Goal: Task Accomplishment & Management: Contribute content

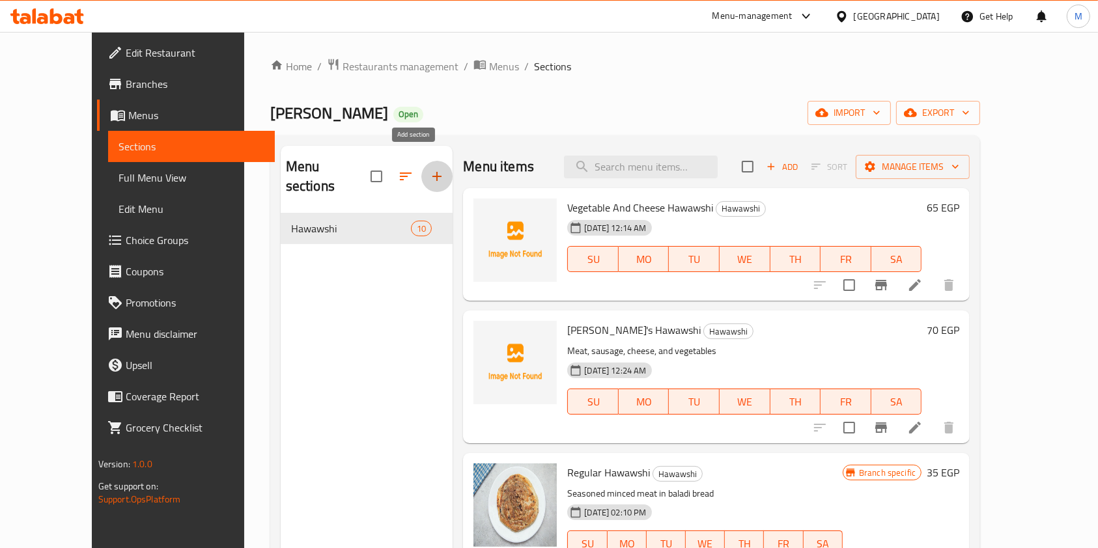
click at [429, 169] on icon "button" at bounding box center [437, 177] width 16 height 16
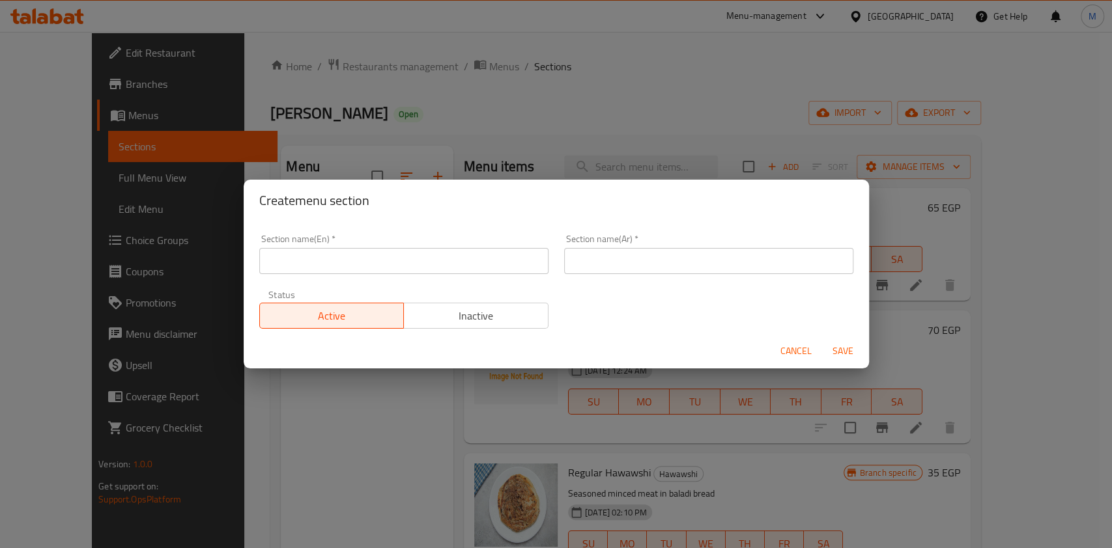
click at [384, 261] on input "text" at bounding box center [403, 261] width 289 height 26
type input "Offers"
click at [609, 264] on input "text" at bounding box center [708, 261] width 289 height 26
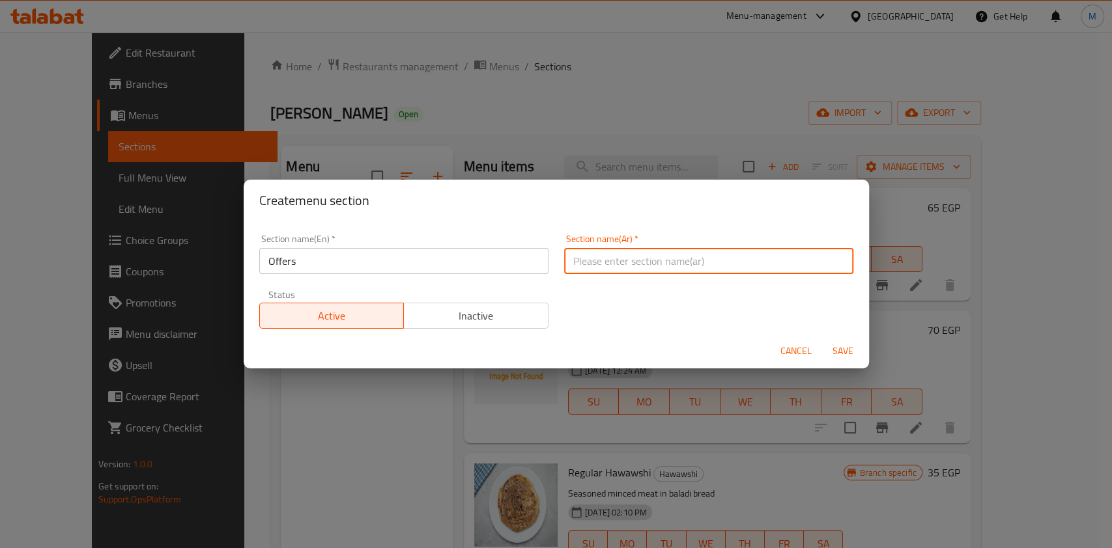
type input "عروض"
click at [847, 348] on span "Save" at bounding box center [842, 351] width 31 height 16
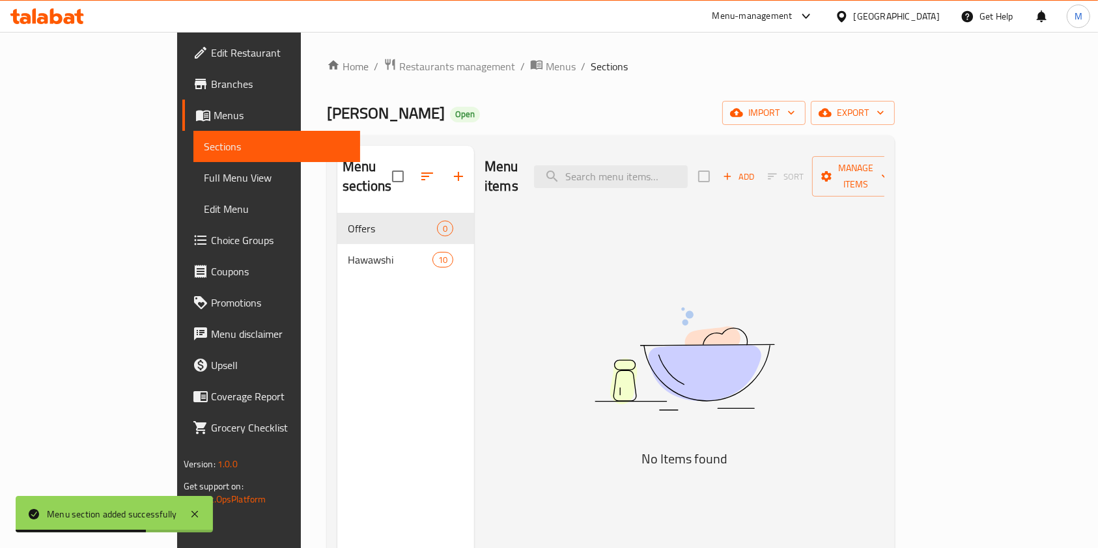
click at [756, 174] on span "Add" at bounding box center [738, 176] width 35 height 15
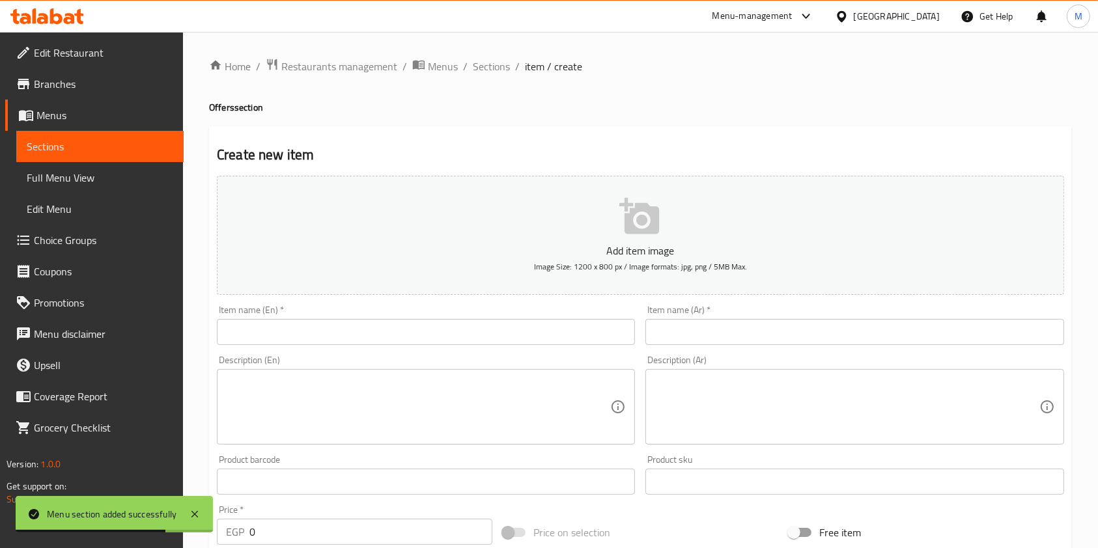
click at [673, 322] on input "text" at bounding box center [854, 332] width 418 height 26
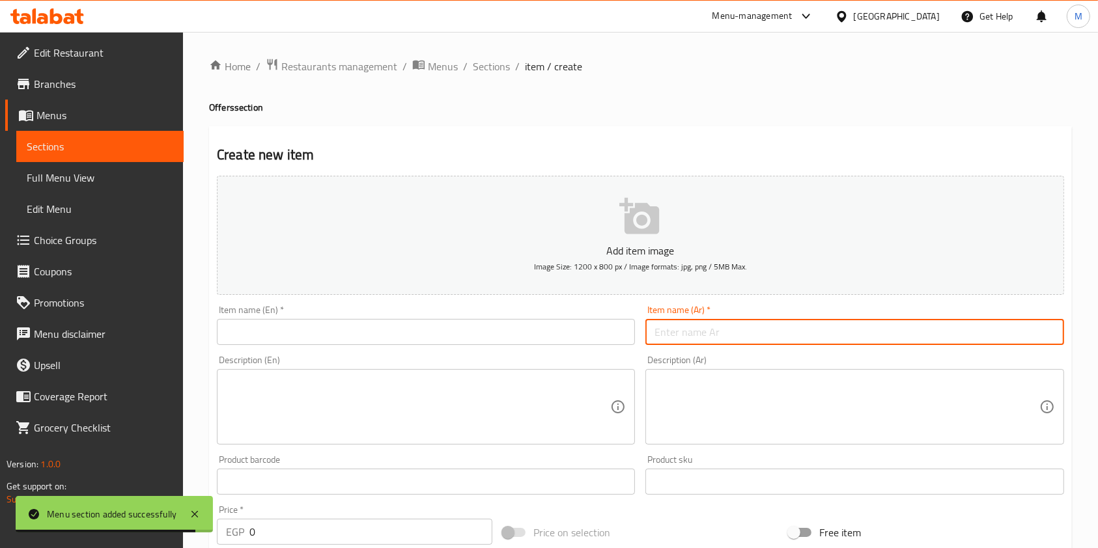
paste input "2 حواوشي مكس +واحد حواوشي عادى"
type input "2 حواوشي مكس +واحد حواوشي عادى"
click at [550, 315] on div "Item name (En)   * Item name (En) *" at bounding box center [426, 325] width 418 height 40
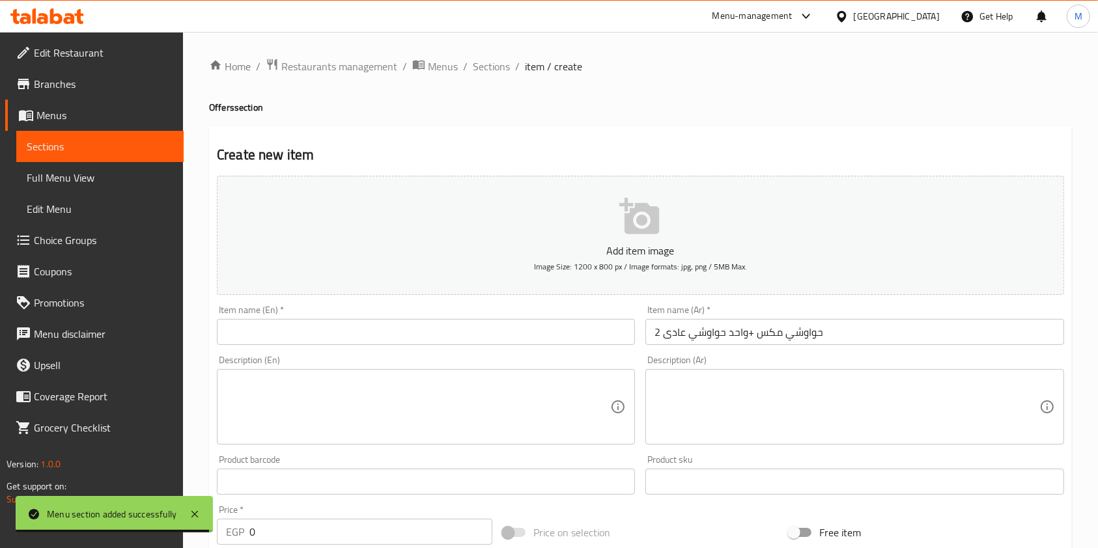
click at [542, 326] on input "text" at bounding box center [426, 332] width 418 height 26
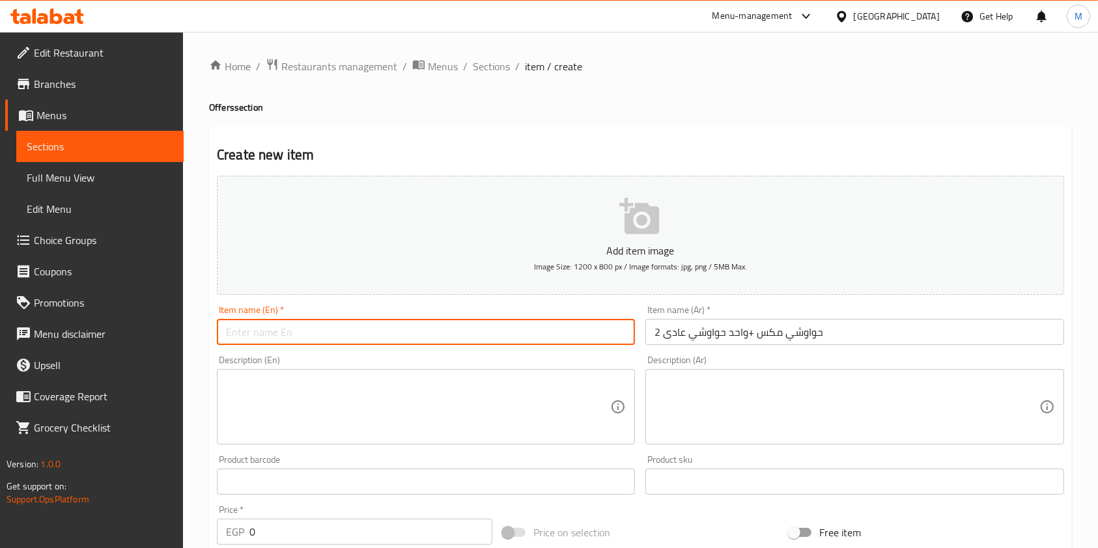
paste input "2 mixed hawawshi + 1 regular hawawshi"
type input "2 mixed hawawshi + 1 regular hawawshi"
click at [747, 391] on textarea at bounding box center [846, 407] width 384 height 62
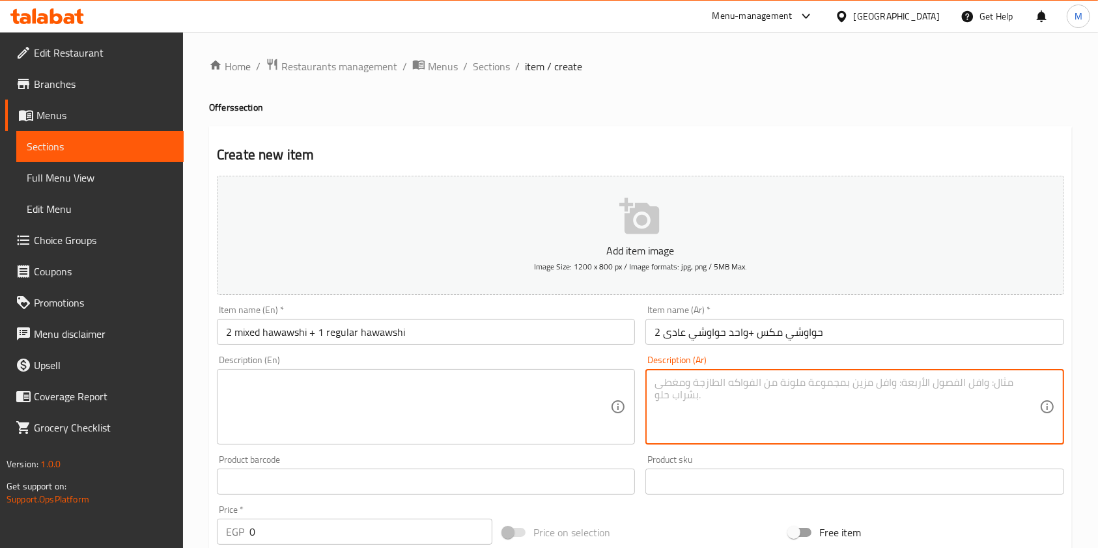
paste textarea "2 حواوشي مكس +واحد حواوشي عادى"
type textarea "2 حواوشي مكس +واحد حواوشي عادى"
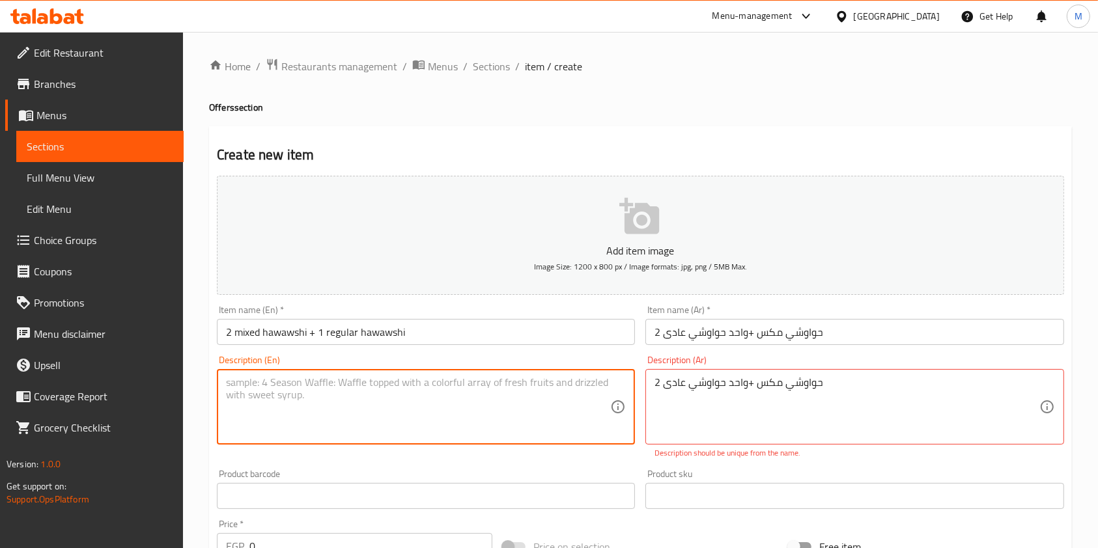
click at [453, 421] on textarea at bounding box center [418, 407] width 384 height 62
paste textarea "2 mixed hawawshi + 1 regular hawawshi"
type textarea "2 mixed hawawshi + 1 regular hawawshi"
click at [715, 318] on div "Item name (Ar)   * 2 حواوشي مكس +واحد حواوشي عادى Item name (Ar) *" at bounding box center [854, 325] width 418 height 40
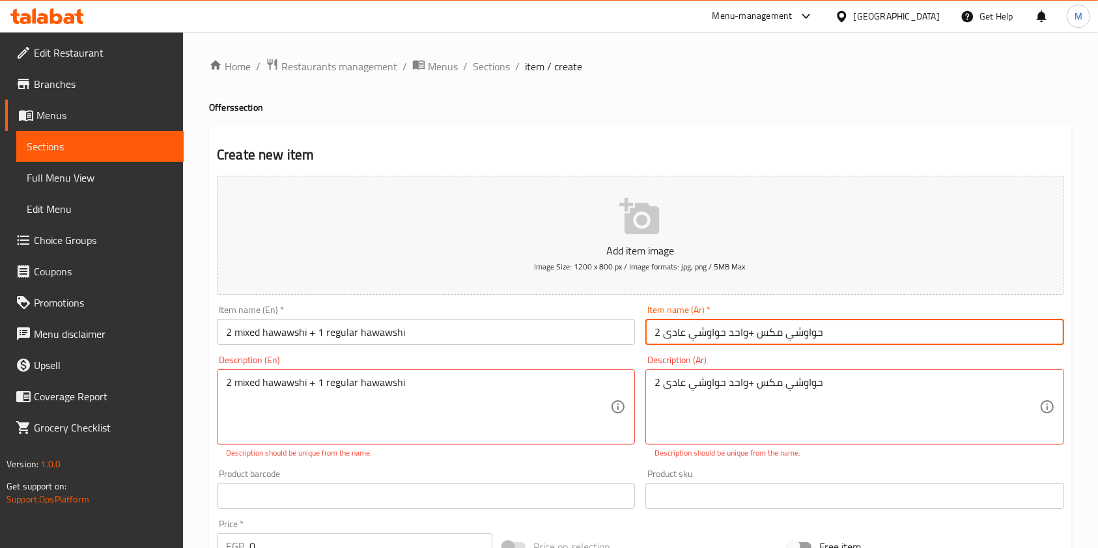
click at [708, 336] on input "2 حواوشي مكس +واحد حواوشي عادى" at bounding box center [854, 332] width 418 height 26
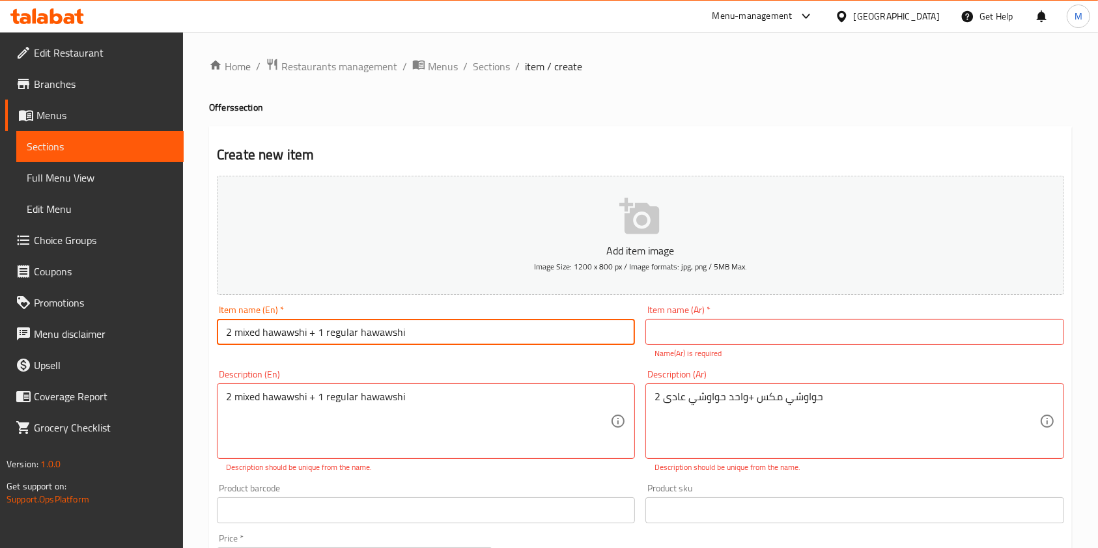
click at [415, 324] on input "2 mixed hawawshi + 1 regular hawawshi" at bounding box center [426, 332] width 418 height 26
click at [759, 335] on input "text" at bounding box center [854, 332] width 418 height 26
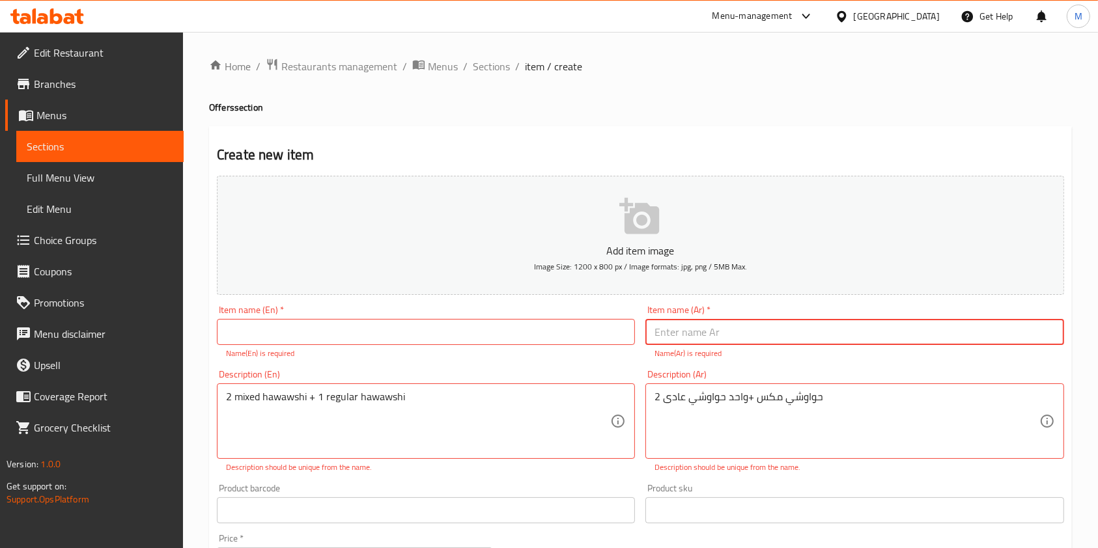
paste input "عرض الحواوشي"
type input "عرض الحواوشي"
click at [449, 370] on div "Description (En) 2 mixed hawawshi + 1 regular hawawshi Description (En) Descrip…" at bounding box center [426, 422] width 418 height 104
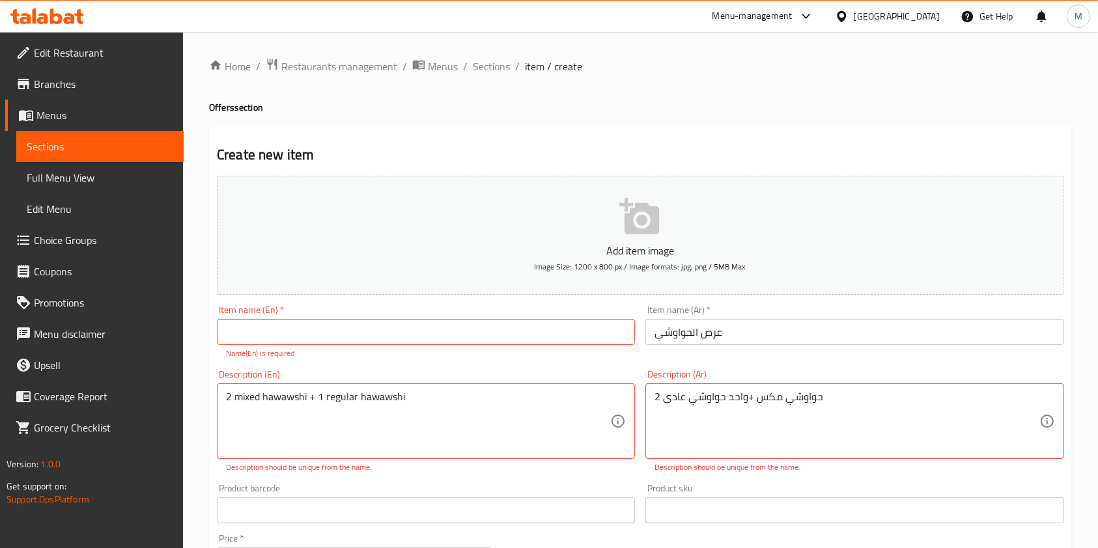
click at [444, 351] on p "Name(En) is required" at bounding box center [426, 354] width 400 height 12
click at [432, 325] on input "text" at bounding box center [426, 332] width 418 height 26
paste input "Hawawshi show"
type input "Hawawshi Offer"
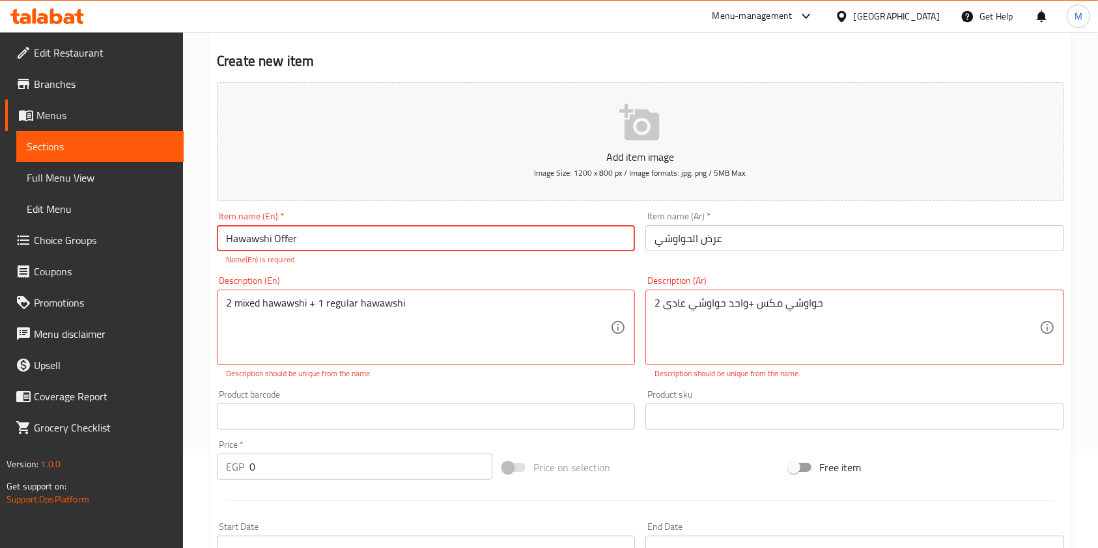
scroll to position [173, 0]
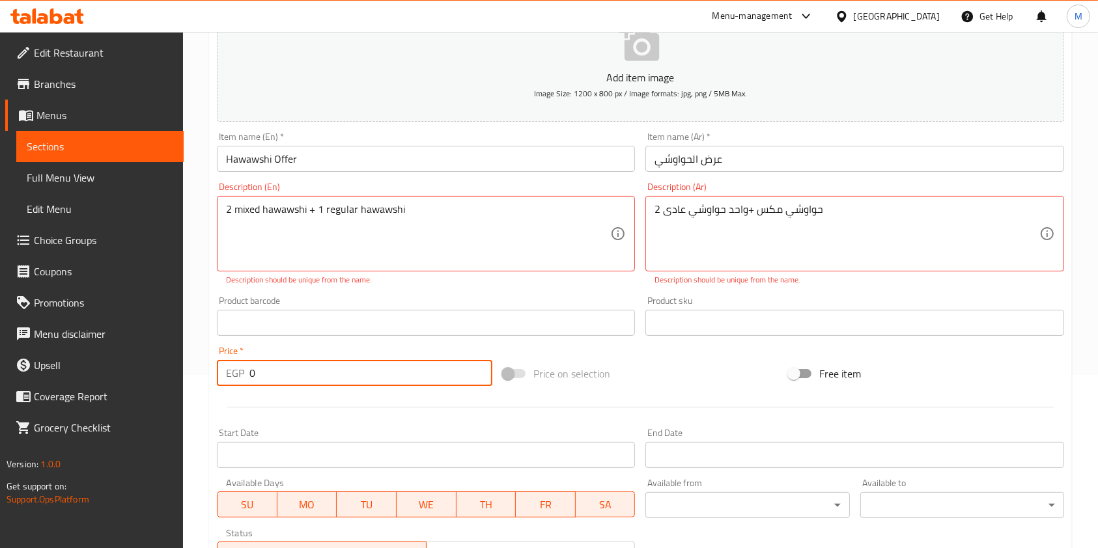
click at [271, 369] on input "0" at bounding box center [370, 373] width 243 height 26
click at [271, 370] on input "0" at bounding box center [370, 373] width 243 height 26
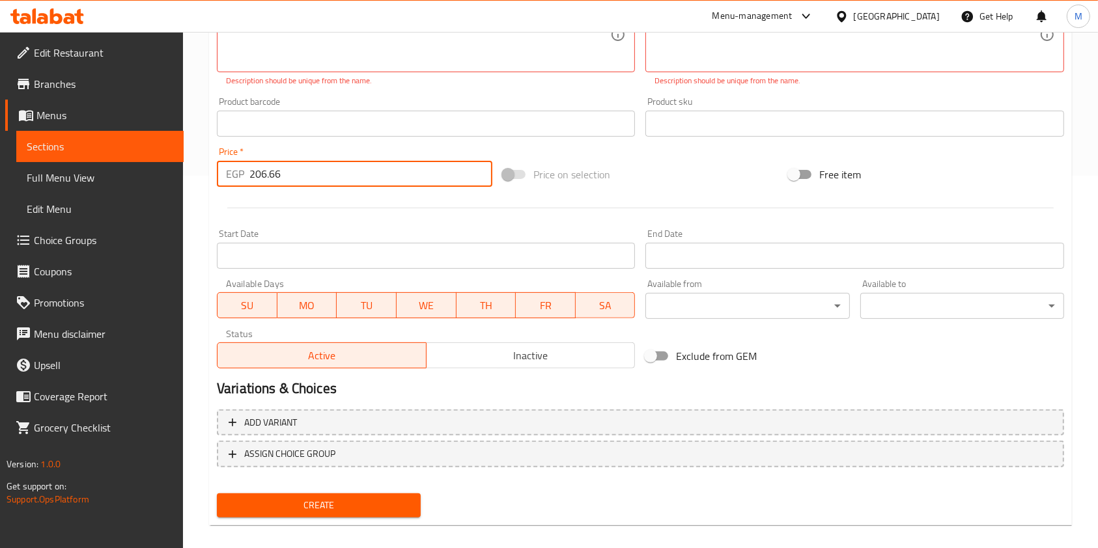
scroll to position [386, 0]
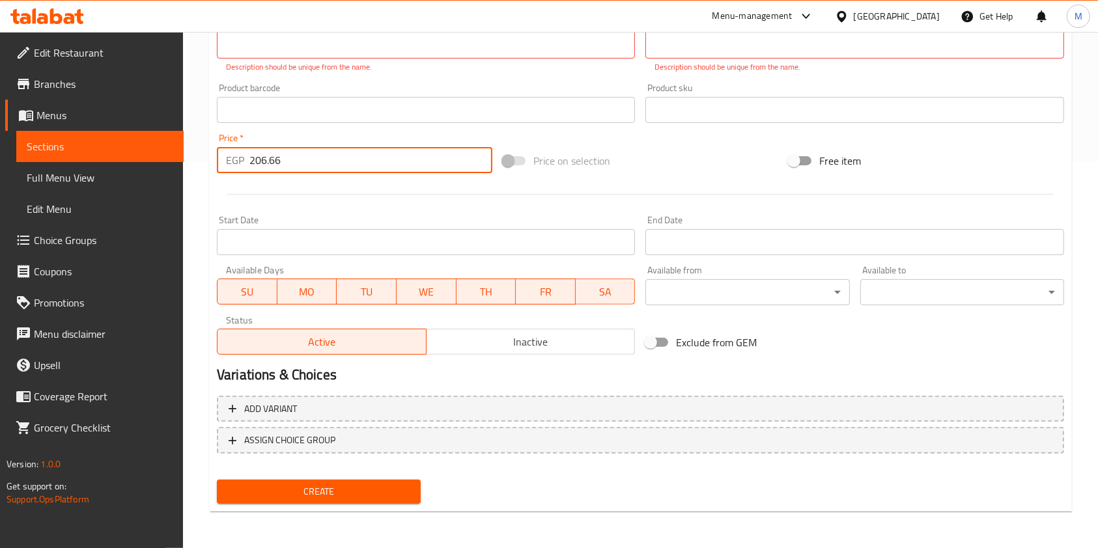
type input "206.66"
click at [363, 492] on span "Create" at bounding box center [318, 492] width 183 height 16
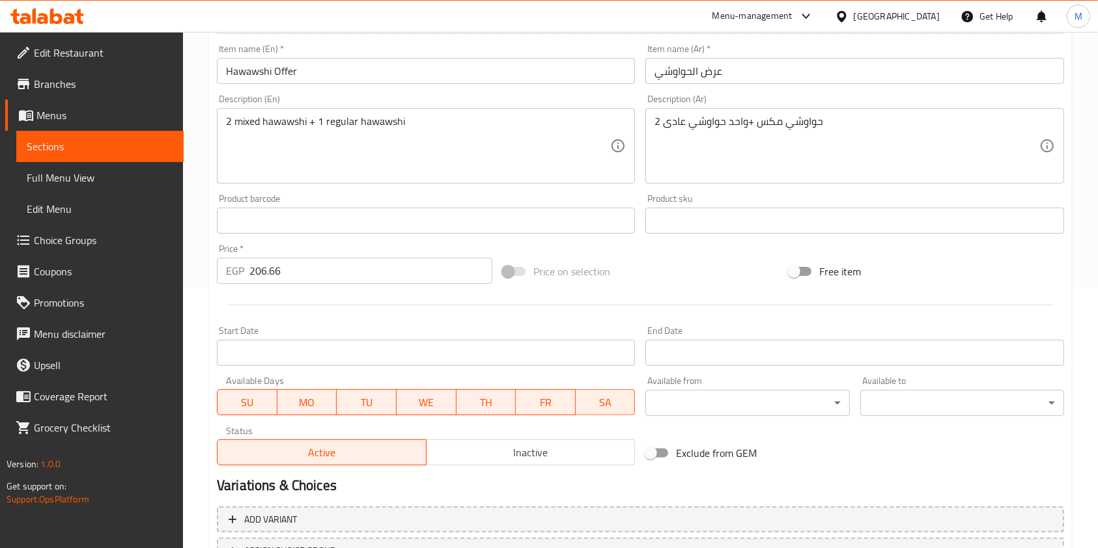
scroll to position [372, 0]
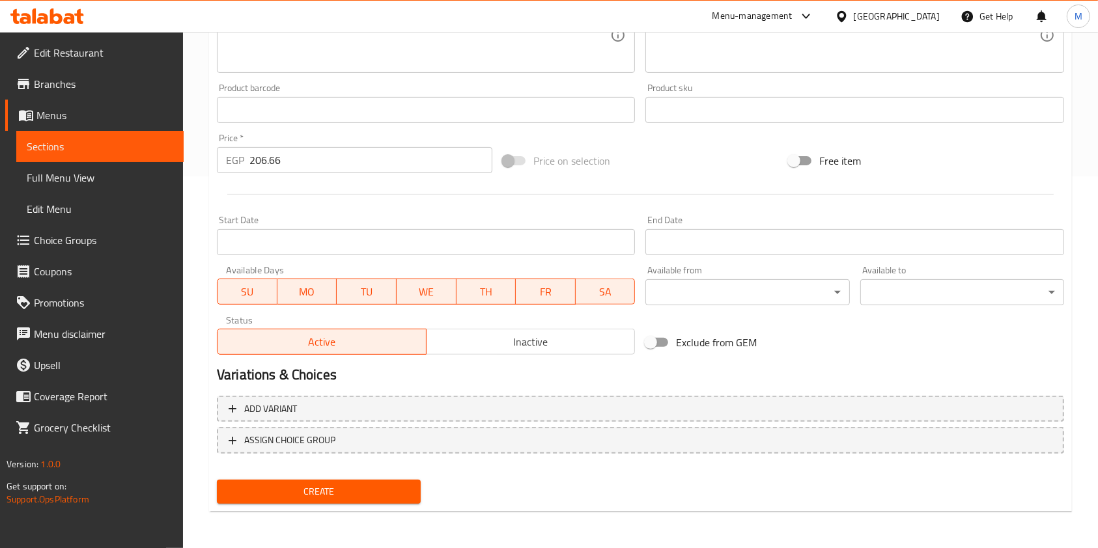
click at [318, 484] on span "Create" at bounding box center [318, 492] width 183 height 16
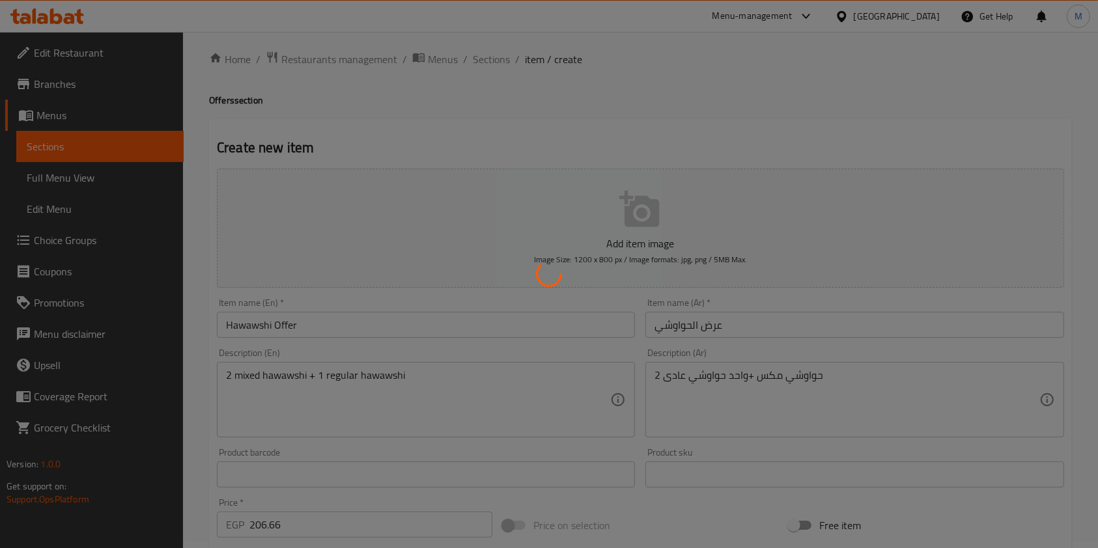
scroll to position [0, 0]
type input "0"
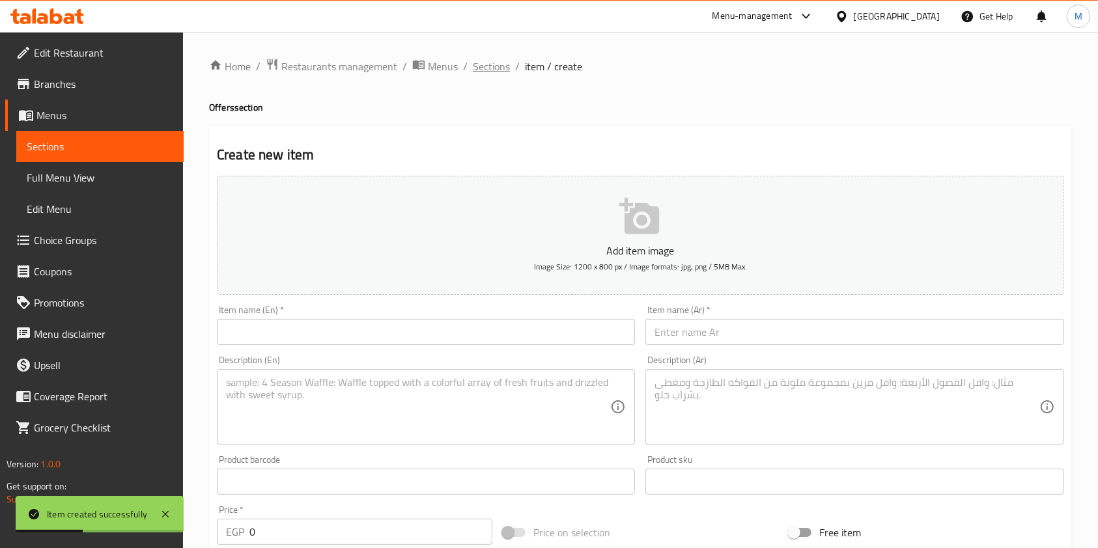
click at [494, 72] on span "Sections" at bounding box center [491, 67] width 37 height 16
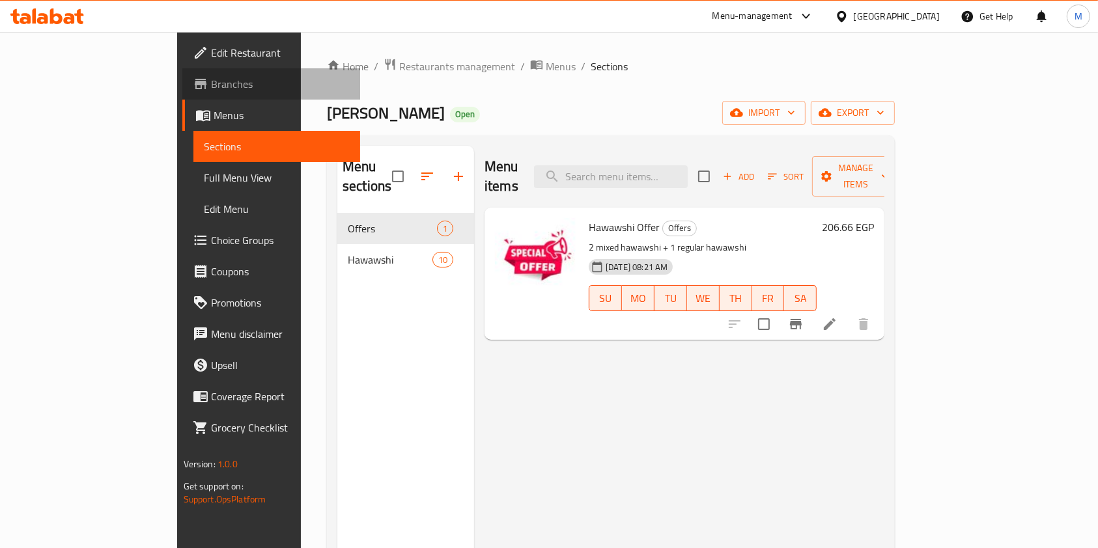
click at [211, 77] on span "Branches" at bounding box center [280, 84] width 139 height 16
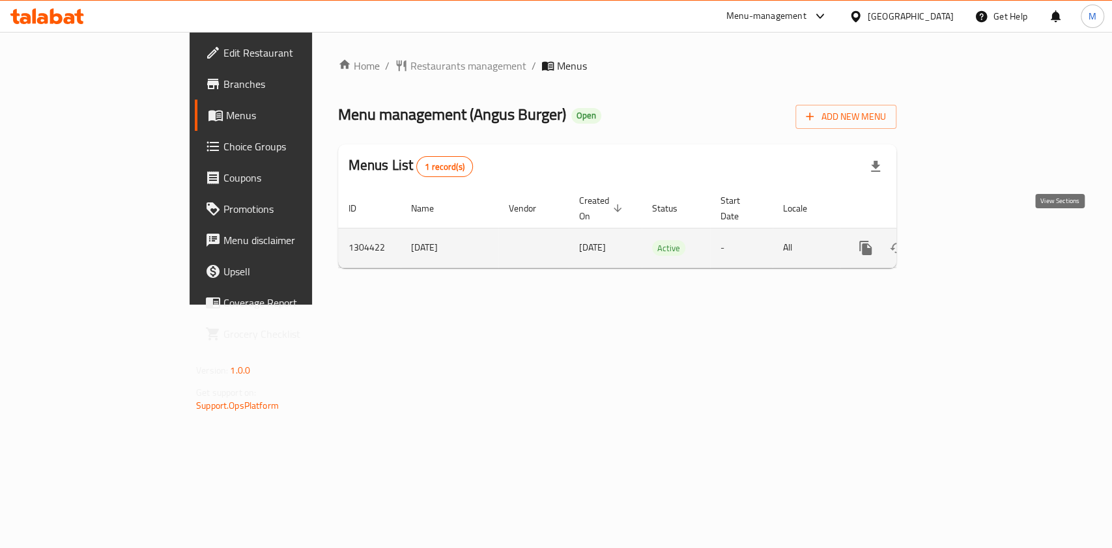
click at [967, 240] on icon "enhanced table" at bounding box center [959, 248] width 16 height 16
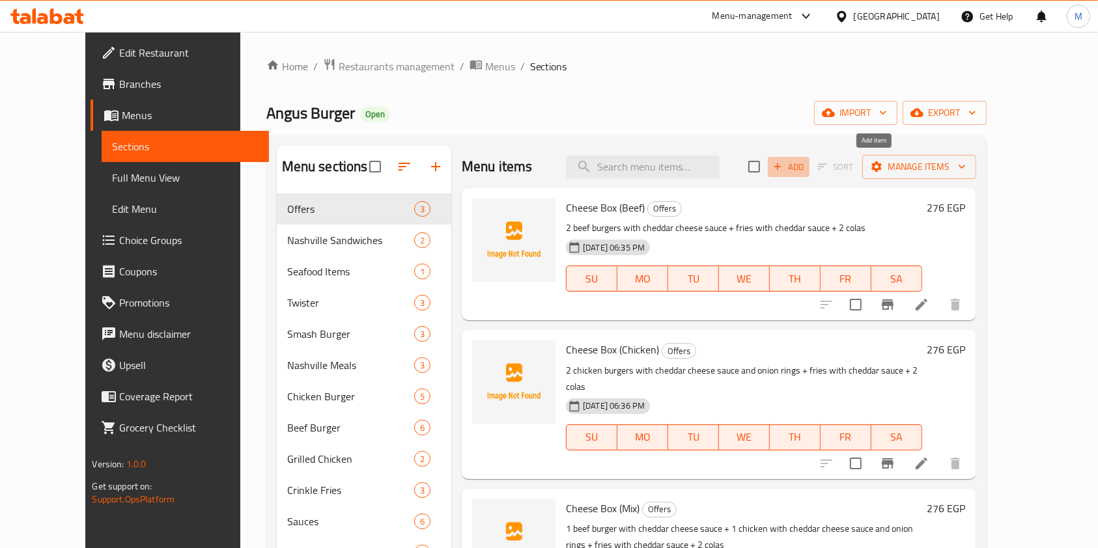
click at [806, 169] on span "Add" at bounding box center [788, 167] width 35 height 15
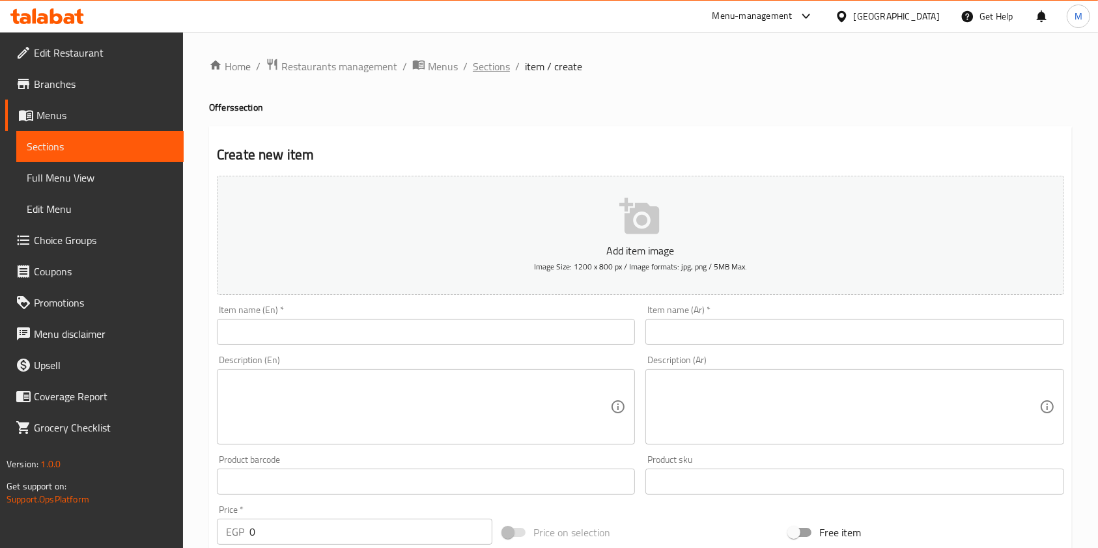
click at [500, 63] on span "Sections" at bounding box center [491, 67] width 37 height 16
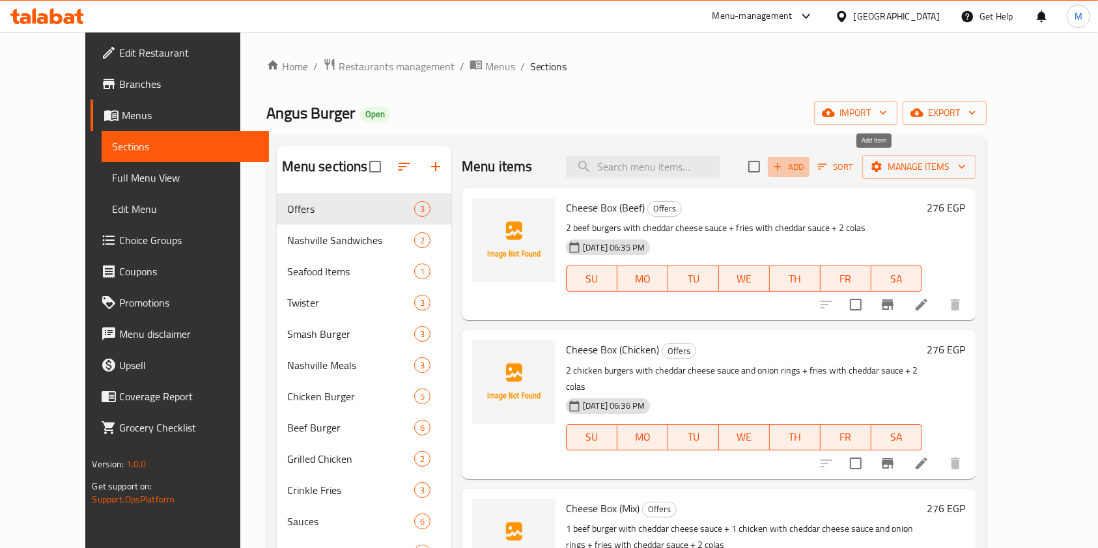
click at [806, 175] on span "Add" at bounding box center [788, 167] width 35 height 15
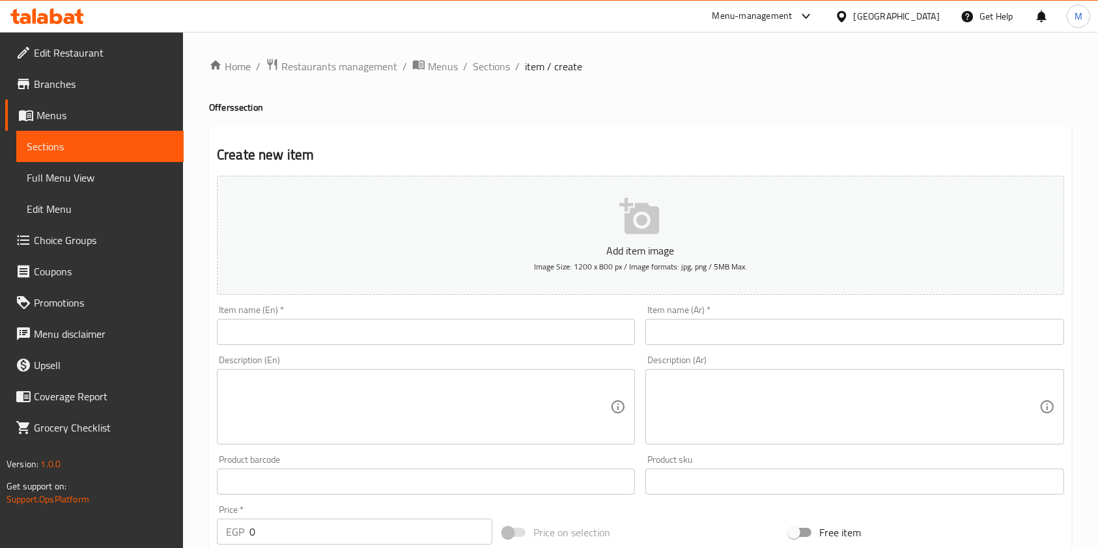
click at [678, 323] on input "text" at bounding box center [854, 332] width 418 height 26
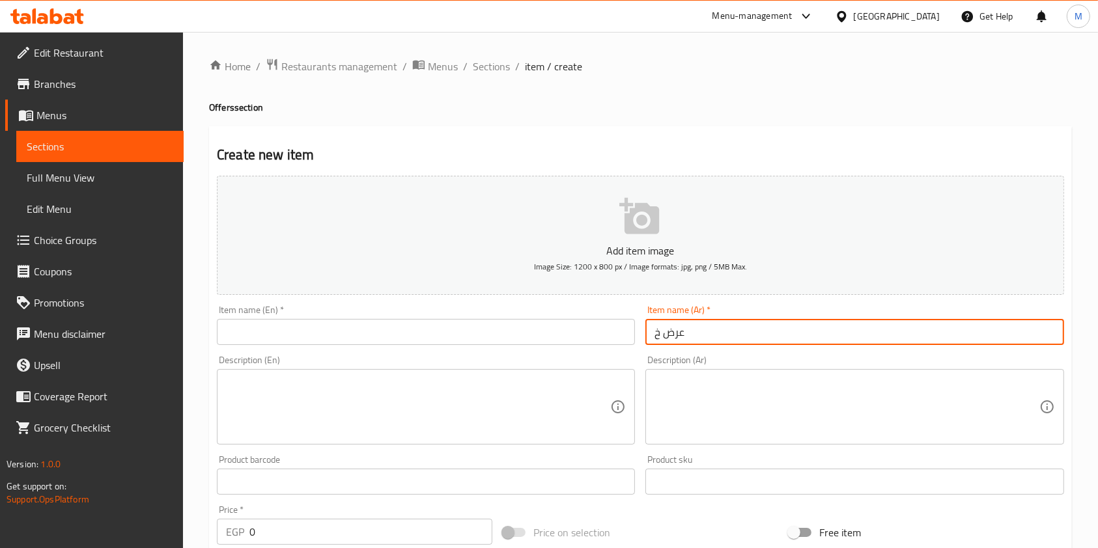
type input "عرض خاص"
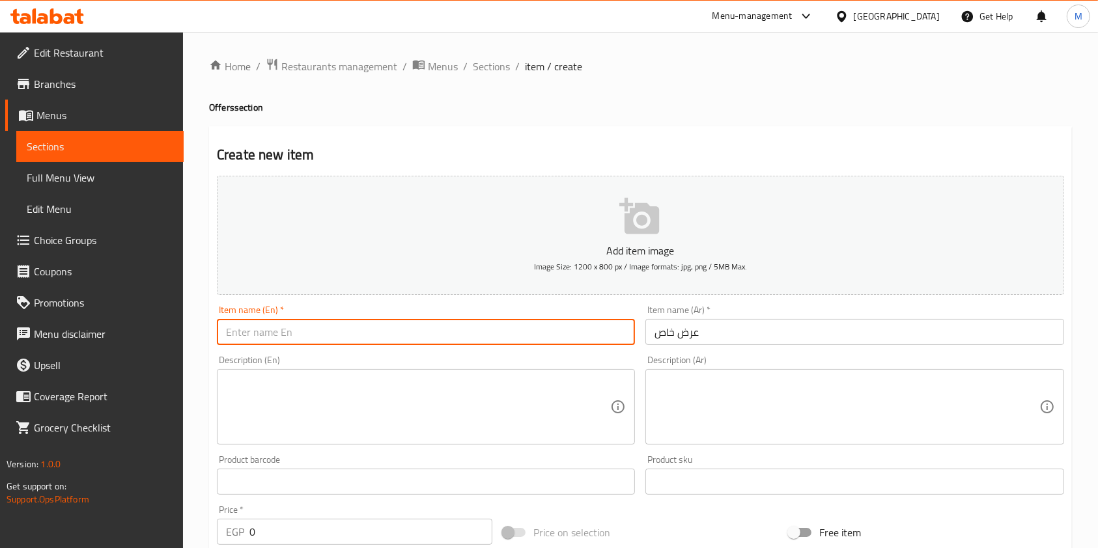
click at [489, 337] on input "text" at bounding box center [426, 332] width 418 height 26
type input "س"
type input "Single Offer"
click at [776, 384] on textarea at bounding box center [846, 407] width 384 height 62
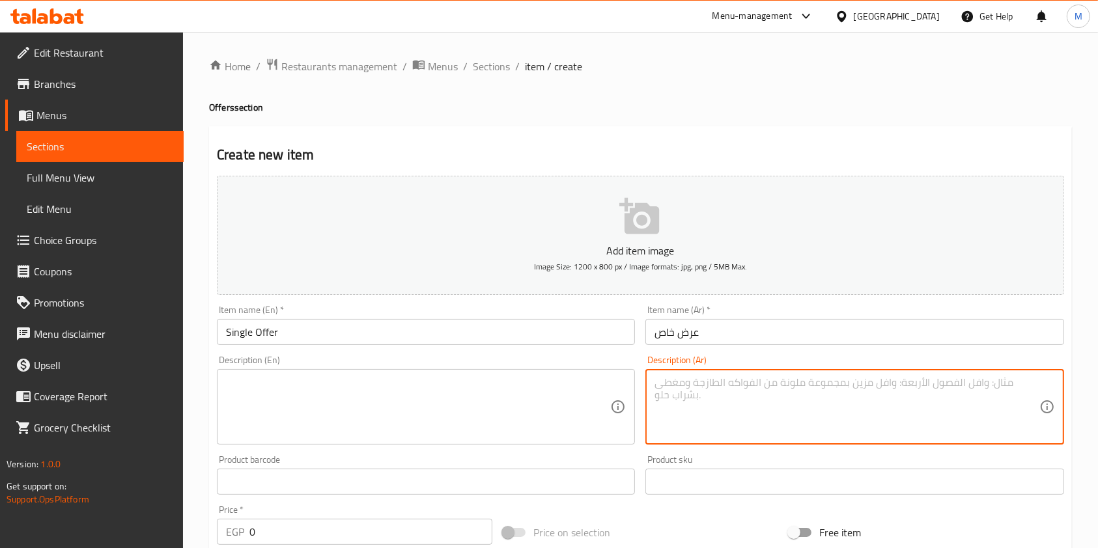
paste textarea "بافلو تشيكن + بيج تيستى برجر + كرانشى فرايز هدية"
type textarea "بافلو تشيكن + بيج تيستى برجر + كرانشى فرايز هدية"
click at [554, 415] on textarea at bounding box center [418, 407] width 384 height 62
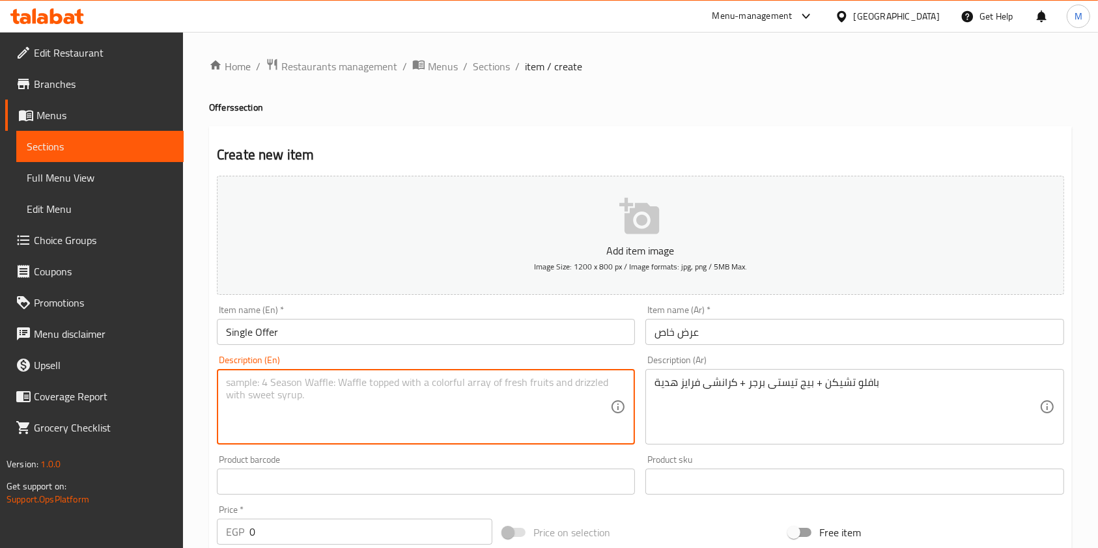
paste textarea "Buffalo Chicken + Big Tasty Burger + Crunchy Fries Free"
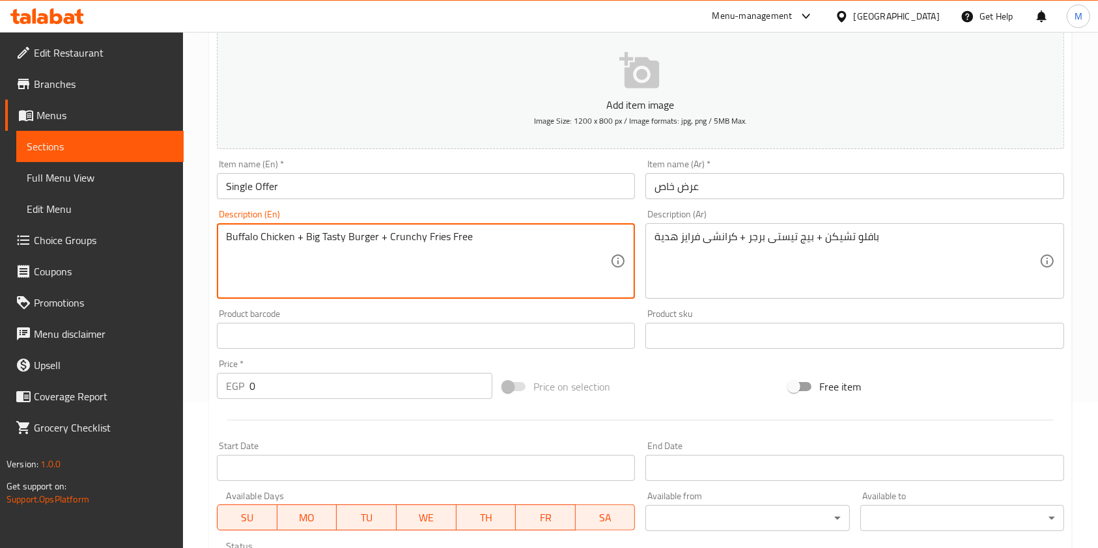
scroll to position [173, 0]
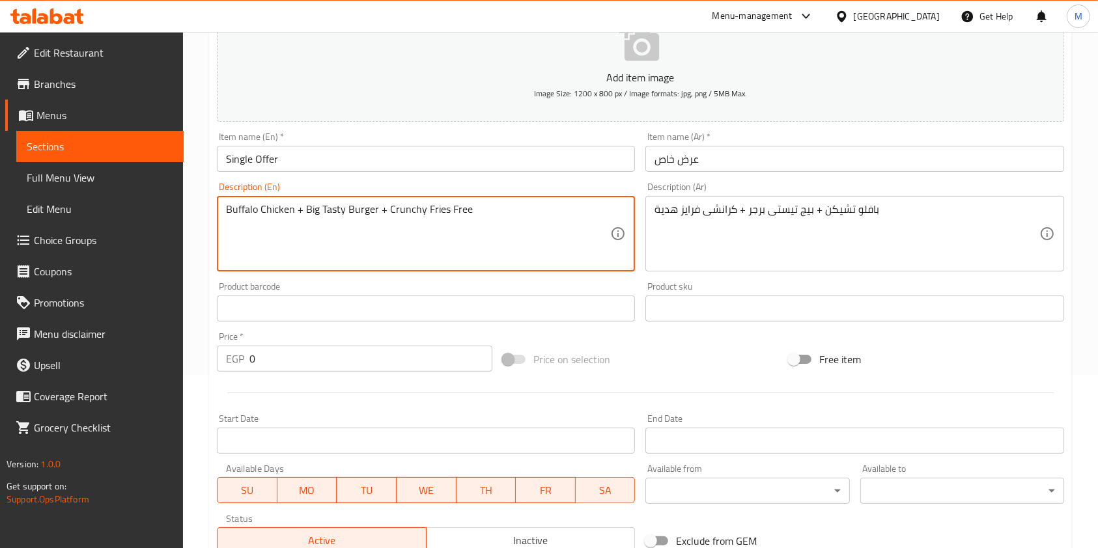
type textarea "Buffalo Chicken + Big Tasty Burger + Crunchy Fries Free"
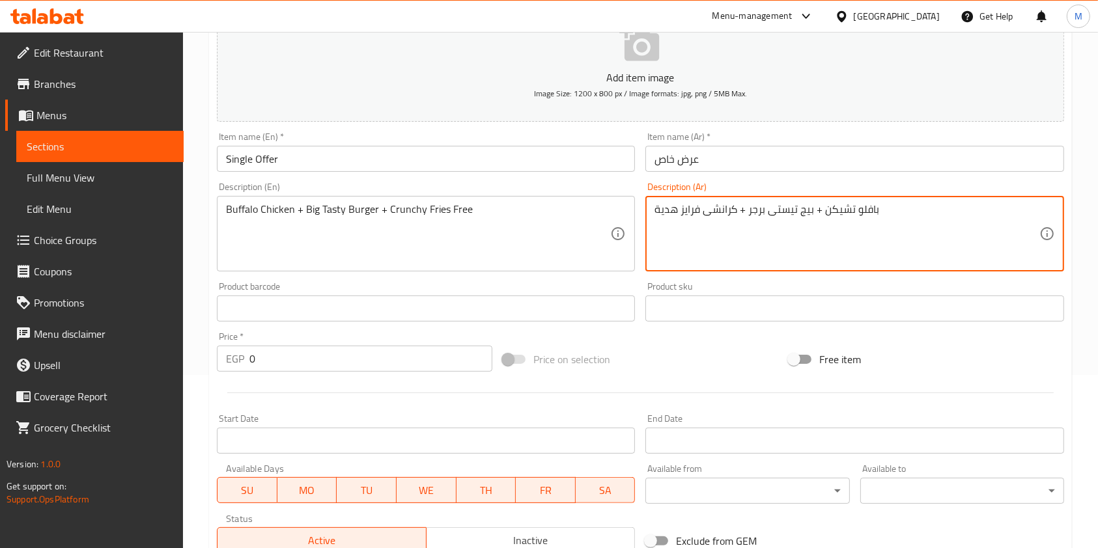
click at [756, 216] on textarea "بافلو تشيكن + بيج تيستى برجر + كرانشى فرايز هدية" at bounding box center [846, 234] width 384 height 62
paste textarea "خد معاهم كرانشى فرايز"
type textarea "بافلو تشيكن + بيج تيستى برجر خد معاهم كرانشى فرايز"
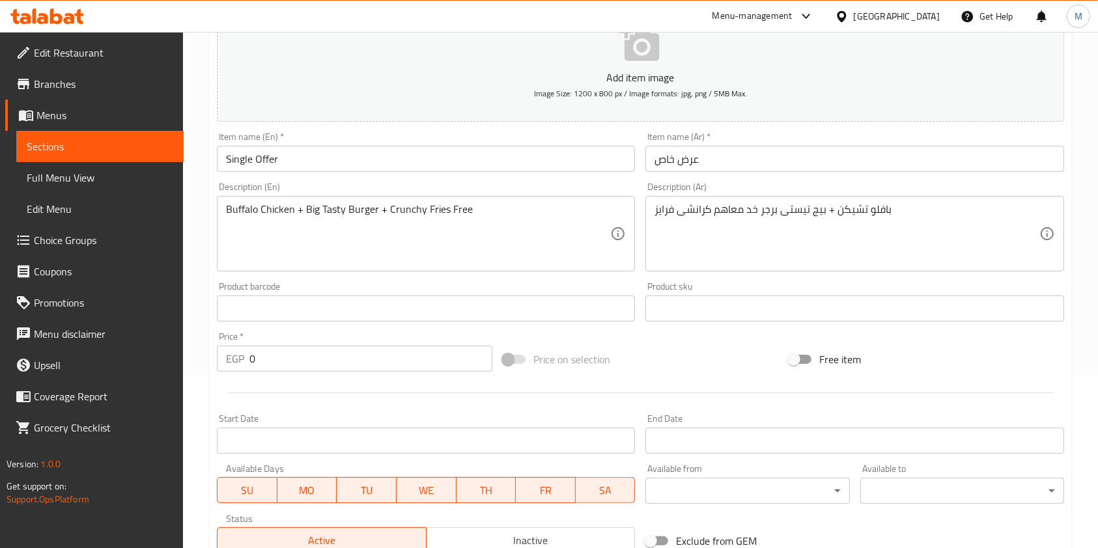
click at [384, 201] on div "Buffalo Chicken + Big Tasty Burger + Crunchy Fries Free Description (En)" at bounding box center [426, 234] width 418 height 76
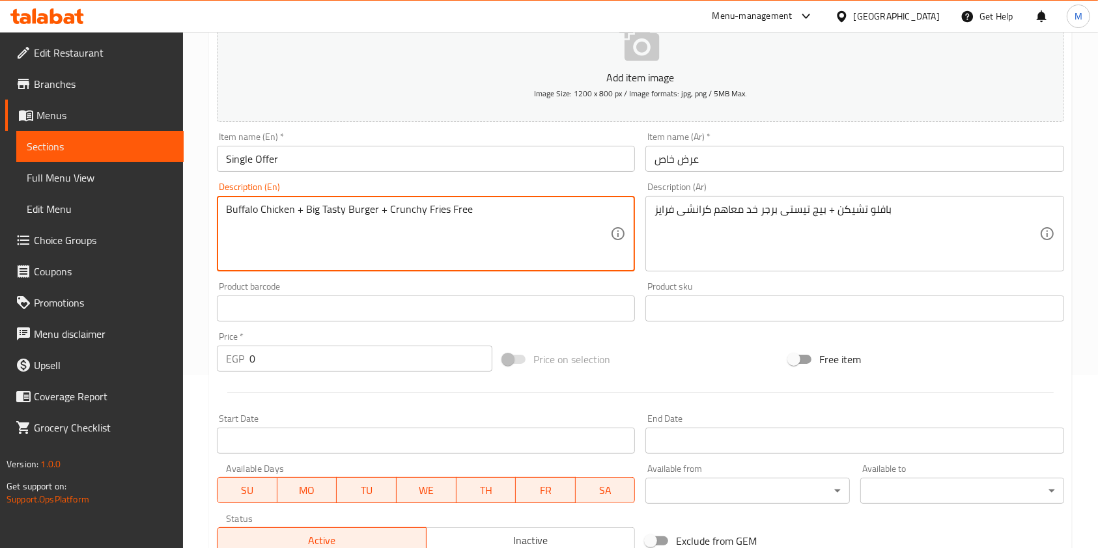
click at [342, 207] on textarea "Buffalo Chicken + Big Tasty Burger + Crunchy Fries Free" at bounding box center [418, 234] width 384 height 62
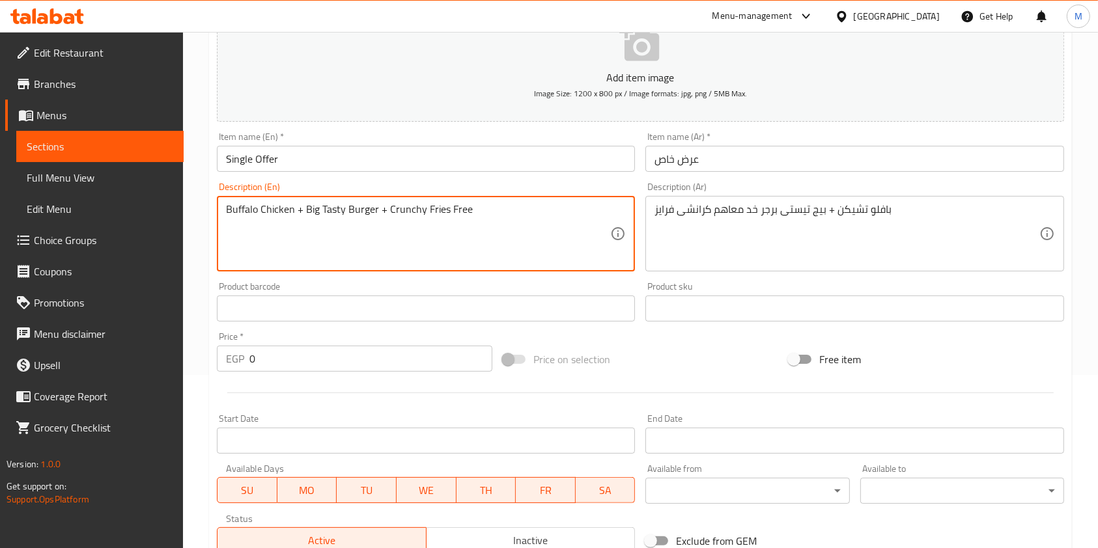
paste textarea ", get crunchy fries with them"
type textarea "Buffalo Chicken + Big Tasty Burger, get crunchy fries with them"
click at [291, 353] on input "0" at bounding box center [370, 359] width 243 height 26
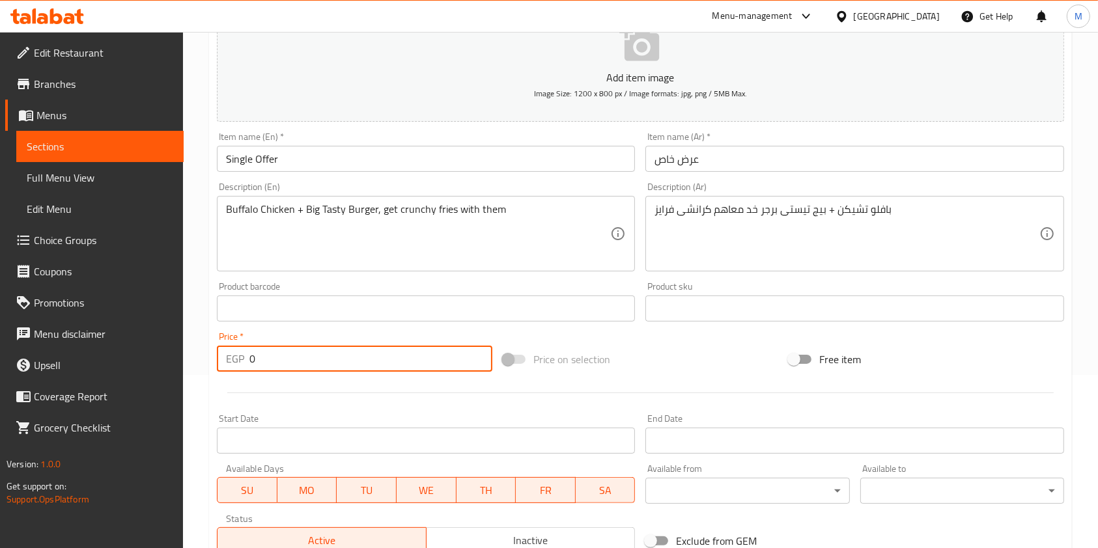
click at [291, 353] on input "0" at bounding box center [370, 359] width 243 height 26
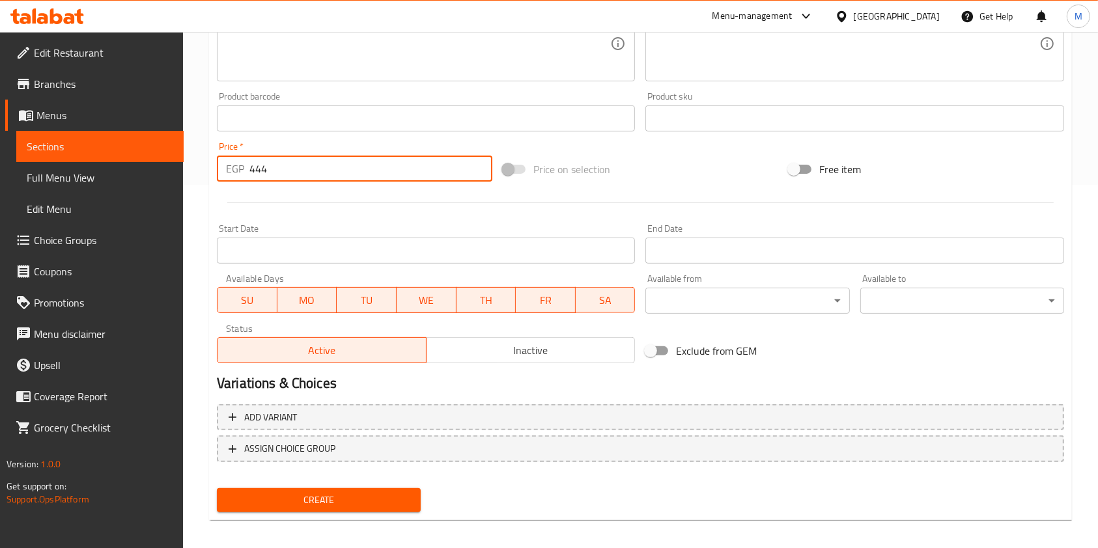
scroll to position [372, 0]
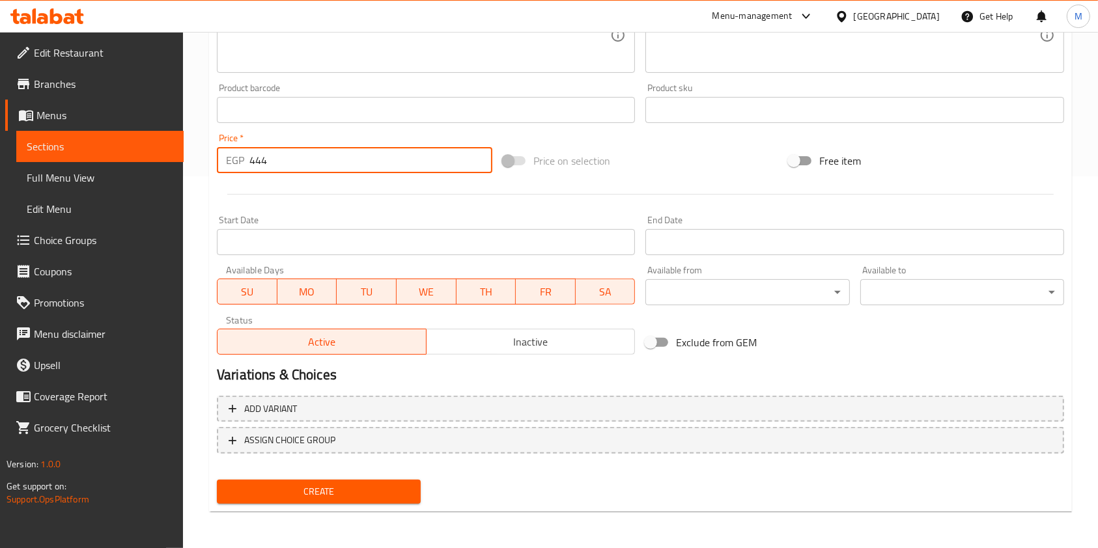
type input "444"
click at [406, 480] on button "Create" at bounding box center [319, 492] width 204 height 24
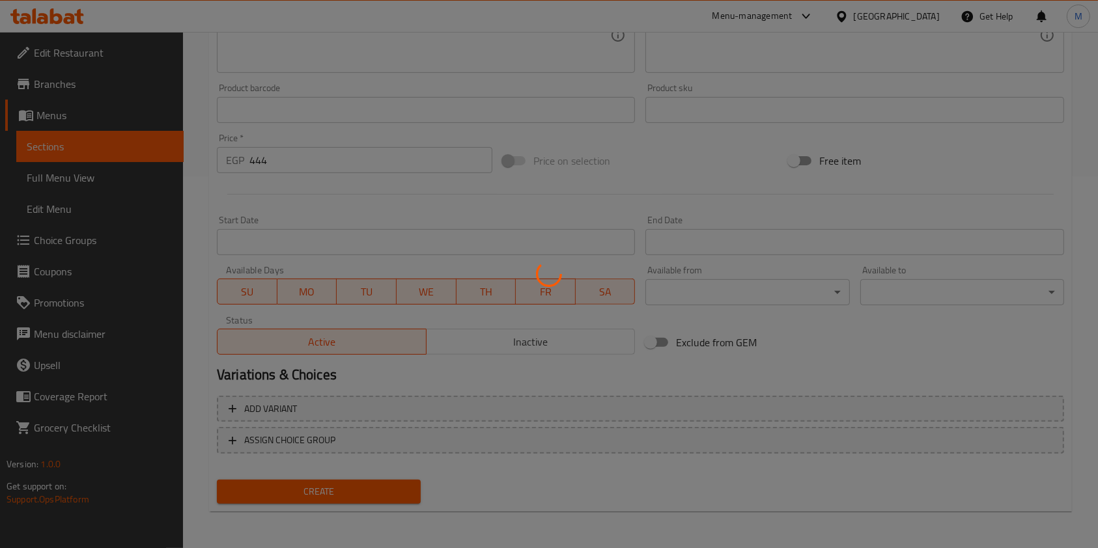
type input "0"
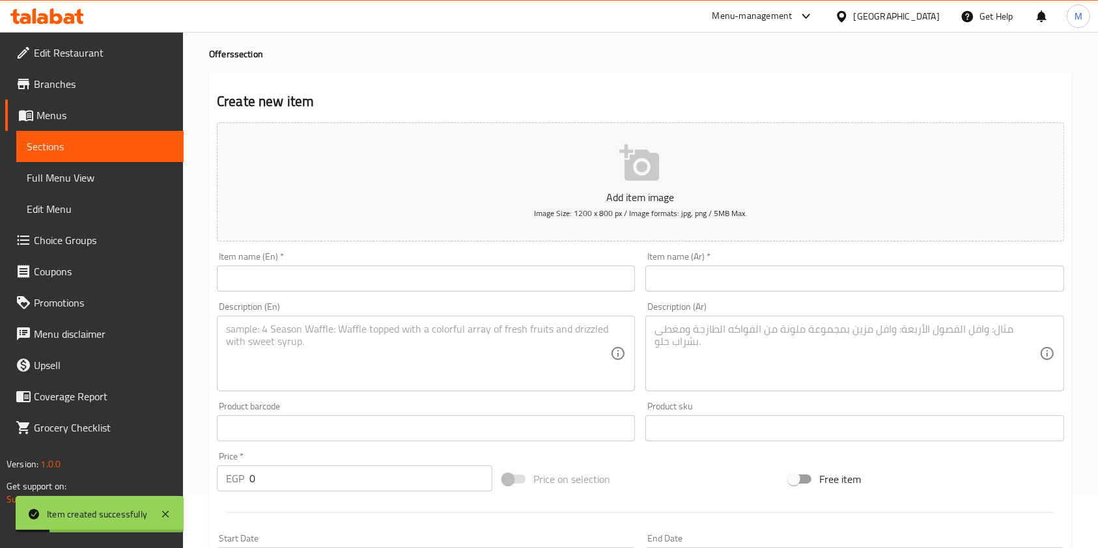
scroll to position [0, 0]
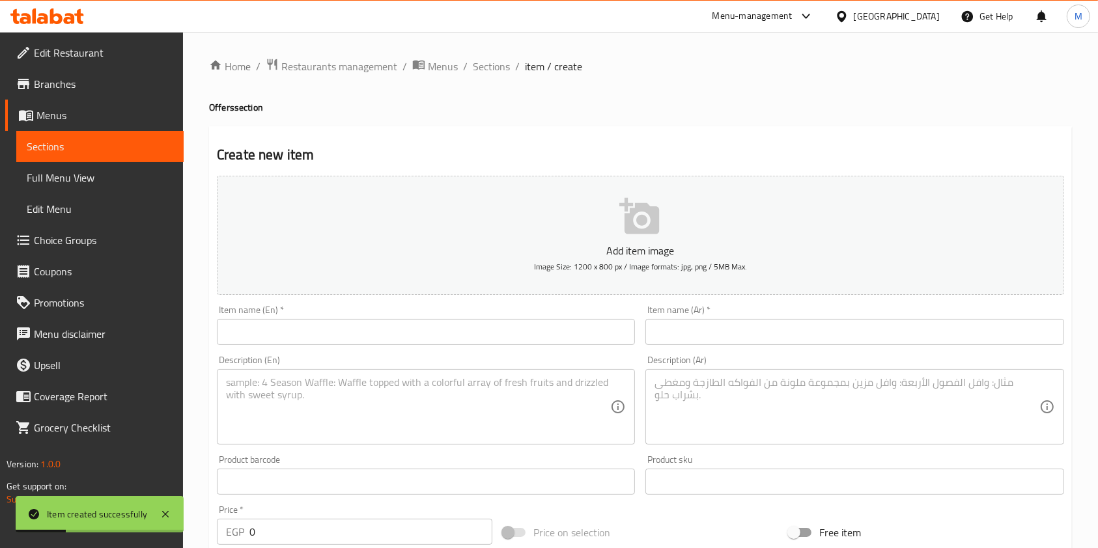
click at [93, 89] on span "Branches" at bounding box center [103, 84] width 139 height 16
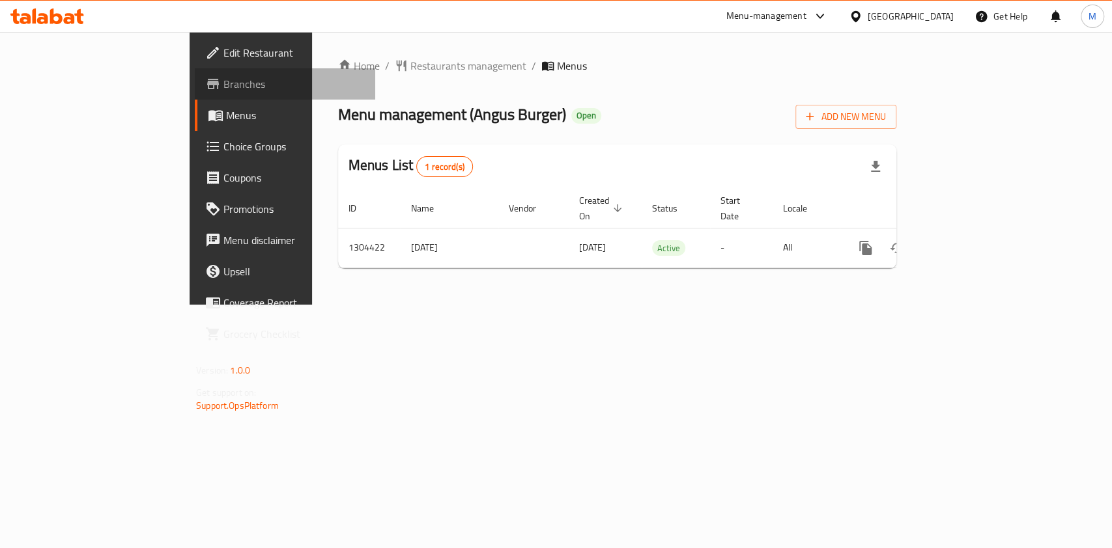
click at [223, 84] on span "Branches" at bounding box center [293, 84] width 141 height 16
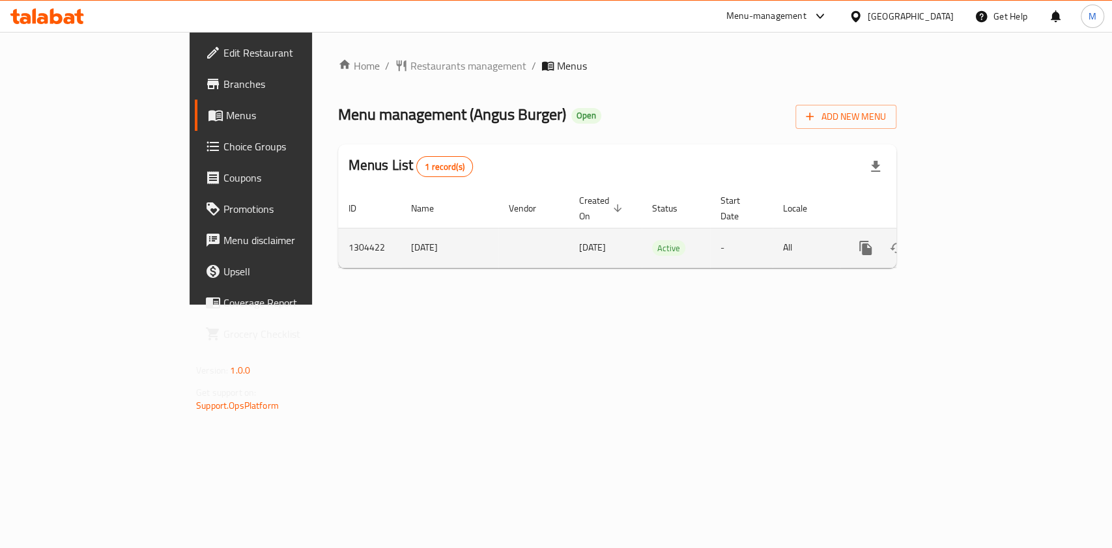
click at [975, 232] on link "enhanced table" at bounding box center [959, 247] width 31 height 31
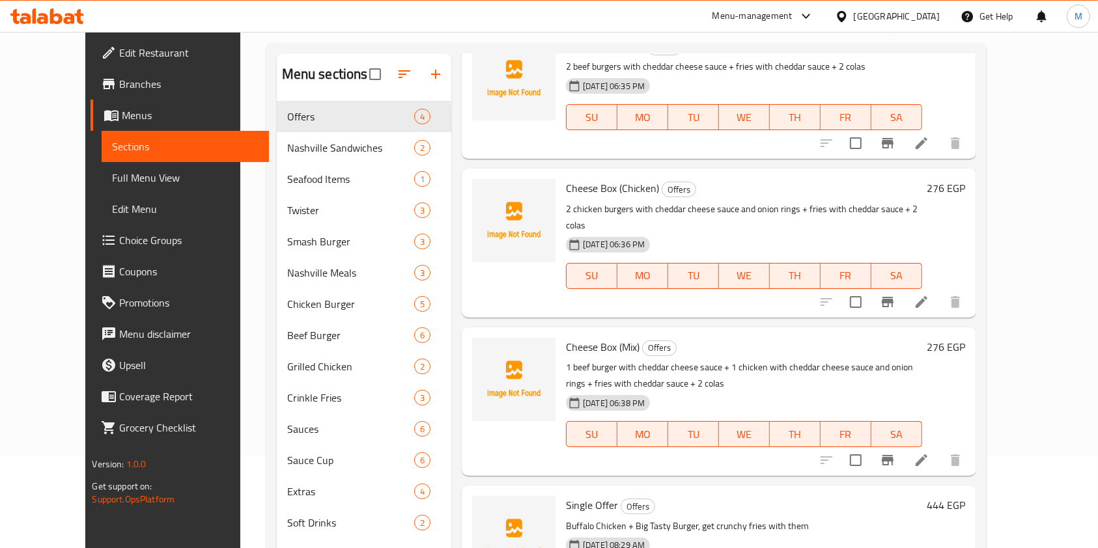
scroll to position [173, 0]
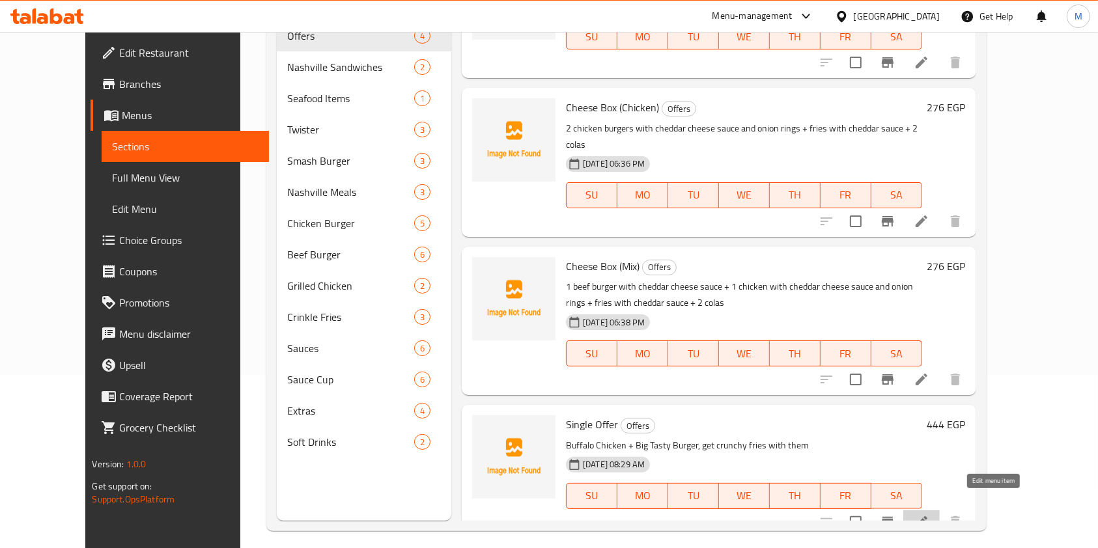
click at [929, 514] on icon at bounding box center [922, 522] width 16 height 16
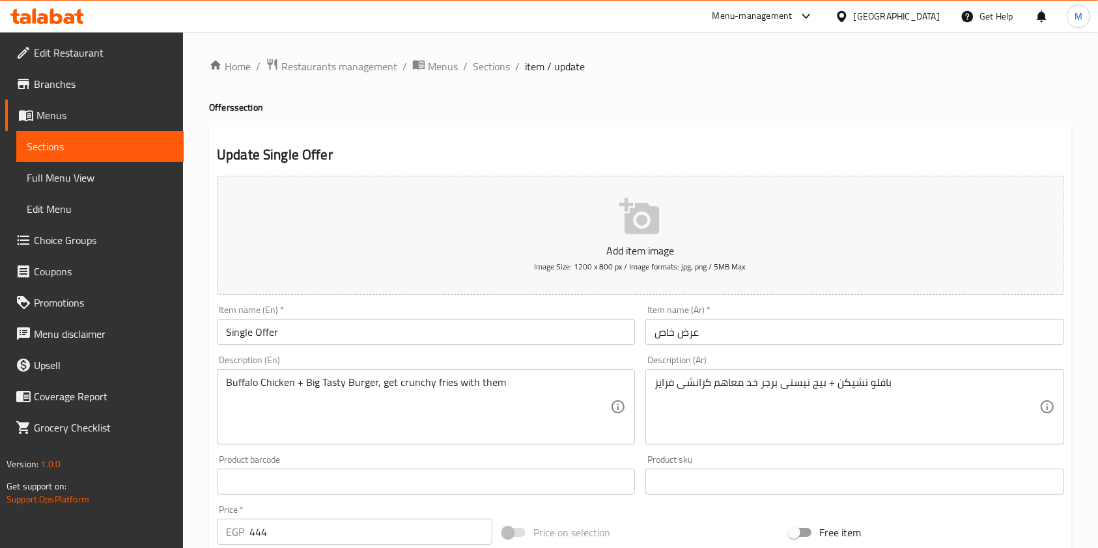
click at [333, 324] on input "Single Offer" at bounding box center [426, 332] width 418 height 26
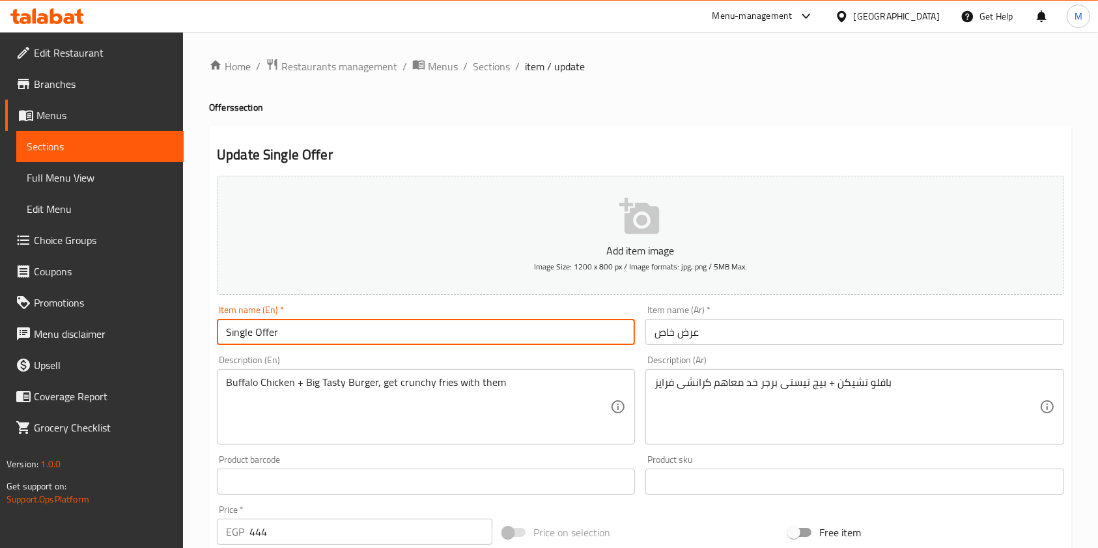
click at [333, 324] on input "Single Offer" at bounding box center [426, 332] width 418 height 26
type input "Special Offer"
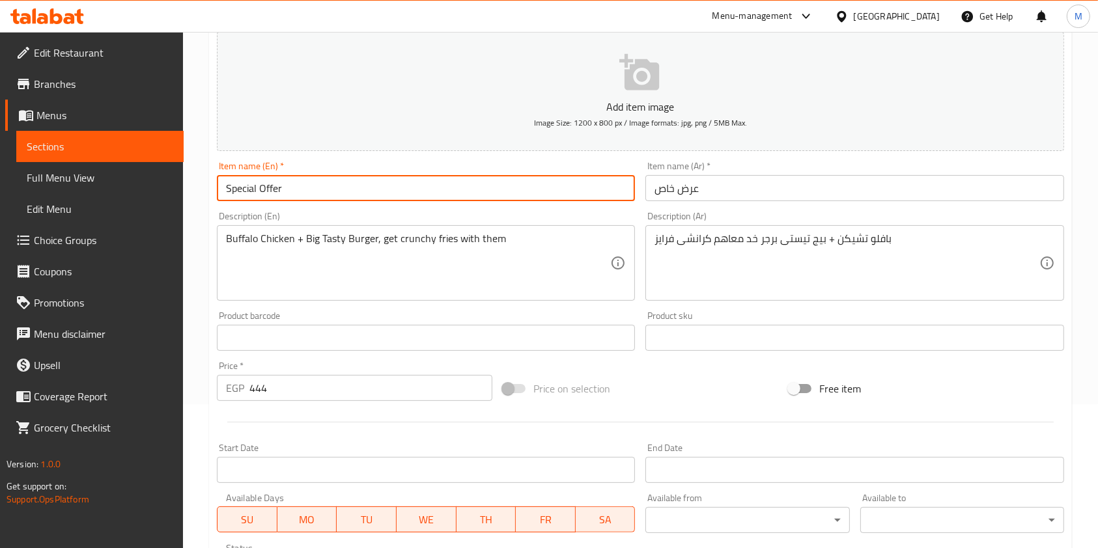
scroll to position [347, 0]
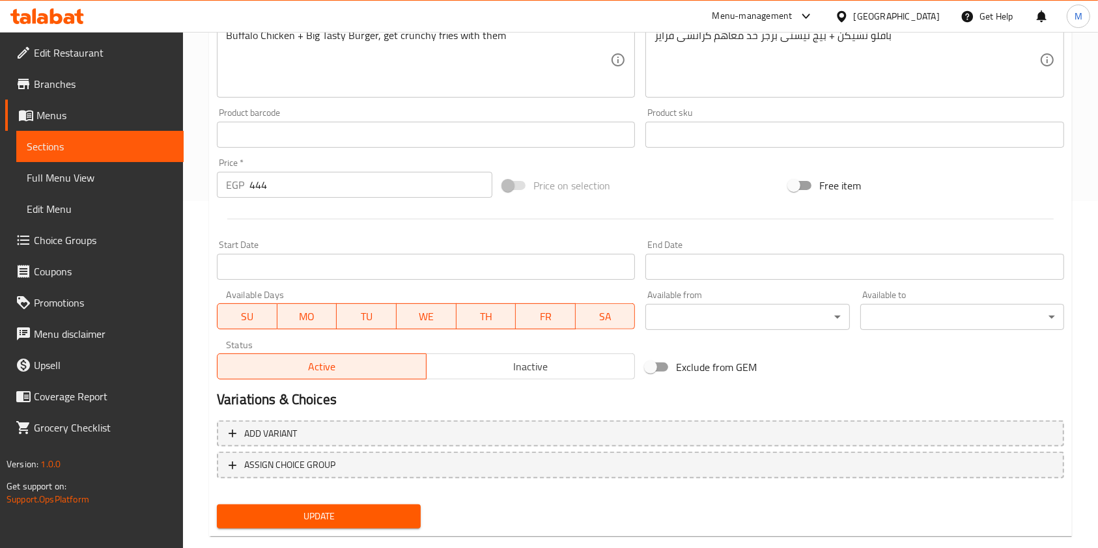
click at [406, 503] on div "Update" at bounding box center [319, 516] width 214 height 35
click at [406, 512] on span "Update" at bounding box center [318, 517] width 183 height 16
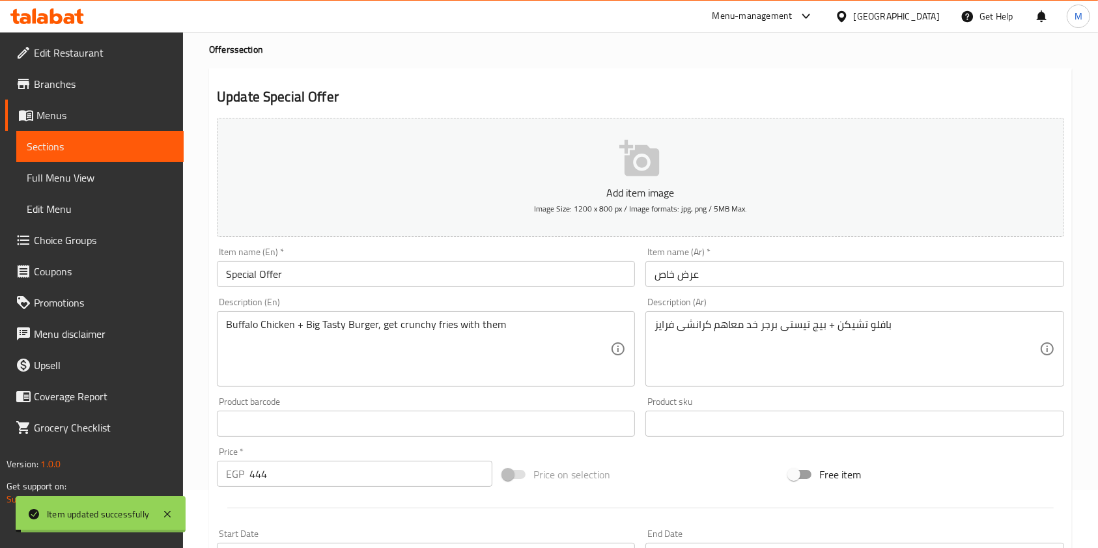
scroll to position [0, 0]
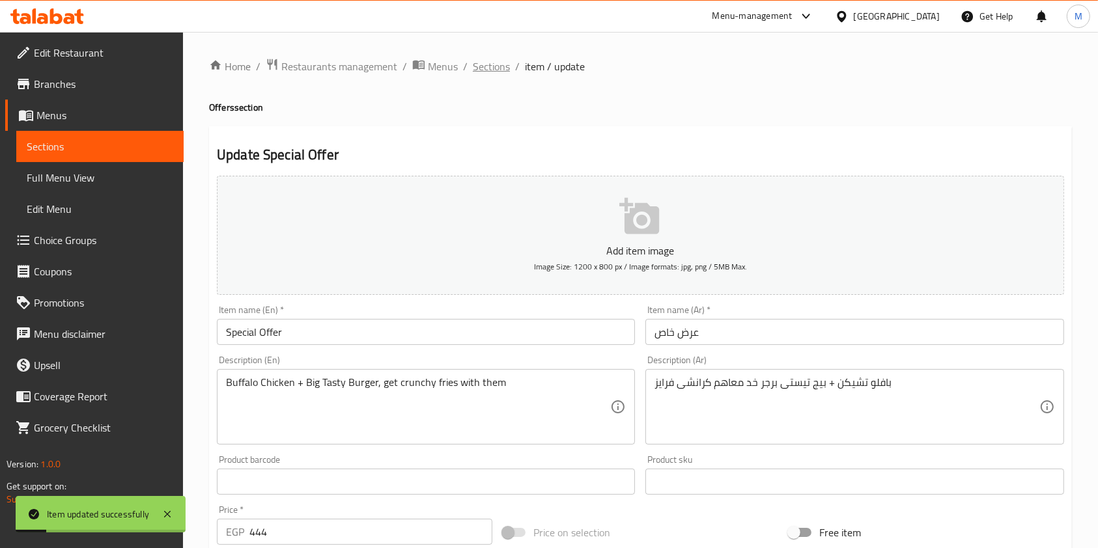
click at [496, 70] on span "Sections" at bounding box center [491, 67] width 37 height 16
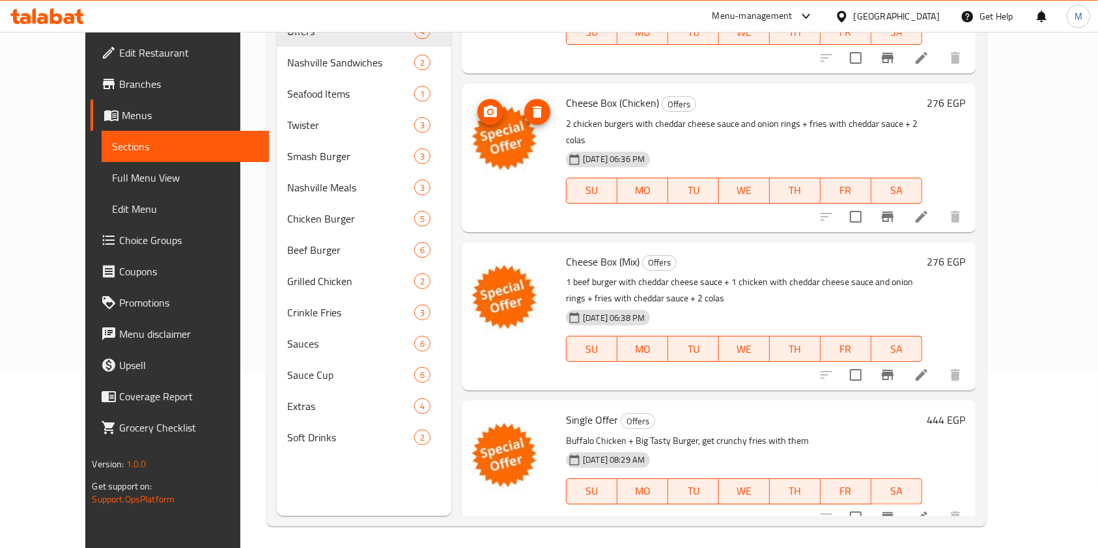
scroll to position [182, 0]
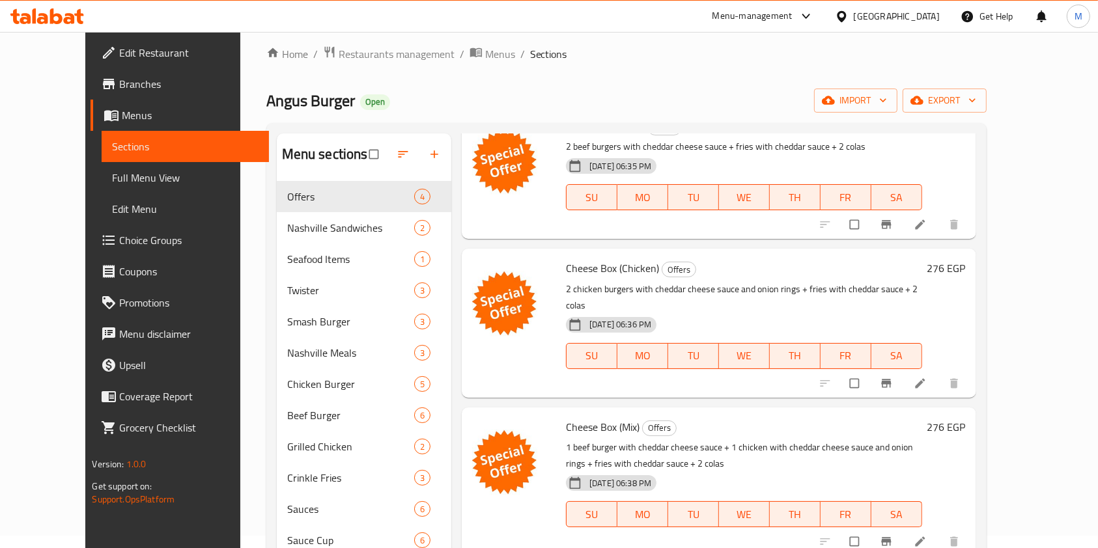
scroll to position [182, 0]
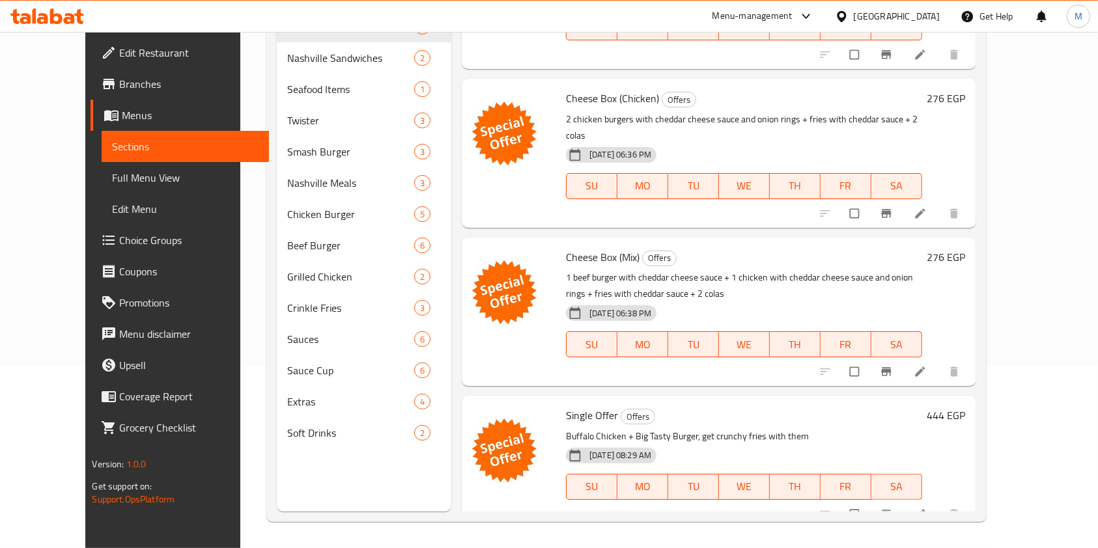
click at [971, 500] on div at bounding box center [891, 514] width 160 height 29
click at [940, 504] on li at bounding box center [921, 514] width 36 height 21
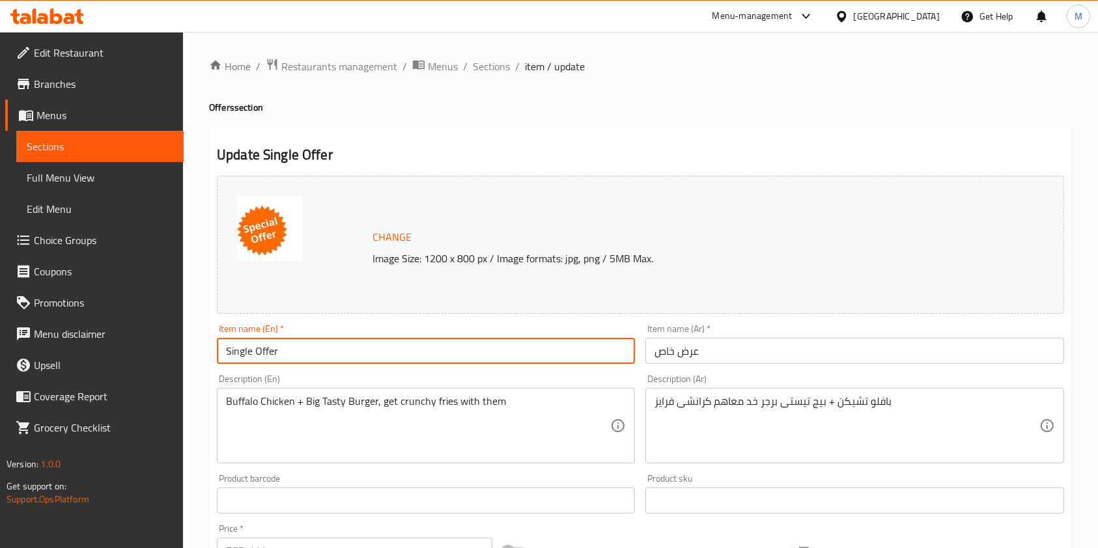
click at [374, 356] on input "Single Offer" at bounding box center [426, 351] width 418 height 26
type input "Special Offer"
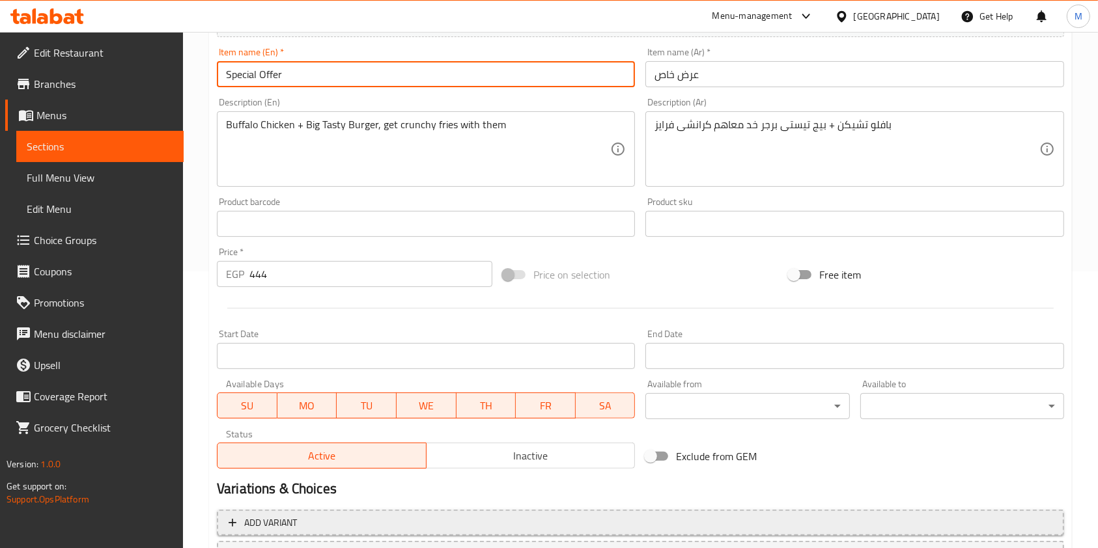
scroll to position [391, 0]
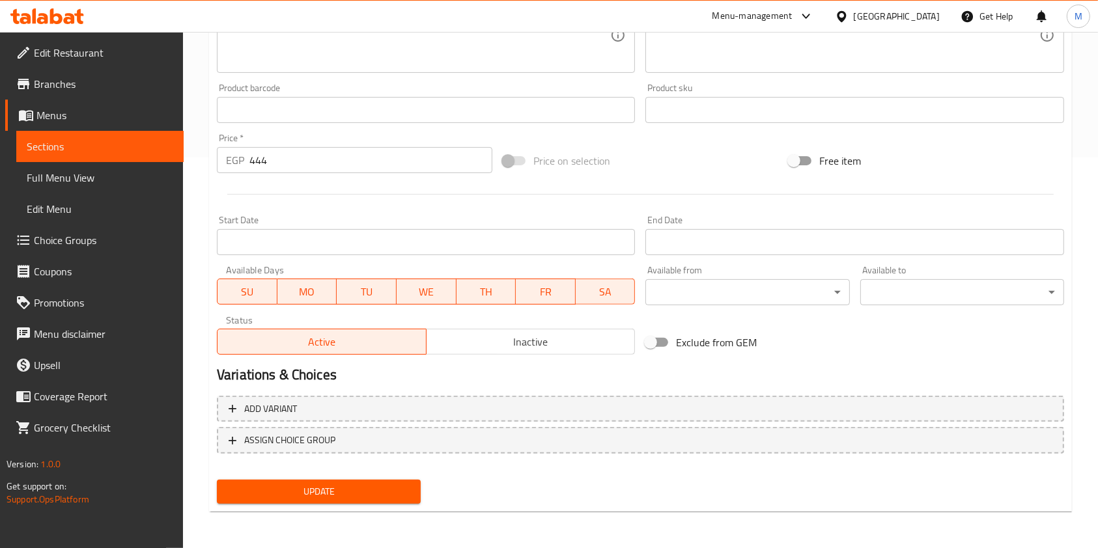
click at [395, 482] on button "Update" at bounding box center [319, 492] width 204 height 24
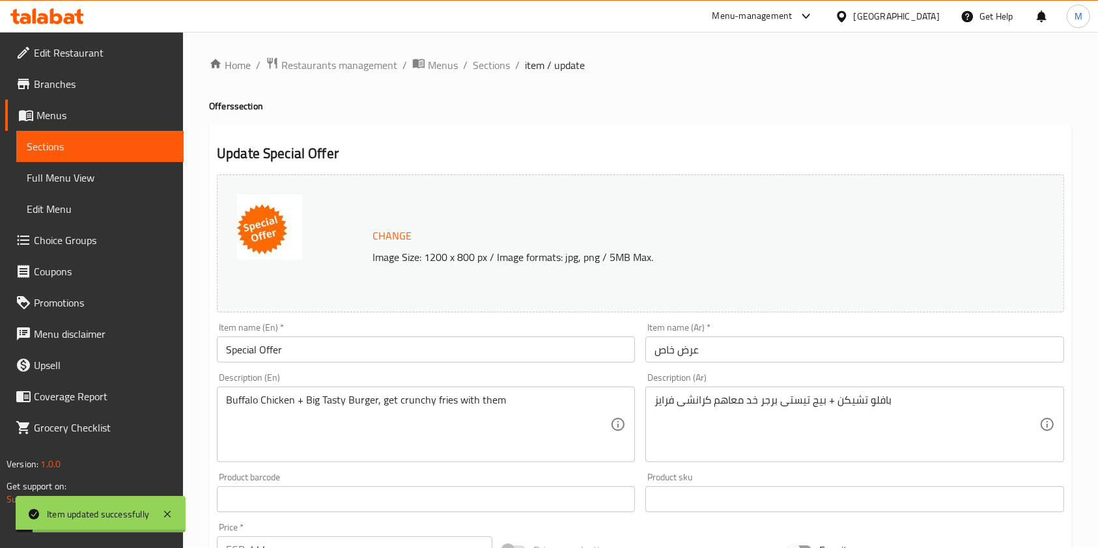
scroll to position [0, 0]
click at [491, 74] on span "Sections" at bounding box center [491, 67] width 37 height 16
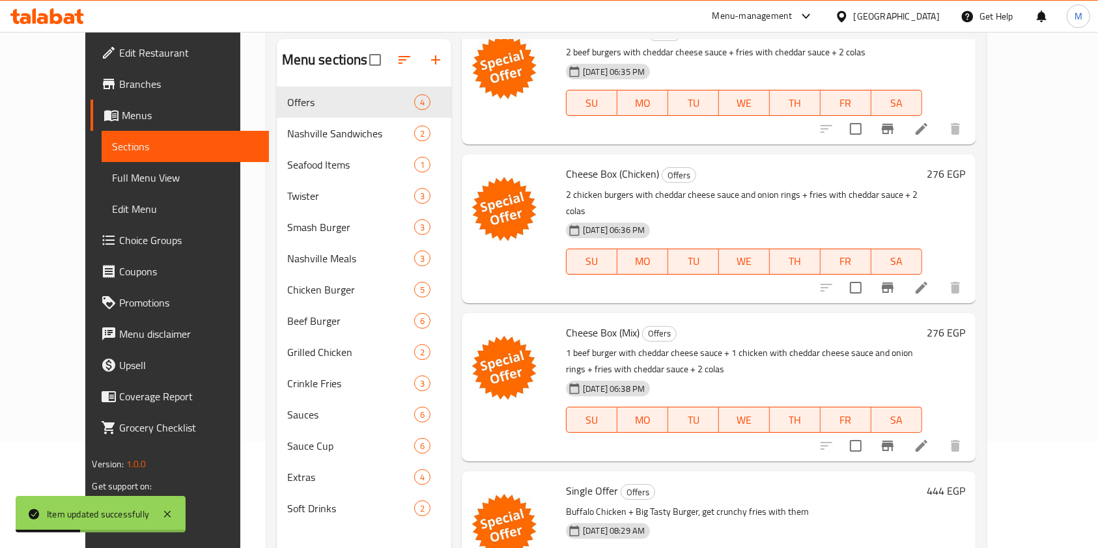
scroll to position [182, 0]
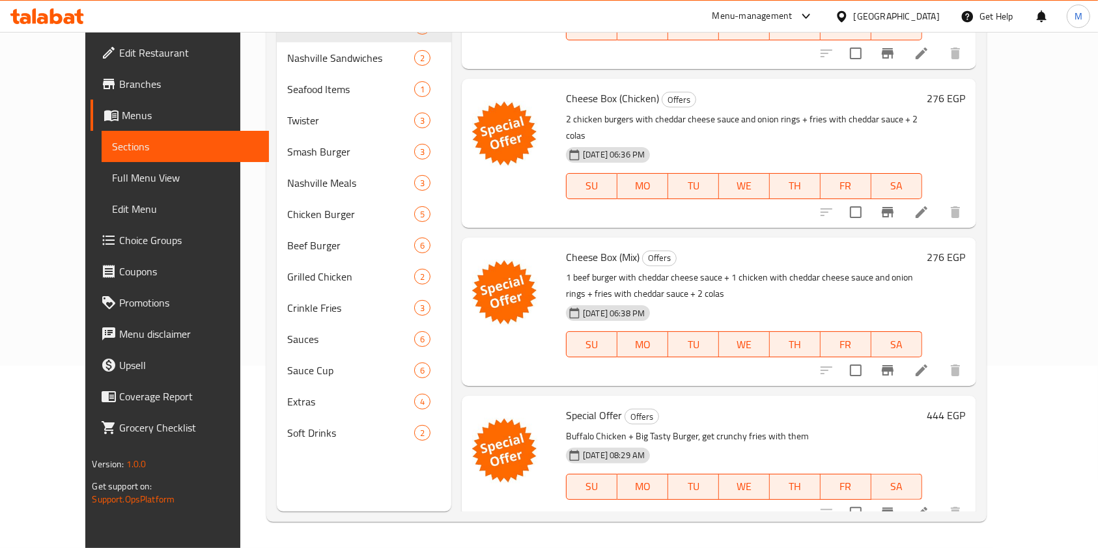
click at [51, 11] on icon at bounding box center [56, 16] width 12 height 16
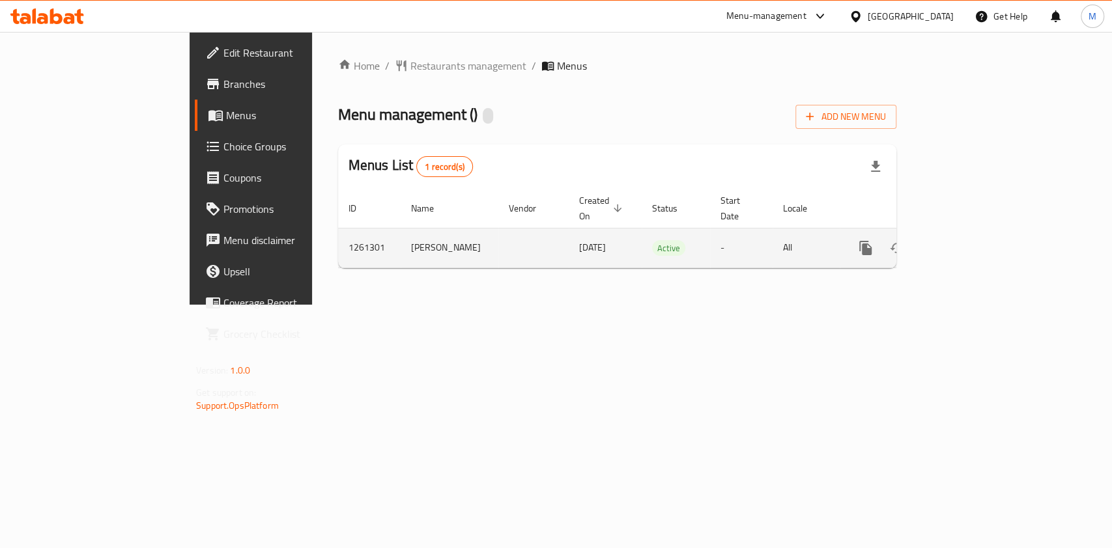
click at [967, 240] on icon "enhanced table" at bounding box center [959, 248] width 16 height 16
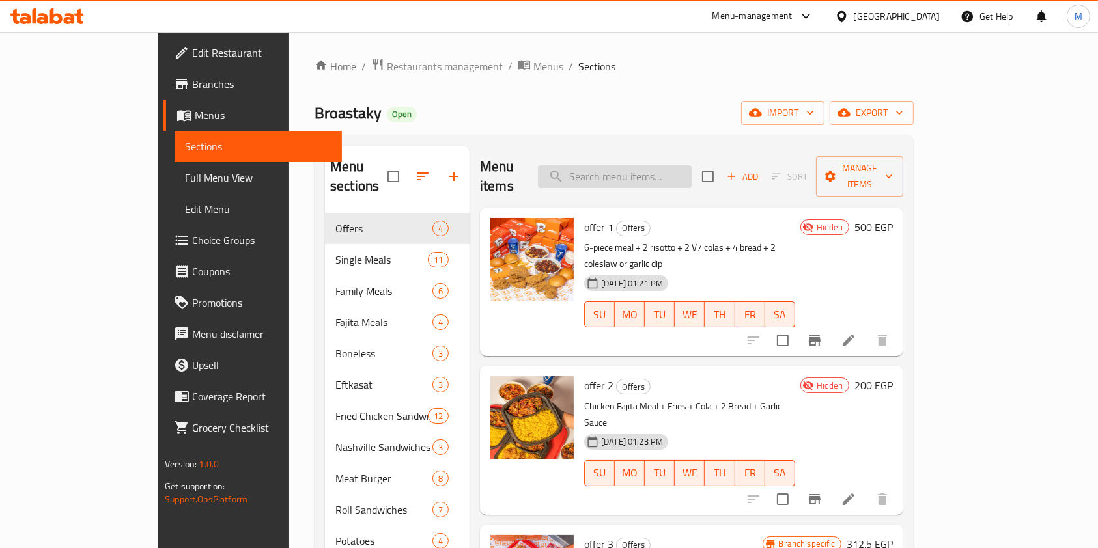
click at [632, 170] on input "search" at bounding box center [615, 176] width 154 height 23
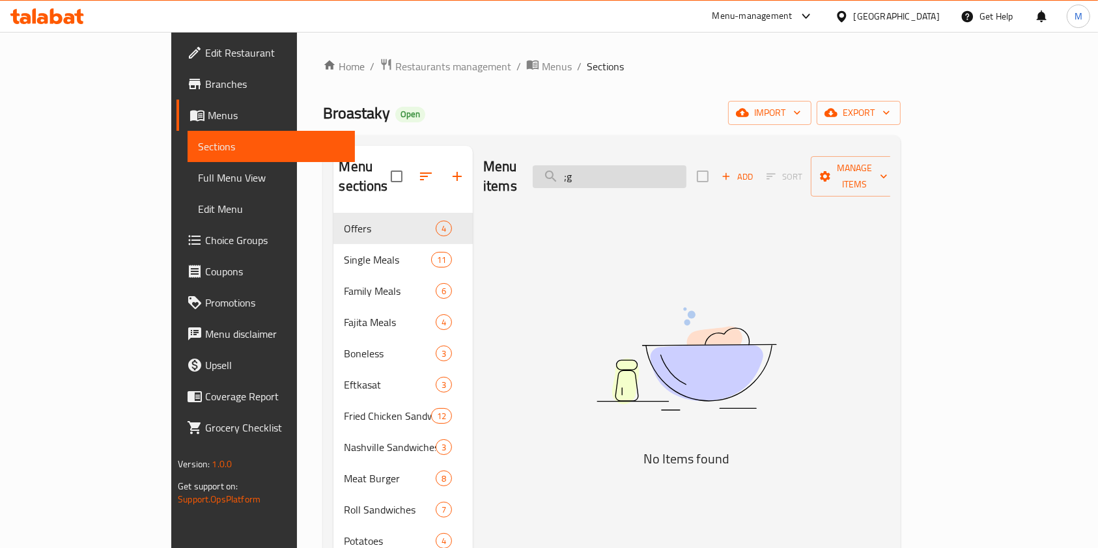
type input ";"
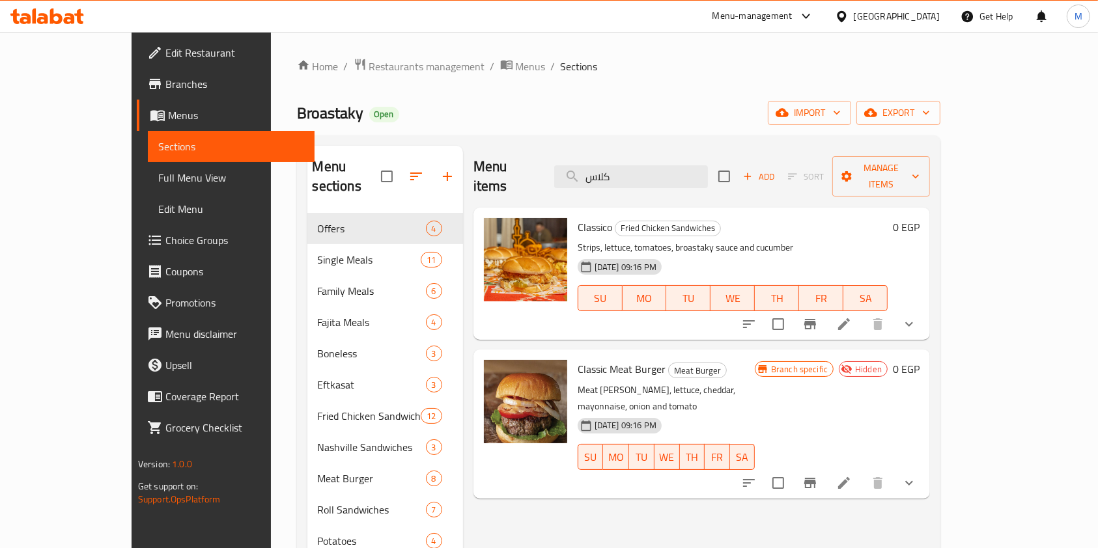
type input "كلاس"
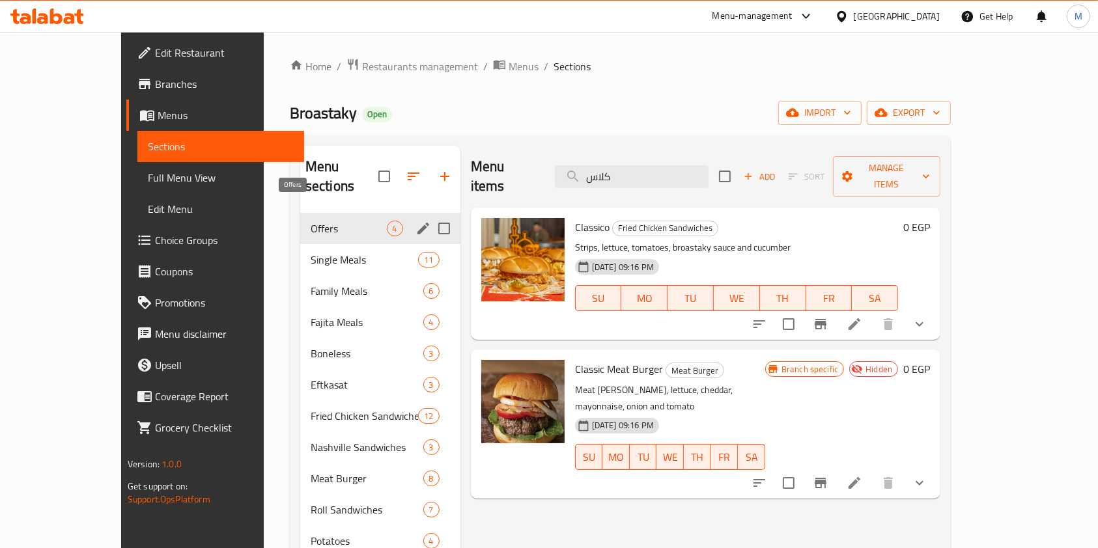
click at [339, 244] on div "Single Meals 11" at bounding box center [380, 259] width 160 height 31
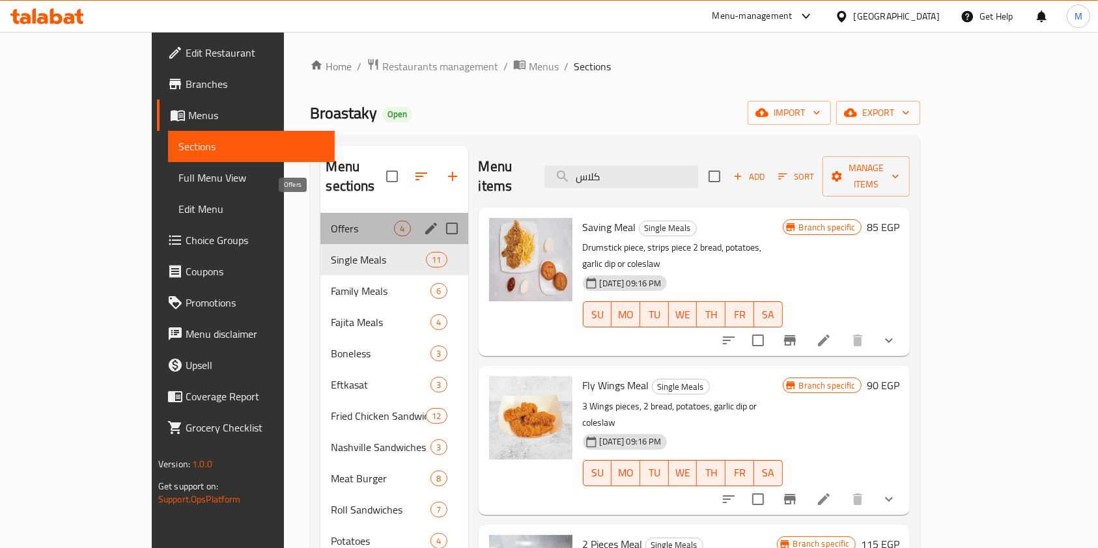
click at [331, 221] on span "Offers" at bounding box center [362, 229] width 63 height 16
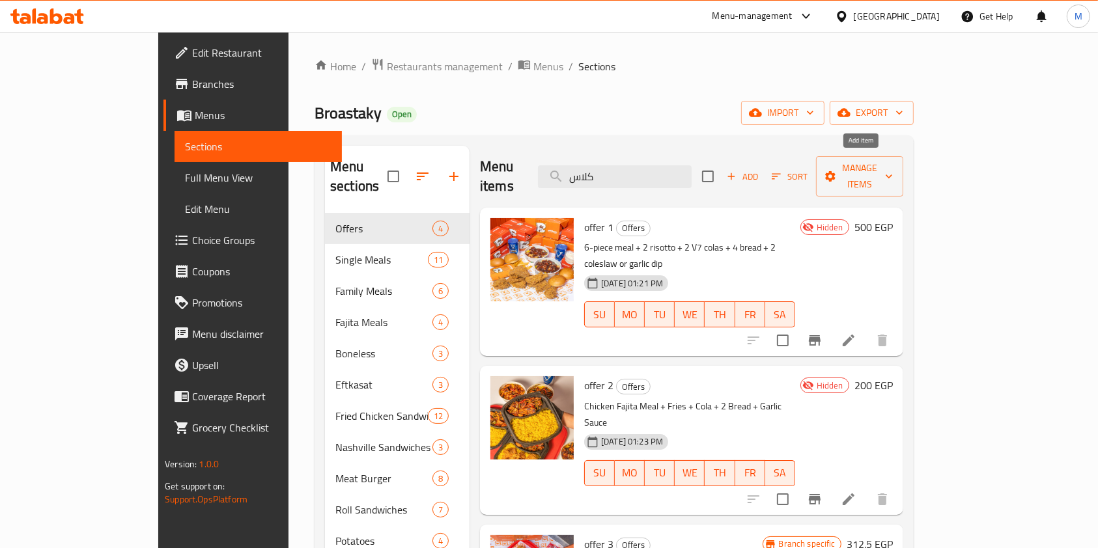
click at [760, 170] on span "Add" at bounding box center [742, 176] width 35 height 15
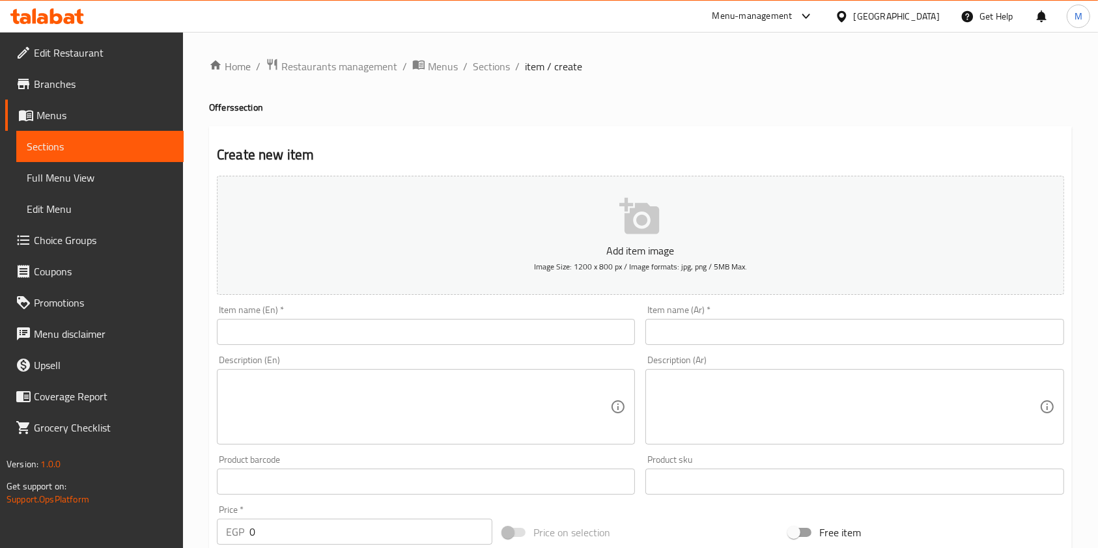
click at [725, 389] on textarea at bounding box center [846, 407] width 384 height 62
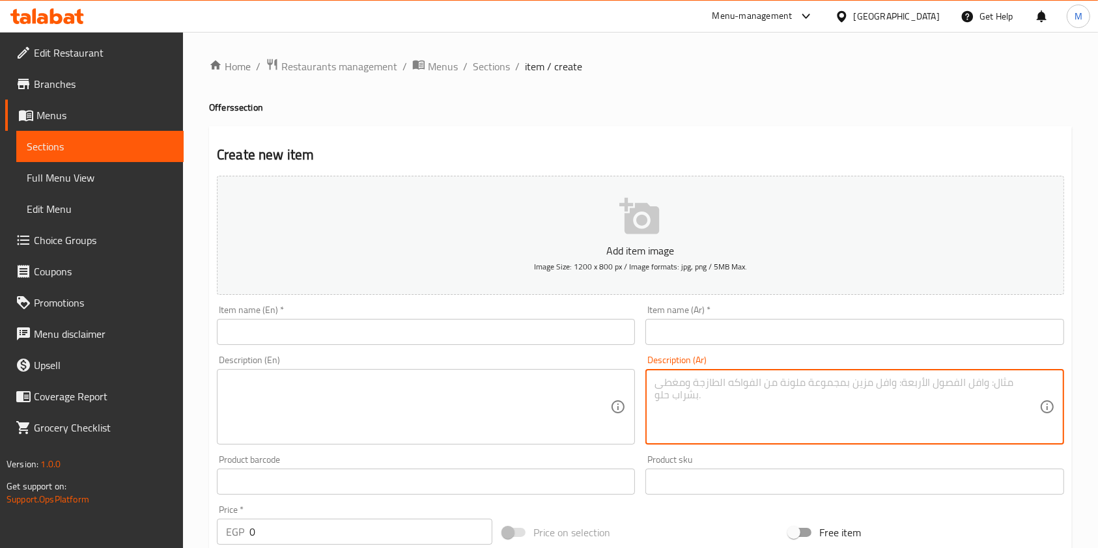
paste textarea "2 ساندوتش كلاسيكو + التالت هدية"
type textarea "2 ساندوتش كلاسيكو + التالت هدية"
click at [522, 365] on div "Description (En) Description (En)" at bounding box center [426, 400] width 418 height 89
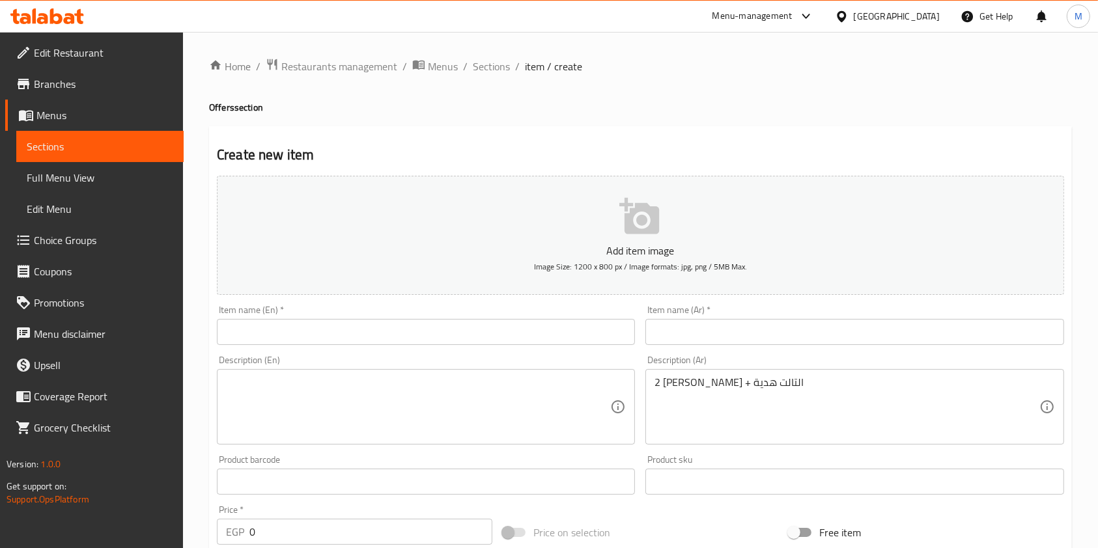
click at [516, 378] on textarea at bounding box center [418, 407] width 384 height 62
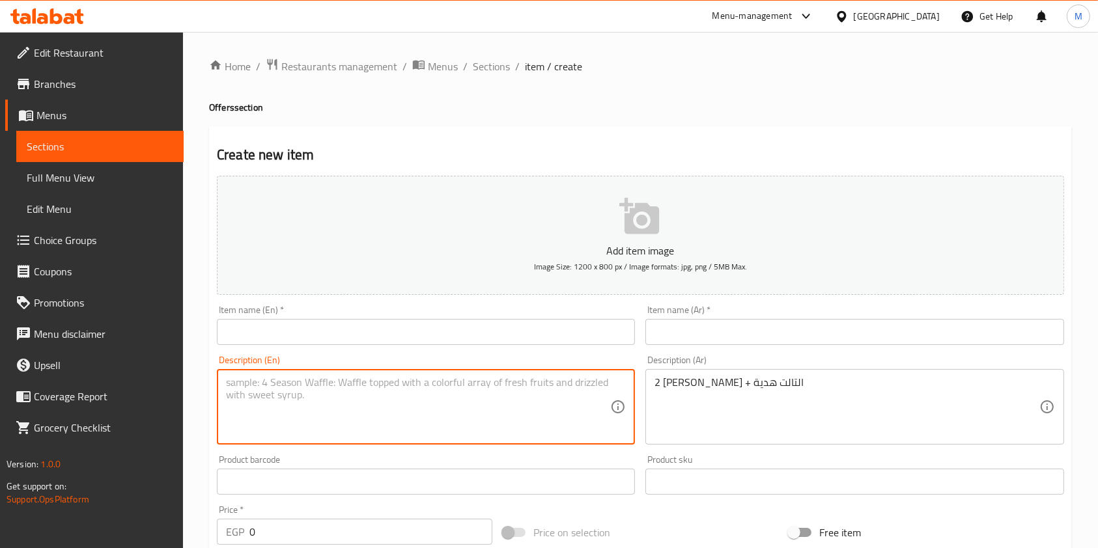
click at [495, 399] on textarea at bounding box center [418, 407] width 384 height 62
paste textarea "2 classic sandwiches + the third one is free"
type textarea "2 classic sandwiches + the third one is free"
click at [714, 311] on div "Item name (Ar)   * Item name (Ar) *" at bounding box center [854, 325] width 418 height 40
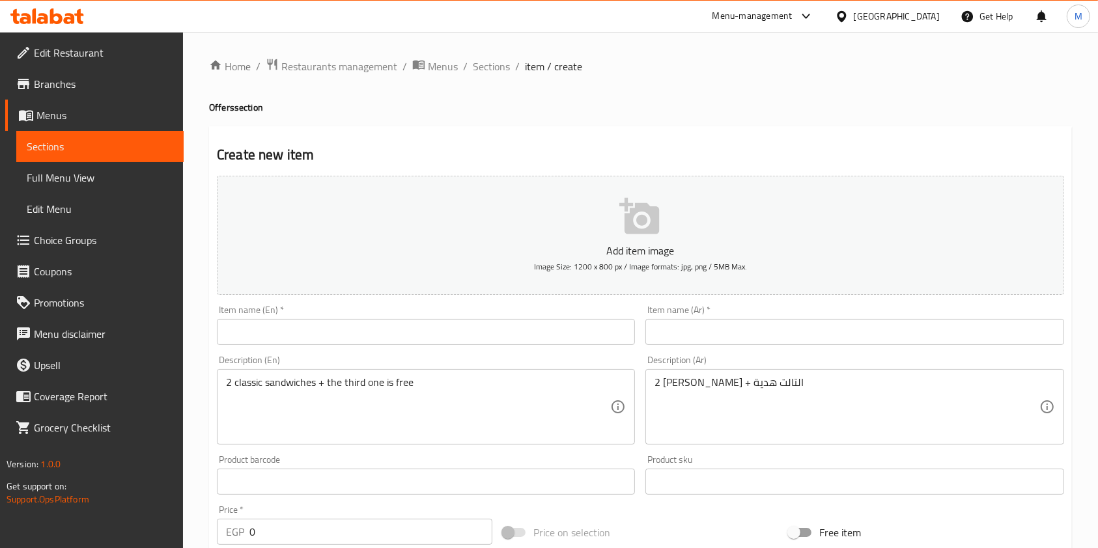
click at [710, 324] on input "text" at bounding box center [854, 332] width 418 height 26
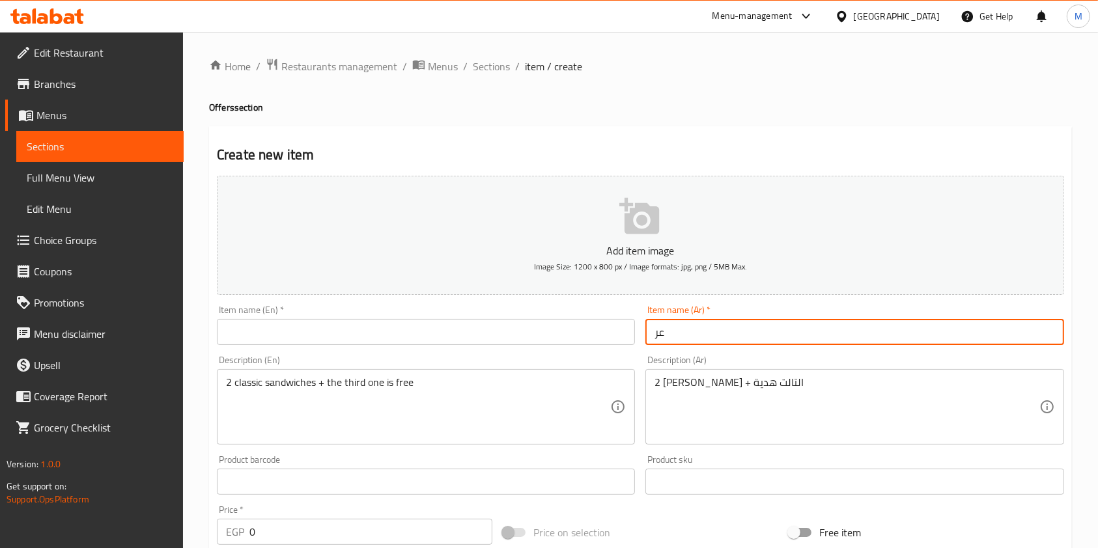
type input "عرض خاص"
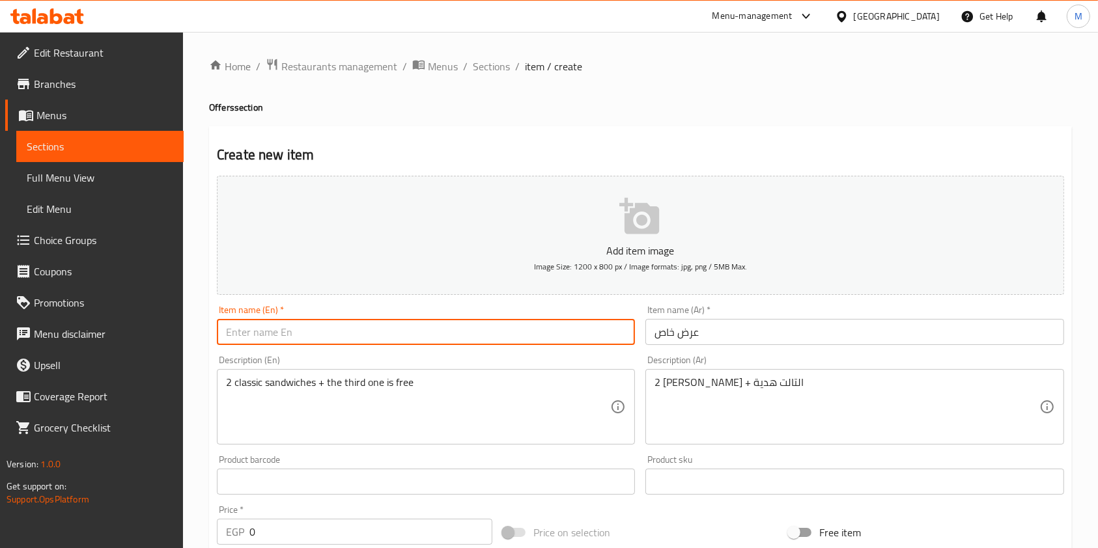
click at [414, 339] on input "text" at bounding box center [426, 332] width 418 height 26
type input "س"
type input "s"
type input "Special Offer"
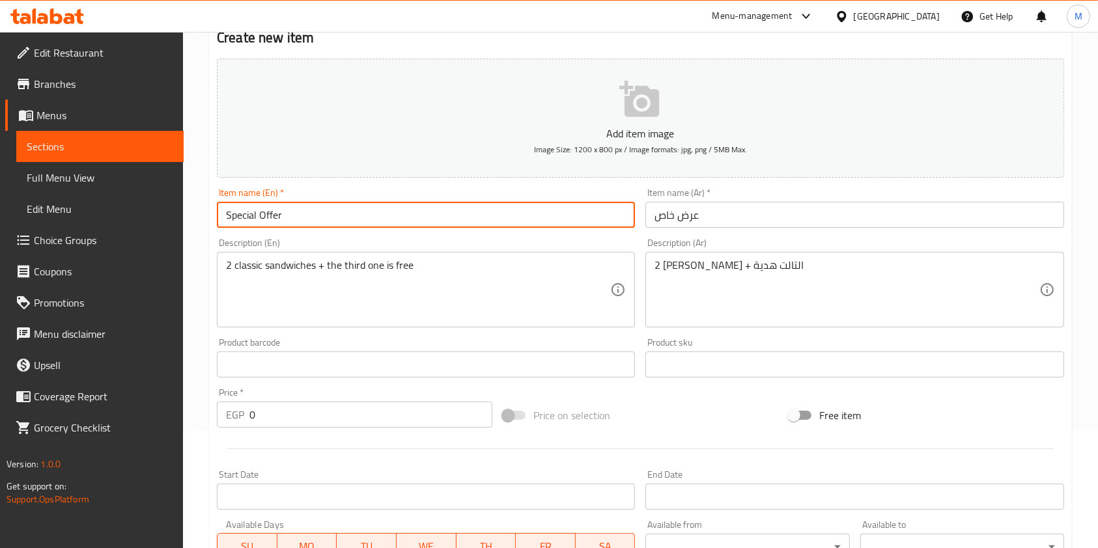
scroll to position [173, 0]
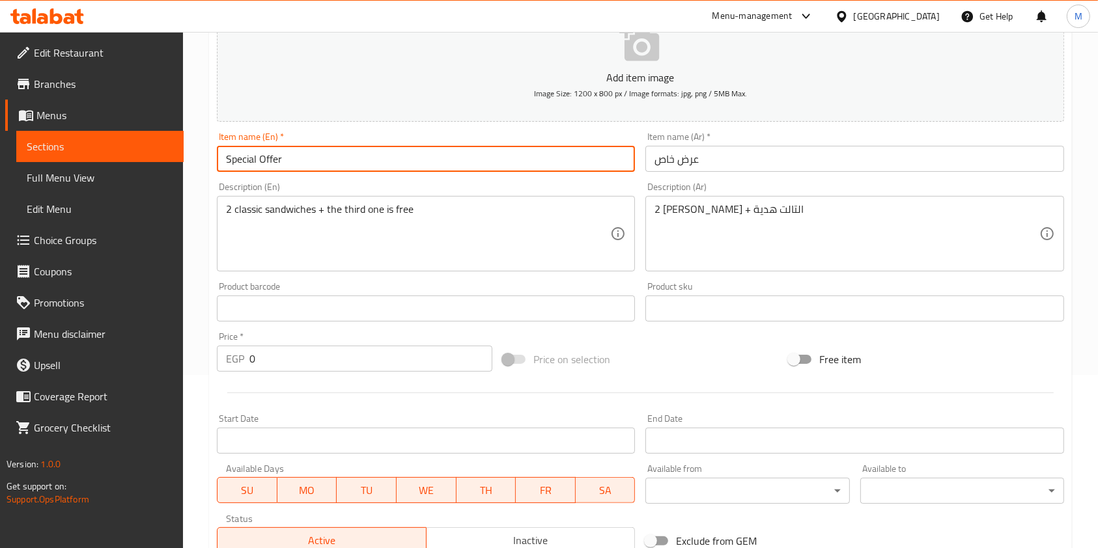
click at [307, 356] on input "0" at bounding box center [370, 359] width 243 height 26
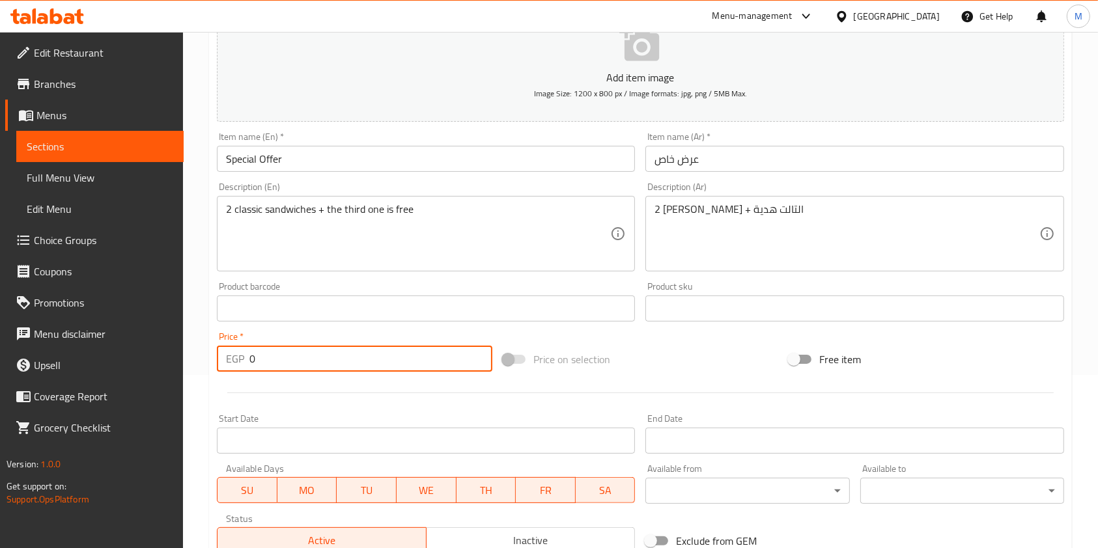
click at [306, 356] on input "0" at bounding box center [370, 359] width 243 height 26
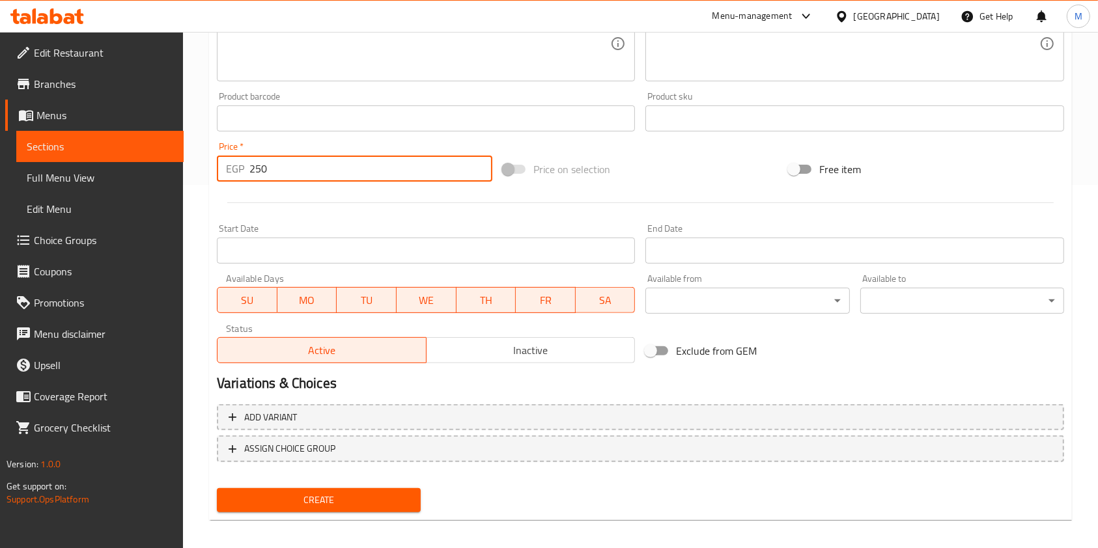
scroll to position [372, 0]
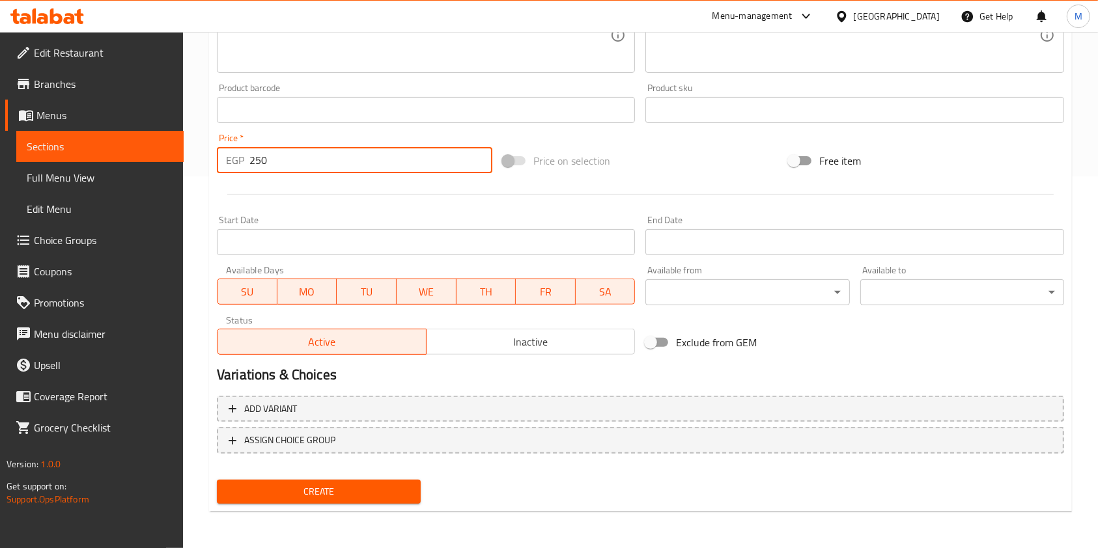
type input "250"
click at [354, 503] on button "Create" at bounding box center [319, 492] width 204 height 24
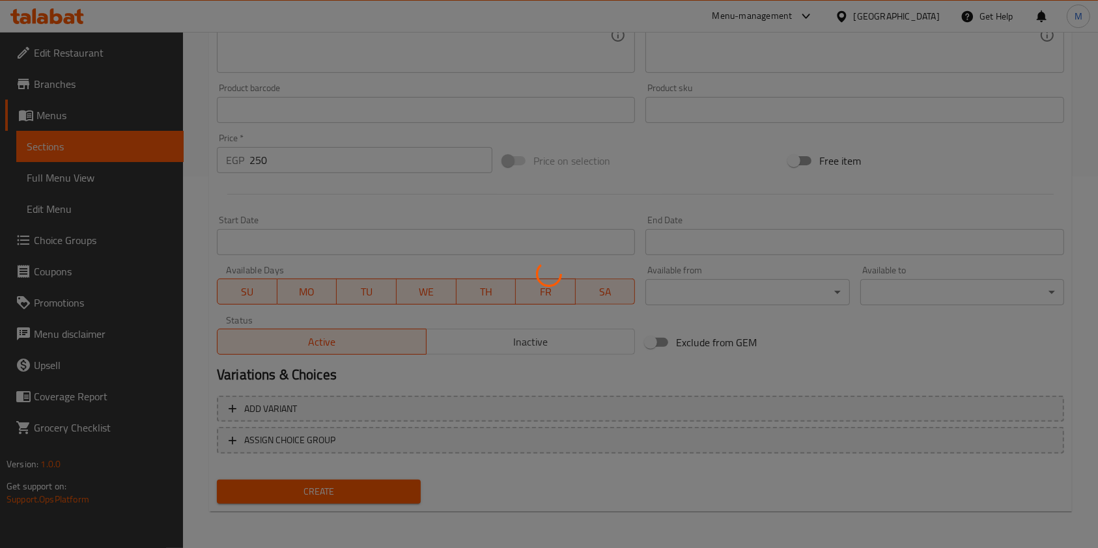
click at [356, 501] on div at bounding box center [549, 274] width 1098 height 548
type input "0"
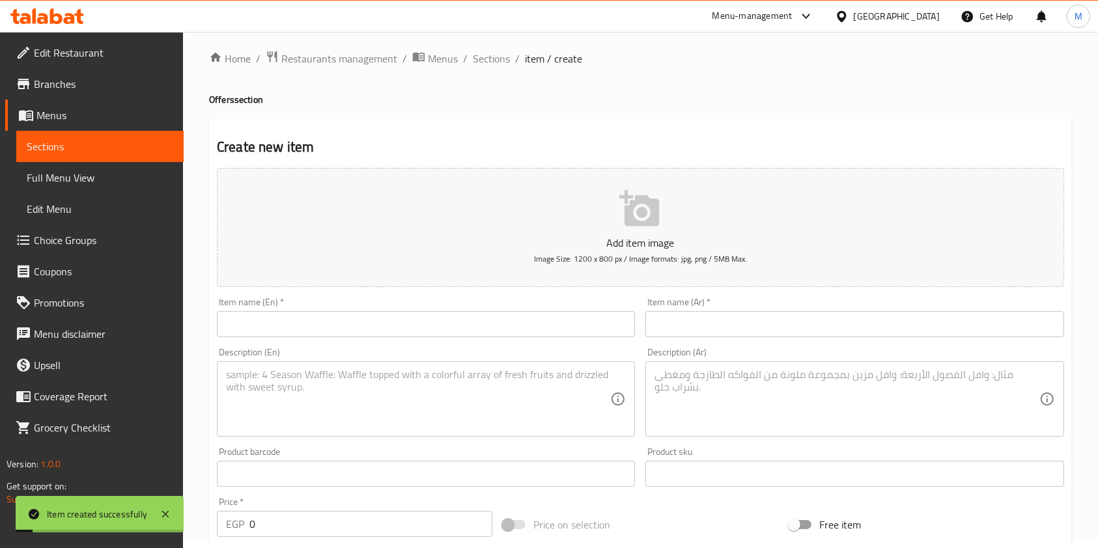
scroll to position [0, 0]
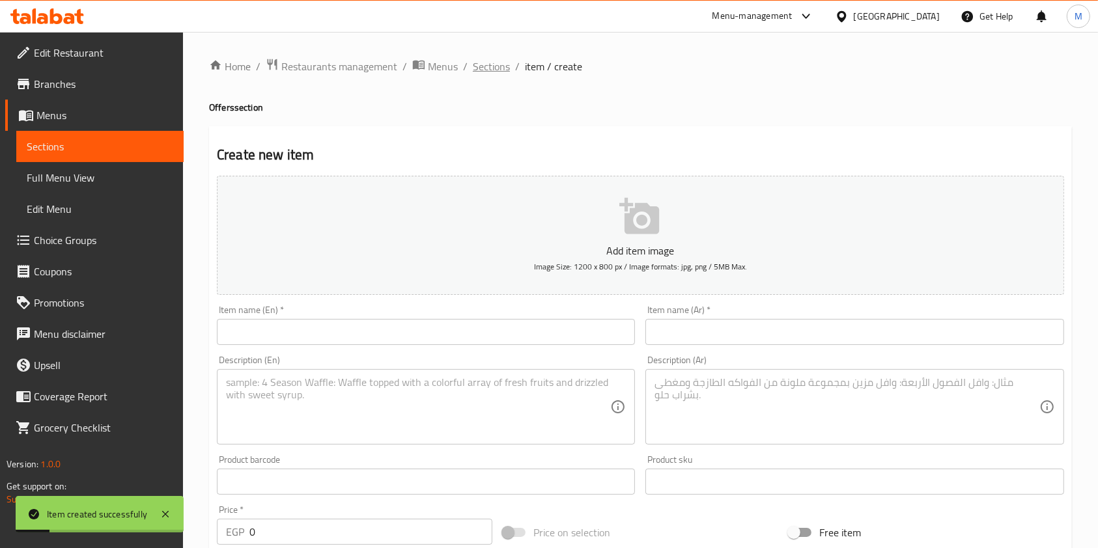
click at [490, 73] on span "Sections" at bounding box center [491, 67] width 37 height 16
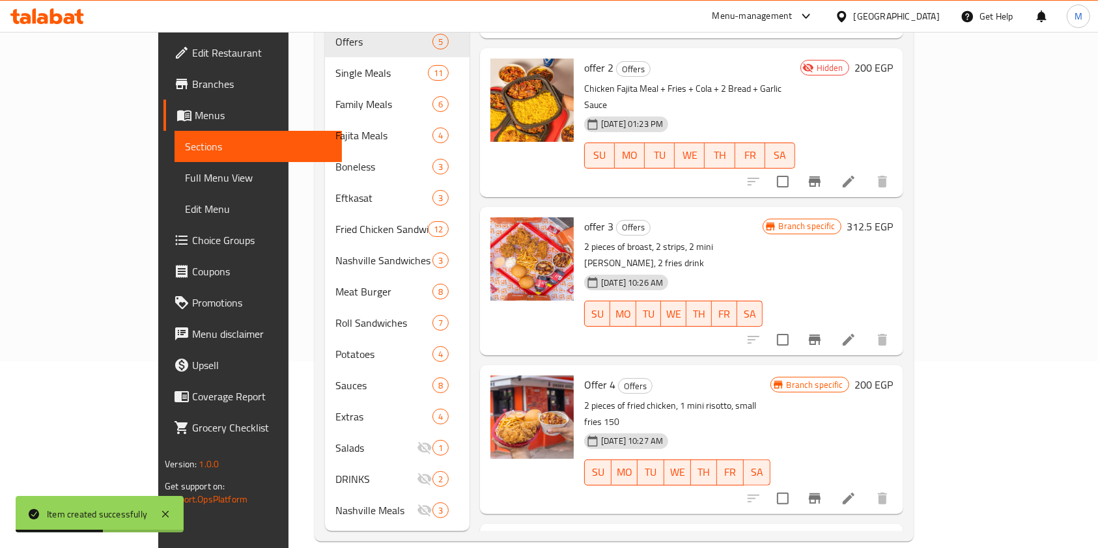
scroll to position [191, 0]
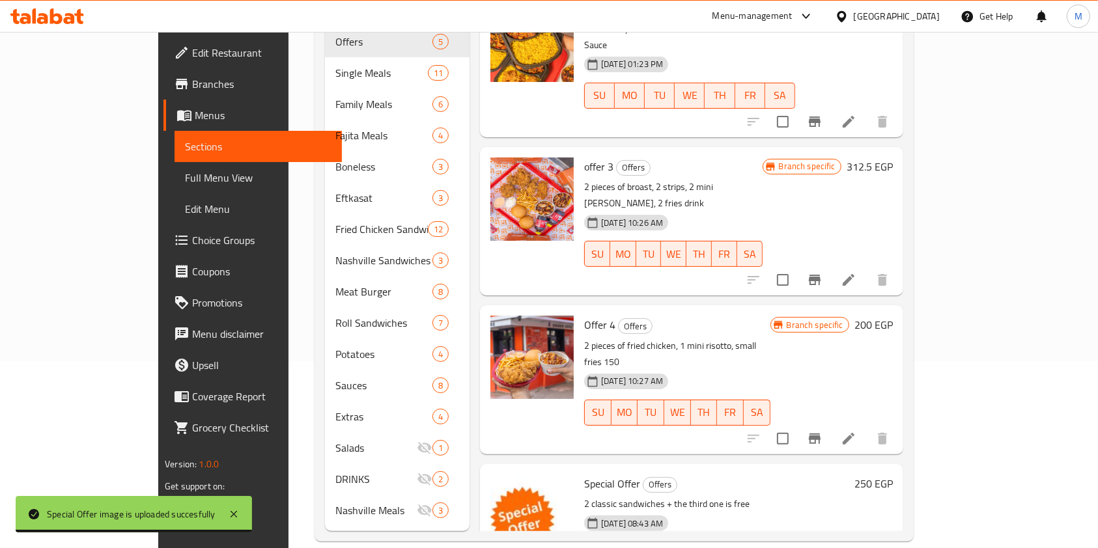
click at [192, 83] on span "Branches" at bounding box center [261, 84] width 139 height 16
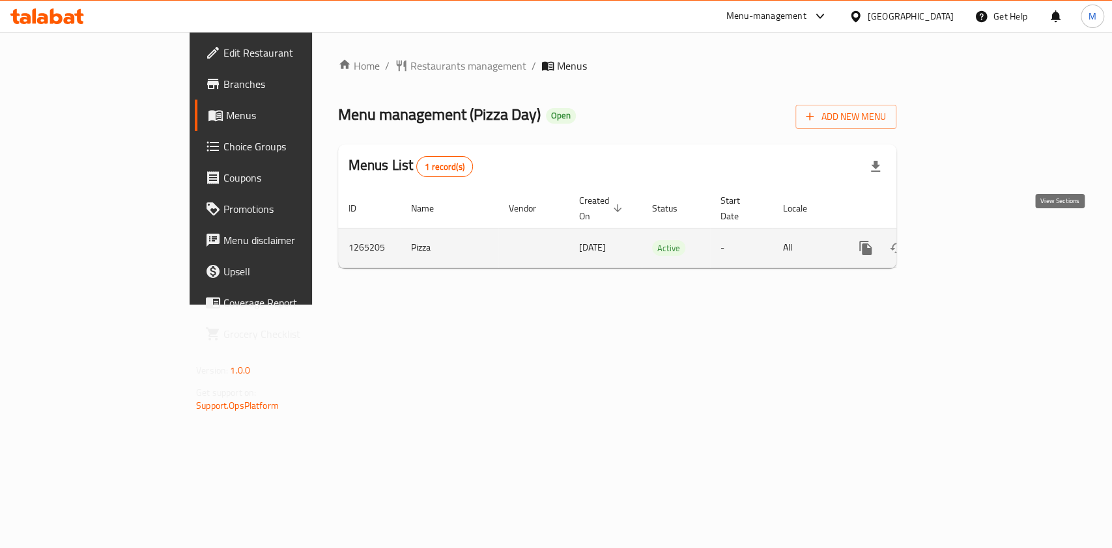
click at [975, 232] on link "enhanced table" at bounding box center [959, 247] width 31 height 31
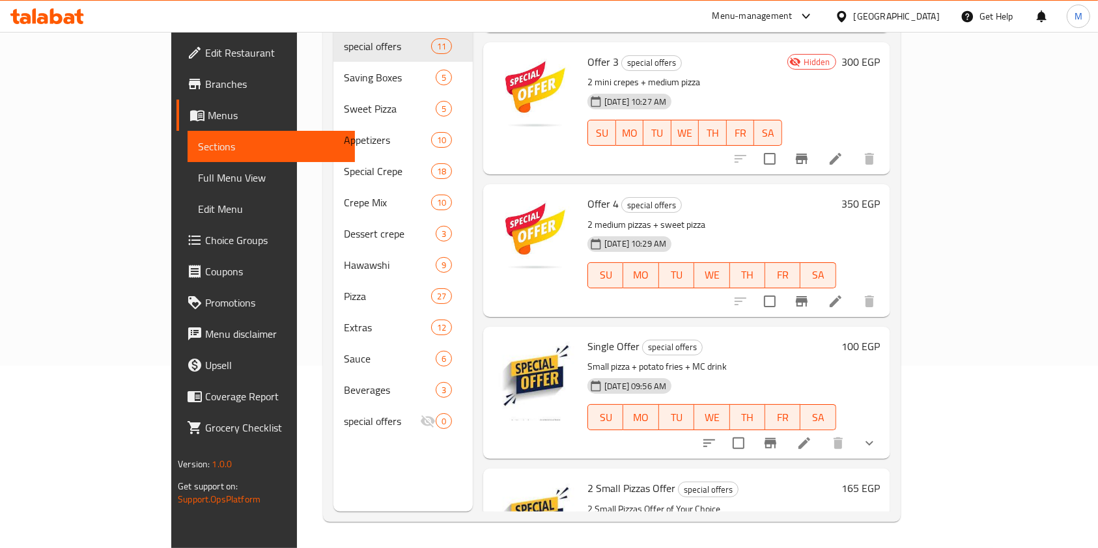
scroll to position [181, 0]
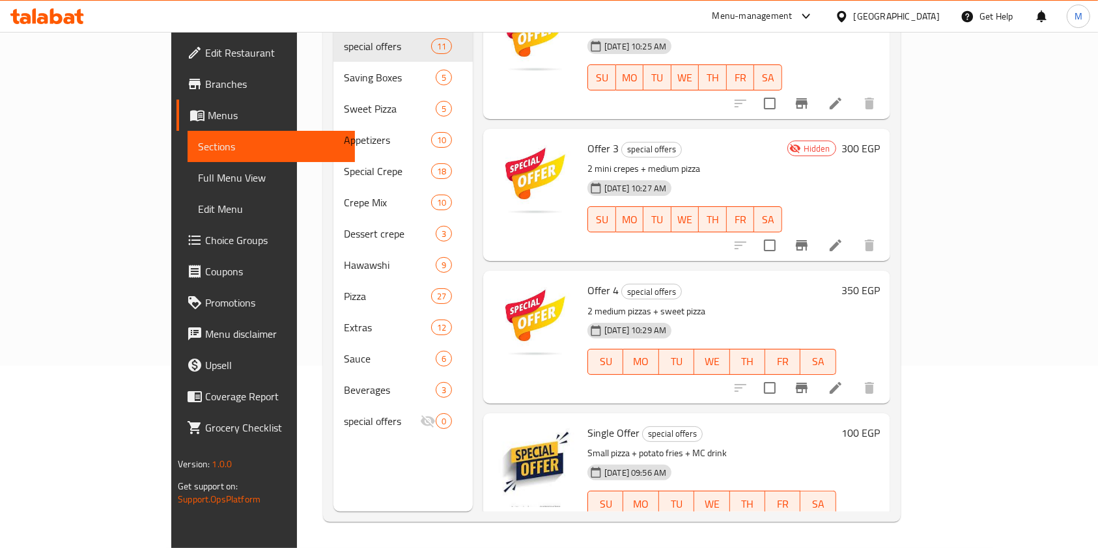
click at [854, 376] on li at bounding box center [835, 387] width 36 height 23
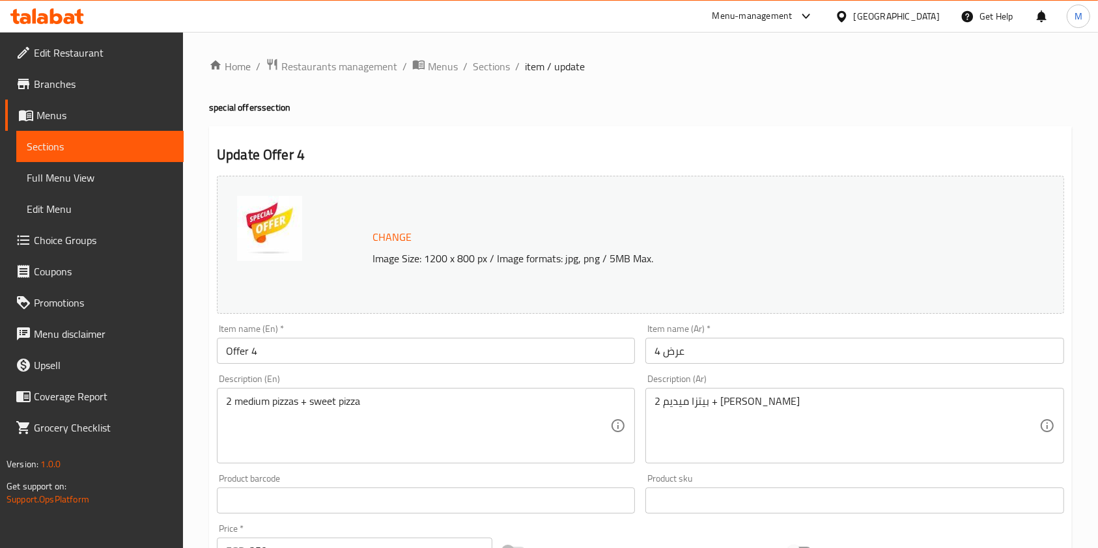
click at [485, 76] on div "Home / Restaurants management / Menus / Sections / item / update special offers…" at bounding box center [640, 485] width 863 height 855
click at [490, 69] on span "Sections" at bounding box center [491, 67] width 37 height 16
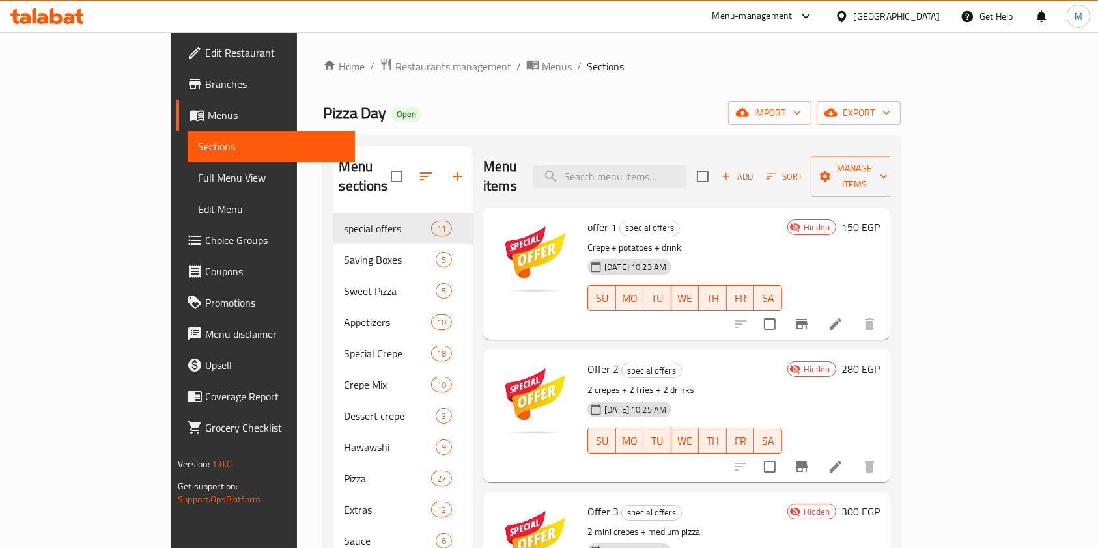
drag, startPoint x: 549, startPoint y: 256, endPoint x: 195, endPoint y: 208, distance: 357.4
click at [297, 208] on div "Home / Restaurants management / Menus / Sections Pizza Day Open import export M…" at bounding box center [611, 381] width 629 height 699
click at [176, 227] on link "Choice Groups" at bounding box center [265, 240] width 178 height 31
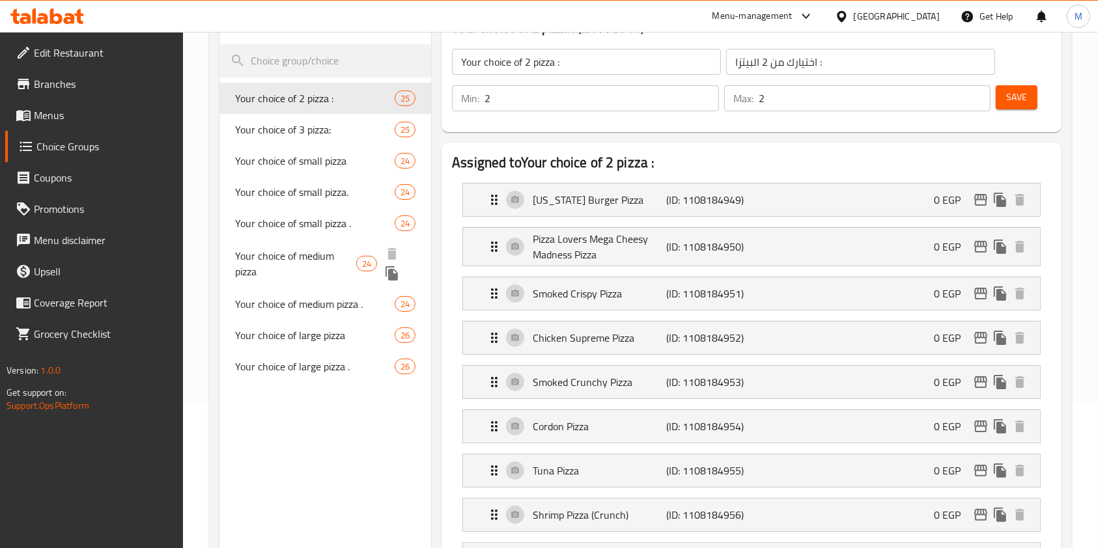
scroll to position [173, 0]
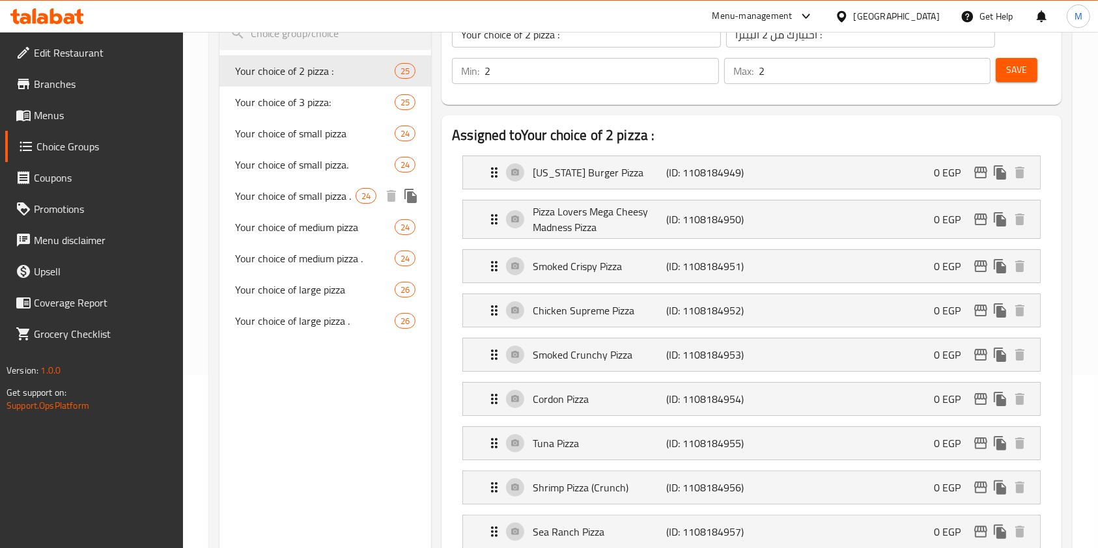
click at [320, 203] on span "Your choice of small pizza ." at bounding box center [295, 196] width 120 height 16
click at [320, 219] on span "Your choice of medium pizza" at bounding box center [315, 227] width 160 height 16
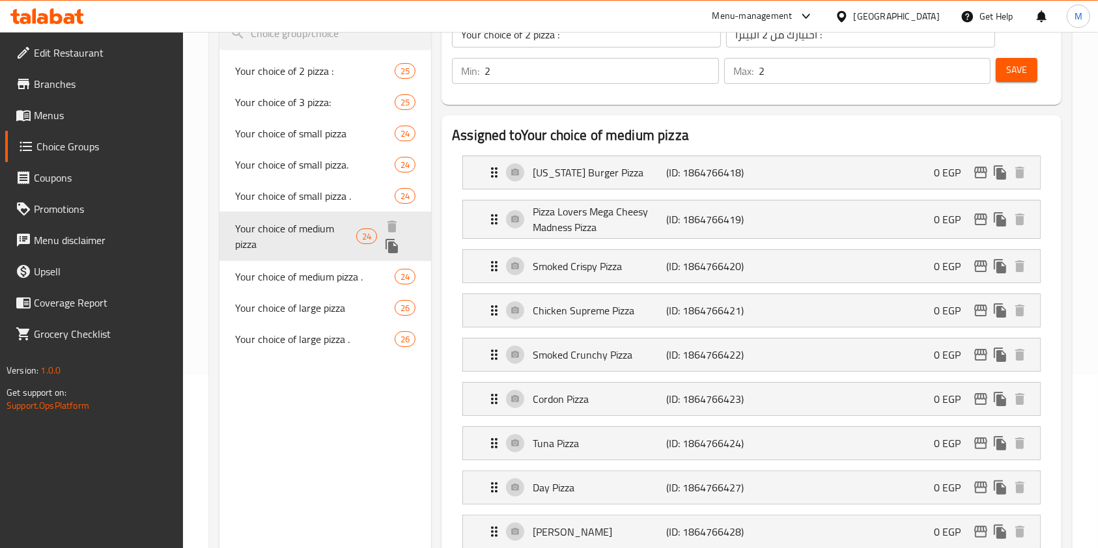
type input "Your choice of medium pizza"
type input "اختيارك من البيتزا الوسط"
type input "2"
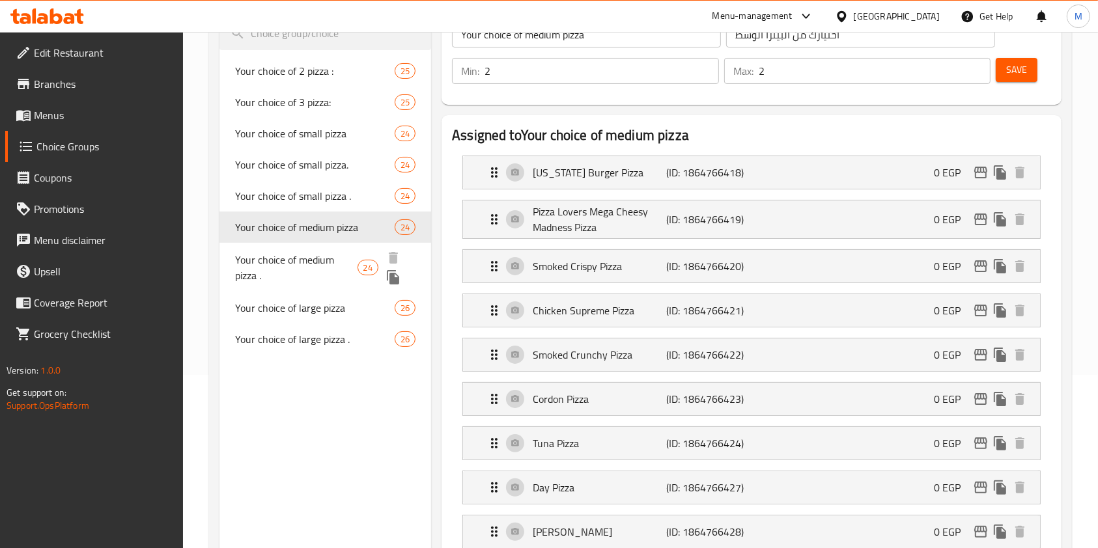
click at [318, 279] on span "Your choice of medium pizza ." at bounding box center [296, 267] width 122 height 31
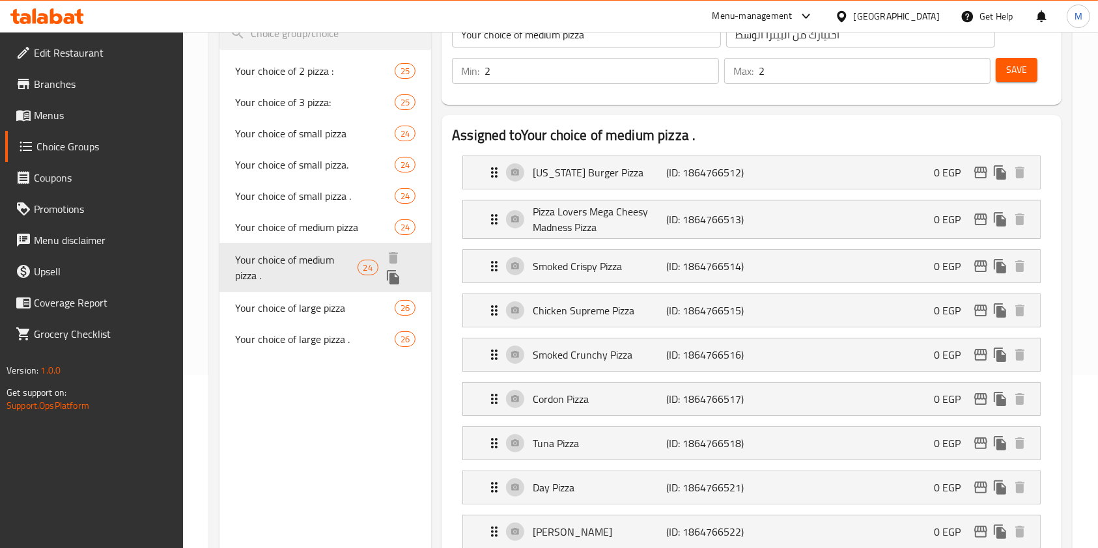
type input "Your choice of medium pizza ."
type input ". اختيارك من البيتزا الوسط"
type input "3"
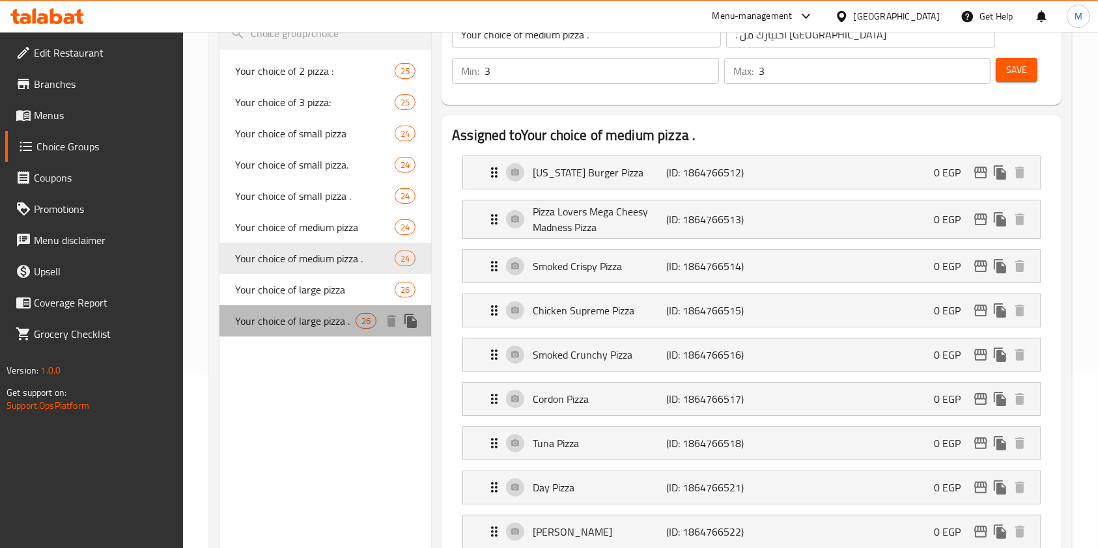
click at [294, 308] on div "Your choice of large pizza . 26" at bounding box center [325, 320] width 212 height 31
type input "Your choice of large pizza ."
type input ". اختيارك من البيتزا لارج"
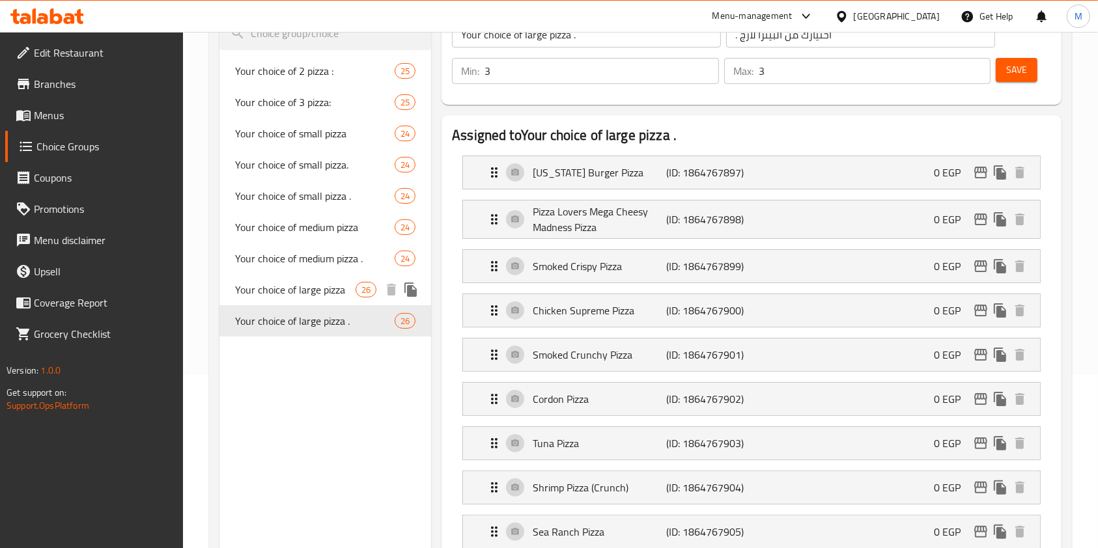
click at [285, 288] on span "Your choice of large pizza" at bounding box center [295, 290] width 120 height 16
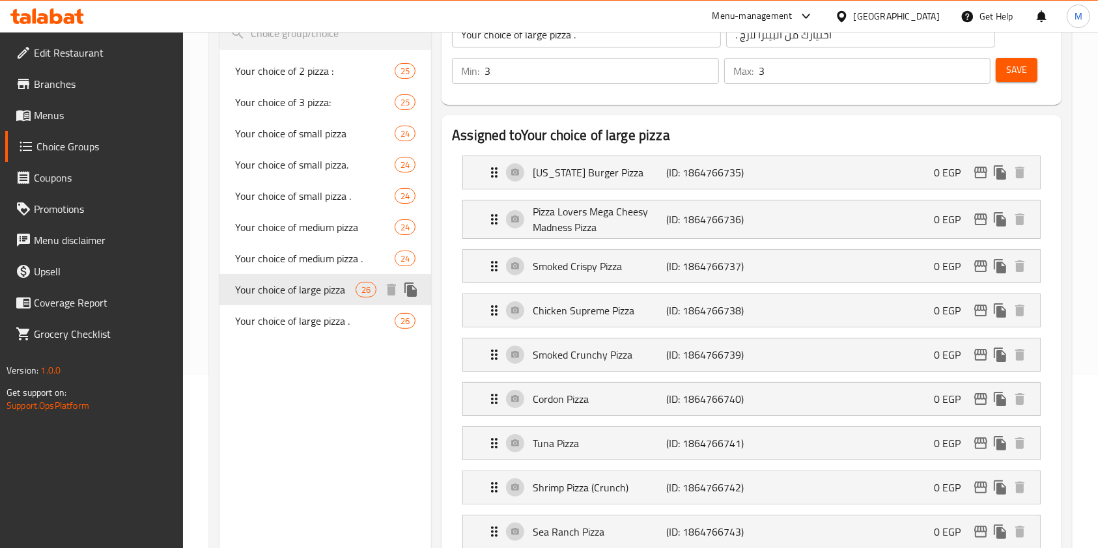
type input "Your choice of large pizza"
type input "اختيارك من البيتزا لارج"
type input "2"
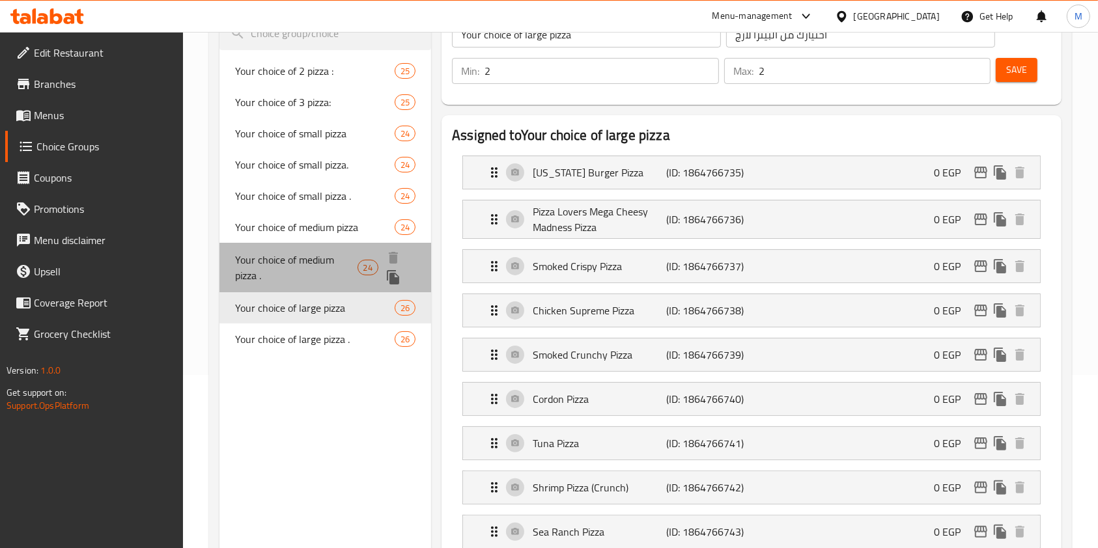
click at [291, 262] on span "Your choice of medium pizza ." at bounding box center [296, 267] width 122 height 31
type input "Your choice of medium pizza ."
type input ". اختيارك من البيتزا الوسط"
type input "3"
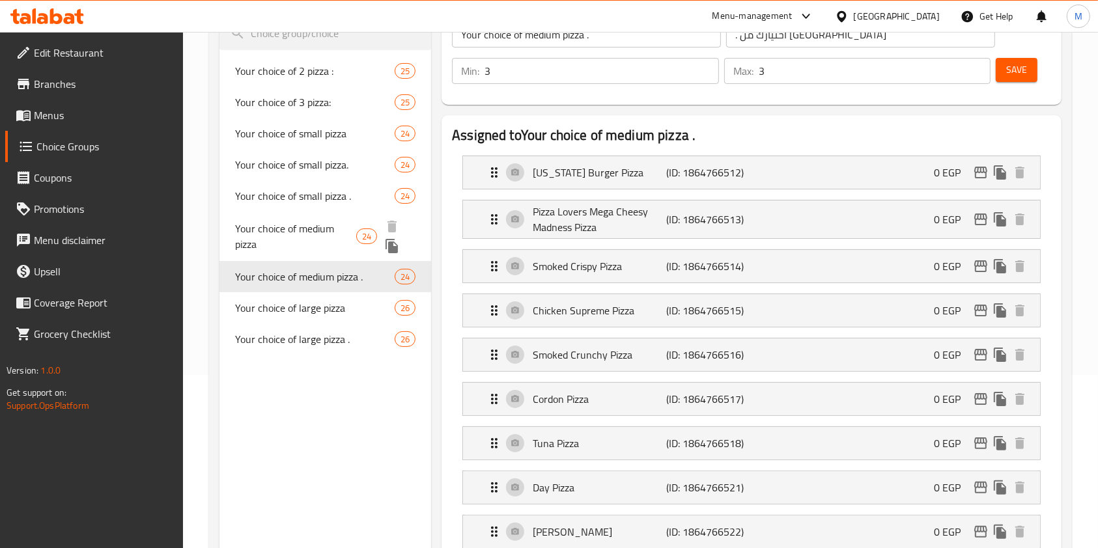
click at [301, 214] on div "Your choice of medium pizza 24" at bounding box center [325, 236] width 212 height 49
type input "Your choice of medium pizza"
type input "اختيارك من البيتزا الوسط"
type input "2"
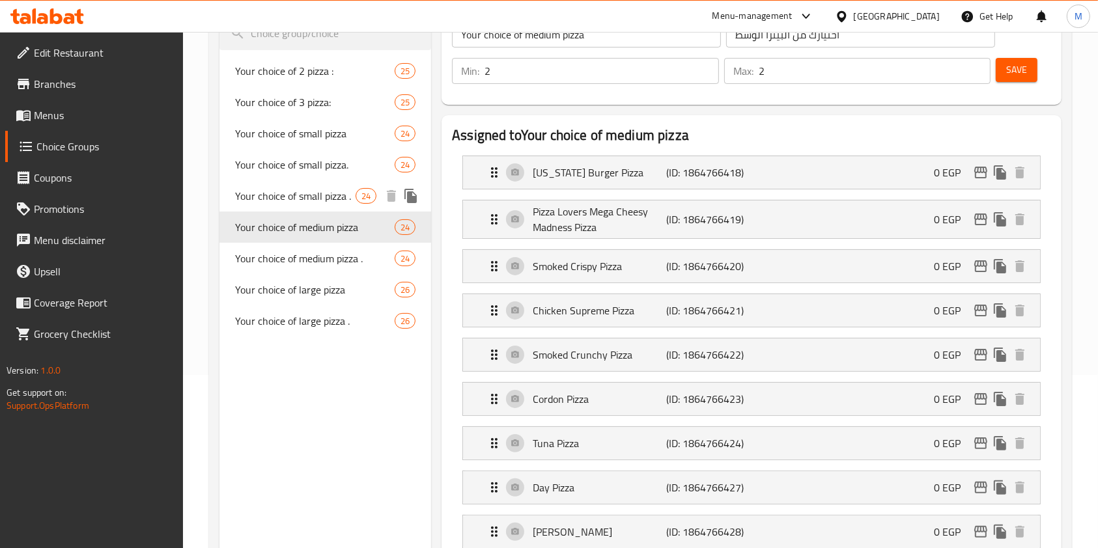
click at [301, 198] on span "Your choice of small pizza ." at bounding box center [295, 196] width 120 height 16
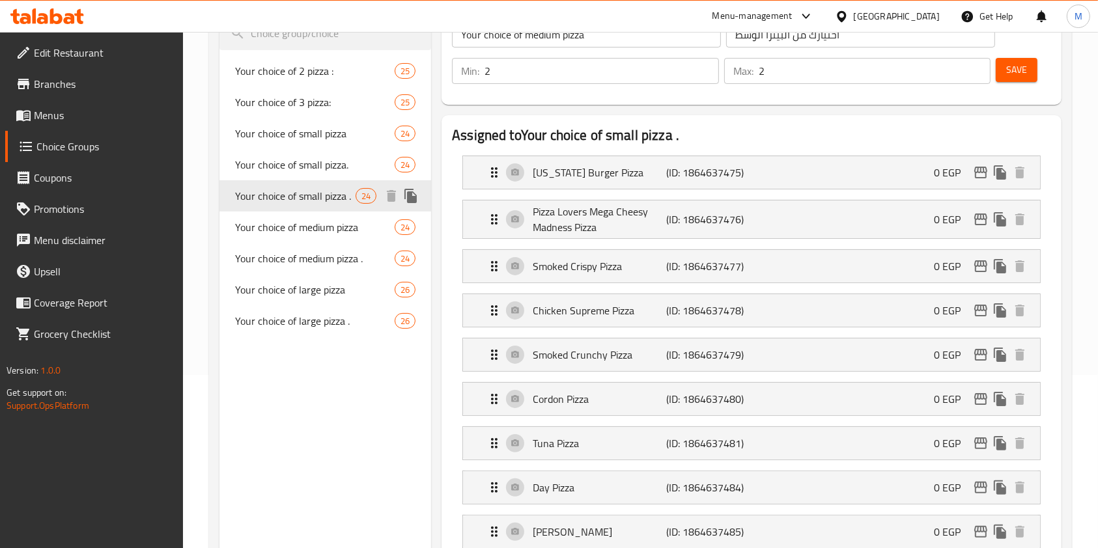
type input "Your choice of small pizza ."
type input ". اختيارك من البيتزا الصغيره"
type input "3"
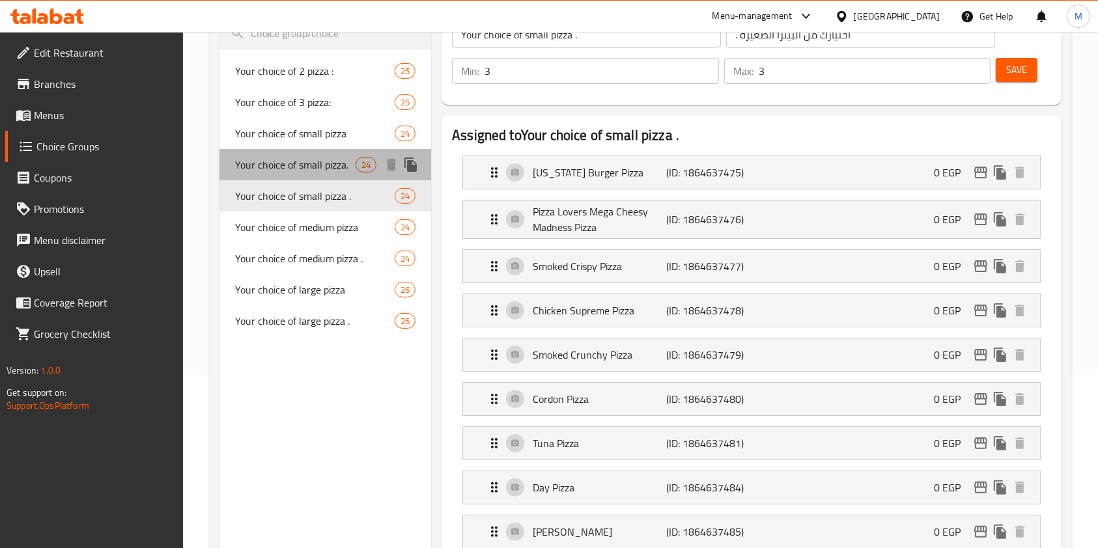
click at [308, 157] on span "Your choice of small pizza." at bounding box center [295, 165] width 120 height 16
type input "Your choice of small pizza."
type input ".اختيارك من البيتزا الصغيره"
type input "2"
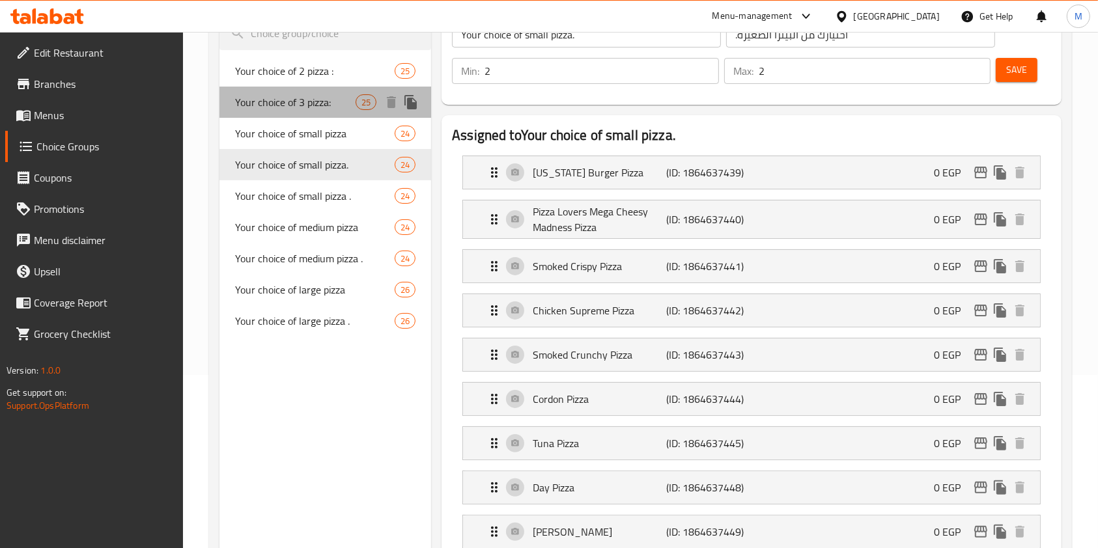
click at [310, 98] on span "Your choice of 3 pizza:" at bounding box center [295, 102] width 120 height 16
type input "Your choice of 3 pizza:"
type input "اختيارك من 3بيتزا :"
type input "3"
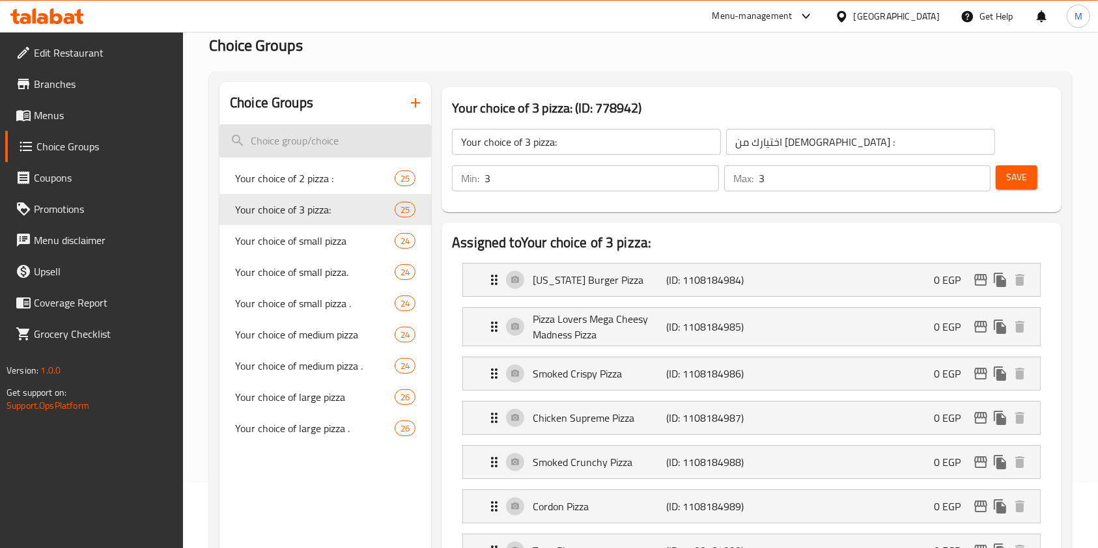
scroll to position [0, 0]
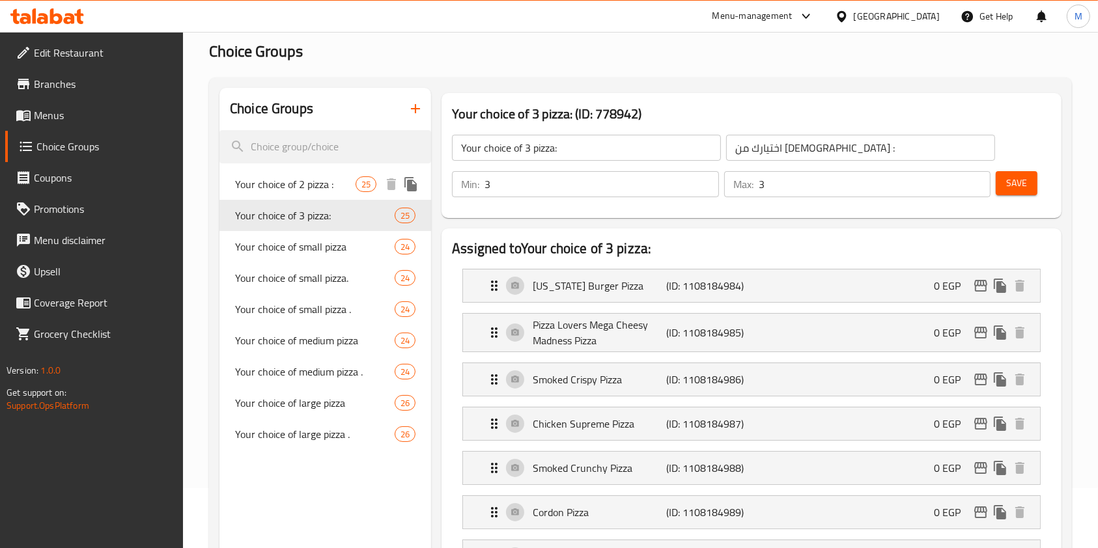
scroll to position [87, 0]
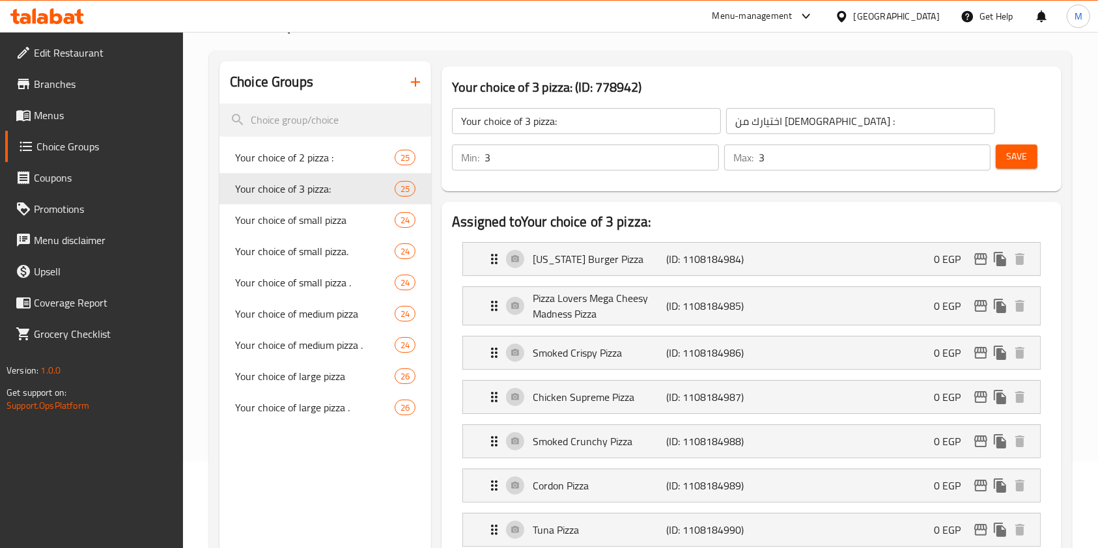
click at [419, 85] on icon "button" at bounding box center [416, 82] width 16 height 16
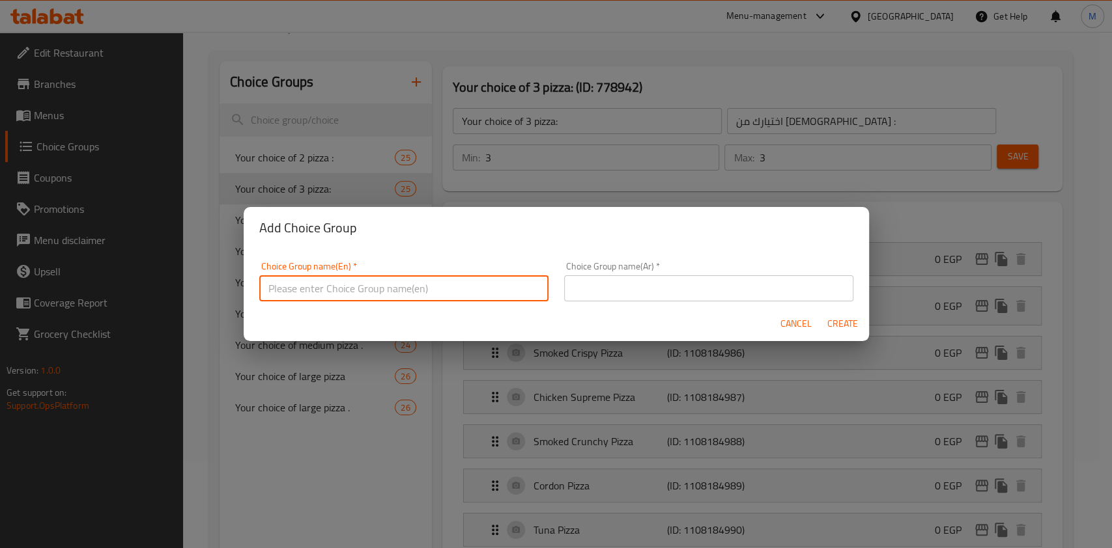
click at [434, 293] on input "text" at bounding box center [403, 288] width 289 height 26
paste input "اخيارك من الحلو"
click at [349, 287] on input "اخيارك من الحلو" at bounding box center [403, 288] width 289 height 26
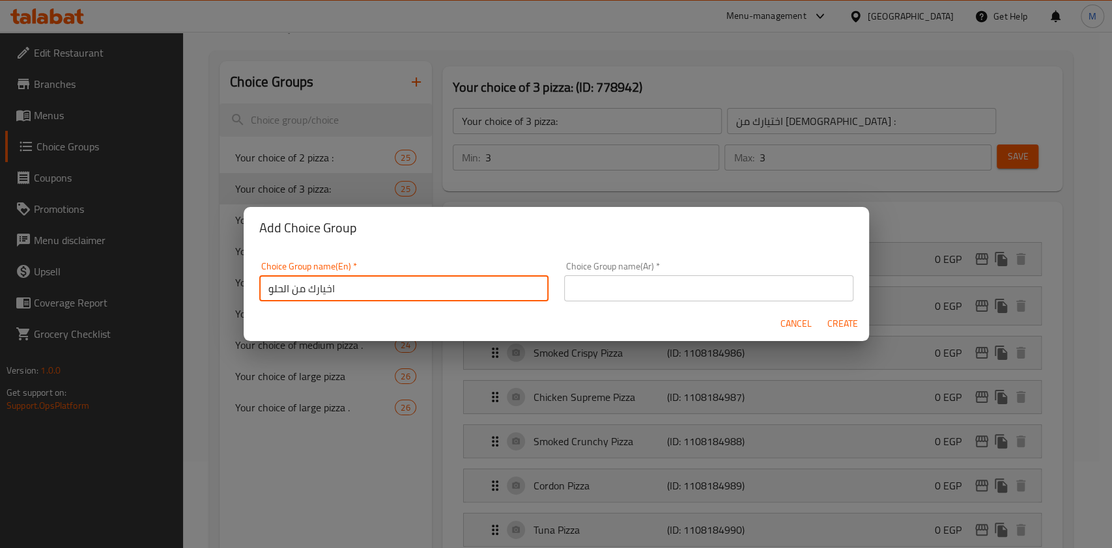
click at [349, 287] on input "اخيارك من الحلو" at bounding box center [403, 288] width 289 height 26
paste input "Your choice of desserts."
type input "Your choice of desserts."
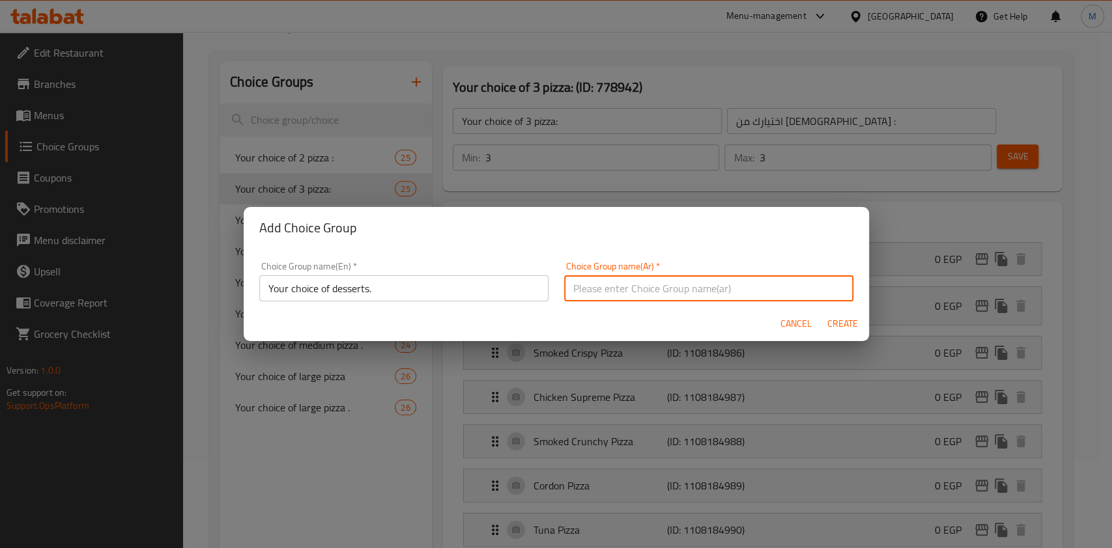
click at [624, 295] on input "text" at bounding box center [708, 288] width 289 height 26
paste input "اخيارك من الحلو"
type input "اخيارك من الحلو"
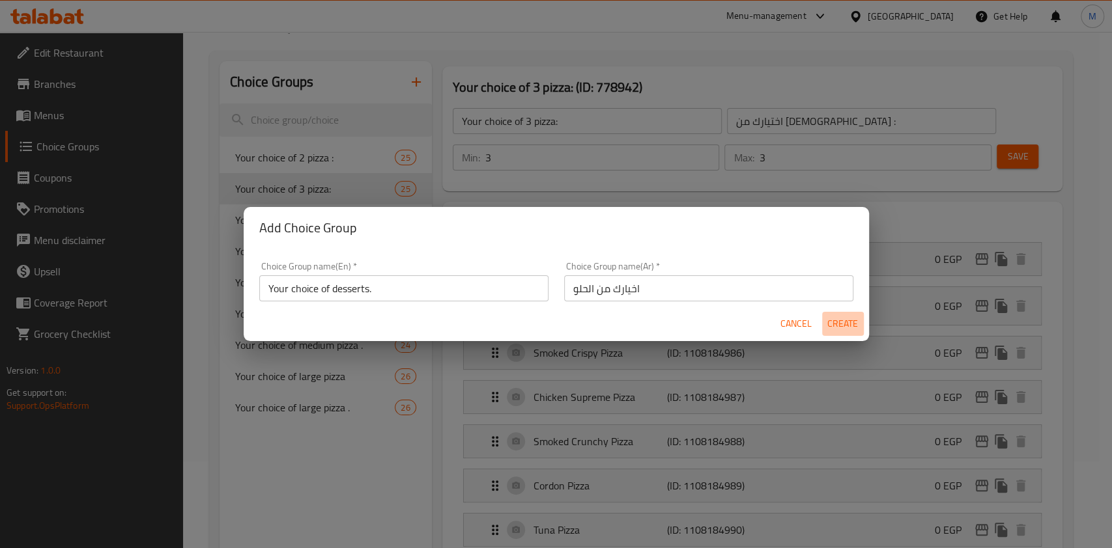
click at [827, 316] on span "Create" at bounding box center [842, 324] width 31 height 16
type input "Your choice of desserts."
type input "اخيارك من الحلو"
type input "0"
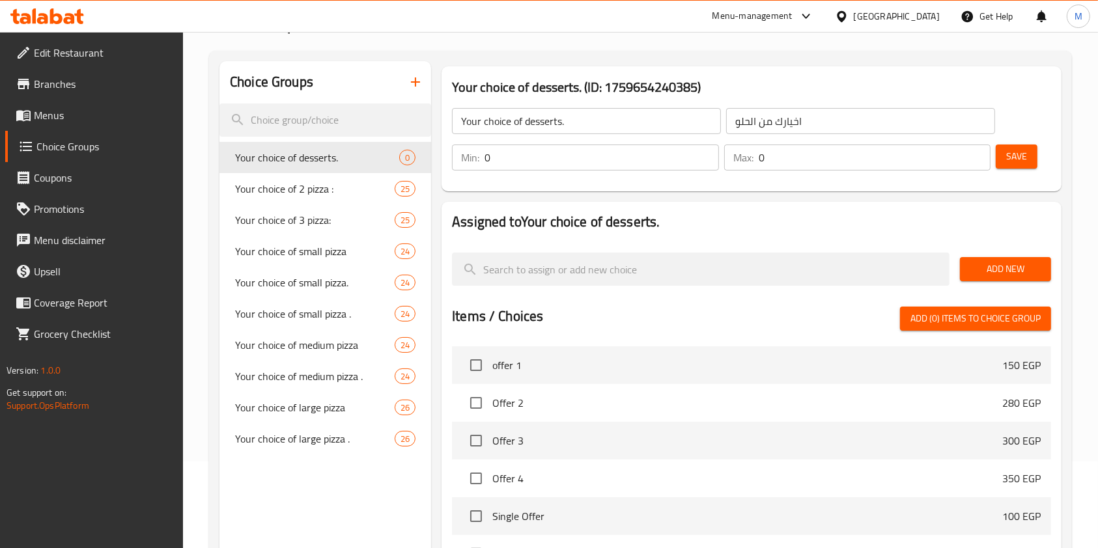
click at [526, 164] on input "0" at bounding box center [601, 158] width 234 height 26
type input "1"
click at [769, 164] on input "0" at bounding box center [875, 158] width 232 height 26
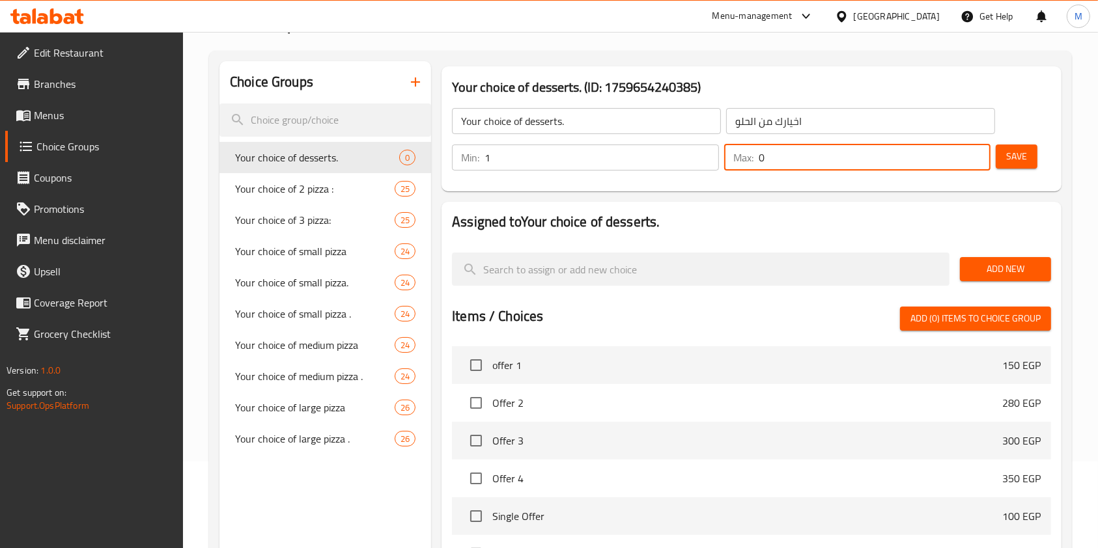
click at [769, 164] on input "0" at bounding box center [875, 158] width 232 height 26
click at [771, 163] on input "01" at bounding box center [875, 158] width 232 height 26
type input "1"
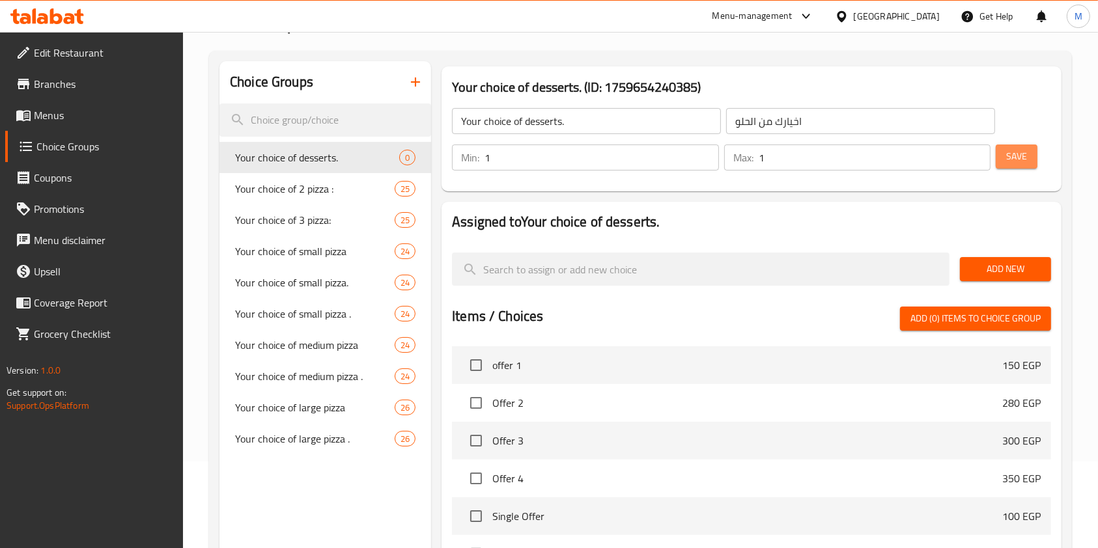
click at [1013, 163] on span "Save" at bounding box center [1016, 156] width 21 height 16
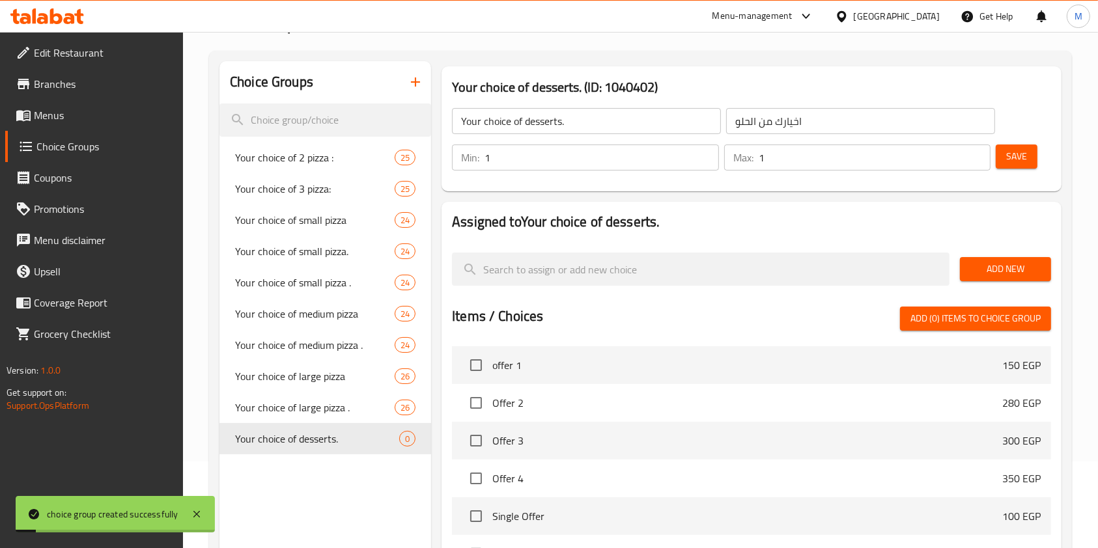
click at [1009, 272] on span "Add New" at bounding box center [1005, 269] width 70 height 16
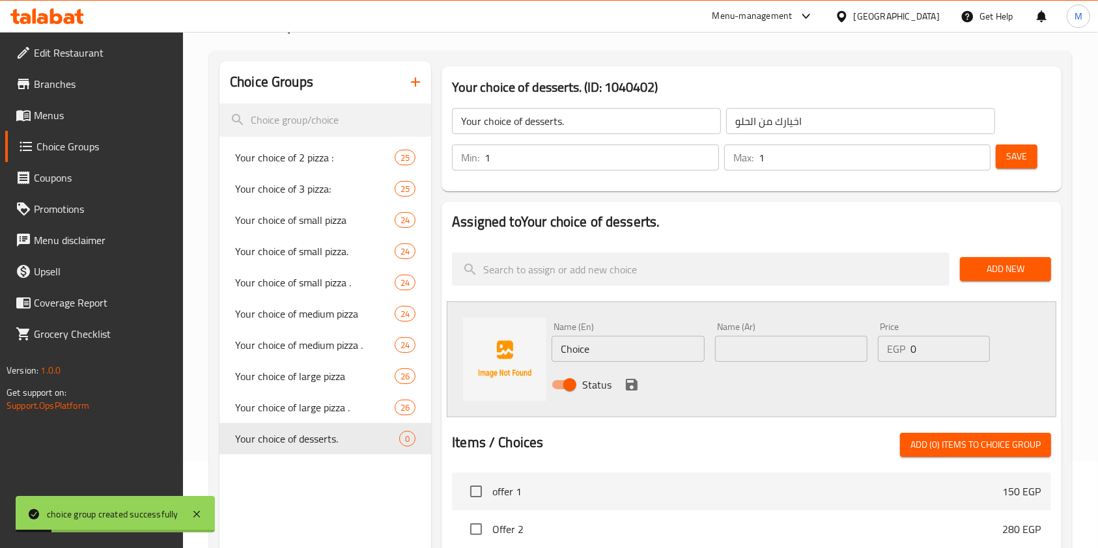
click at [639, 342] on input "Choice" at bounding box center [628, 349] width 152 height 26
type input "ؤ"
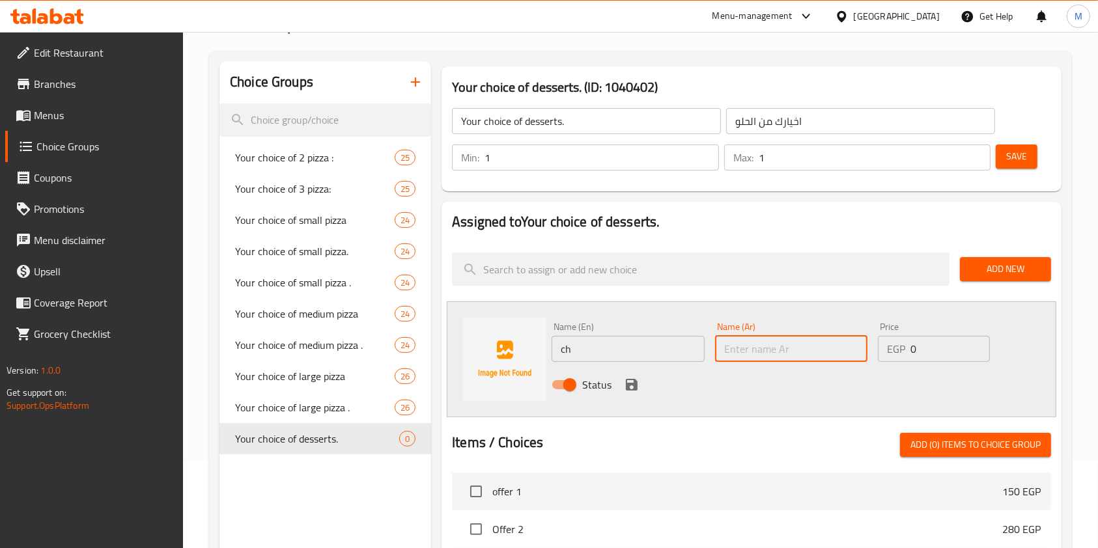
click at [733, 337] on input "text" at bounding box center [791, 349] width 152 height 26
click at [618, 339] on input "ch" at bounding box center [628, 349] width 152 height 26
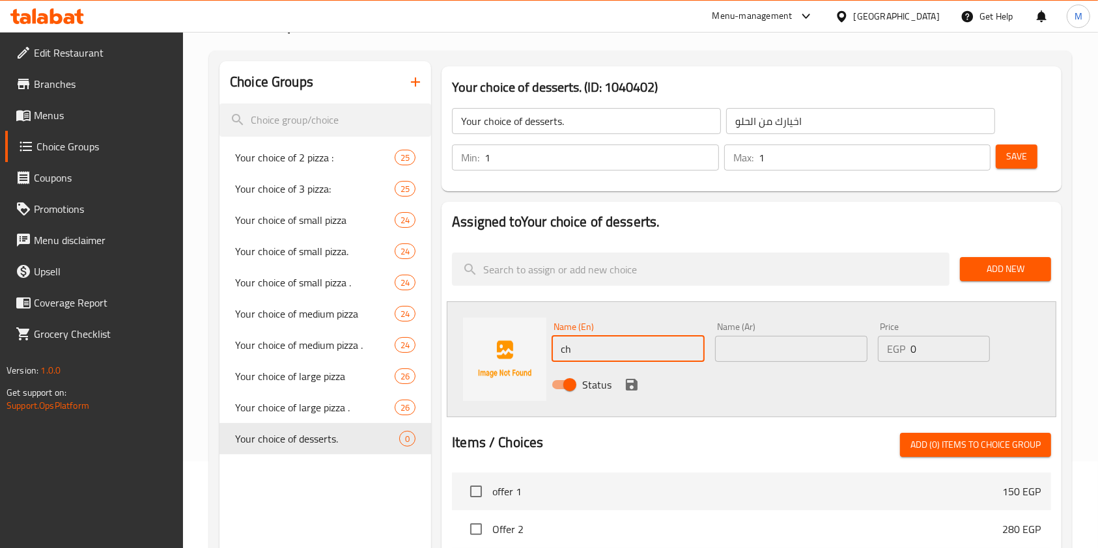
click at [618, 339] on input "ch" at bounding box center [628, 349] width 152 height 26
click at [617, 362] on div "Name (En) ch Name (En)" at bounding box center [627, 342] width 163 height 50
click at [602, 346] on input "ch" at bounding box center [628, 349] width 152 height 26
type input "Chocolate"
click at [759, 348] on input "text" at bounding box center [791, 349] width 152 height 26
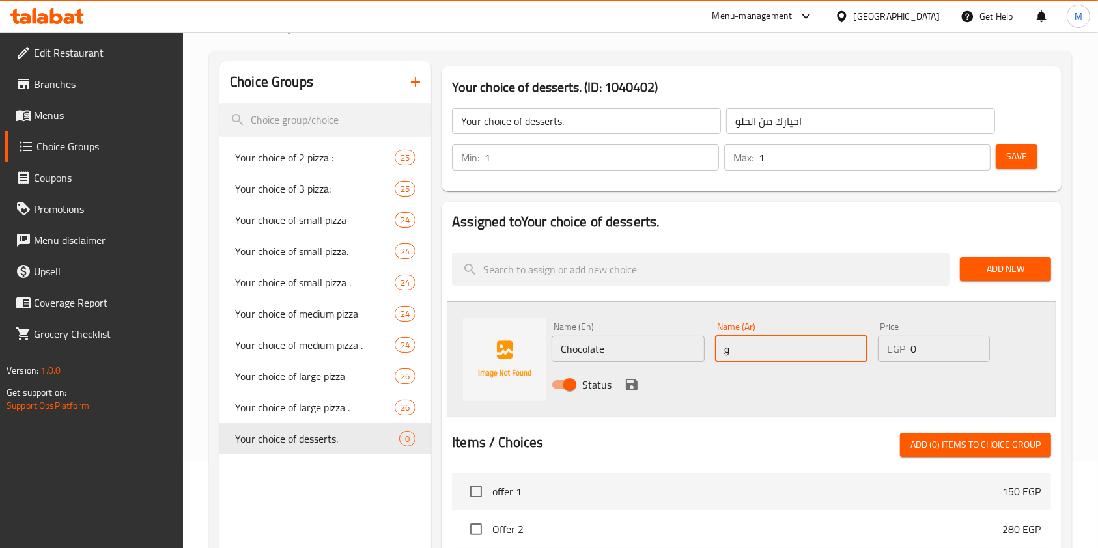
type input "ِ"
type input "شوكلت"
click at [634, 383] on icon "save" at bounding box center [632, 385] width 12 height 12
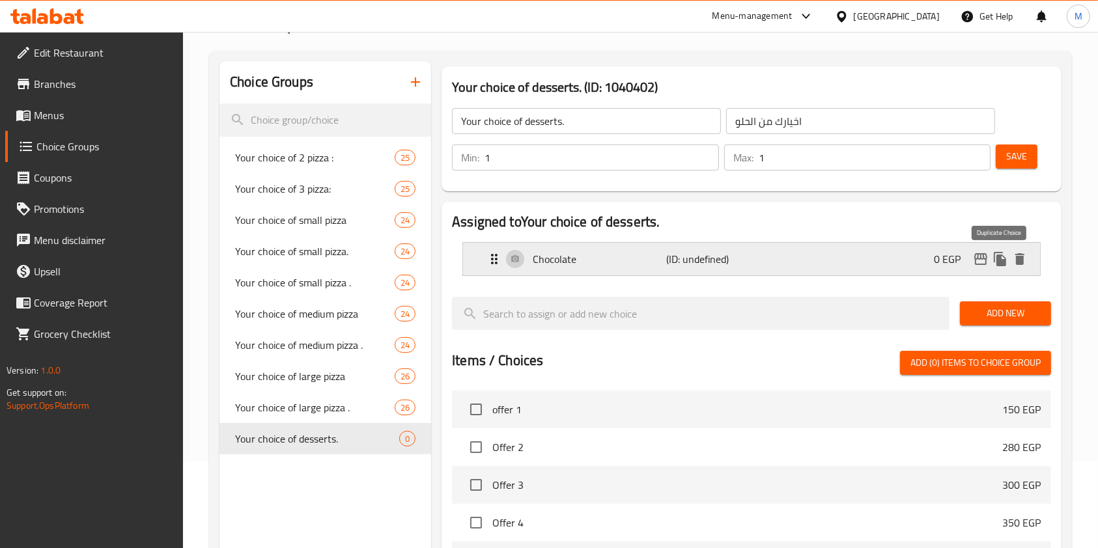
click at [1003, 261] on icon "duplicate" at bounding box center [1000, 259] width 12 height 14
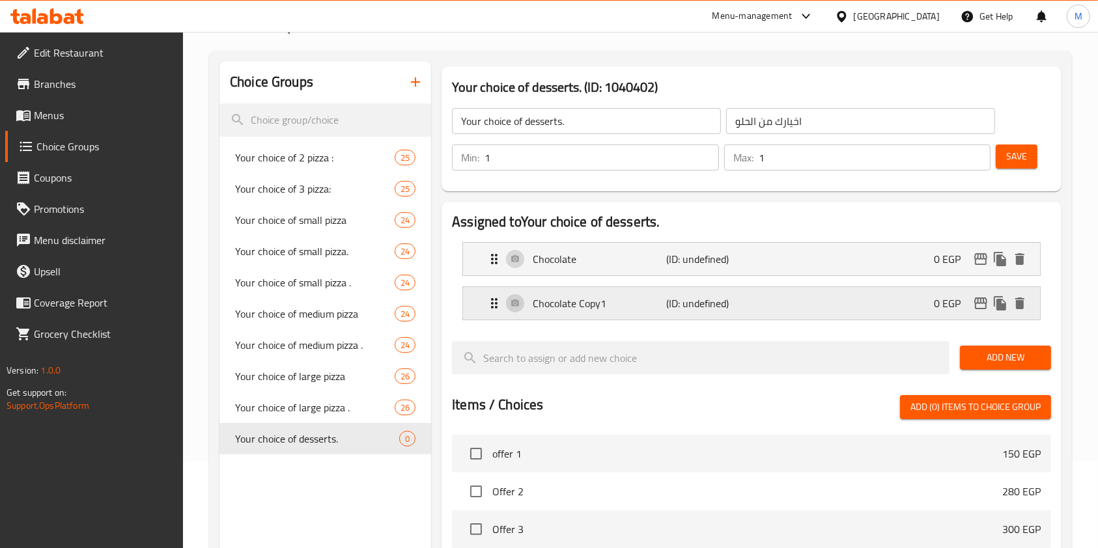
click at [662, 294] on div "Chocolate Copy1 (ID: undefined) 0 EGP" at bounding box center [755, 303] width 538 height 33
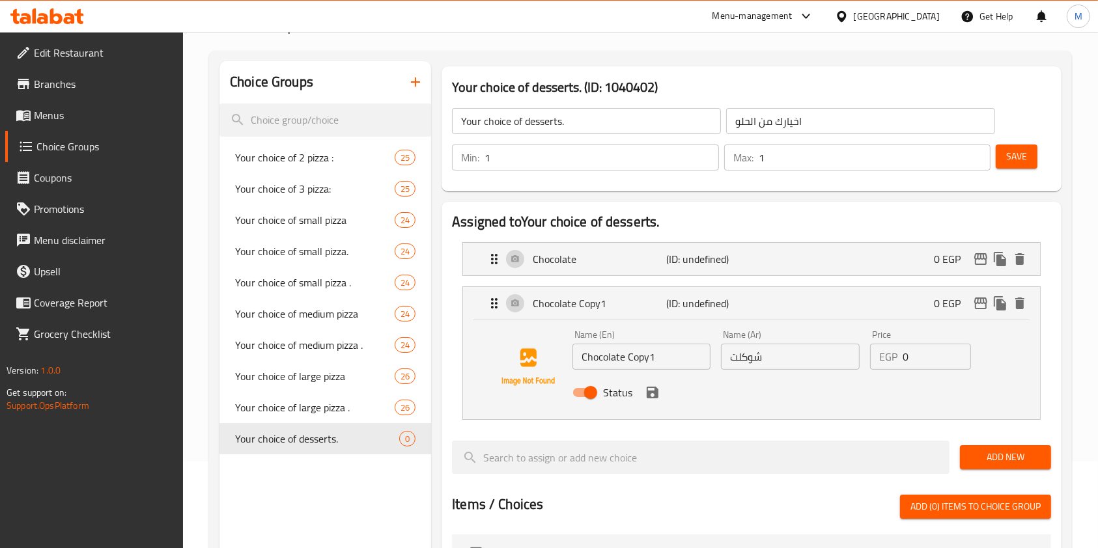
click at [648, 357] on input "Chocolate Copy1" at bounding box center [641, 357] width 138 height 26
type input "م"
type input "Lotus"
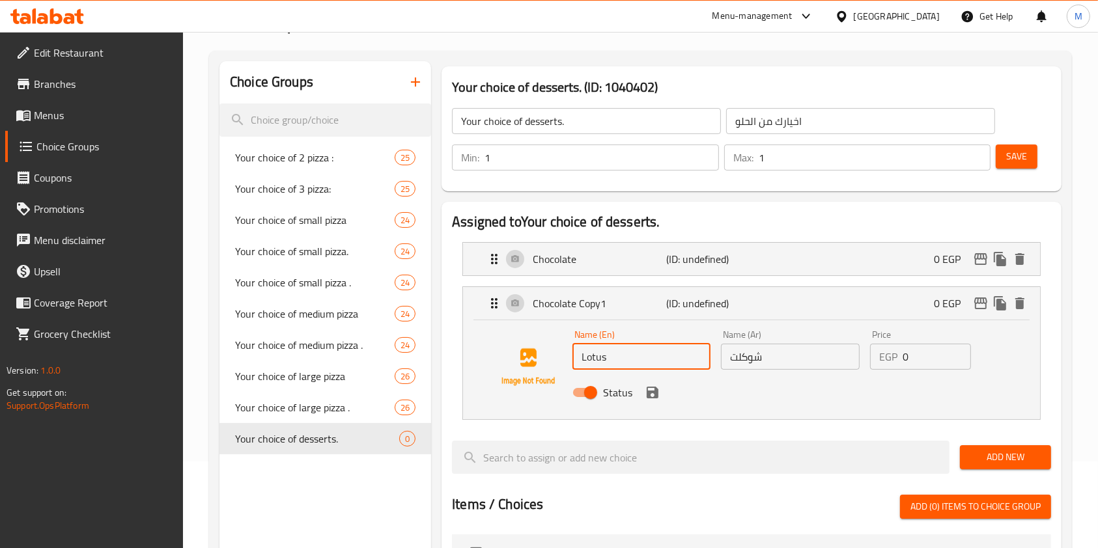
click at [750, 356] on input "شوكلت" at bounding box center [790, 357] width 138 height 26
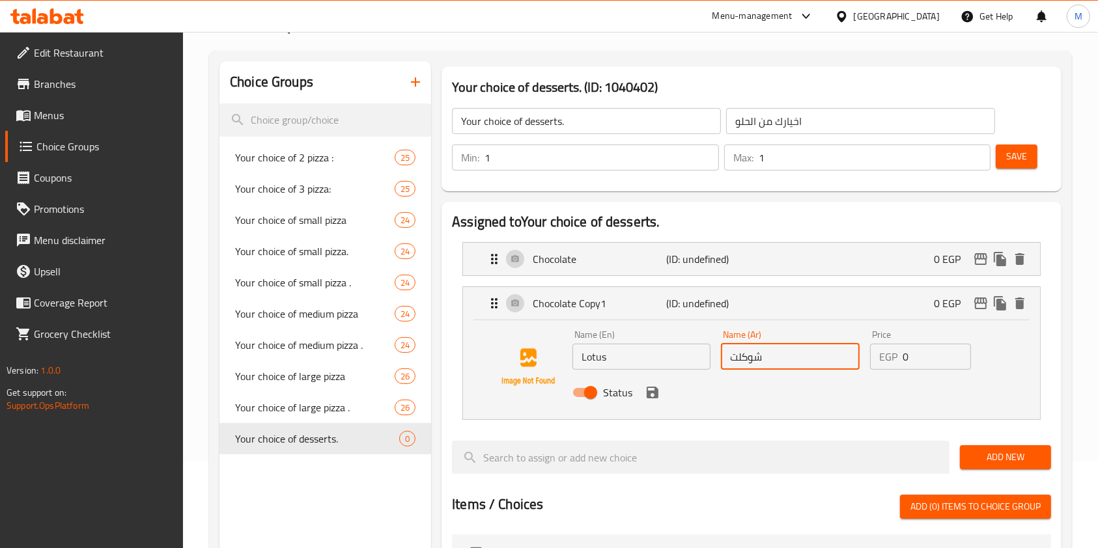
click at [750, 356] on input "شوكلت" at bounding box center [790, 357] width 138 height 26
type input "g"
type input "ل"
click at [655, 397] on icon "save" at bounding box center [653, 393] width 12 height 12
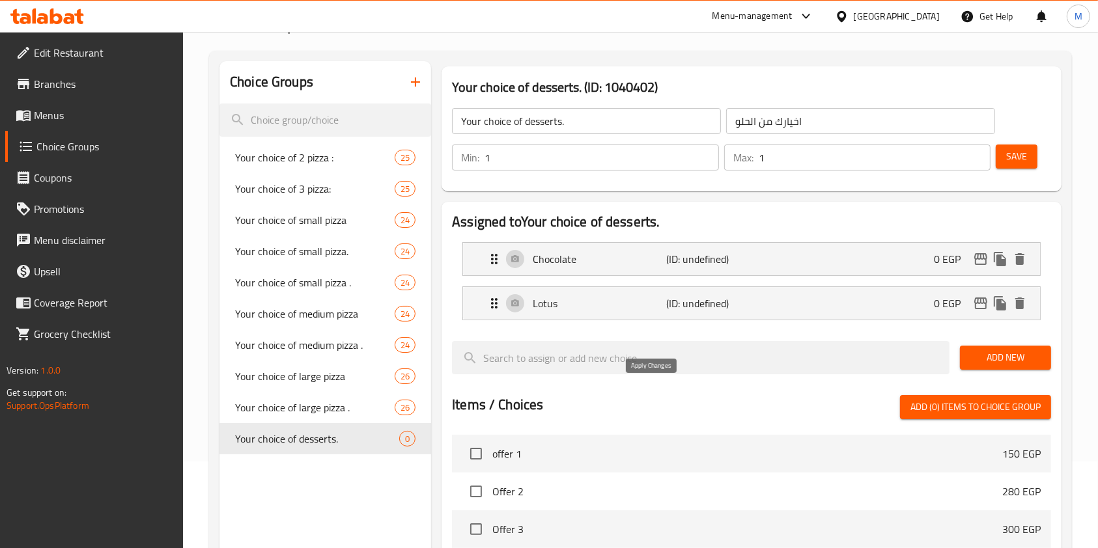
type input "لوتس"
click at [1005, 164] on button "Save" at bounding box center [1017, 157] width 42 height 24
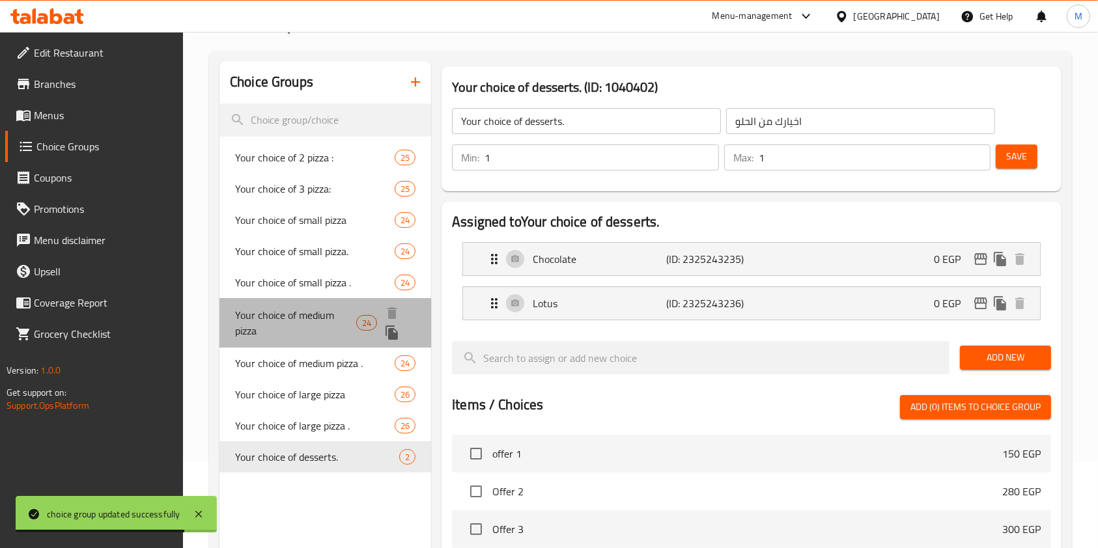
click at [337, 325] on span "Your choice of medium pizza" at bounding box center [295, 322] width 121 height 31
type input "Your choice of medium pizza"
type input "اختيارك من البيتزا الوسط"
type input "2"
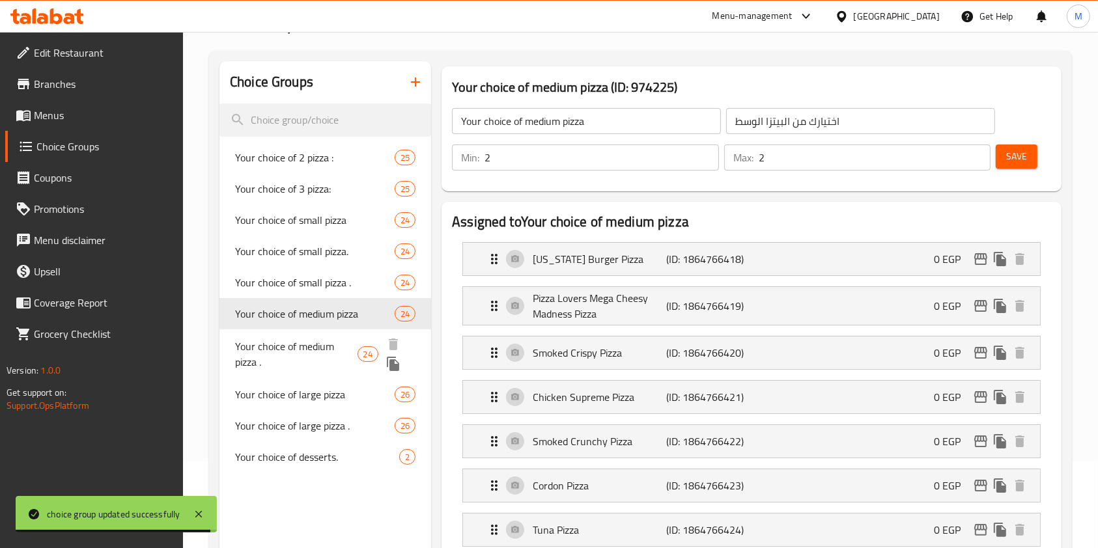
click at [332, 366] on span "Your choice of medium pizza ." at bounding box center [296, 354] width 122 height 31
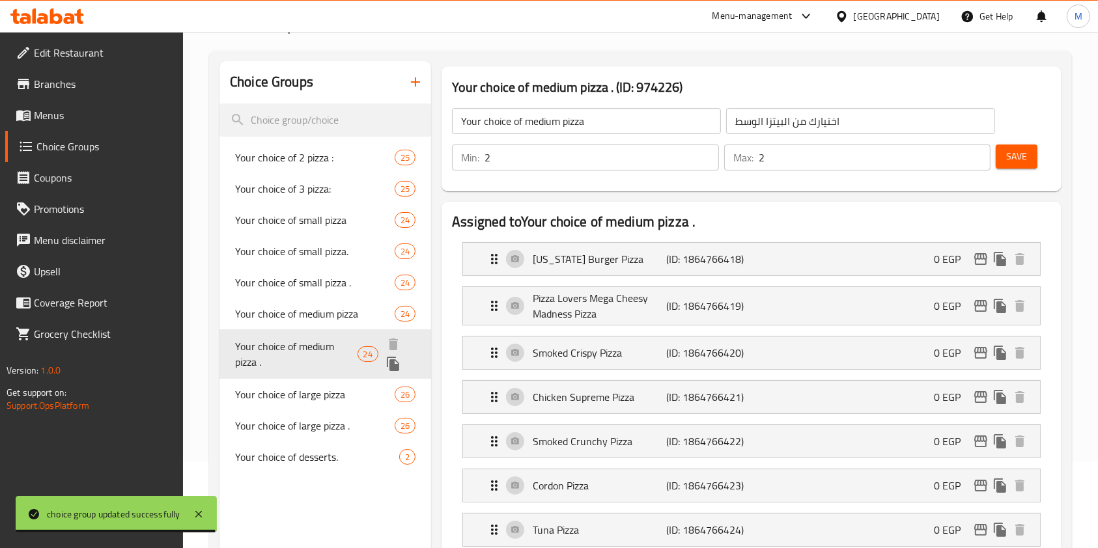
type input "Your choice of medium pizza ."
type input ". اختيارك من البيتزا الوسط"
type input "3"
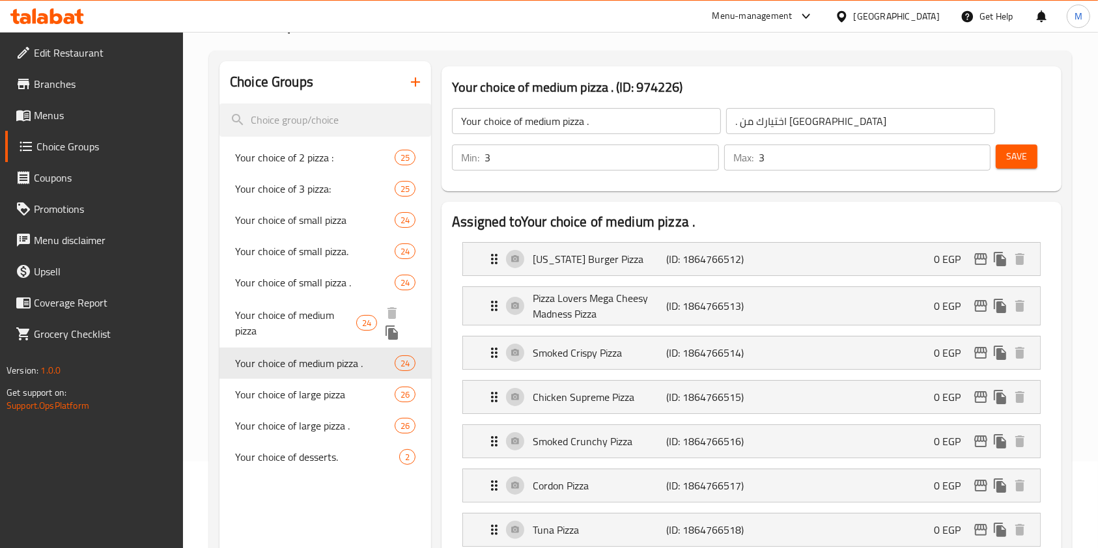
click at [318, 322] on span "Your choice of medium pizza" at bounding box center [295, 322] width 121 height 31
type input "Your choice of medium pizza"
type input "اختيارك من البيتزا الوسط"
type input "2"
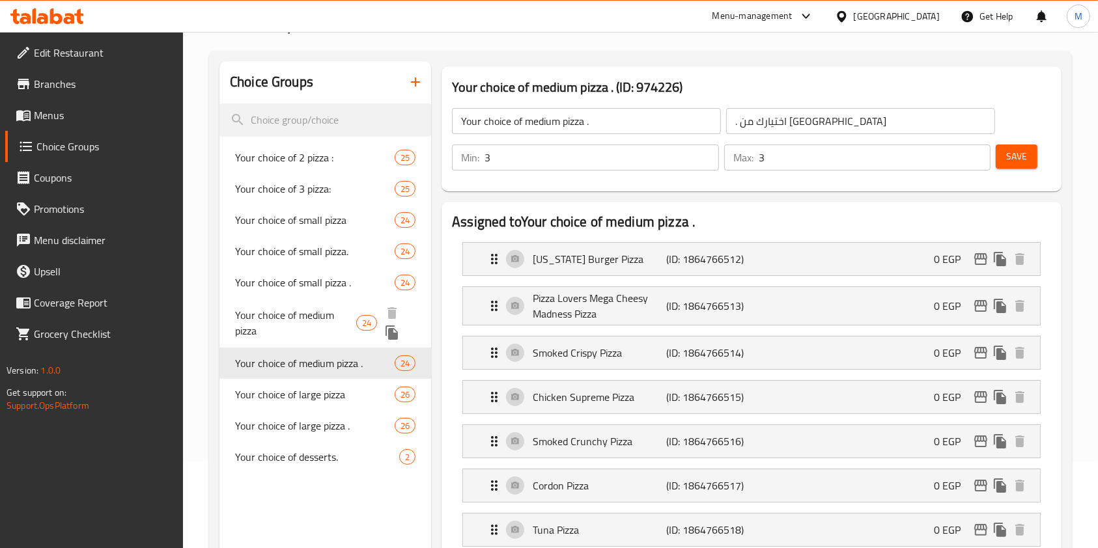
type input "2"
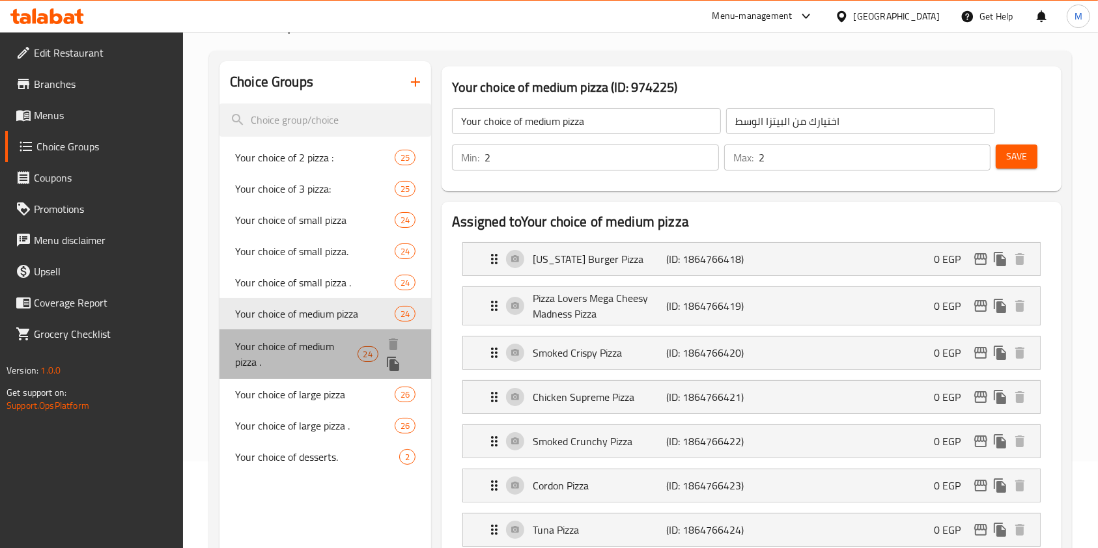
click at [319, 358] on span "Your choice of medium pizza ." at bounding box center [296, 354] width 122 height 31
type input "Your choice of medium pizza ."
type input ". اختيارك من البيتزا الوسط"
type input "3"
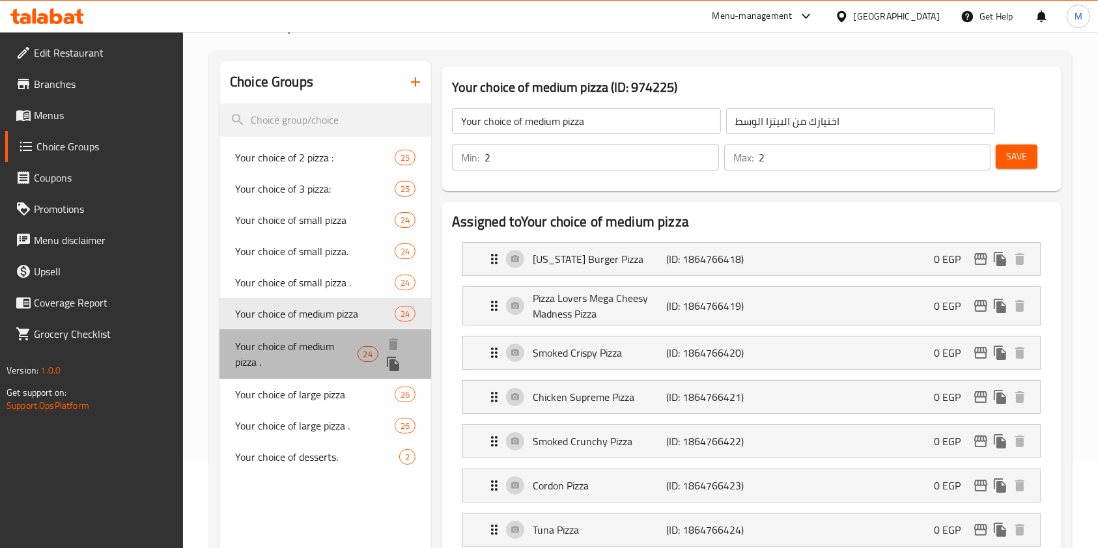
type input "3"
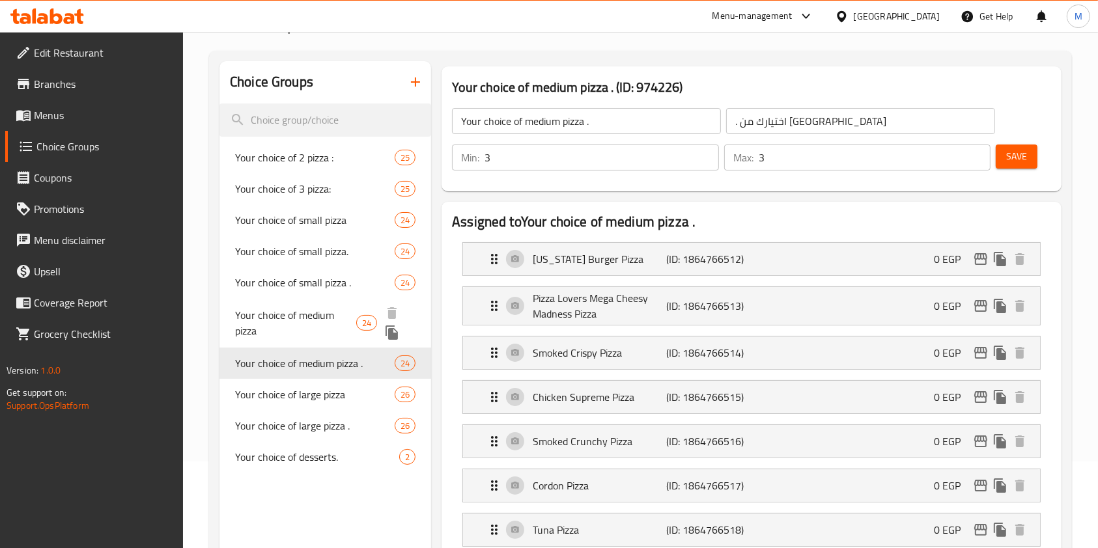
click at [313, 317] on span "Your choice of medium pizza" at bounding box center [295, 322] width 121 height 31
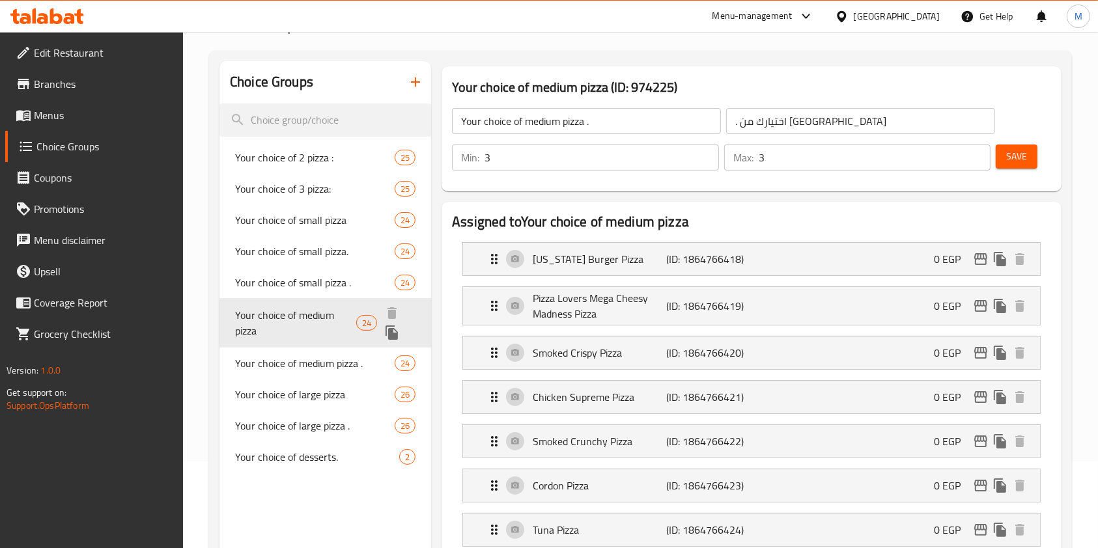
type input "Your choice of medium pizza"
type input "اختيارك من البيتزا الوسط"
type input "2"
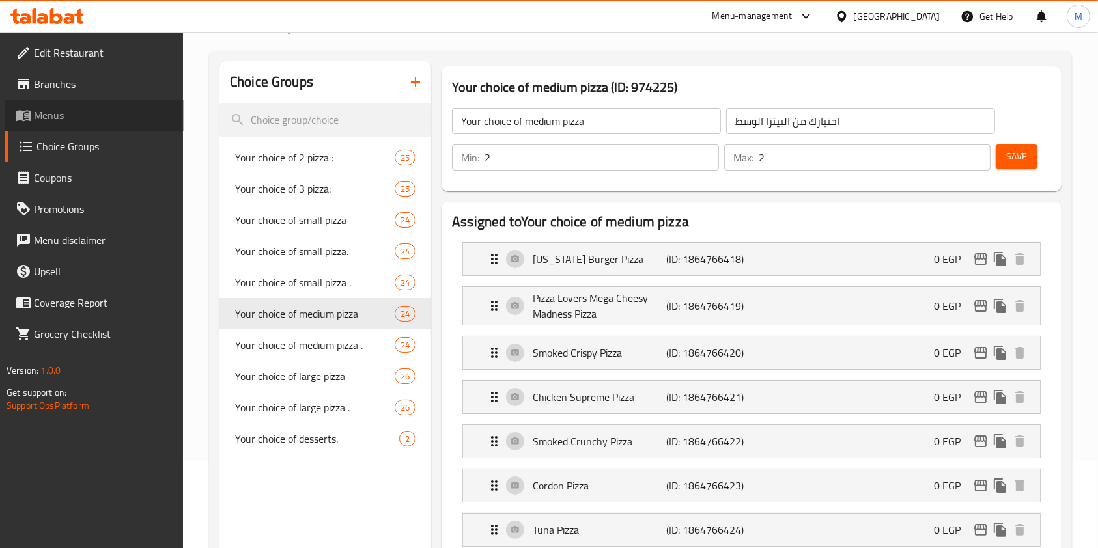
click at [100, 109] on span "Menus" at bounding box center [103, 115] width 139 height 16
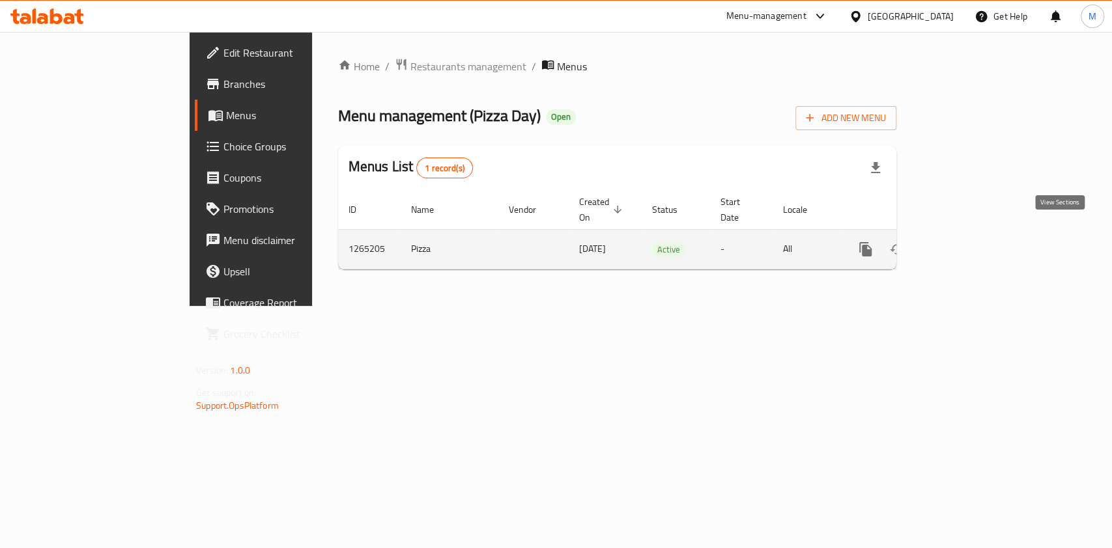
click at [967, 242] on icon "enhanced table" at bounding box center [959, 250] width 16 height 16
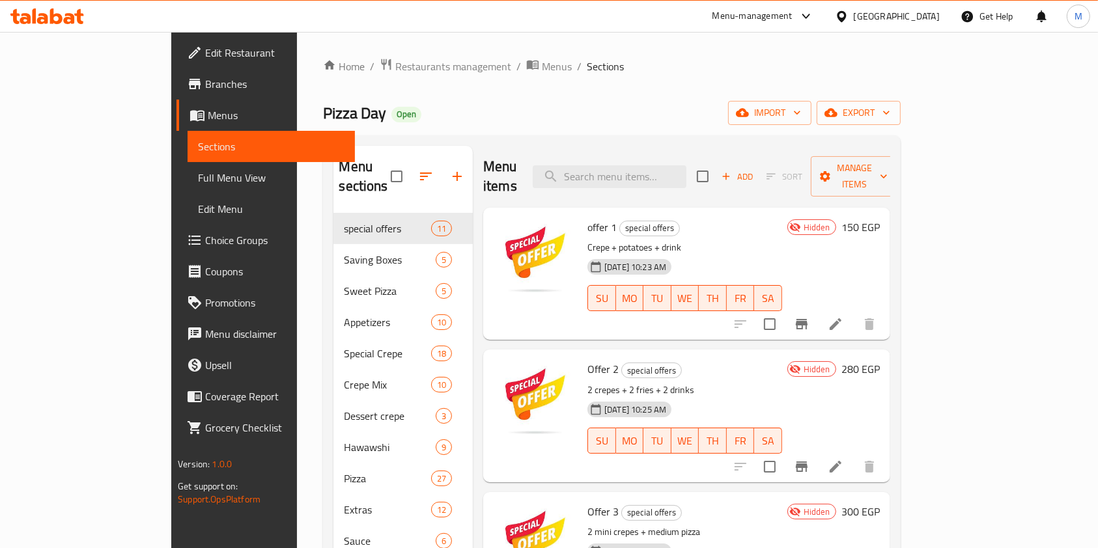
click at [755, 169] on span "Add" at bounding box center [737, 176] width 35 height 15
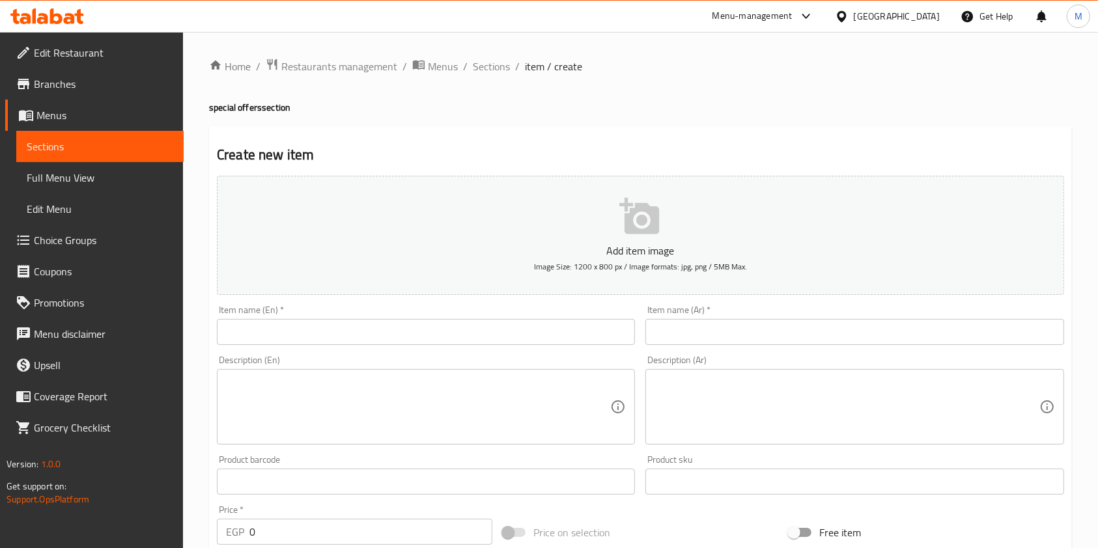
click at [328, 328] on input "text" at bounding box center [426, 332] width 418 height 26
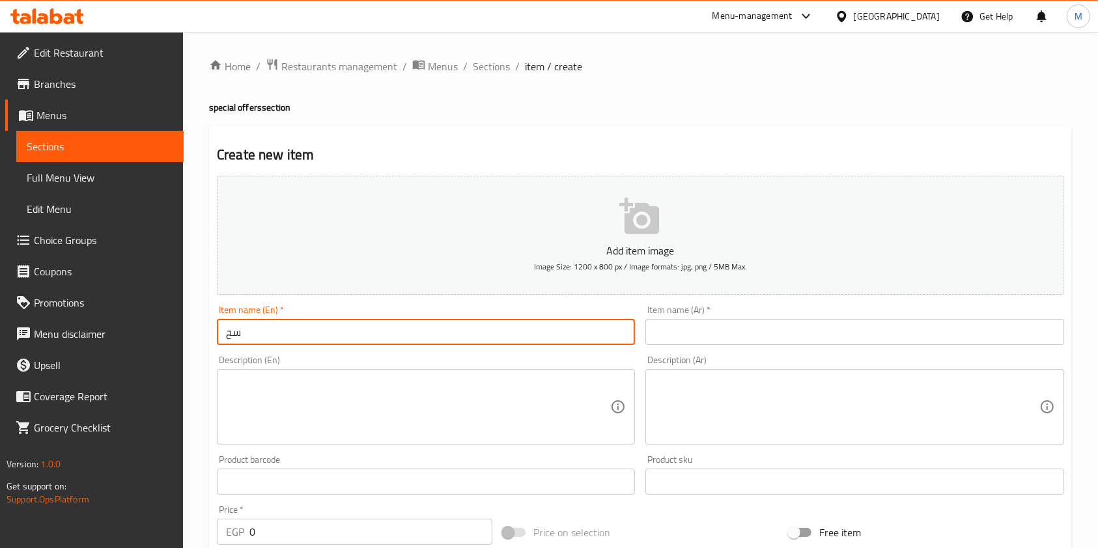
type input "س"
type input "Special Offer 1"
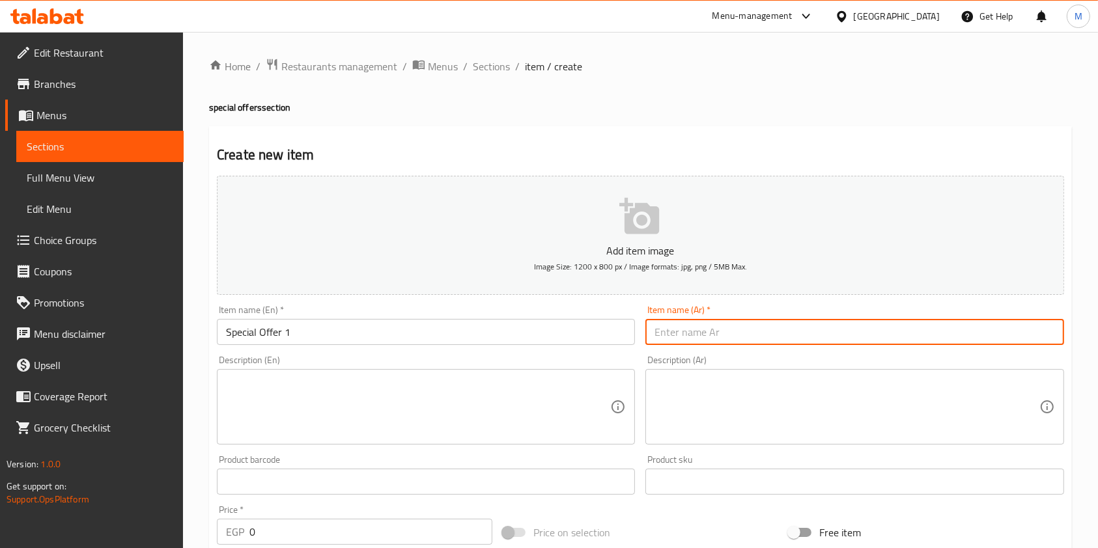
click at [655, 323] on input "text" at bounding box center [854, 332] width 418 height 26
type input "u"
type input "عرض خاص 1"
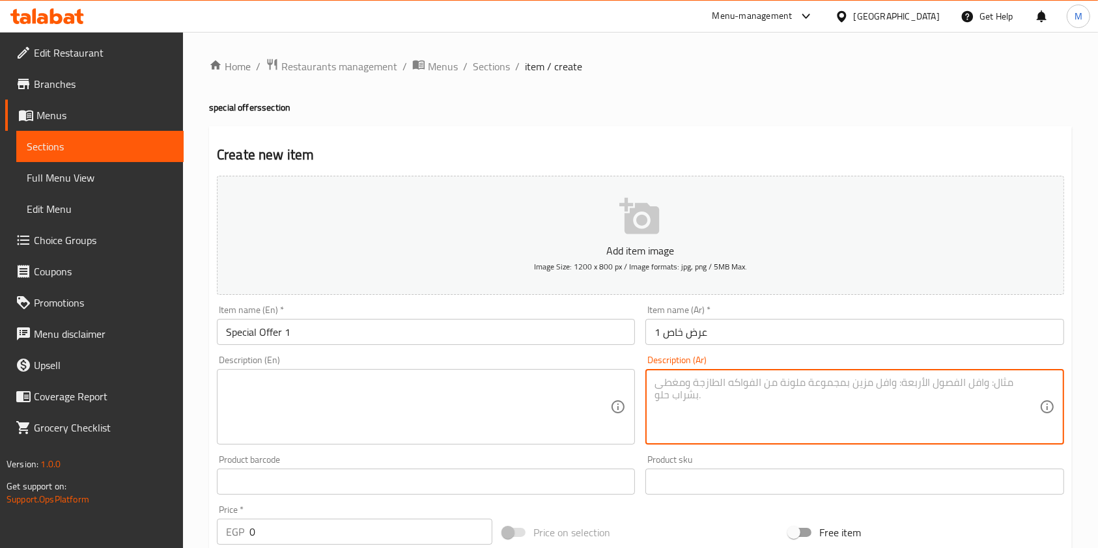
click at [708, 411] on textarea at bounding box center [846, 407] width 384 height 62
paste textarea "2 بيتزا ميديم معاه بيتزا حلو شيكولاتة ولوتس"
type textarea "2 بيتزا ميديم معاه بيتزا حلو شيكولاتة ولوتس"
click at [529, 392] on textarea at bounding box center [418, 407] width 384 height 62
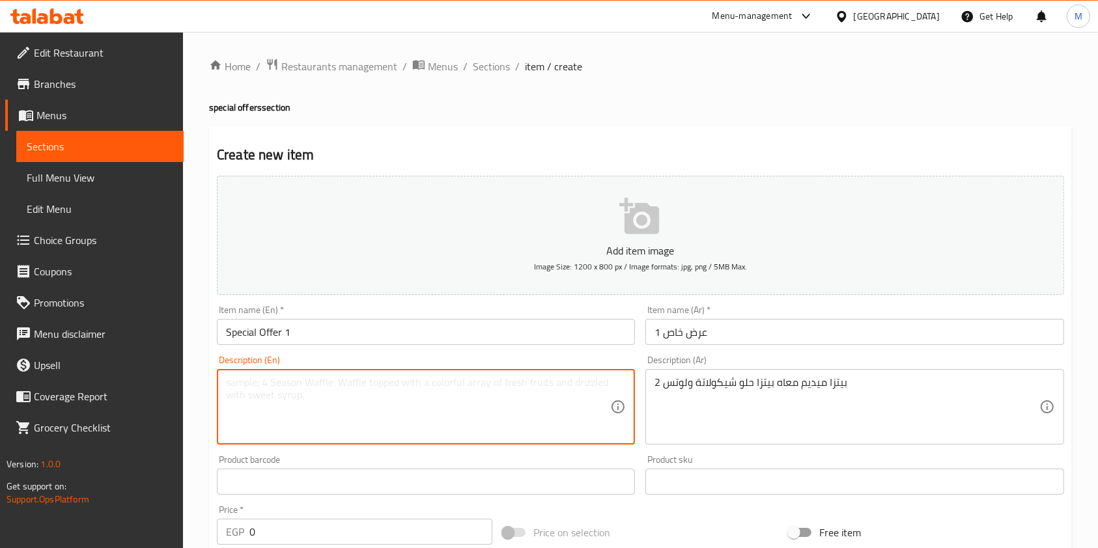
paste textarea "2 medium pizzas with a sweet chocolate and lotus pizza"
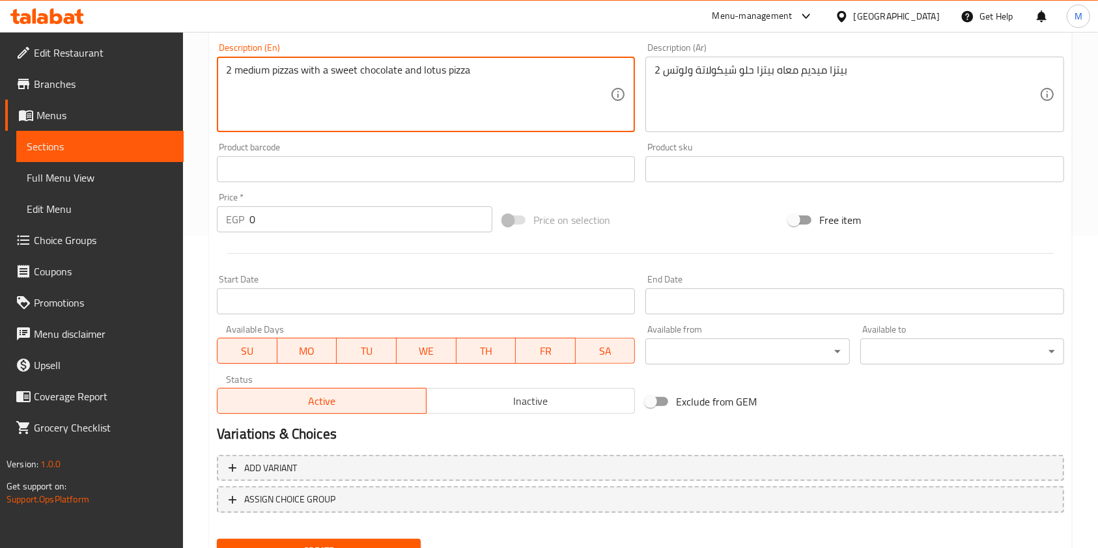
scroll to position [285, 0]
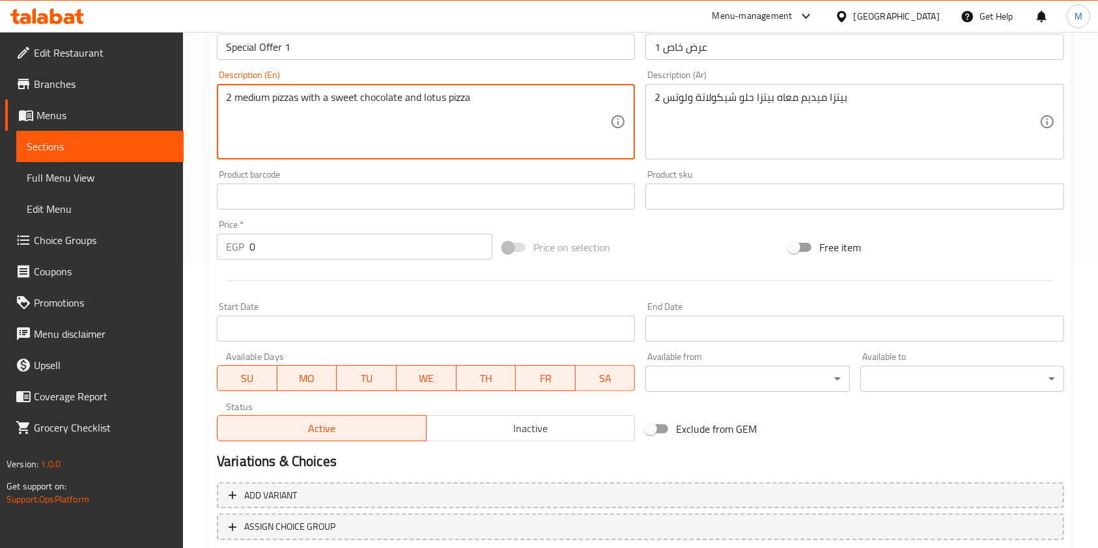
type textarea "2 medium pizzas with a sweet chocolate and lotus pizza"
click at [303, 248] on input "0" at bounding box center [370, 247] width 243 height 26
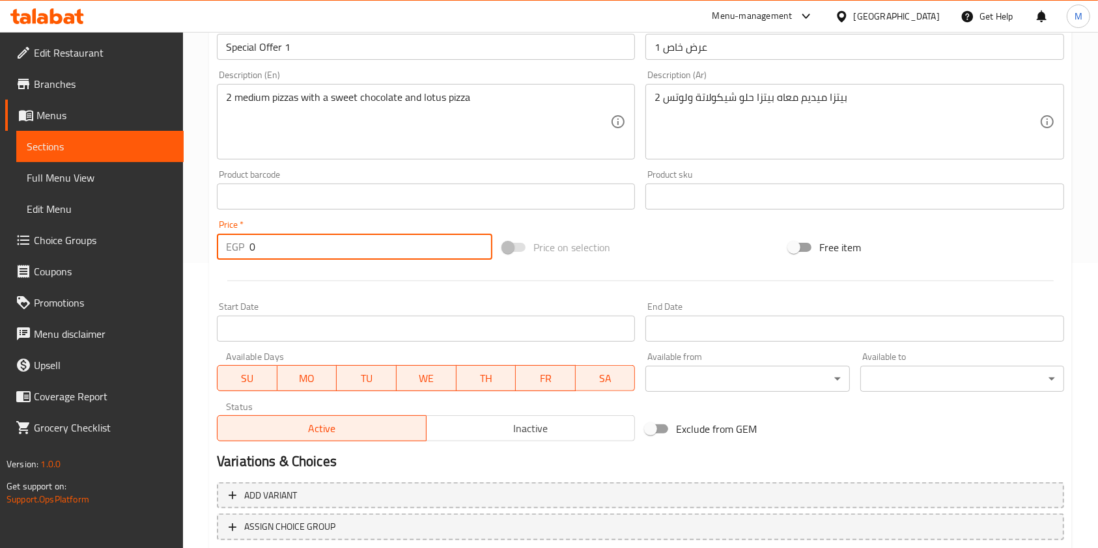
click at [303, 248] on input "0" at bounding box center [370, 247] width 243 height 26
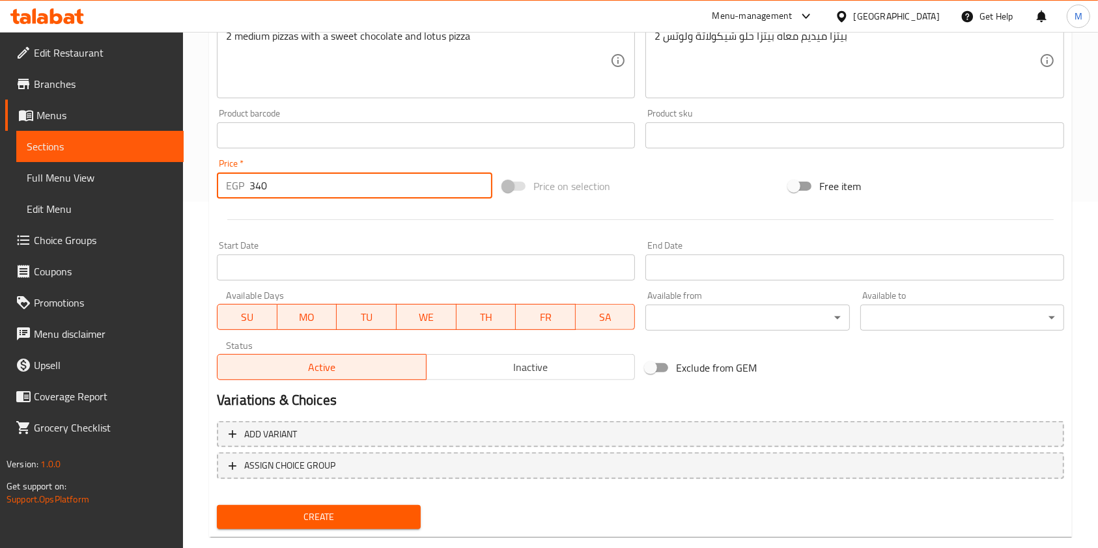
scroll to position [372, 0]
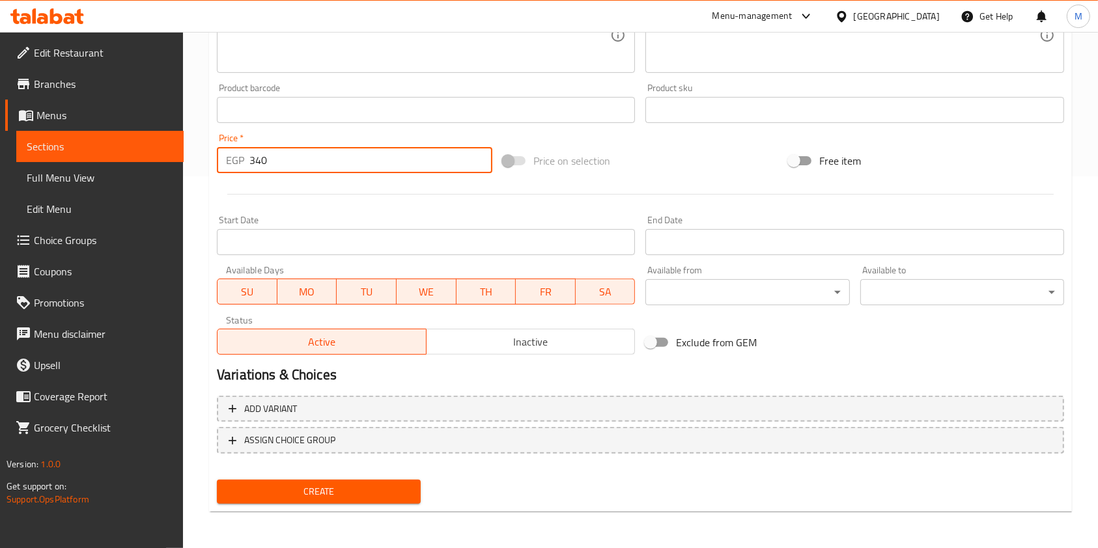
type input "340"
click at [385, 486] on span "Create" at bounding box center [318, 492] width 183 height 16
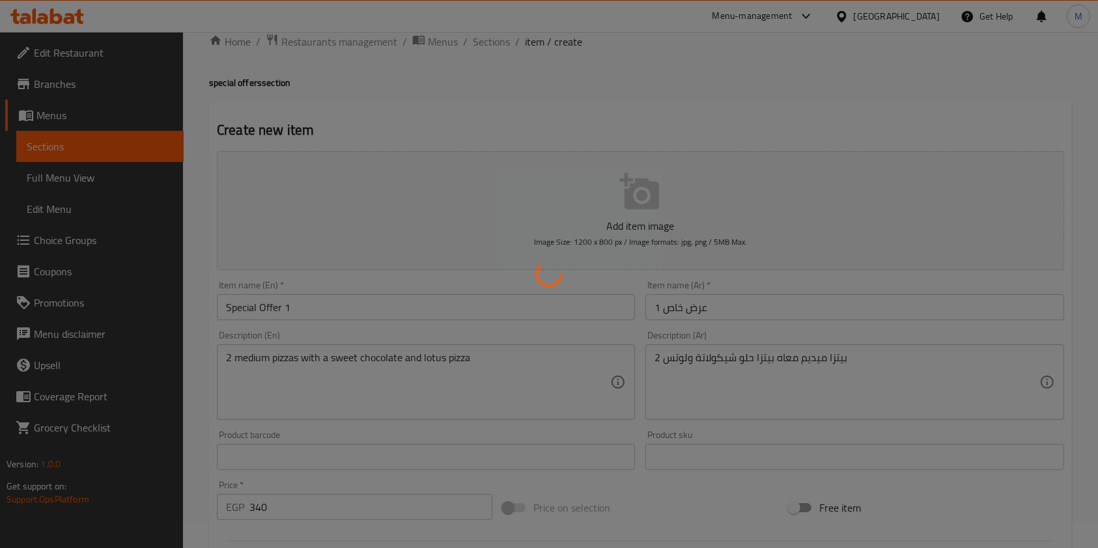
type input "0"
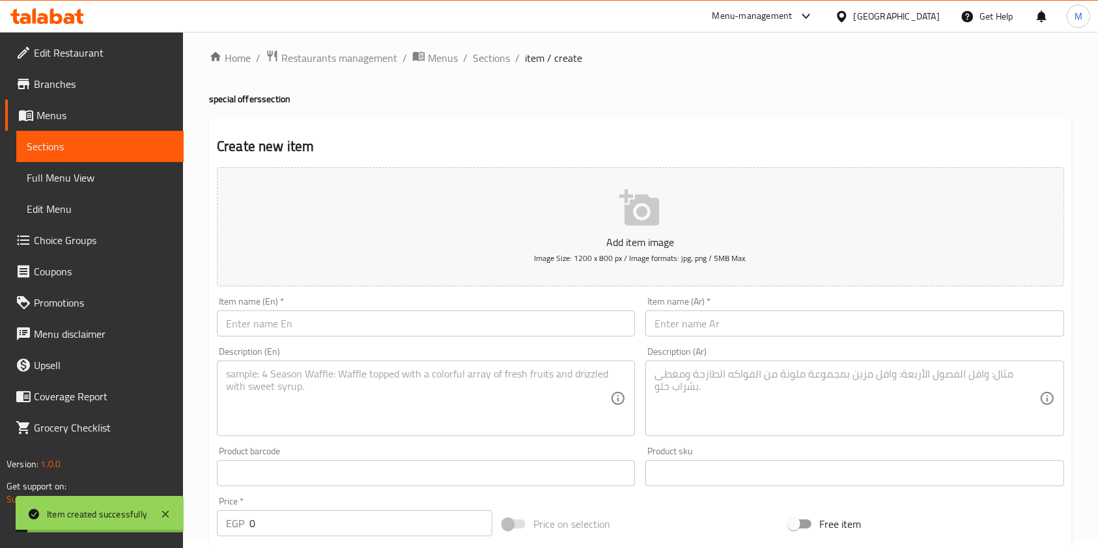
scroll to position [0, 0]
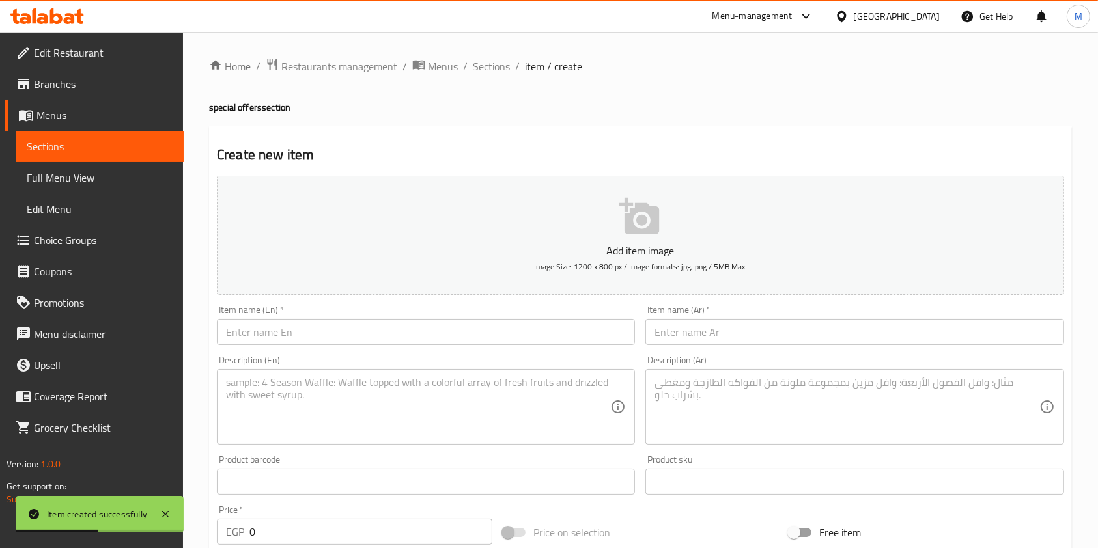
click at [686, 326] on input "text" at bounding box center [854, 332] width 418 height 26
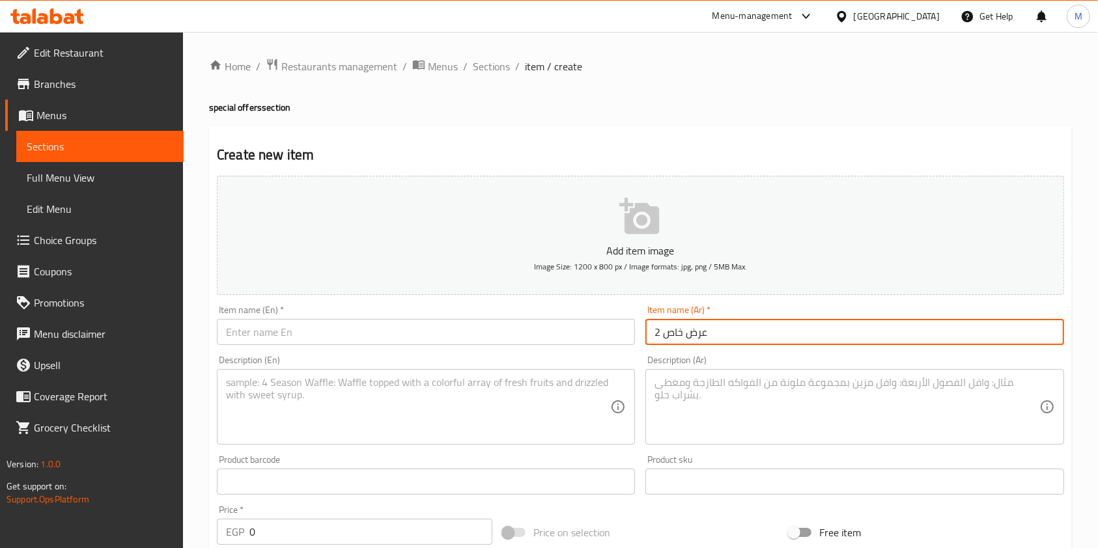
type input "عرض خاص 2"
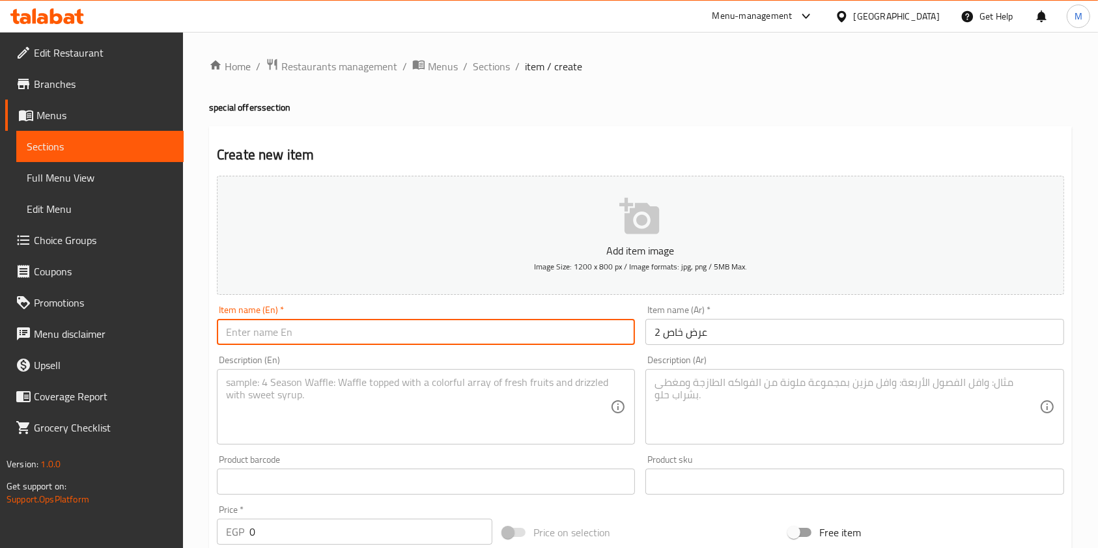
click at [514, 339] on input "text" at bounding box center [426, 332] width 418 height 26
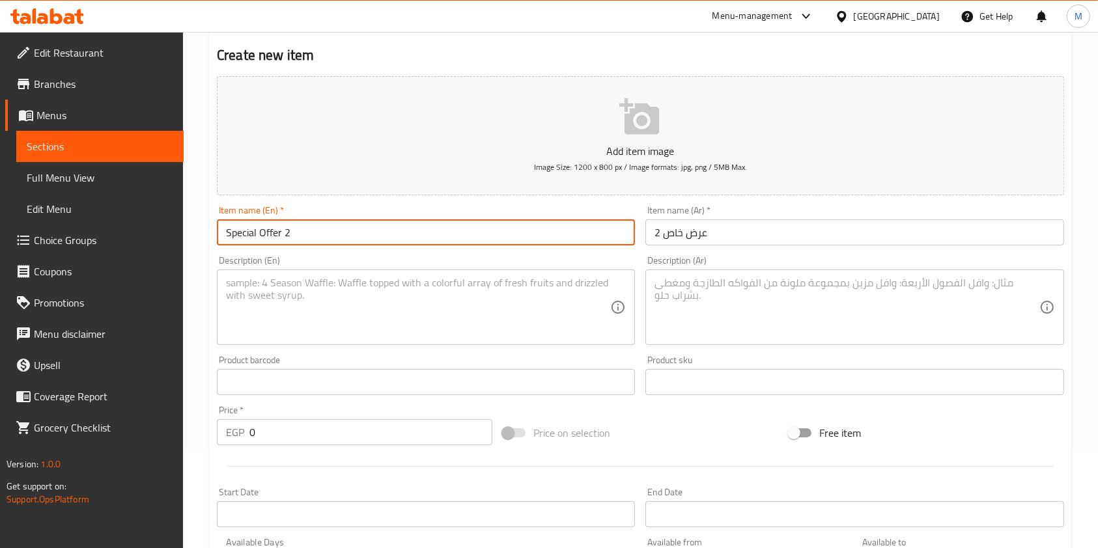
scroll to position [173, 0]
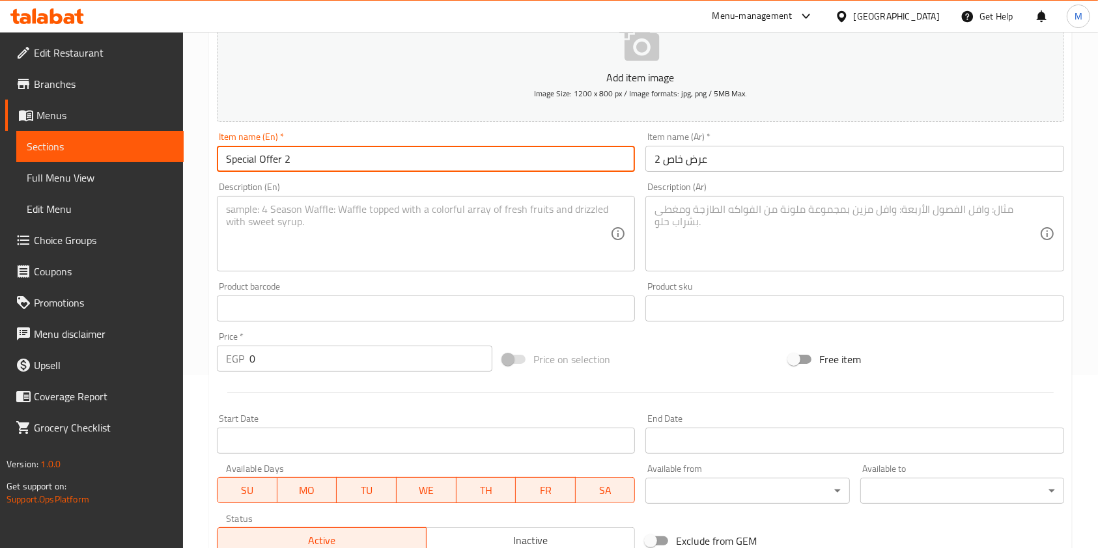
type input "Special Offer 2"
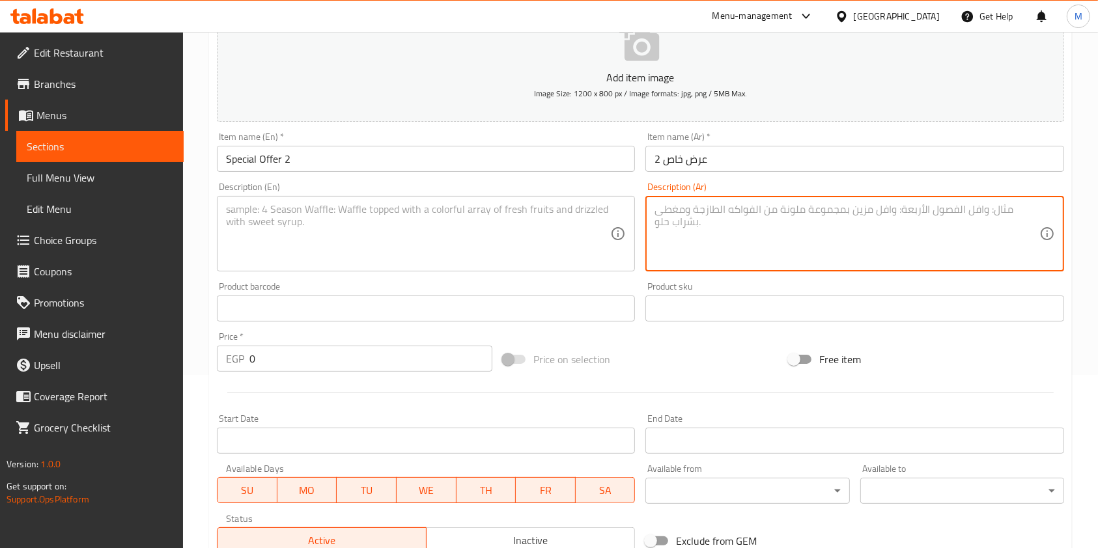
click at [693, 223] on textarea at bounding box center [846, 234] width 384 height 62
paste textarea "اشترى 2 بيتزا لارج معاه بيتزا حلو شيكولاتة ولوتس"
type textarea "اشترى 2 بيتزا لارج معاه بيتزا حلو شيكولاتة ولوتس"
click at [537, 258] on textarea at bounding box center [418, 234] width 384 height 62
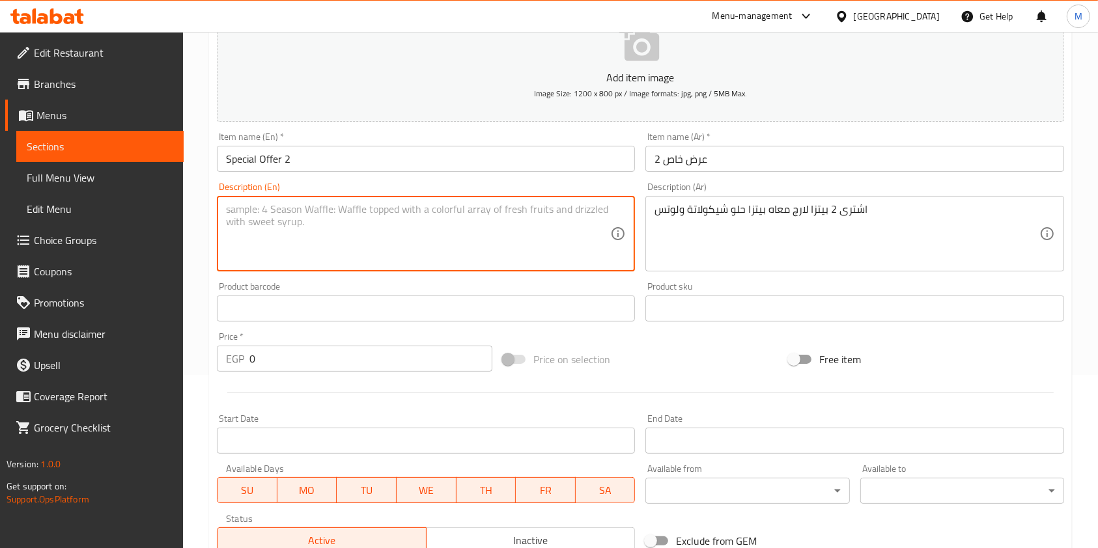
paste textarea "Buy 2 large pizzas with a chocolate and lotus dessert pizza"
type textarea "Buy 2 large pizzas with a chocolate and lotus dessert pizza"
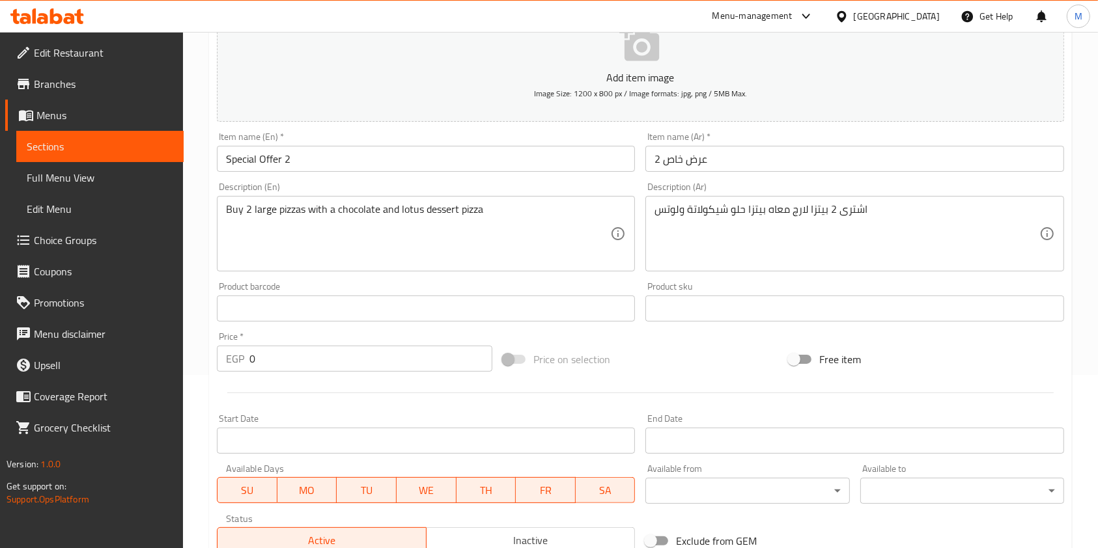
click at [298, 344] on div "Price   * EGP 0 Price *" at bounding box center [354, 352] width 275 height 40
click at [300, 346] on input "0" at bounding box center [370, 359] width 243 height 26
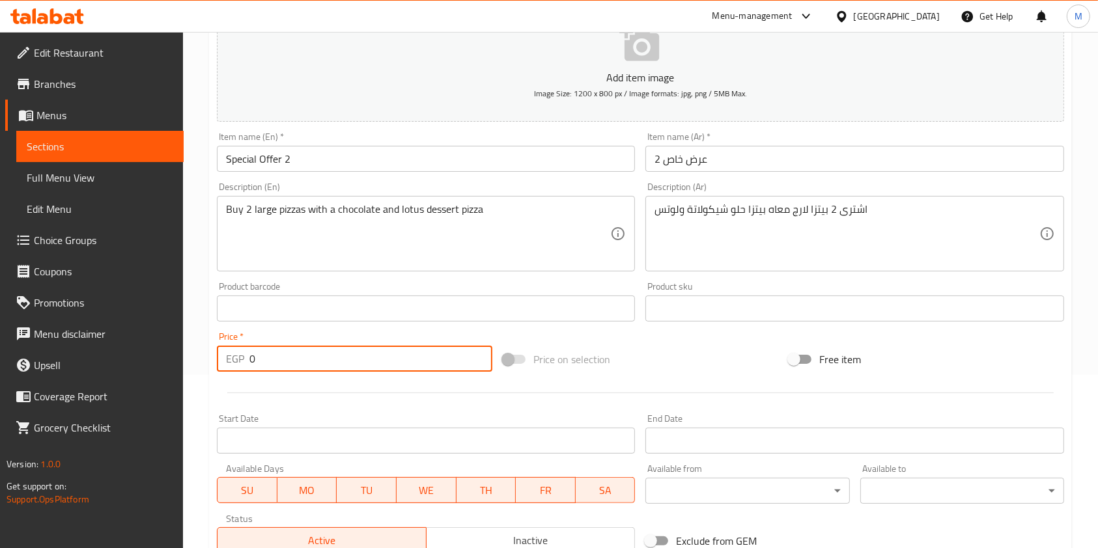
click at [300, 346] on input "0" at bounding box center [370, 359] width 243 height 26
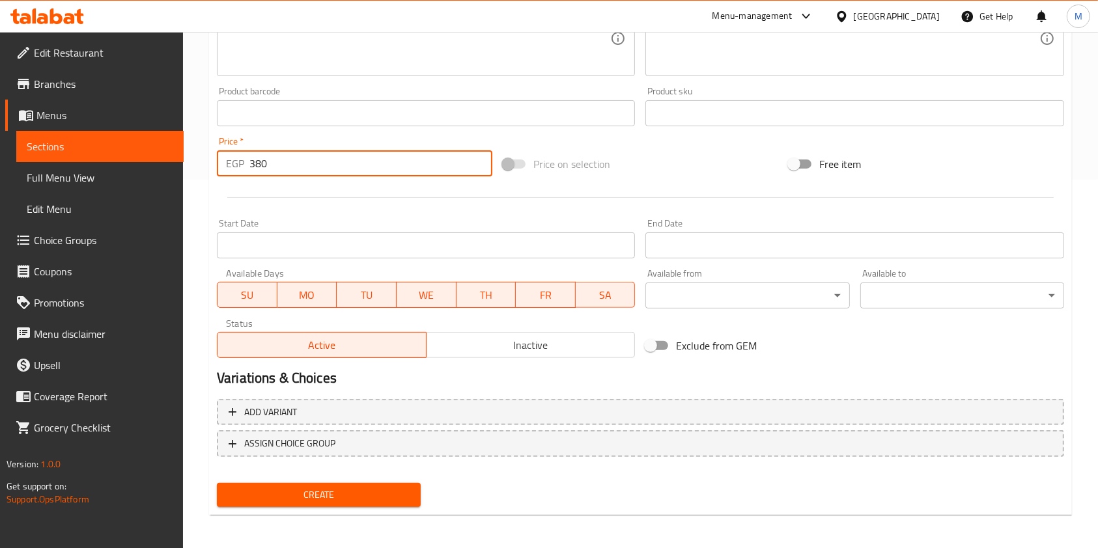
scroll to position [372, 0]
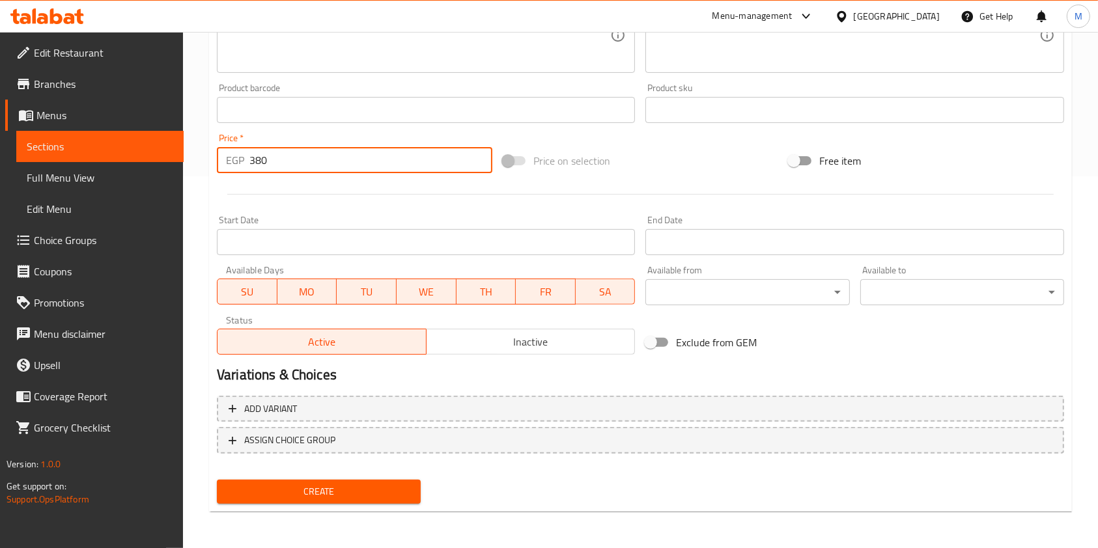
type input "380"
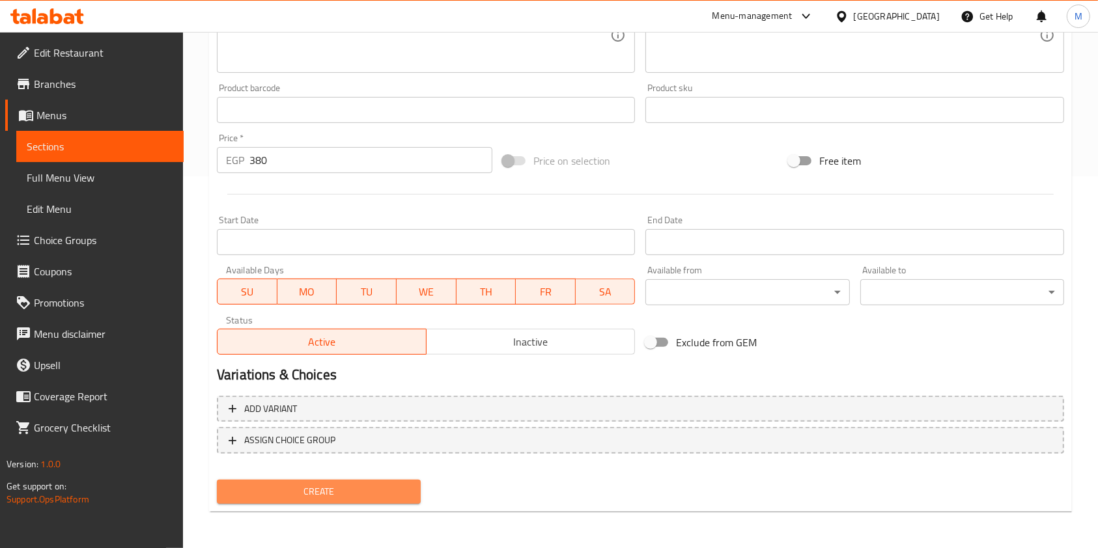
click at [407, 490] on span "Create" at bounding box center [318, 492] width 183 height 16
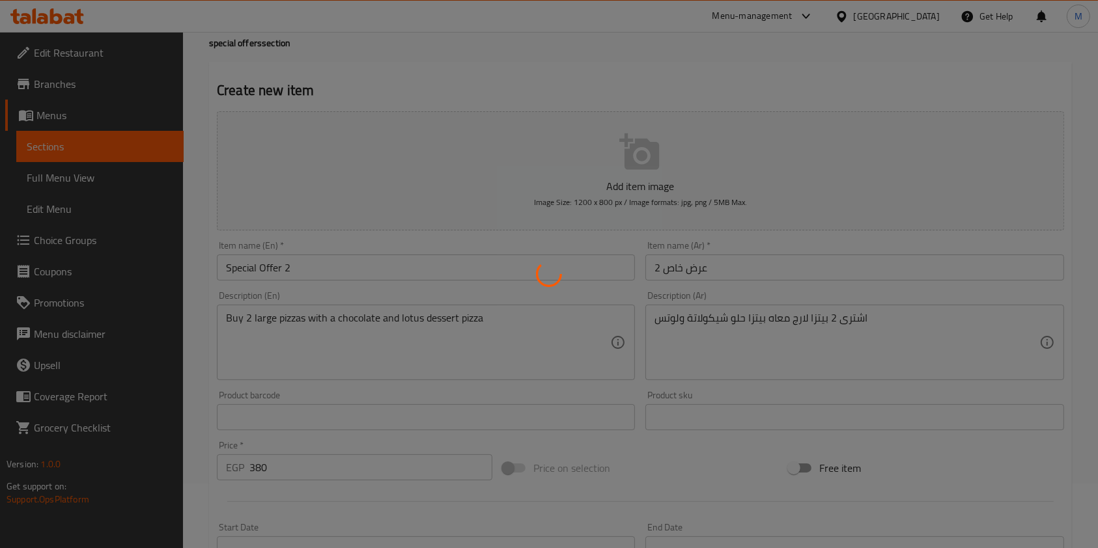
scroll to position [22, 0]
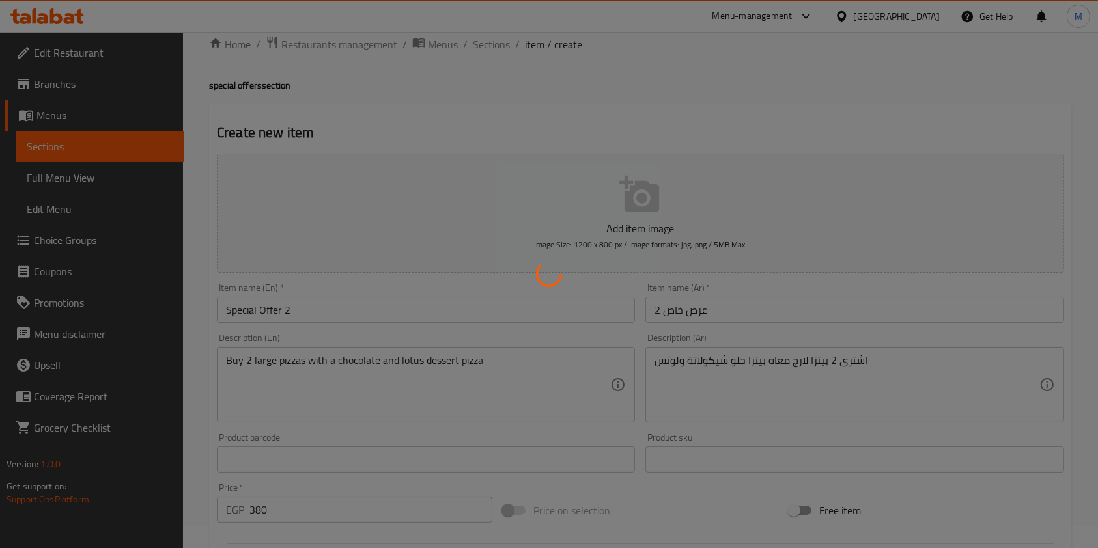
type input "0"
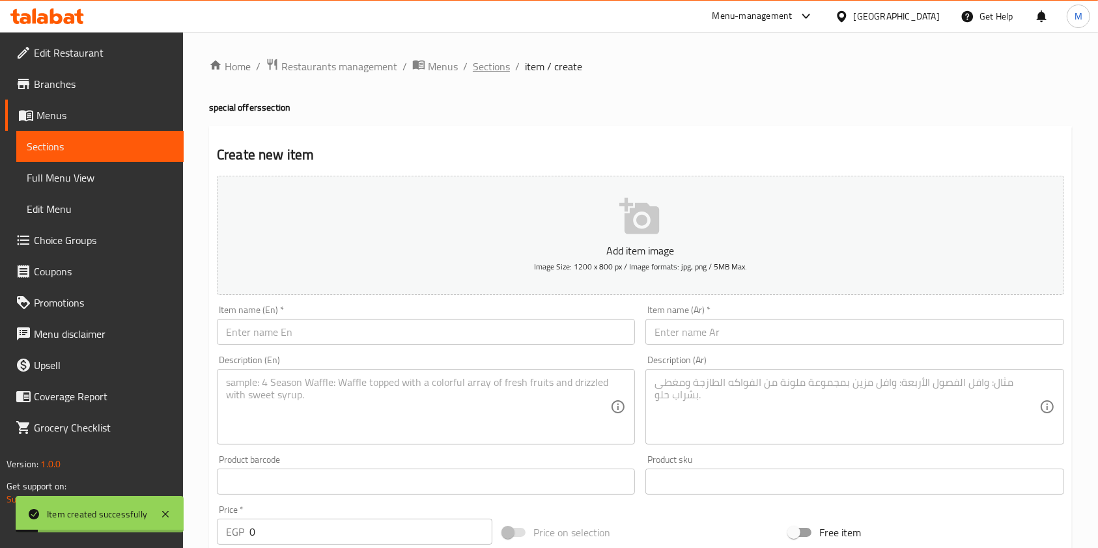
click at [475, 74] on span "Sections" at bounding box center [491, 67] width 37 height 16
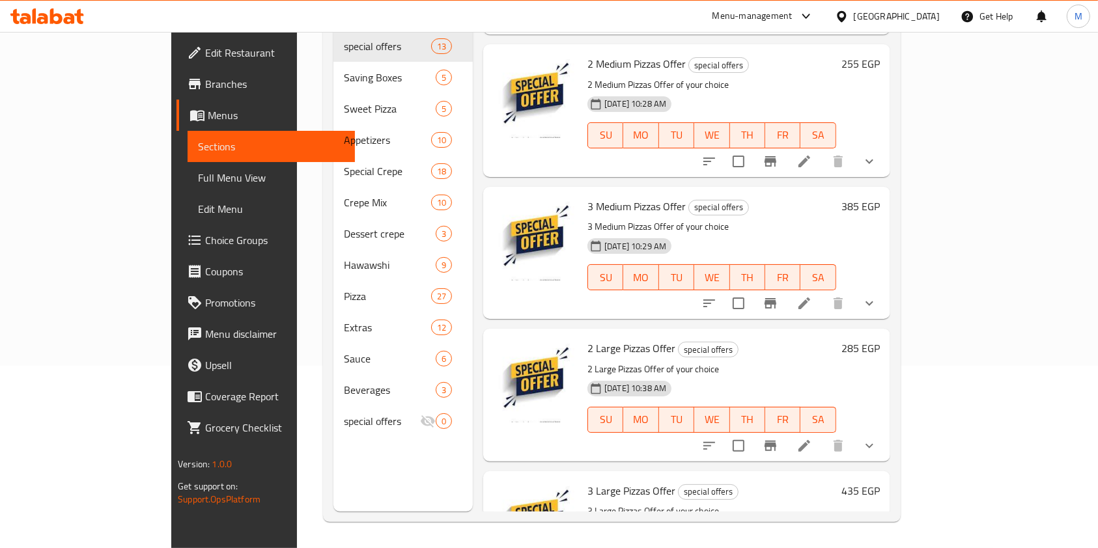
scroll to position [899, 0]
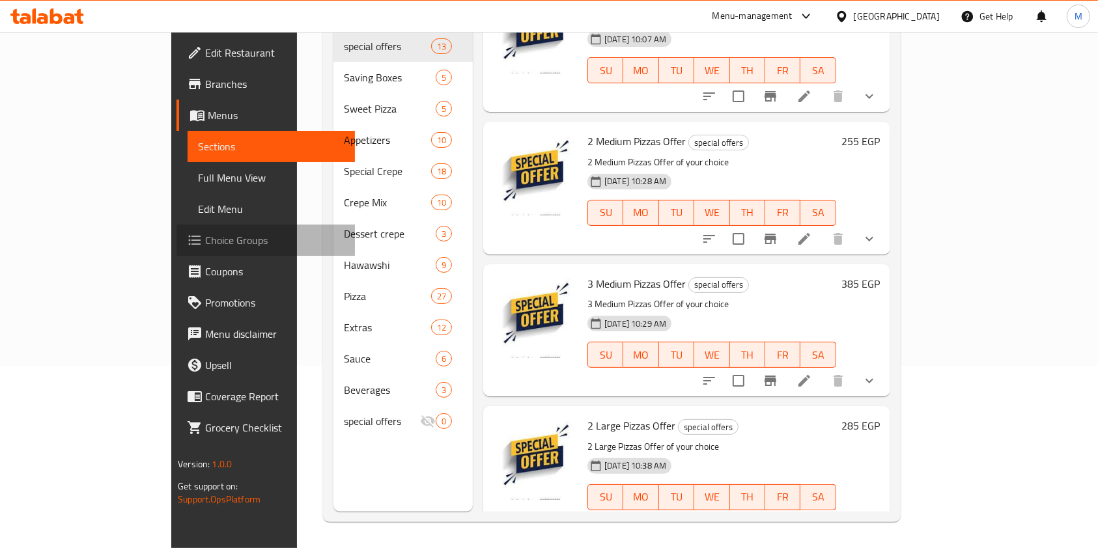
click at [176, 229] on link "Choice Groups" at bounding box center [265, 240] width 178 height 31
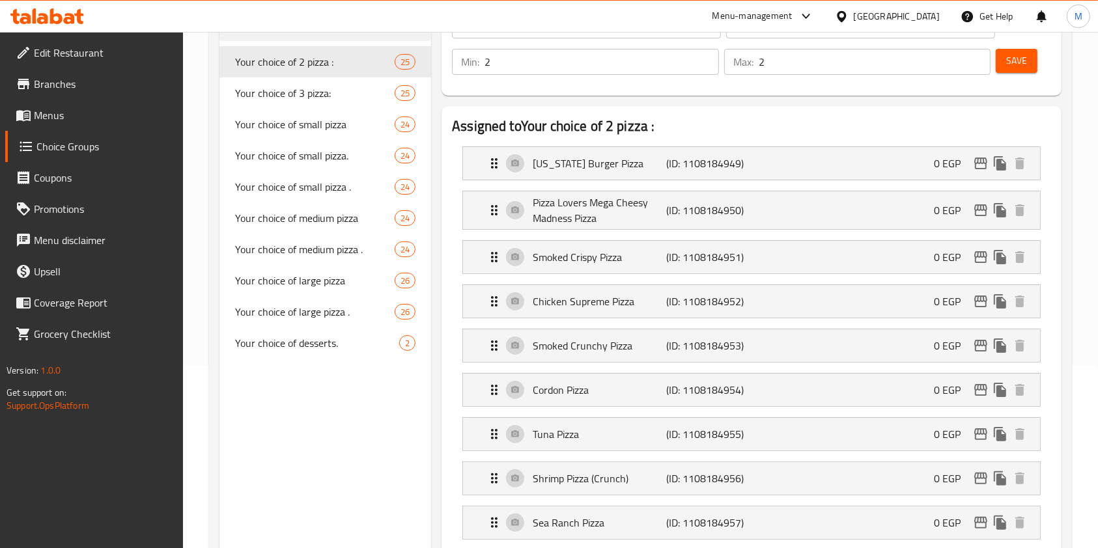
scroll to position [8, 0]
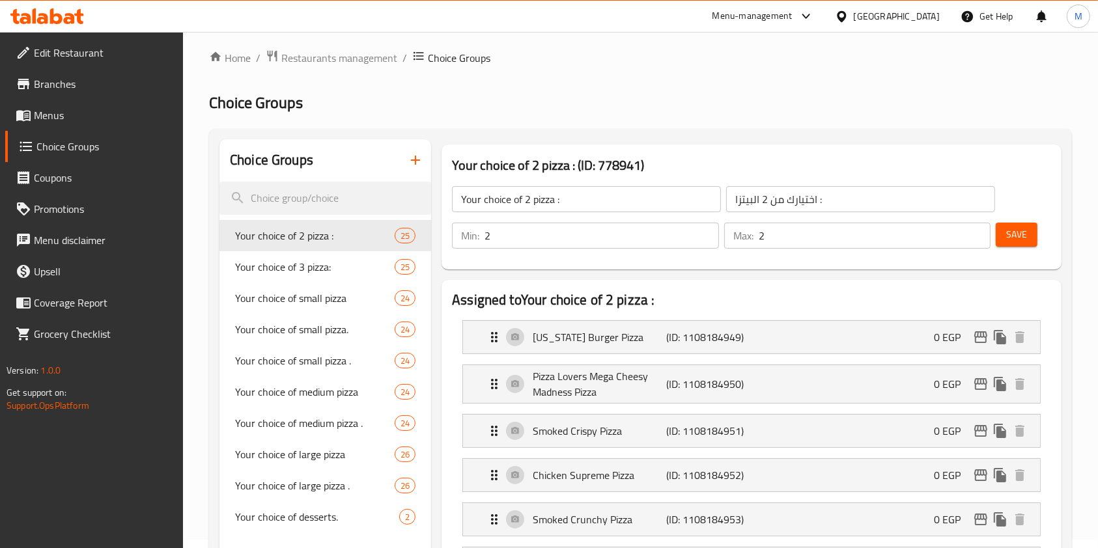
click at [1009, 231] on span "Save" at bounding box center [1016, 235] width 21 height 16
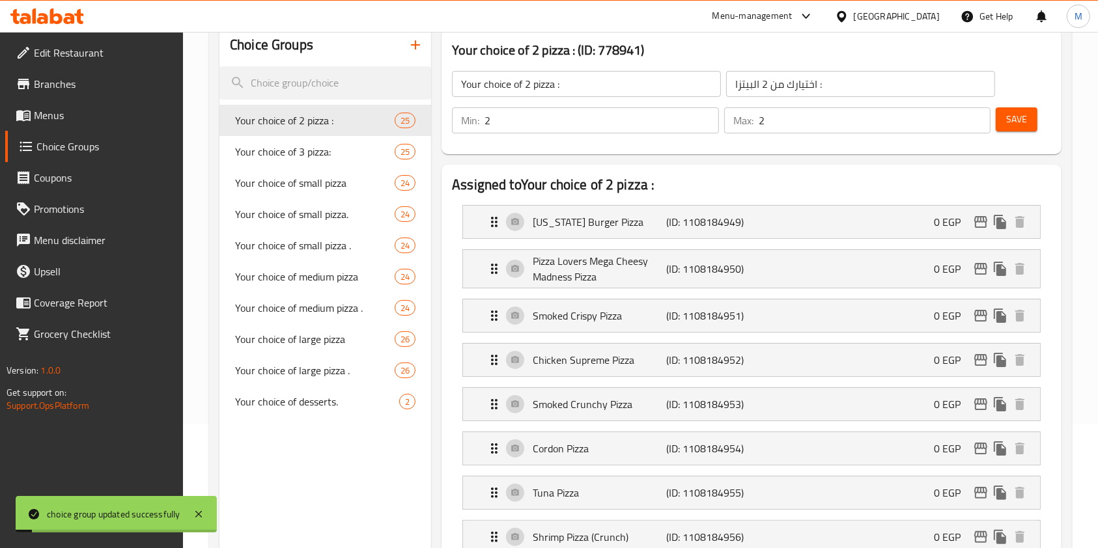
scroll to position [182, 0]
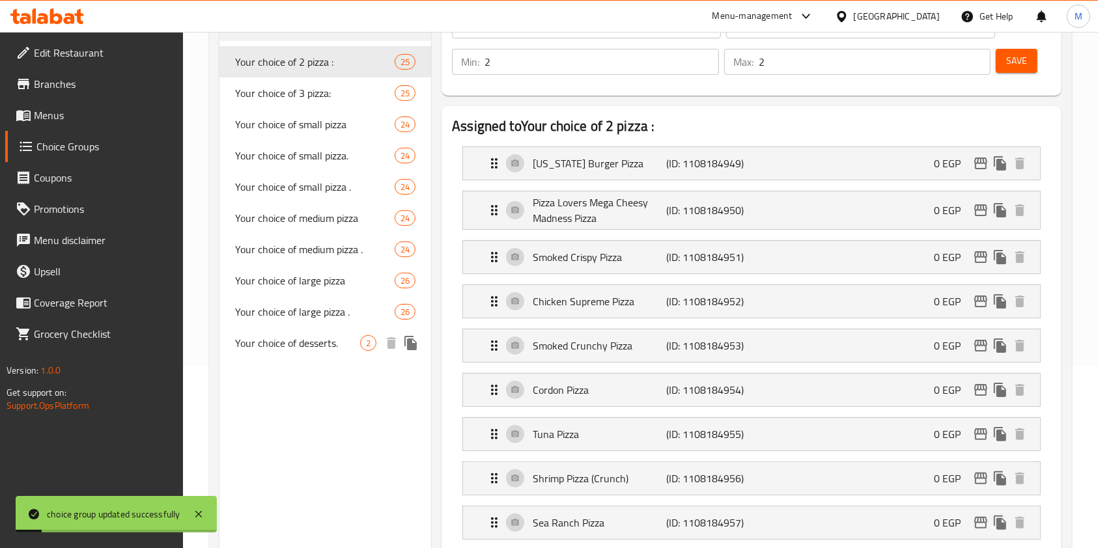
click at [324, 351] on span "Your choice of desserts." at bounding box center [297, 343] width 125 height 16
type input "Your choice of desserts."
type input "اخيارك من الحلو"
type input "1"
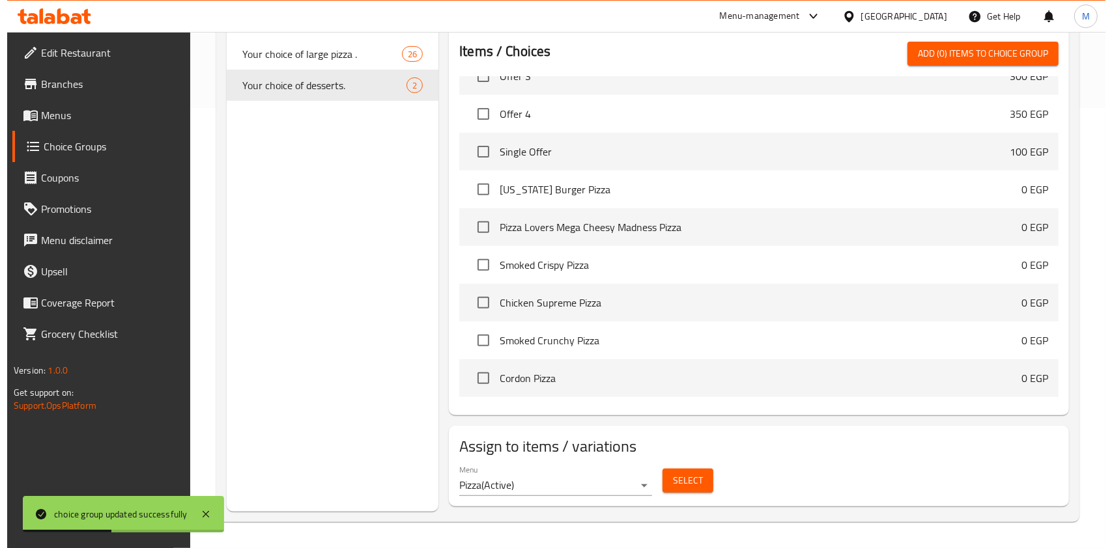
scroll to position [173, 0]
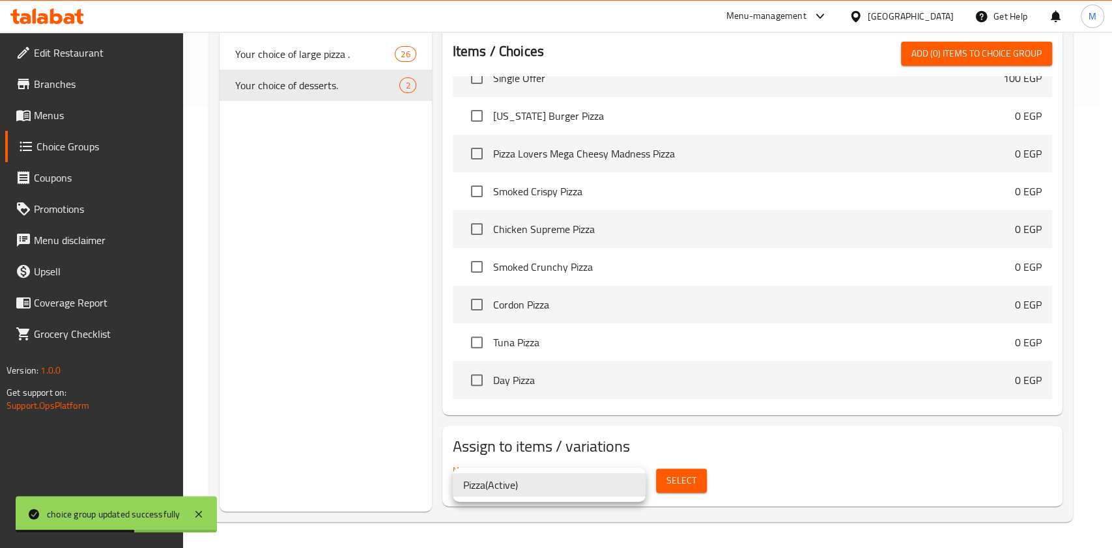
click at [686, 485] on div at bounding box center [556, 274] width 1112 height 548
click at [686, 485] on div "Pizza ( Active )" at bounding box center [556, 274] width 1112 height 548
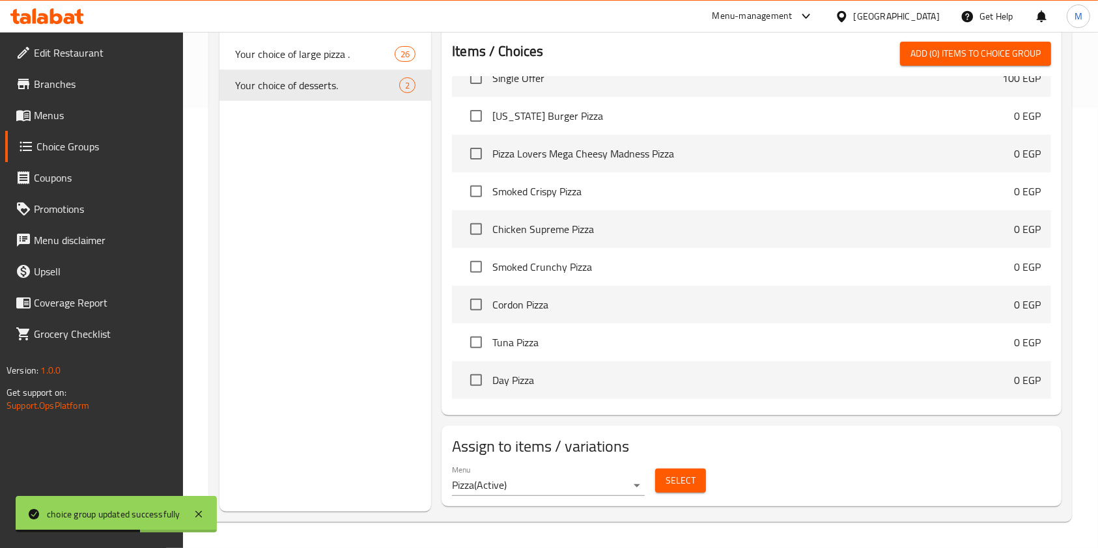
click at [686, 485] on span "Select" at bounding box center [681, 481] width 30 height 16
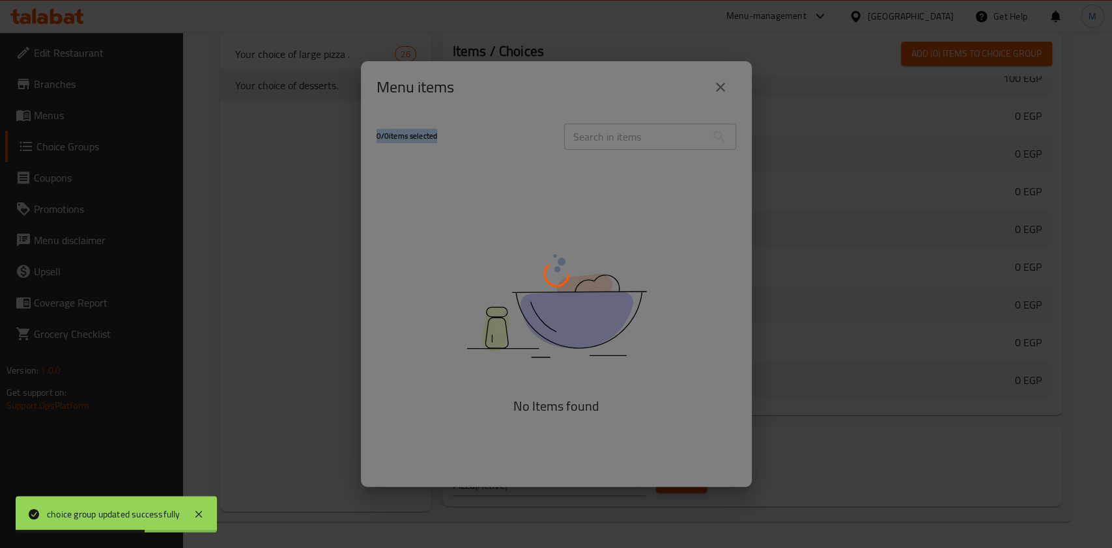
click at [686, 485] on div at bounding box center [556, 274] width 1112 height 548
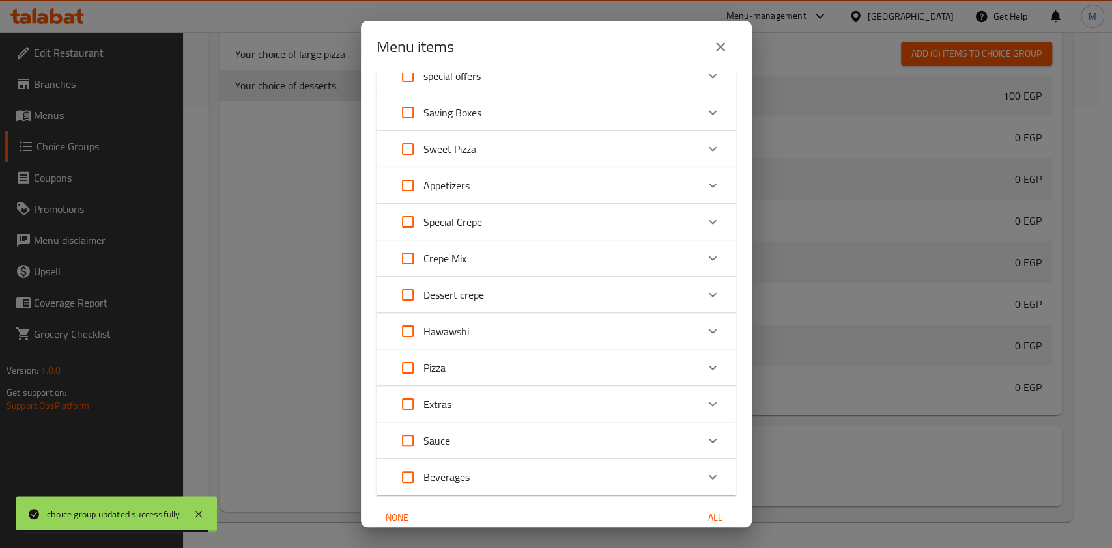
scroll to position [0, 0]
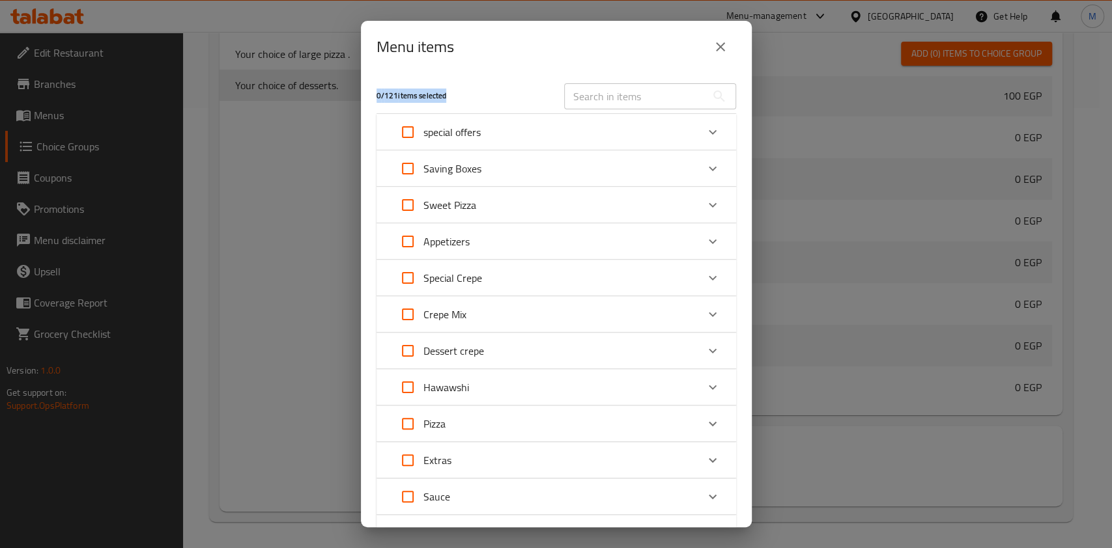
click at [511, 82] on div "0 / 121 items selected" at bounding box center [463, 95] width 188 height 51
click at [705, 135] on icon "Expand" at bounding box center [713, 132] width 16 height 16
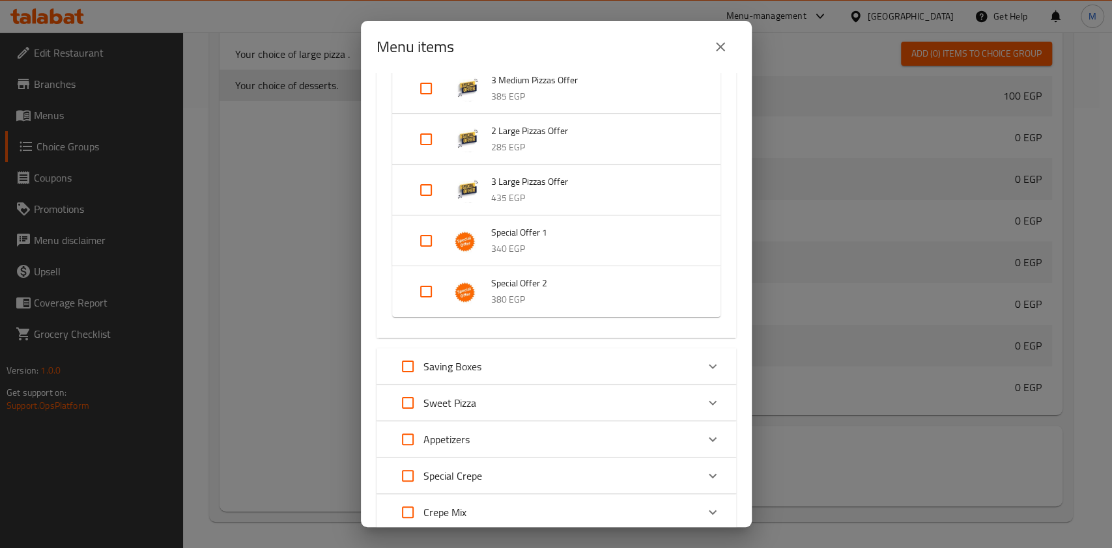
scroll to position [521, 0]
click at [433, 242] on input "Expand" at bounding box center [425, 239] width 31 height 31
checkbox input "true"
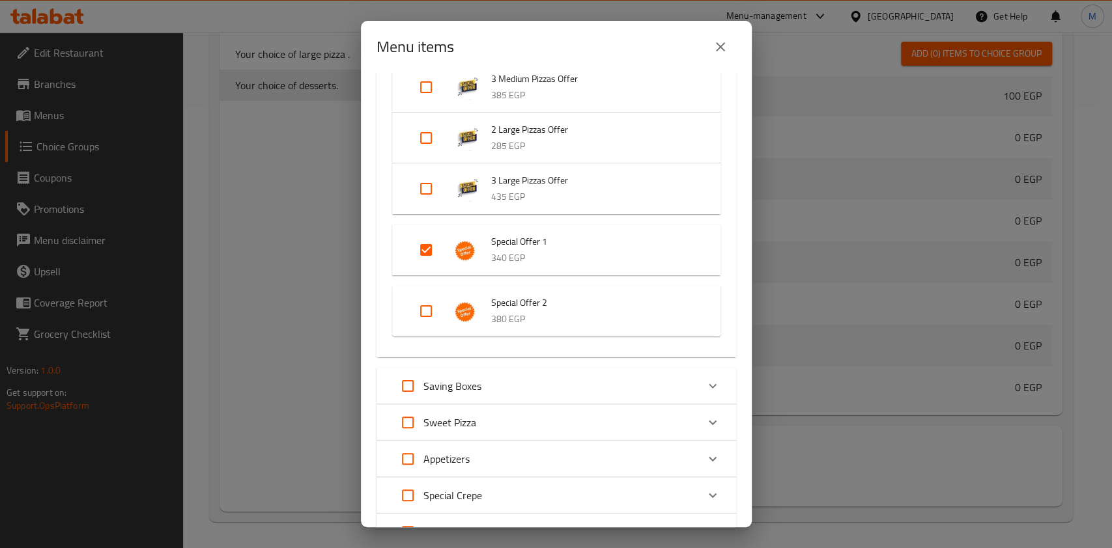
click at [430, 299] on input "Expand" at bounding box center [425, 311] width 31 height 31
checkbox input "true"
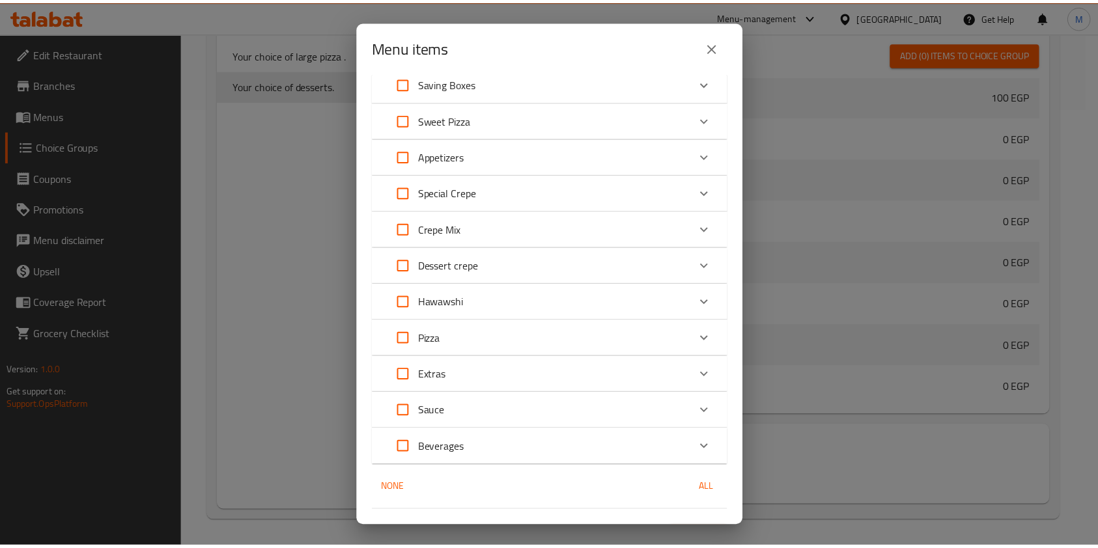
scroll to position [853, 0]
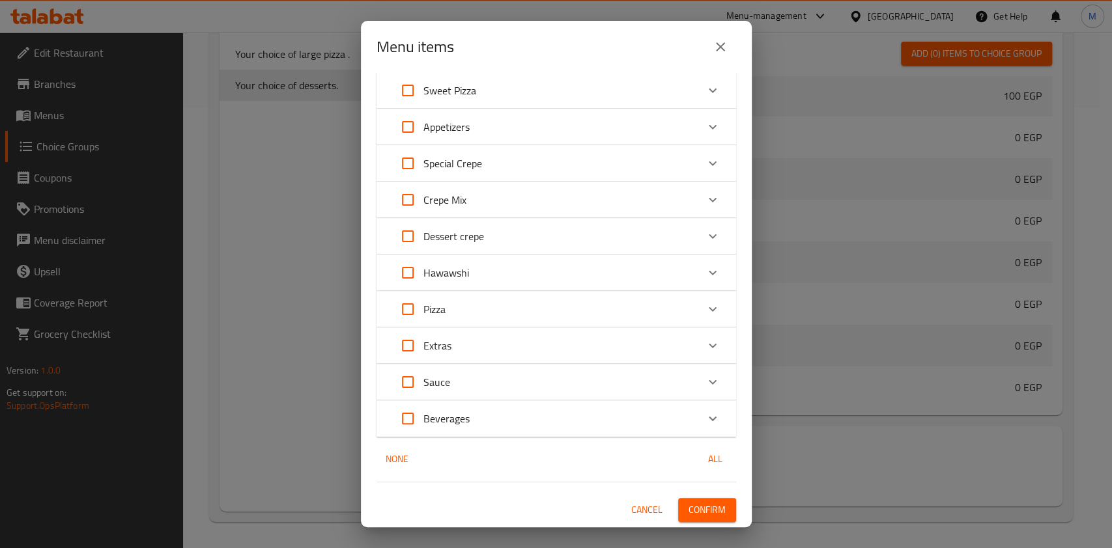
click at [705, 498] on button "Confirm" at bounding box center [707, 510] width 58 height 24
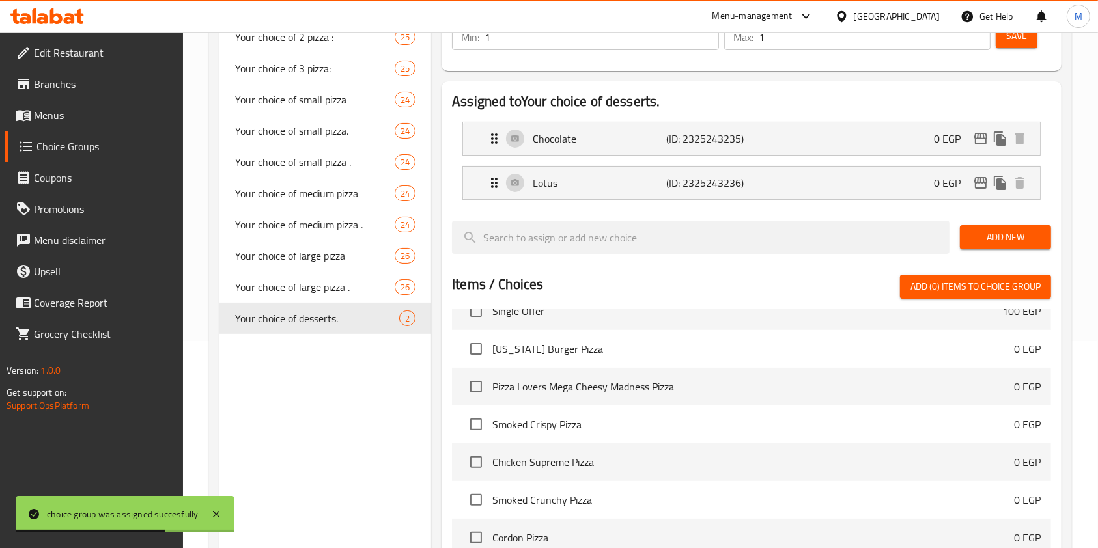
scroll to position [180, 0]
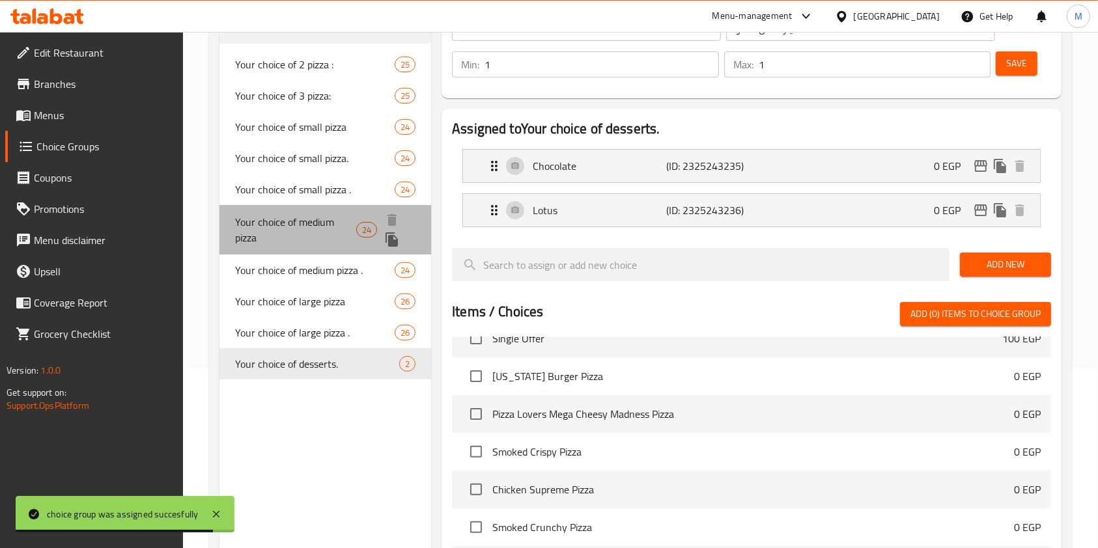
click at [330, 217] on span "Your choice of medium pizza" at bounding box center [295, 229] width 121 height 31
type input "Your choice of medium pizza"
type input "اختيارك من البيتزا الوسط"
type input "2"
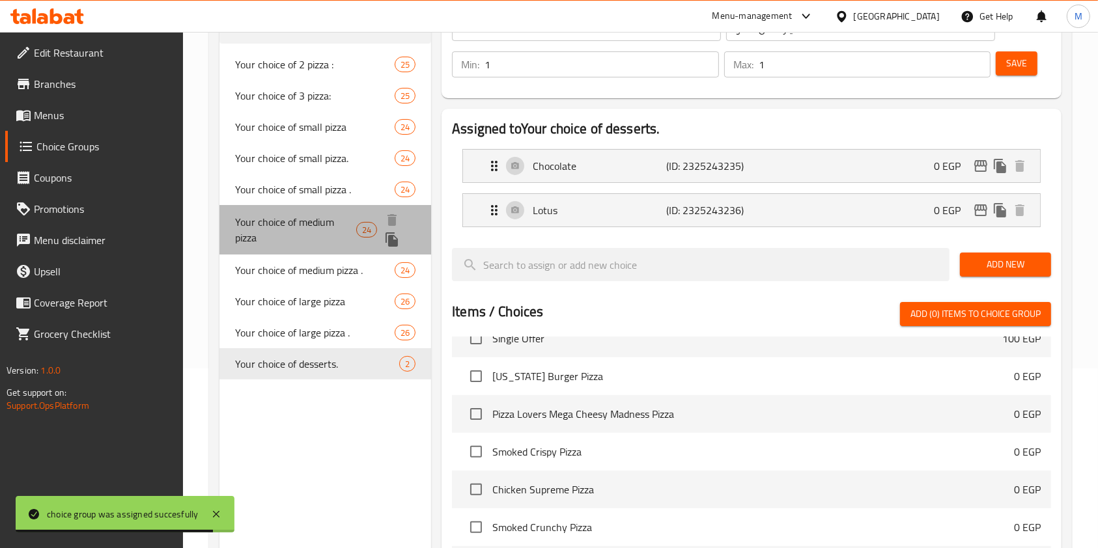
type input "2"
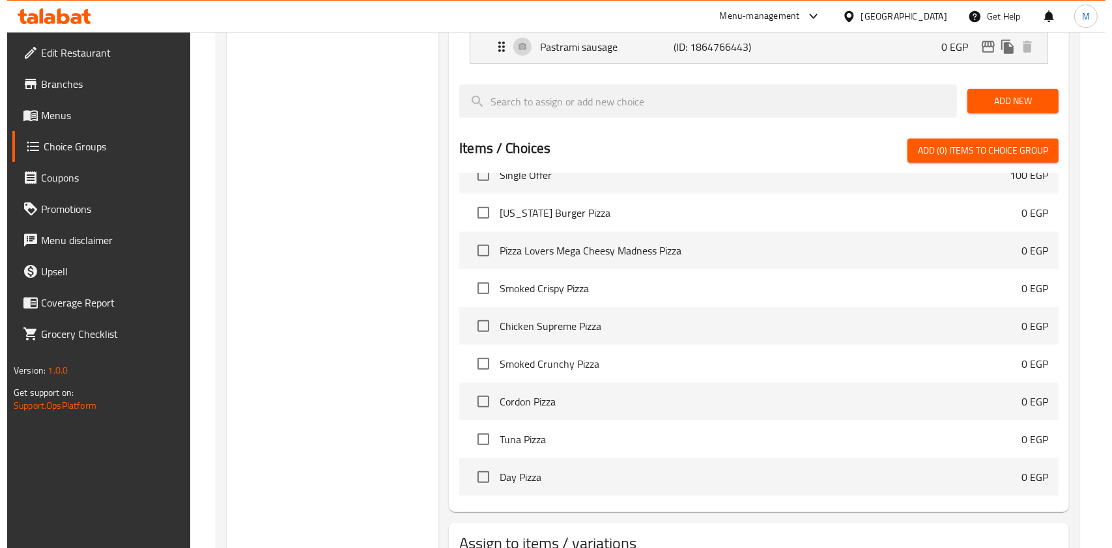
scroll to position [1416, 0]
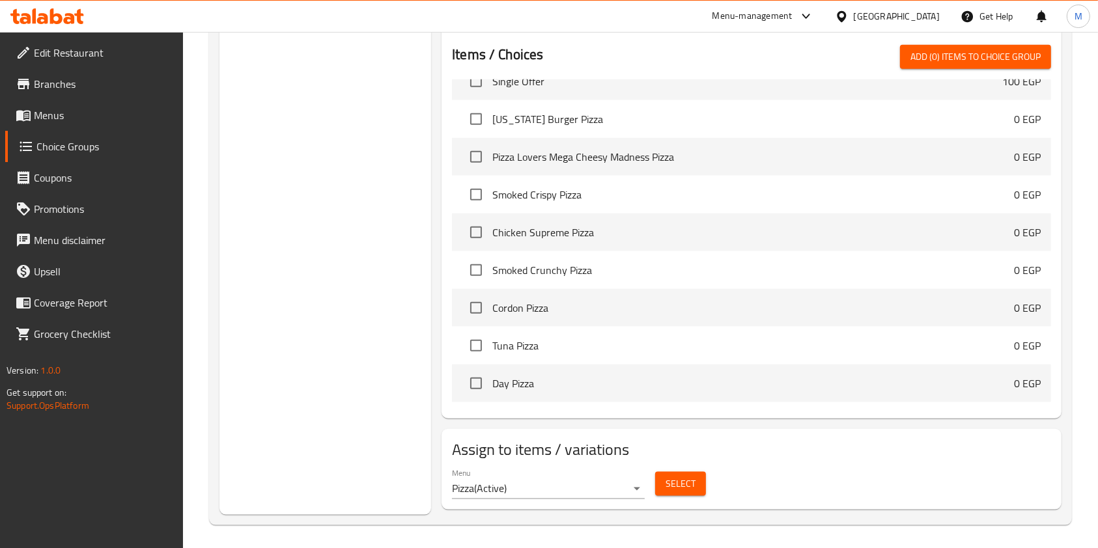
click at [658, 488] on button "Select" at bounding box center [680, 484] width 51 height 24
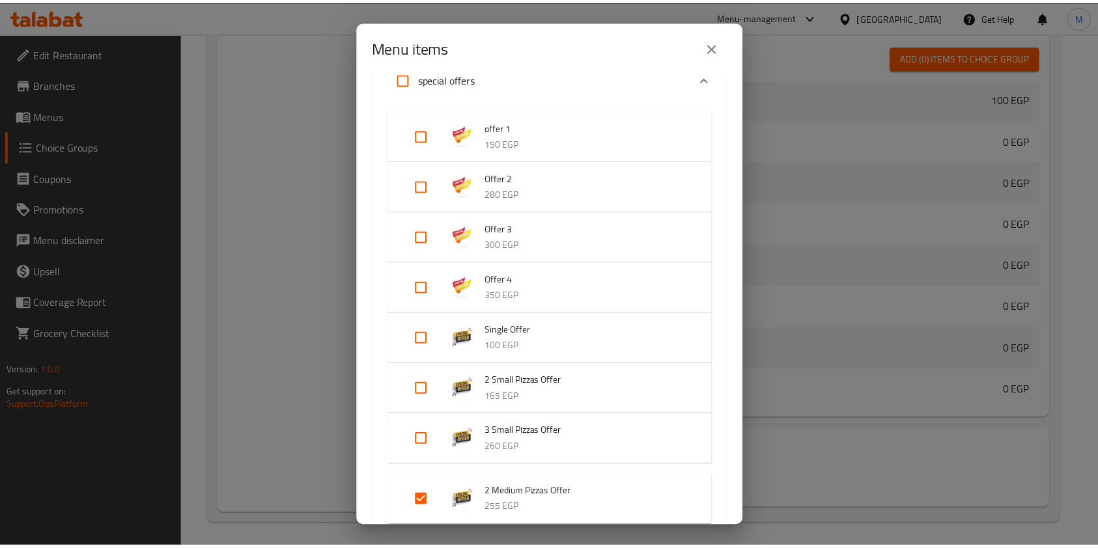
scroll to position [0, 0]
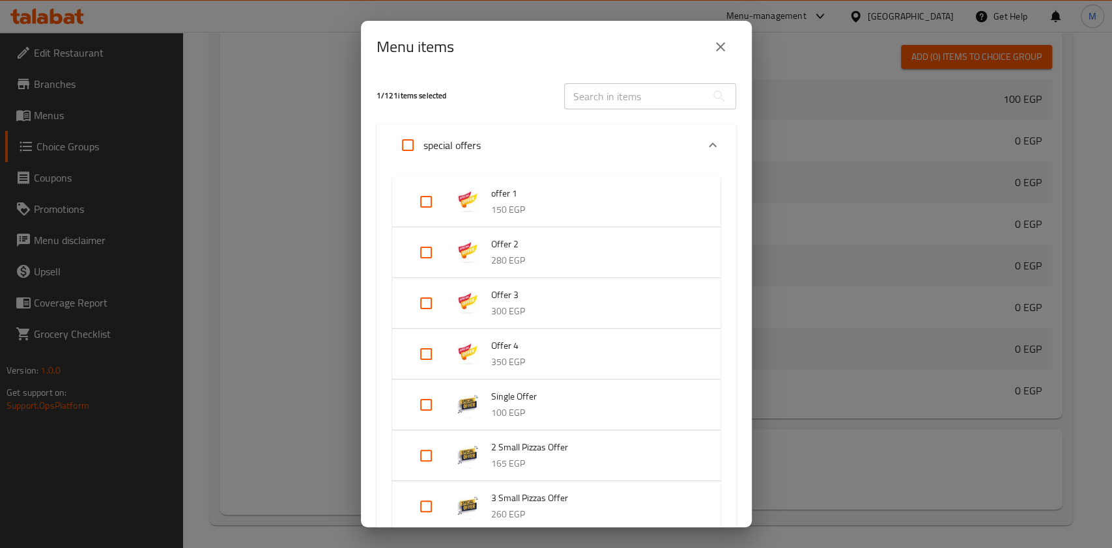
click at [725, 44] on icon "close" at bounding box center [720, 47] width 16 height 16
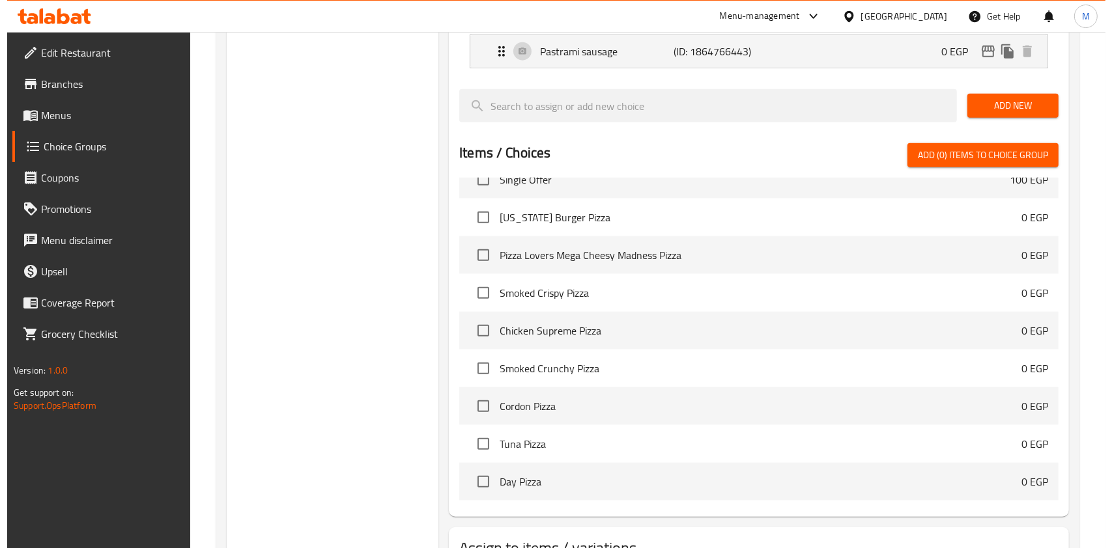
scroll to position [1416, 0]
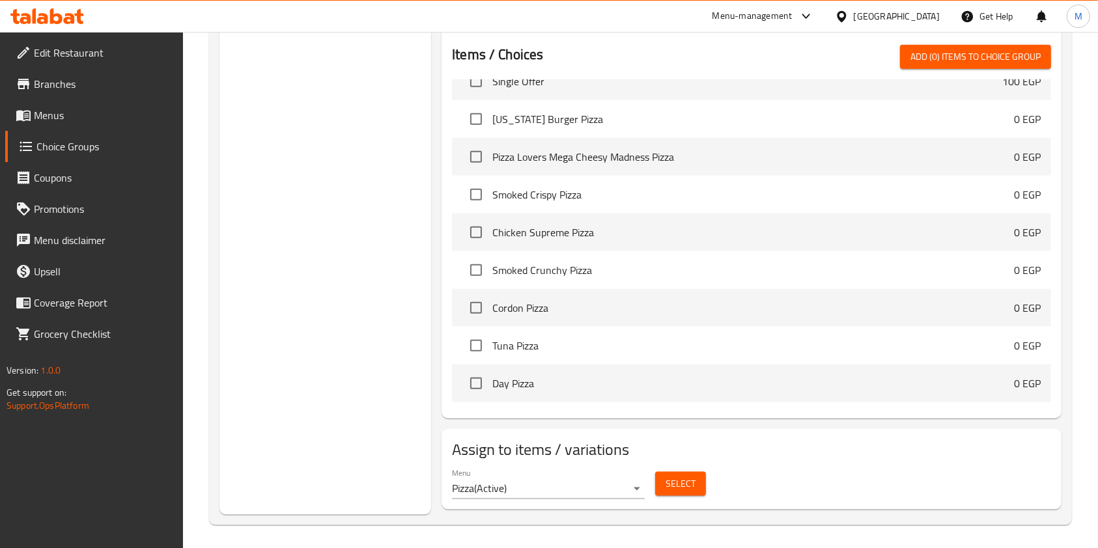
click at [671, 467] on div "Select" at bounding box center [680, 484] width 61 height 35
click at [677, 476] on span "Select" at bounding box center [681, 484] width 30 height 16
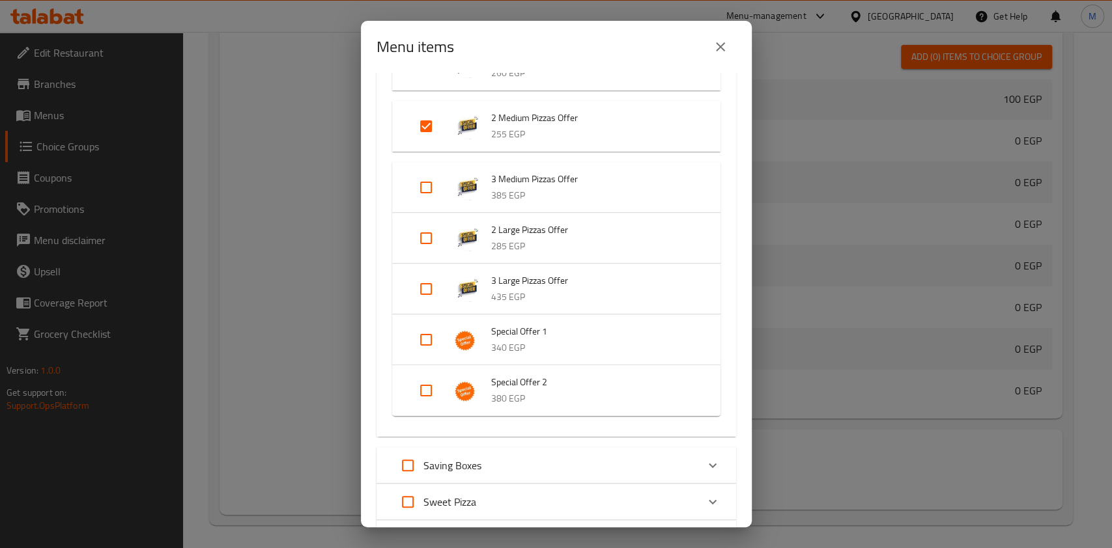
scroll to position [521, 0]
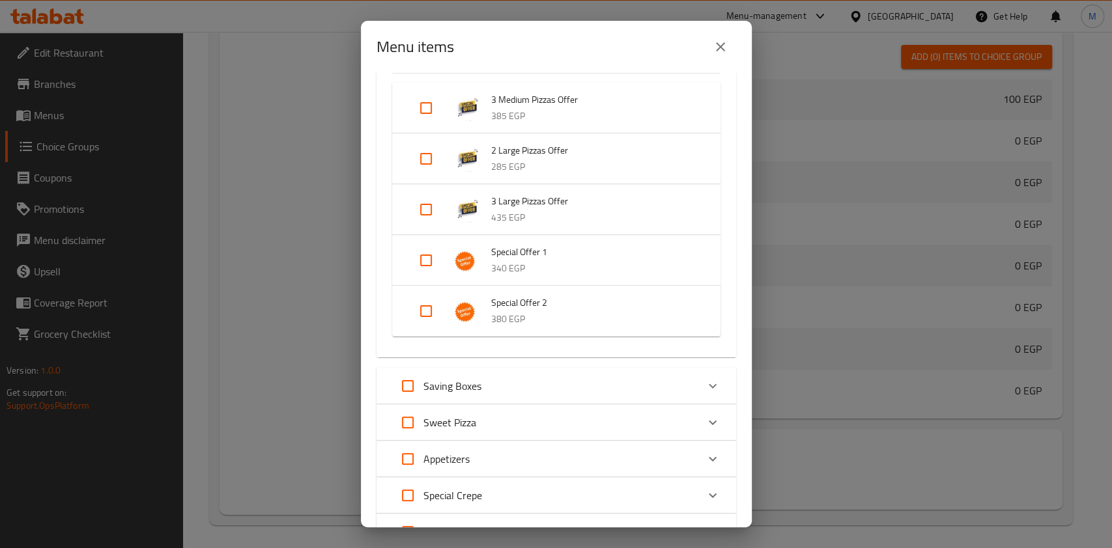
click at [423, 263] on input "Expand" at bounding box center [425, 260] width 31 height 31
checkbox input "true"
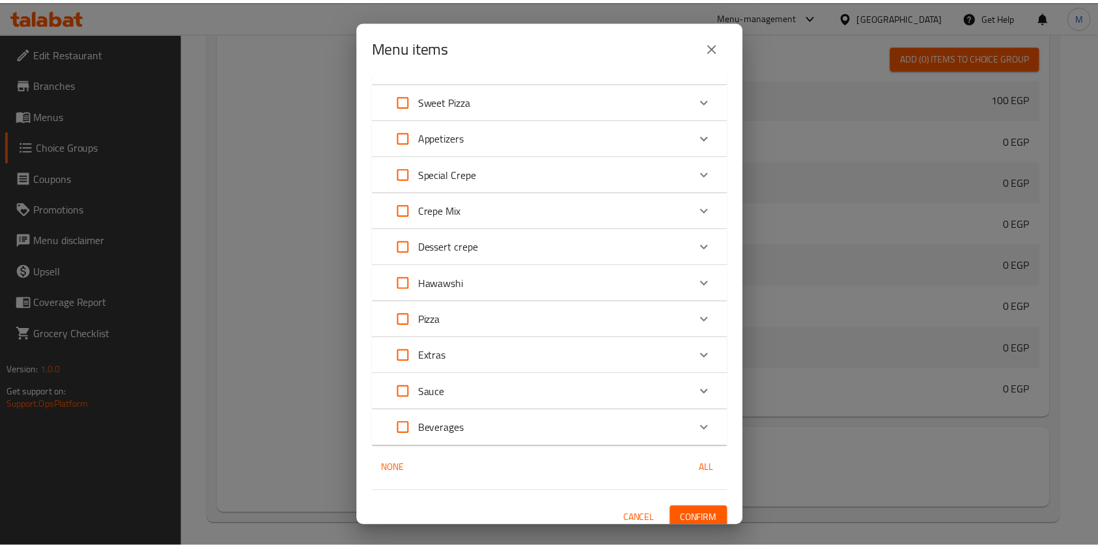
scroll to position [874, 0]
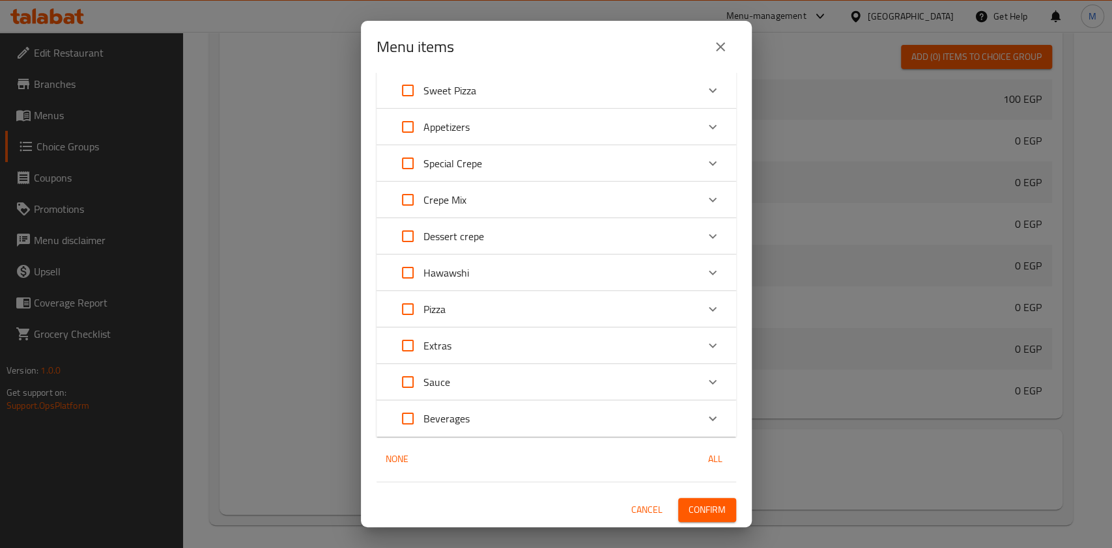
click at [768, 491] on div "Menu items 2 / 121 items selected ​ special offers offer 1 150 EGP Offer 2 280 …" at bounding box center [556, 274] width 1112 height 548
click at [714, 503] on button "Confirm" at bounding box center [707, 510] width 58 height 24
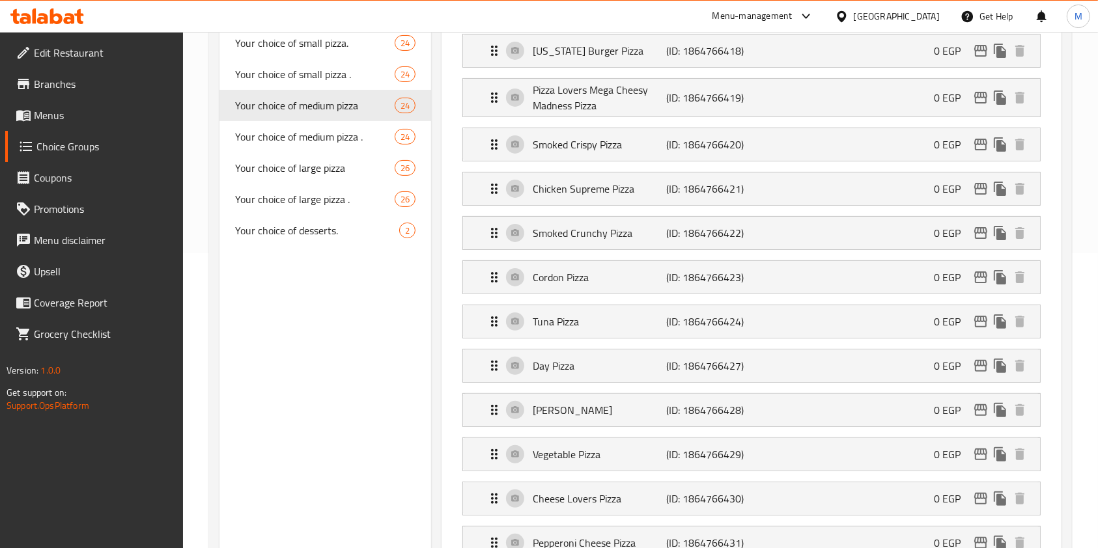
scroll to position [201, 0]
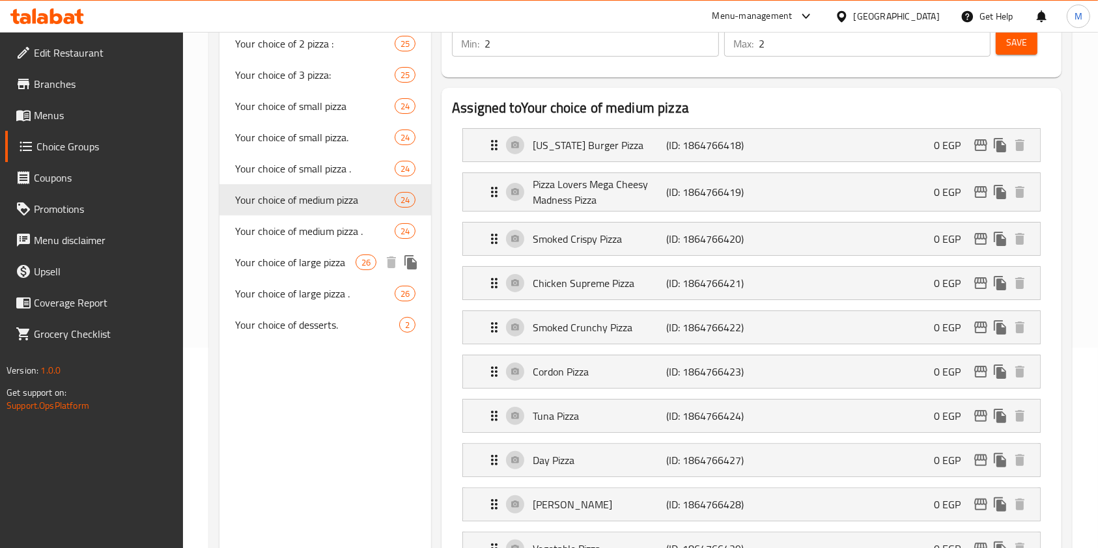
click at [308, 264] on span "Your choice of large pizza" at bounding box center [295, 263] width 120 height 16
type input "Your choice of large pizza"
type input "اختيارك من البيتزا لارج"
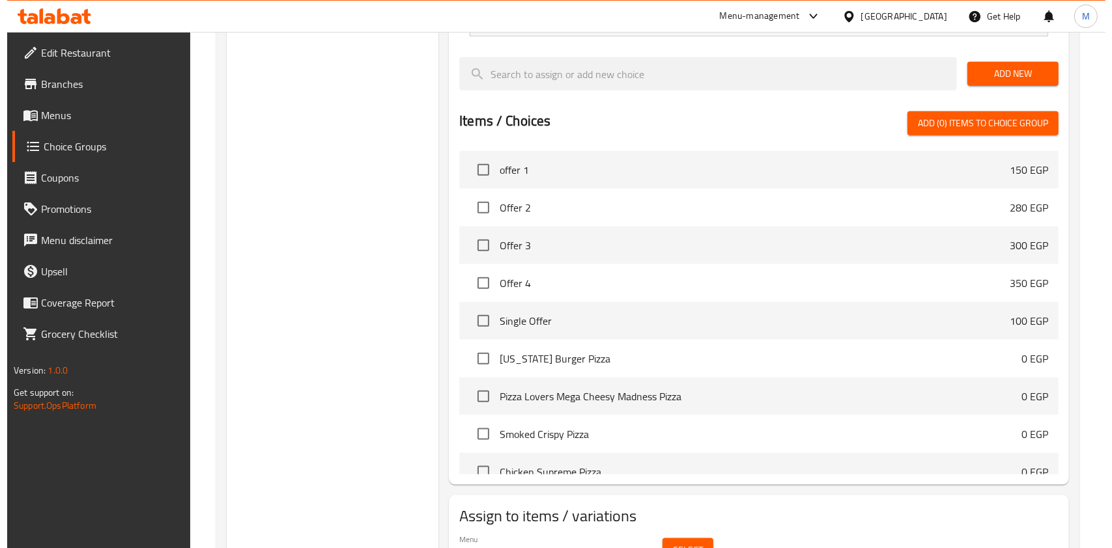
scroll to position [1505, 0]
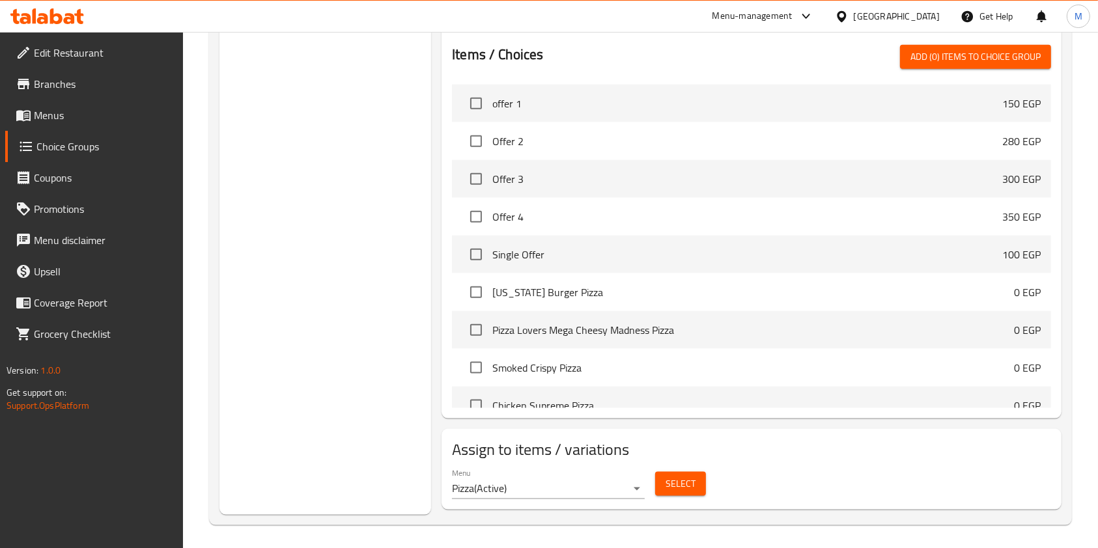
click at [712, 480] on div "Menu Pizza ( Active ) Select" at bounding box center [752, 484] width 610 height 42
click at [706, 480] on div "Select" at bounding box center [680, 484] width 61 height 35
click at [704, 480] on button "Select" at bounding box center [680, 484] width 51 height 24
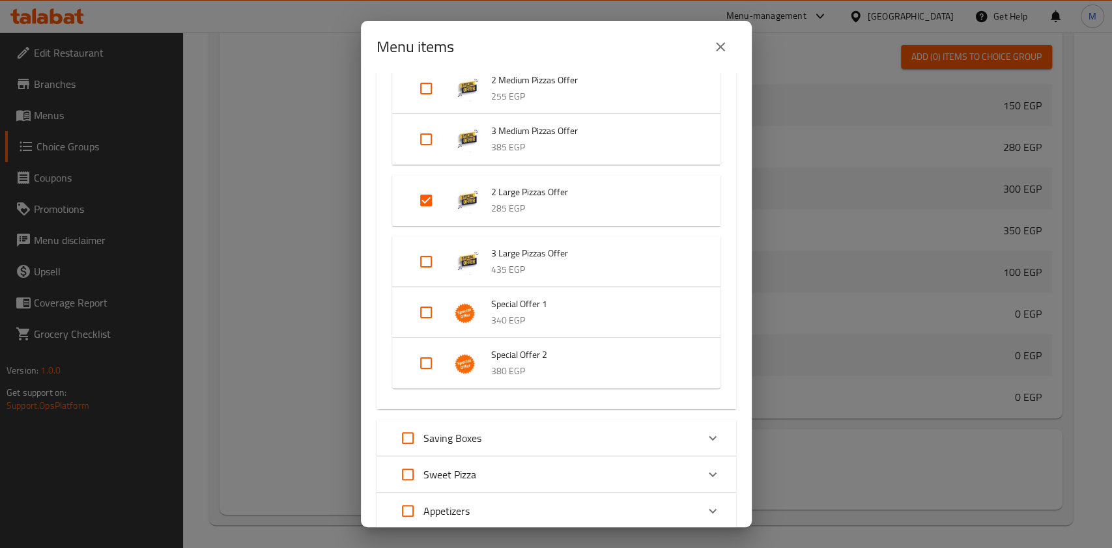
scroll to position [521, 0]
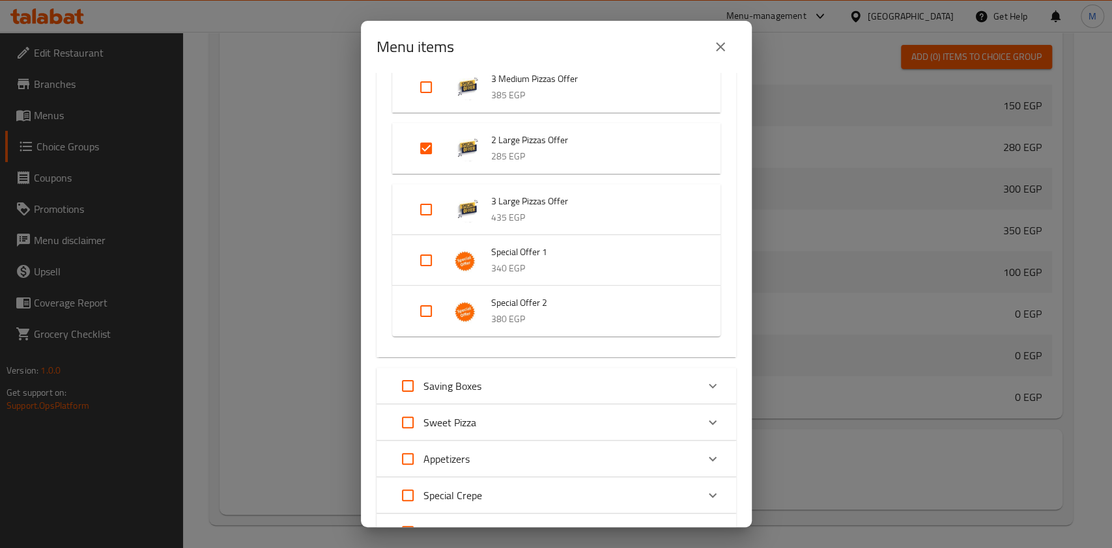
click at [428, 313] on input "Expand" at bounding box center [425, 311] width 31 height 31
checkbox input "true"
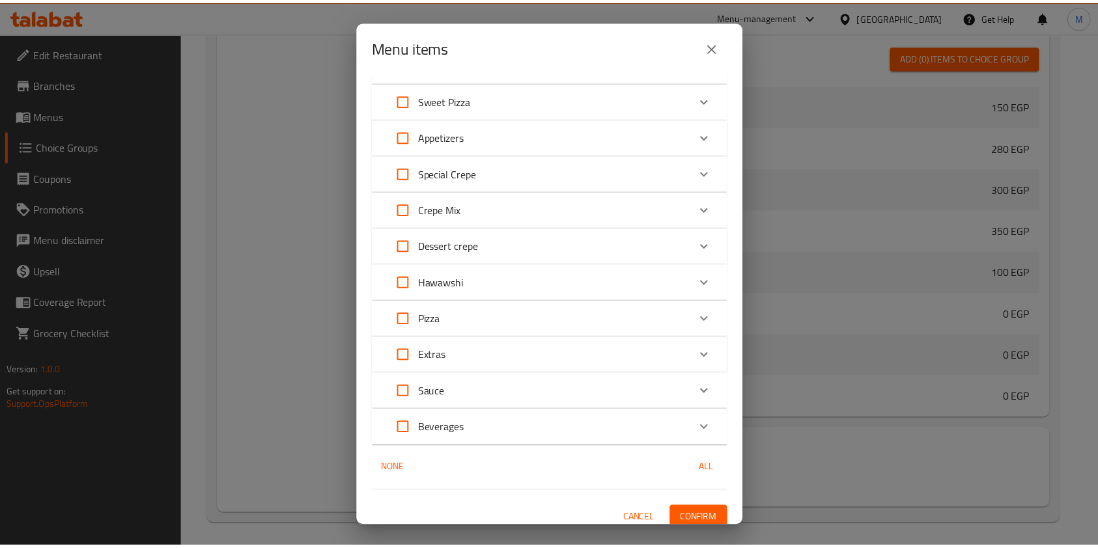
scroll to position [863, 0]
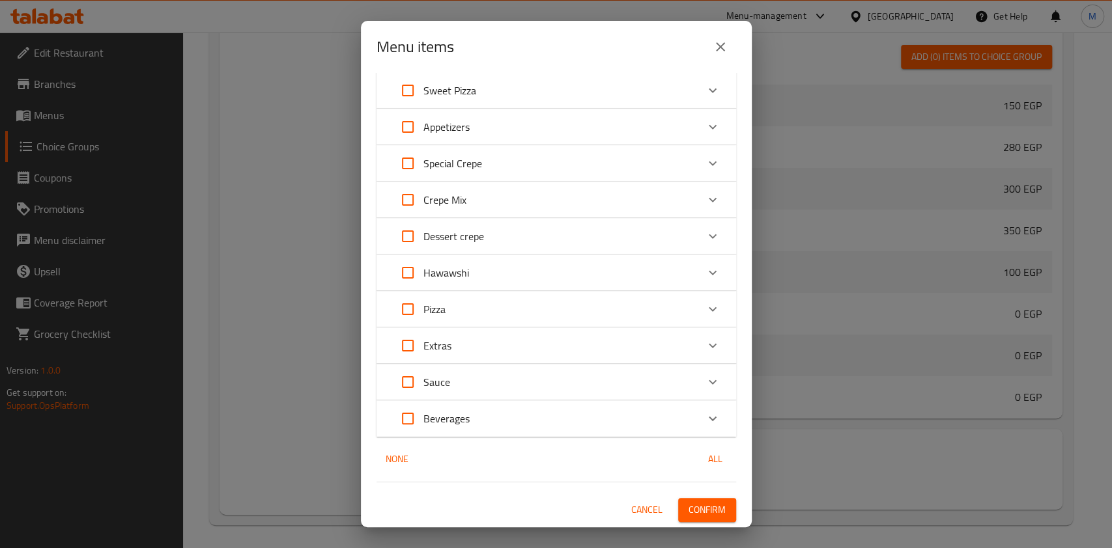
click at [714, 505] on button "Confirm" at bounding box center [707, 510] width 58 height 24
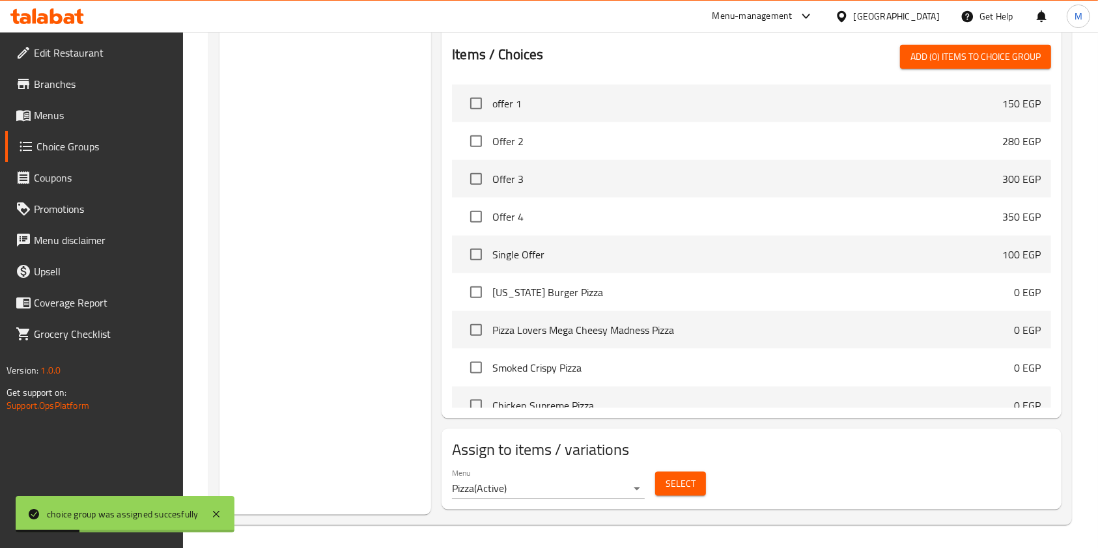
scroll to position [1418, 0]
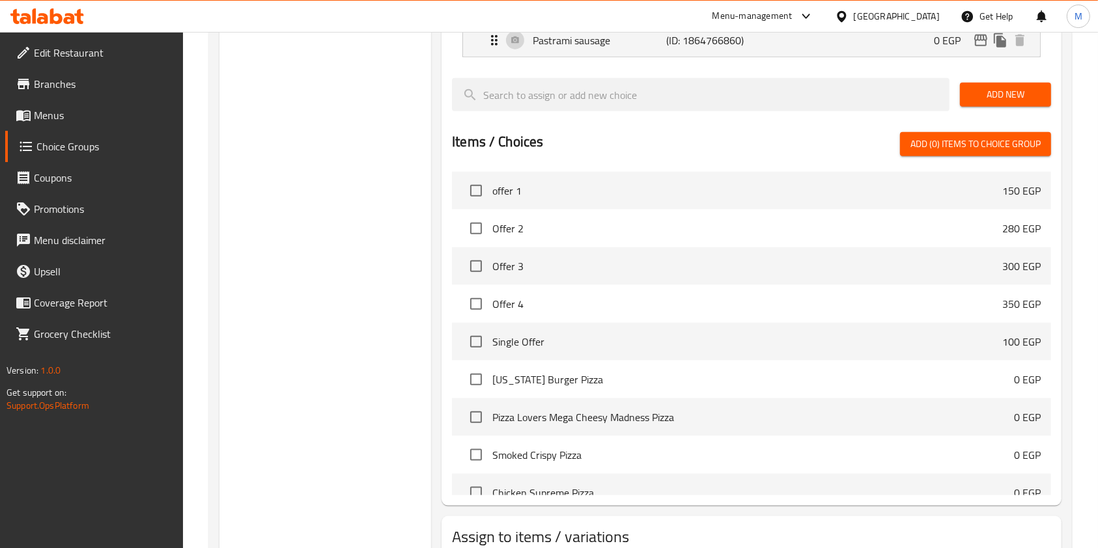
click at [72, 20] on icon at bounding box center [69, 18] width 11 height 11
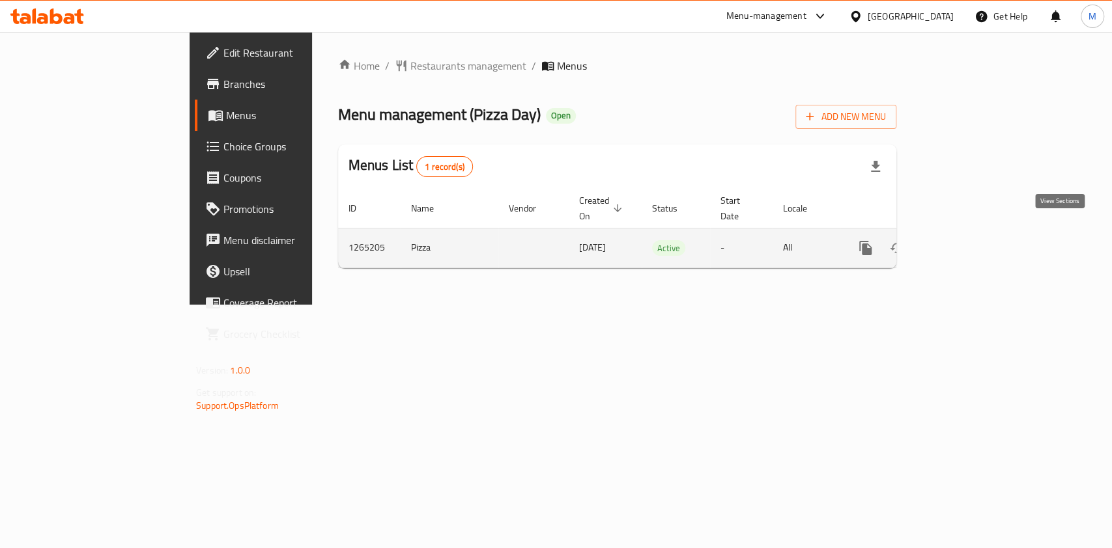
click at [967, 240] on icon "enhanced table" at bounding box center [959, 248] width 16 height 16
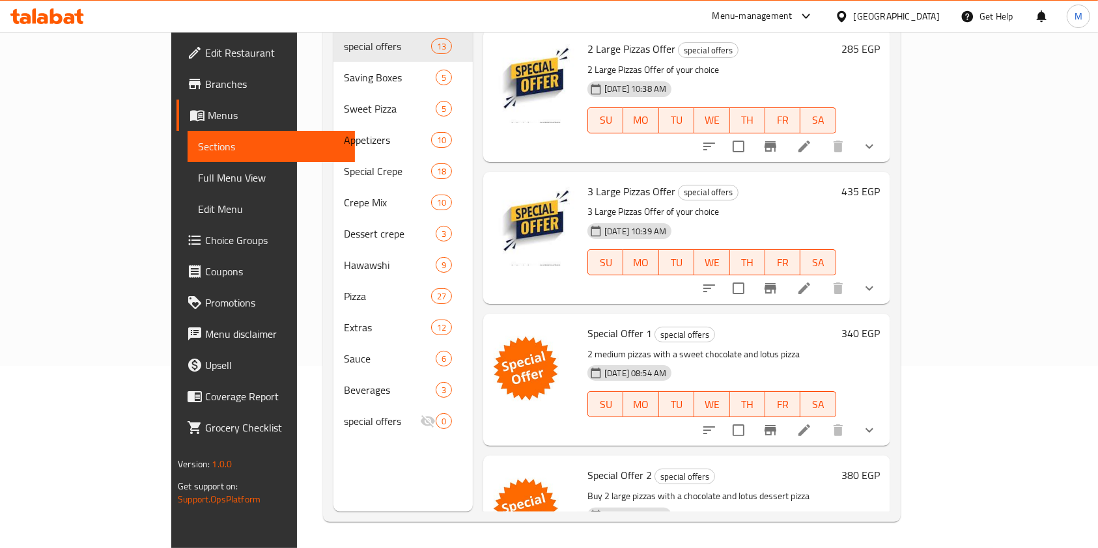
scroll to position [1334, 0]
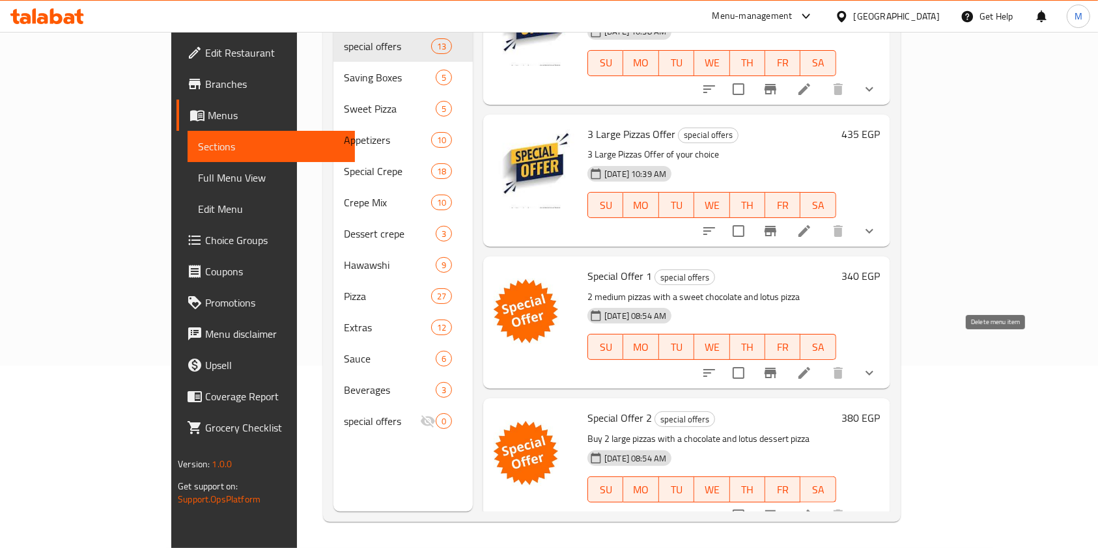
click at [822, 361] on li at bounding box center [804, 372] width 36 height 23
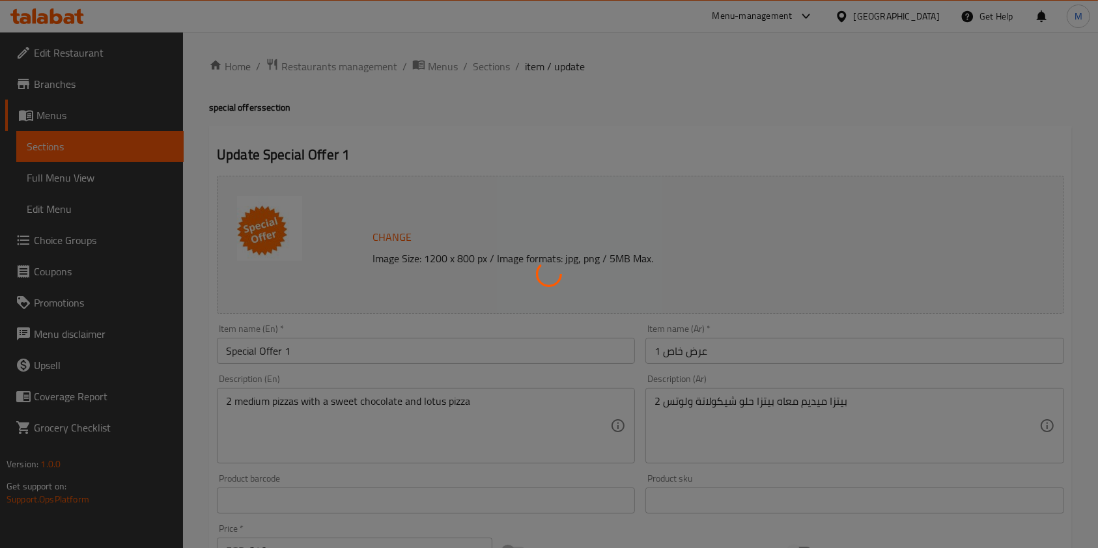
type input "اختيارك من البيتزا الوسط"
type input "2"
type input "اخيارك من الحلو"
type input "1"
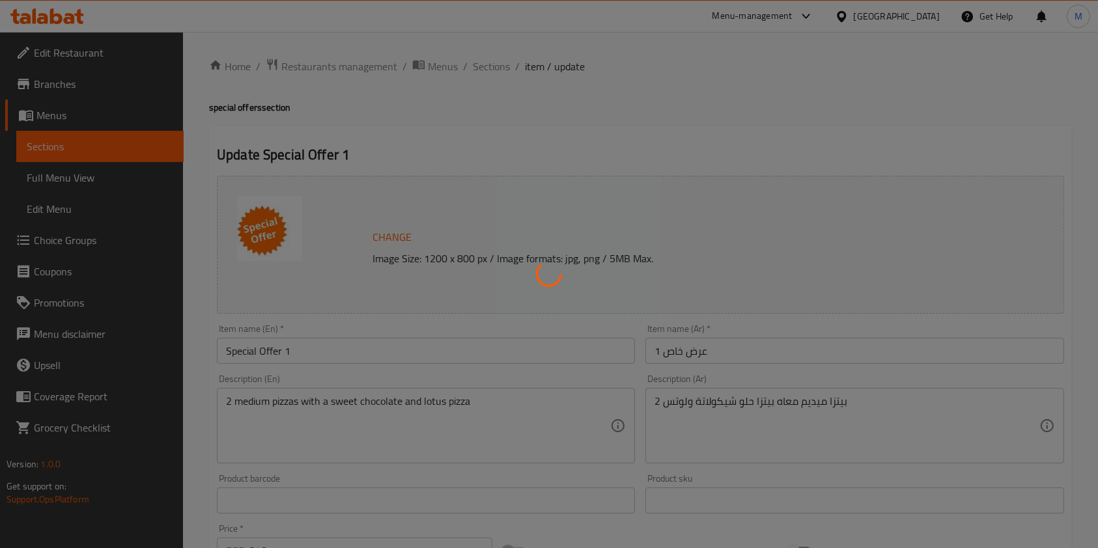
type input "1"
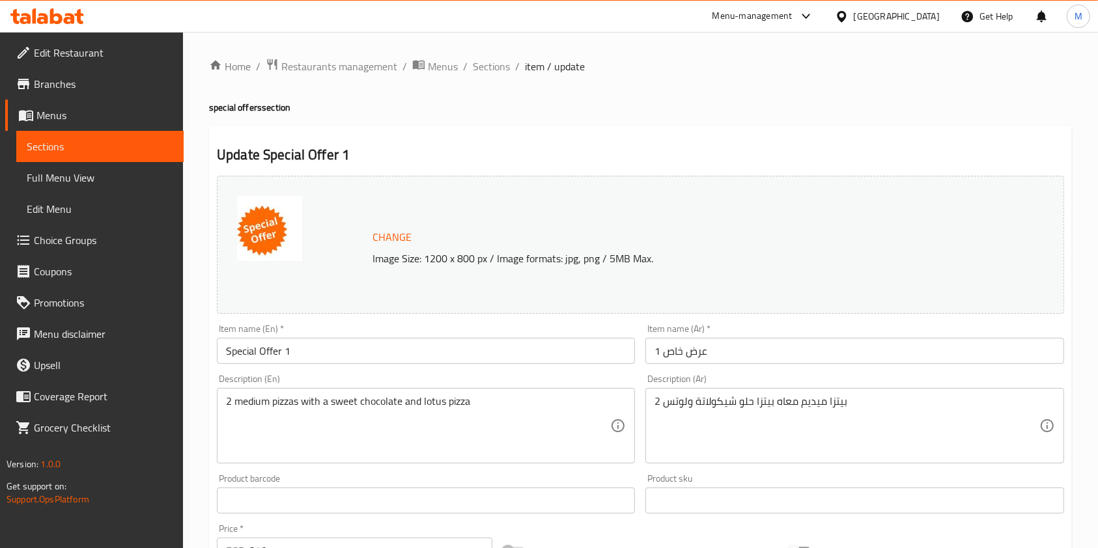
drag, startPoint x: 501, startPoint y: 68, endPoint x: 484, endPoint y: 77, distance: 18.7
click at [501, 68] on span "Sections" at bounding box center [491, 67] width 37 height 16
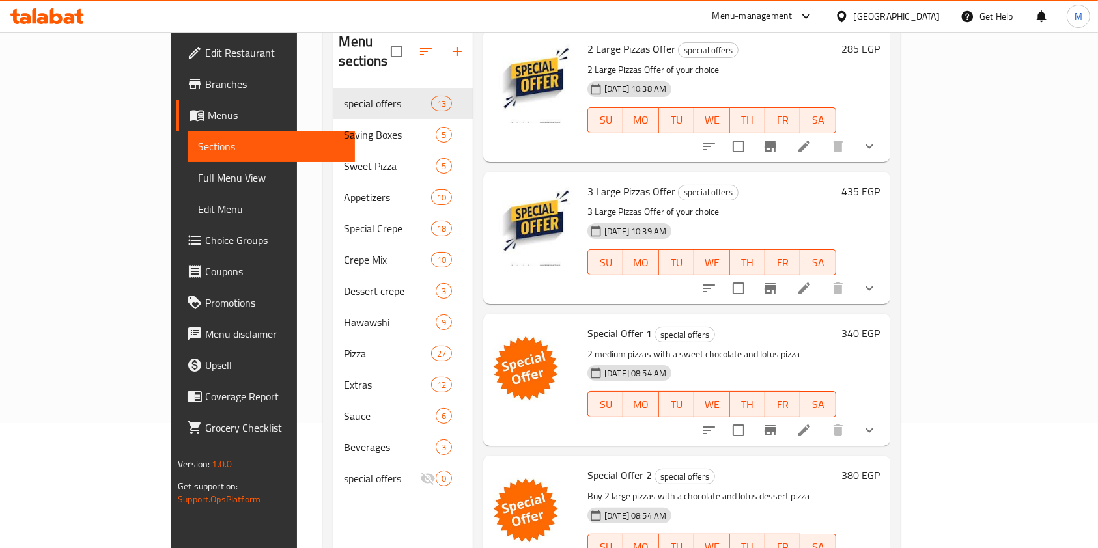
scroll to position [182, 0]
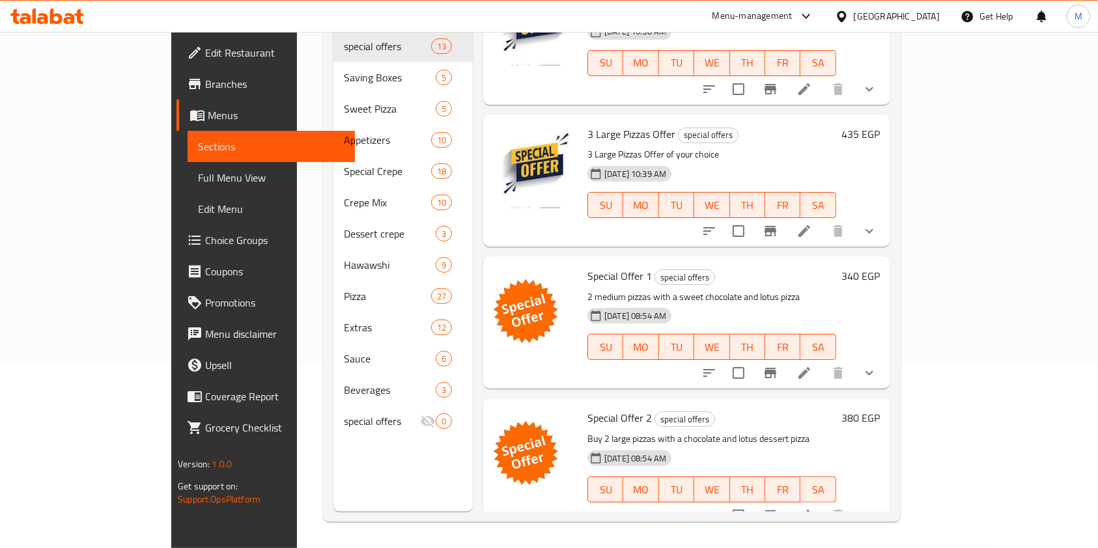
click at [822, 504] on li at bounding box center [804, 515] width 36 height 23
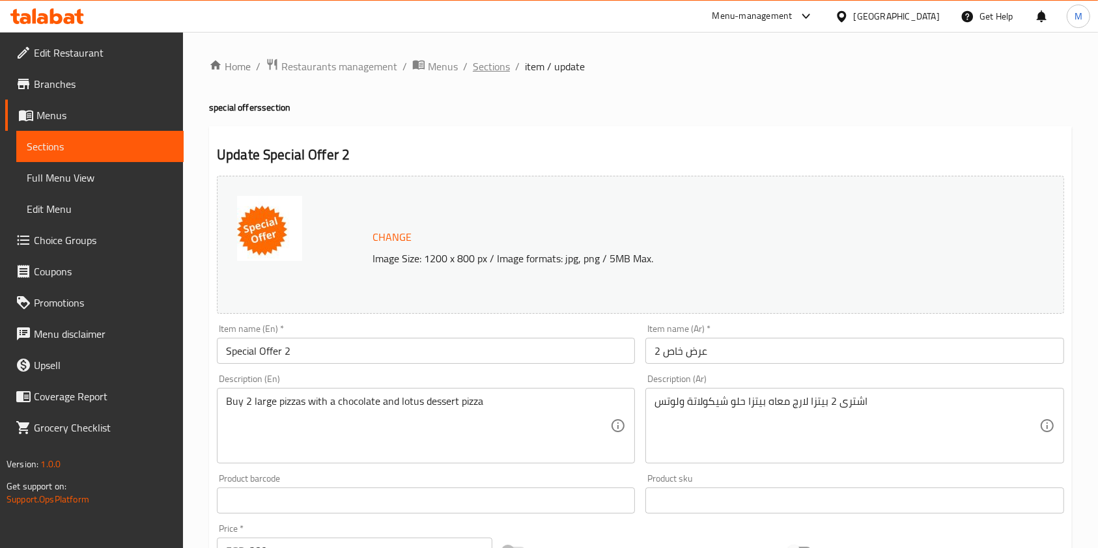
click at [496, 73] on span "Sections" at bounding box center [491, 67] width 37 height 16
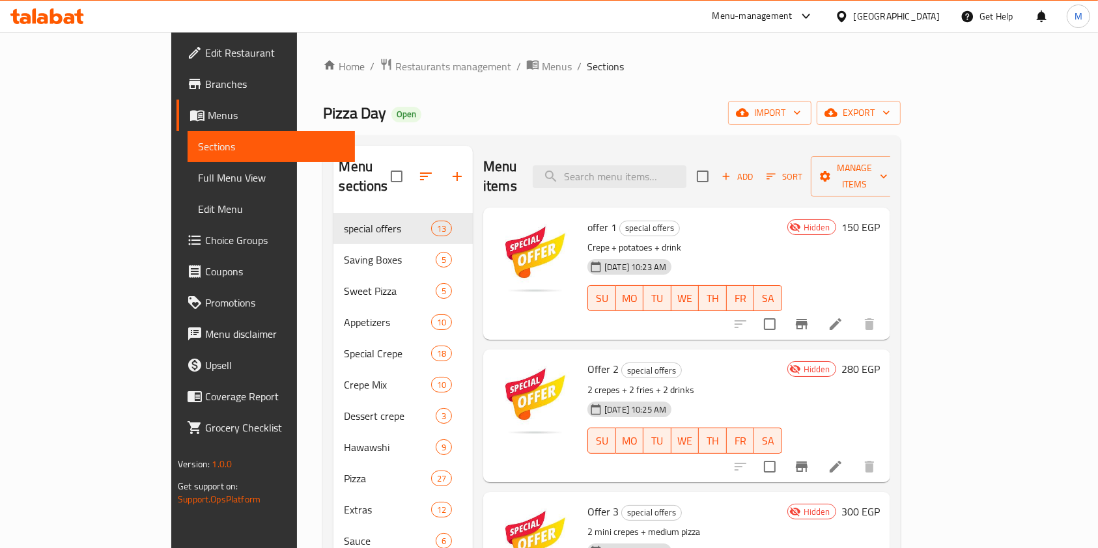
click at [49, 22] on icon at bounding box center [47, 16] width 74 height 16
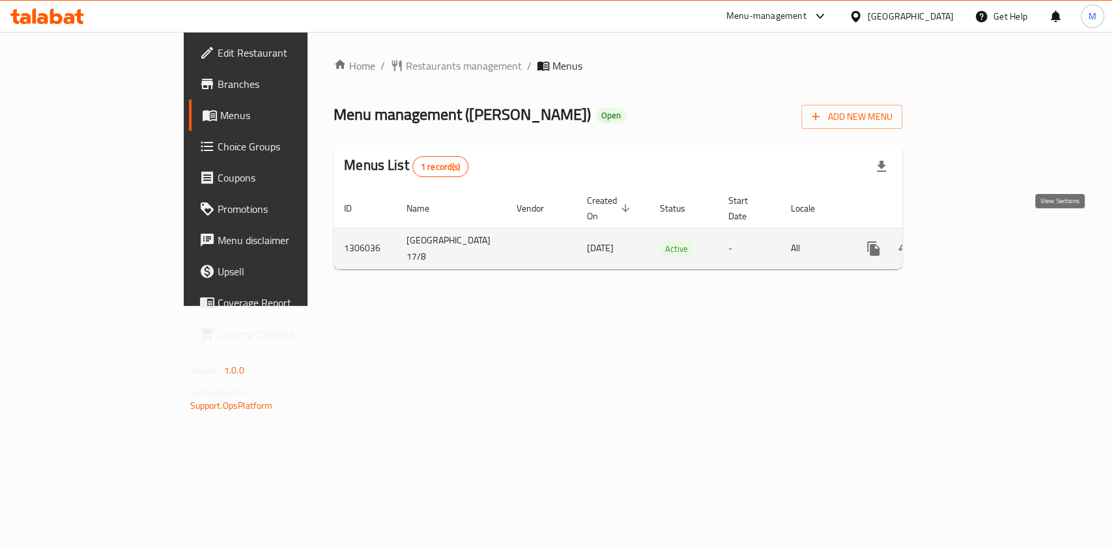
click at [975, 241] on icon "enhanced table" at bounding box center [967, 249] width 16 height 16
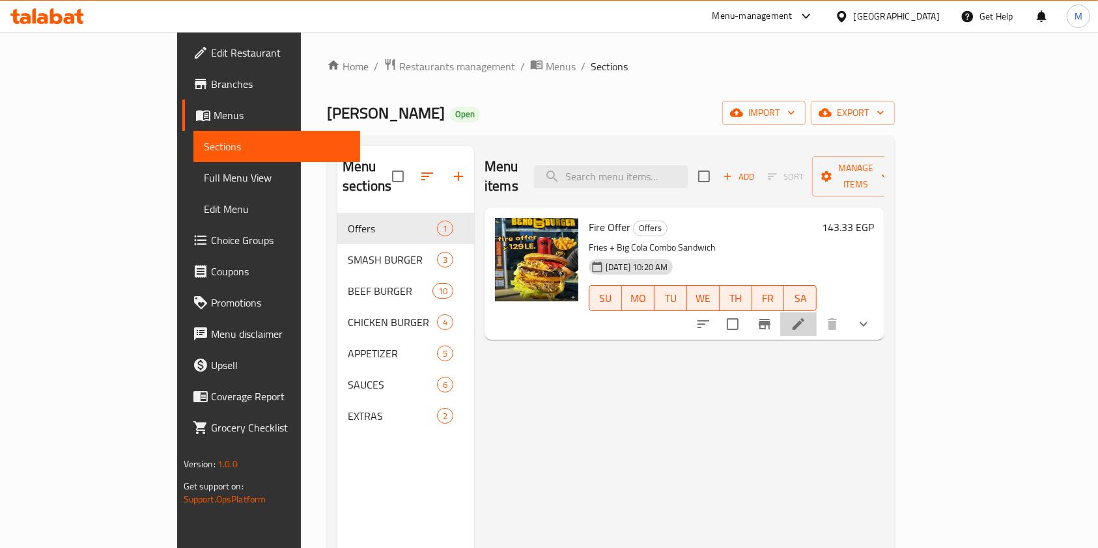
click at [817, 313] on li at bounding box center [798, 324] width 36 height 23
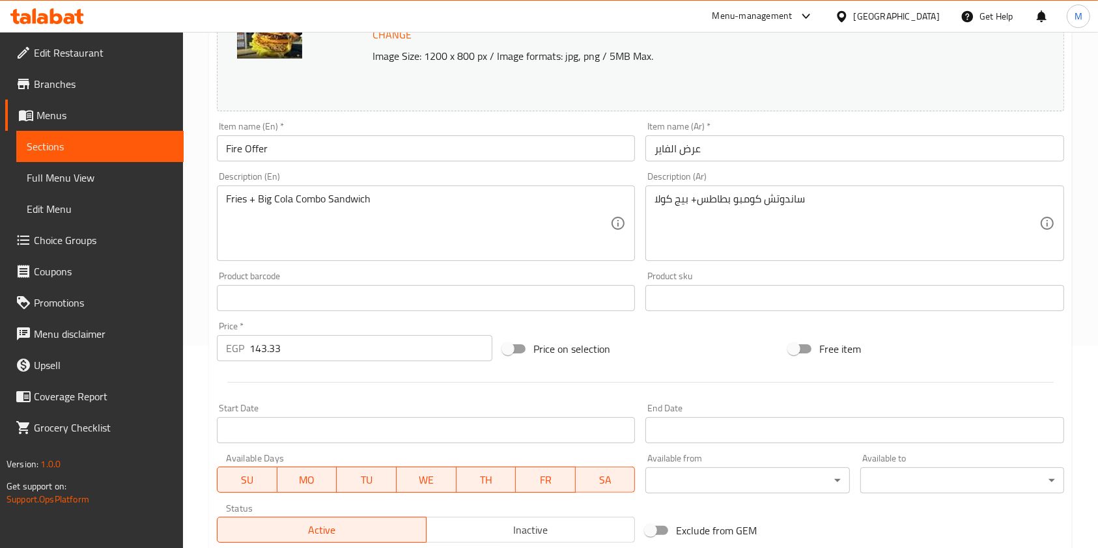
scroll to position [412, 0]
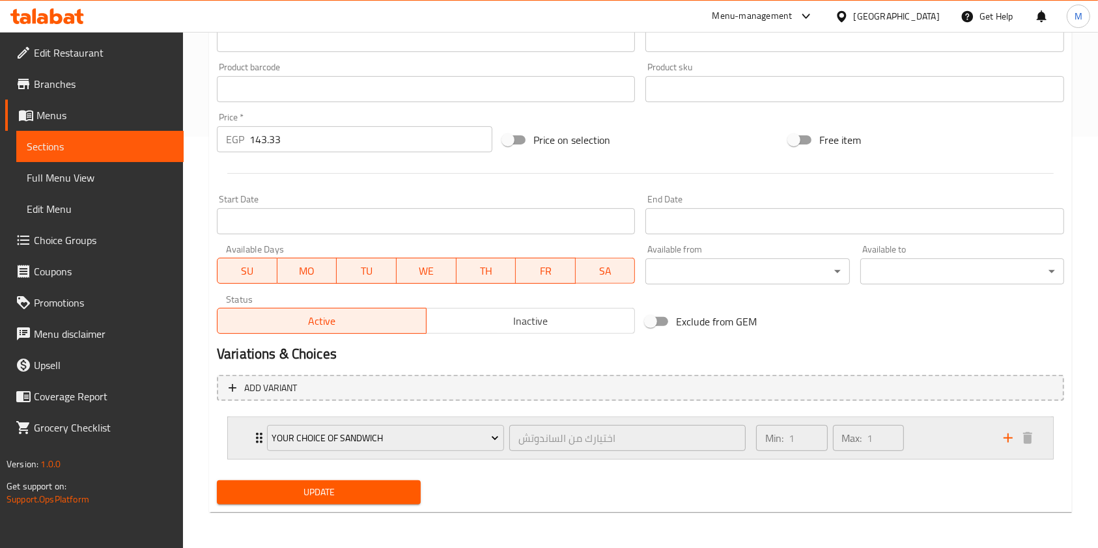
click at [936, 425] on div "Min: 1 ​ Max: 1 ​" at bounding box center [871, 438] width 247 height 42
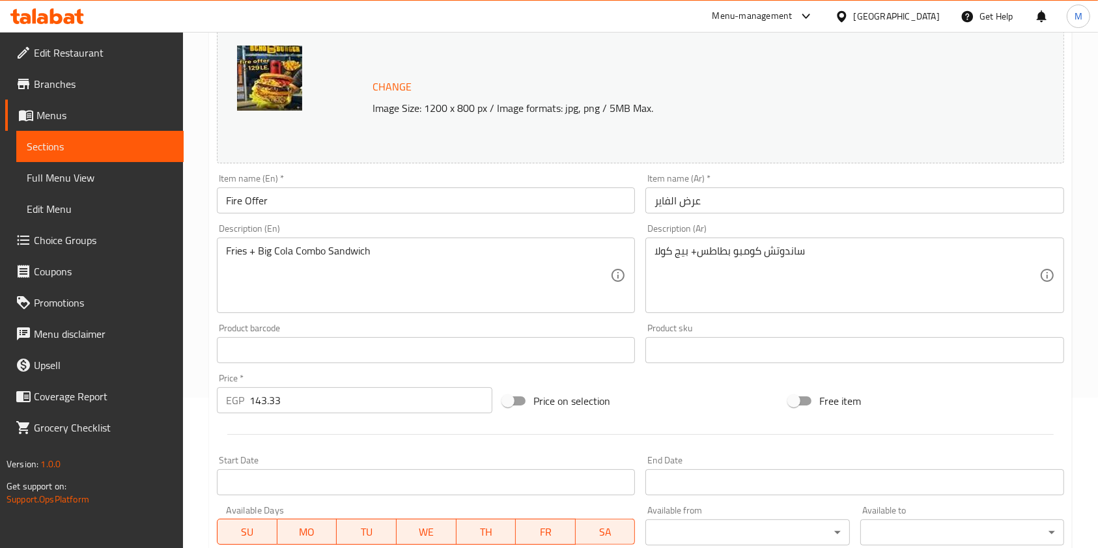
scroll to position [0, 0]
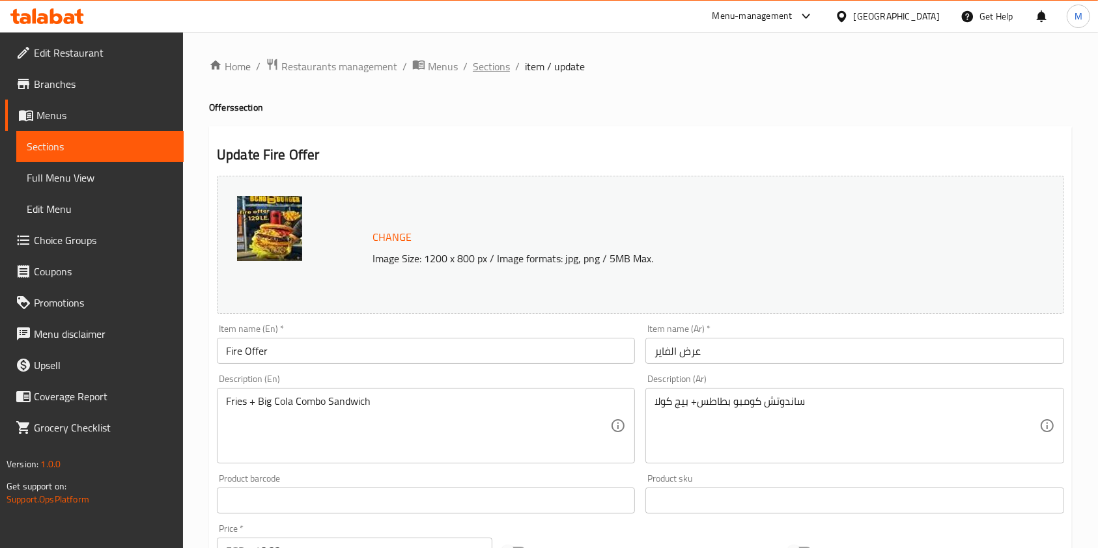
click at [477, 68] on span "Sections" at bounding box center [491, 67] width 37 height 16
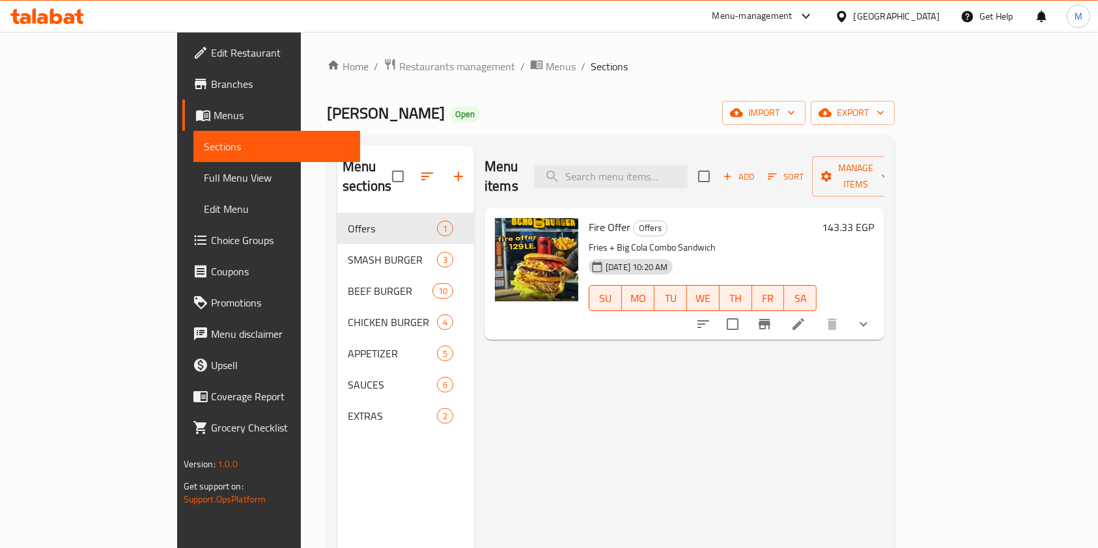
click at [211, 248] on span "Choice Groups" at bounding box center [280, 240] width 139 height 16
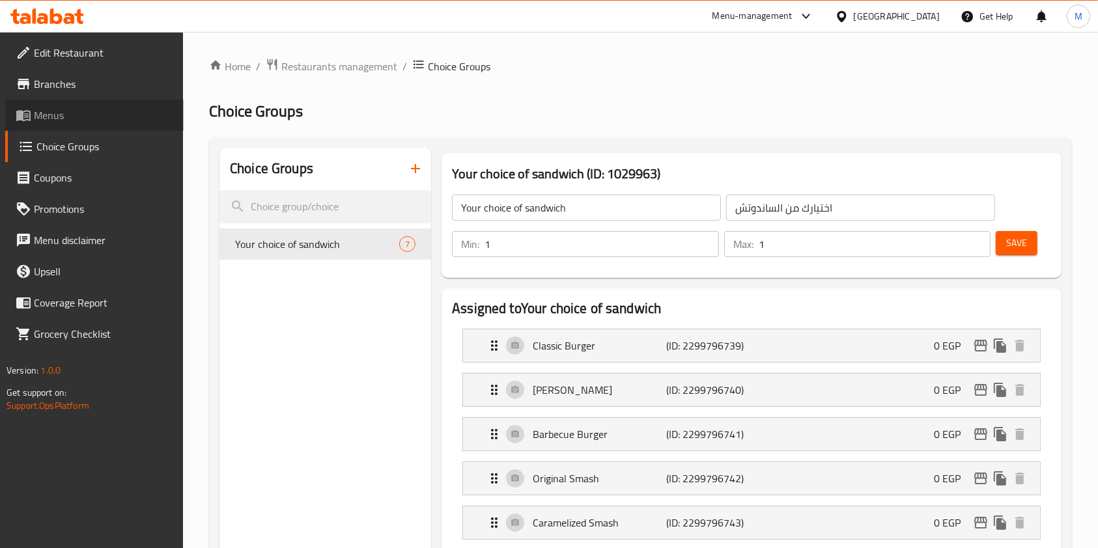
click at [80, 112] on span "Menus" at bounding box center [103, 115] width 139 height 16
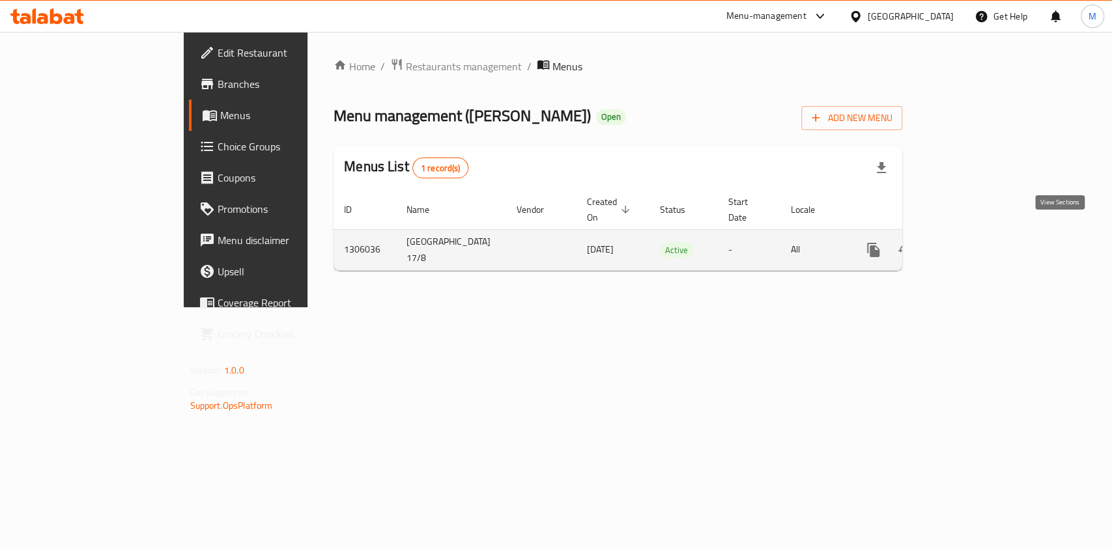
click at [975, 242] on icon "enhanced table" at bounding box center [967, 250] width 16 height 16
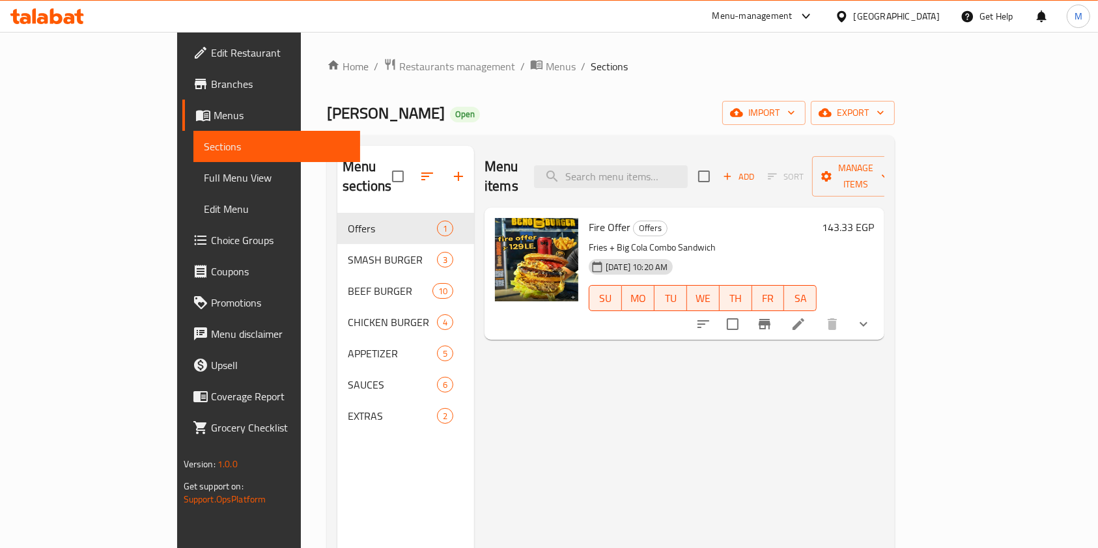
click at [884, 435] on div "Menu items Add Sort Manage items Fire Offer Offers Fries + Big Cola Combo Sandw…" at bounding box center [679, 420] width 410 height 548
click at [759, 172] on button "Add" at bounding box center [739, 177] width 42 height 20
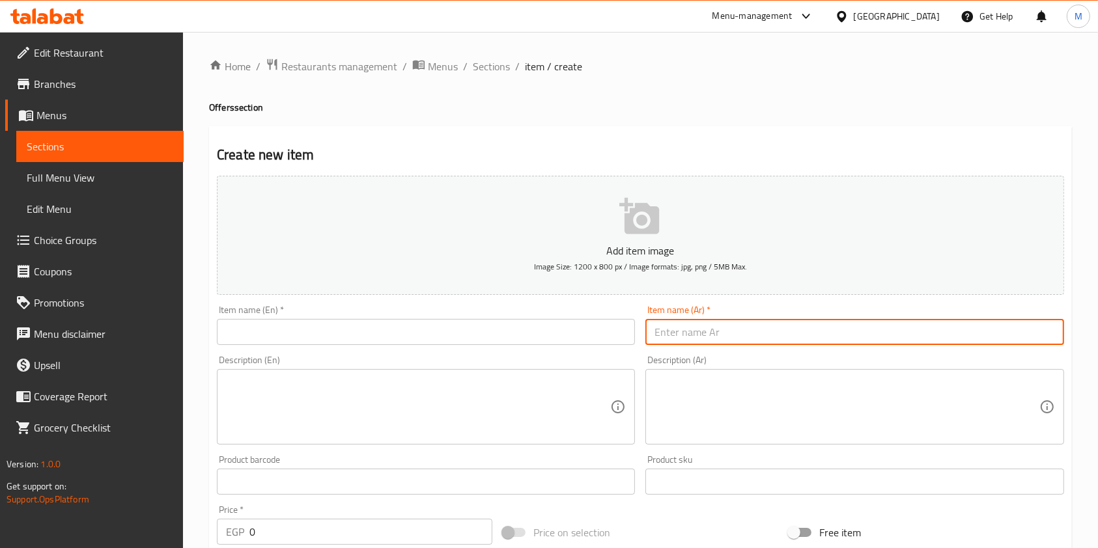
click at [741, 324] on input "text" at bounding box center [854, 332] width 418 height 26
click at [385, 331] on input "text" at bounding box center [426, 332] width 418 height 26
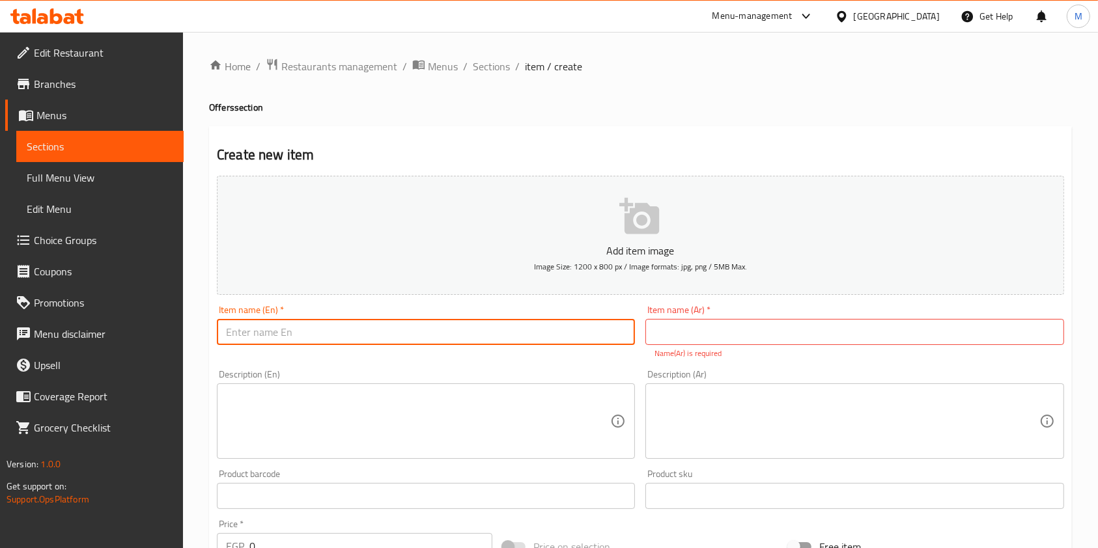
click at [385, 331] on input "text" at bounding box center [426, 332] width 418 height 26
paste input "عرض back to school"
drag, startPoint x: 249, startPoint y: 335, endPoint x: 203, endPoint y: 335, distance: 46.2
click at [203, 335] on div "Home / Restaurants management / Menus / Sections / item / create Offers section…" at bounding box center [640, 483] width 915 height 903
drag, startPoint x: 229, startPoint y: 334, endPoint x: 222, endPoint y: 333, distance: 7.3
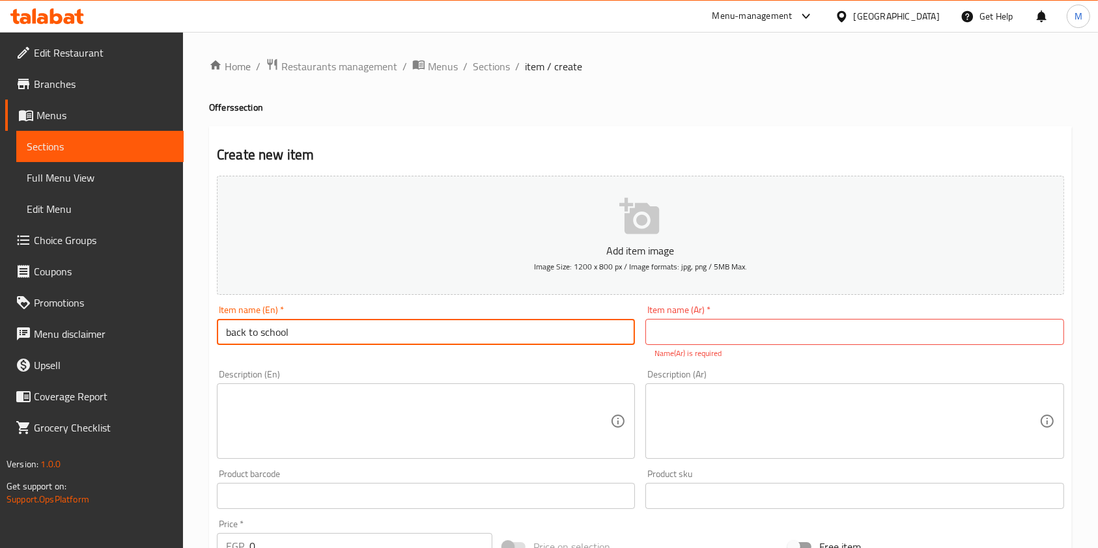
click at [222, 333] on input "back to school" at bounding box center [426, 332] width 418 height 26
type input "Back to school"
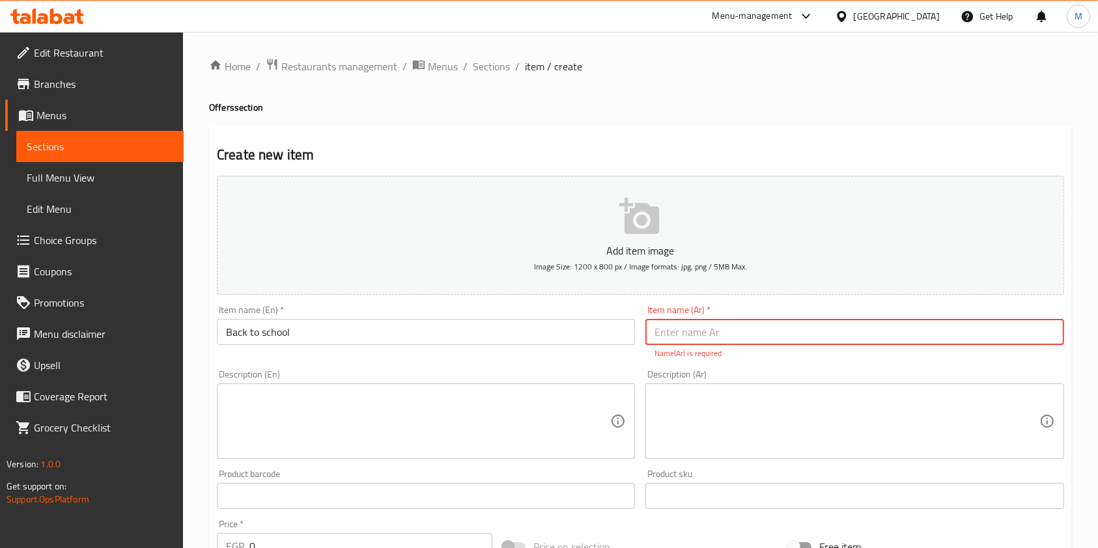
click at [686, 326] on input "text" at bounding box center [854, 332] width 418 height 26
type input "باك تو اسكول"
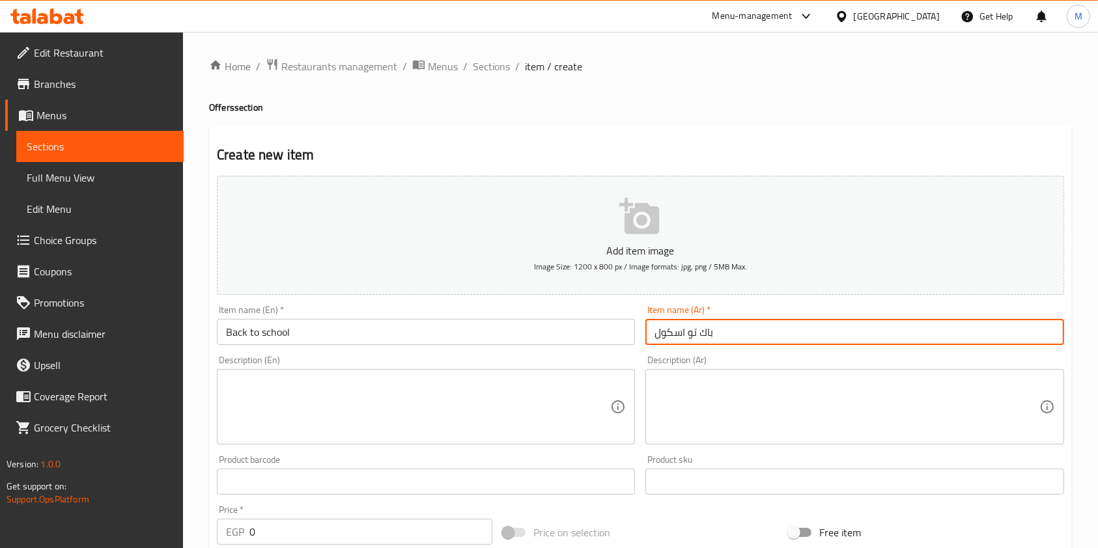
click at [723, 389] on textarea at bounding box center [846, 407] width 384 height 62
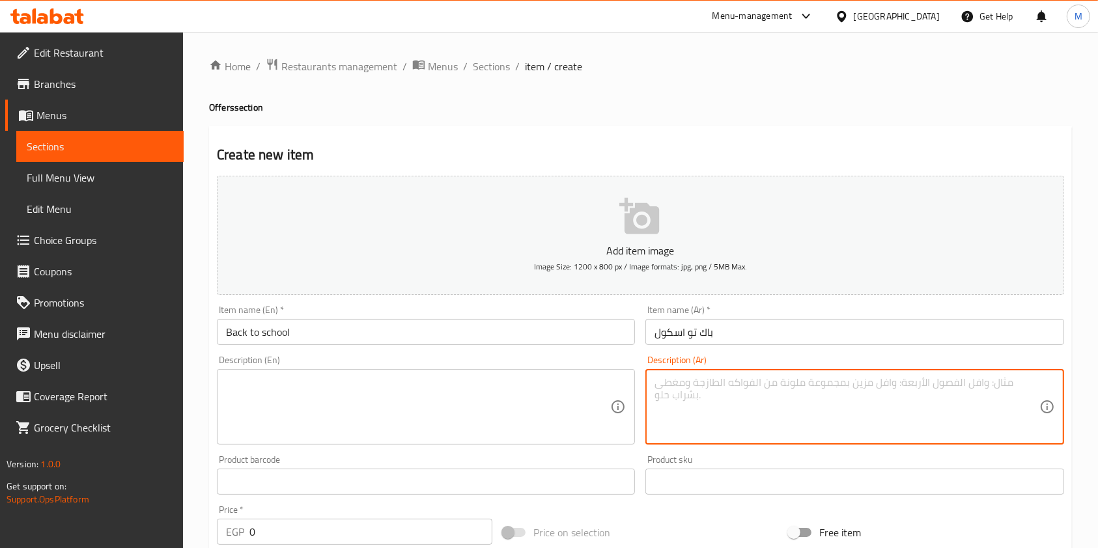
paste textarea "3 ساندوتش+3 كولا+ 3 بطاطس"
type textarea "3 ساندوتش+3 كولا+ 3 بطاطس"
click at [557, 391] on textarea at bounding box center [418, 407] width 384 height 62
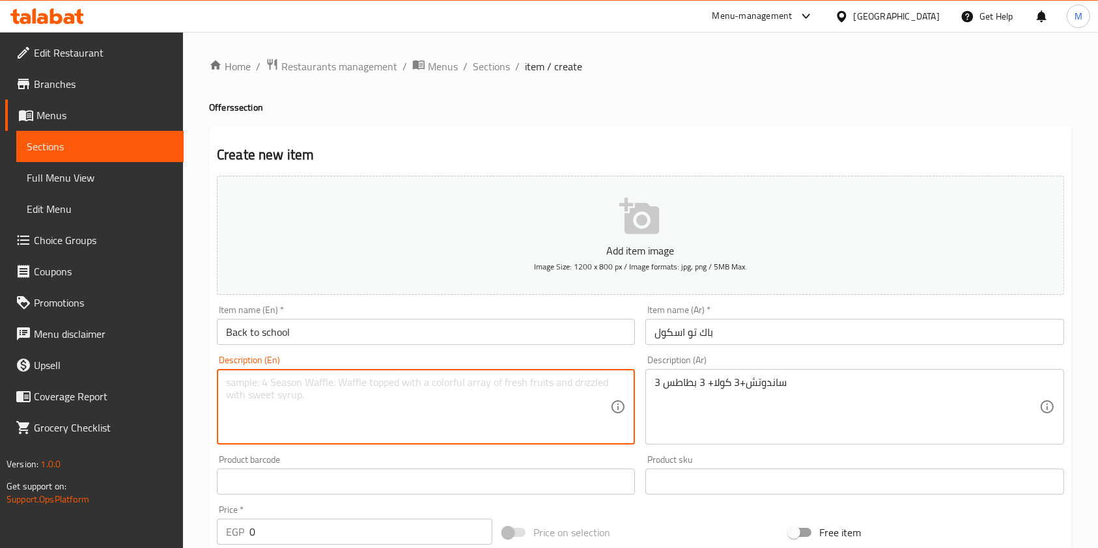
paste textarea "3 sandwiches + 3 colas + 3 fries"
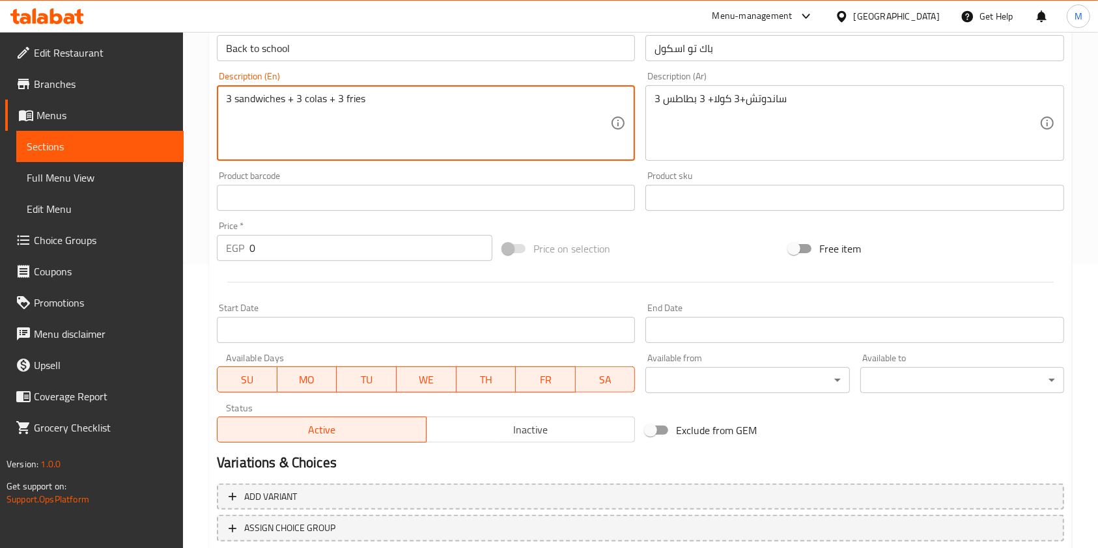
scroll to position [347, 0]
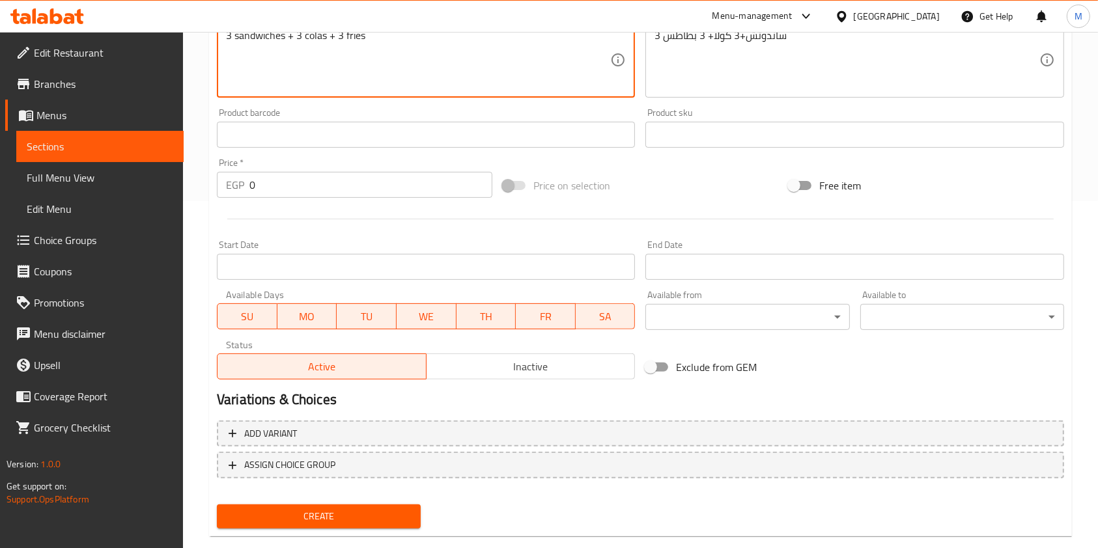
type textarea "3 sandwiches + 3 colas + 3 fries"
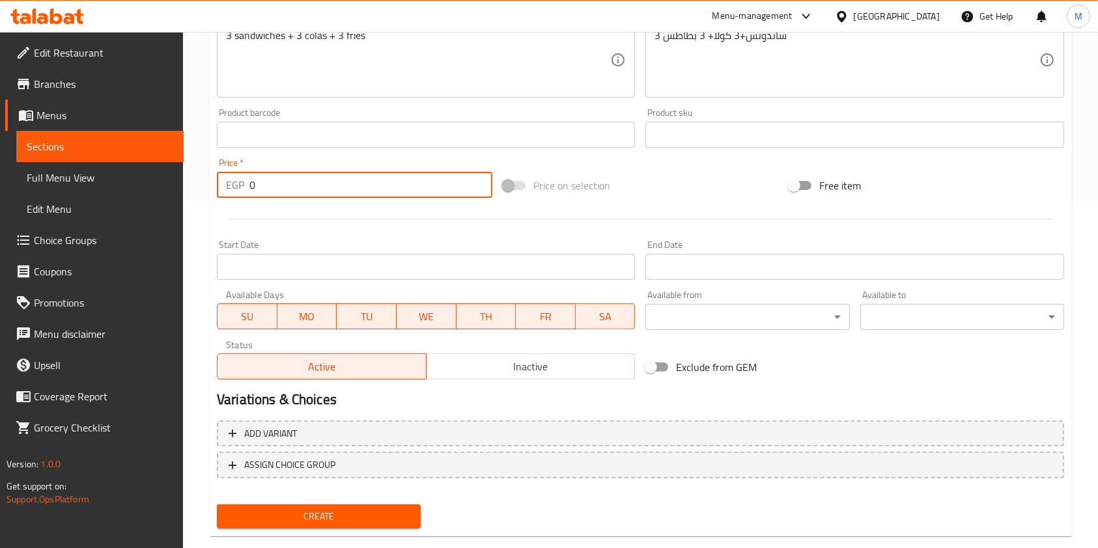
click at [305, 189] on input "0" at bounding box center [370, 185] width 243 height 26
type input "518.66"
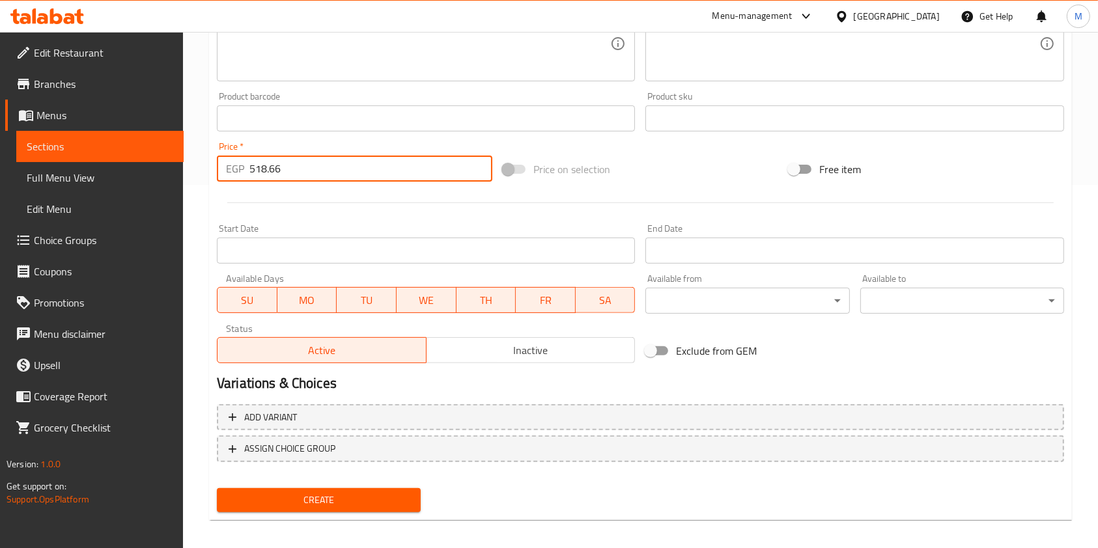
scroll to position [372, 0]
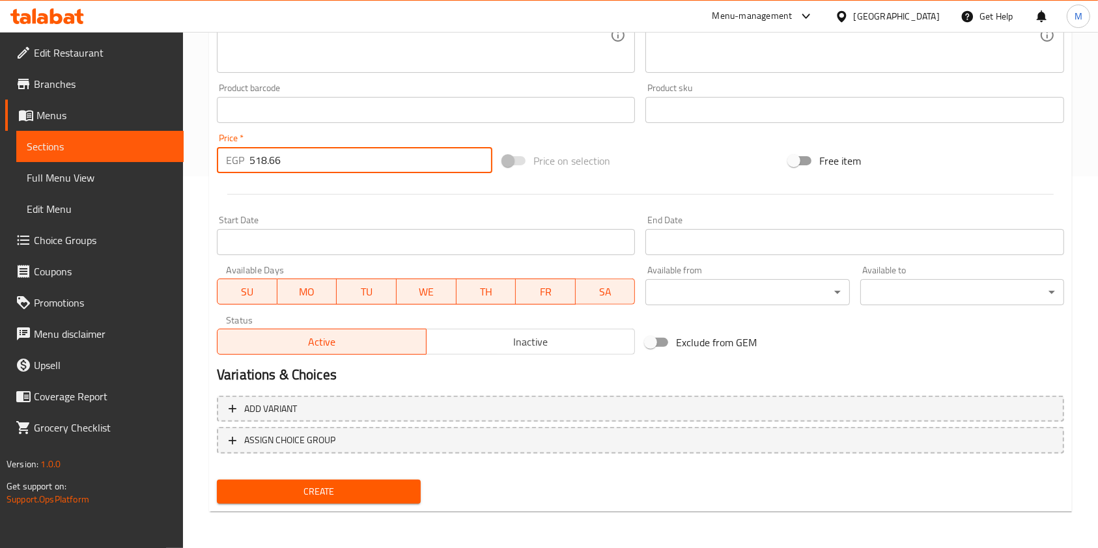
click at [403, 501] on button "Create" at bounding box center [319, 492] width 204 height 24
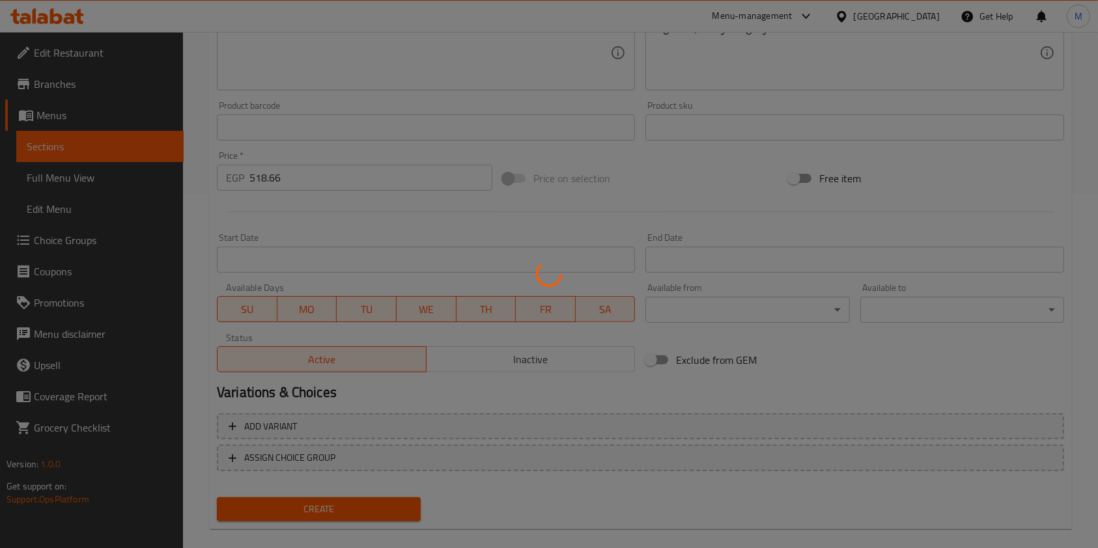
type input "0"
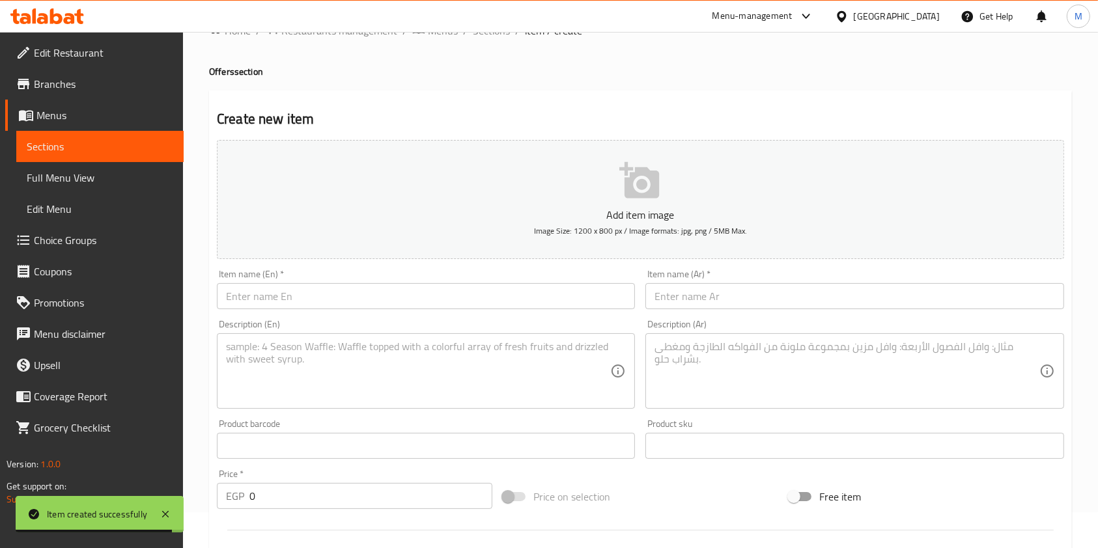
scroll to position [0, 0]
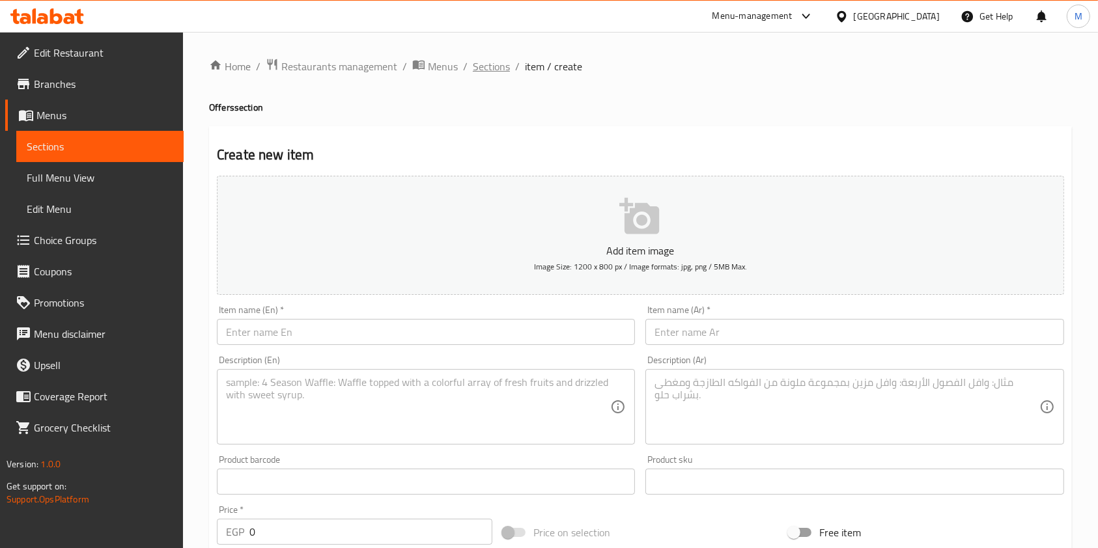
click at [500, 73] on span "Sections" at bounding box center [491, 67] width 37 height 16
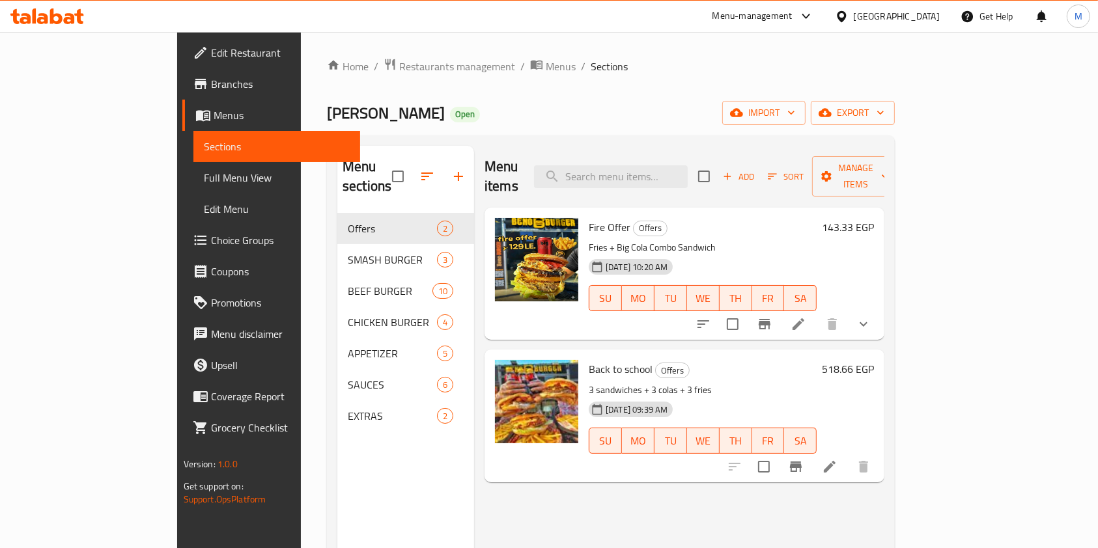
click at [211, 244] on span "Choice Groups" at bounding box center [280, 240] width 139 height 16
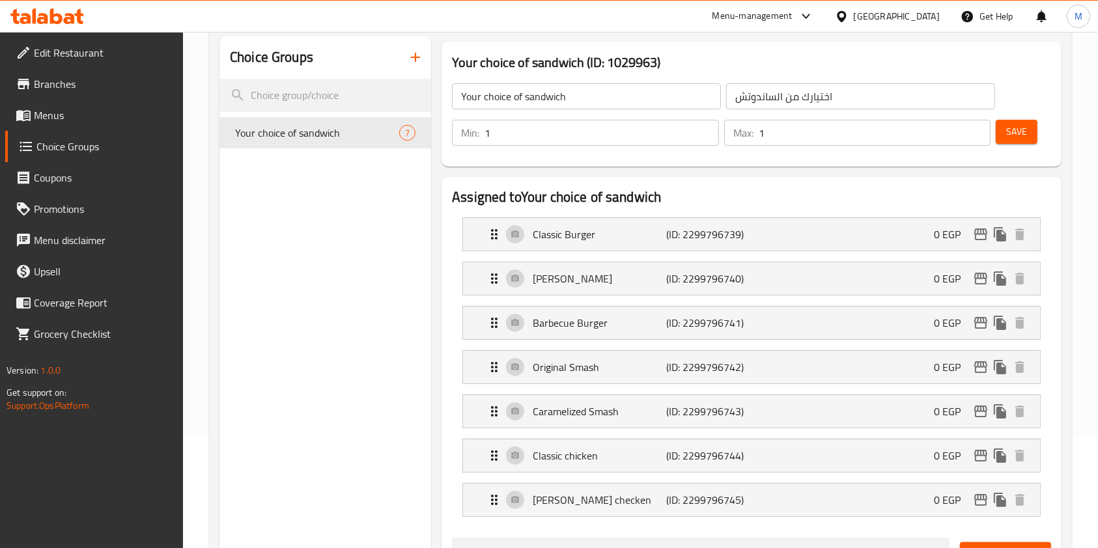
scroll to position [87, 0]
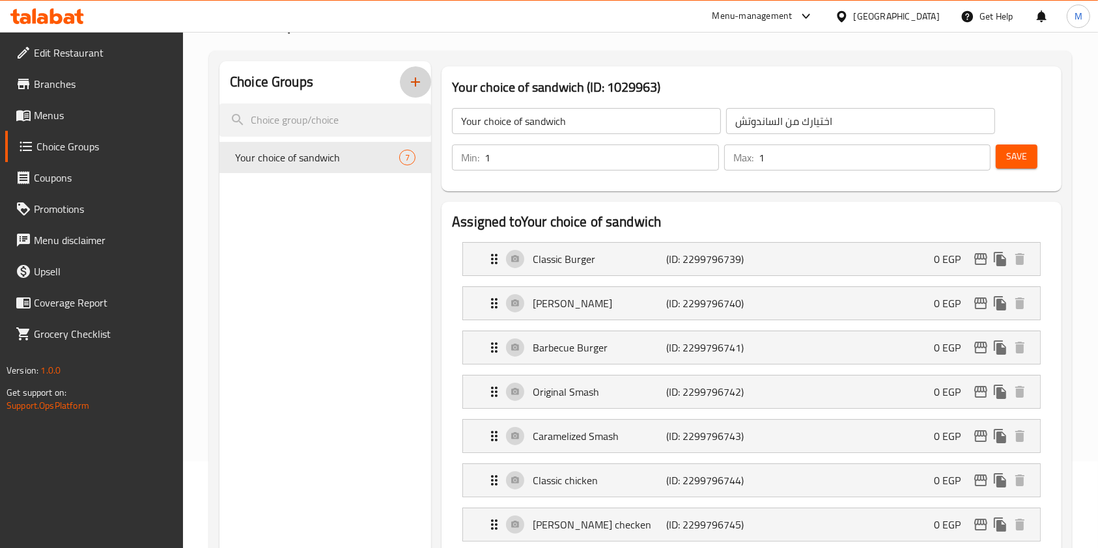
click at [414, 88] on icon "button" at bounding box center [416, 82] width 16 height 16
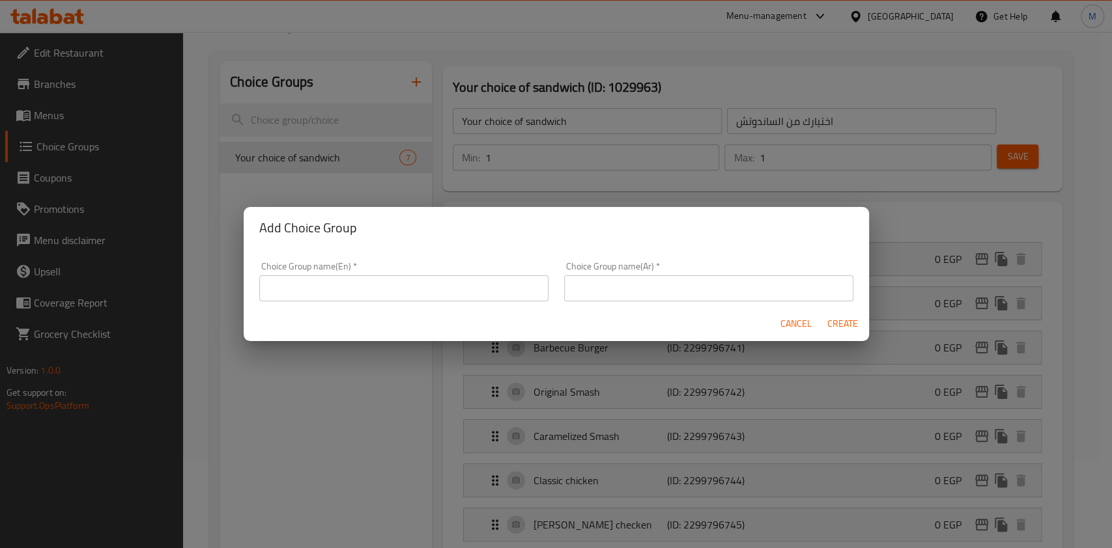
click at [420, 280] on input "text" at bounding box center [403, 288] width 289 height 26
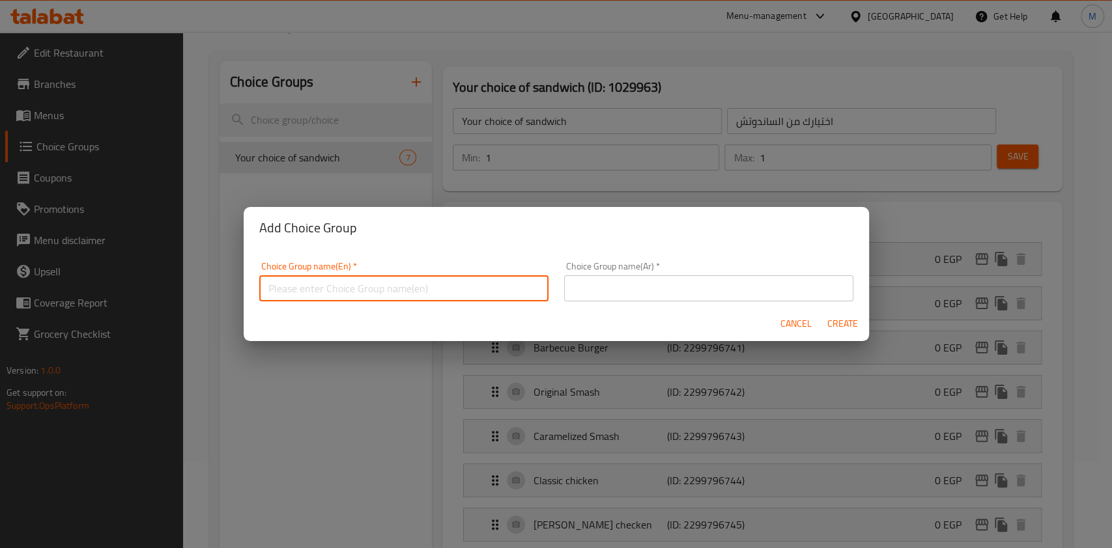
paste input "اختيارك من الساندوتش"
click at [393, 287] on input "اختيارك من الساندوتش" at bounding box center [403, 288] width 289 height 26
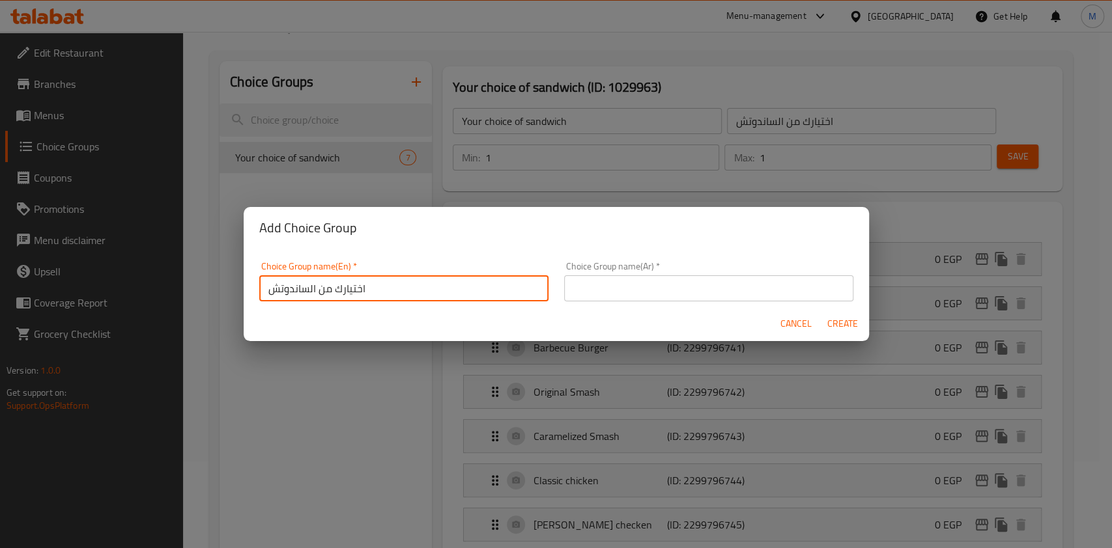
click at [393, 287] on input "اختيارك من الساندوتش" at bounding box center [403, 288] width 289 height 26
paste input "Your choice of sandwich"
type input "Your choice of sandwich"
click at [701, 285] on input "text" at bounding box center [708, 288] width 289 height 26
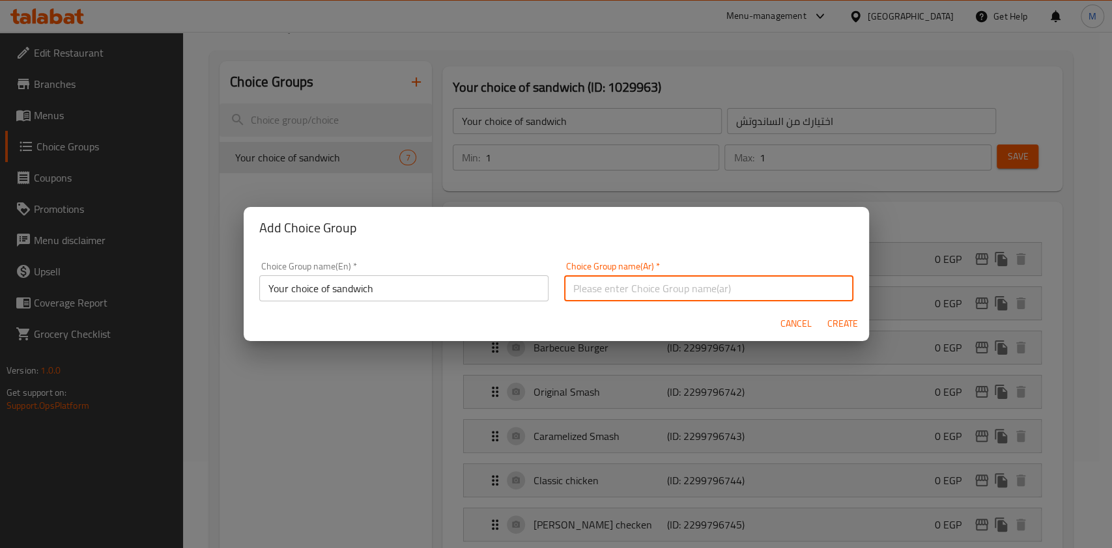
paste input "اختيارك من الساندوتش"
type input "اختيارك من الساندوتش ."
click at [408, 290] on input "Your choice of sandwich" at bounding box center [403, 288] width 289 height 26
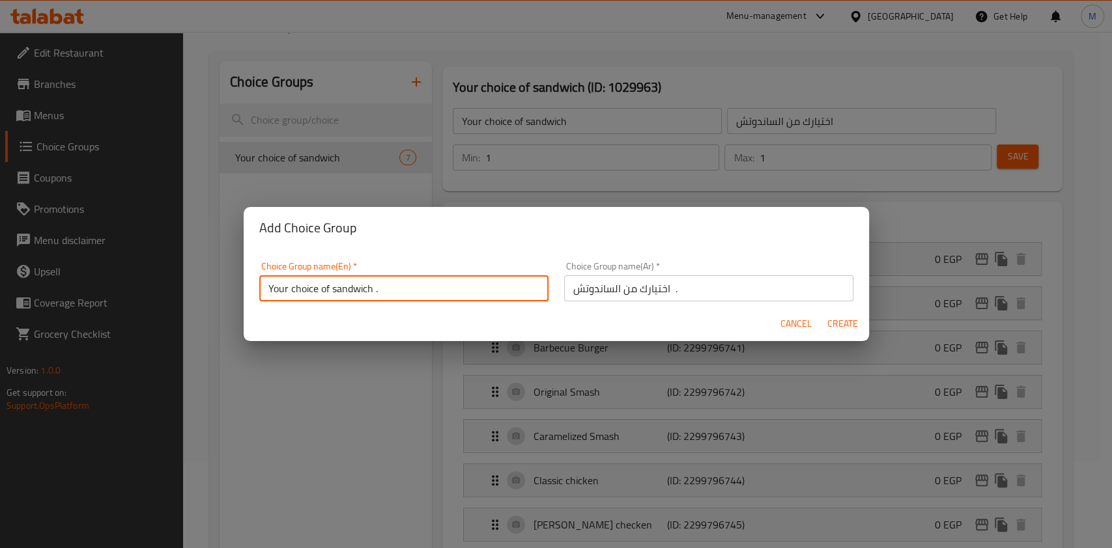
type input "Your choice of sandwich ."
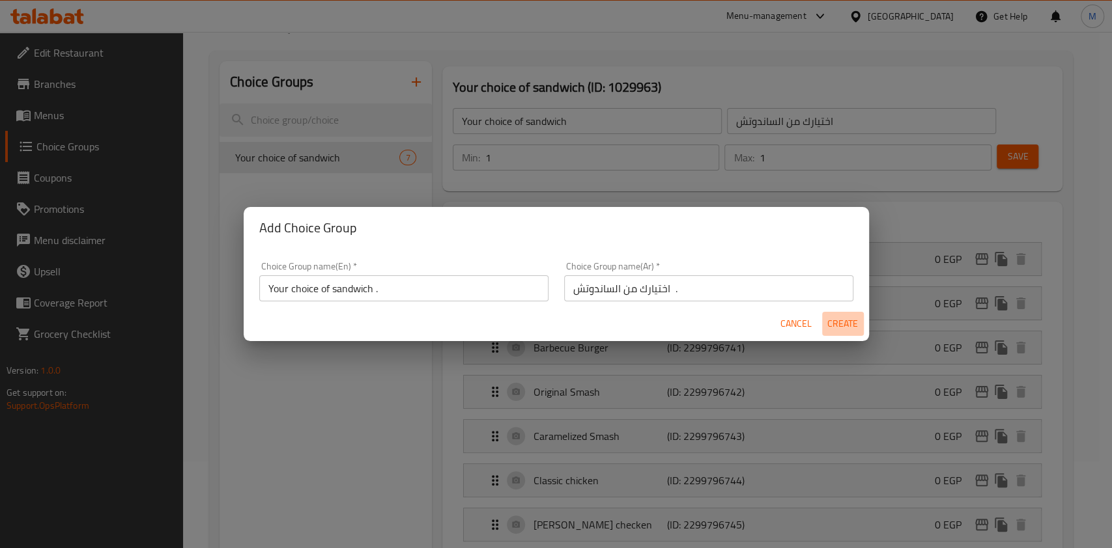
click at [834, 325] on span "Create" at bounding box center [842, 324] width 31 height 16
type input "Your choice of sandwich ."
type input "اختيارك من الساندوتش ."
type input "0"
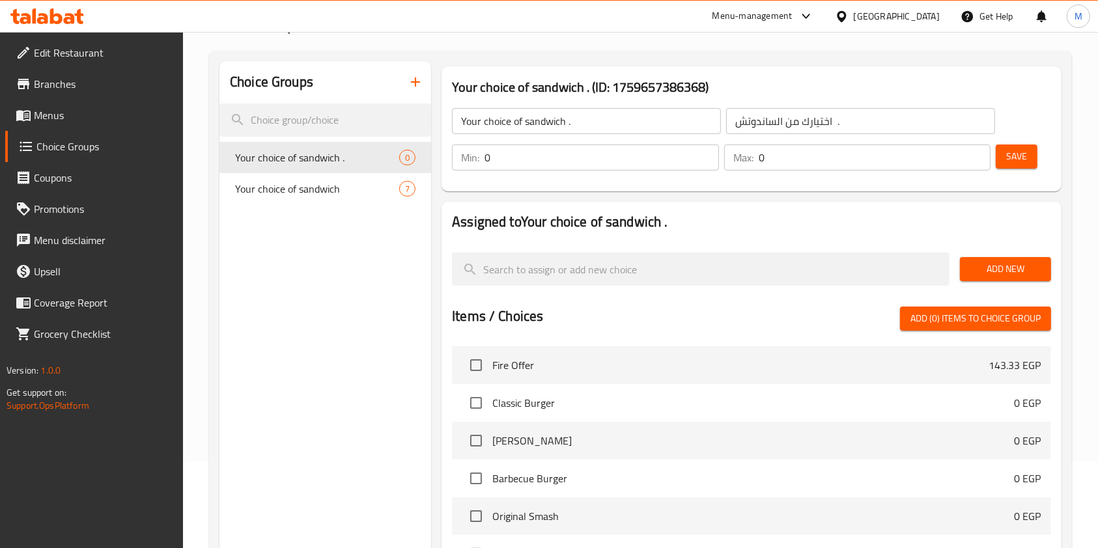
click at [521, 175] on div "Min: 0 ​ Max: 0 ​" at bounding box center [721, 157] width 549 height 36
click at [520, 169] on input "0" at bounding box center [601, 158] width 234 height 26
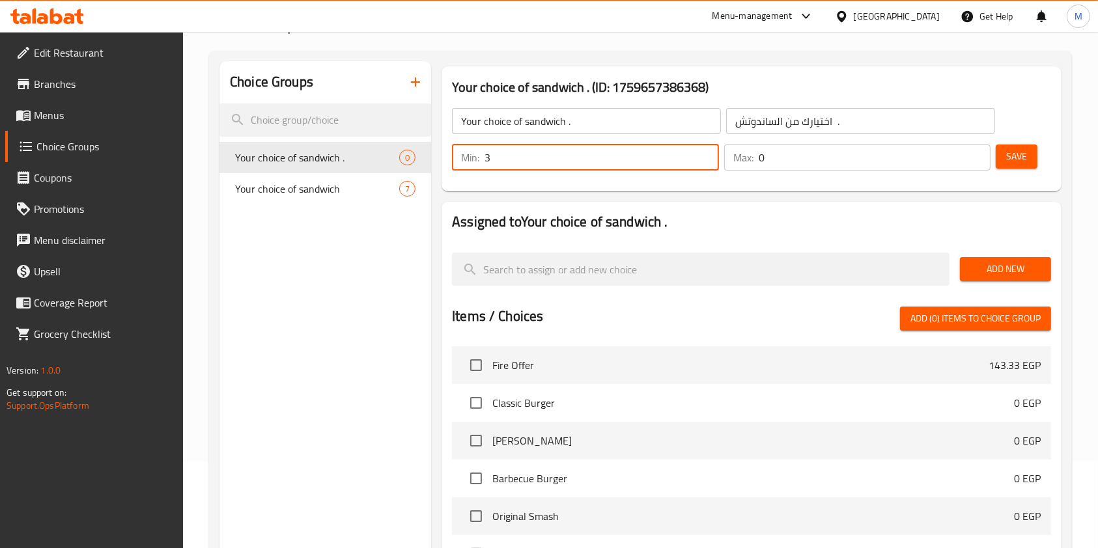
type input "3"
click at [784, 163] on input "0" at bounding box center [875, 158] width 232 height 26
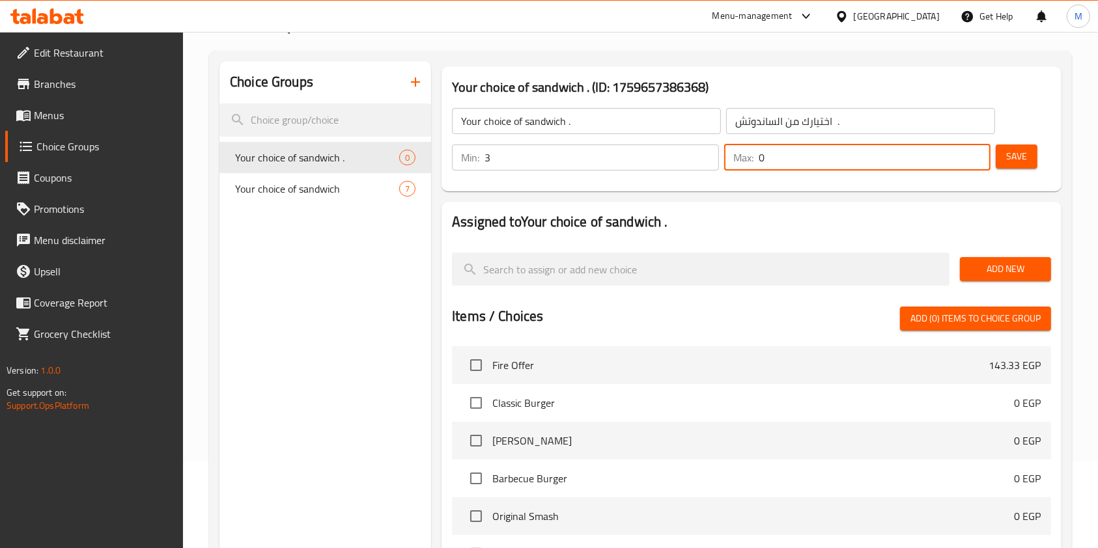
click at [784, 163] on input "0" at bounding box center [875, 158] width 232 height 26
type input "3"
click at [1022, 167] on button "Save" at bounding box center [1017, 157] width 42 height 24
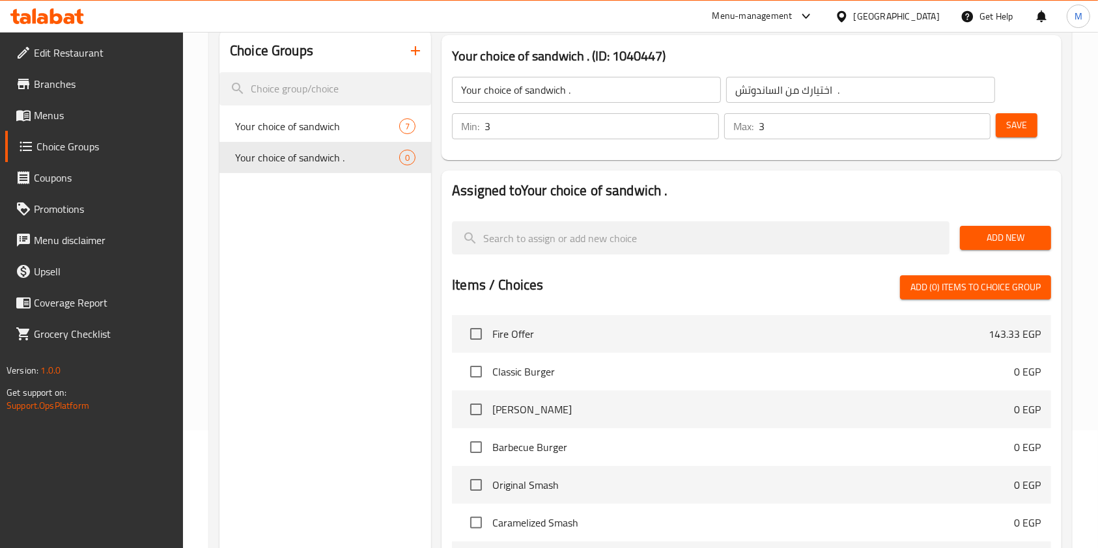
scroll to position [91, 0]
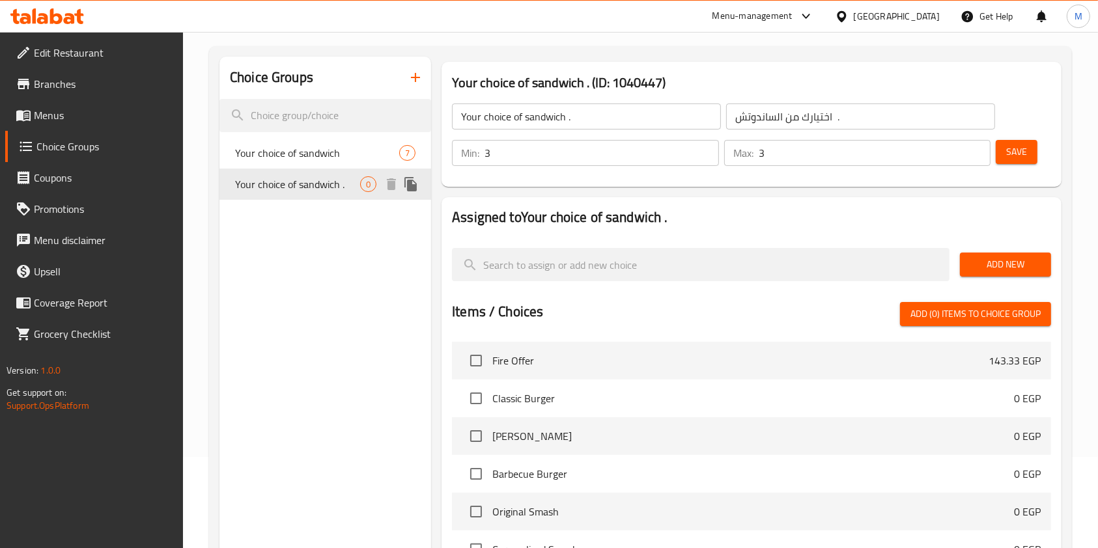
click at [335, 169] on div "Your choice of sandwich . 0" at bounding box center [325, 184] width 212 height 31
click at [328, 186] on span "Your choice of sandwich ." at bounding box center [297, 184] width 125 height 16
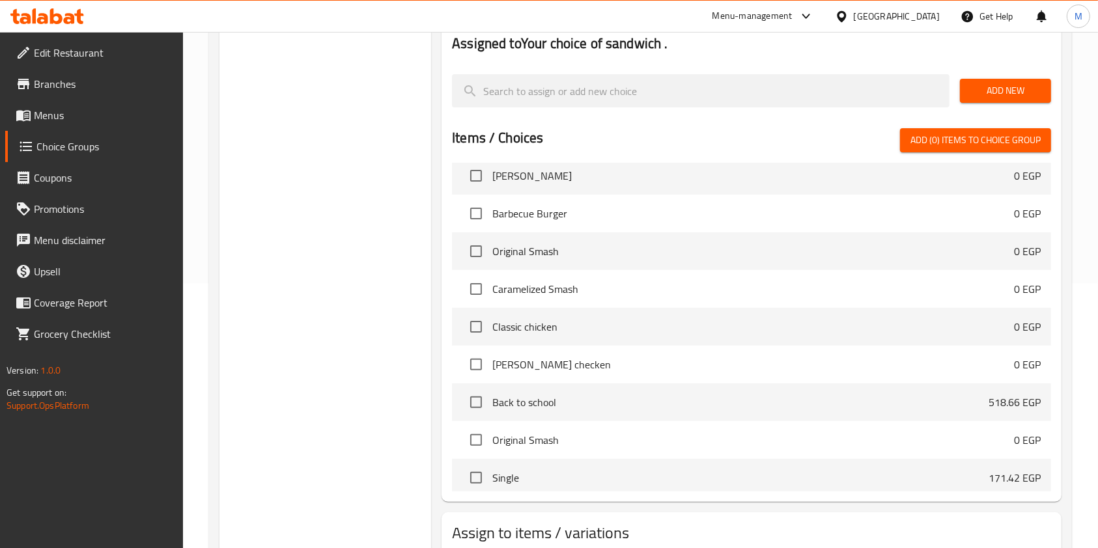
scroll to position [0, 0]
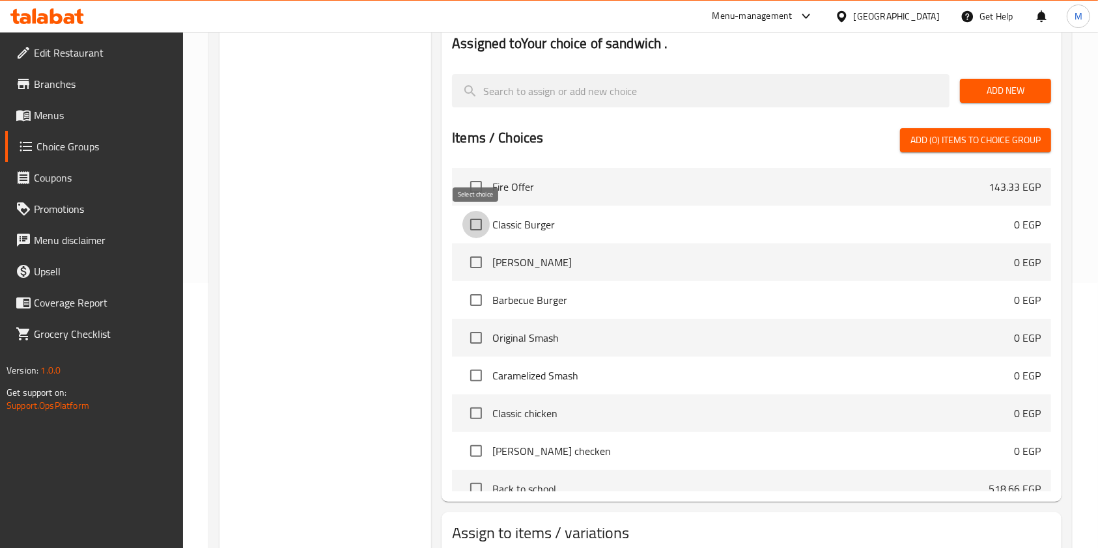
click at [474, 228] on input "checkbox" at bounding box center [475, 224] width 27 height 27
checkbox input "true"
click at [478, 268] on input "checkbox" at bounding box center [475, 262] width 27 height 27
checkbox input "true"
click at [482, 301] on input "checkbox" at bounding box center [475, 300] width 27 height 27
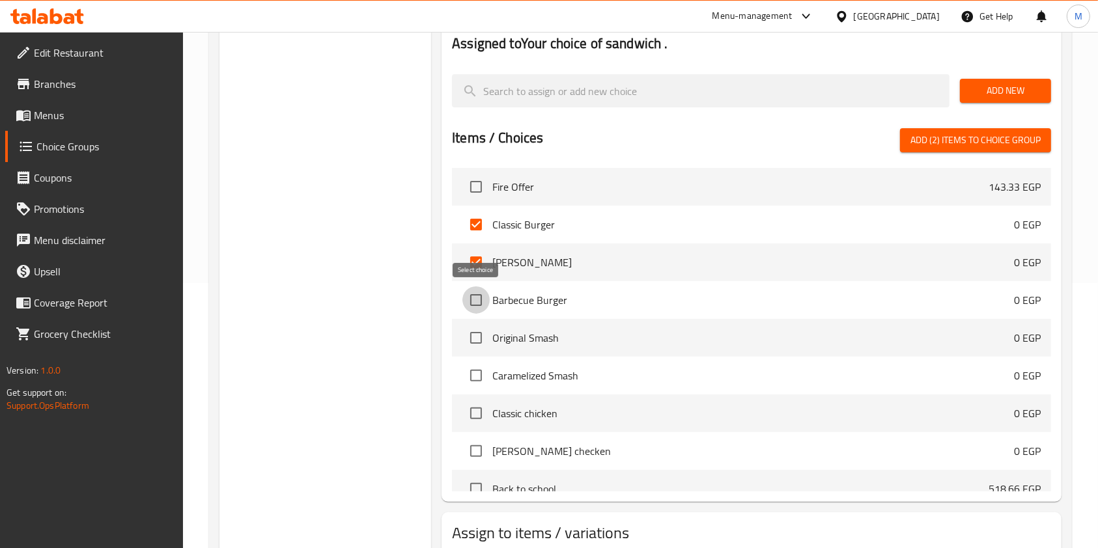
checkbox input "true"
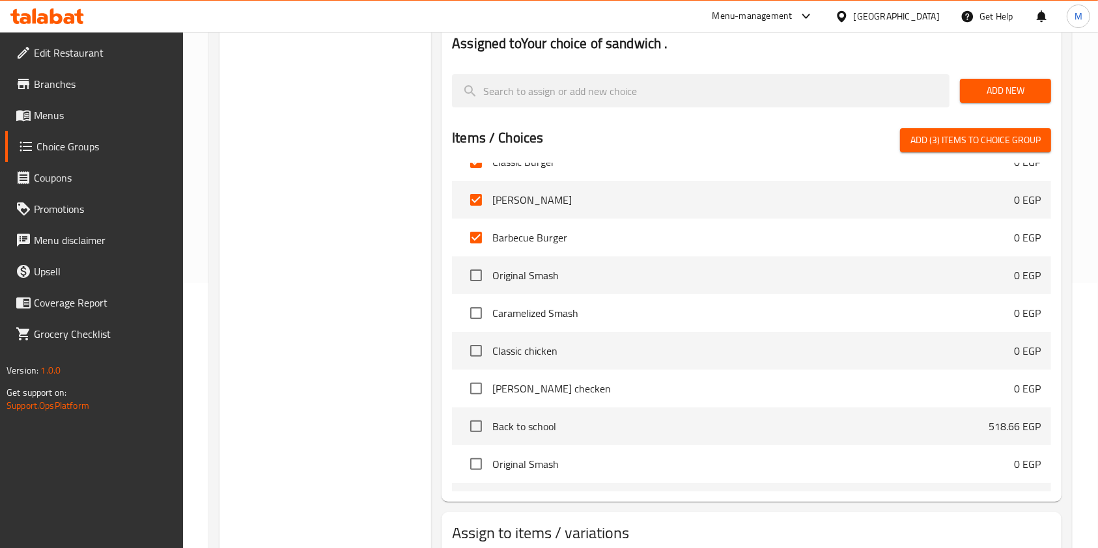
scroll to position [87, 0]
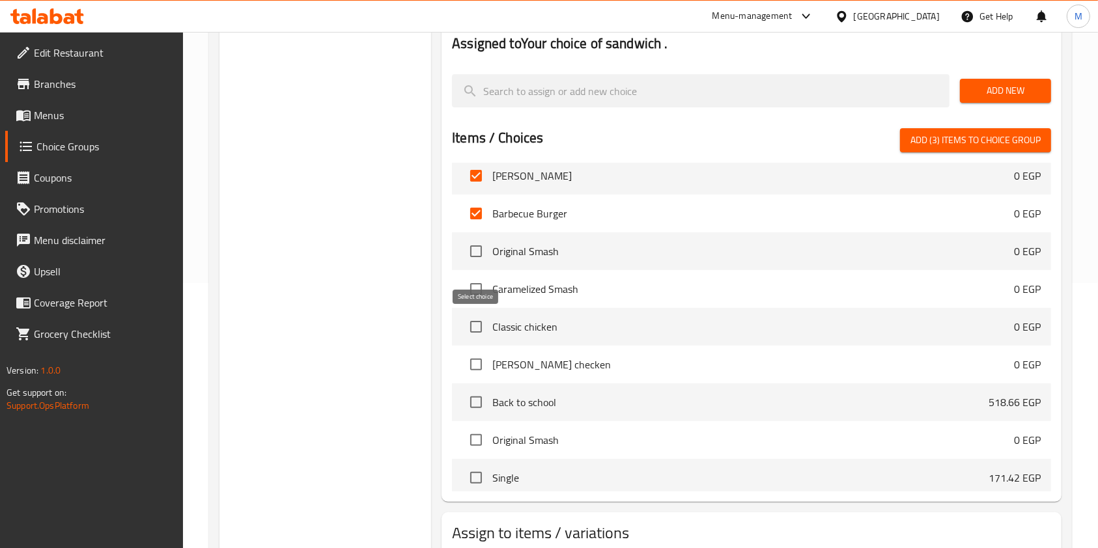
click at [479, 328] on input "checkbox" at bounding box center [475, 326] width 27 height 27
checkbox input "true"
click at [479, 366] on input "checkbox" at bounding box center [475, 364] width 27 height 27
checkbox input "true"
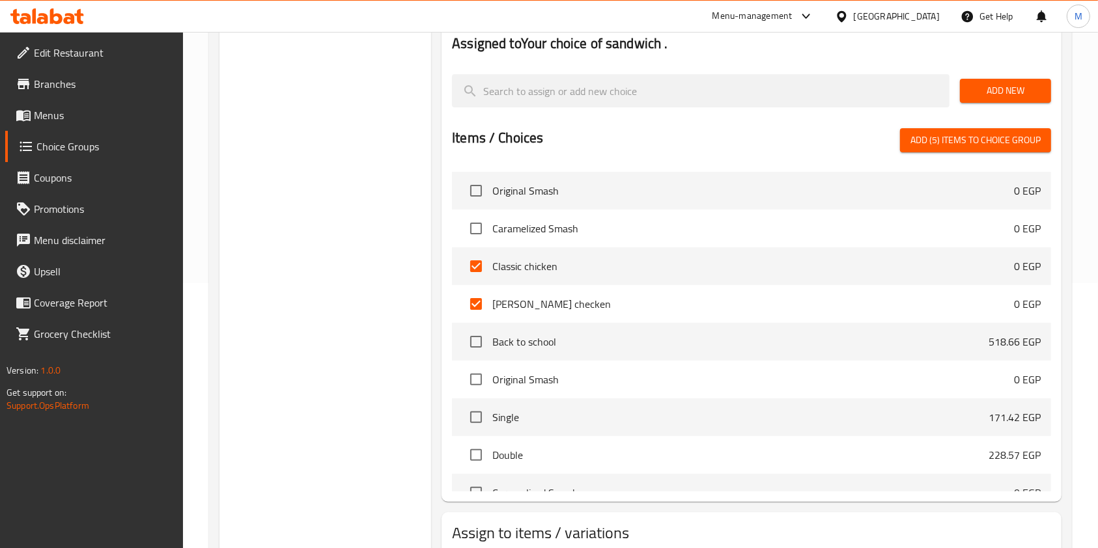
scroll to position [173, 0]
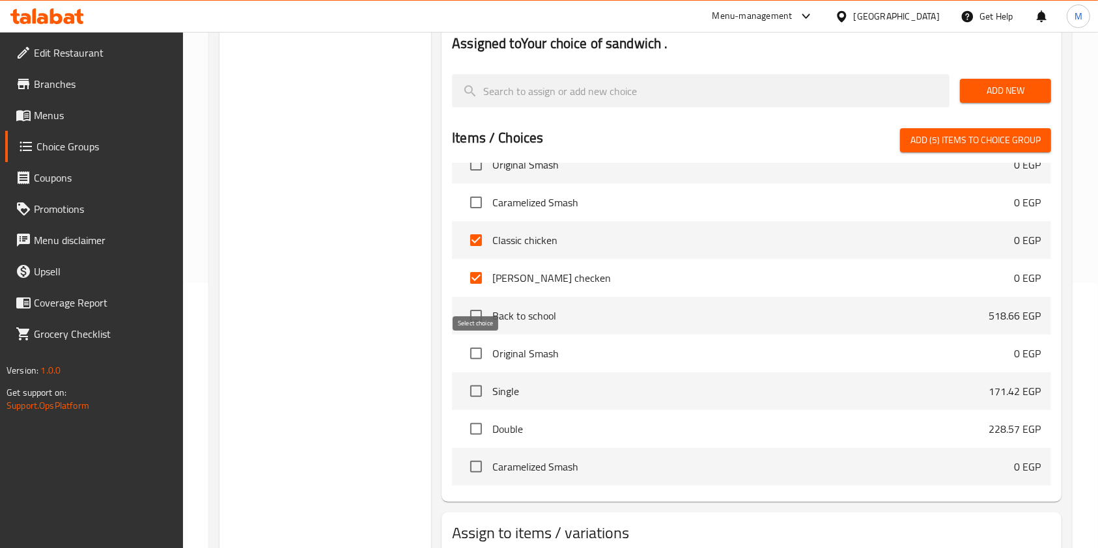
click at [475, 354] on input "checkbox" at bounding box center [475, 353] width 27 height 27
checkbox input "true"
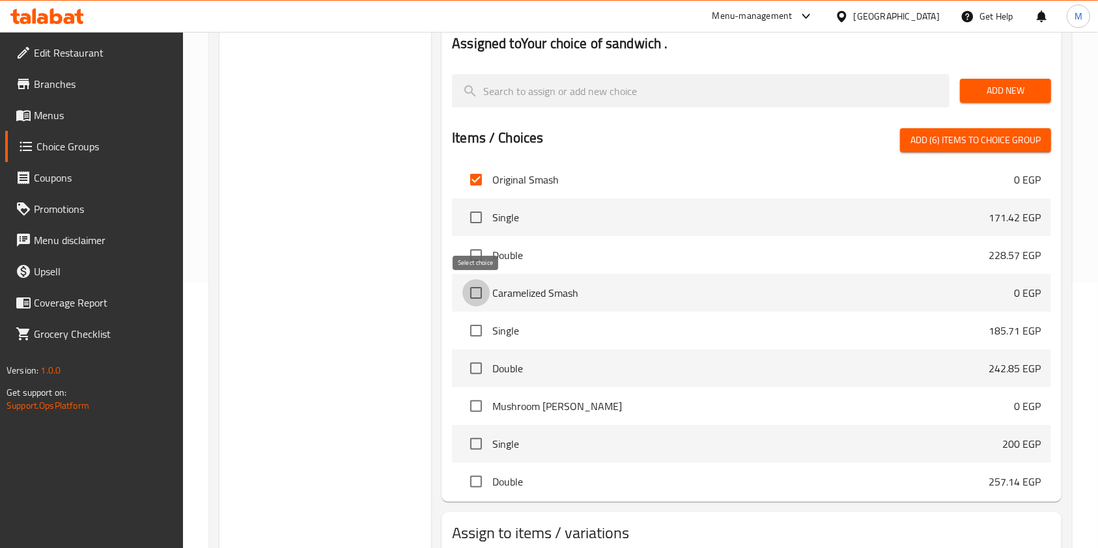
click at [469, 297] on input "checkbox" at bounding box center [475, 292] width 27 height 27
checkbox input "true"
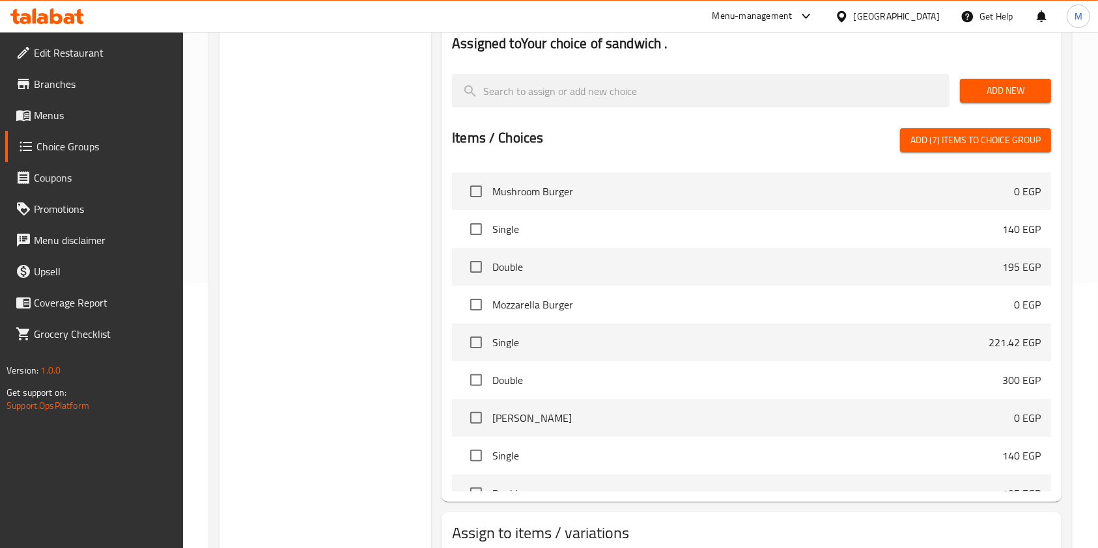
scroll to position [1042, 0]
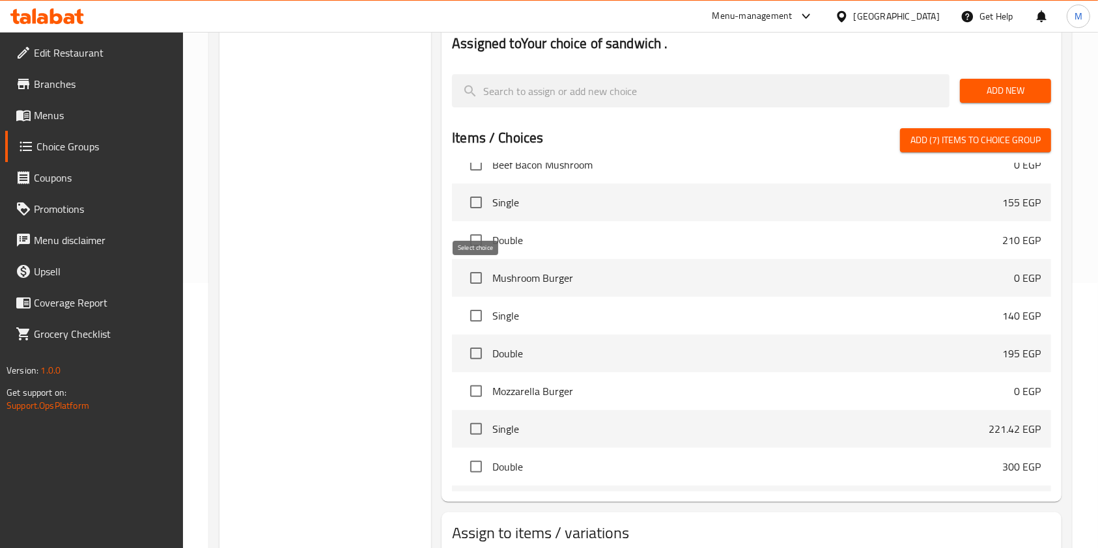
click at [482, 282] on input "checkbox" at bounding box center [475, 277] width 27 height 27
checkbox input "true"
click at [475, 393] on input "checkbox" at bounding box center [475, 391] width 27 height 27
checkbox input "true"
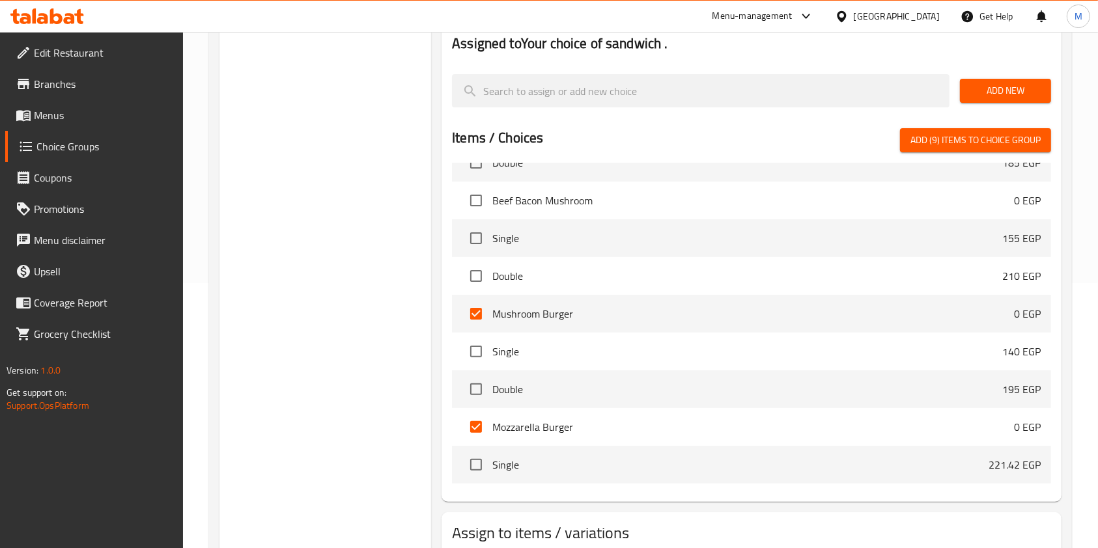
scroll to position [955, 0]
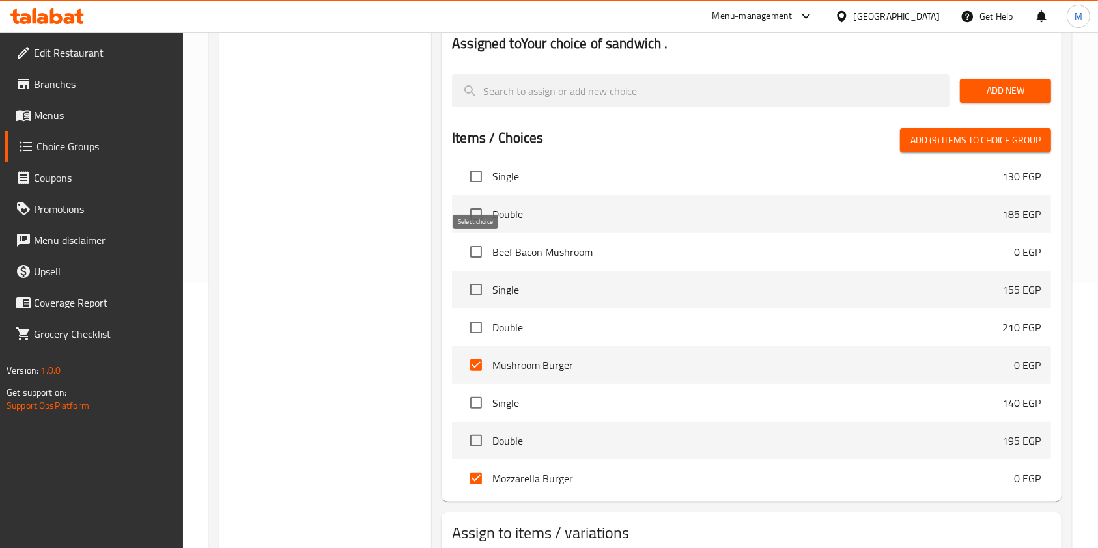
click at [481, 251] on input "checkbox" at bounding box center [475, 251] width 27 height 27
checkbox input "true"
click at [1040, 133] on span "Add (10) items to choice group" at bounding box center [972, 140] width 135 height 16
checkbox input "false"
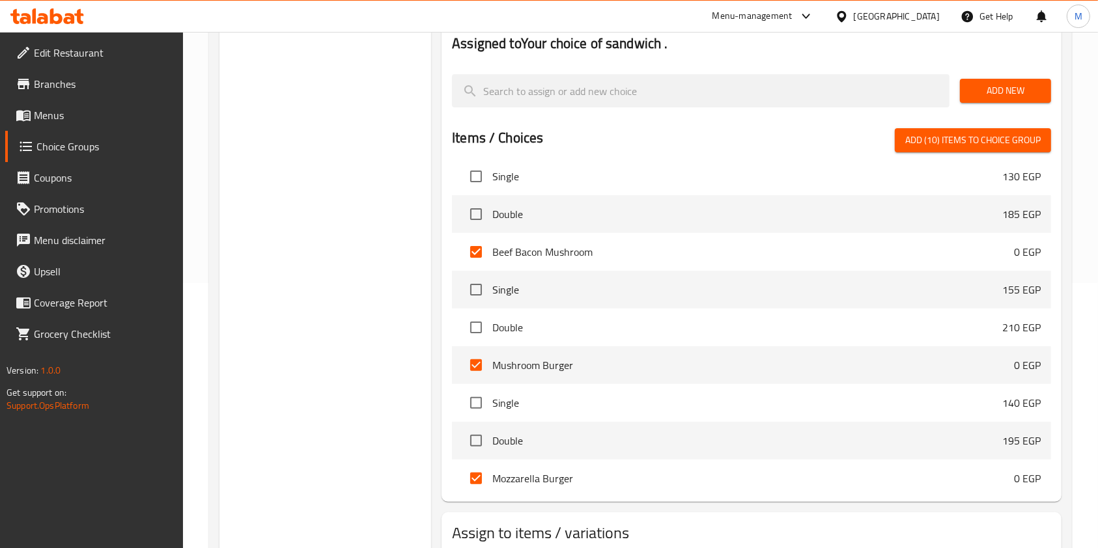
checkbox input "false"
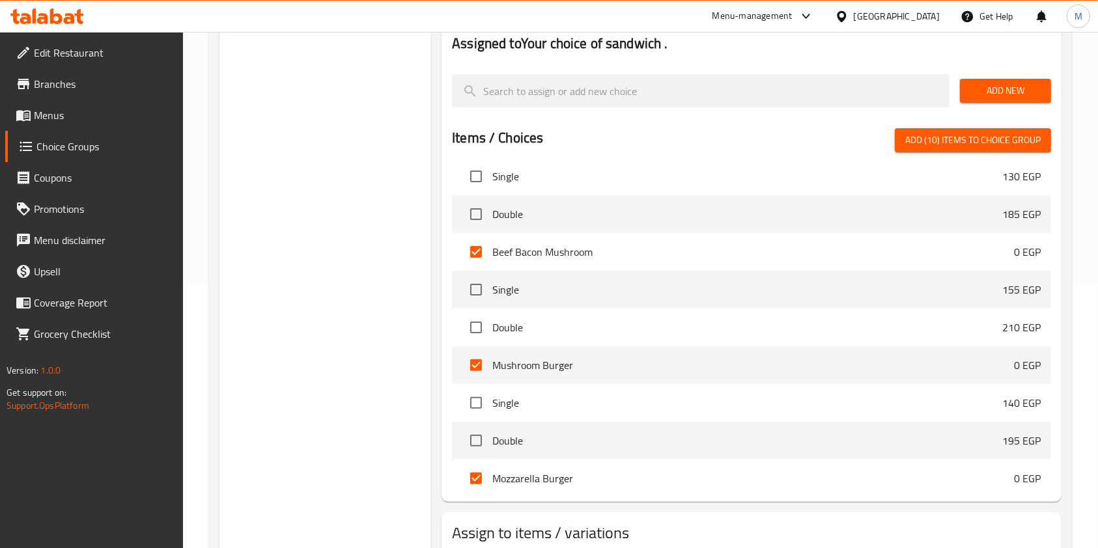
checkbox input "false"
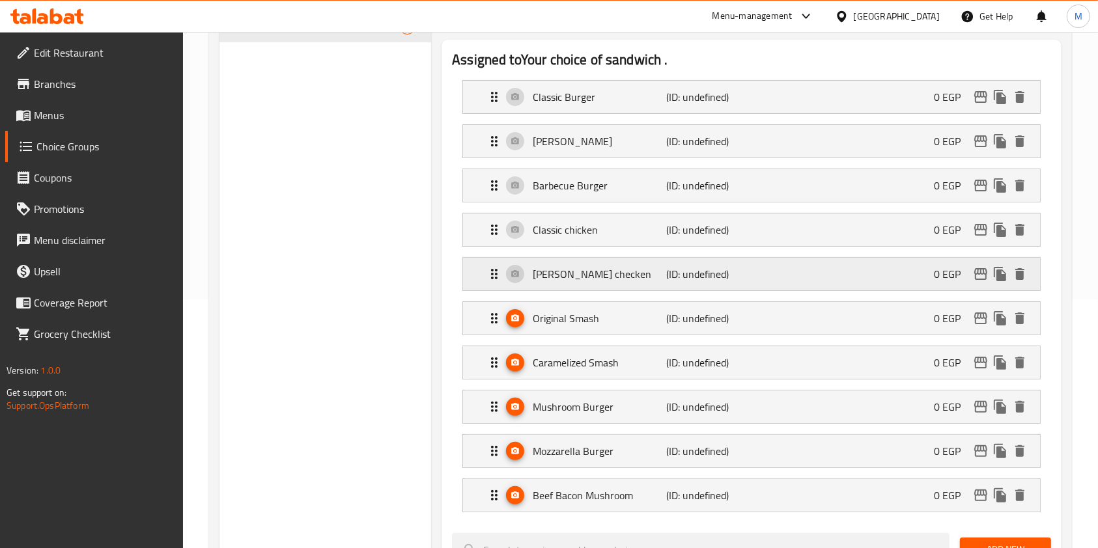
scroll to position [265, 0]
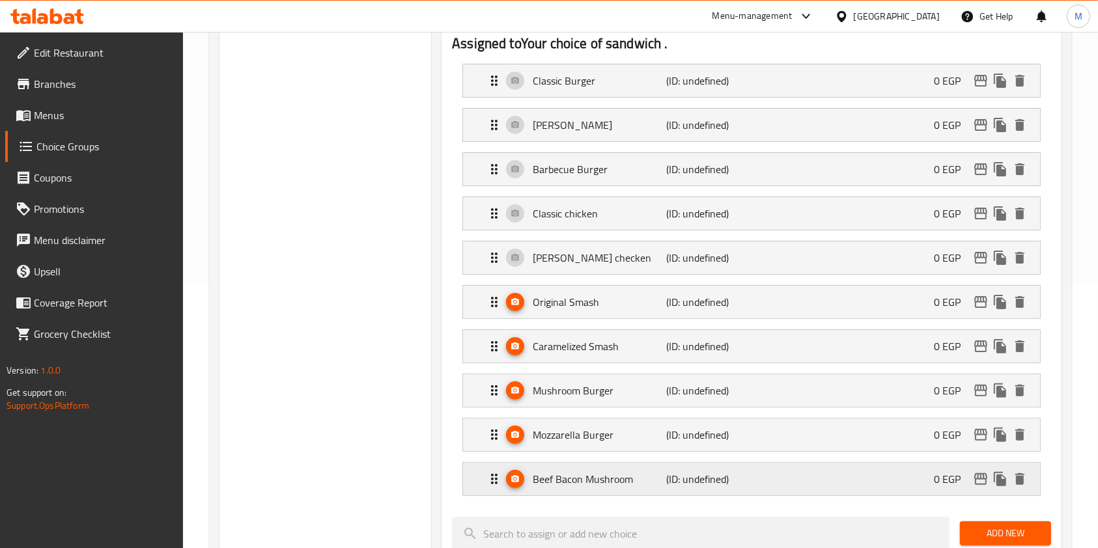
click at [870, 487] on div "Beef Bacon Mushroom (ID: undefined) 0 EGP" at bounding box center [755, 479] width 538 height 33
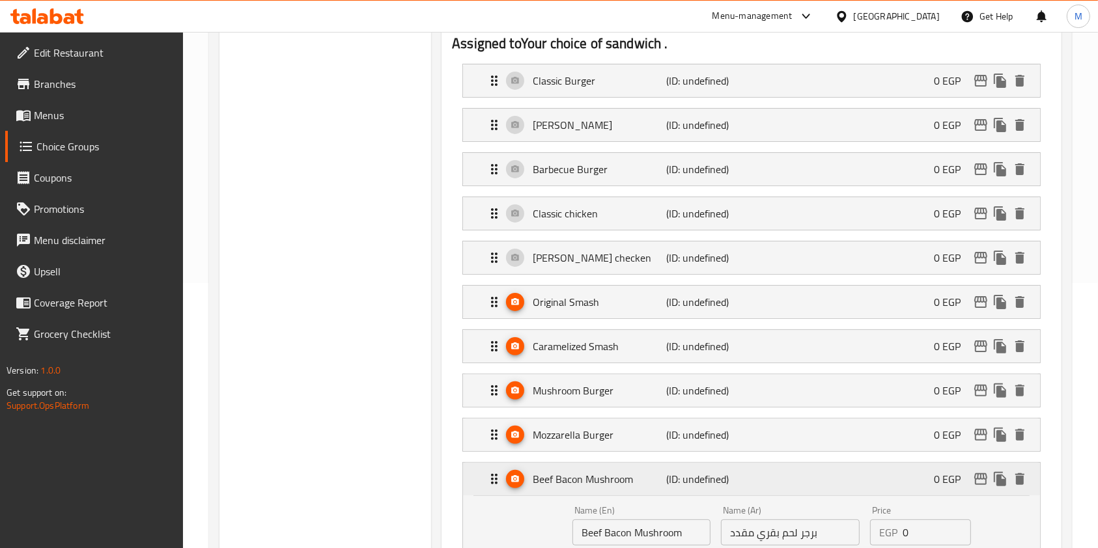
click at [870, 487] on div "Beef Bacon Mushroom (ID: undefined) 0 EGP" at bounding box center [755, 479] width 538 height 33
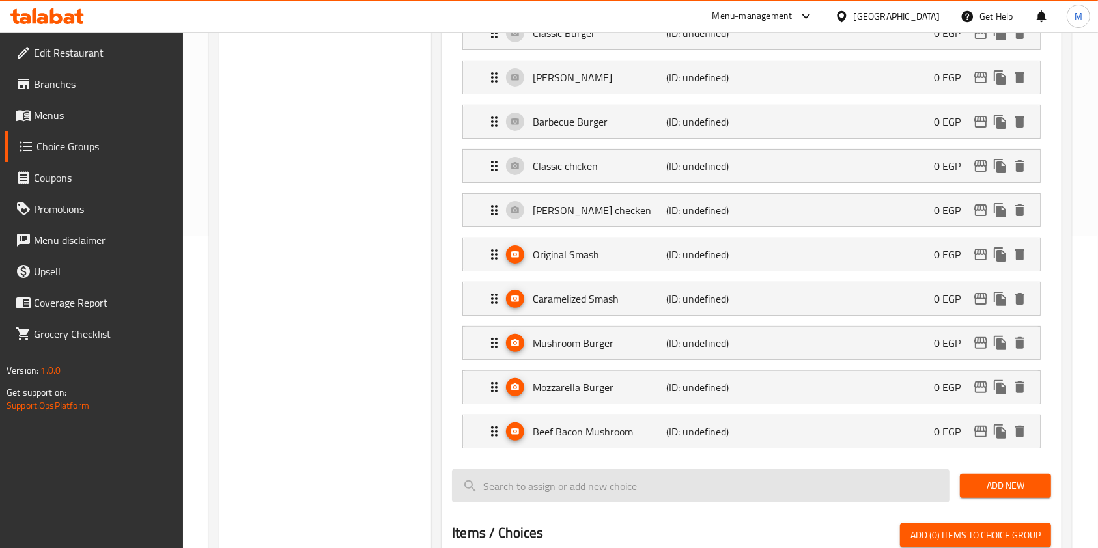
scroll to position [352, 0]
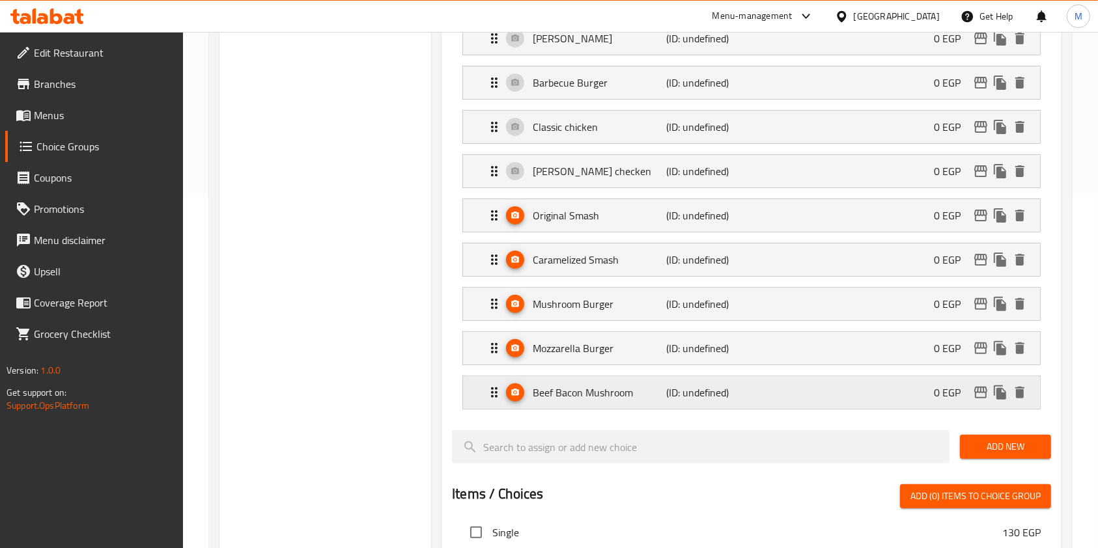
click at [744, 397] on p "(ID: undefined)" at bounding box center [710, 393] width 89 height 16
click at [855, 382] on div "Beef Bacon Mushroom (ID: undefined) 0 EGP" at bounding box center [755, 392] width 538 height 33
click at [751, 395] on p "(ID: undefined)" at bounding box center [710, 393] width 89 height 16
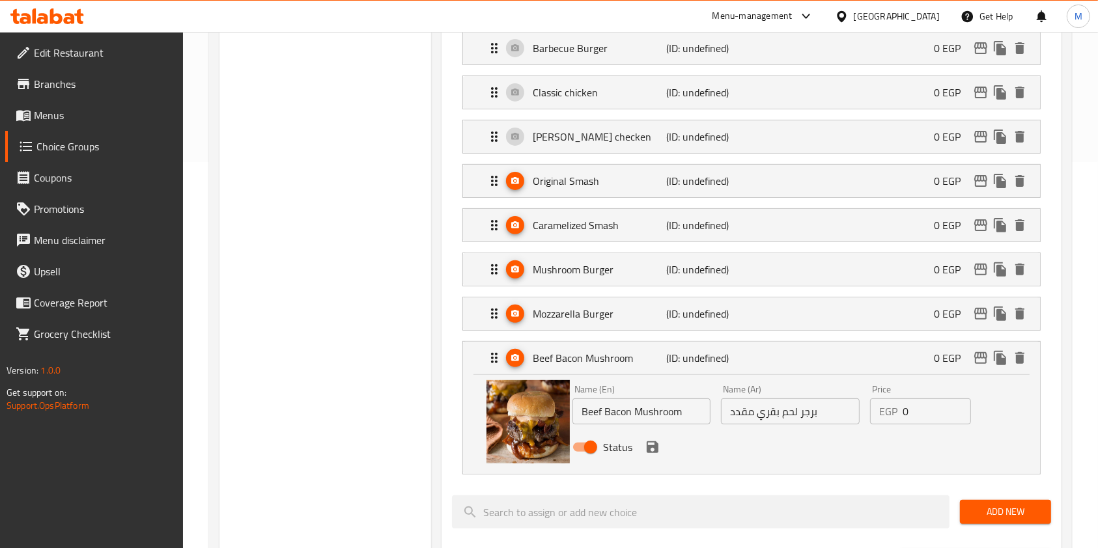
scroll to position [438, 0]
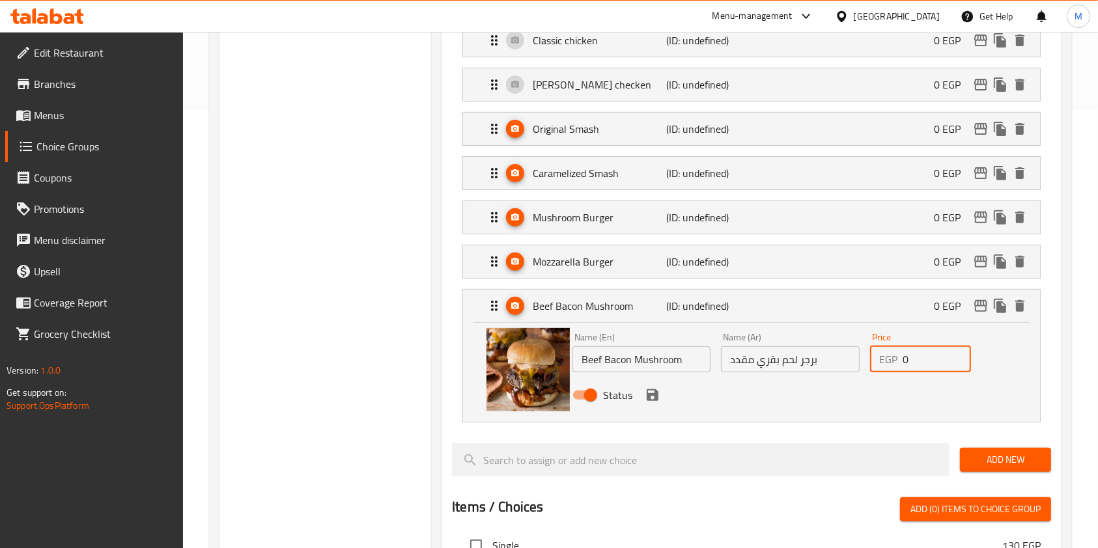
drag, startPoint x: 910, startPoint y: 364, endPoint x: 903, endPoint y: 362, distance: 7.4
click at [903, 362] on input "0" at bounding box center [937, 359] width 68 height 26
type input "40"
click at [1026, 301] on icon "delete" at bounding box center [1020, 306] width 16 height 16
click at [1026, 438] on div "Add New" at bounding box center [1006, 460] width 102 height 44
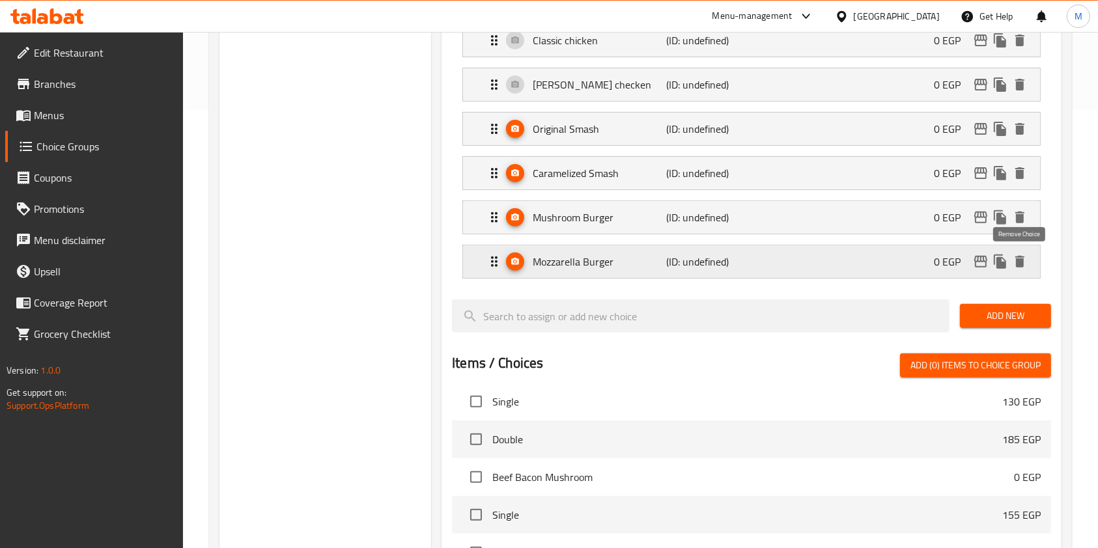
click at [1024, 257] on icon "delete" at bounding box center [1020, 262] width 16 height 16
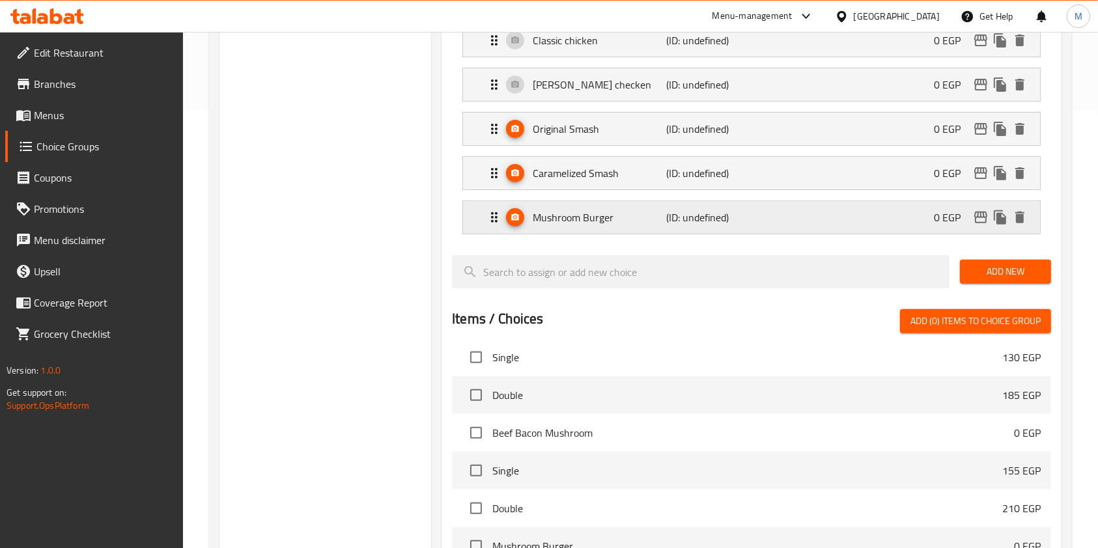
scroll to position [352, 0]
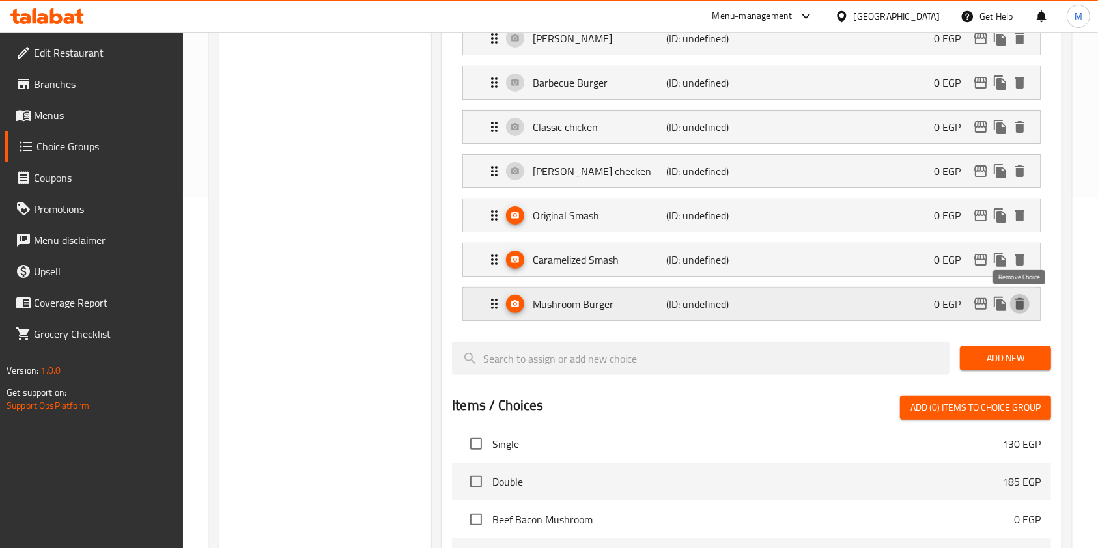
click at [1020, 298] on icon "delete" at bounding box center [1019, 304] width 9 height 12
drag, startPoint x: 1020, startPoint y: 298, endPoint x: 1028, endPoint y: 300, distance: 8.1
click at [1020, 337] on div "Add New" at bounding box center [1006, 359] width 102 height 44
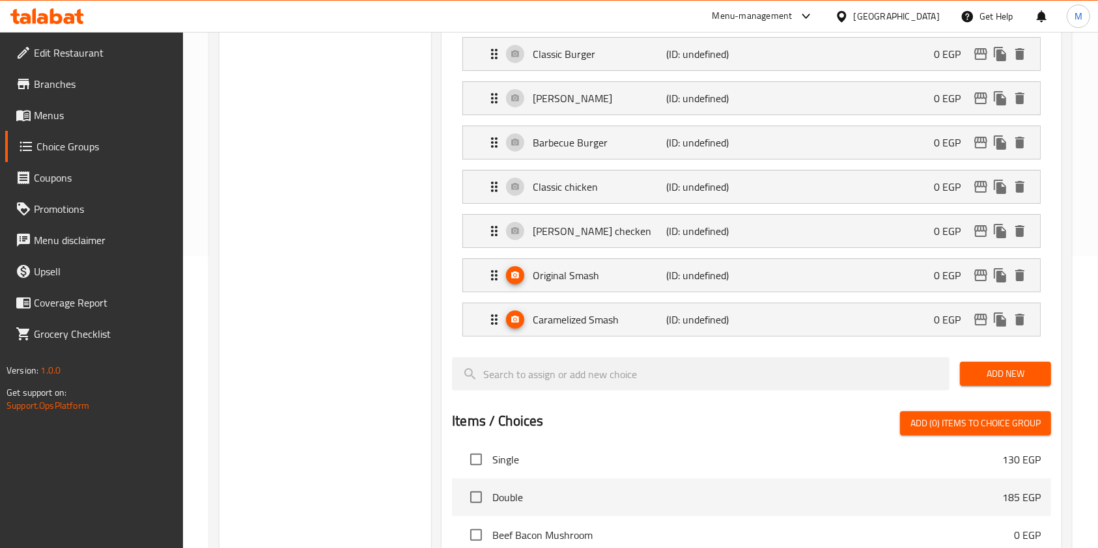
scroll to position [265, 0]
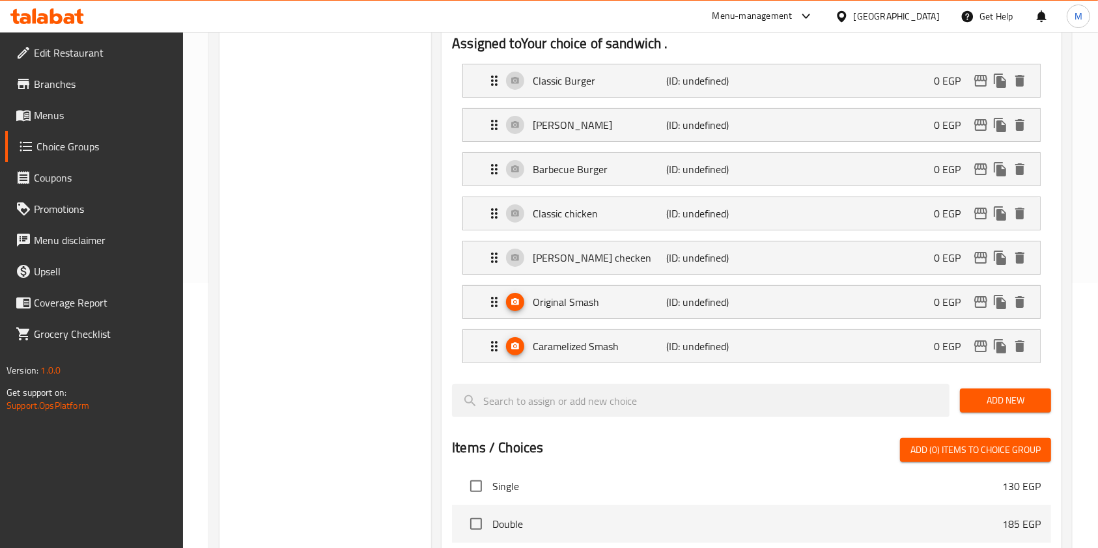
click at [977, 405] on span "Add New" at bounding box center [1005, 401] width 70 height 16
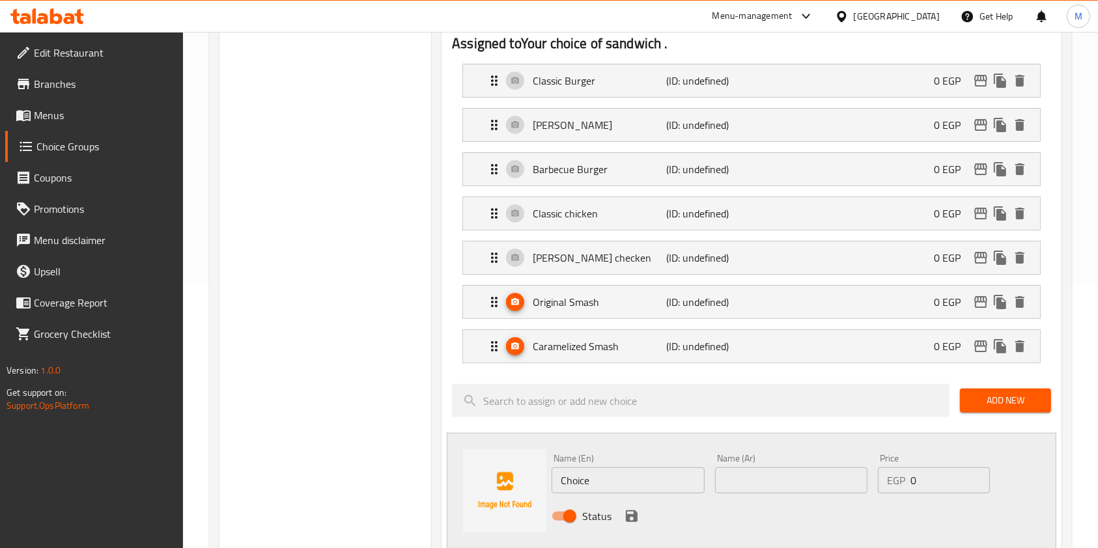
click at [992, 400] on span "Add New" at bounding box center [1005, 401] width 70 height 16
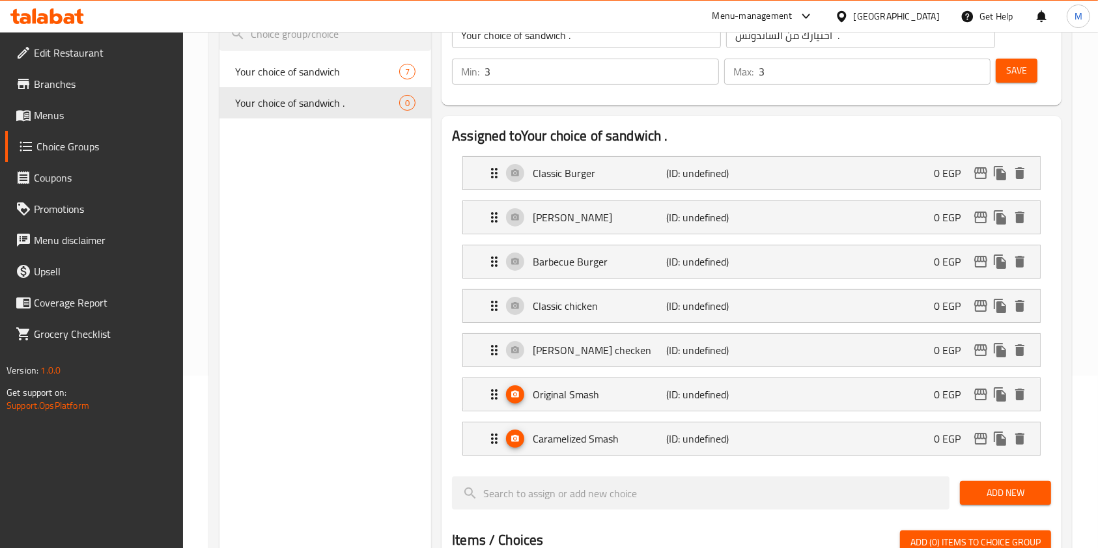
scroll to position [91, 0]
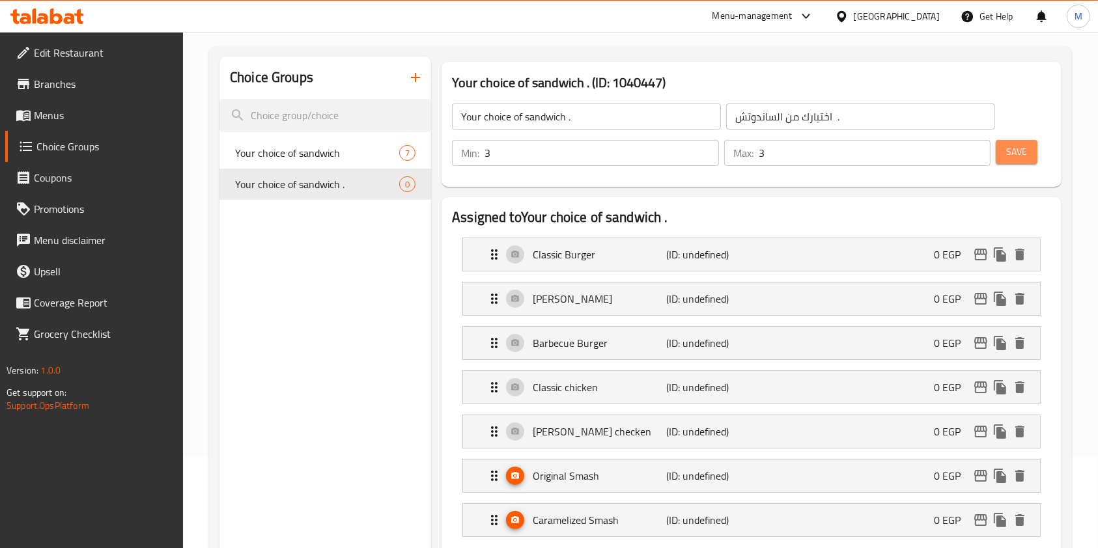
click at [1037, 150] on button "Save" at bounding box center [1017, 152] width 42 height 24
click at [1037, 150] on div at bounding box center [549, 274] width 1098 height 548
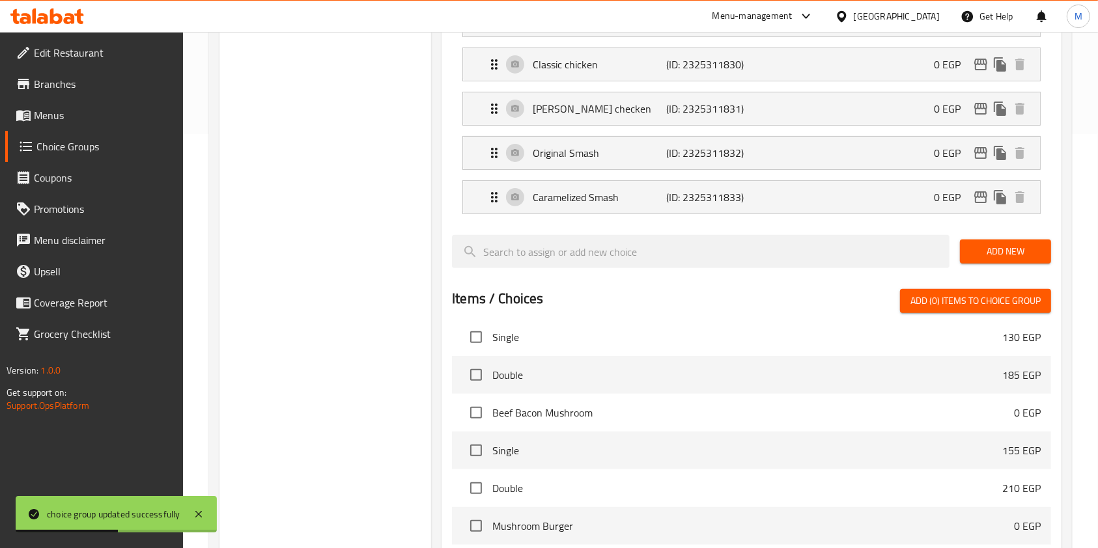
scroll to position [265, 0]
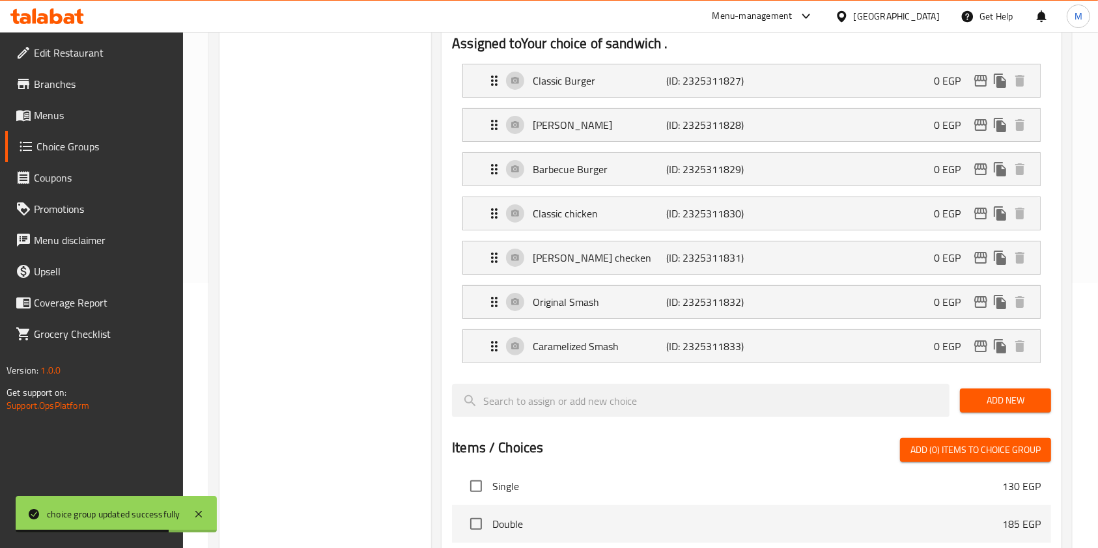
click at [1034, 383] on div "Add New" at bounding box center [1006, 401] width 102 height 44
click at [1032, 386] on div "Add New" at bounding box center [1006, 401] width 102 height 44
click at [1030, 393] on span "Add New" at bounding box center [1005, 401] width 70 height 16
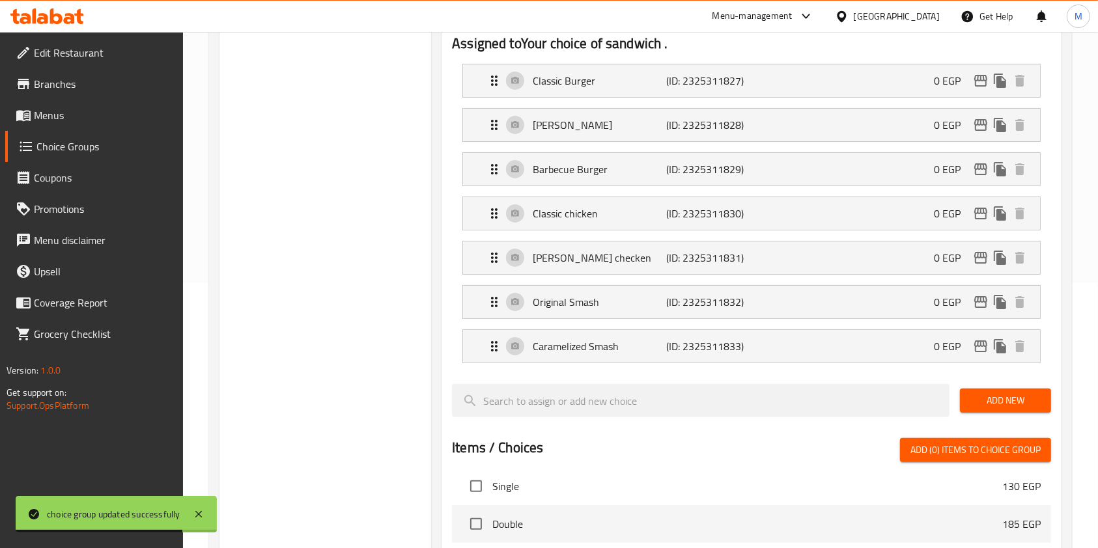
click at [1030, 393] on span "Add New" at bounding box center [1005, 401] width 70 height 16
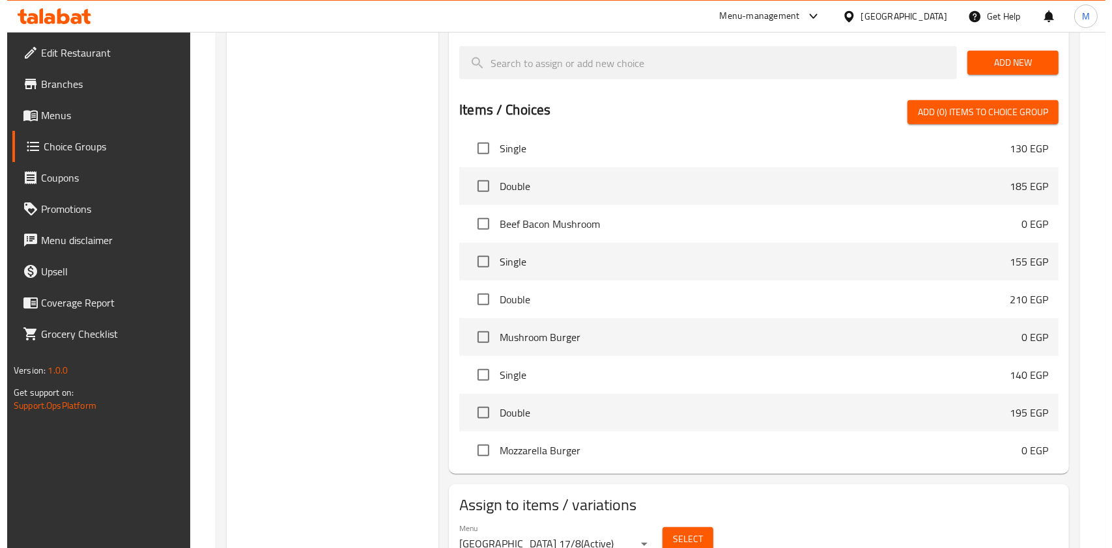
scroll to position [661, 0]
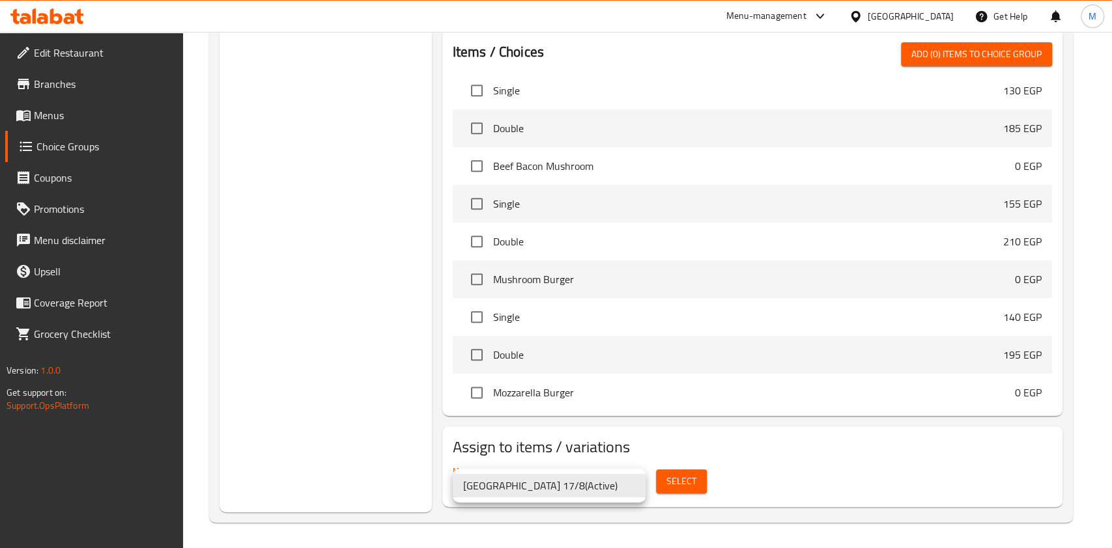
click at [669, 482] on div at bounding box center [556, 274] width 1112 height 548
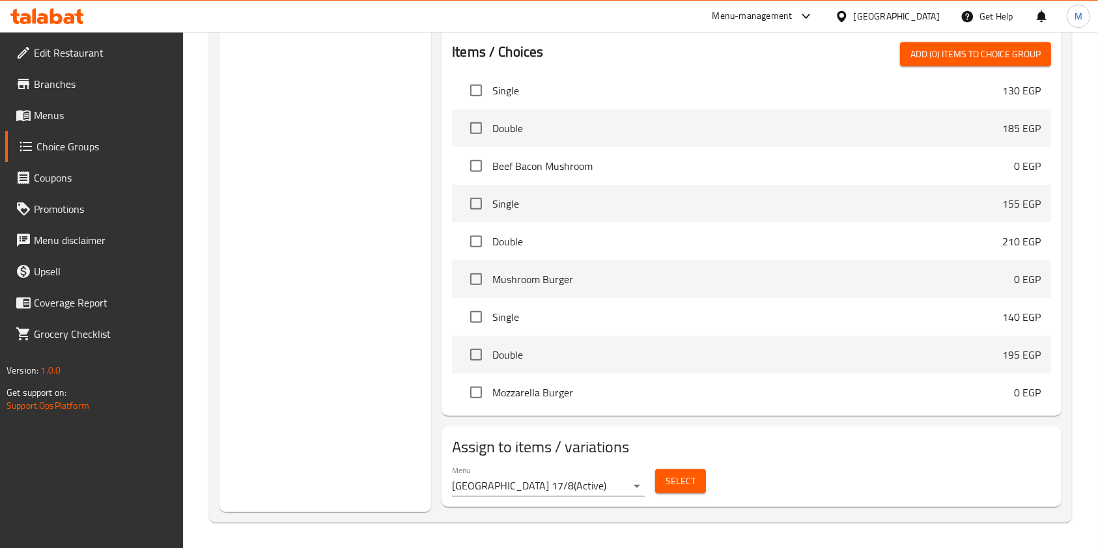
click at [669, 482] on span "Select" at bounding box center [681, 481] width 30 height 16
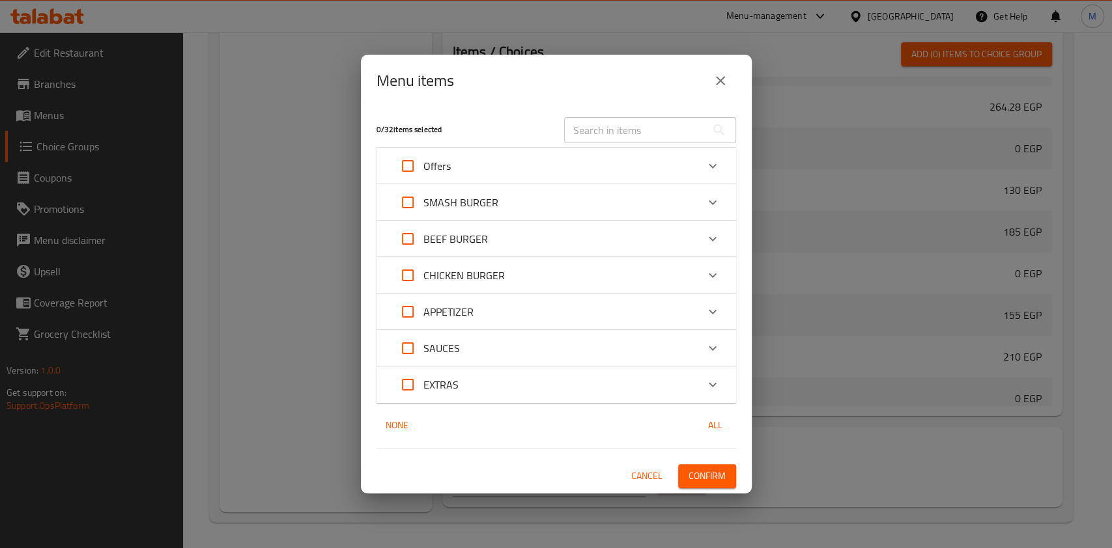
click at [719, 153] on div "Expand" at bounding box center [712, 165] width 31 height 31
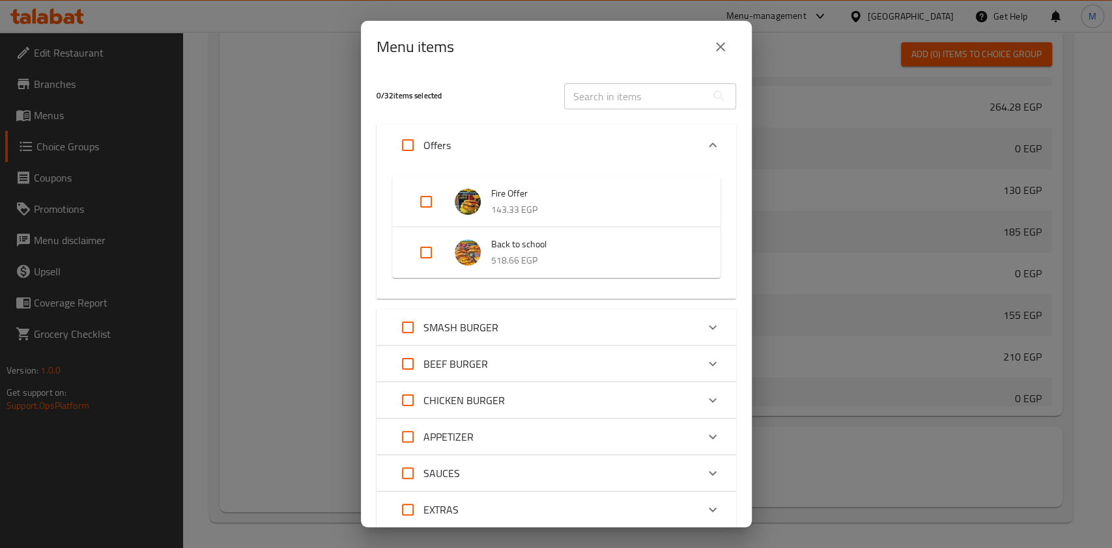
click at [424, 251] on input "Expand" at bounding box center [425, 252] width 31 height 31
click at [415, 255] on input "Expand" at bounding box center [425, 252] width 31 height 31
checkbox input "true"
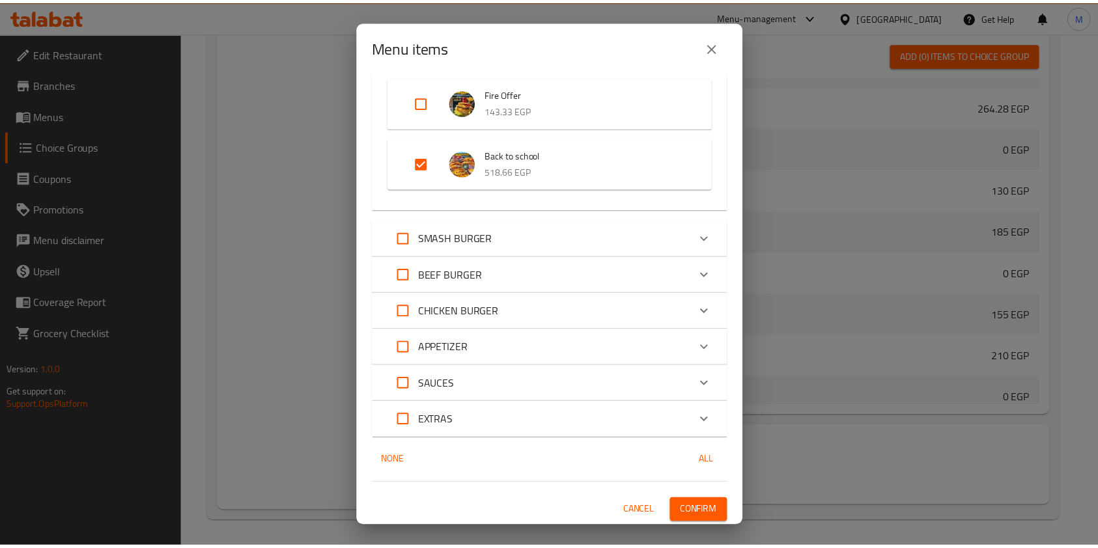
scroll to position [102, 0]
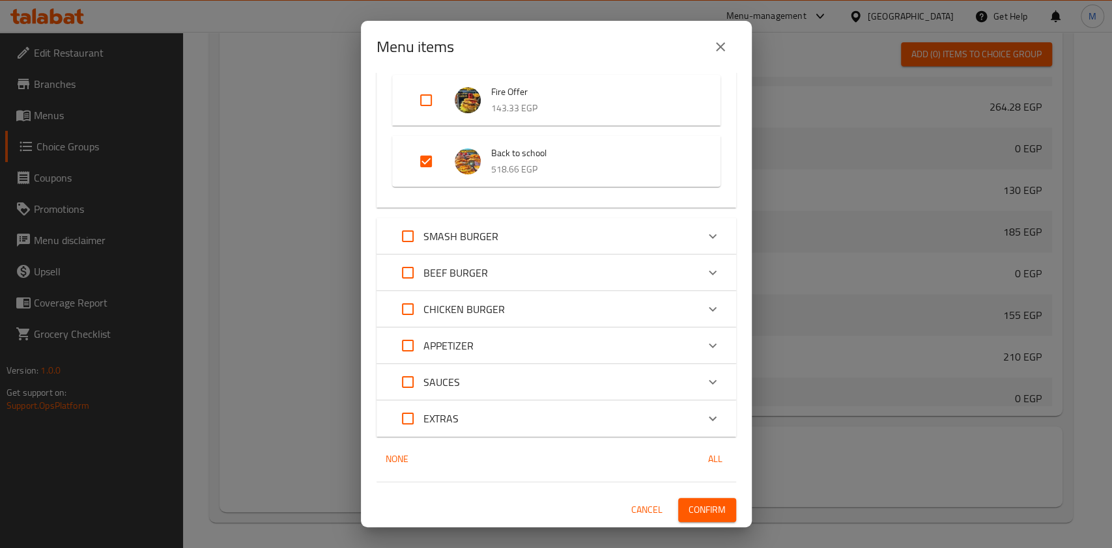
click at [708, 502] on span "Confirm" at bounding box center [706, 510] width 37 height 16
drag, startPoint x: 708, startPoint y: 502, endPoint x: 723, endPoint y: 496, distance: 16.3
click at [708, 502] on div at bounding box center [556, 274] width 1112 height 548
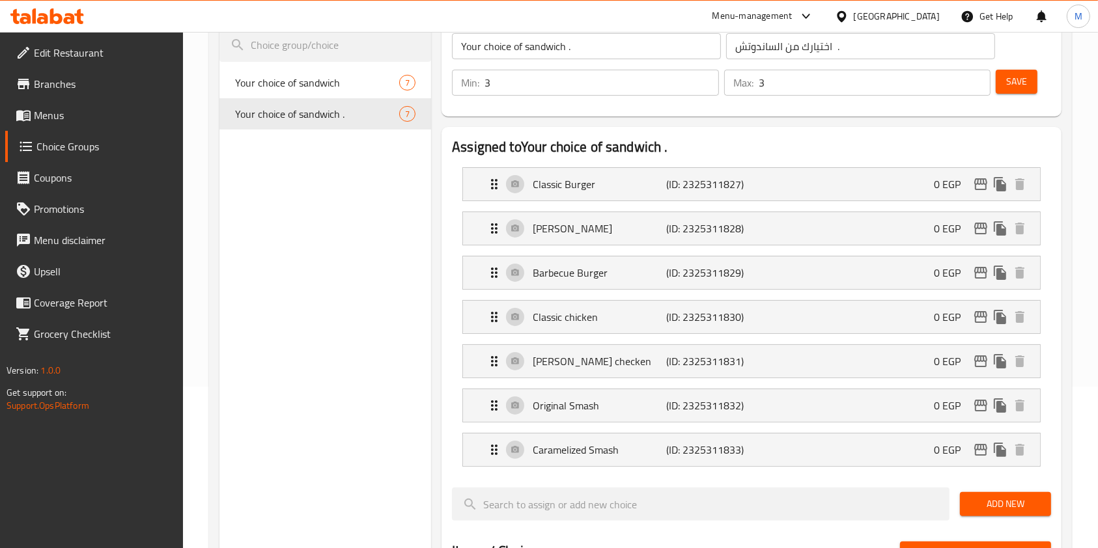
scroll to position [53, 0]
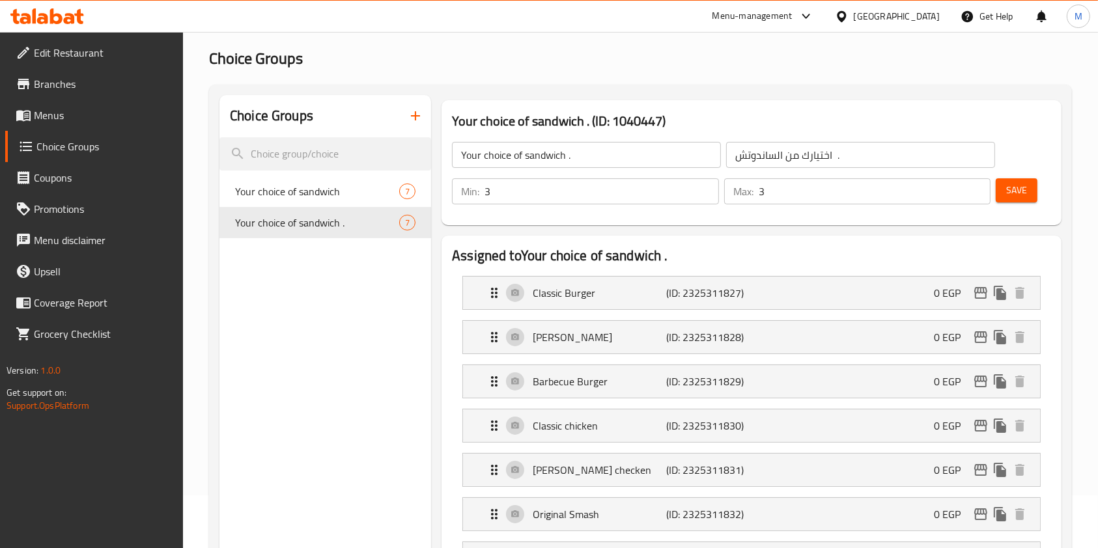
click at [64, 13] on icon at bounding box center [47, 16] width 74 height 16
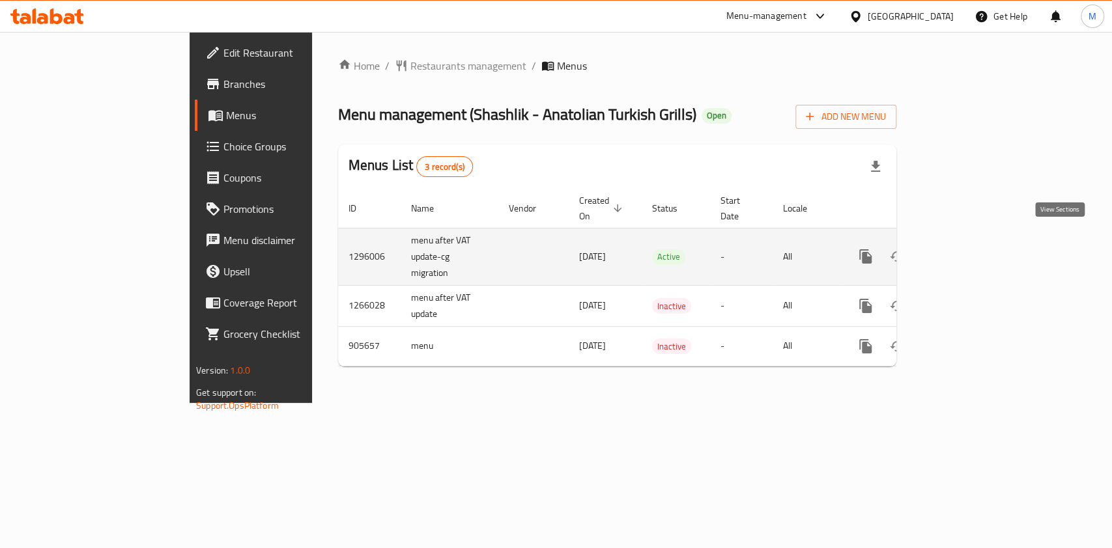
click at [975, 245] on link "enhanced table" at bounding box center [959, 256] width 31 height 31
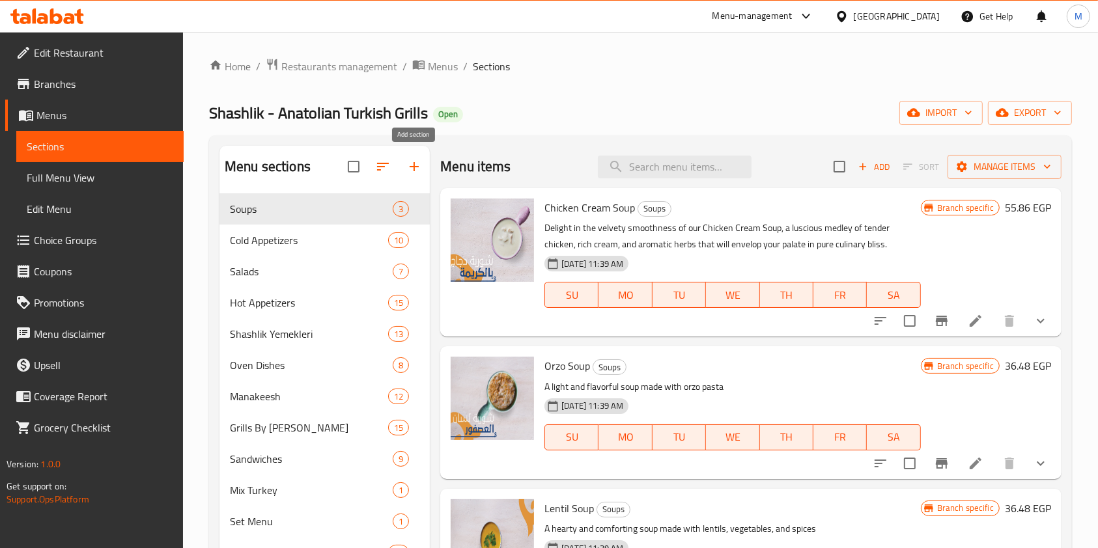
click at [417, 167] on icon "button" at bounding box center [414, 166] width 9 height 9
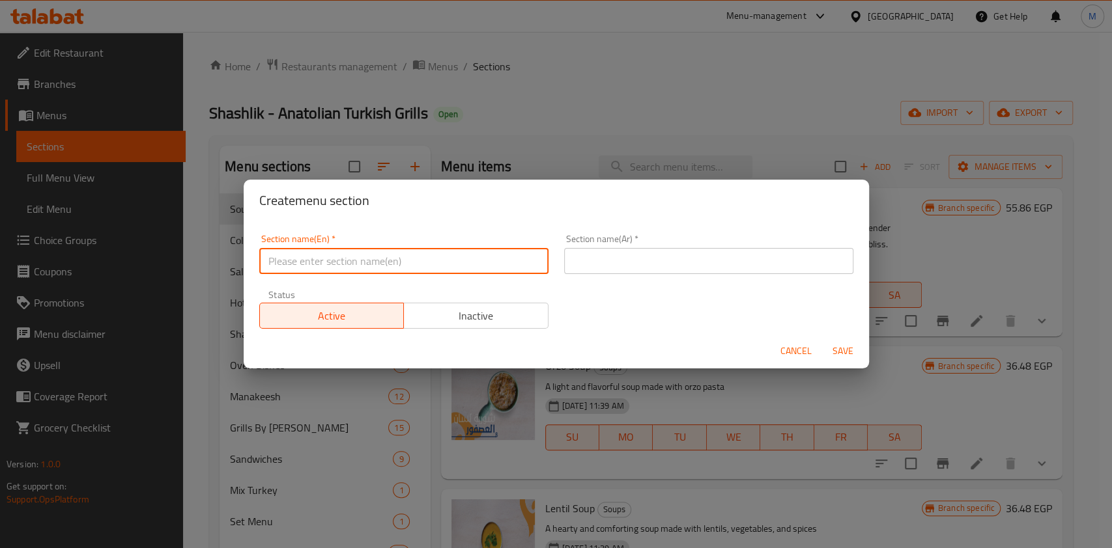
click at [385, 264] on input "text" at bounding box center [403, 261] width 289 height 26
paste input "Sharing Meals"
type input "Sharing Meals"
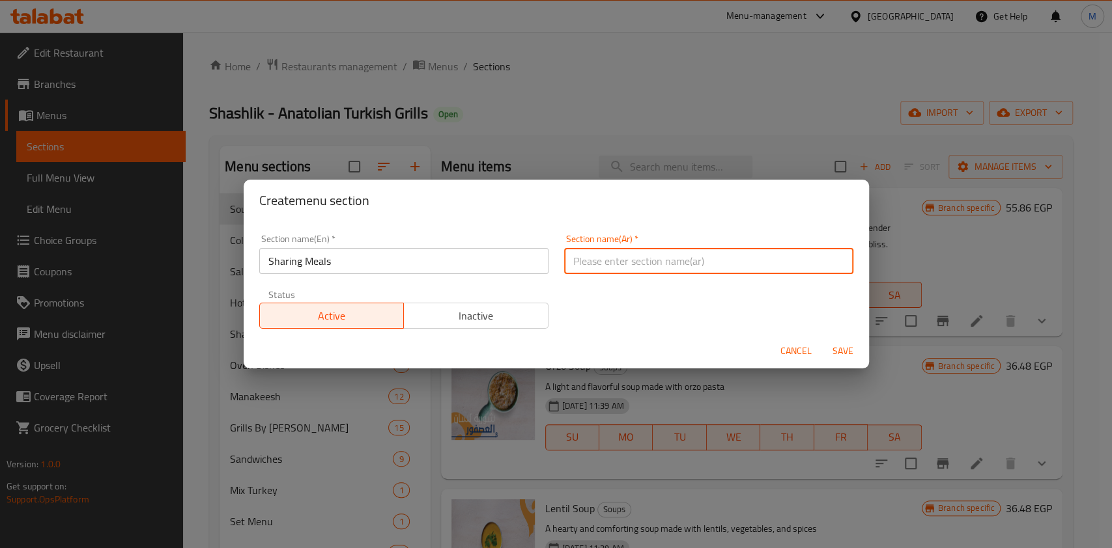
click at [599, 253] on input "text" at bounding box center [708, 261] width 289 height 26
paste input "وجبات للمشاركة"
type input "وجبات للمشاركة"
click at [847, 344] on span "Save" at bounding box center [842, 351] width 31 height 16
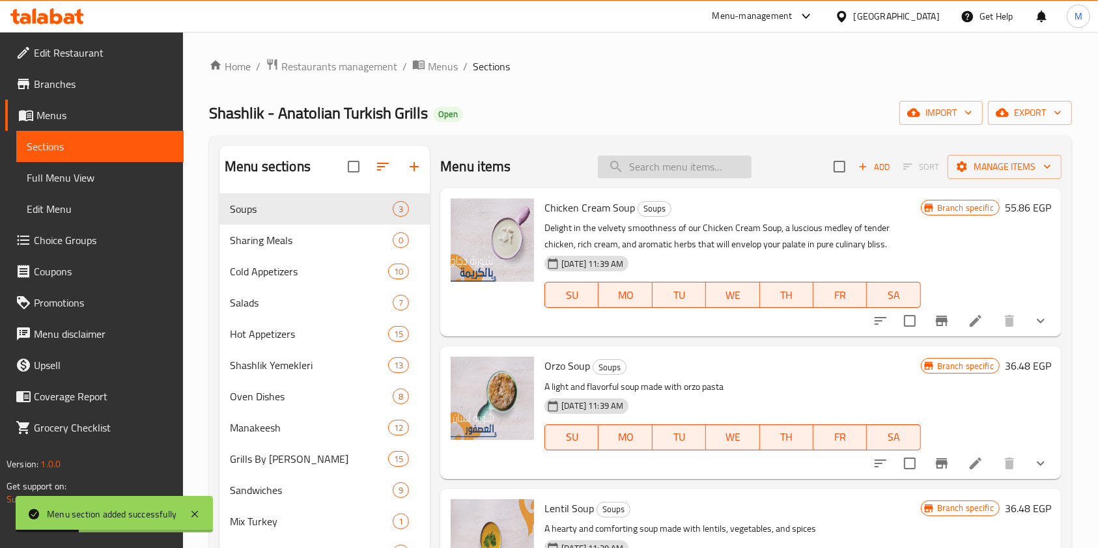
click at [663, 175] on input "search" at bounding box center [675, 167] width 154 height 23
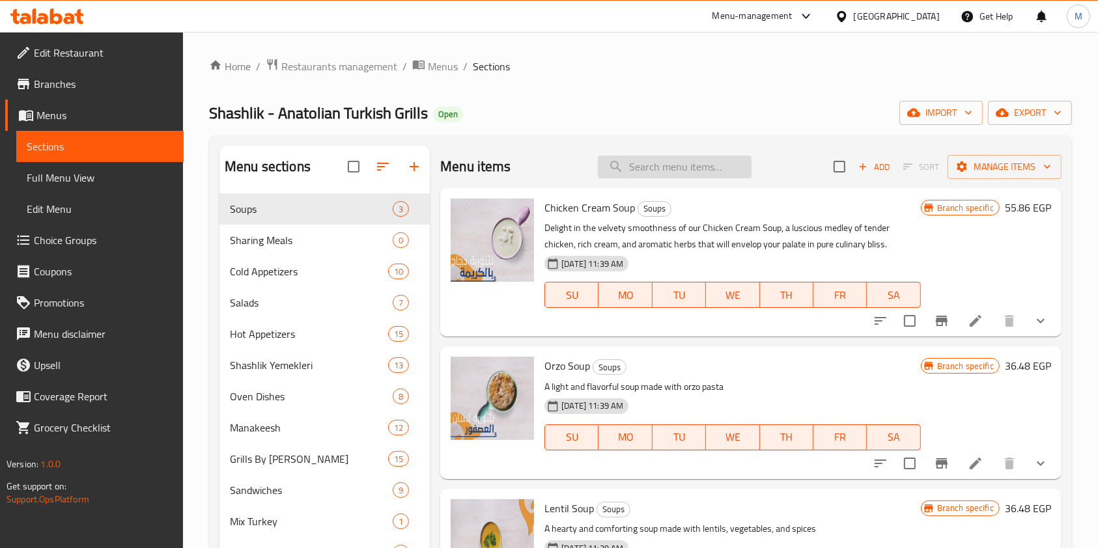
drag, startPoint x: 663, startPoint y: 182, endPoint x: 667, endPoint y: 171, distance: 11.1
click at [664, 180] on div "Menu items Add Sort Manage items" at bounding box center [750, 167] width 621 height 42
click at [667, 171] on input "search" at bounding box center [675, 167] width 154 height 23
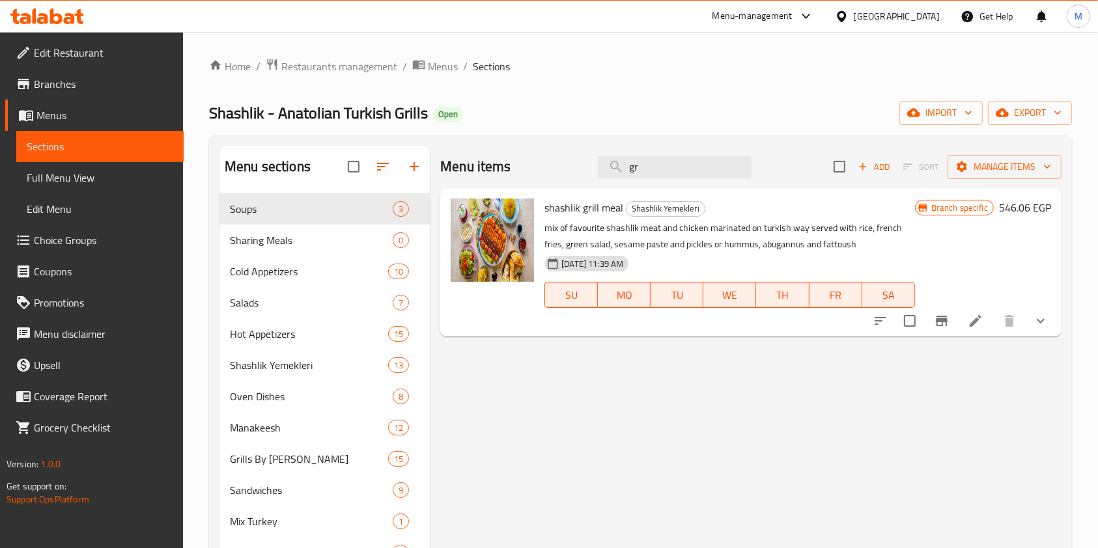
type input "g"
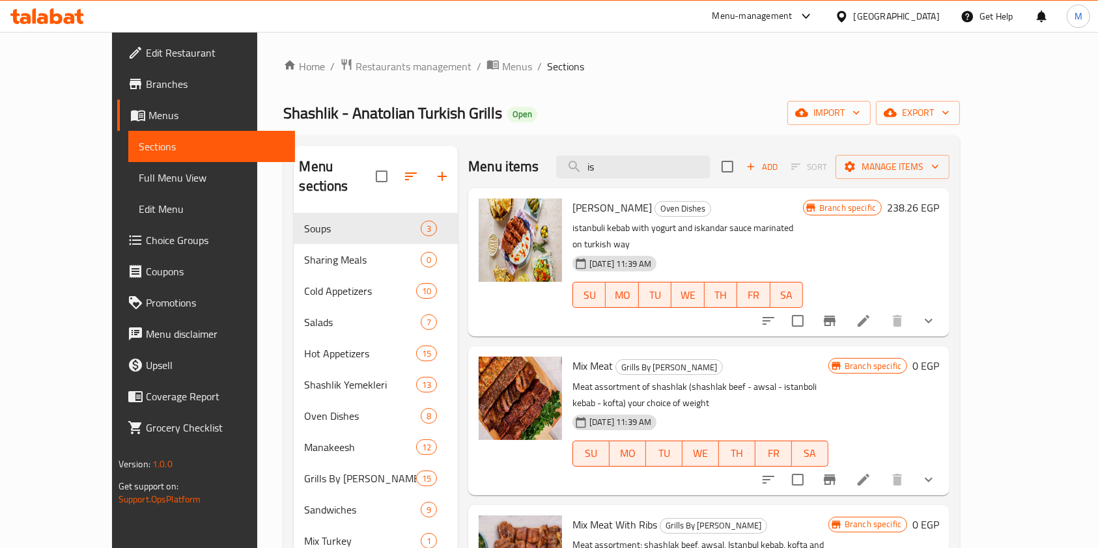
type input "i"
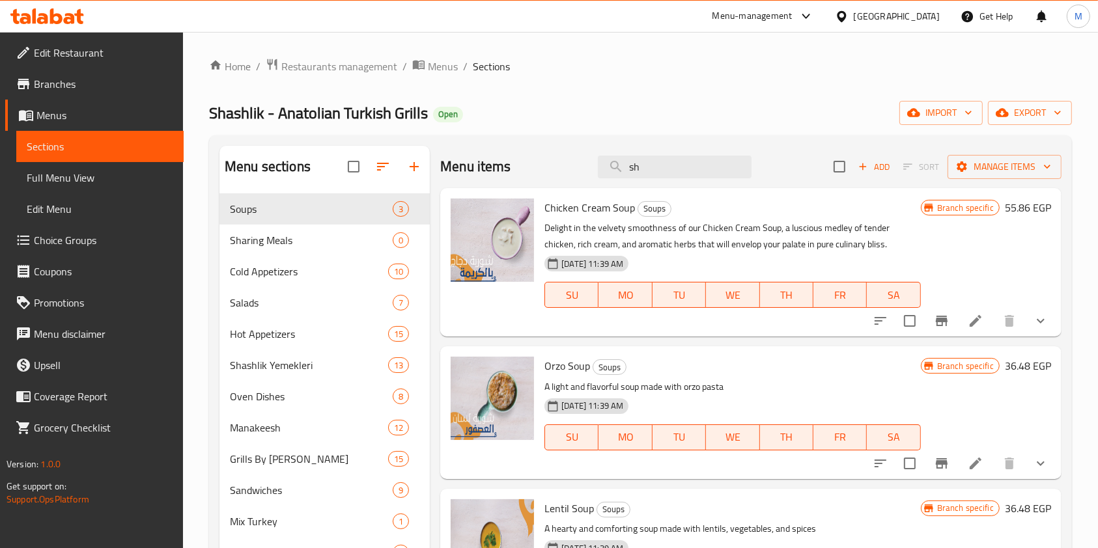
type input "s"
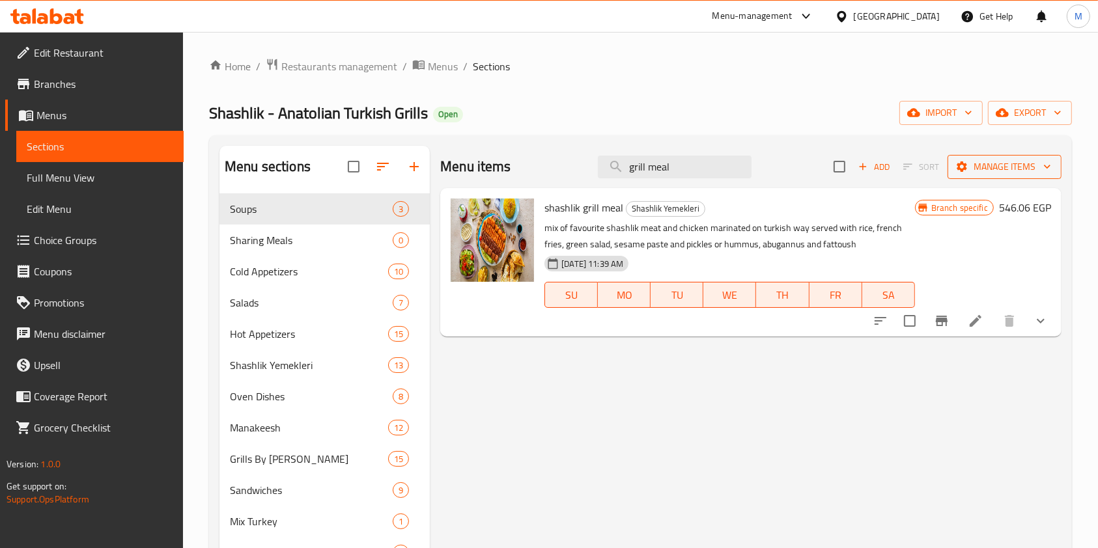
type input "grill meal"
click at [977, 164] on span "Manage items" at bounding box center [1004, 167] width 93 height 16
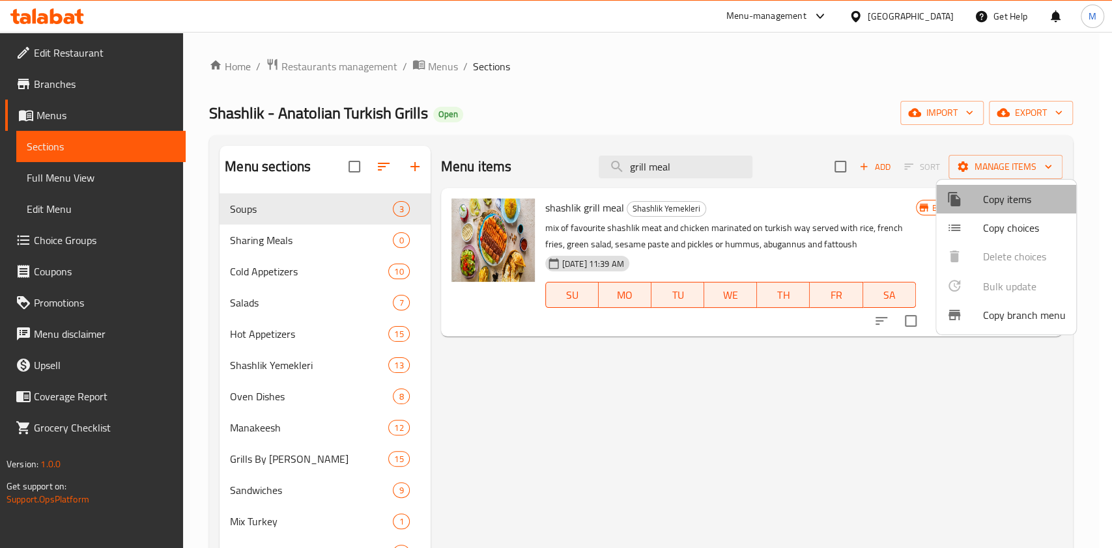
click at [1013, 203] on span "Copy items" at bounding box center [1024, 199] width 83 height 16
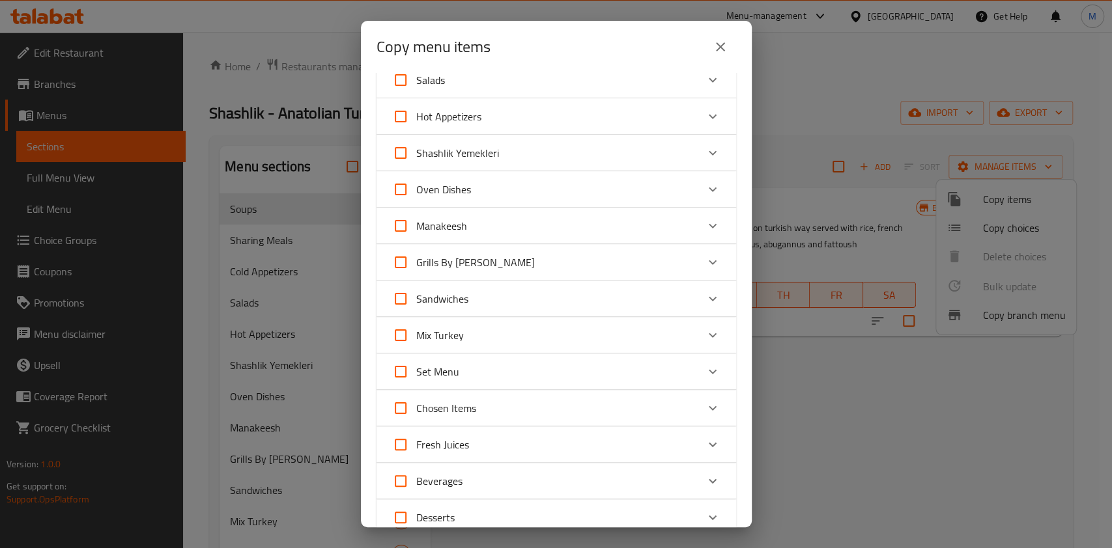
scroll to position [321, 0]
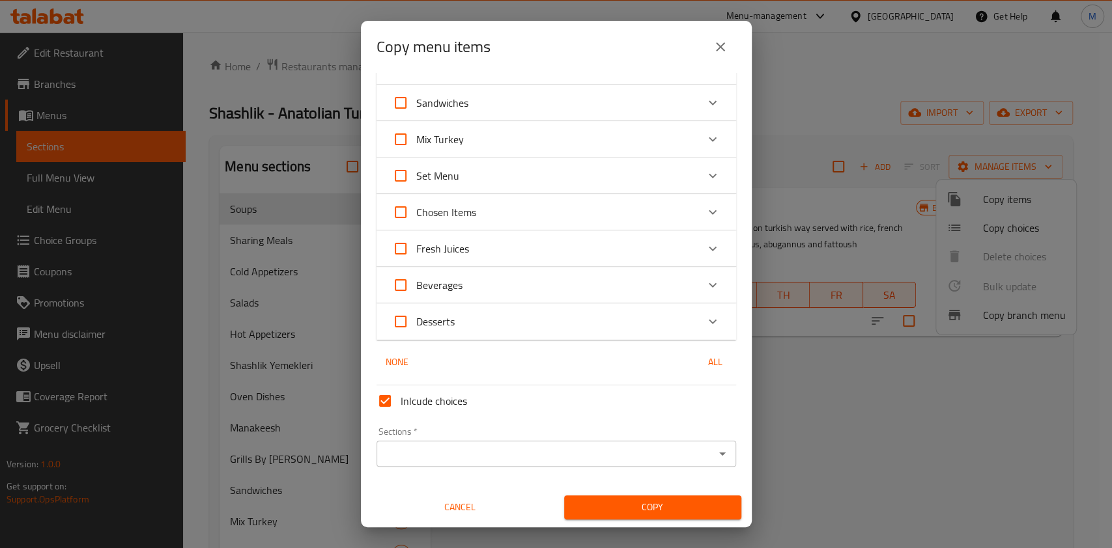
click at [507, 442] on div "Sections *" at bounding box center [555, 454] width 359 height 26
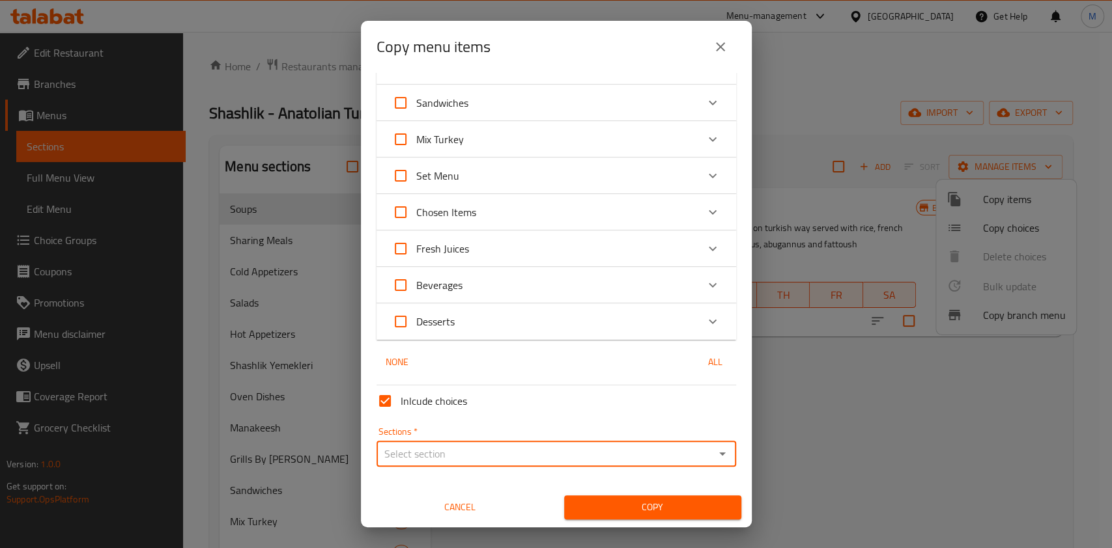
click at [714, 456] on icon "Open" at bounding box center [722, 454] width 16 height 16
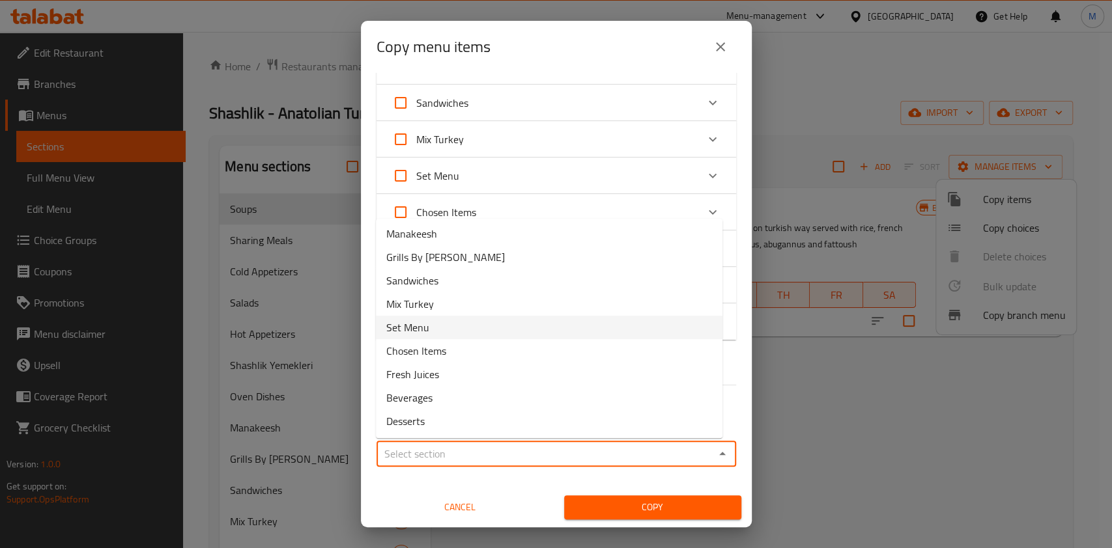
scroll to position [0, 0]
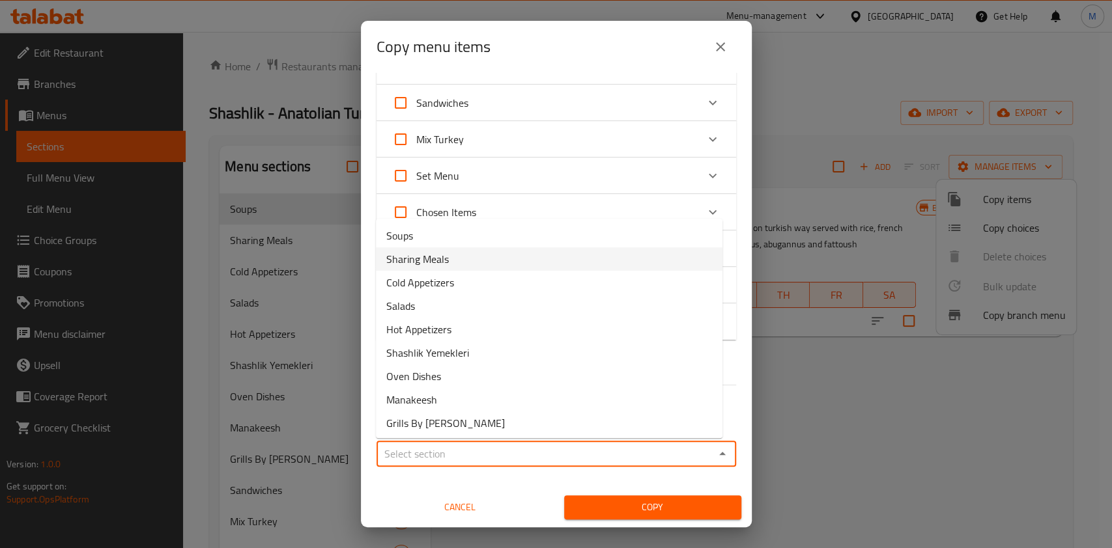
click at [498, 263] on li "Sharing Meals" at bounding box center [549, 258] width 346 height 23
click at [498, 263] on div "Fresh Juices" at bounding box center [544, 248] width 305 height 31
type input "Sharing Meals"
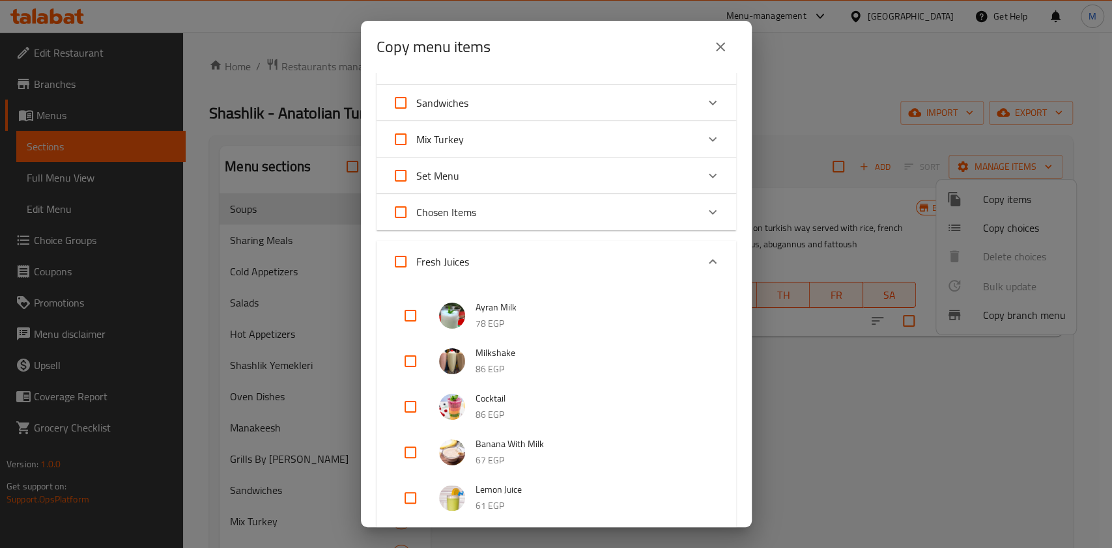
click at [707, 258] on div "Expand" at bounding box center [712, 261] width 31 height 31
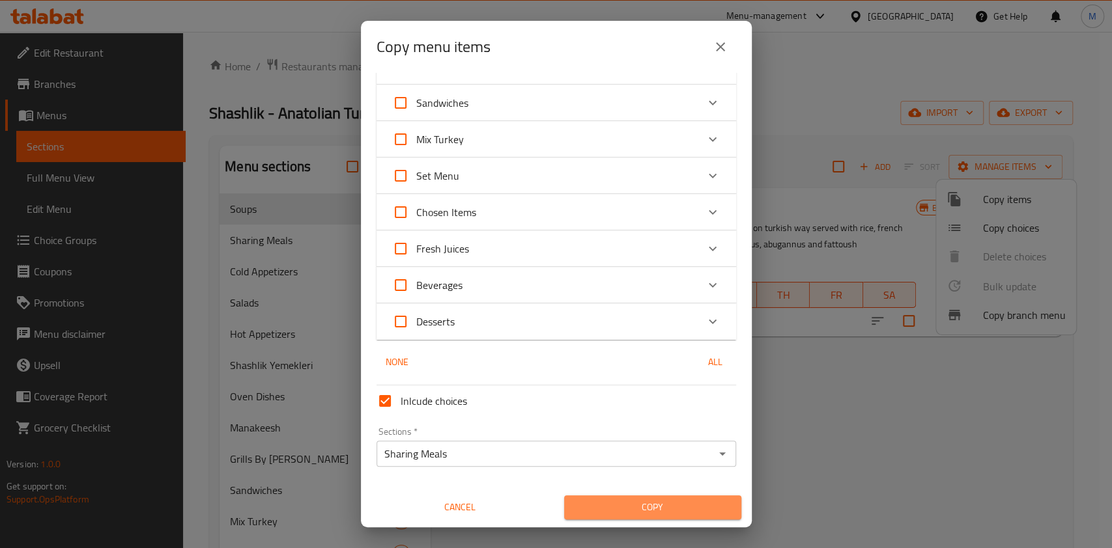
click at [702, 499] on span "Copy" at bounding box center [652, 507] width 156 height 16
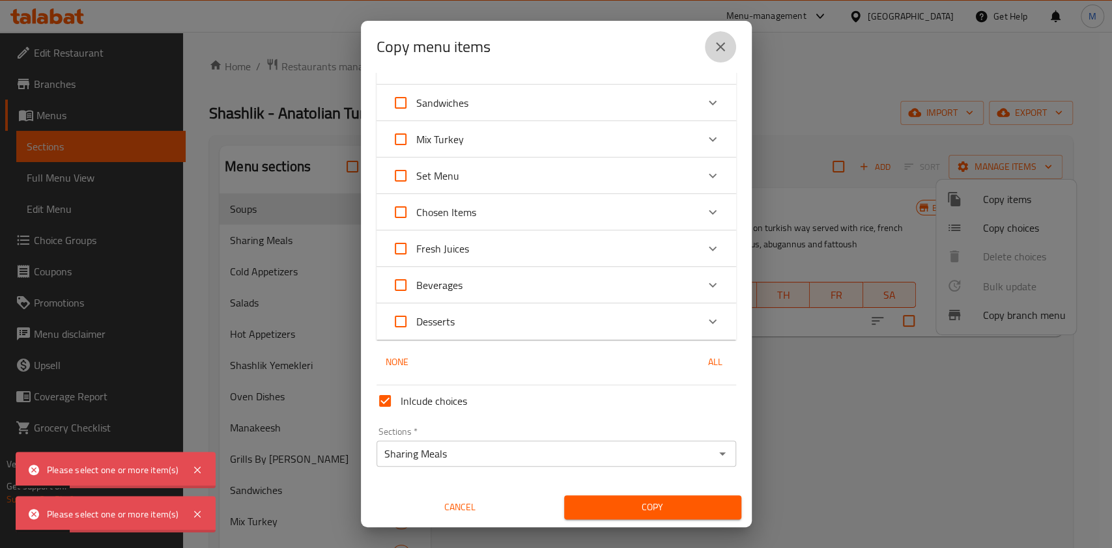
click at [710, 57] on button "close" at bounding box center [720, 46] width 31 height 31
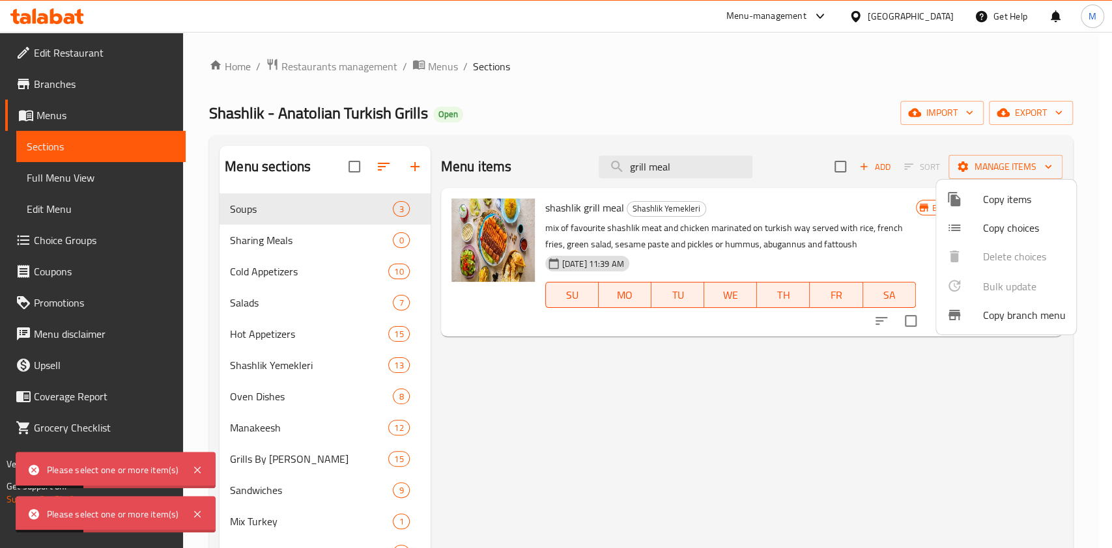
click at [883, 378] on div at bounding box center [556, 274] width 1112 height 548
click at [884, 378] on div "Menu items grill meal Add Sort Manage items shashlik grill meal Shashlik Yemekl…" at bounding box center [746, 422] width 632 height 553
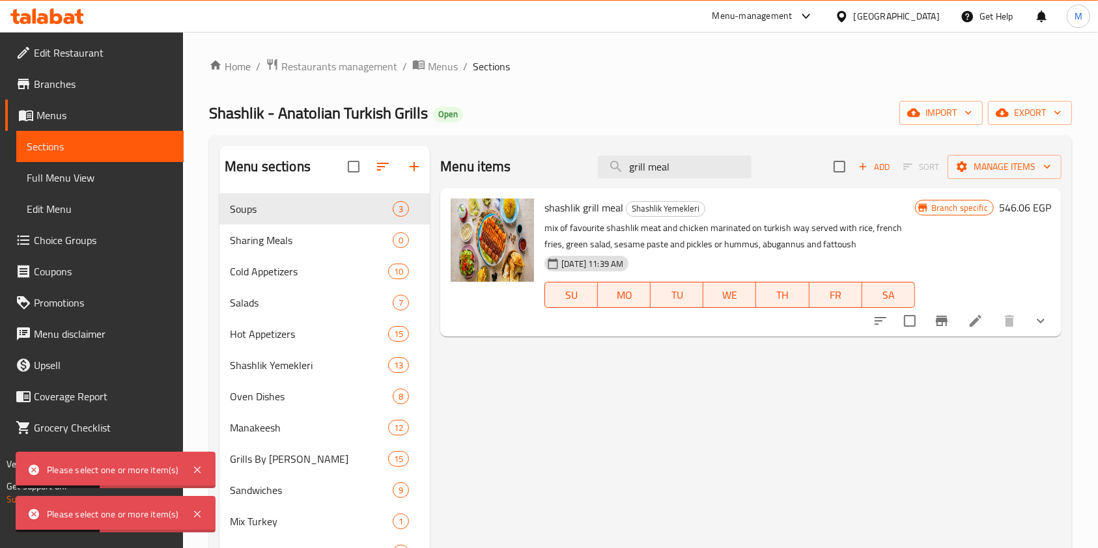
click at [974, 247] on div "Branch specific 546.06 EGP" at bounding box center [983, 263] width 136 height 128
click at [830, 436] on div "Menu items grill meal Add Sort Manage items shashlik grill meal Shashlik Yemekl…" at bounding box center [746, 422] width 632 height 553
click at [193, 471] on icon at bounding box center [197, 470] width 16 height 16
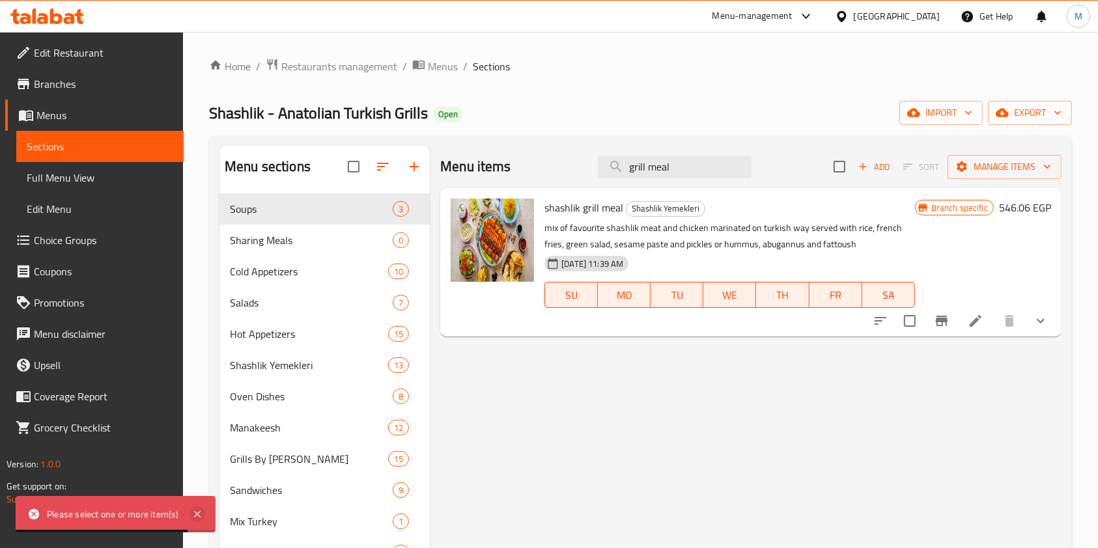
click at [198, 513] on icon at bounding box center [197, 515] width 16 height 16
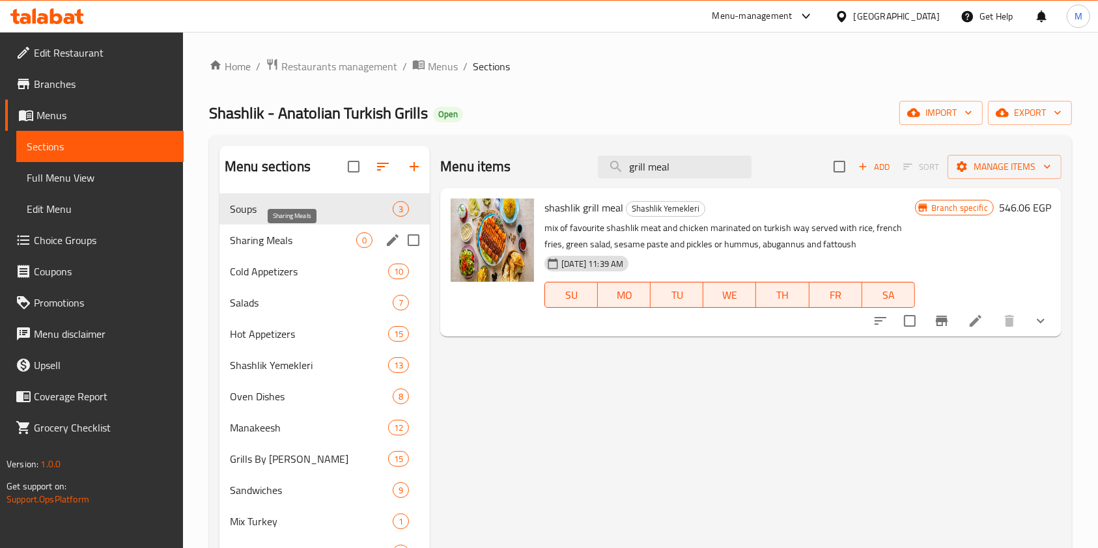
click at [323, 245] on span "Sharing Meals" at bounding box center [293, 240] width 126 height 16
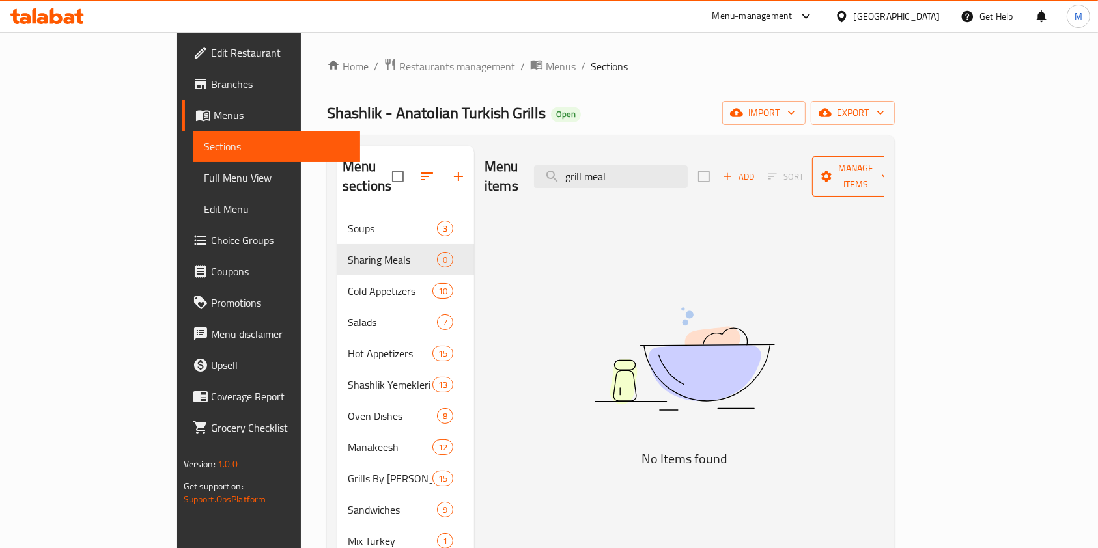
click at [889, 169] on span "Manage items" at bounding box center [855, 176] width 66 height 33
click at [682, 170] on input "grill meal" at bounding box center [611, 176] width 154 height 23
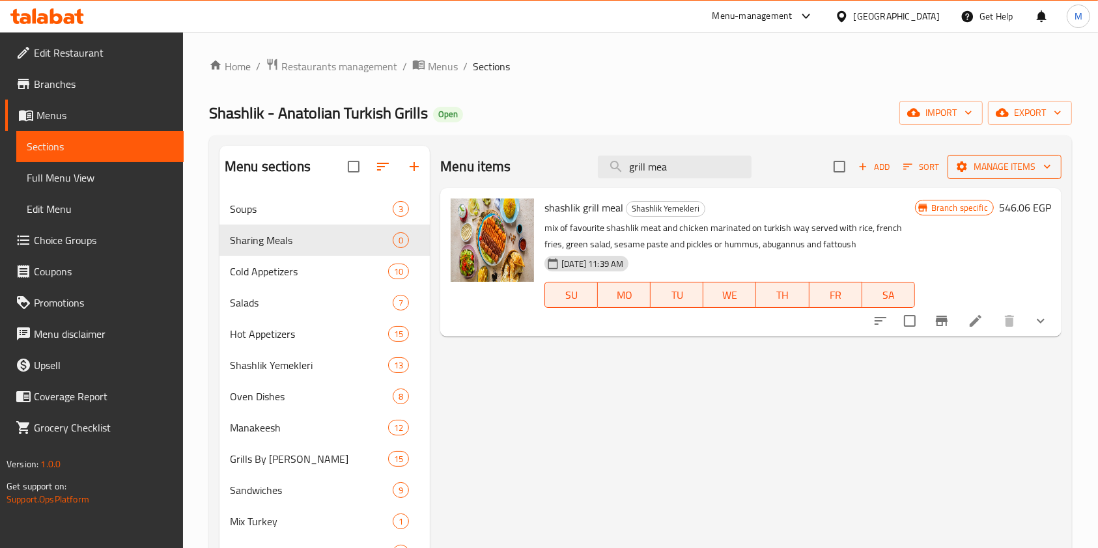
type input "grill mea"
click at [974, 169] on span "Manage items" at bounding box center [1004, 167] width 93 height 16
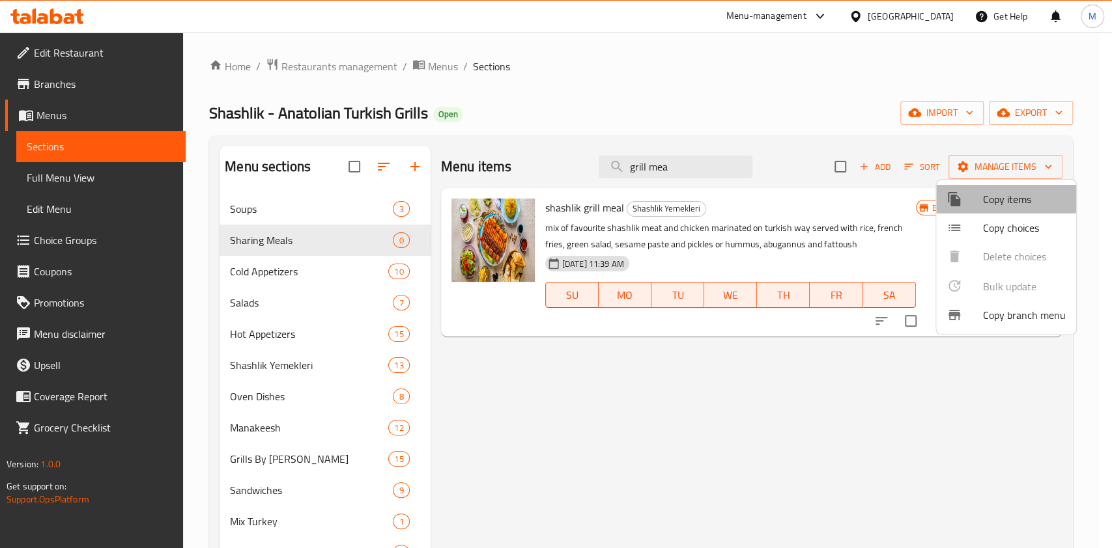
click at [1003, 191] on span "Copy items" at bounding box center [1024, 199] width 83 height 16
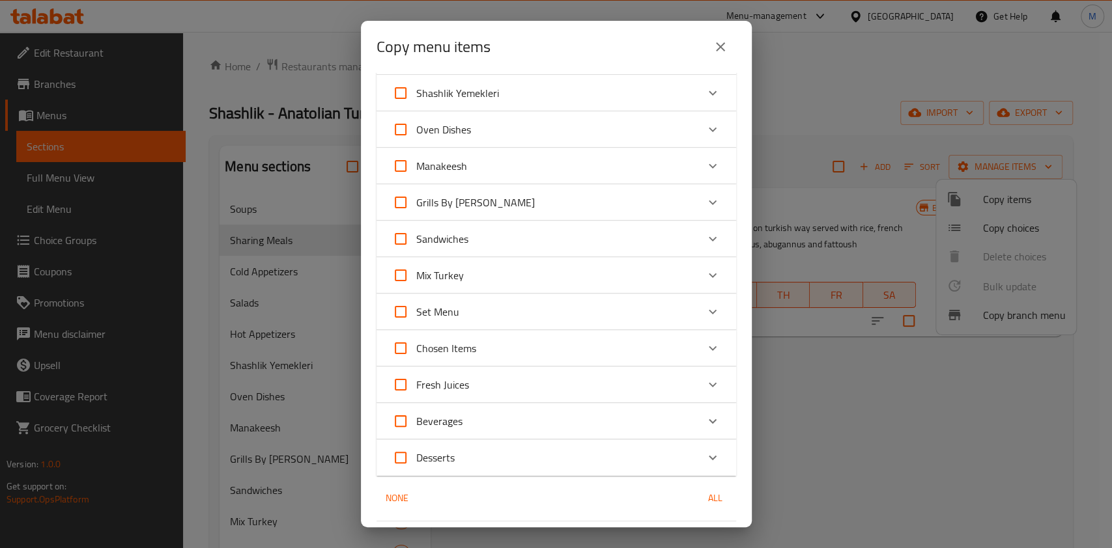
scroll to position [321, 0]
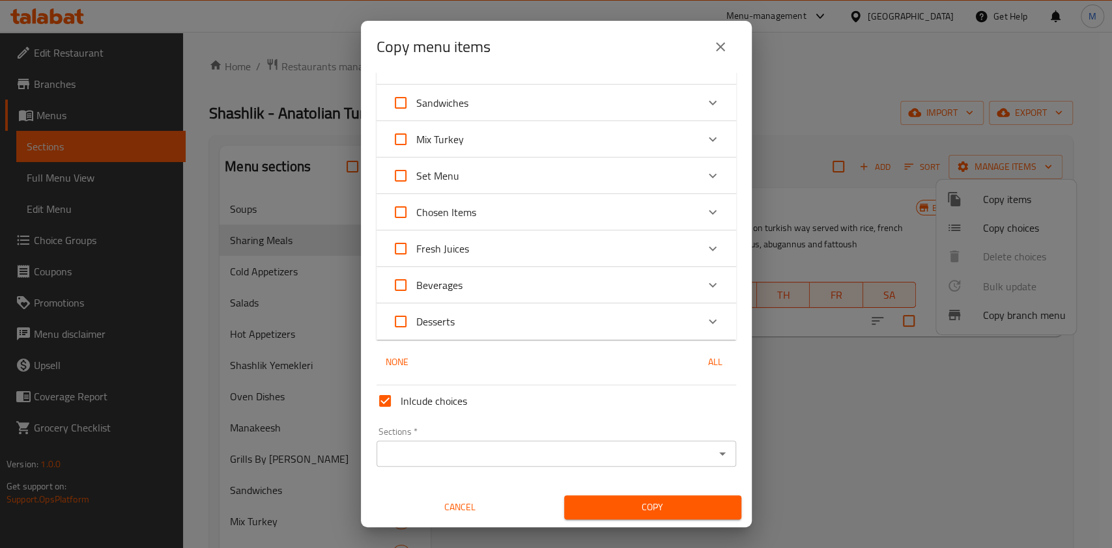
click at [714, 448] on icon "Open" at bounding box center [722, 454] width 16 height 16
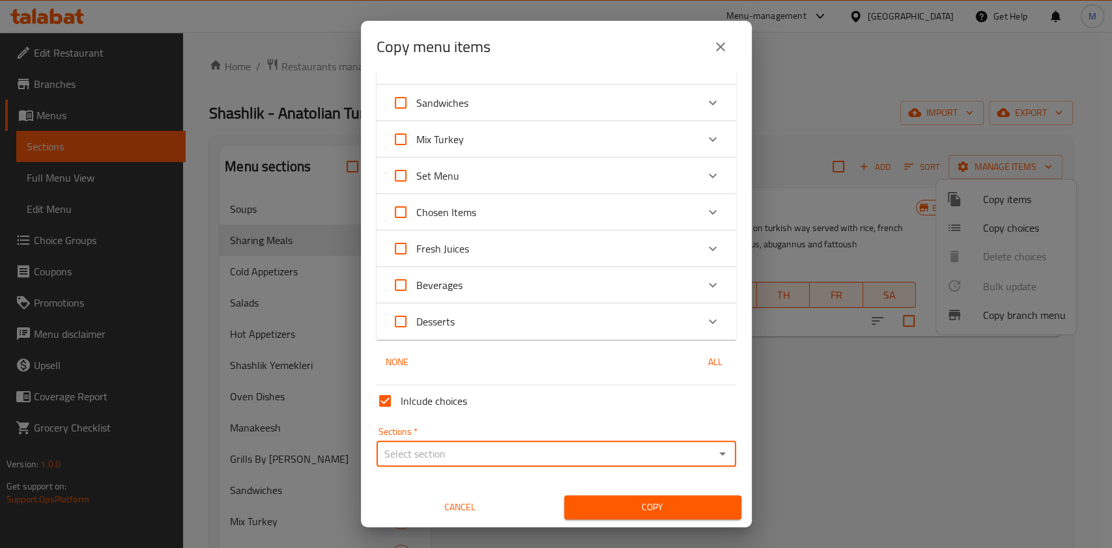
click at [472, 457] on input "Sections   *" at bounding box center [545, 454] width 330 height 18
click at [716, 452] on button "Open" at bounding box center [722, 454] width 18 height 18
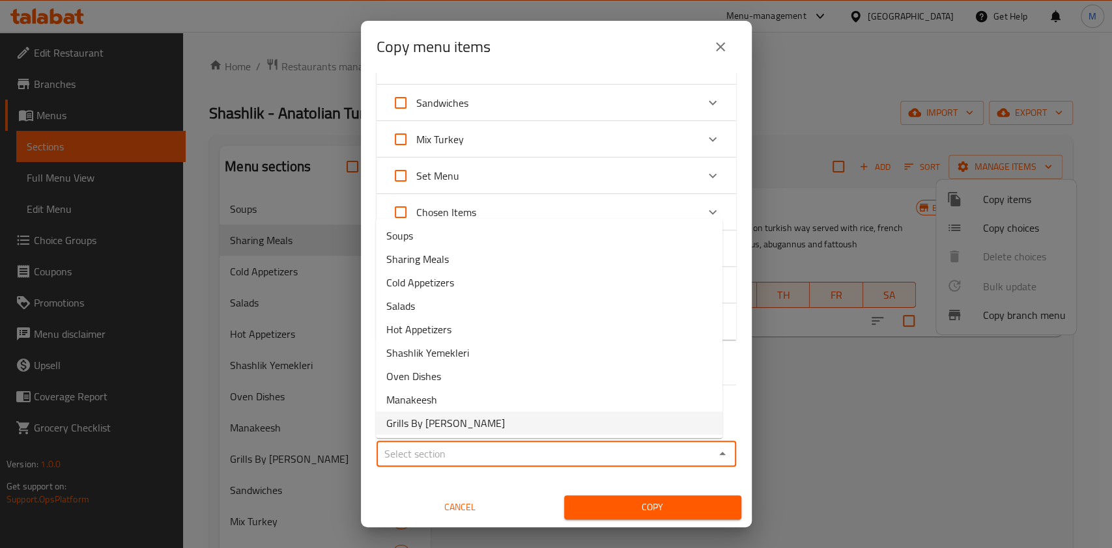
click at [714, 451] on icon "Close" at bounding box center [722, 454] width 16 height 16
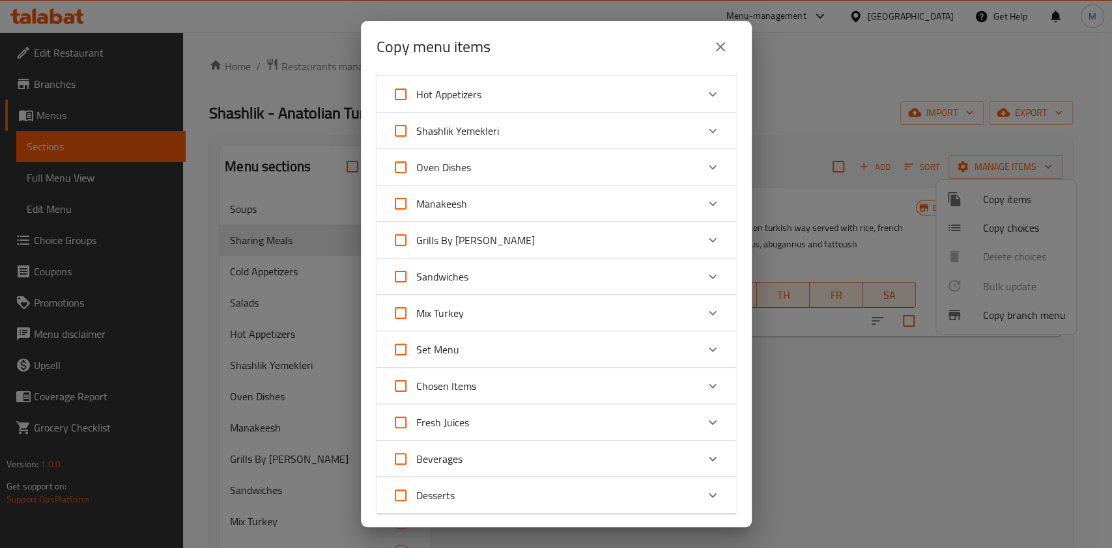
scroll to position [61, 0]
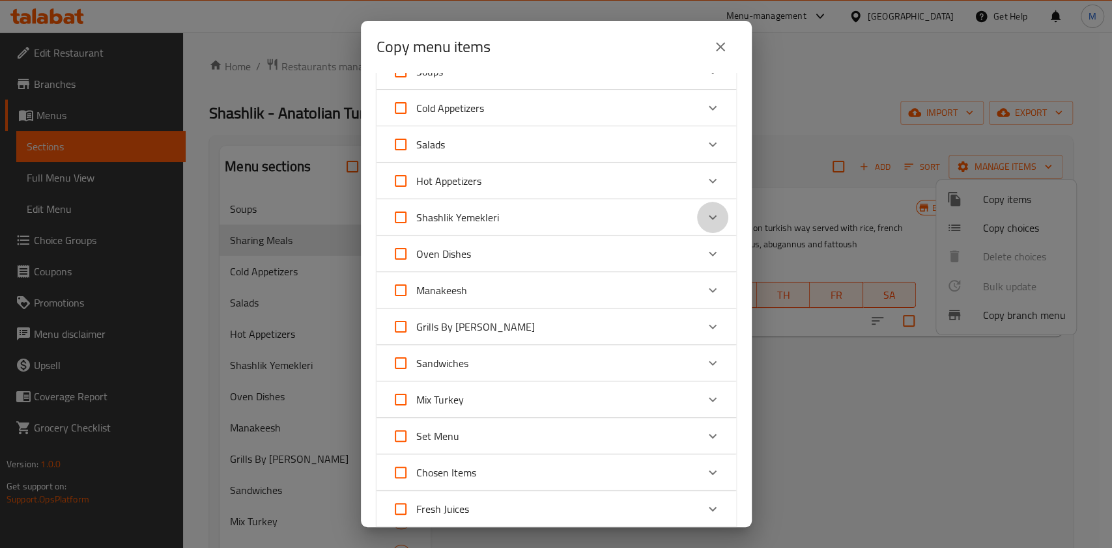
click at [708, 217] on icon "Expand" at bounding box center [712, 218] width 8 height 5
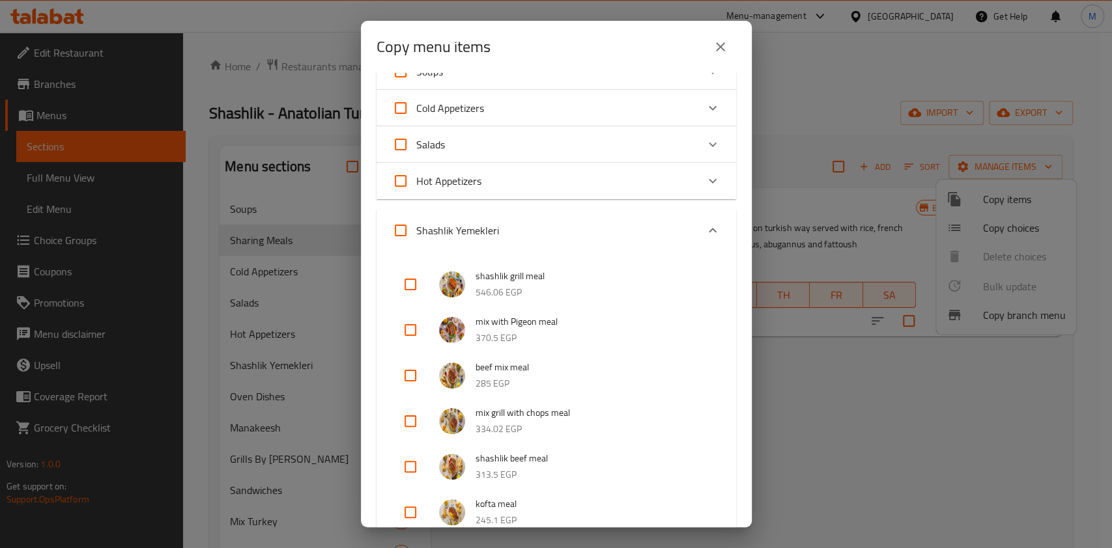
click at [404, 286] on input "checkbox" at bounding box center [410, 284] width 31 height 31
checkbox input "true"
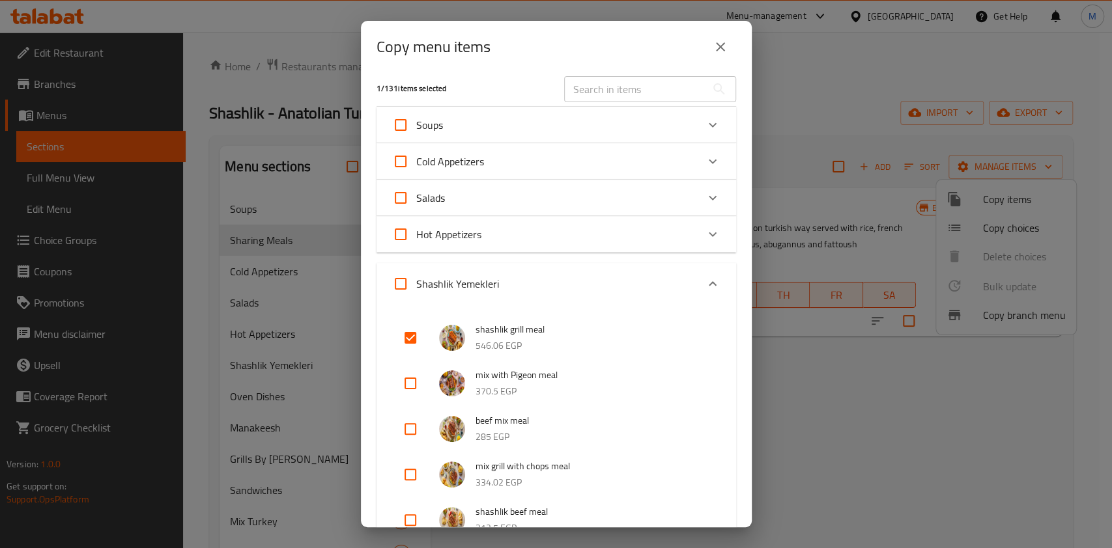
scroll to position [0, 0]
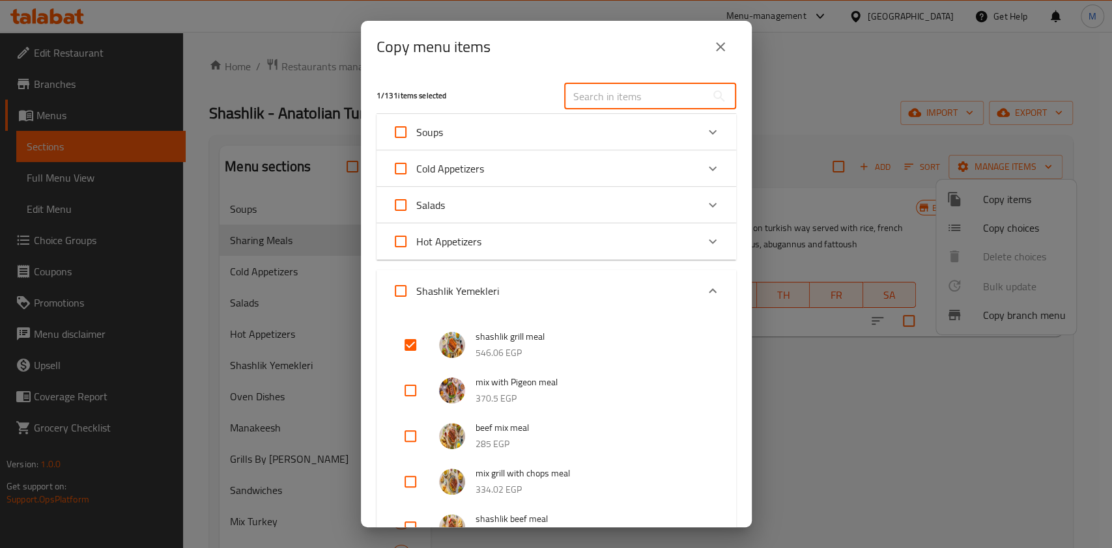
click at [647, 105] on input "text" at bounding box center [635, 96] width 142 height 26
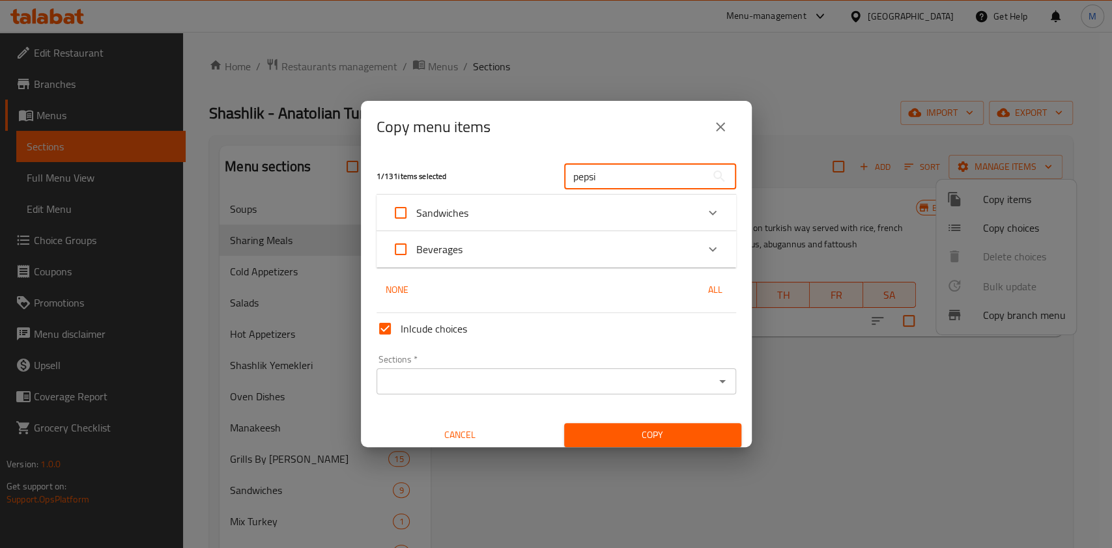
type input "pepsi"
click at [705, 213] on icon "Expand" at bounding box center [713, 213] width 16 height 16
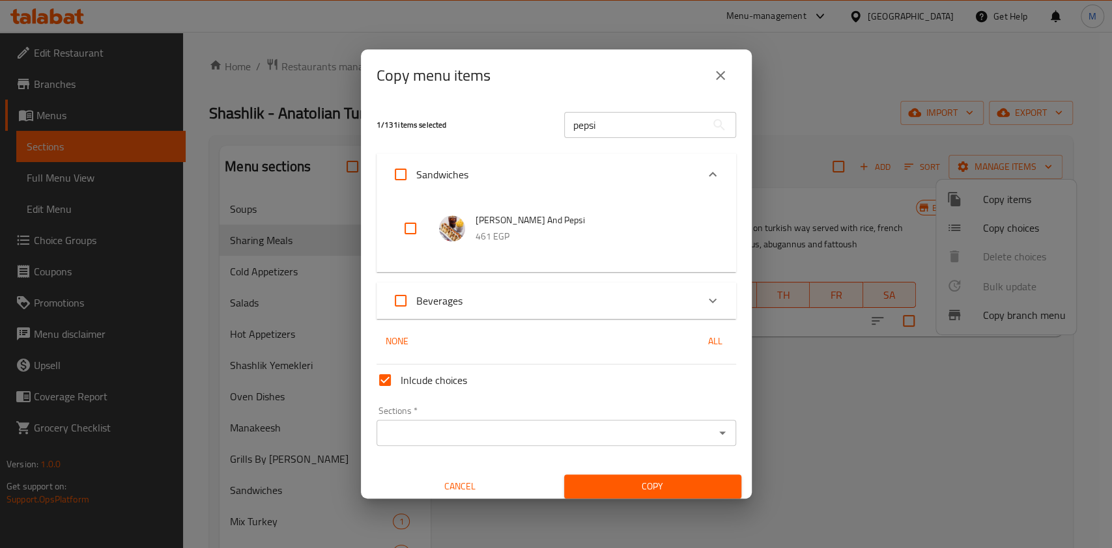
click at [417, 232] on input "checkbox" at bounding box center [410, 228] width 31 height 31
drag, startPoint x: 417, startPoint y: 232, endPoint x: 443, endPoint y: 227, distance: 26.6
click at [417, 232] on input "checkbox" at bounding box center [410, 228] width 31 height 31
click at [402, 227] on input "checkbox" at bounding box center [410, 228] width 31 height 31
checkbox input "true"
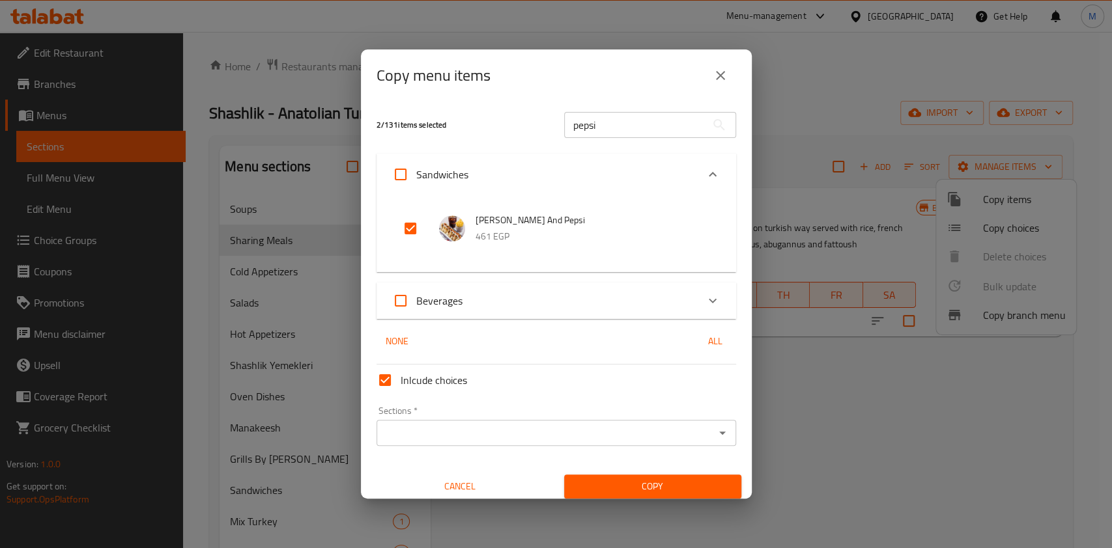
click at [618, 128] on input "pepsi" at bounding box center [635, 125] width 142 height 26
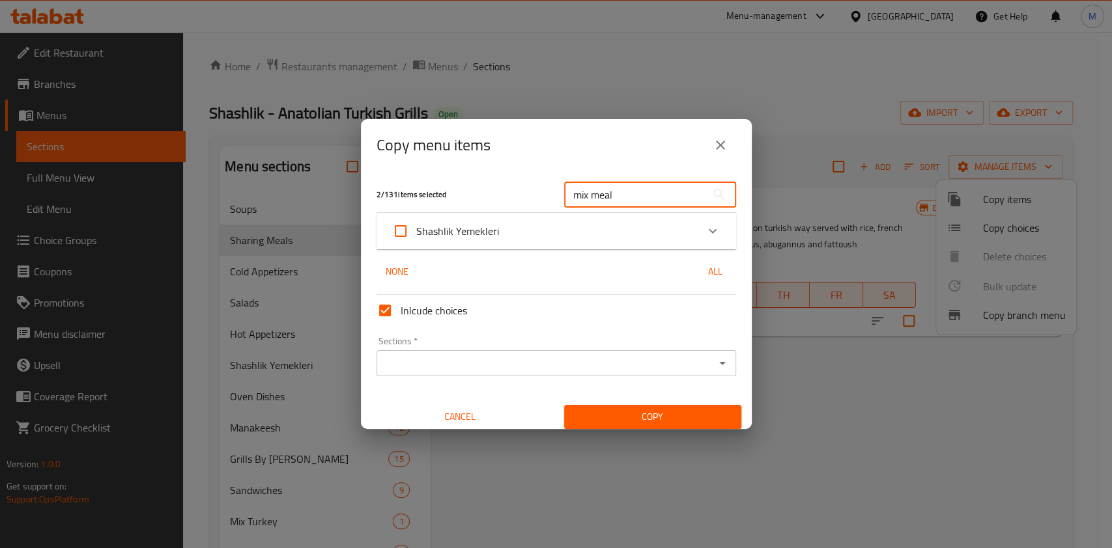
type input "mix meal"
click at [705, 237] on icon "Expand" at bounding box center [713, 231] width 16 height 16
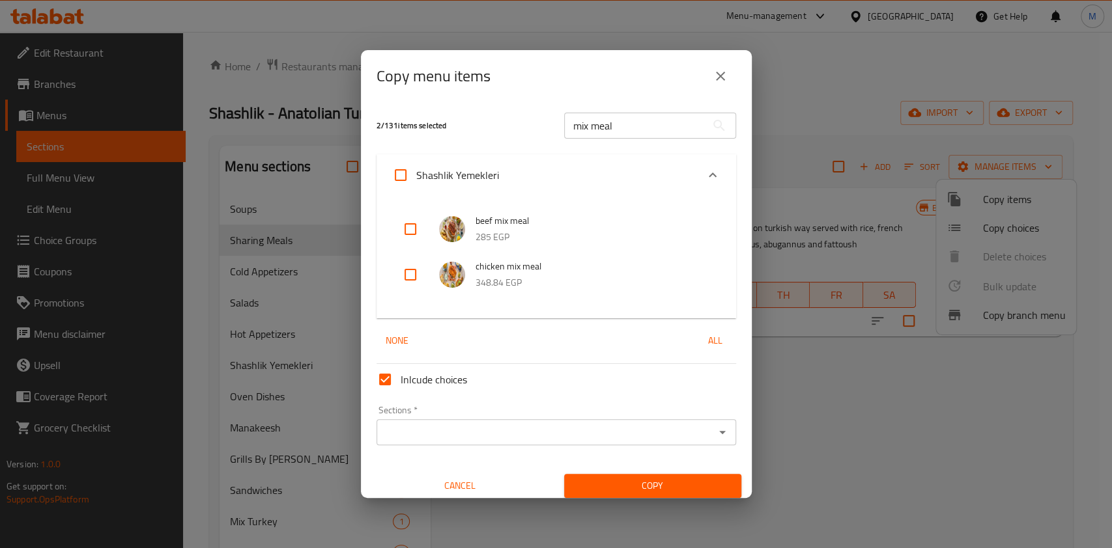
click at [413, 267] on input "checkbox" at bounding box center [410, 274] width 31 height 31
checkbox input "true"
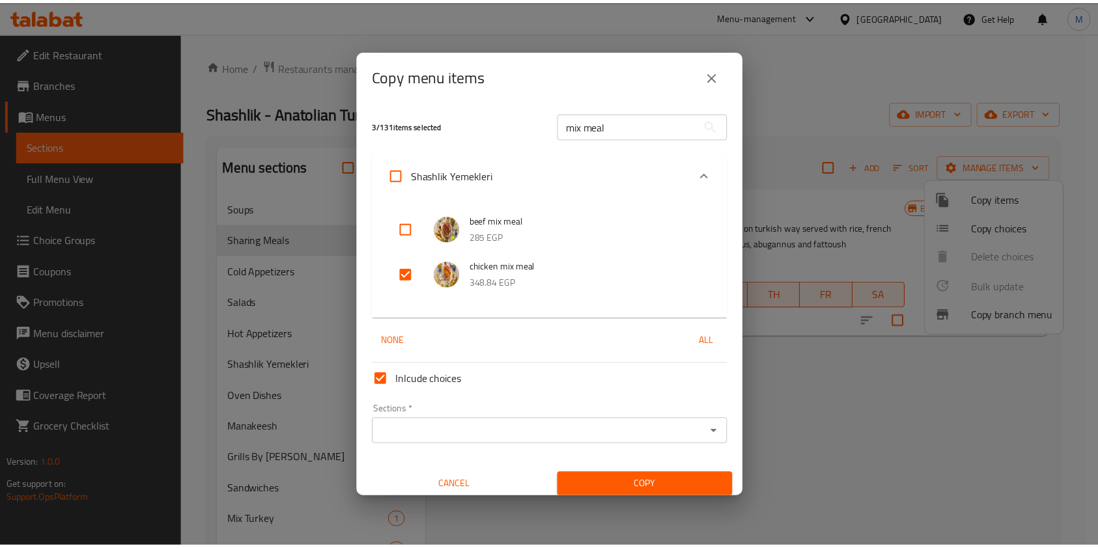
scroll to position [8, 0]
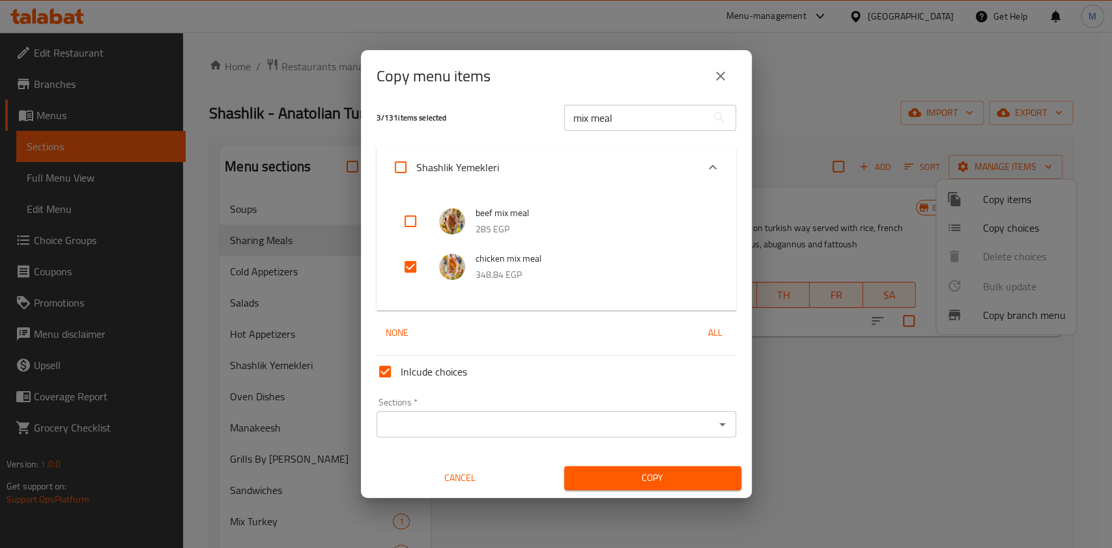
click at [718, 432] on div "Sections *" at bounding box center [555, 425] width 359 height 26
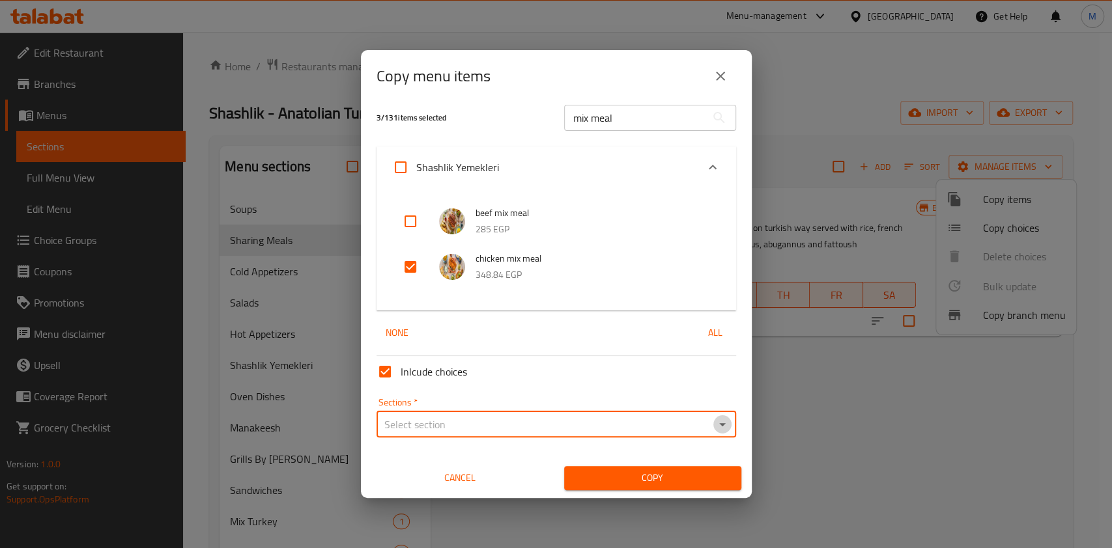
click at [714, 428] on icon "Open" at bounding box center [722, 425] width 16 height 16
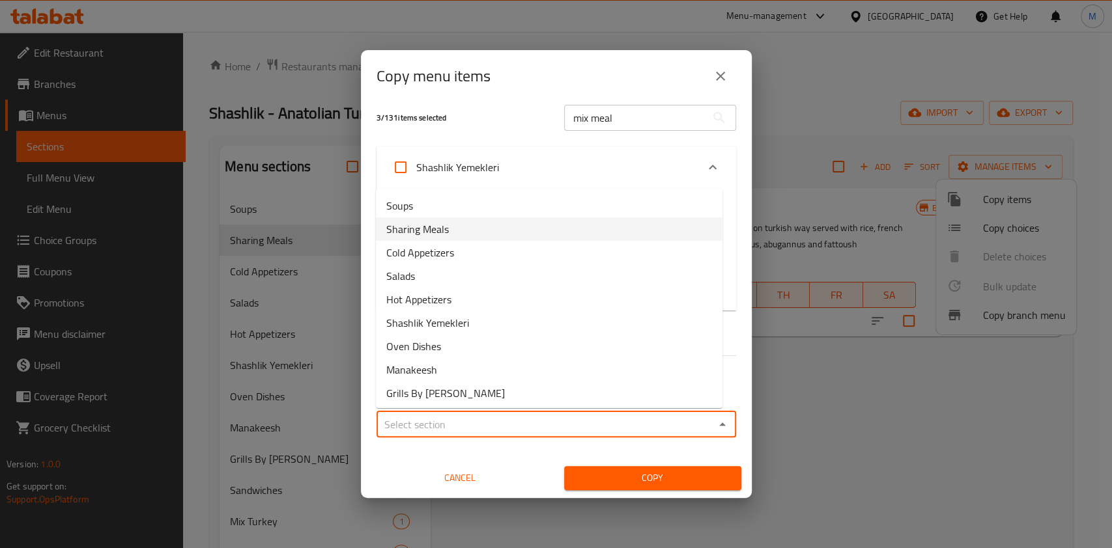
click at [535, 240] on li "Sharing Meals" at bounding box center [549, 228] width 346 height 23
type input "Sharing Meals"
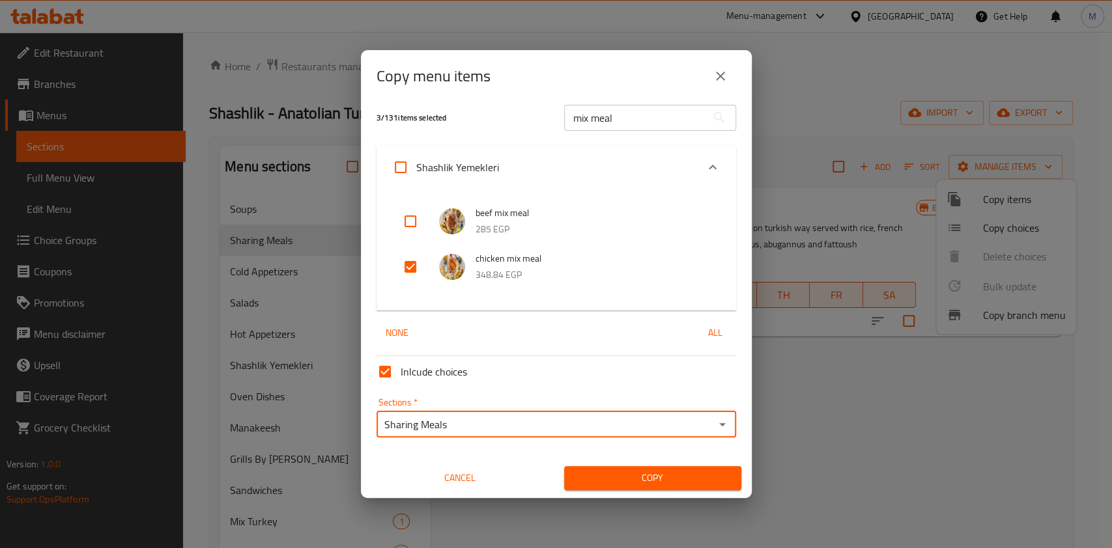
click at [651, 460] on div "Copy" at bounding box center [652, 478] width 193 height 40
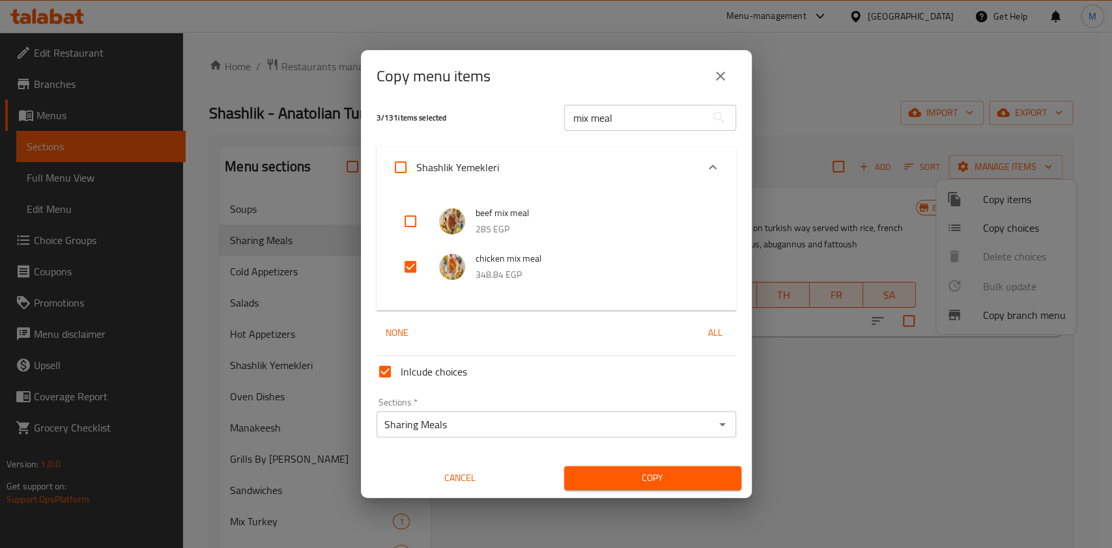
click at [653, 466] on button "Copy" at bounding box center [652, 478] width 177 height 24
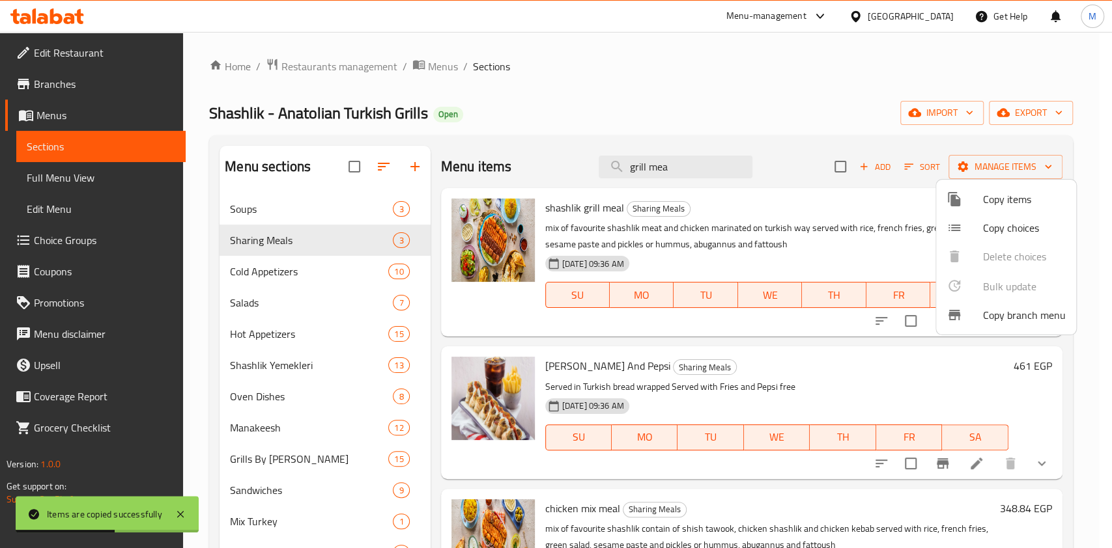
click at [382, 161] on div at bounding box center [556, 274] width 1112 height 548
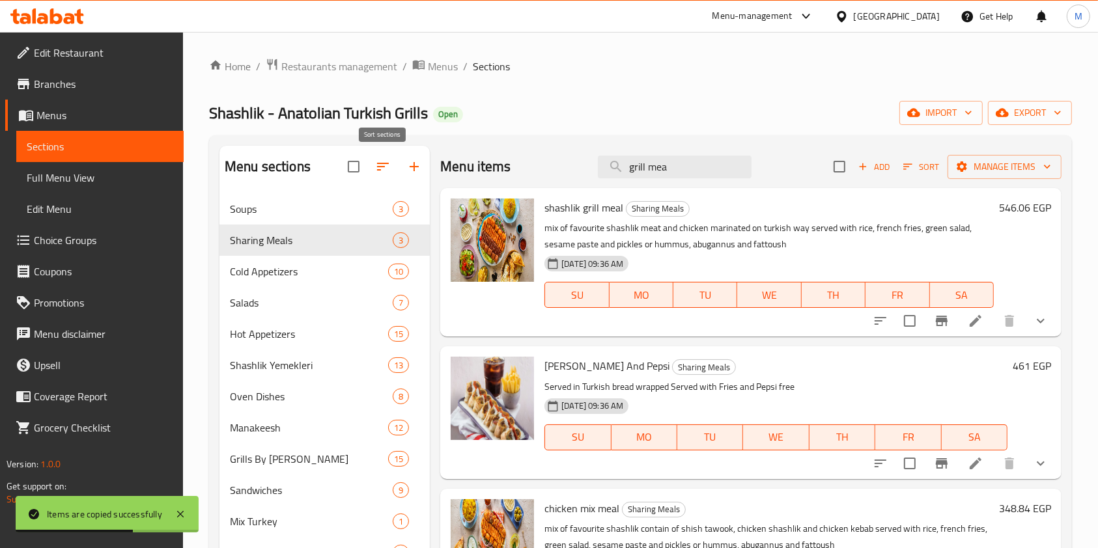
click at [380, 175] on button "button" at bounding box center [382, 166] width 31 height 31
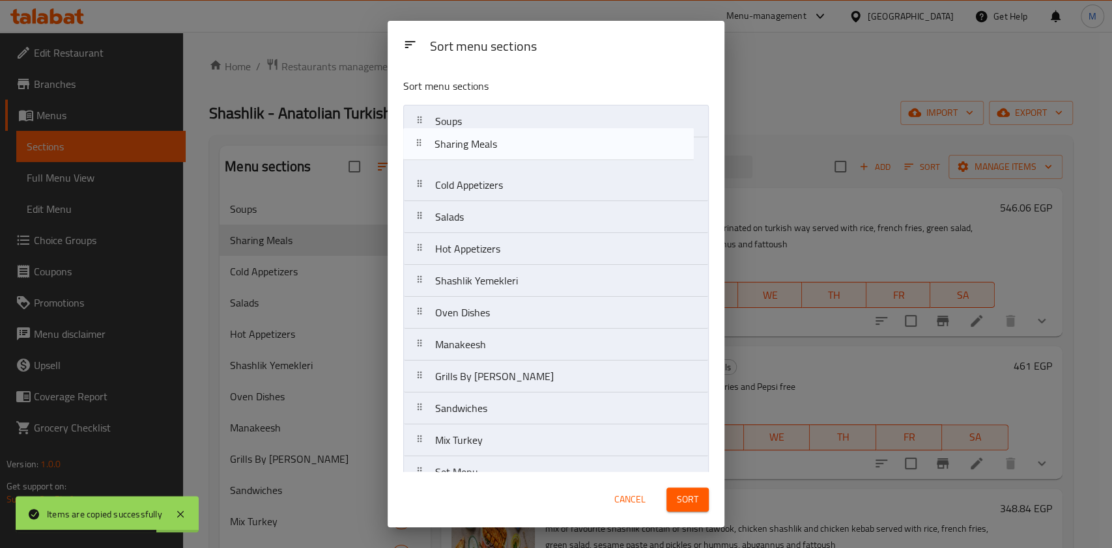
drag, startPoint x: 465, startPoint y: 157, endPoint x: 464, endPoint y: 135, distance: 22.1
click at [464, 135] on nav "Soups Sharing Meals Cold Appetizers Salads Hot Appetizers Shashlik Yemekleri Ov…" at bounding box center [555, 361] width 305 height 512
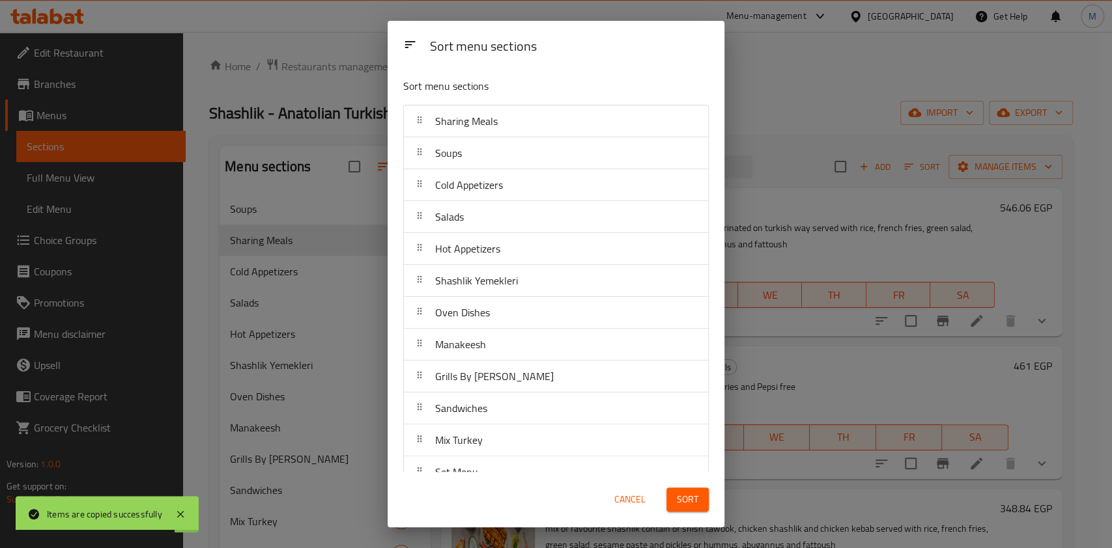
click at [678, 498] on span "Sort" at bounding box center [687, 500] width 21 height 16
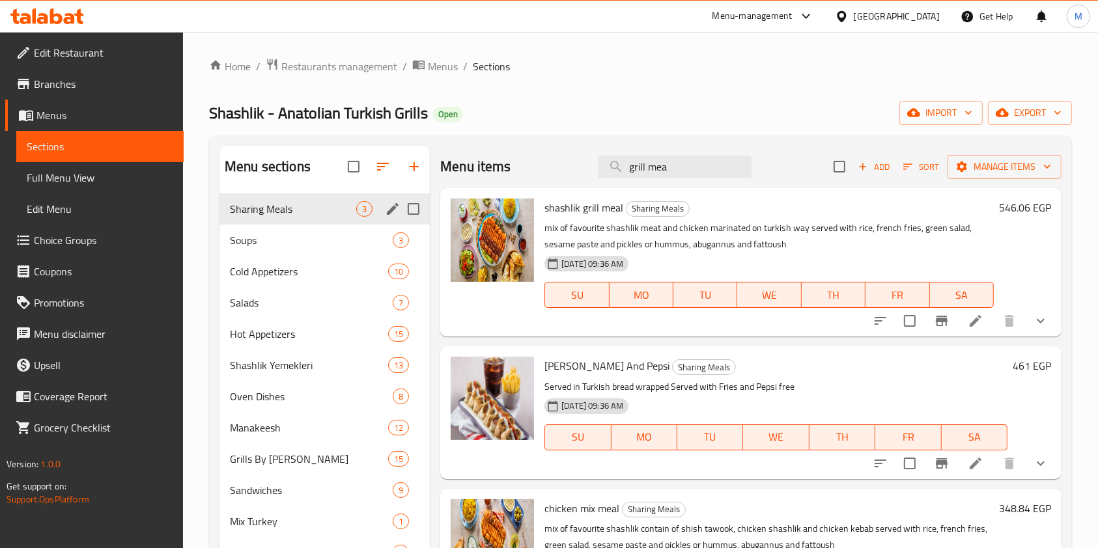
click at [307, 230] on div "Soups 3" at bounding box center [324, 240] width 210 height 31
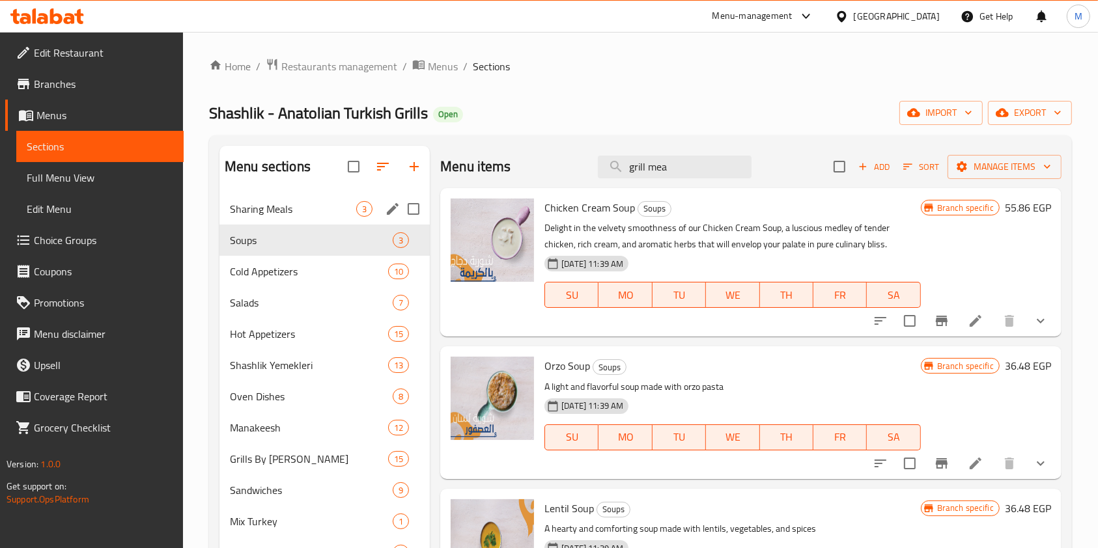
click at [324, 194] on div "Sharing Meals 3" at bounding box center [324, 208] width 210 height 31
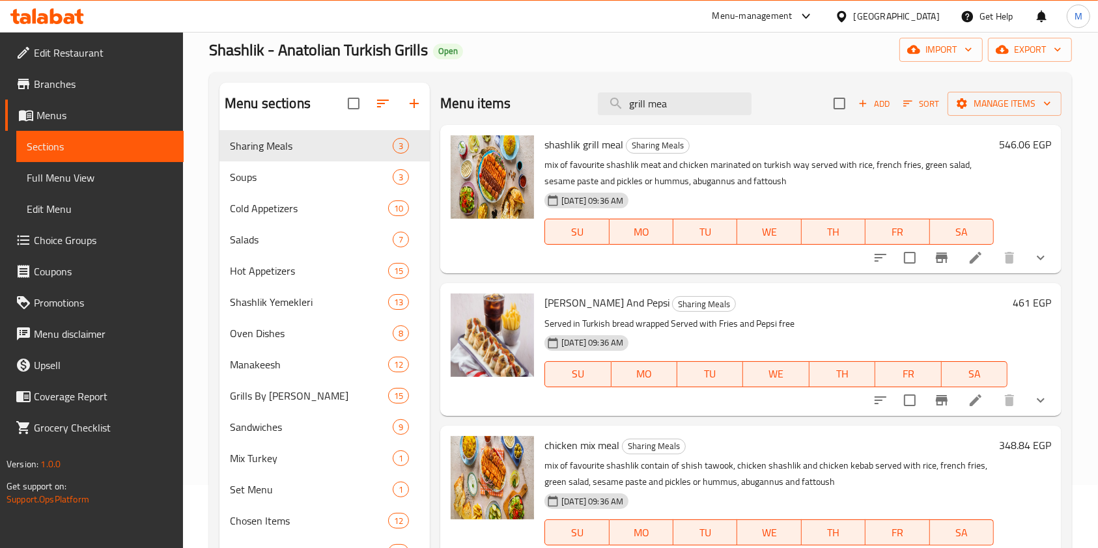
scroll to position [87, 0]
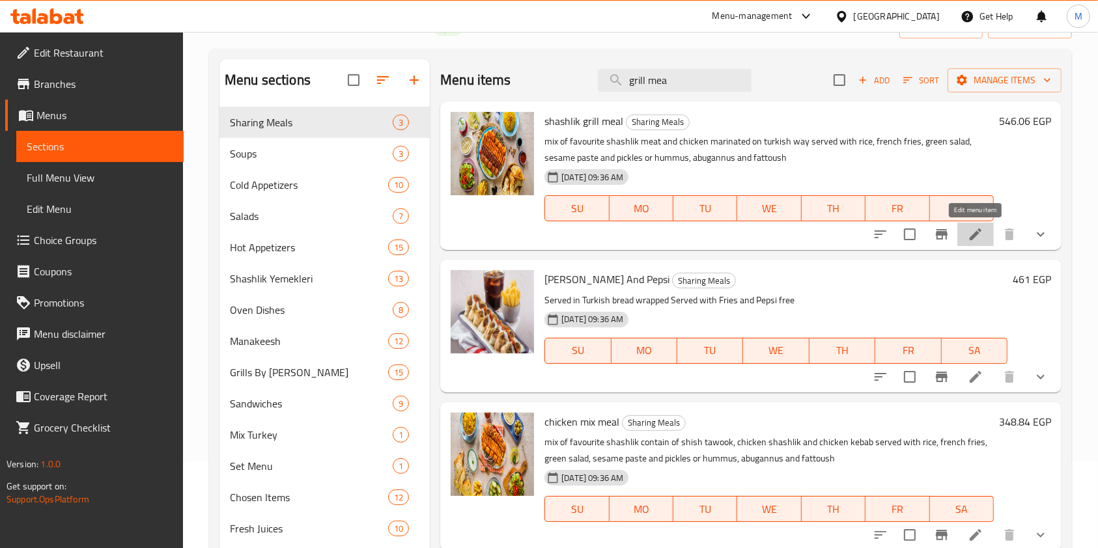
click at [968, 238] on icon at bounding box center [976, 235] width 16 height 16
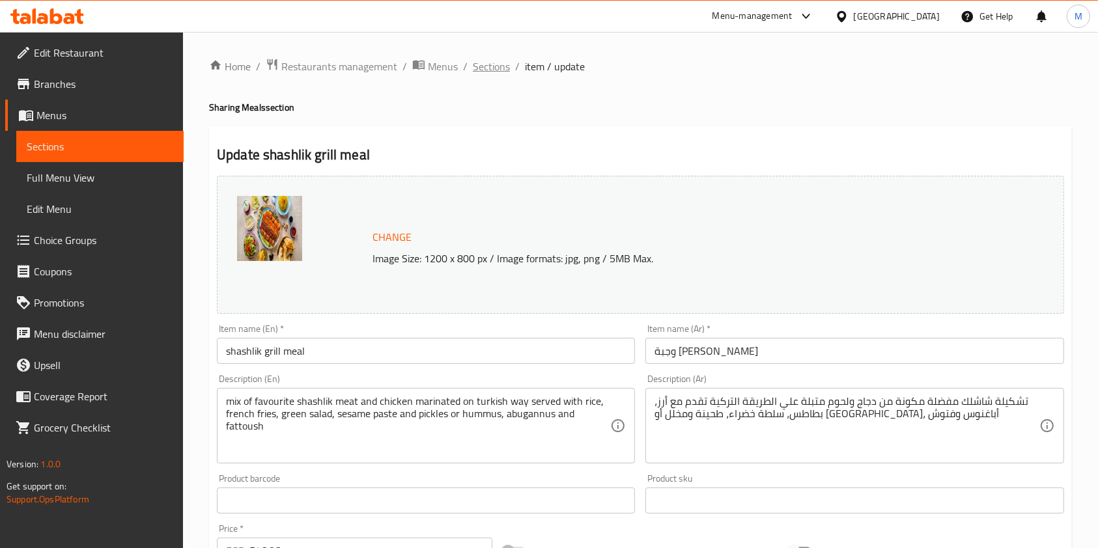
click at [498, 66] on span "Sections" at bounding box center [491, 67] width 37 height 16
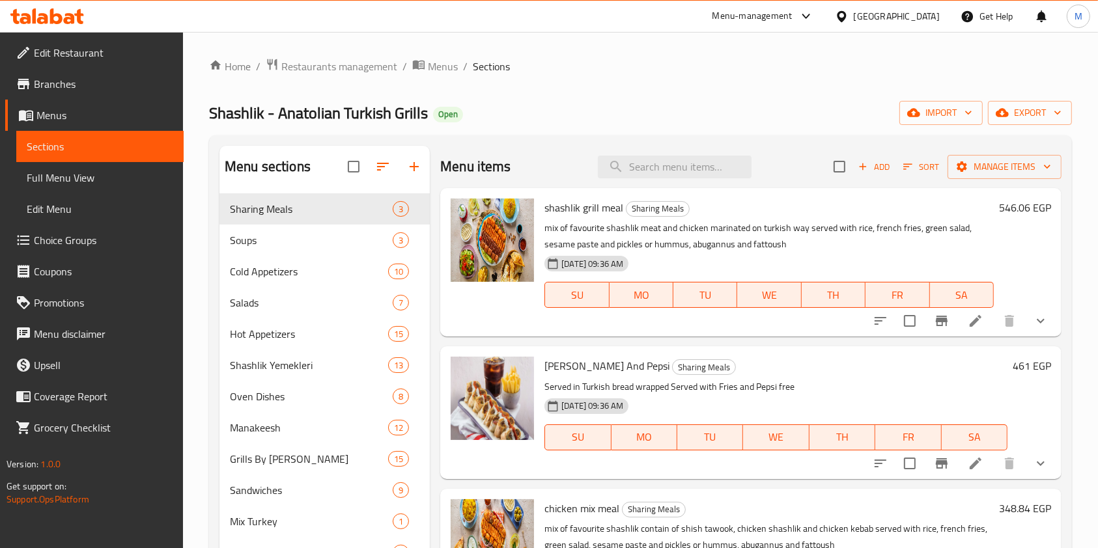
click at [1048, 321] on button "show more" at bounding box center [1040, 320] width 31 height 31
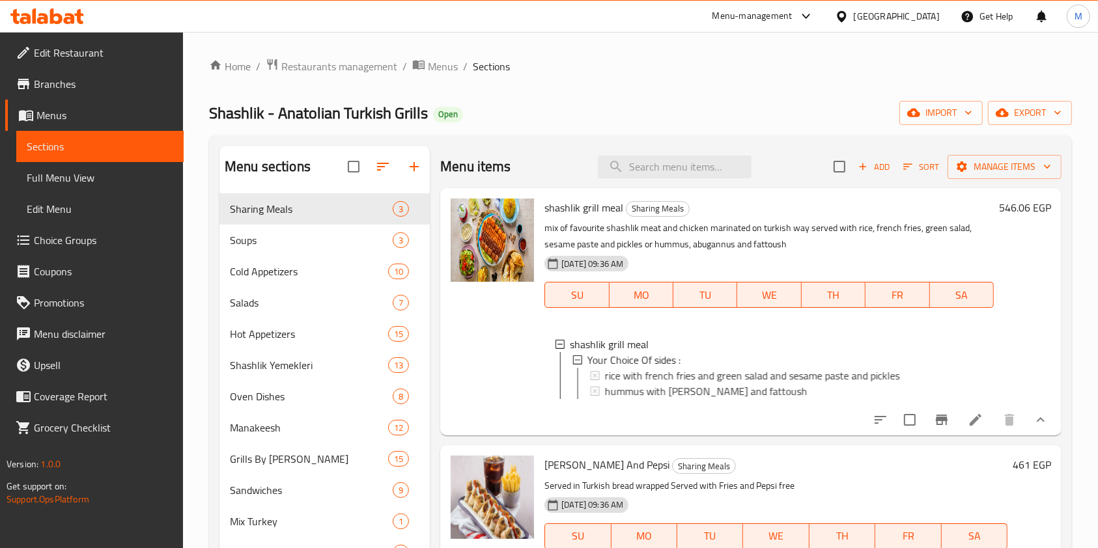
scroll to position [51, 0]
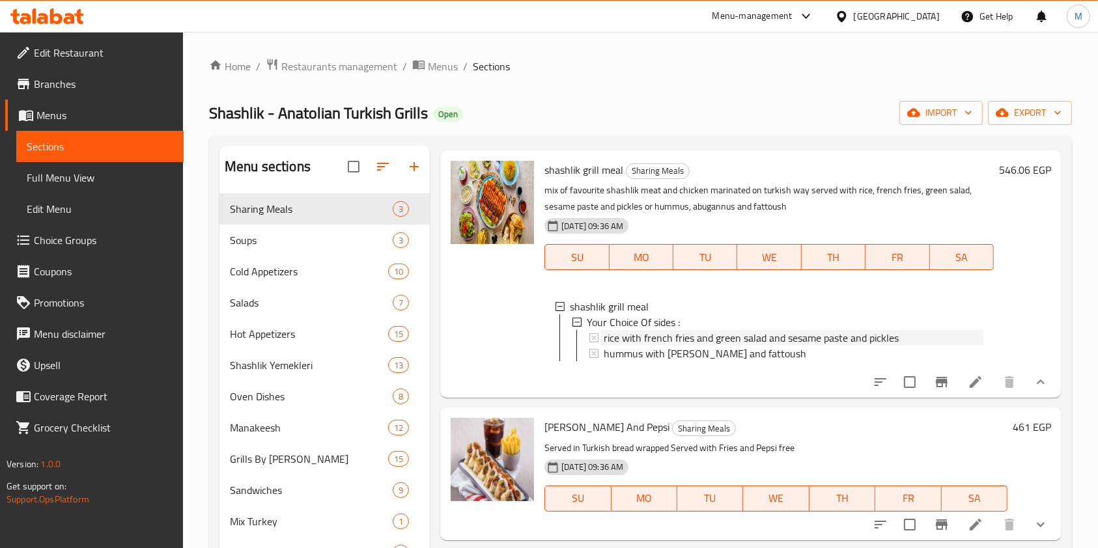
click at [679, 330] on span "rice with french fries and green salad and sesame paste and pickles" at bounding box center [751, 338] width 295 height 16
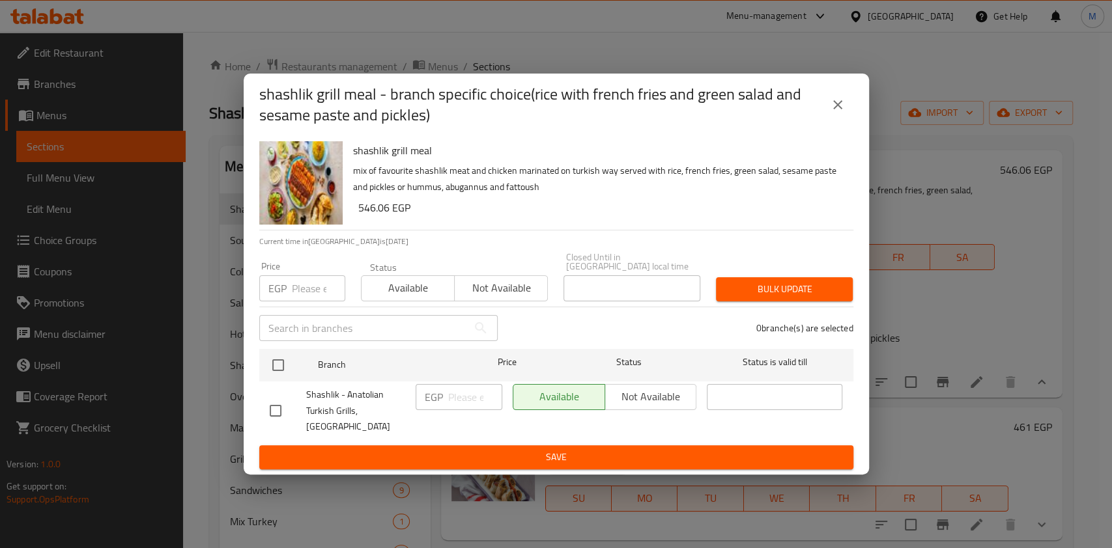
click at [822, 117] on button "close" at bounding box center [837, 104] width 31 height 31
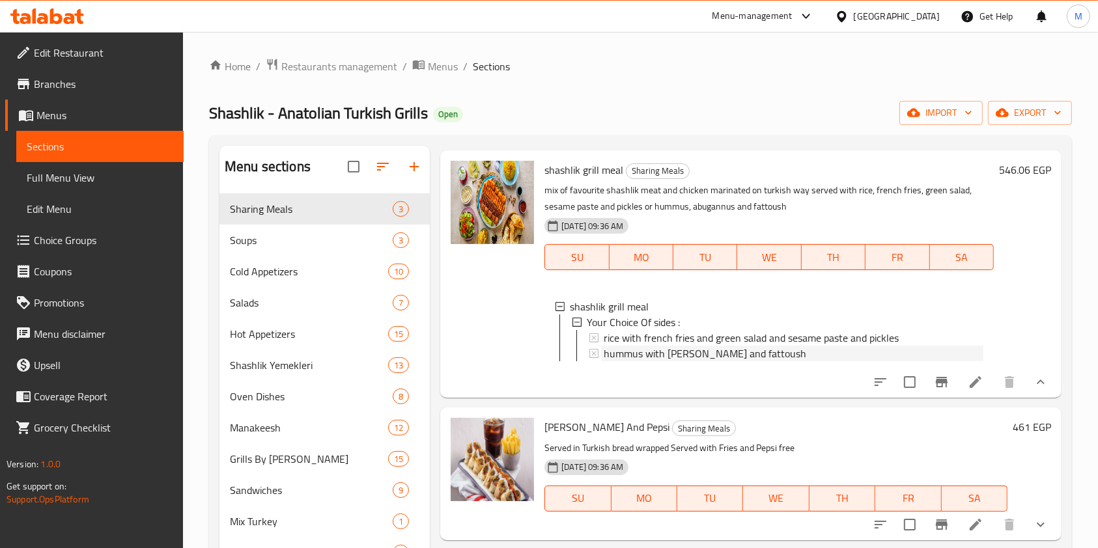
click at [805, 346] on div "hummus with abugannus and fattoush" at bounding box center [794, 354] width 380 height 16
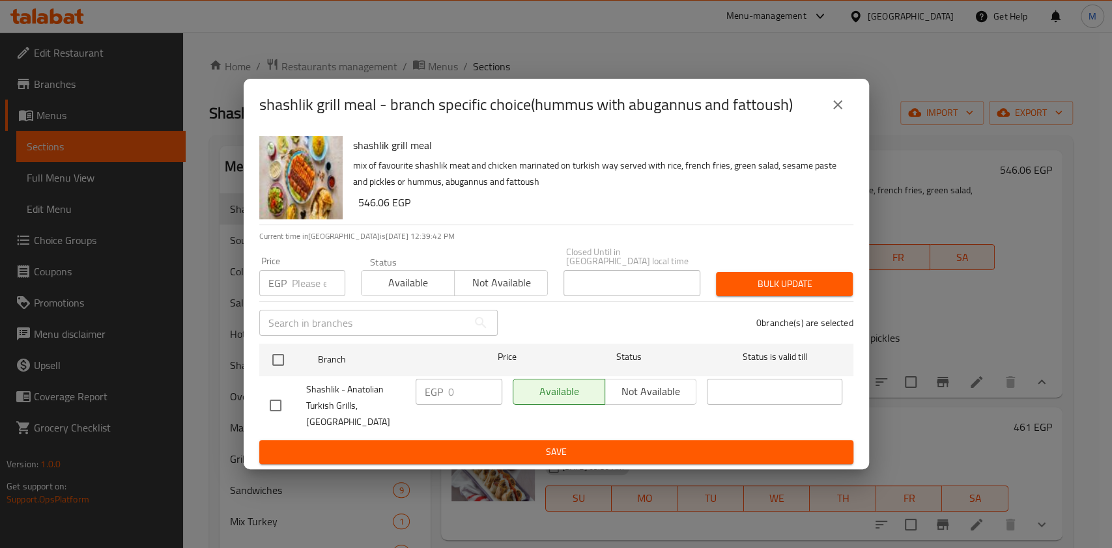
click at [835, 120] on button "close" at bounding box center [837, 104] width 31 height 31
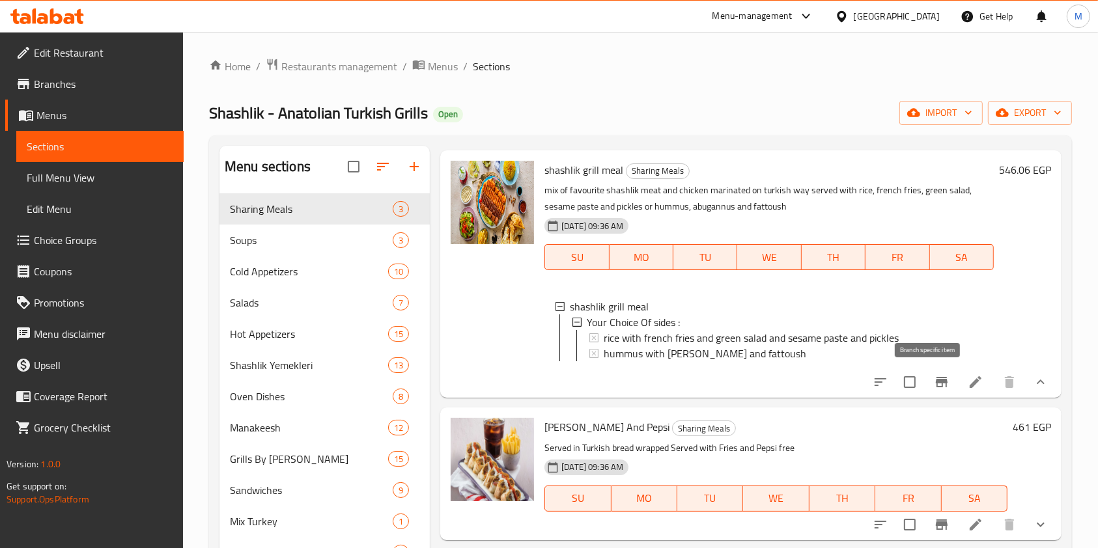
click at [934, 374] on icon "Branch-specific-item" at bounding box center [942, 382] width 16 height 16
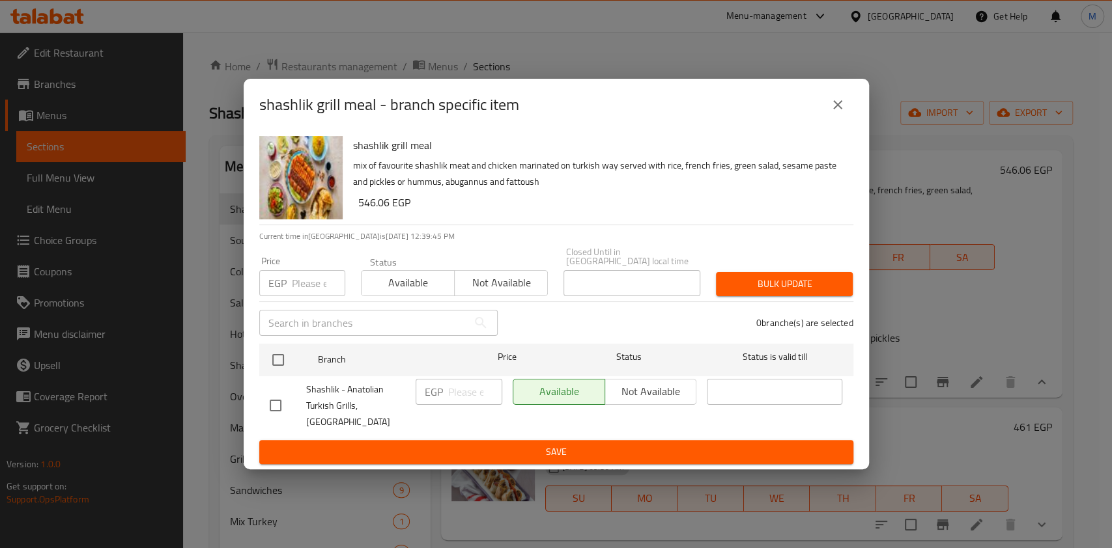
drag, startPoint x: 268, startPoint y: 404, endPoint x: 281, endPoint y: 404, distance: 13.0
click at [269, 404] on input "checkbox" at bounding box center [275, 405] width 27 height 27
checkbox input "true"
click at [458, 402] on input "number" at bounding box center [475, 392] width 54 height 26
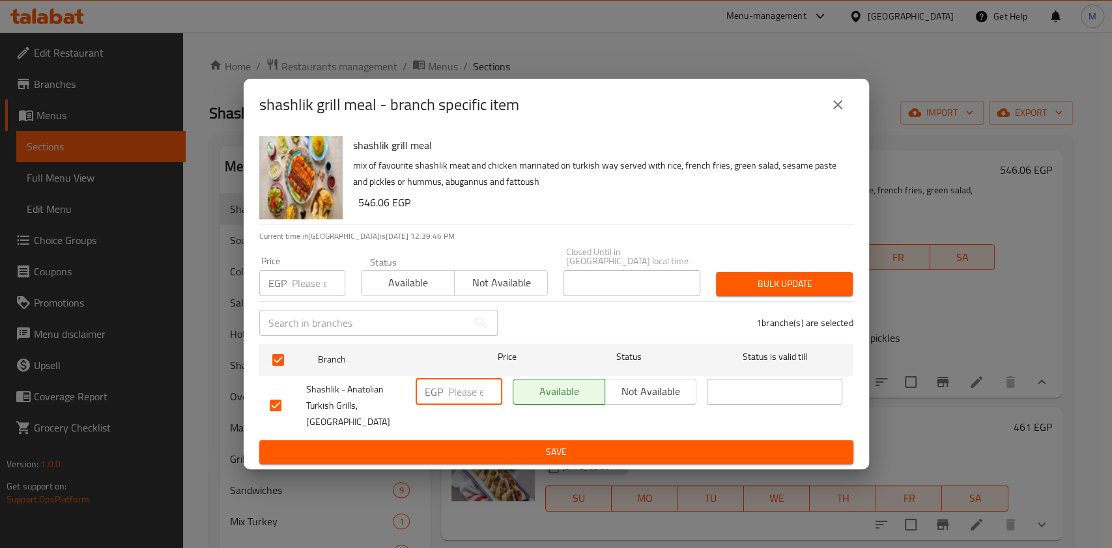
click at [458, 402] on input "number" at bounding box center [475, 392] width 54 height 26
type input "615"
click at [523, 444] on span "Save" at bounding box center [556, 452] width 573 height 16
click at [523, 443] on div at bounding box center [556, 274] width 1112 height 548
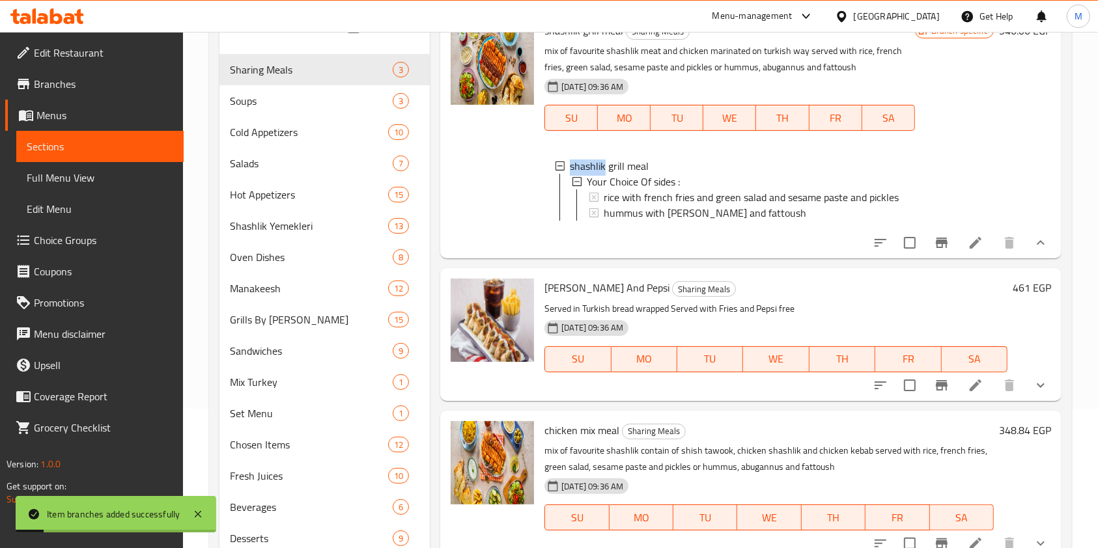
scroll to position [187, 0]
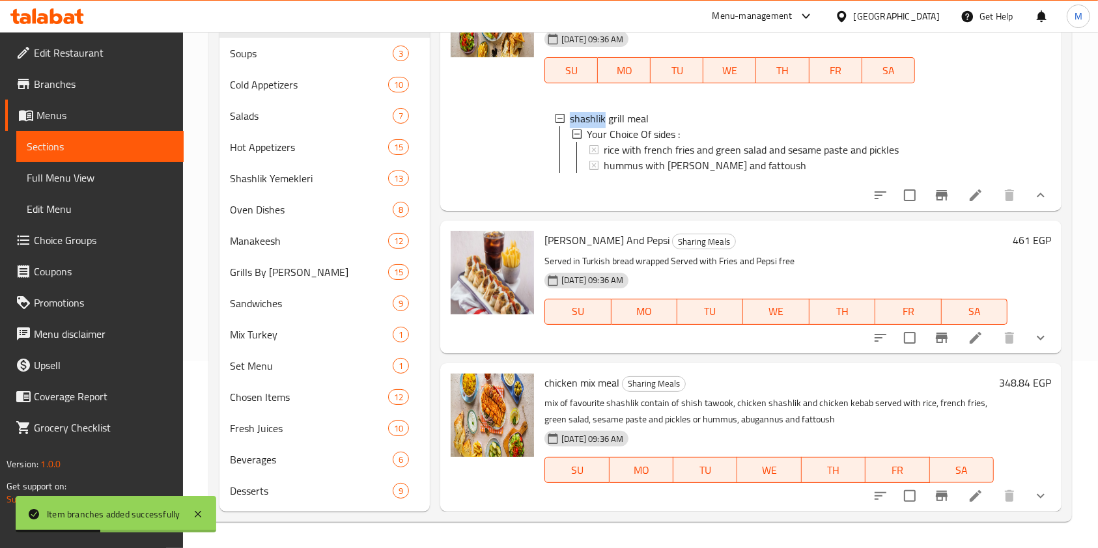
click at [1033, 346] on icon "show more" at bounding box center [1041, 338] width 16 height 16
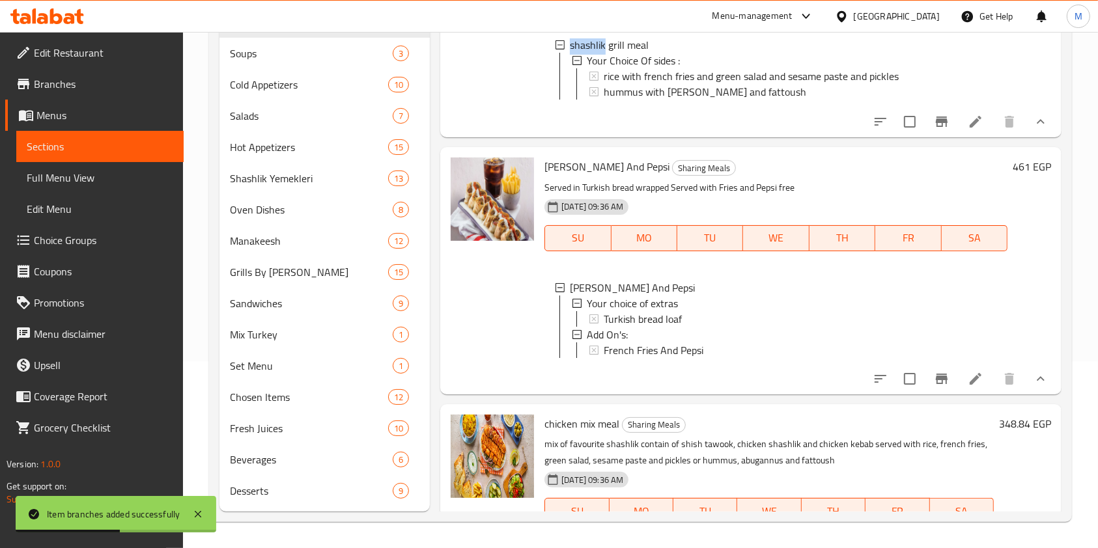
scroll to position [138, 0]
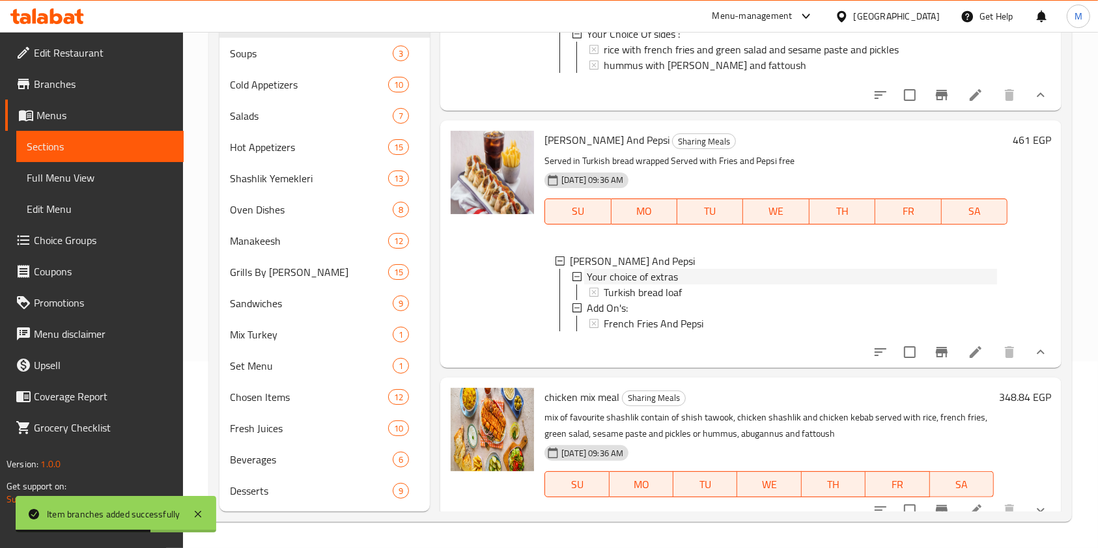
click at [697, 285] on div "Your choice of extras" at bounding box center [792, 277] width 410 height 16
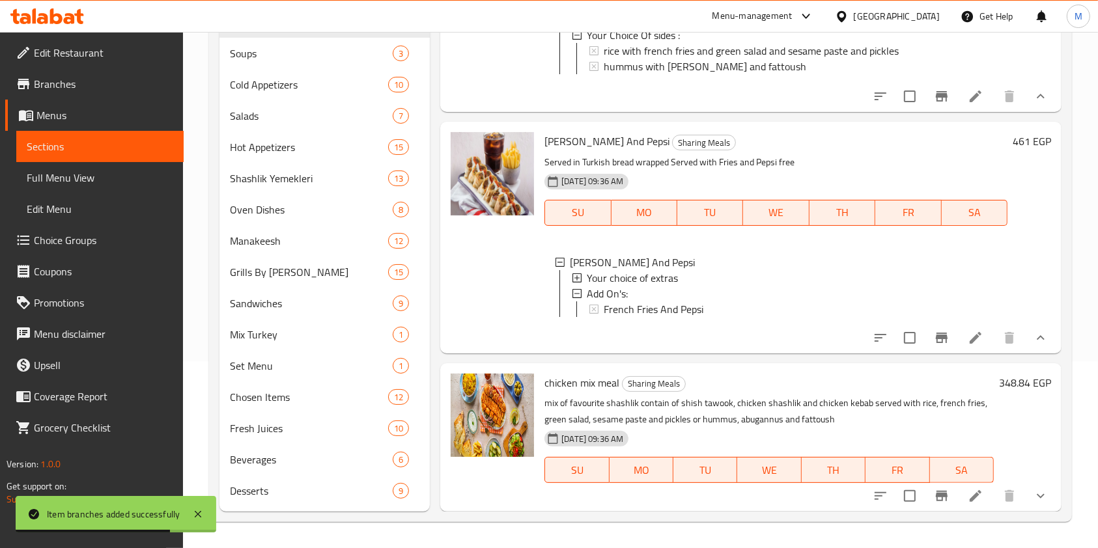
click at [666, 286] on span "Your choice of extras" at bounding box center [632, 278] width 91 height 16
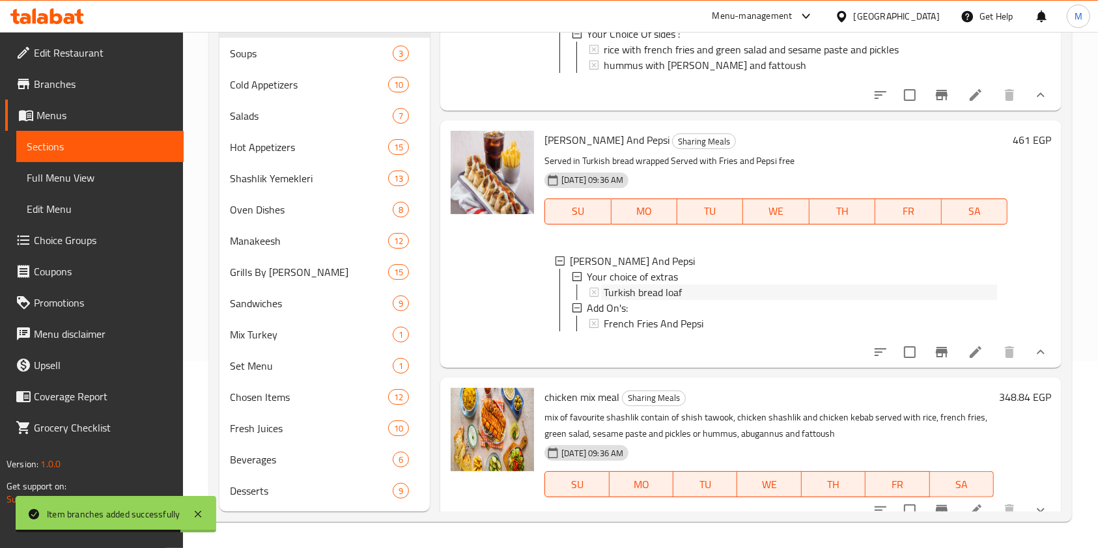
click at [654, 300] on span "Turkish bread loaf" at bounding box center [643, 293] width 78 height 16
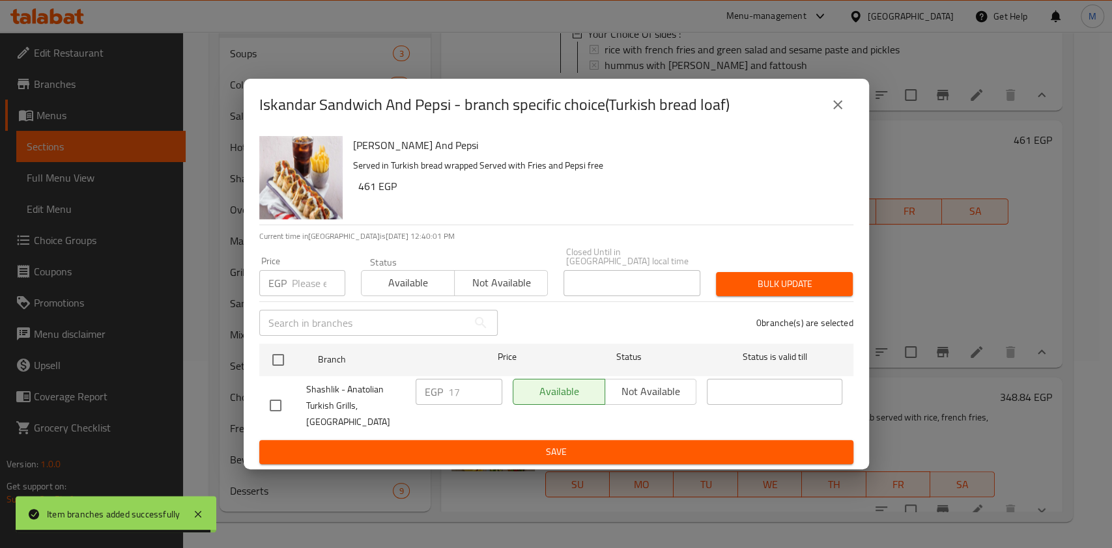
click at [831, 113] on icon "close" at bounding box center [838, 105] width 16 height 16
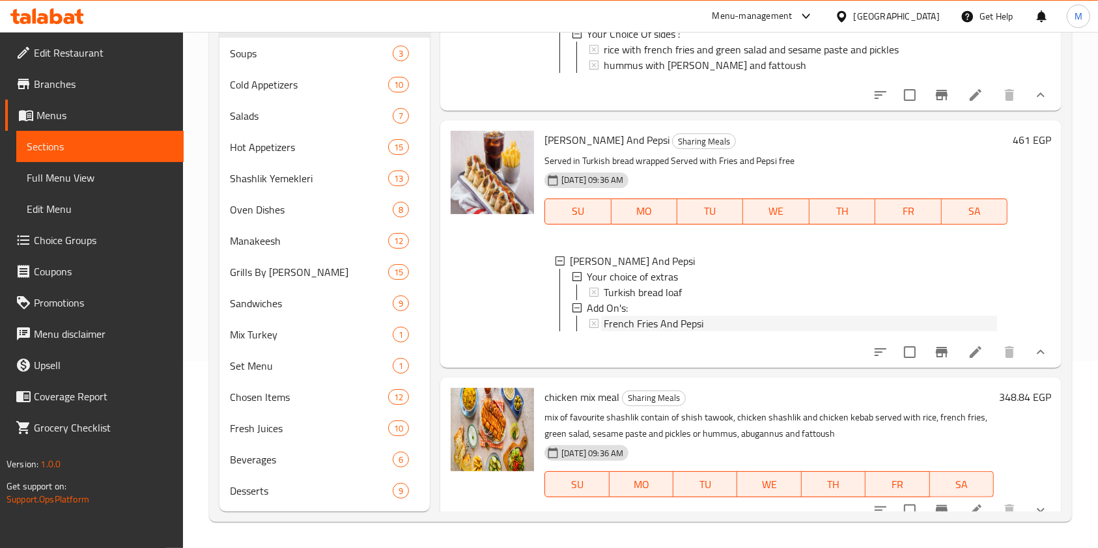
click at [653, 331] on span "French Fries And Pepsi" at bounding box center [654, 324] width 100 height 16
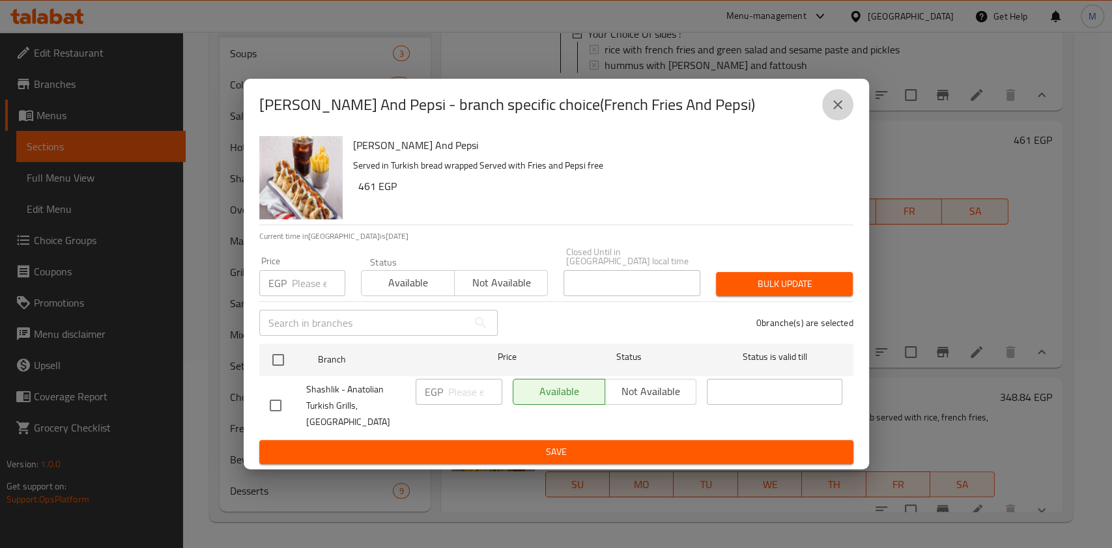
click at [826, 116] on button "close" at bounding box center [837, 104] width 31 height 31
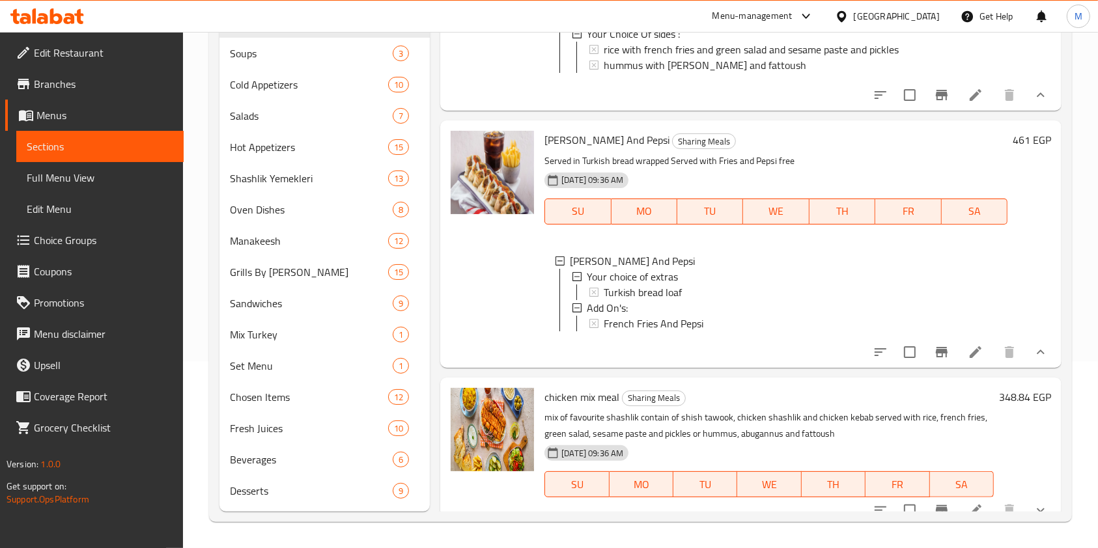
click at [926, 368] on button "Branch-specific-item" at bounding box center [941, 352] width 31 height 31
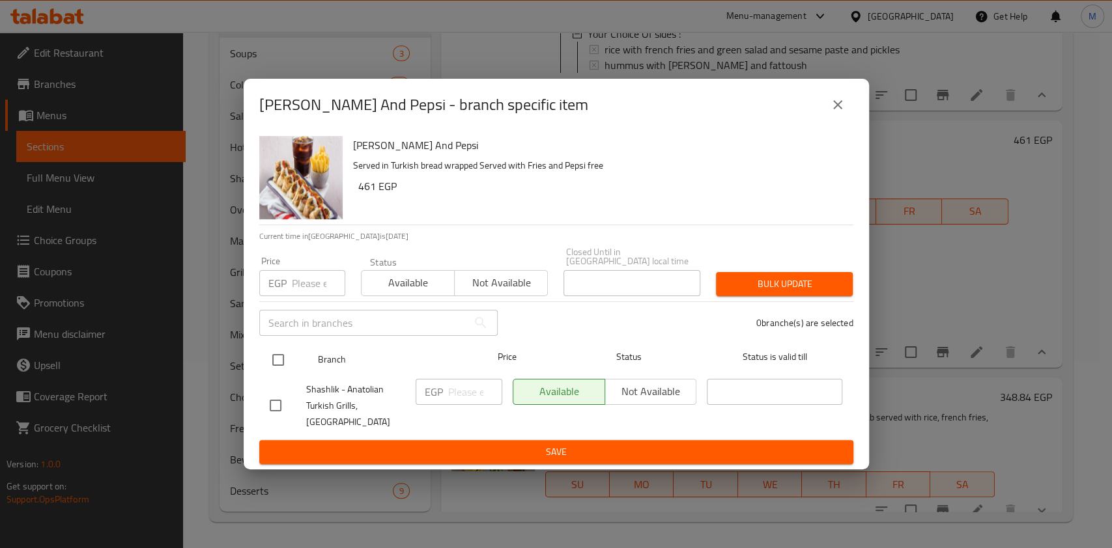
click at [283, 355] on input "checkbox" at bounding box center [277, 359] width 27 height 27
checkbox input "false"
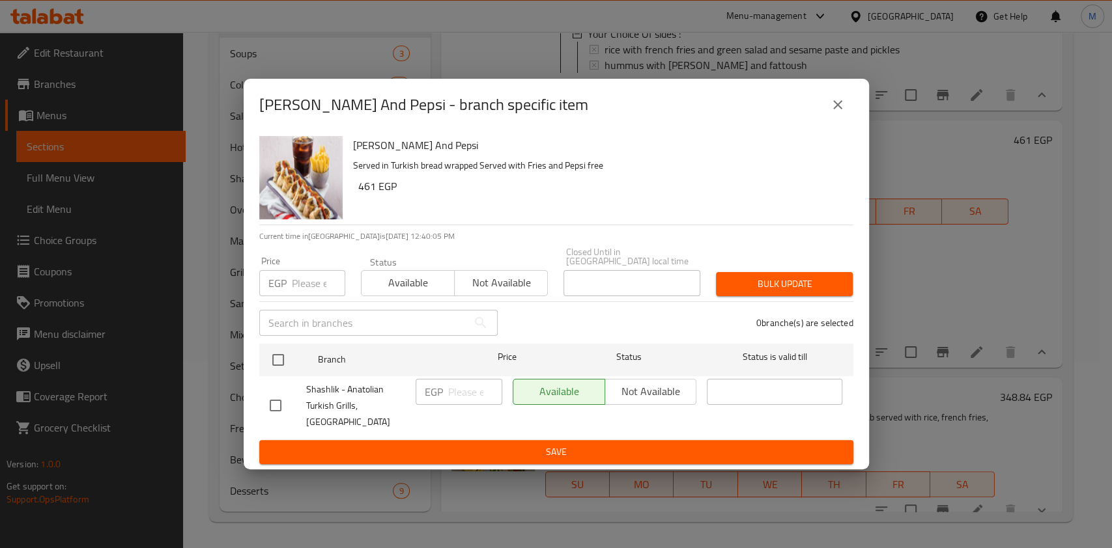
click at [301, 288] on input "number" at bounding box center [318, 283] width 53 height 26
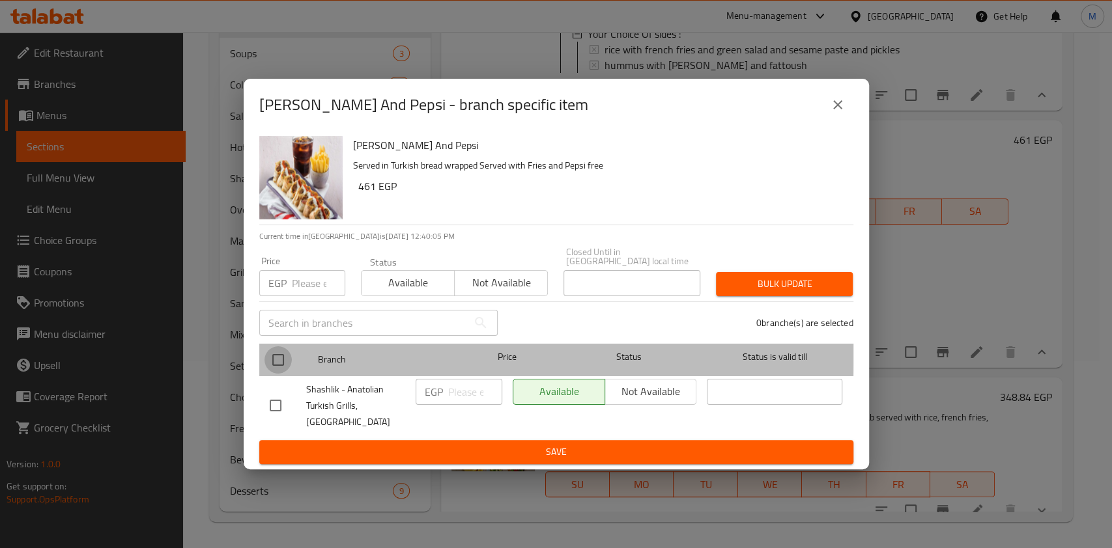
click at [283, 356] on input "checkbox" at bounding box center [277, 359] width 27 height 27
checkbox input "true"
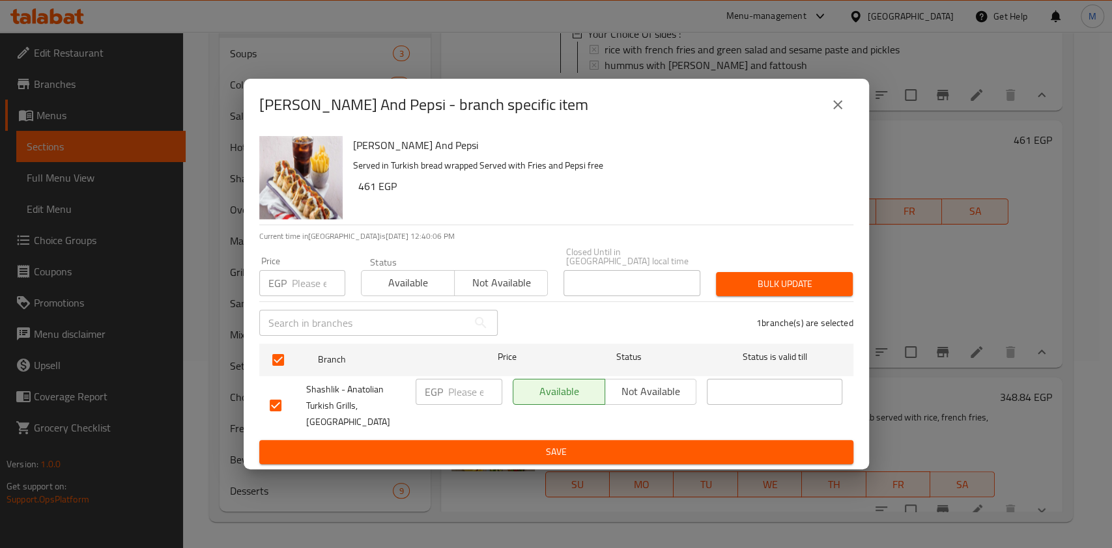
click at [313, 285] on input "number" at bounding box center [318, 283] width 53 height 26
type input "461"
click at [782, 292] on span "Bulk update" at bounding box center [784, 284] width 116 height 16
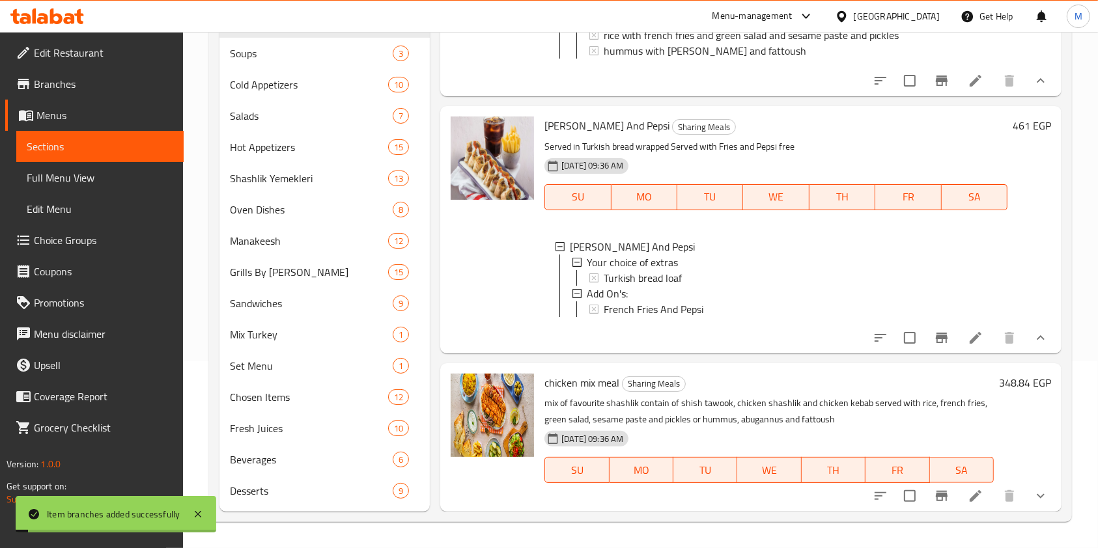
scroll to position [195, 0]
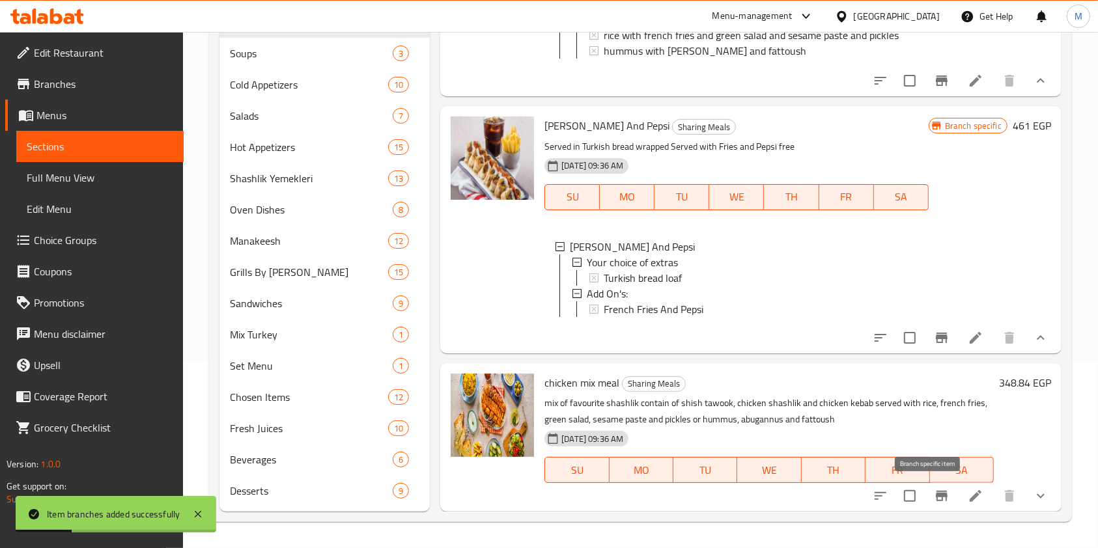
click at [934, 498] on icon "Branch-specific-item" at bounding box center [942, 496] width 16 height 16
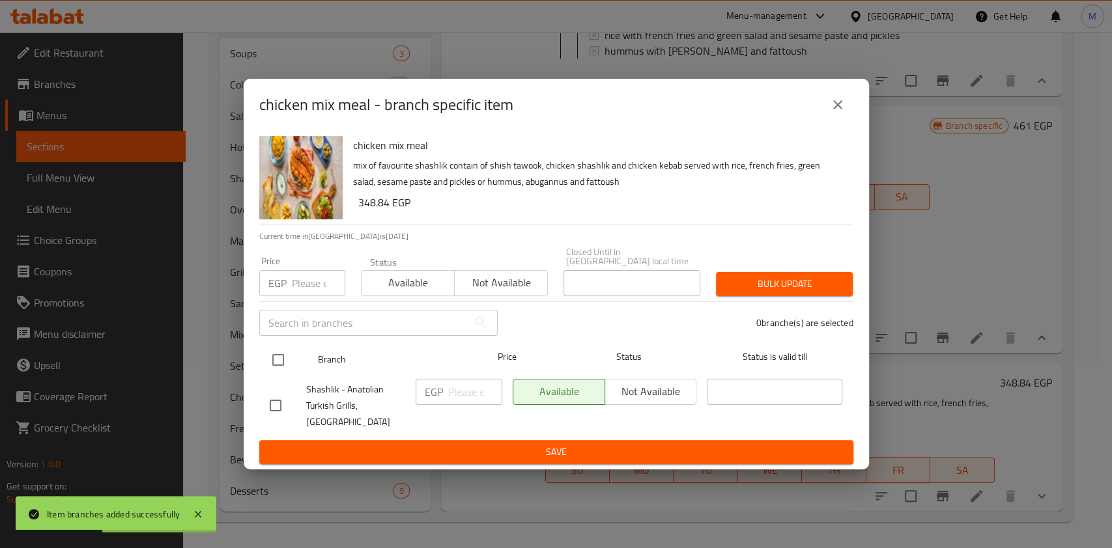
click at [270, 369] on input "checkbox" at bounding box center [277, 359] width 27 height 27
checkbox input "true"
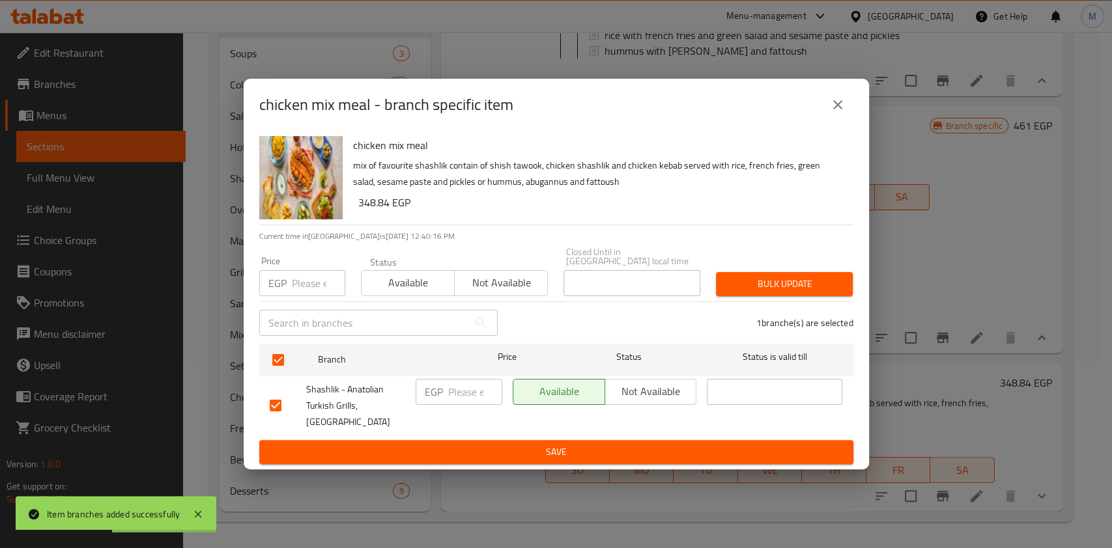
click at [301, 294] on input "number" at bounding box center [318, 283] width 53 height 26
type input "393"
click at [764, 290] on span "Bulk update" at bounding box center [784, 284] width 116 height 16
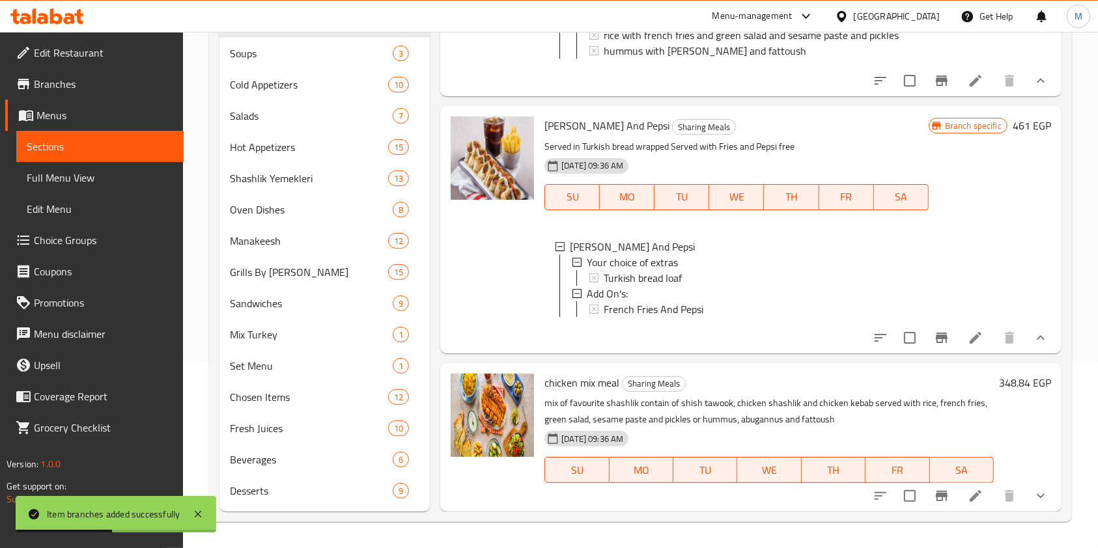
click at [1025, 505] on button "show more" at bounding box center [1040, 496] width 31 height 31
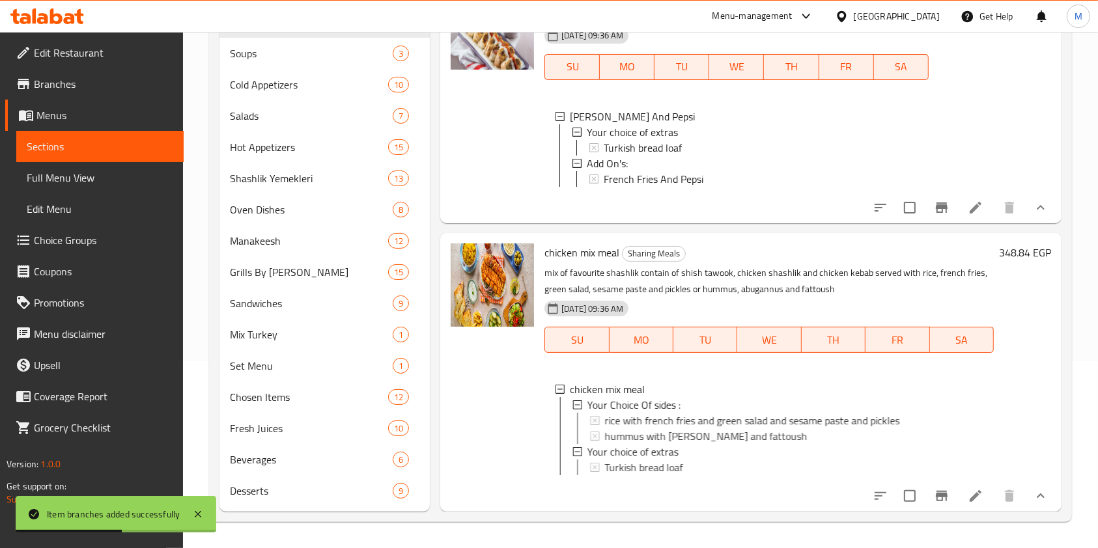
scroll to position [339, 0]
click at [701, 413] on span "rice with french fries and green salad and sesame paste and pickles" at bounding box center [751, 421] width 295 height 16
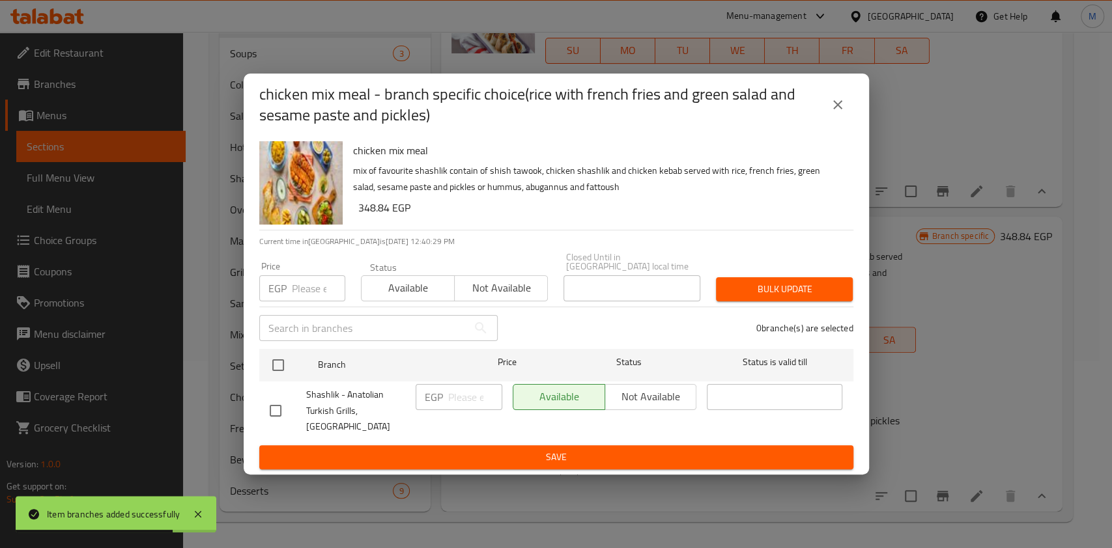
click at [822, 120] on button "close" at bounding box center [837, 104] width 31 height 31
click at [822, 124] on div "Turkish bread loaf" at bounding box center [761, 132] width 315 height 16
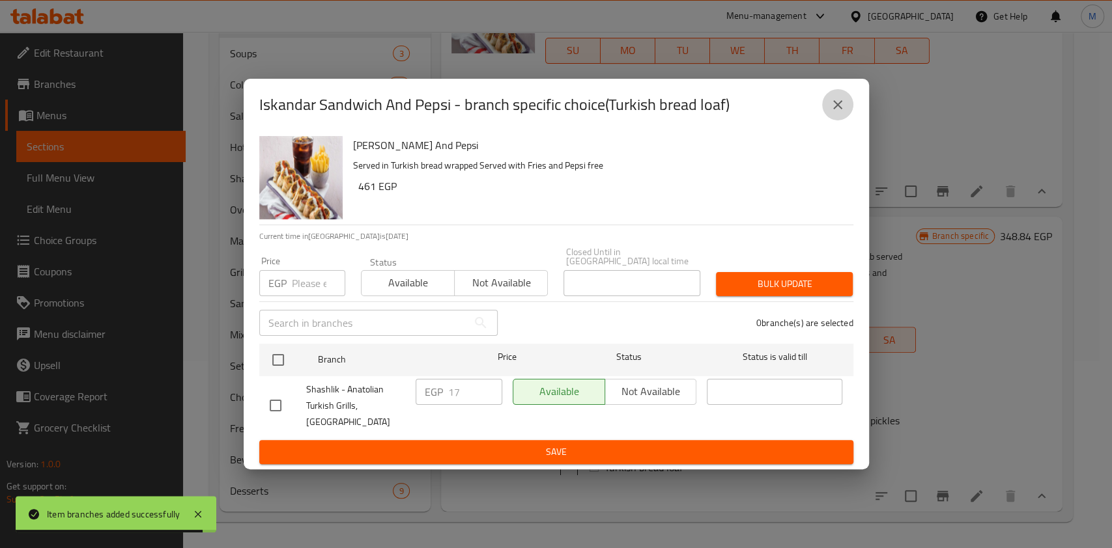
click at [847, 119] on button "close" at bounding box center [837, 104] width 31 height 31
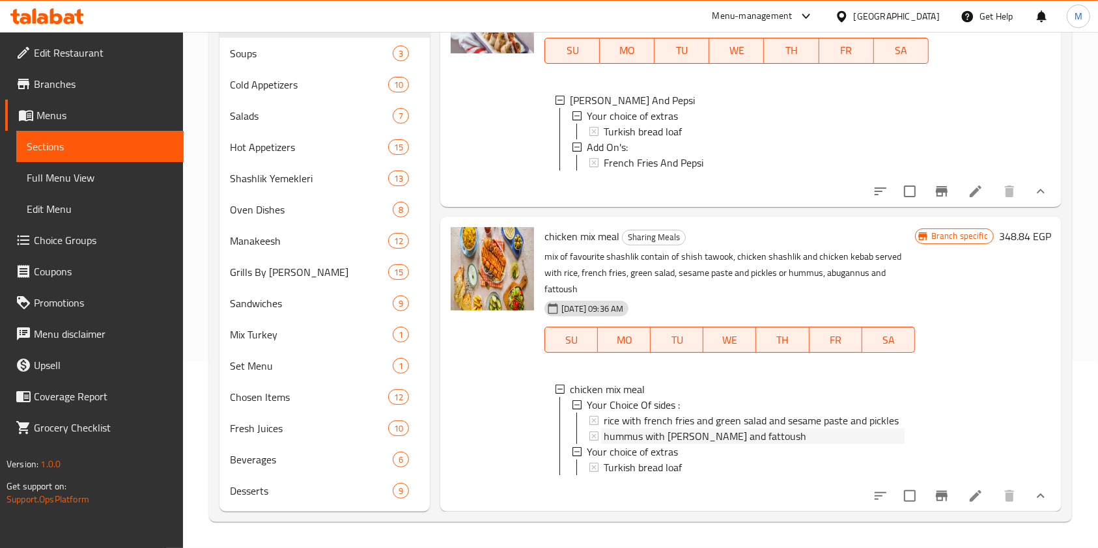
click at [641, 444] on span "hummus with abugannus and fattoush" at bounding box center [705, 436] width 203 height 16
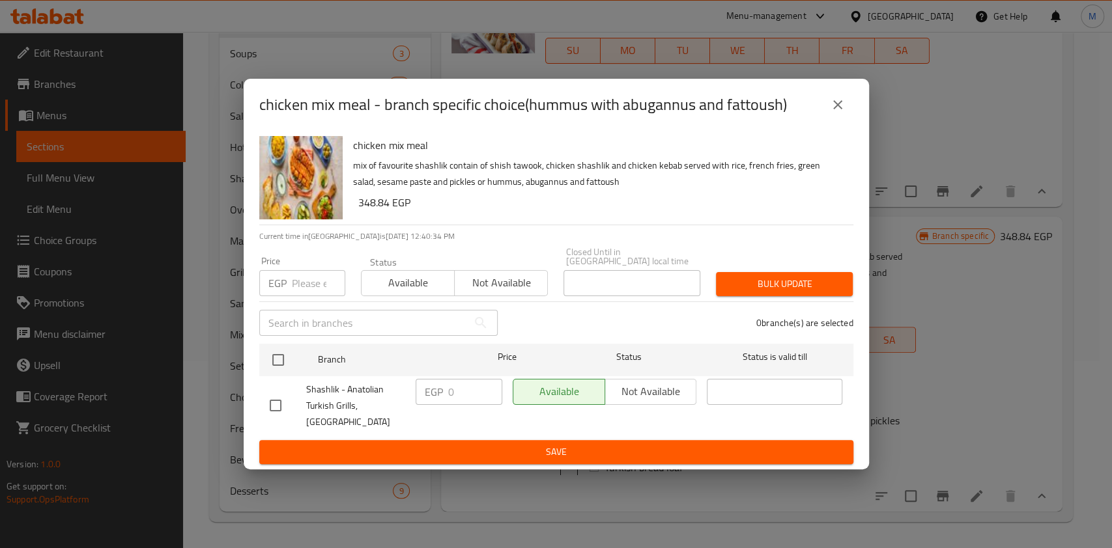
click at [837, 113] on icon "close" at bounding box center [838, 105] width 16 height 16
click at [837, 124] on div "Turkish bread loaf" at bounding box center [761, 132] width 315 height 16
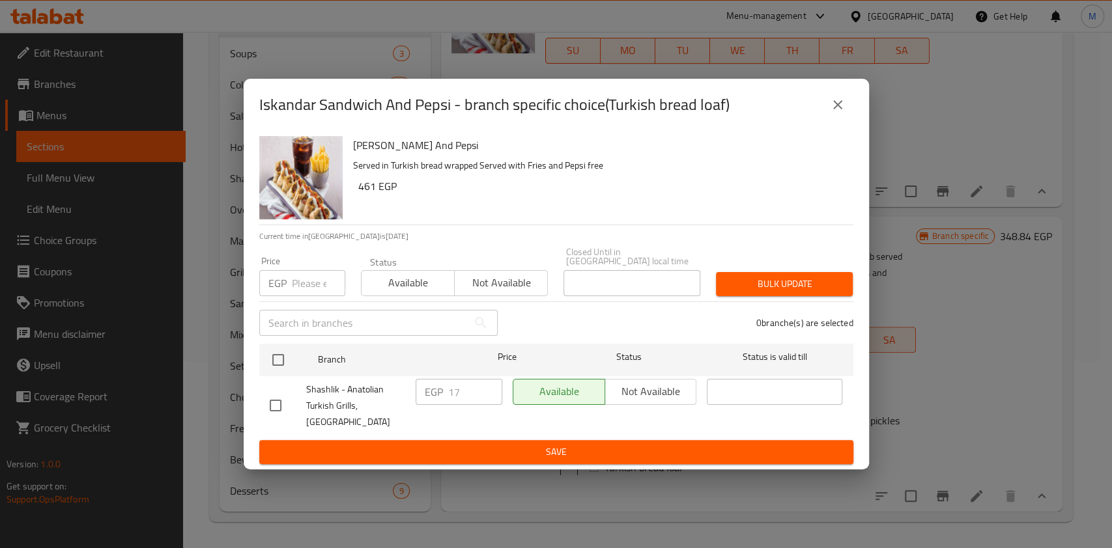
click at [838, 131] on div "Iskandar Sandwich And Pepsi - branch specific choice(Turkish bread loaf)" at bounding box center [556, 105] width 625 height 52
click at [839, 131] on div "Iskandar Sandwich And Pepsi - branch specific choice(Turkish bread loaf)" at bounding box center [556, 105] width 625 height 52
click at [841, 120] on button "close" at bounding box center [837, 104] width 31 height 31
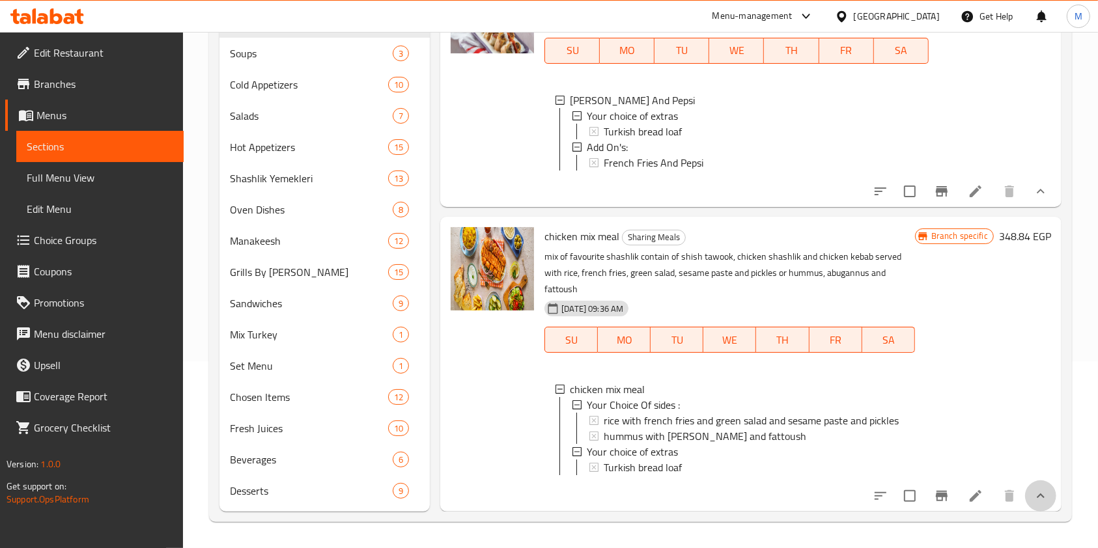
click at [1026, 484] on button "show more" at bounding box center [1040, 496] width 31 height 31
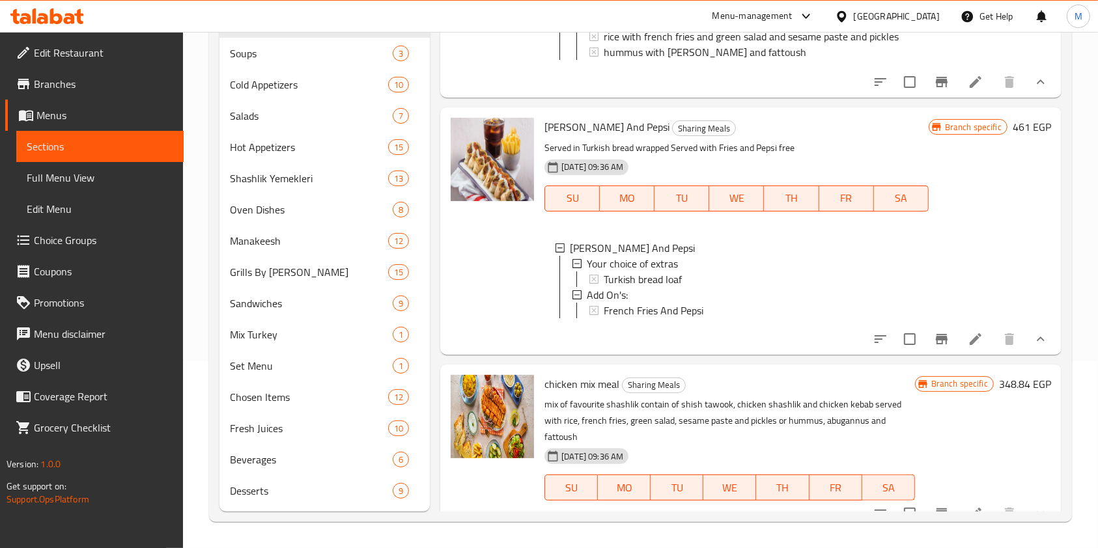
scroll to position [124, 0]
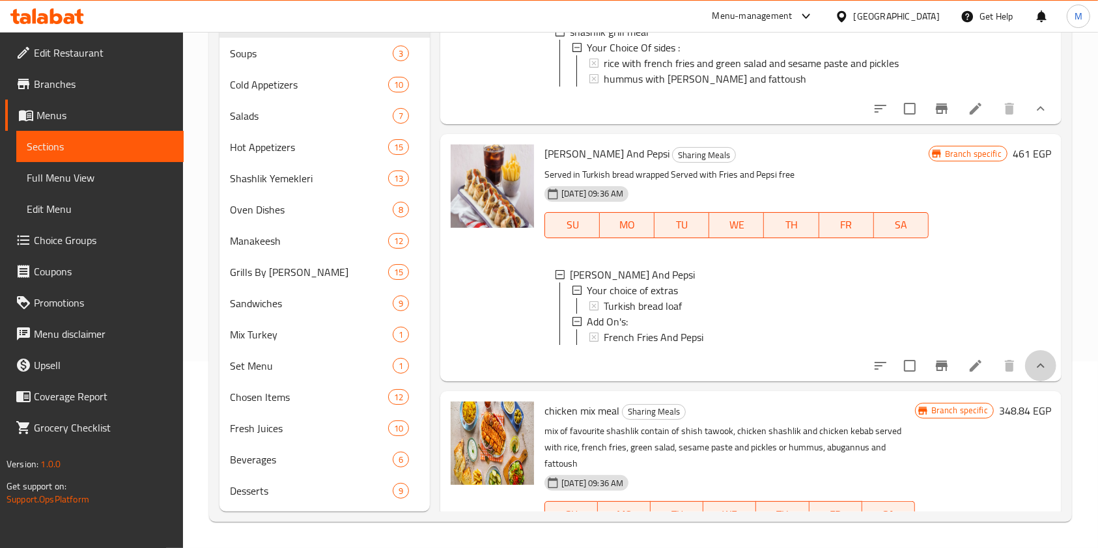
click at [1025, 382] on button "show more" at bounding box center [1040, 365] width 31 height 31
drag, startPoint x: 1023, startPoint y: 395, endPoint x: 1022, endPoint y: 352, distance: 43.0
click at [1025, 382] on button "show more" at bounding box center [1040, 365] width 31 height 31
click at [1025, 124] on button "show more" at bounding box center [1040, 108] width 31 height 31
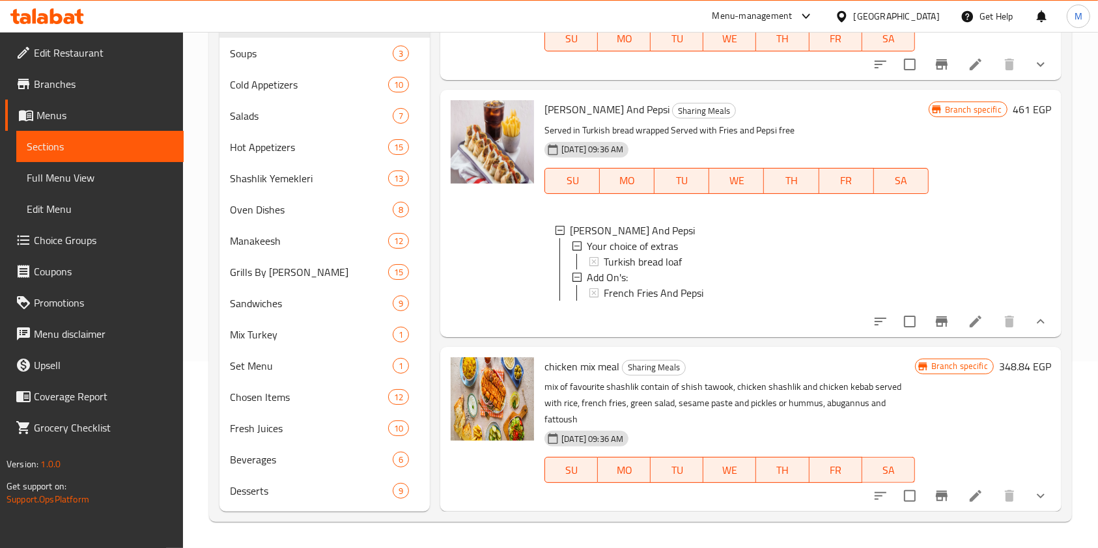
click at [1033, 325] on icon "show more" at bounding box center [1041, 322] width 16 height 16
click at [1025, 331] on button "show more" at bounding box center [1040, 321] width 31 height 31
click at [1028, 331] on button "show more" at bounding box center [1040, 321] width 31 height 31
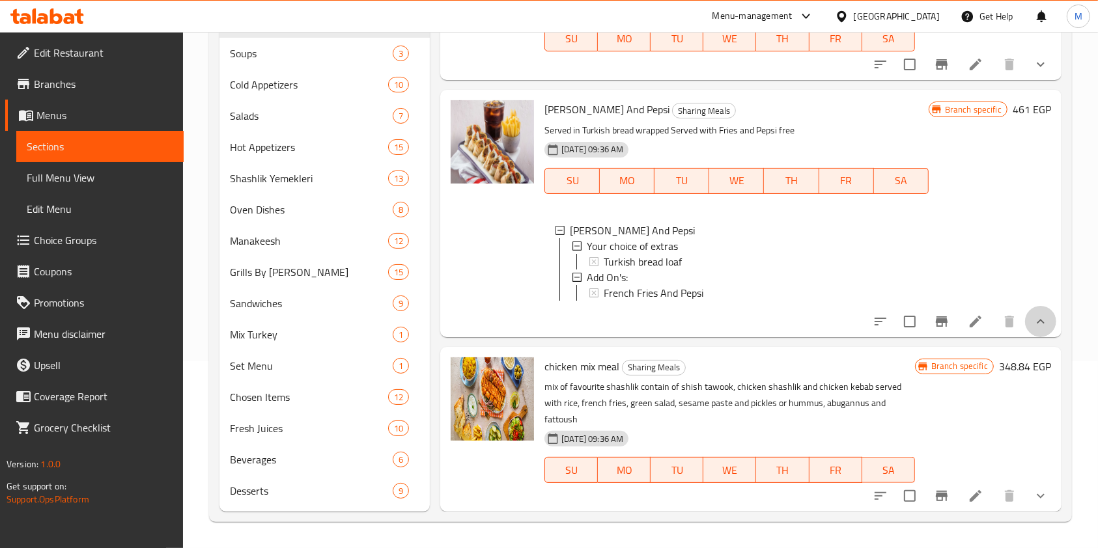
click at [1028, 331] on button "show more" at bounding box center [1040, 321] width 31 height 31
click at [1033, 323] on icon "show more" at bounding box center [1041, 322] width 16 height 16
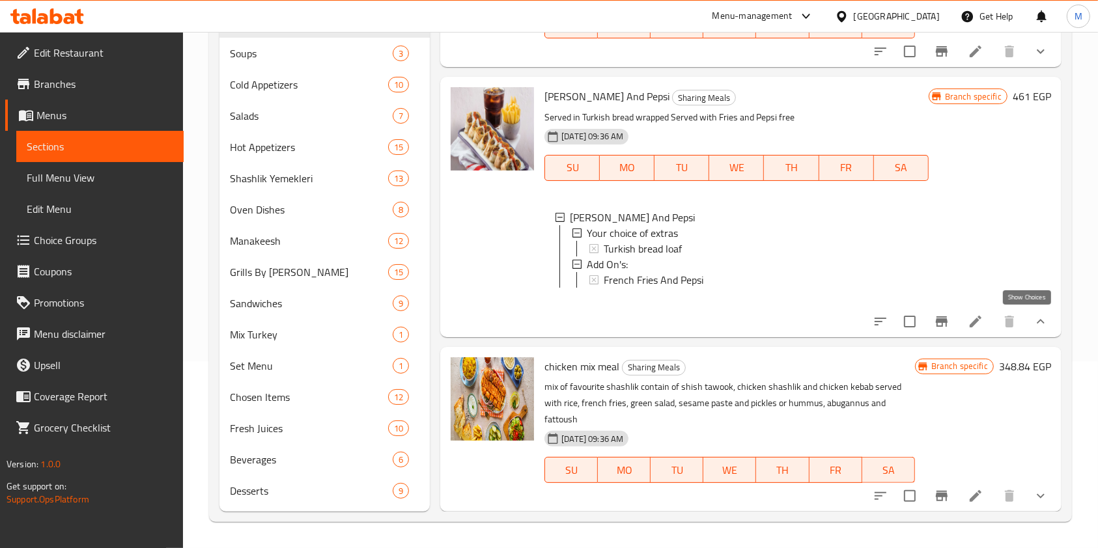
click at [1033, 324] on icon "show more" at bounding box center [1041, 322] width 16 height 16
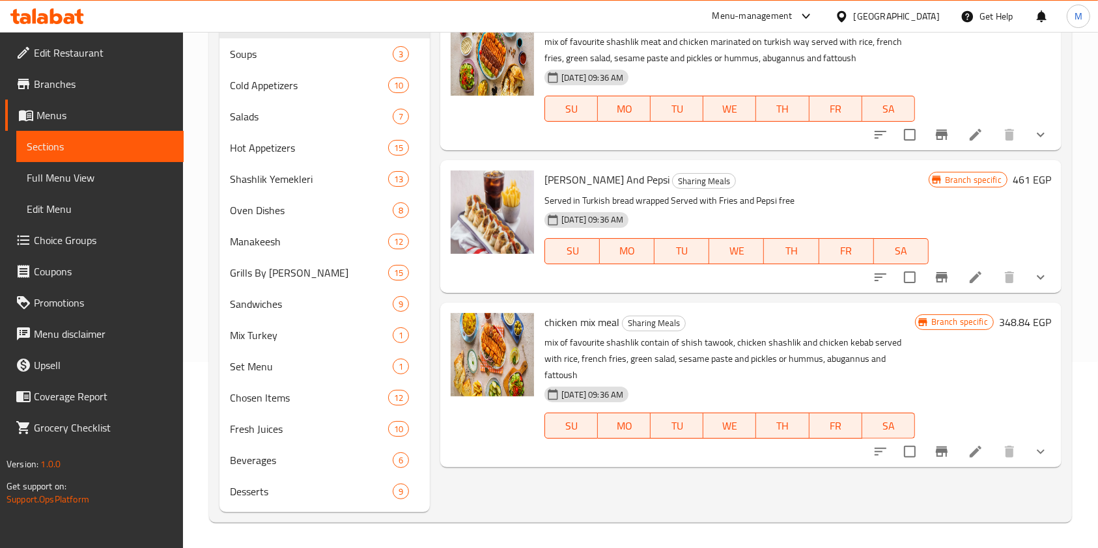
scroll to position [187, 0]
click at [56, 11] on icon at bounding box center [47, 16] width 74 height 16
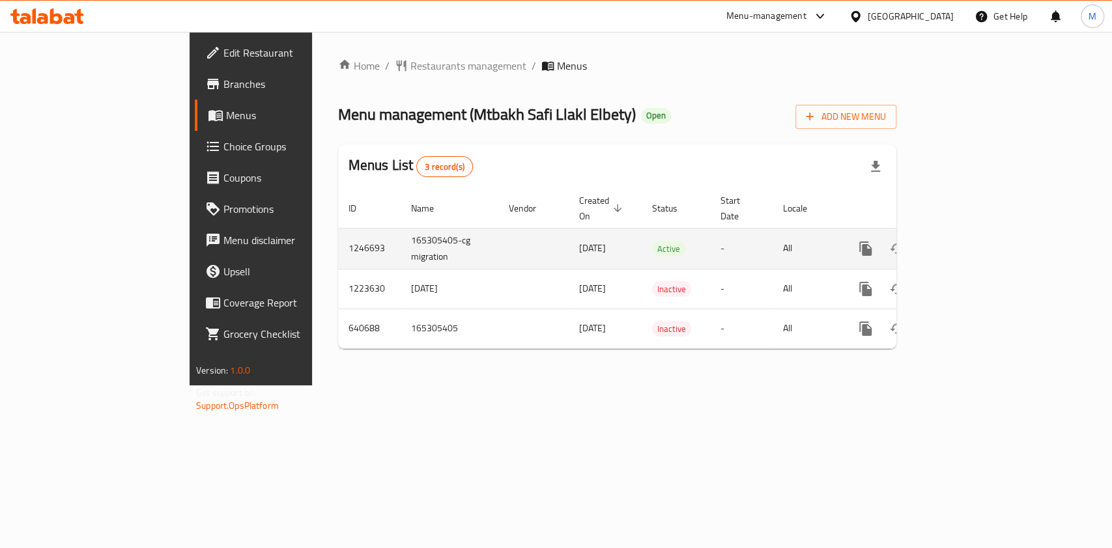
click at [967, 241] on icon "enhanced table" at bounding box center [959, 249] width 16 height 16
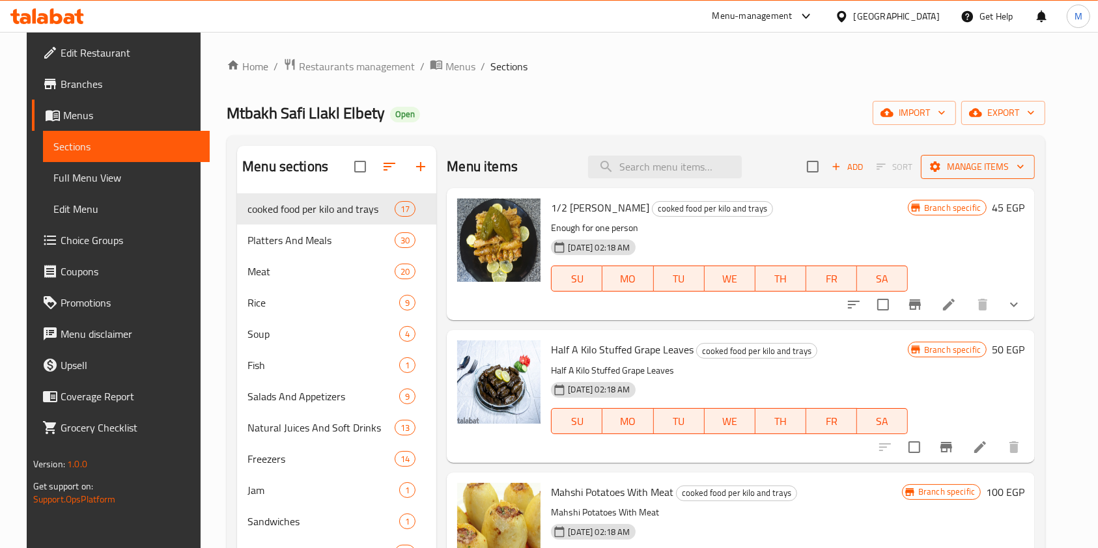
click at [972, 173] on span "Manage items" at bounding box center [977, 167] width 93 height 16
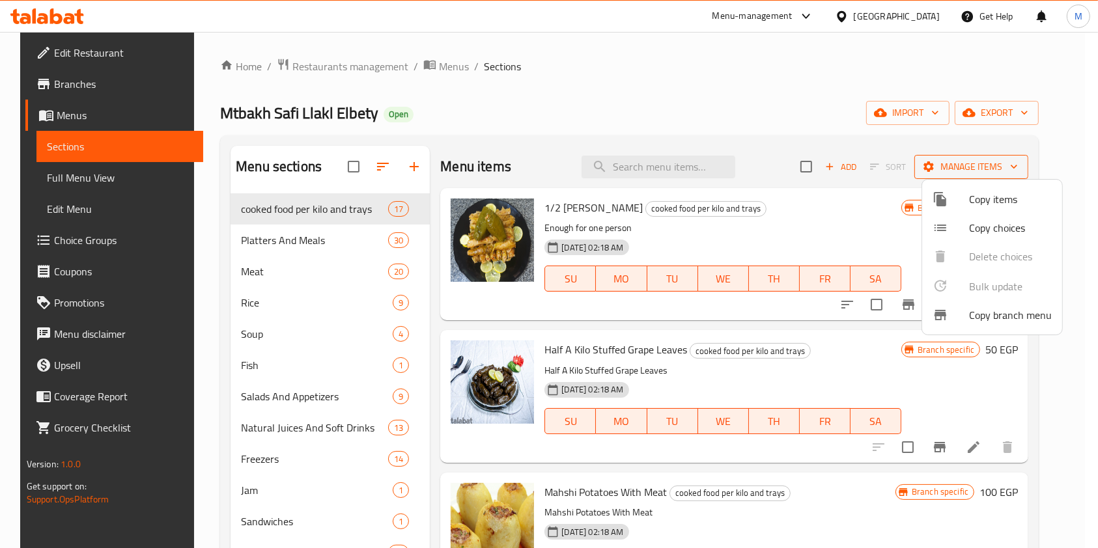
click at [972, 173] on div at bounding box center [549, 274] width 1098 height 548
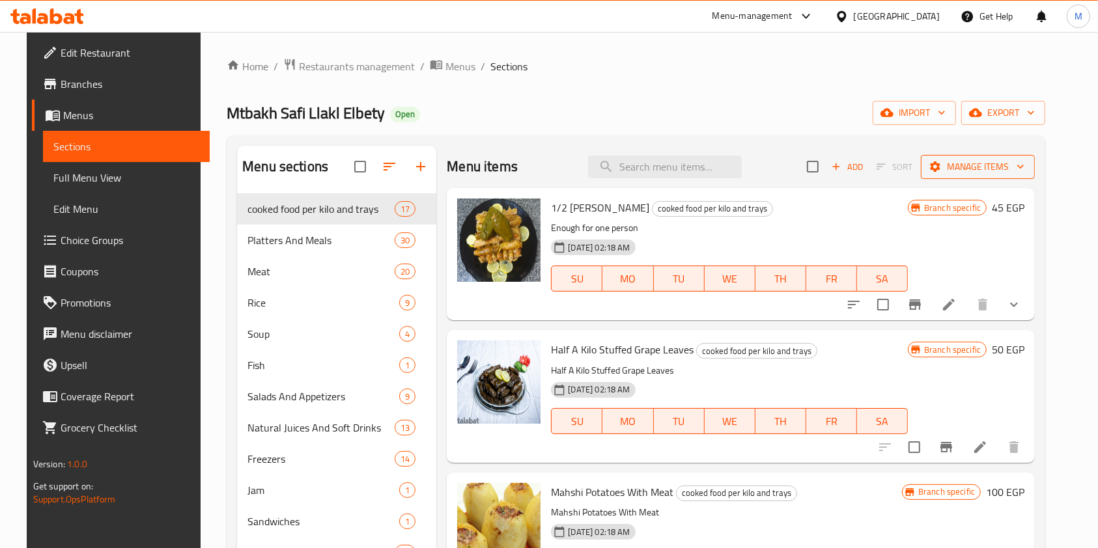
click at [986, 178] on button "Manage items" at bounding box center [978, 167] width 114 height 24
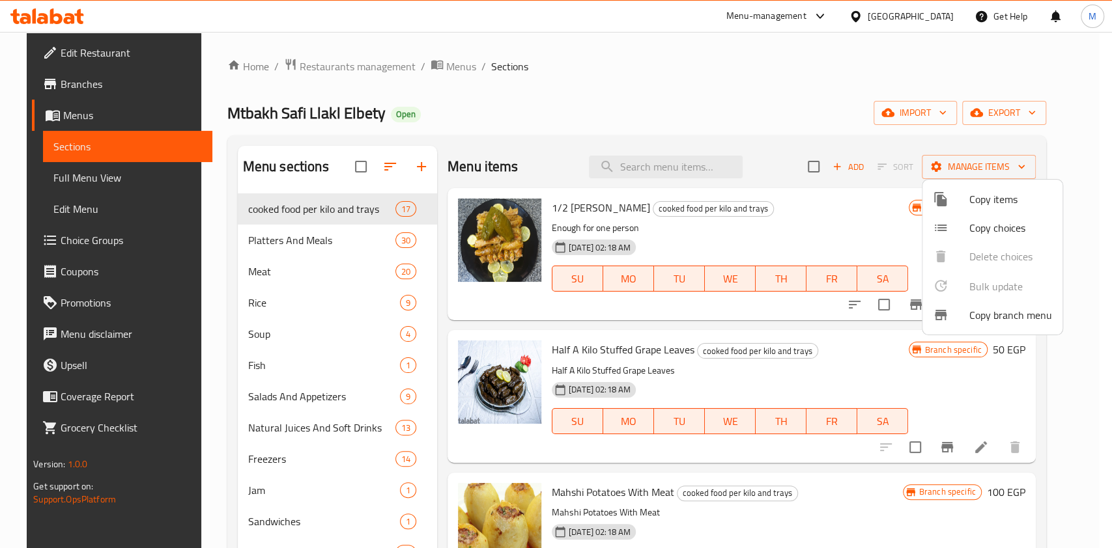
click at [986, 171] on div at bounding box center [556, 274] width 1112 height 548
click at [986, 171] on span "Manage items" at bounding box center [978, 167] width 93 height 16
click at [992, 205] on span "Copy items" at bounding box center [1010, 199] width 83 height 16
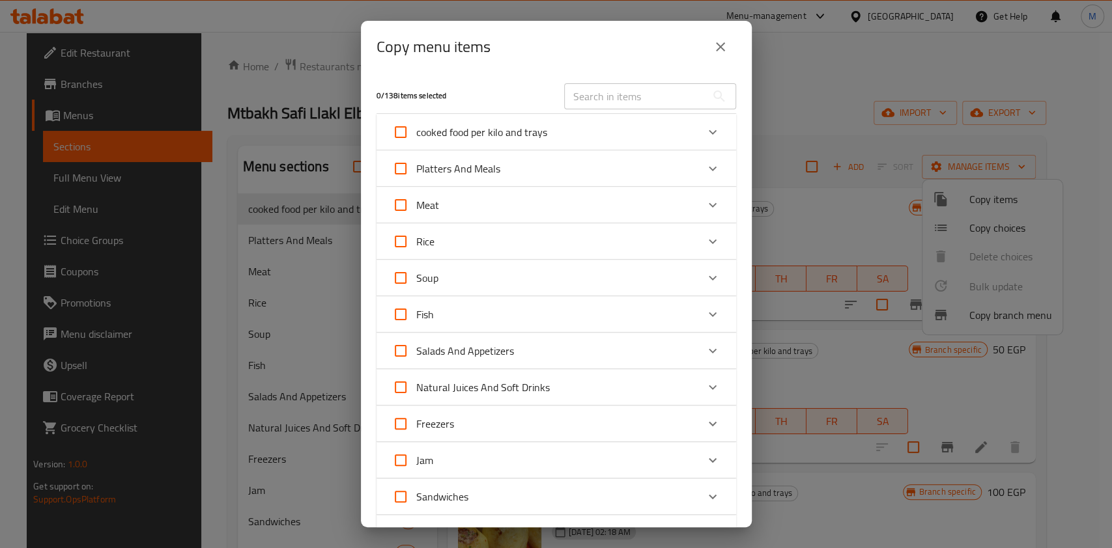
click at [587, 107] on input "text" at bounding box center [635, 96] width 142 height 26
paste input "War2et Chicken With Potatoes In Oven"
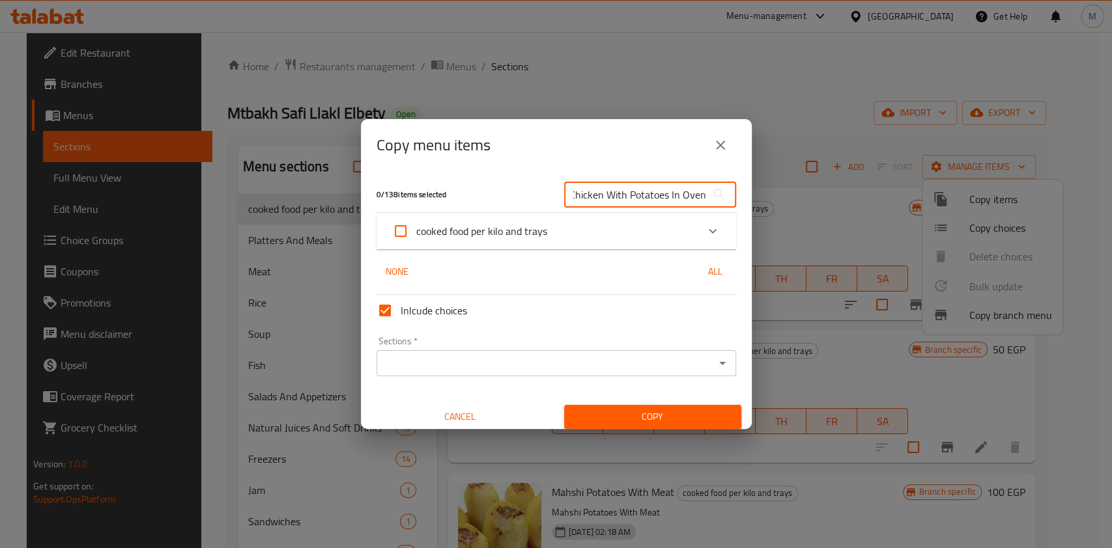
type input "War2et Chicken With Potatoes In Oven"
click at [705, 226] on icon "Expand" at bounding box center [713, 231] width 16 height 16
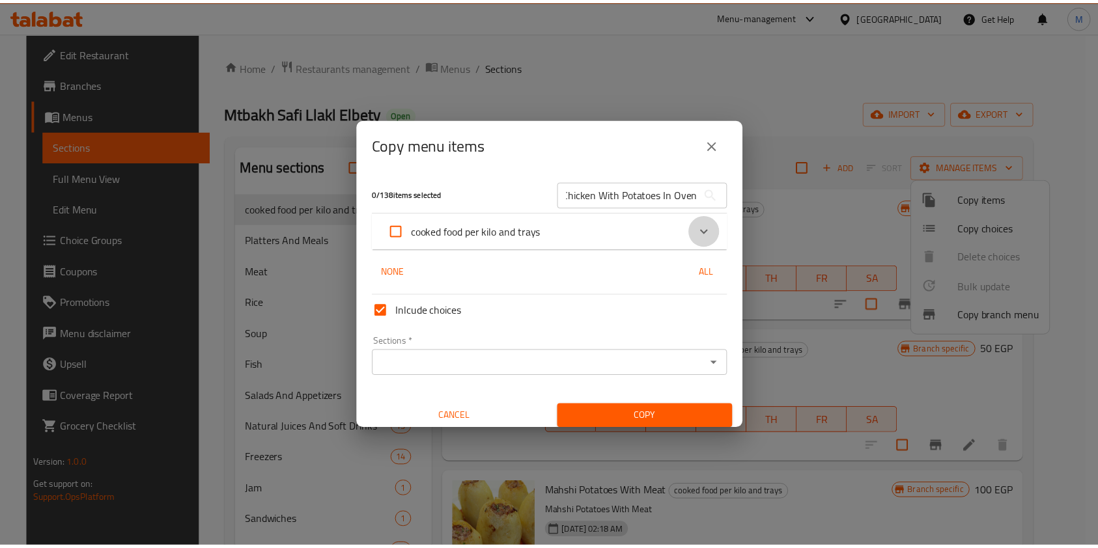
scroll to position [0, 0]
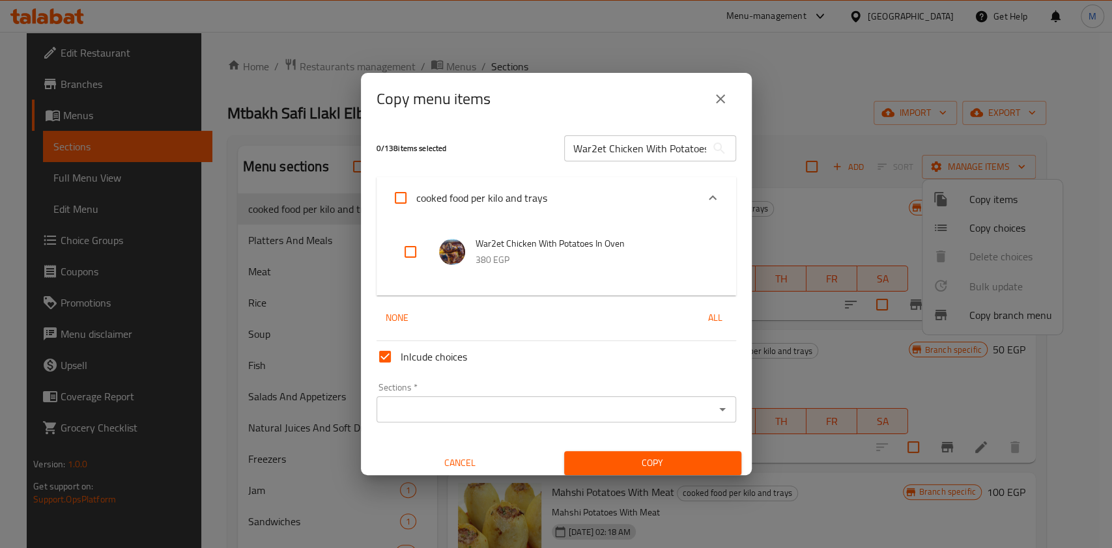
click at [404, 253] on input "checkbox" at bounding box center [410, 251] width 31 height 31
checkbox input "true"
click at [708, 99] on button "close" at bounding box center [720, 98] width 31 height 31
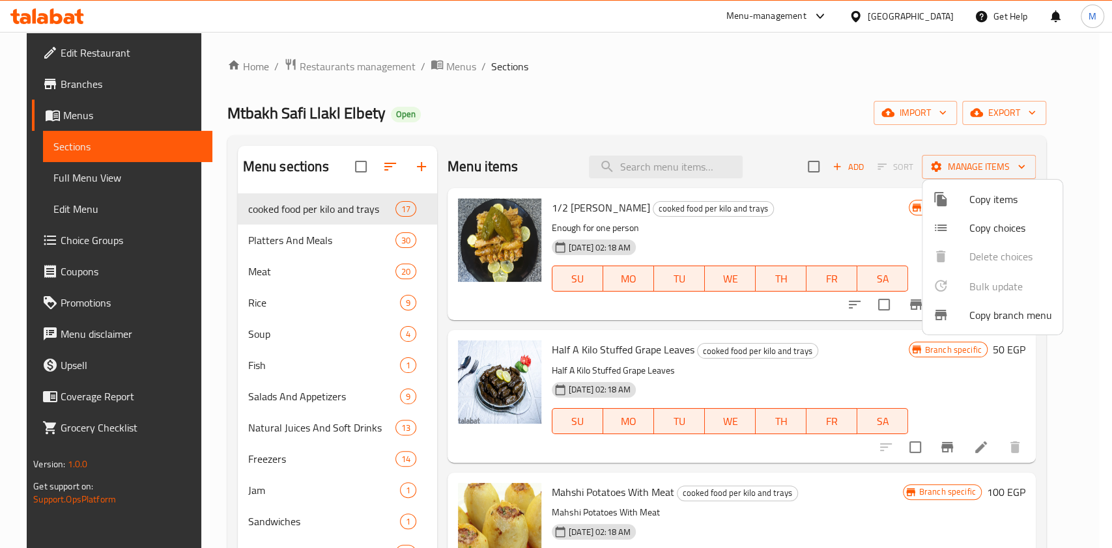
click at [421, 166] on div at bounding box center [556, 274] width 1112 height 548
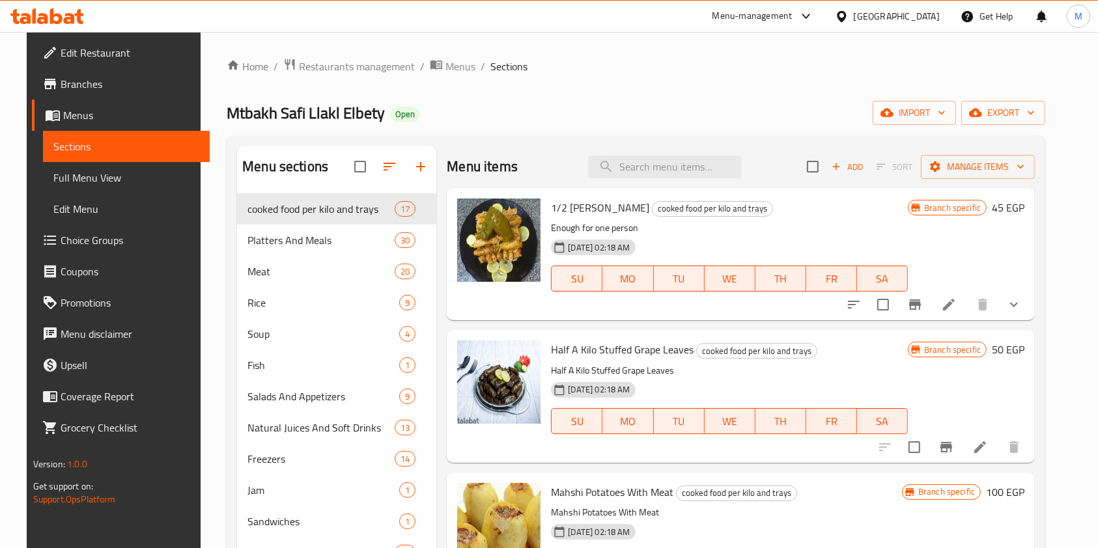
click at [416, 169] on icon "button" at bounding box center [420, 166] width 9 height 9
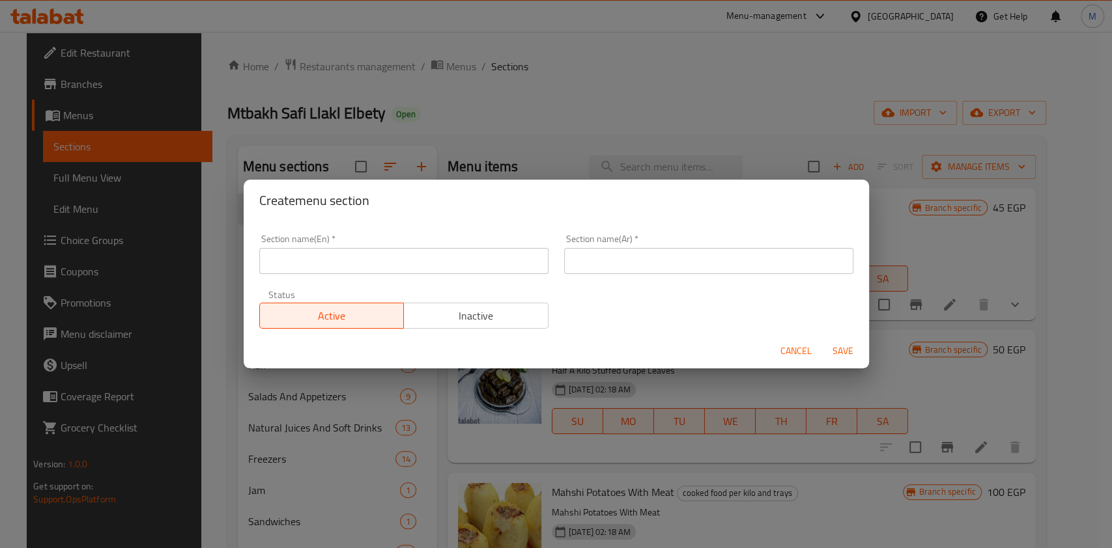
click at [389, 264] on input "text" at bounding box center [403, 261] width 289 height 26
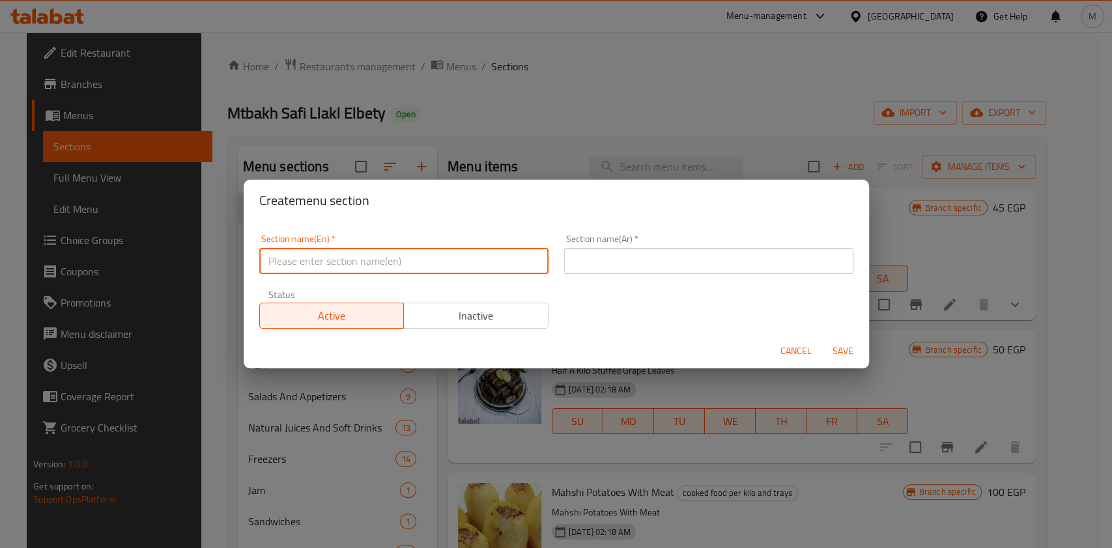
paste input "Sharing Meals"
type input "Sharing Meals"
click at [591, 255] on input "text" at bounding box center [708, 261] width 289 height 26
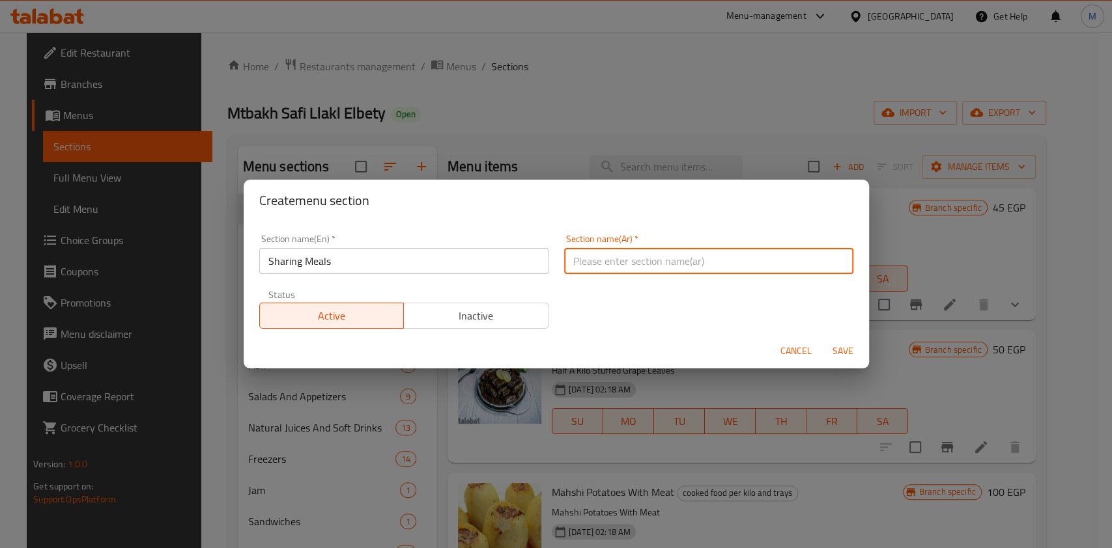
paste input "Sharing Meals"
click at [622, 249] on input "Sharing Meals" at bounding box center [708, 261] width 289 height 26
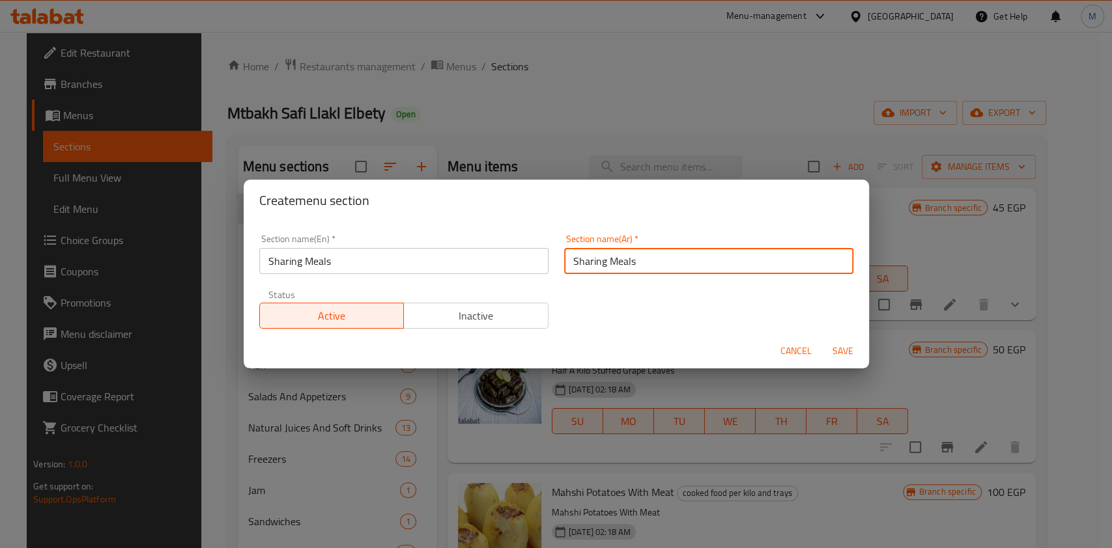
click at [622, 249] on input "Sharing Meals" at bounding box center [708, 261] width 289 height 26
paste input "وجبات للمشاركة"
type input "وجبات للمشاركة"
click at [836, 348] on span "Save" at bounding box center [842, 351] width 31 height 16
click at [836, 348] on div at bounding box center [556, 274] width 1112 height 548
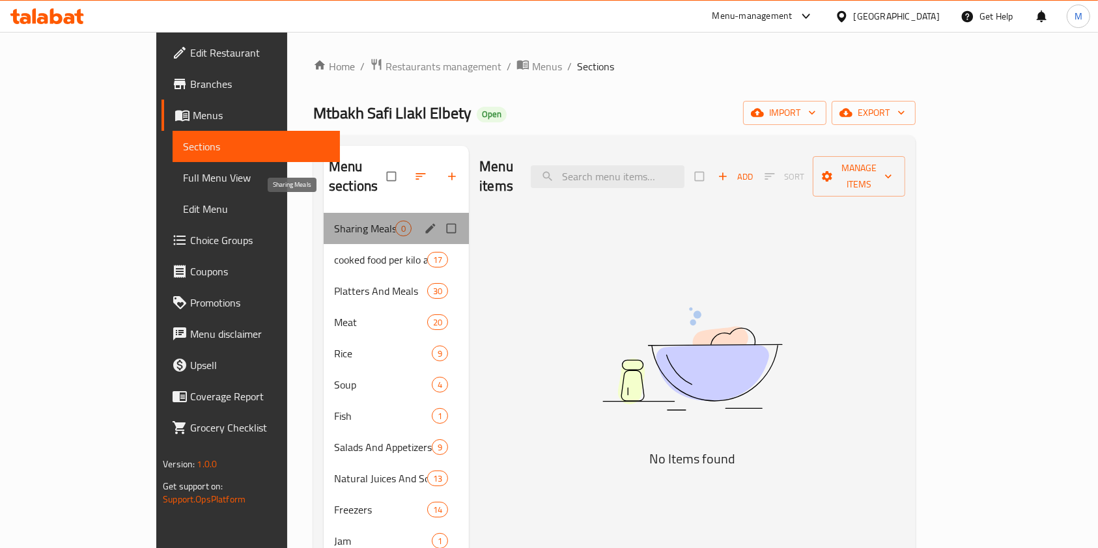
click at [334, 221] on span "Sharing Meals" at bounding box center [364, 229] width 61 height 16
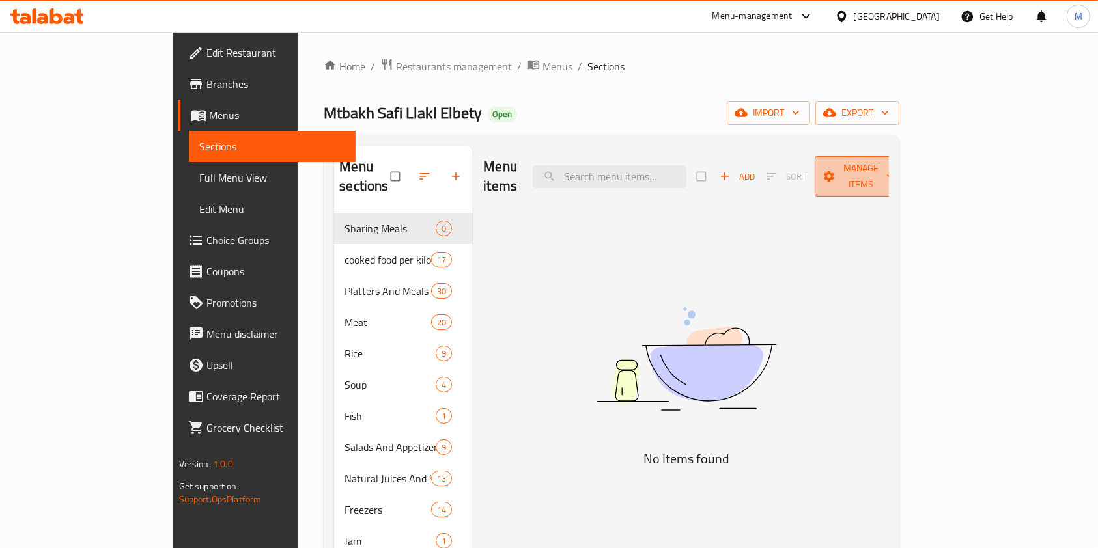
click at [897, 165] on span "Manage items" at bounding box center [861, 176] width 72 height 33
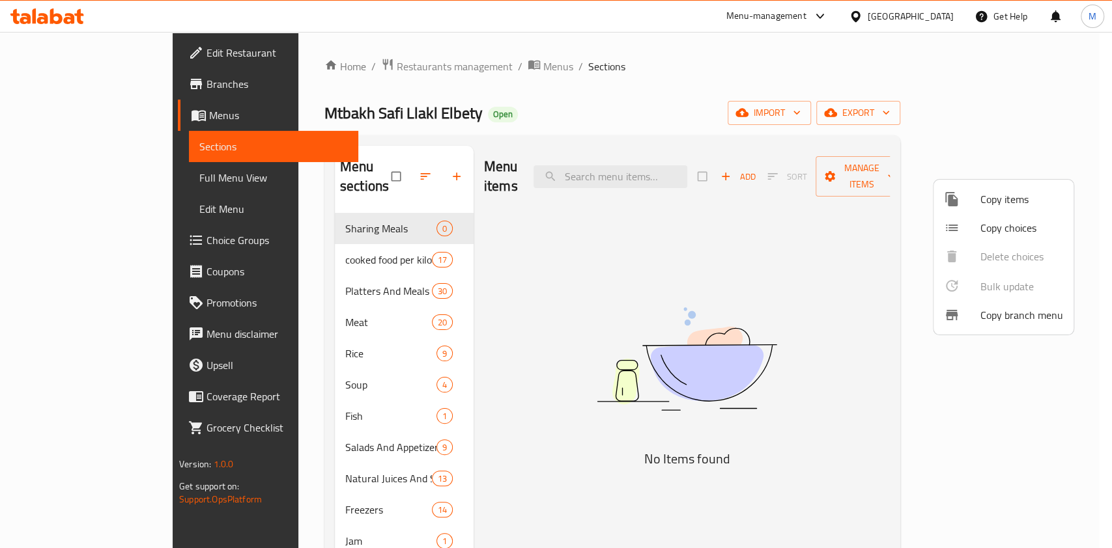
click at [992, 191] on span "Copy items" at bounding box center [1021, 199] width 83 height 16
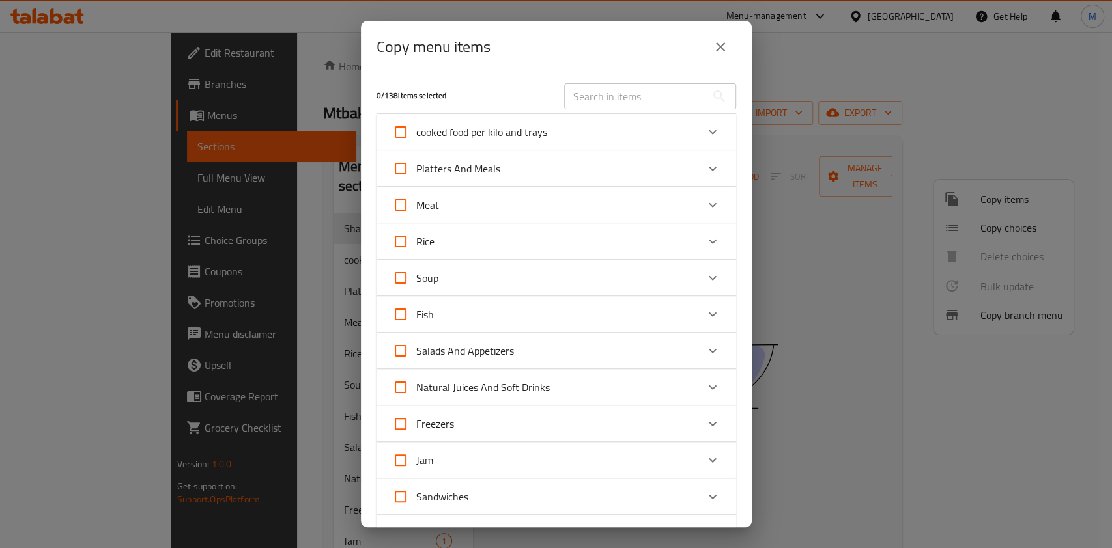
click at [604, 97] on input "text" at bounding box center [635, 96] width 142 height 26
paste input "War2et Chicken With Potatoes In Oven"
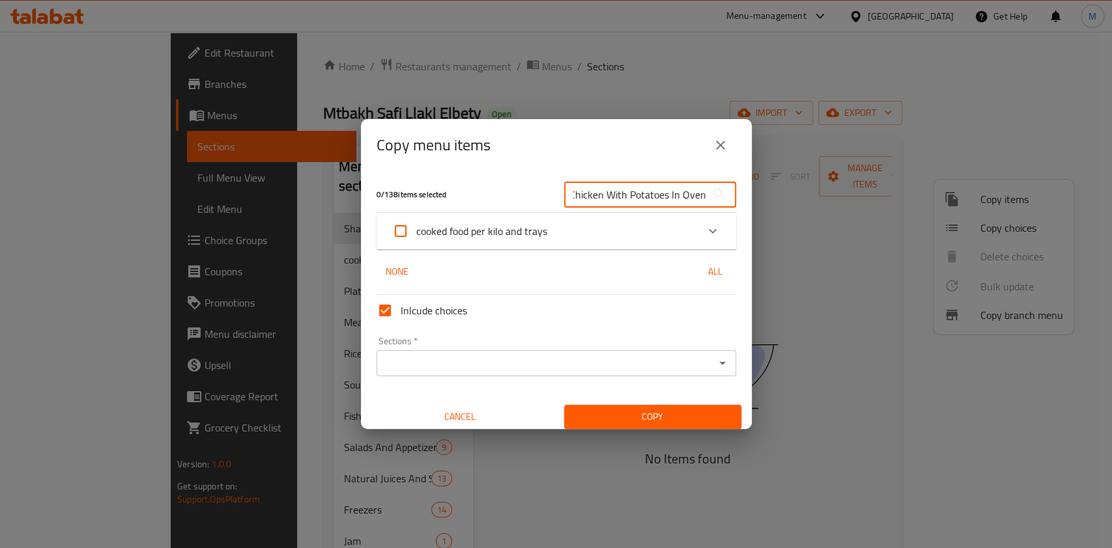
type input "War2et Chicken With Potatoes In Oven"
click at [705, 225] on icon "Expand" at bounding box center [713, 231] width 16 height 16
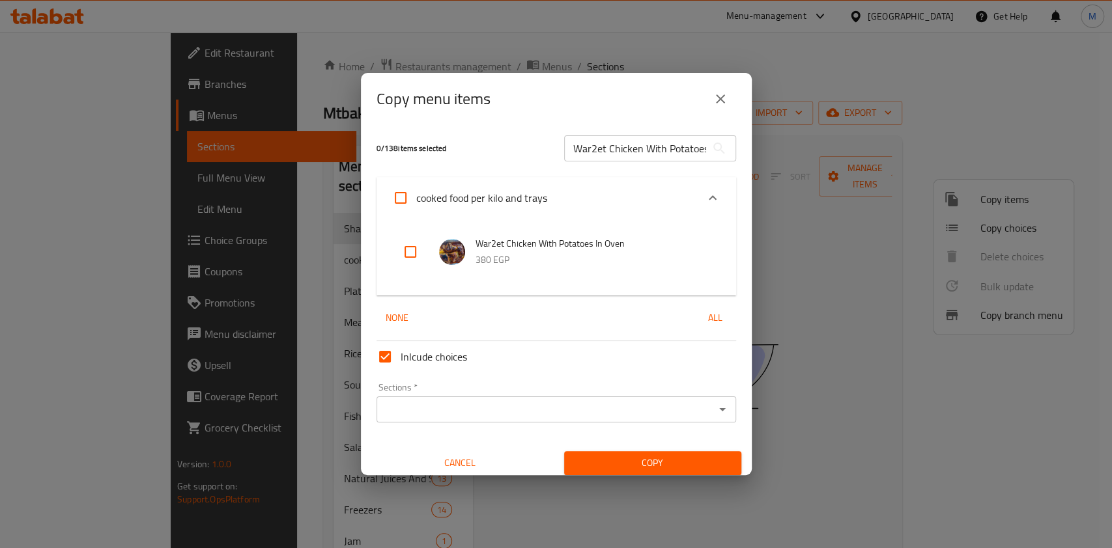
click at [417, 251] on input "checkbox" at bounding box center [410, 251] width 31 height 31
checkbox input "true"
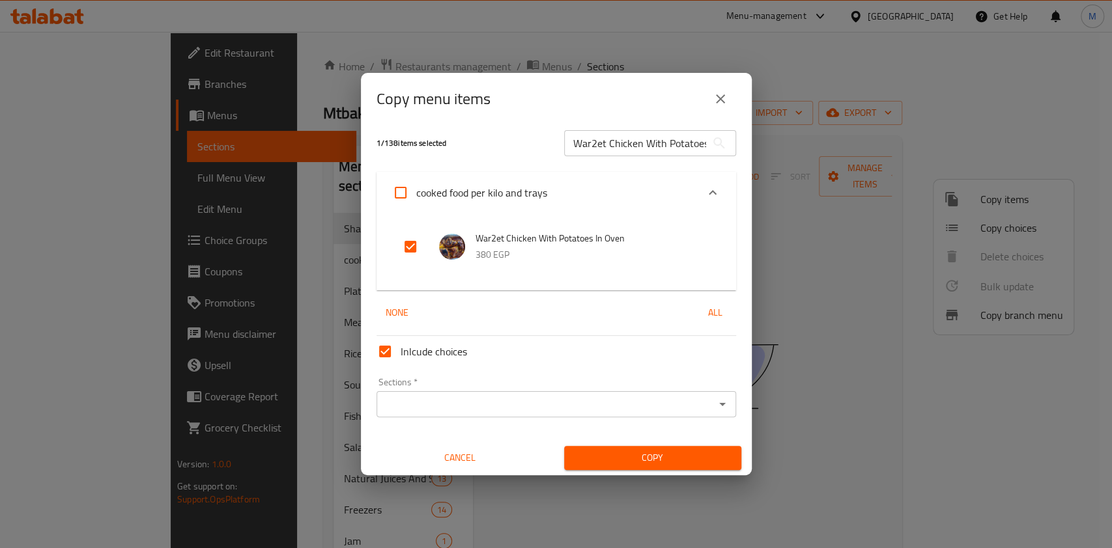
scroll to position [7, 0]
click at [714, 402] on icon "Open" at bounding box center [722, 403] width 16 height 16
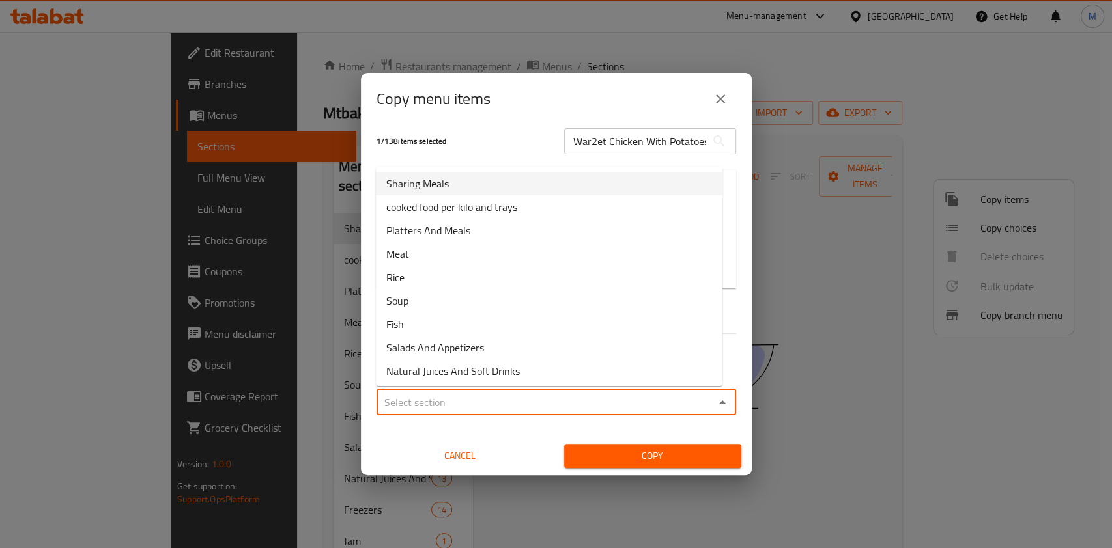
click at [488, 182] on li "Sharing Meals" at bounding box center [549, 183] width 346 height 23
type input "Sharing Meals"
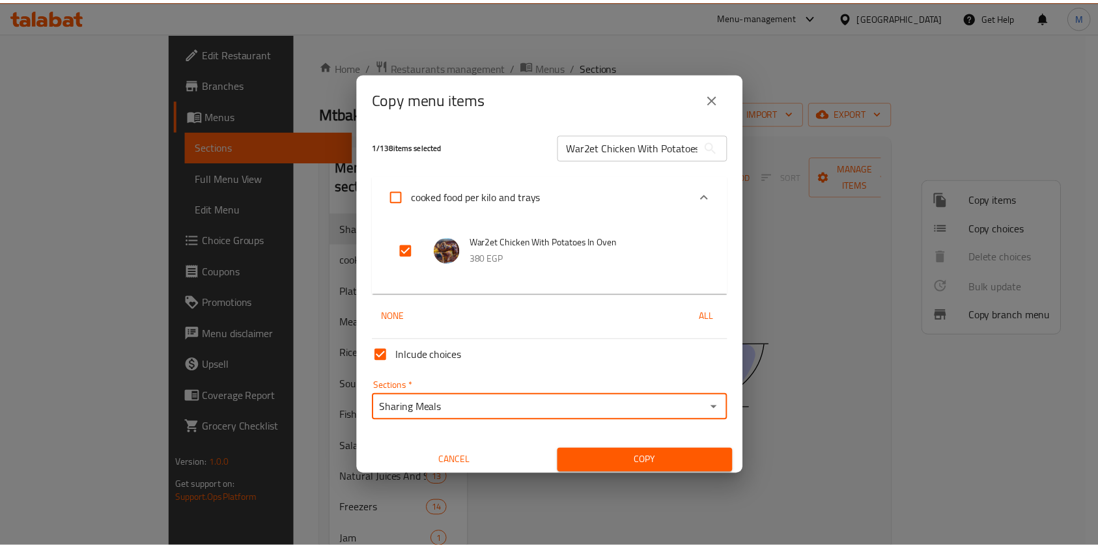
scroll to position [0, 0]
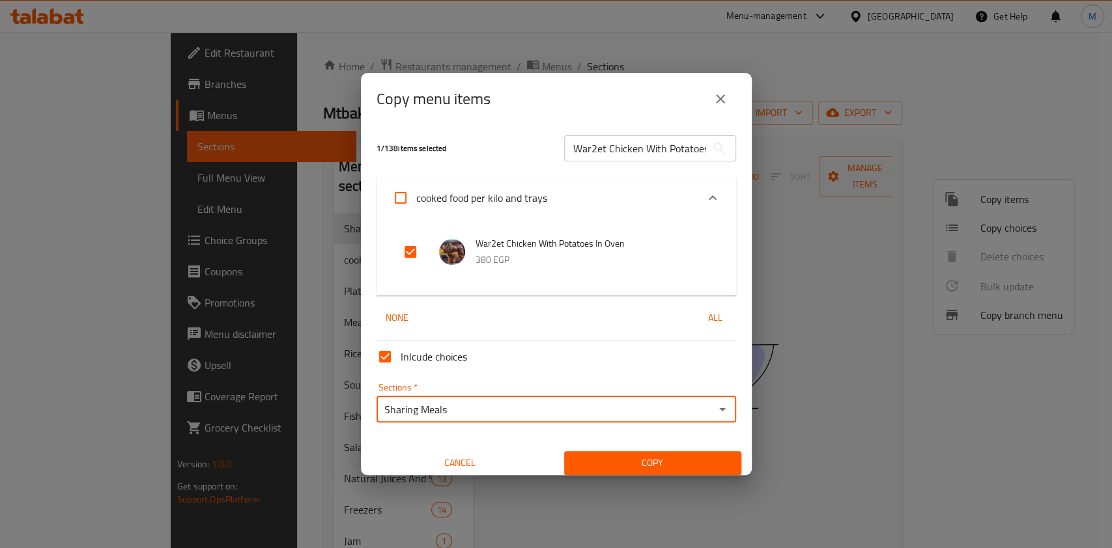
click at [660, 465] on span "Copy" at bounding box center [652, 463] width 156 height 16
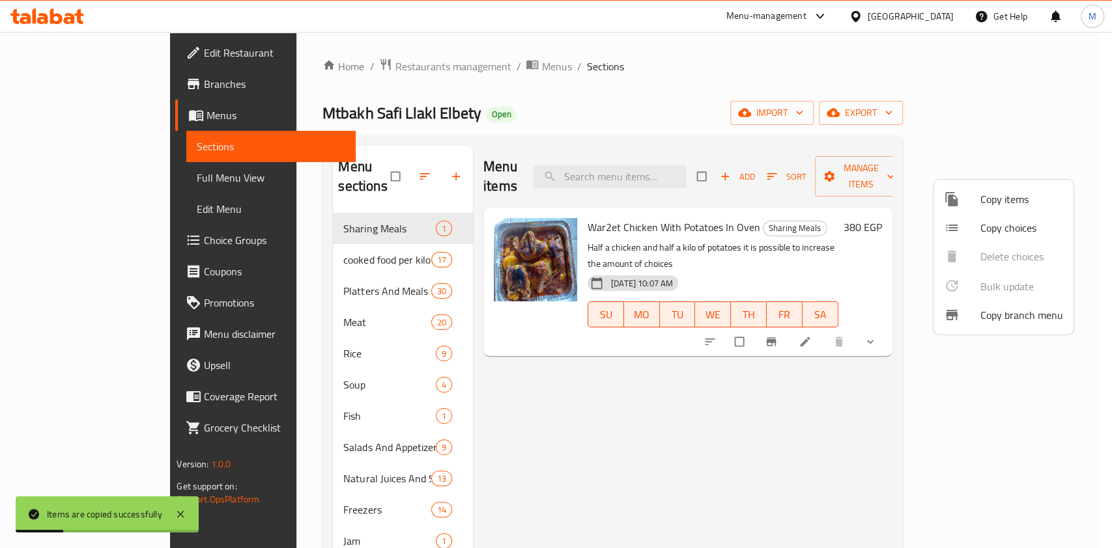
click at [750, 257] on div at bounding box center [556, 274] width 1112 height 548
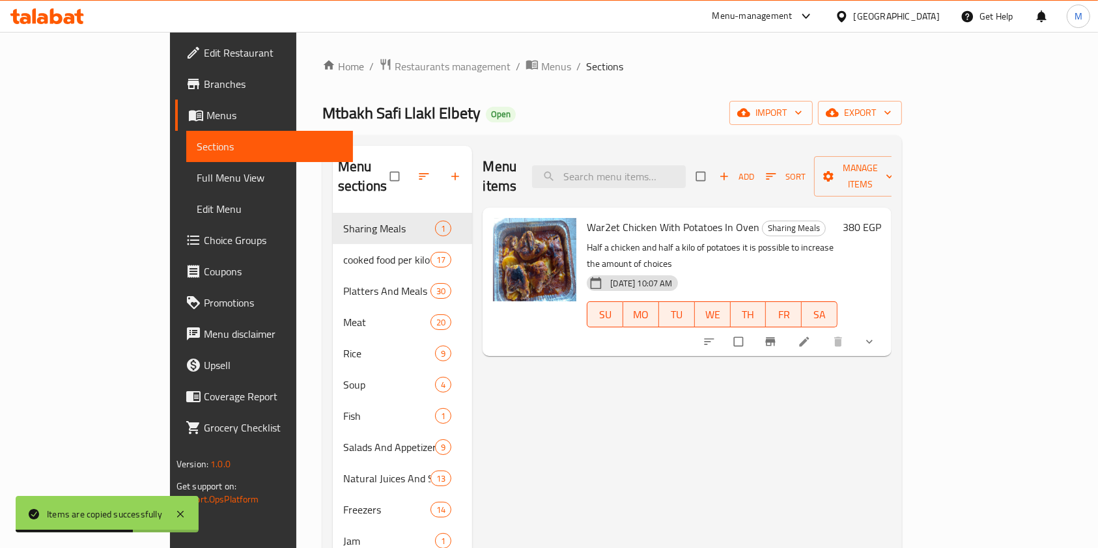
click at [886, 328] on button "show more" at bounding box center [870, 342] width 31 height 29
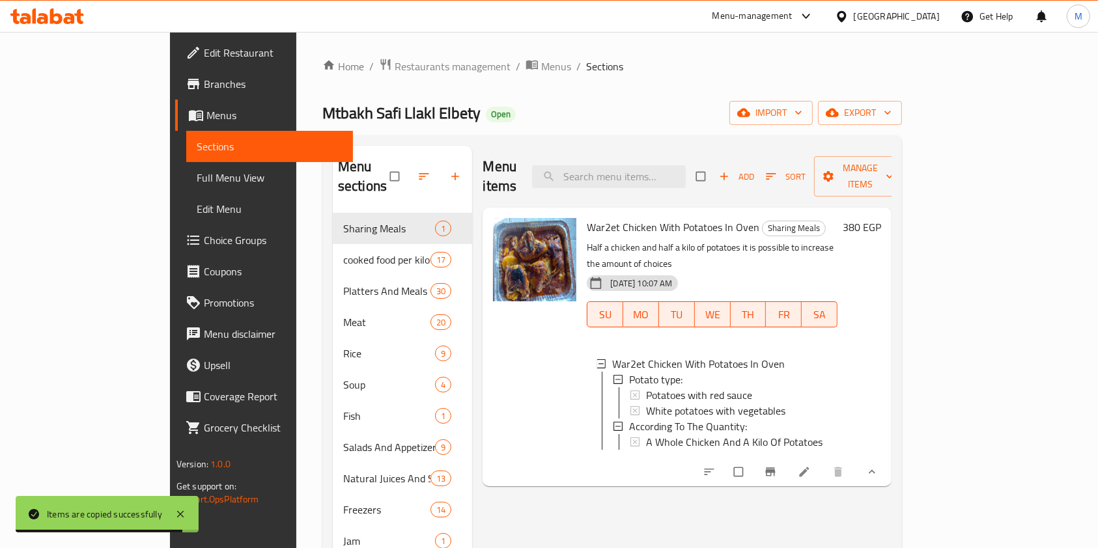
click at [779, 466] on span "Branch-specific-item" at bounding box center [772, 472] width 16 height 13
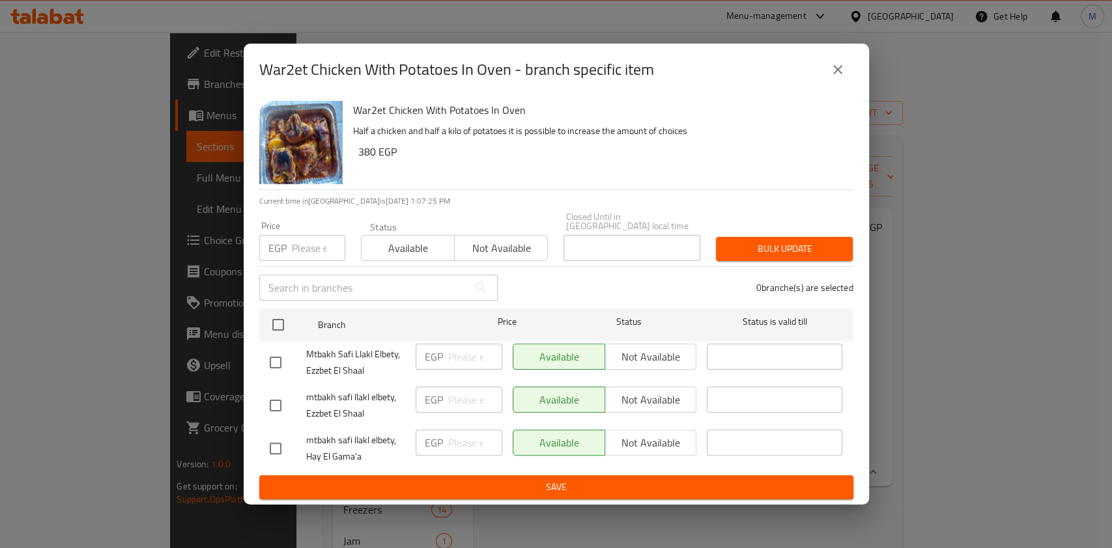
click at [842, 82] on button "close" at bounding box center [837, 69] width 31 height 31
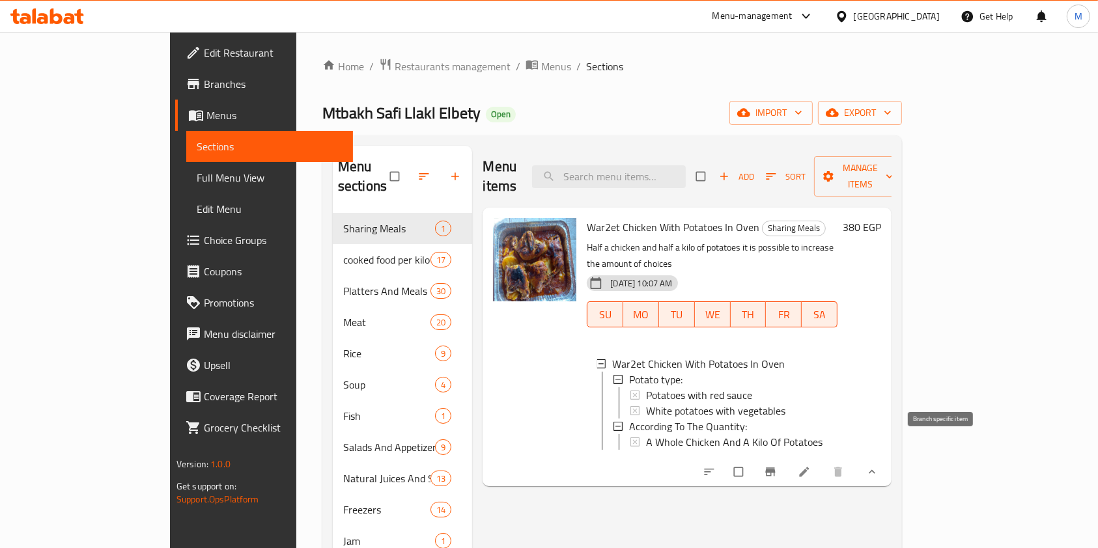
click at [787, 458] on button "Branch-specific-item" at bounding box center [771, 472] width 31 height 29
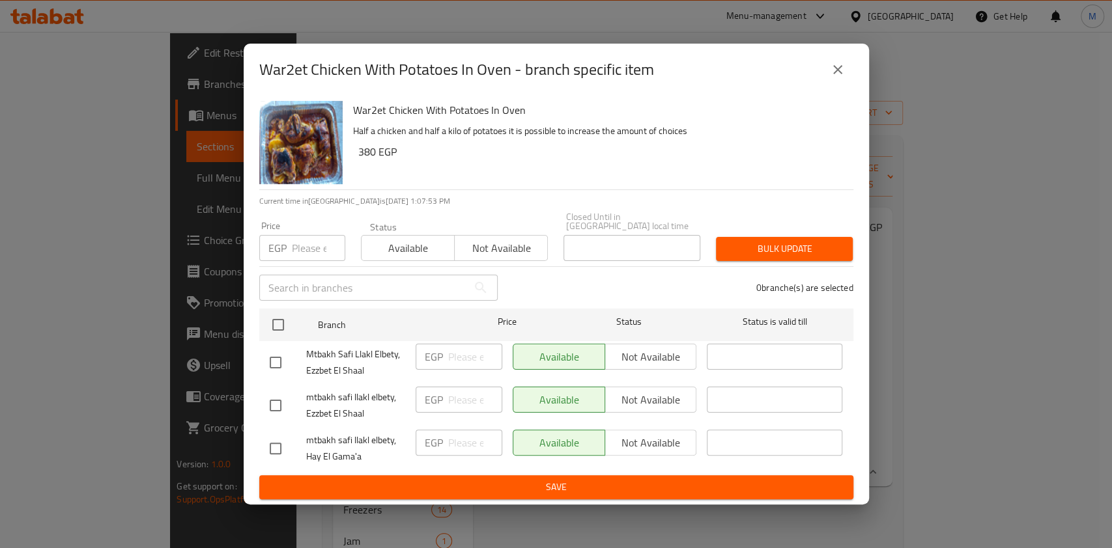
click at [831, 77] on icon "close" at bounding box center [838, 70] width 16 height 16
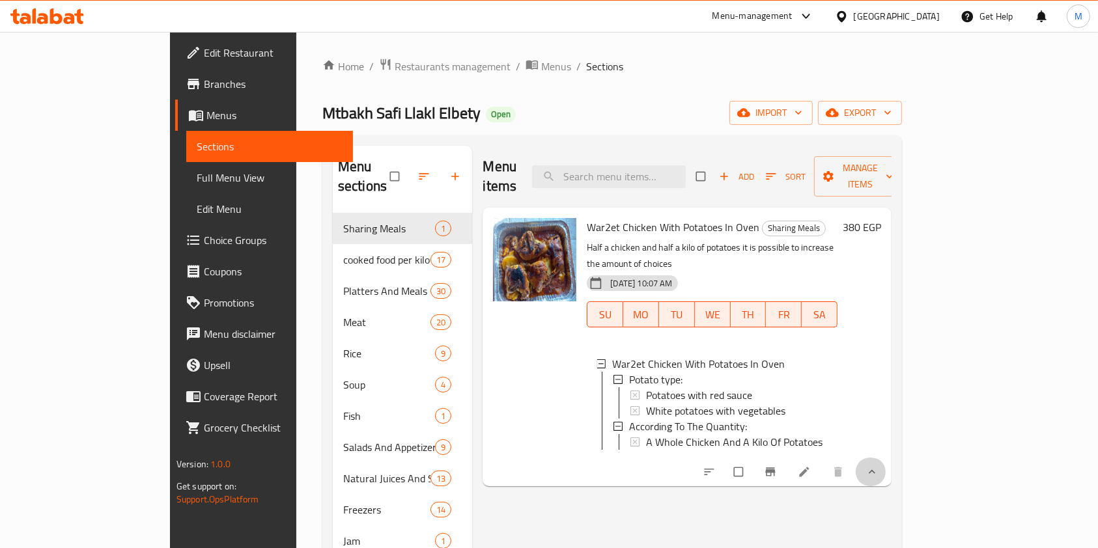
click at [878, 466] on span "show more" at bounding box center [871, 472] width 16 height 13
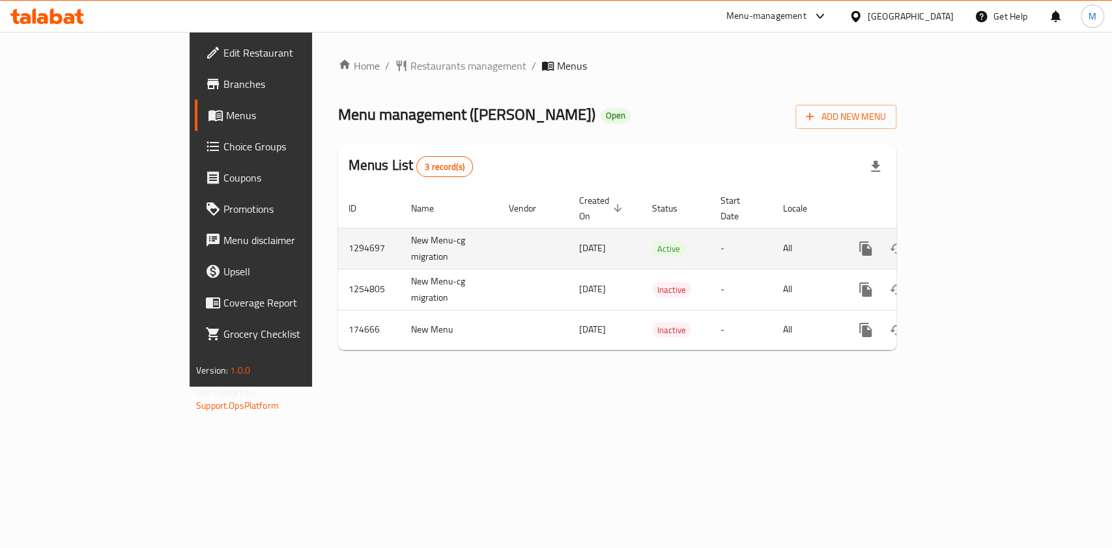
click at [967, 241] on icon "enhanced table" at bounding box center [959, 249] width 16 height 16
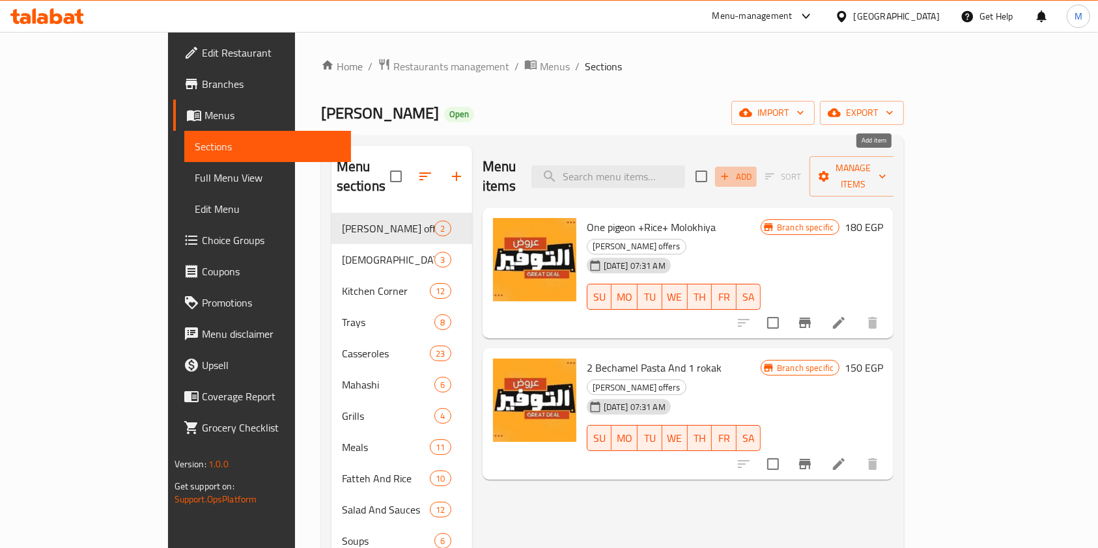
click at [731, 171] on icon "button" at bounding box center [725, 177] width 12 height 12
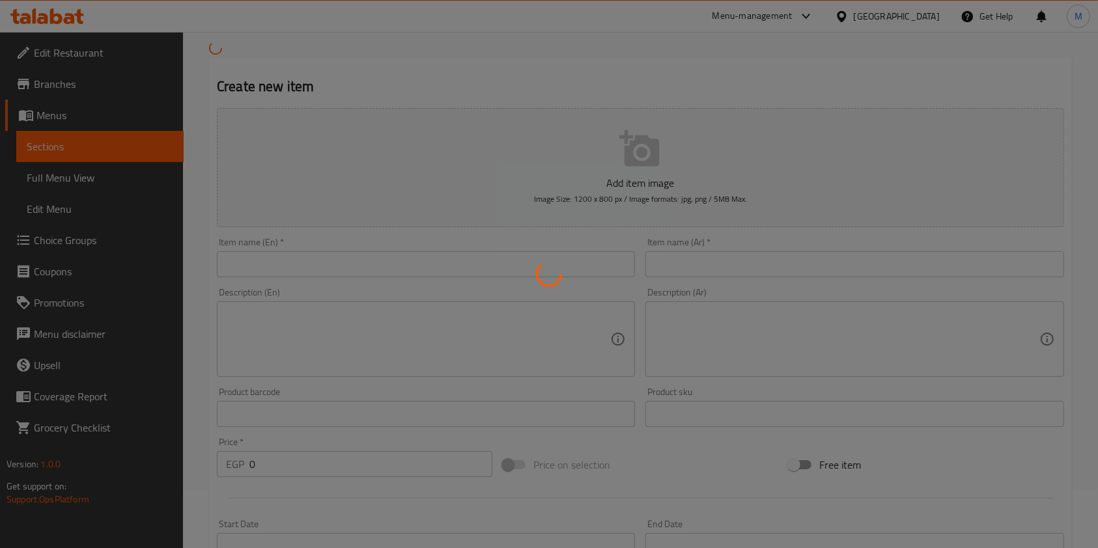
scroll to position [87, 0]
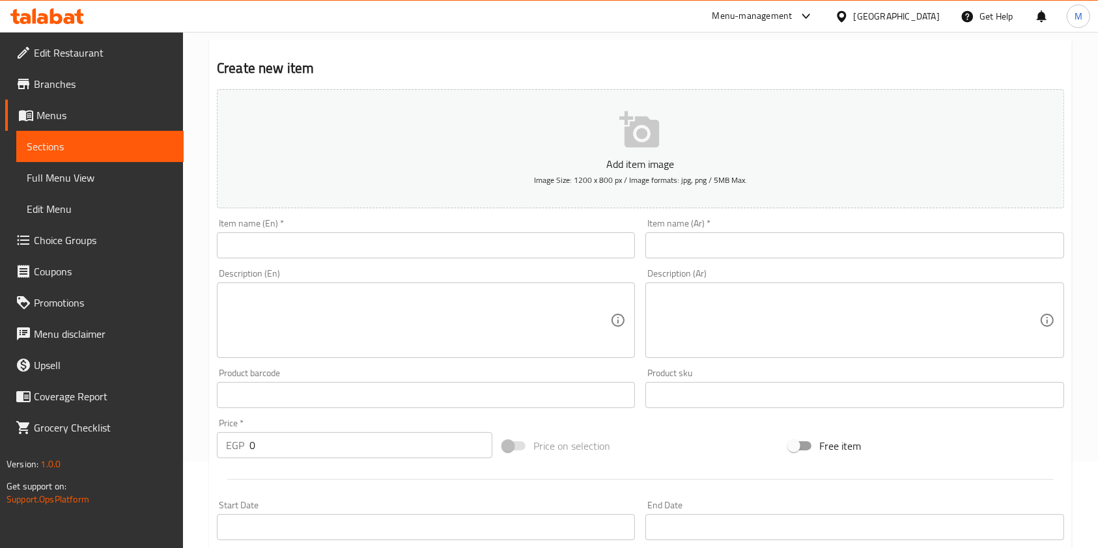
click at [712, 249] on input "text" at bounding box center [854, 245] width 418 height 26
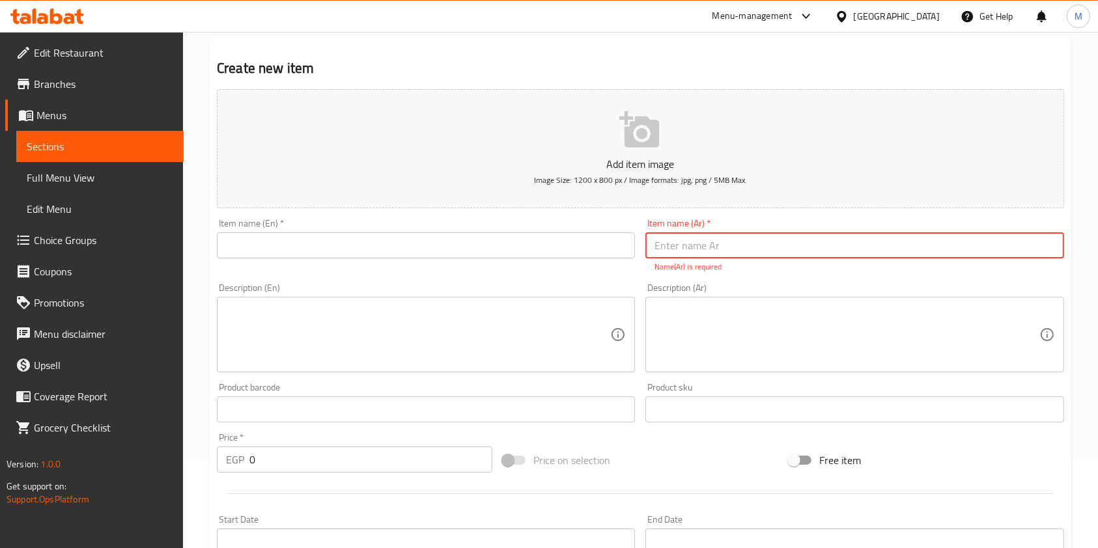
click at [687, 337] on textarea at bounding box center [846, 335] width 384 height 62
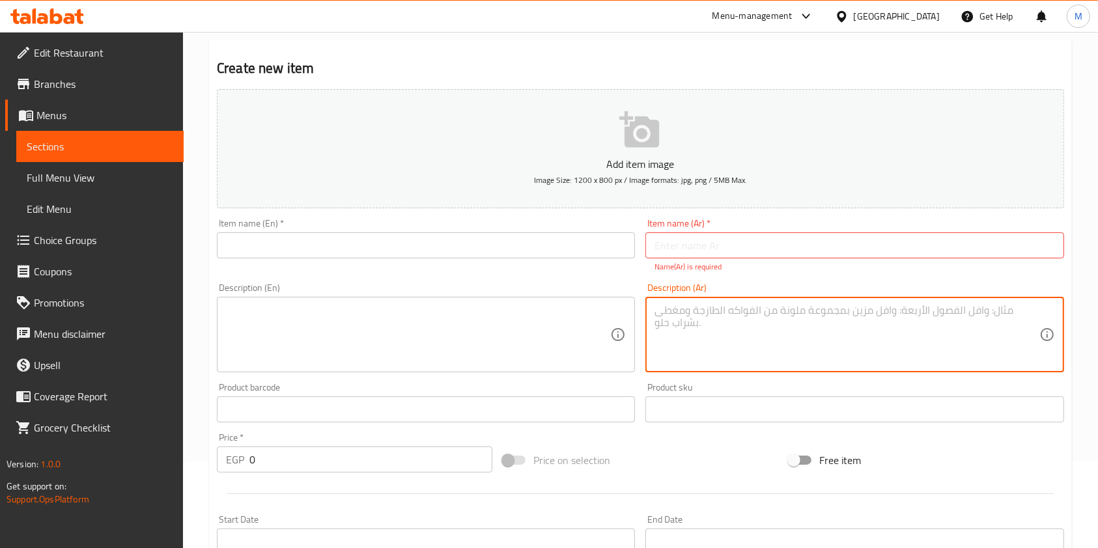
paste textarea "2 بشامل صغير + نص فرخه + مخلل + عيش"
type textarea "2 بشامل صغير + نص فرخه + مخلل + عيش"
drag, startPoint x: 531, startPoint y: 383, endPoint x: 524, endPoint y: 376, distance: 10.6
click at [529, 382] on div "Product barcode Product barcode" at bounding box center [426, 403] width 428 height 50
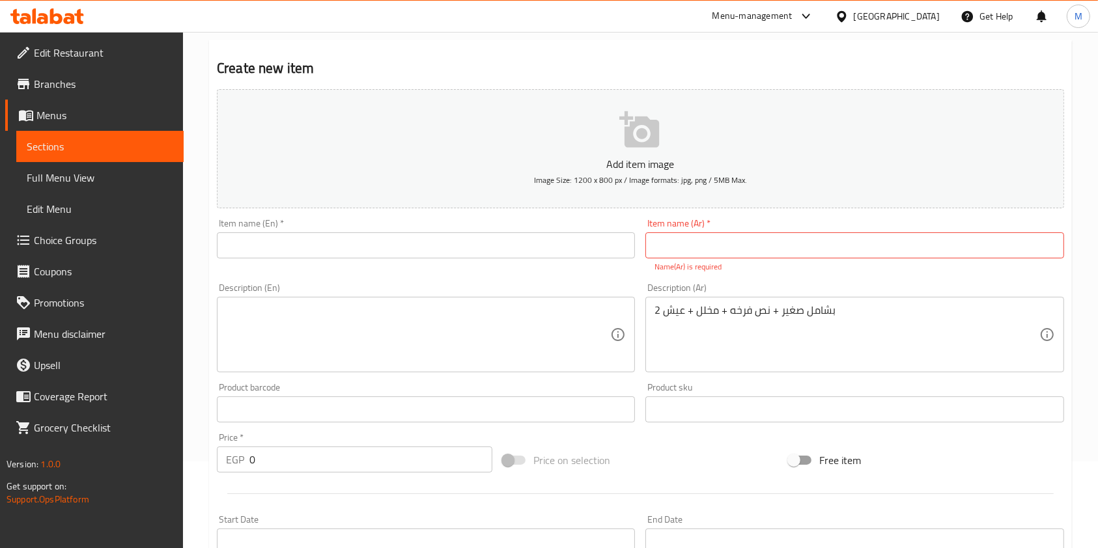
click at [505, 348] on textarea at bounding box center [418, 335] width 384 height 62
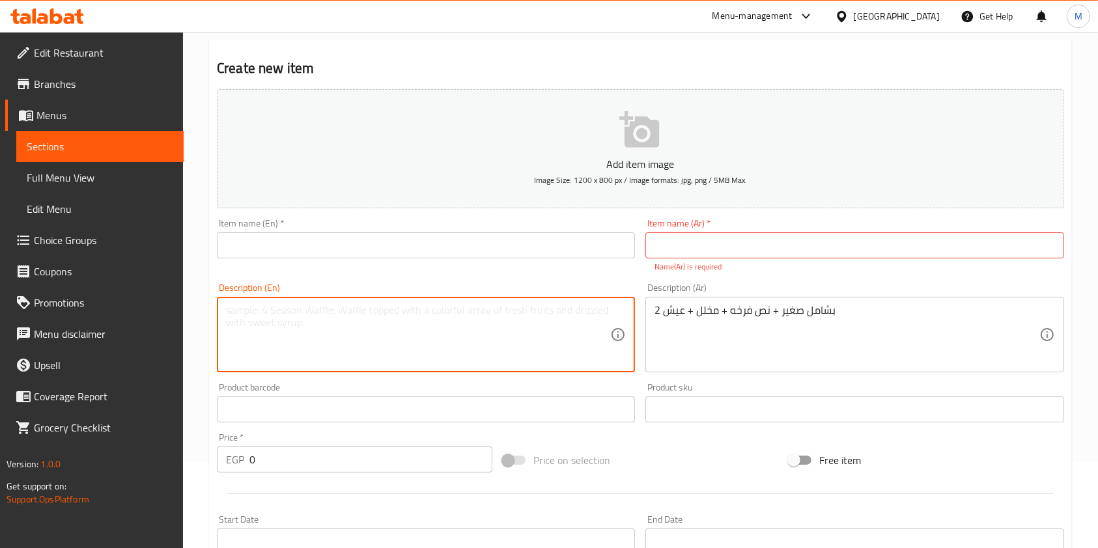
paste textarea "2 small bechamel + half a chicken + pickles + bread"
type textarea "2 small bechamel + half a chicken + pickles + bread"
click at [333, 249] on input "text" at bounding box center [426, 245] width 418 height 26
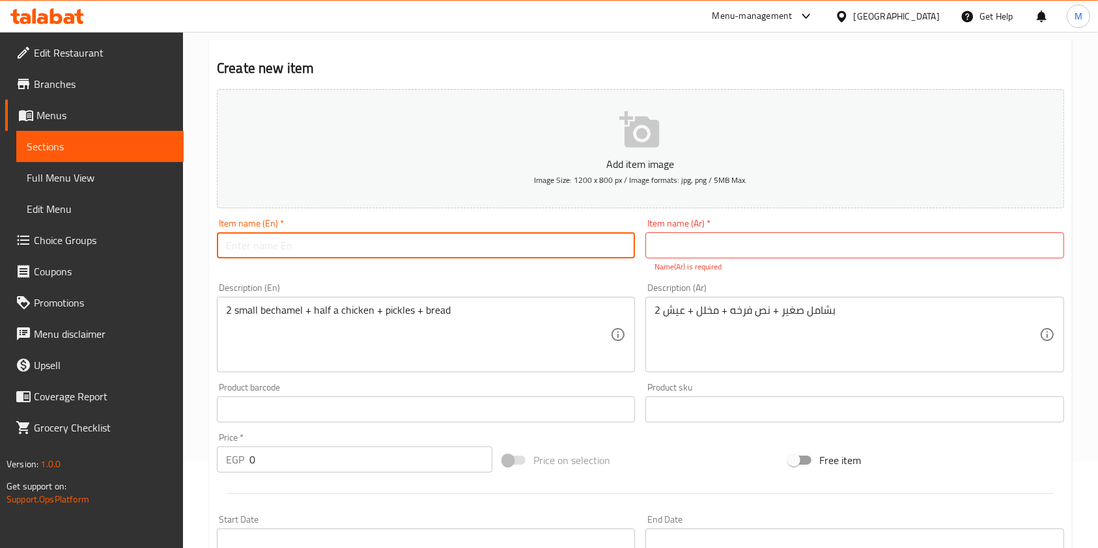
paste input "وجبة 1"
click at [339, 254] on input "وجبة 1" at bounding box center [426, 245] width 418 height 26
paste input "Meal"
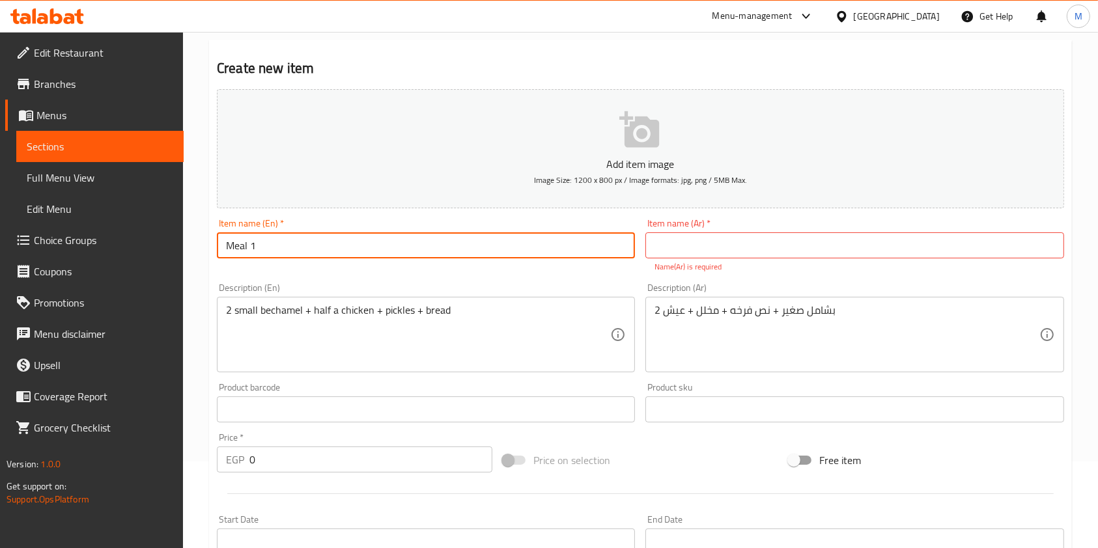
type input "Meal 1"
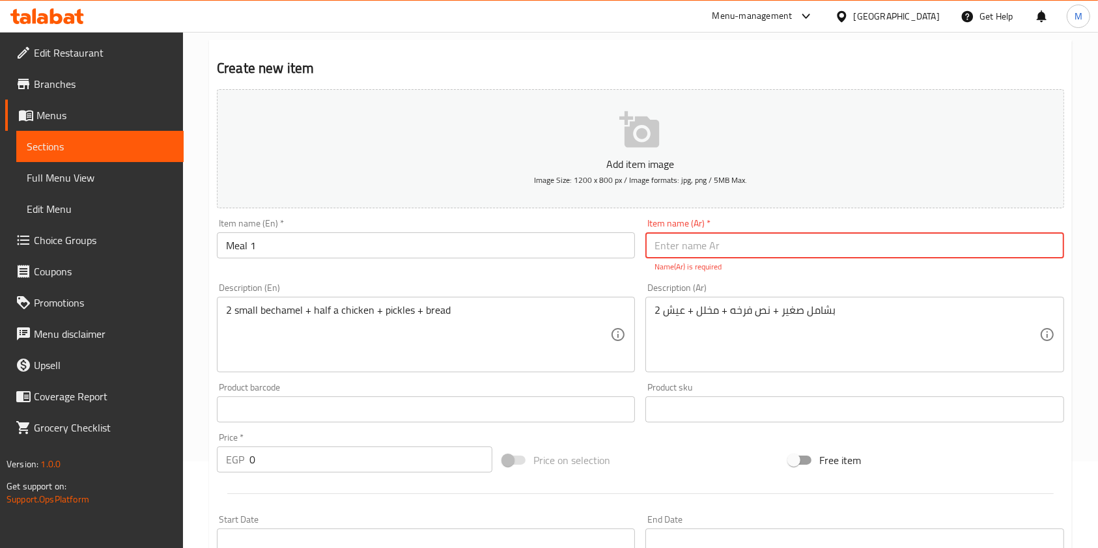
click at [713, 238] on input "text" at bounding box center [854, 245] width 418 height 26
paste input "Meal 1"
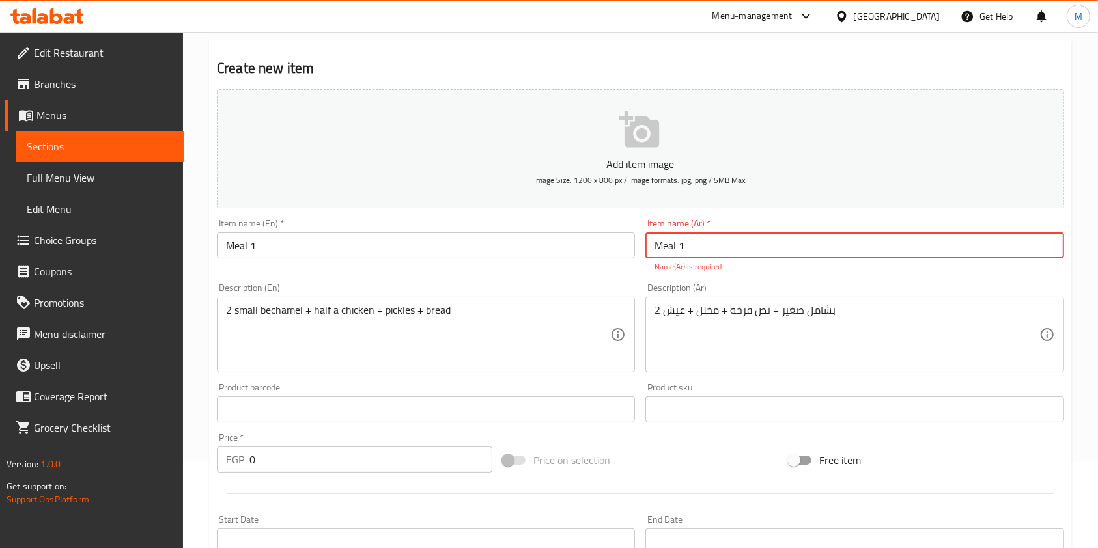
click at [725, 258] on input "Meal 1" at bounding box center [854, 245] width 418 height 26
click at [878, 251] on input "Meal 1" at bounding box center [854, 245] width 418 height 26
click at [770, 249] on input "Meal 1" at bounding box center [854, 245] width 418 height 26
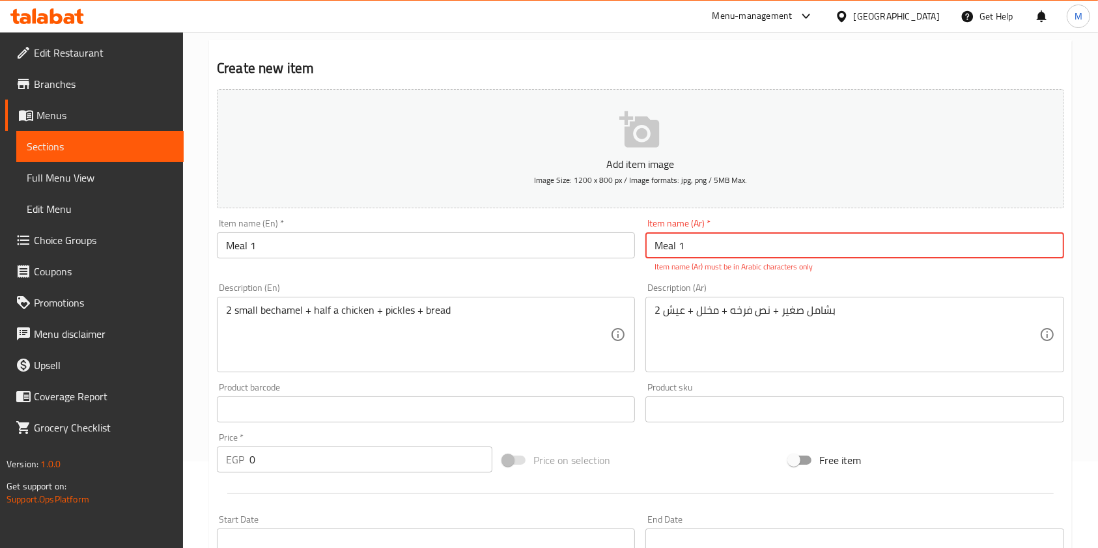
click at [770, 249] on input "Meal 1" at bounding box center [854, 245] width 418 height 26
paste input "وجبة"
type input "وجبة 1"
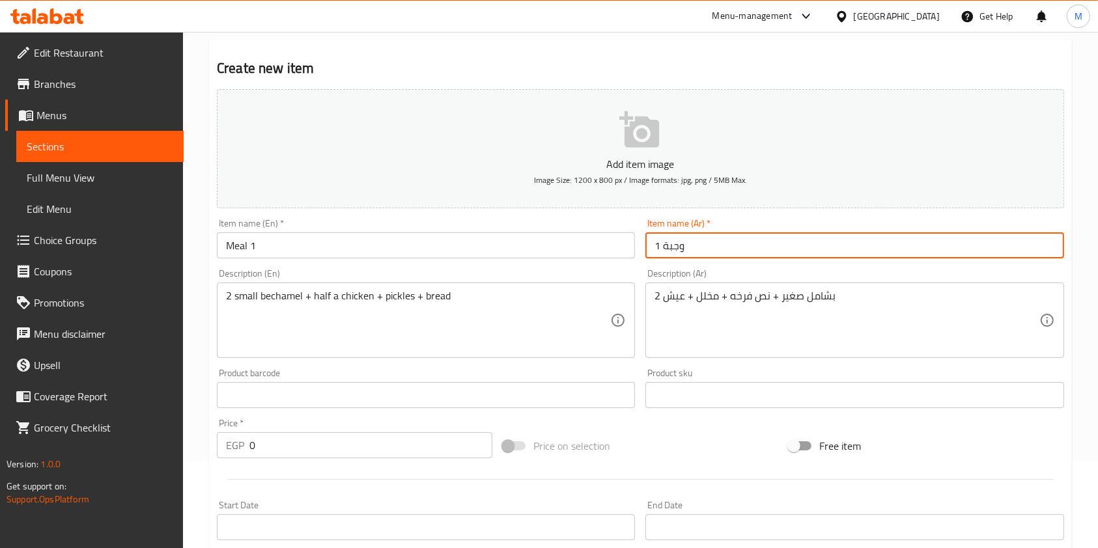
click at [275, 451] on input "0" at bounding box center [370, 445] width 243 height 26
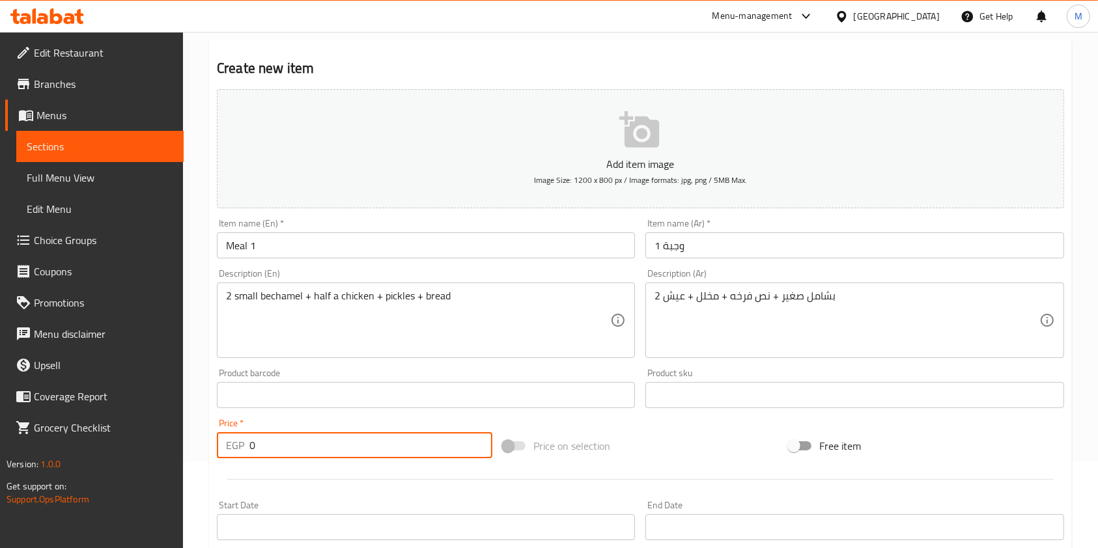
click at [275, 451] on input "0" at bounding box center [370, 445] width 243 height 26
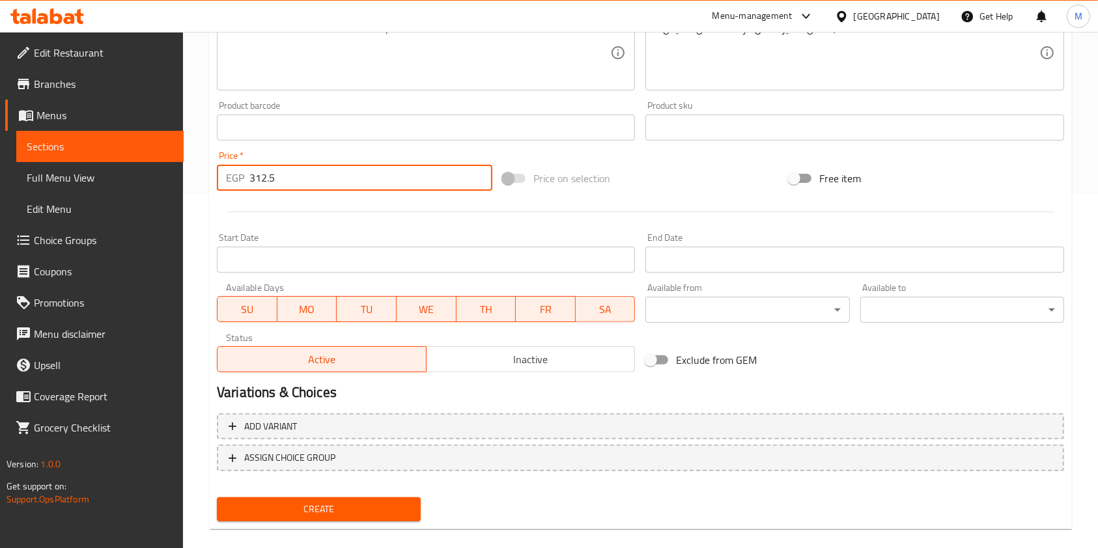
scroll to position [372, 0]
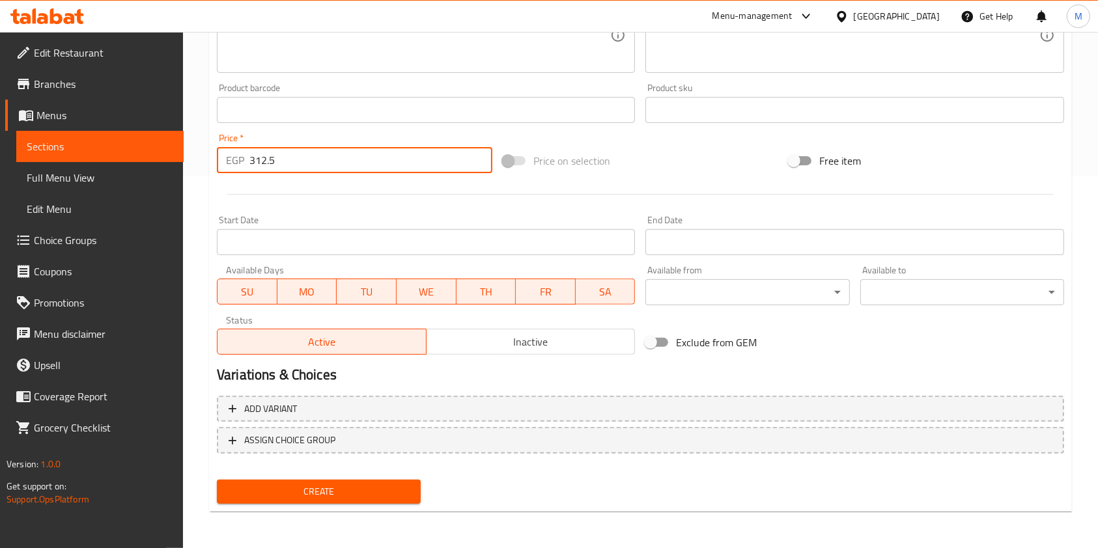
type input "312.5"
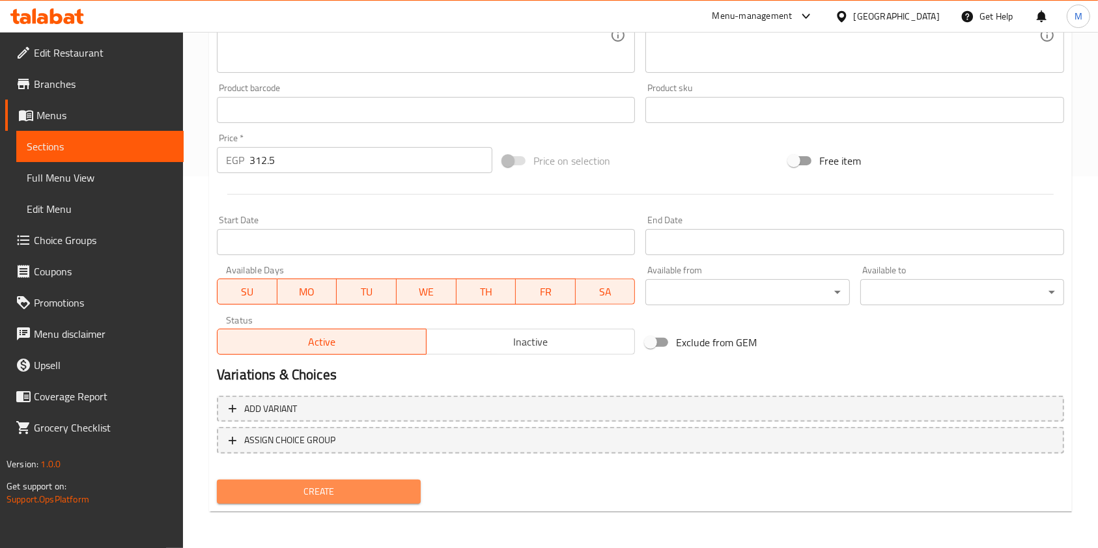
click at [391, 503] on button "Create" at bounding box center [319, 492] width 204 height 24
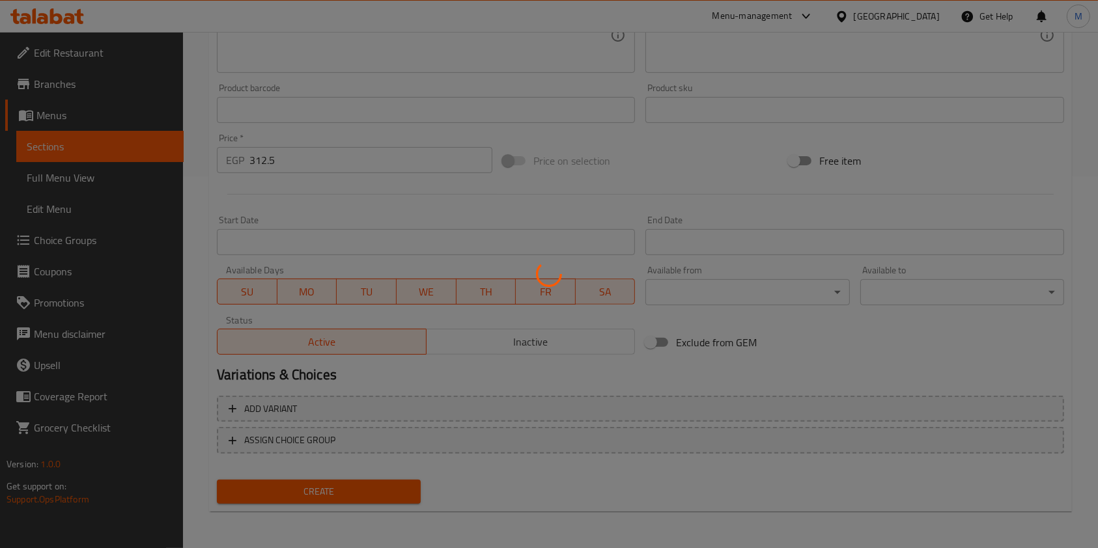
click at [391, 496] on div at bounding box center [549, 274] width 1098 height 548
type input "0"
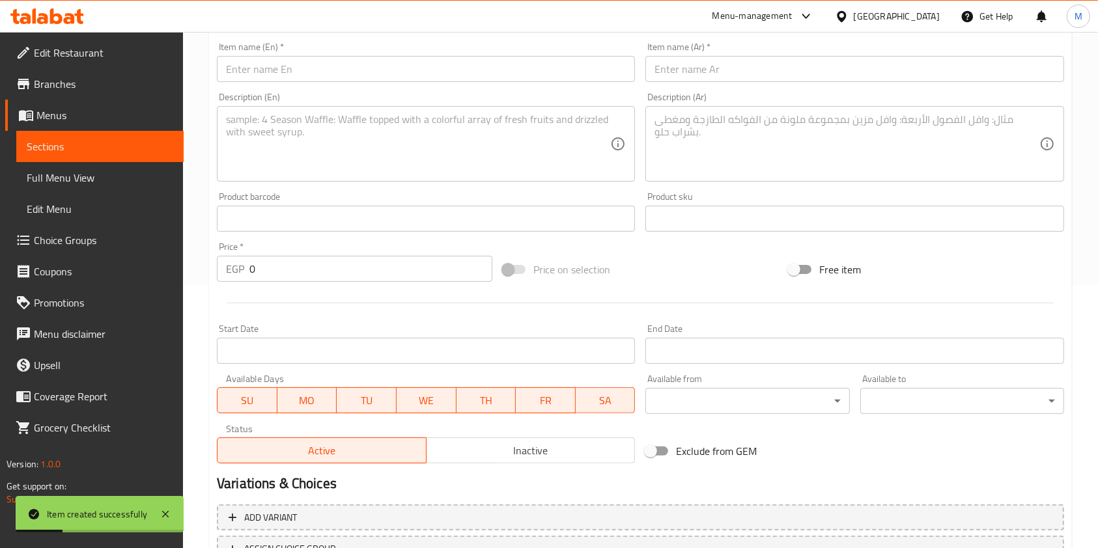
scroll to position [198, 0]
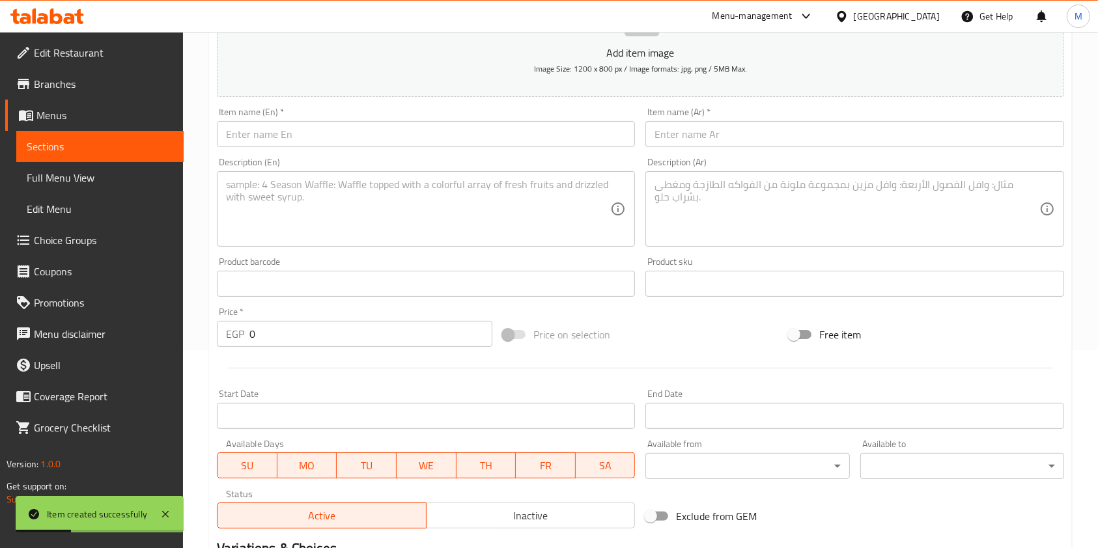
click at [700, 133] on input "text" at bounding box center [854, 134] width 418 height 26
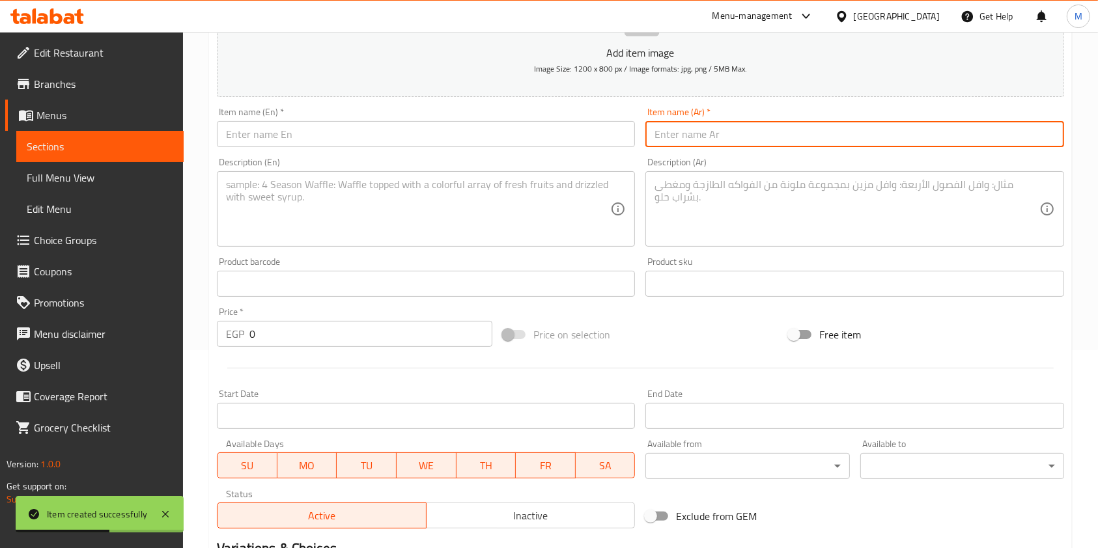
paste input "وجبة 2"
type input "وجبة 2"
click at [501, 139] on input "text" at bounding box center [426, 134] width 418 height 26
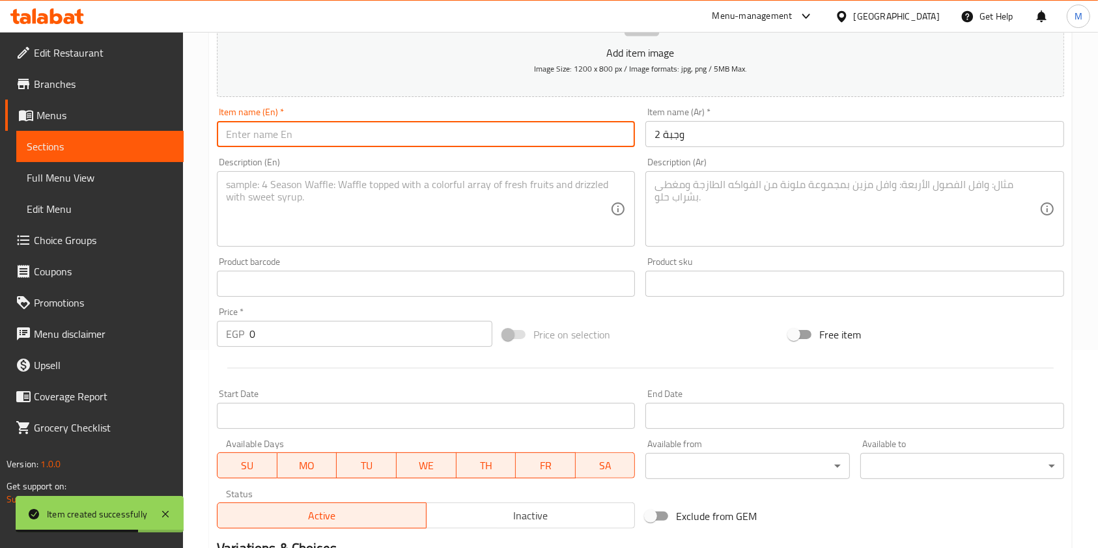
paste input "Meal 2"
type input "Meal 2"
click at [698, 166] on div "Description (Ar) Description (Ar)" at bounding box center [854, 202] width 418 height 89
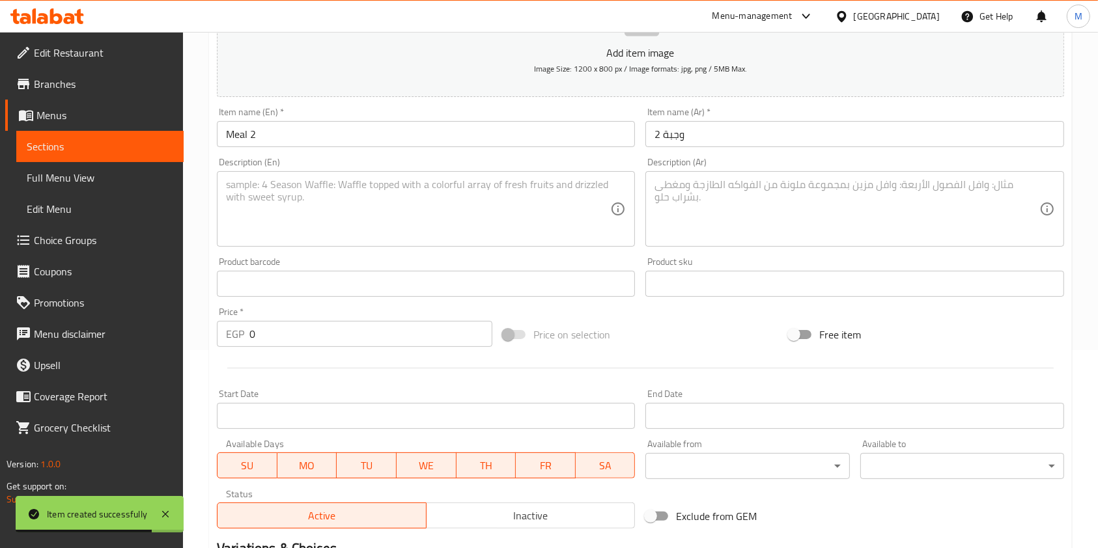
click at [699, 186] on textarea at bounding box center [846, 209] width 384 height 62
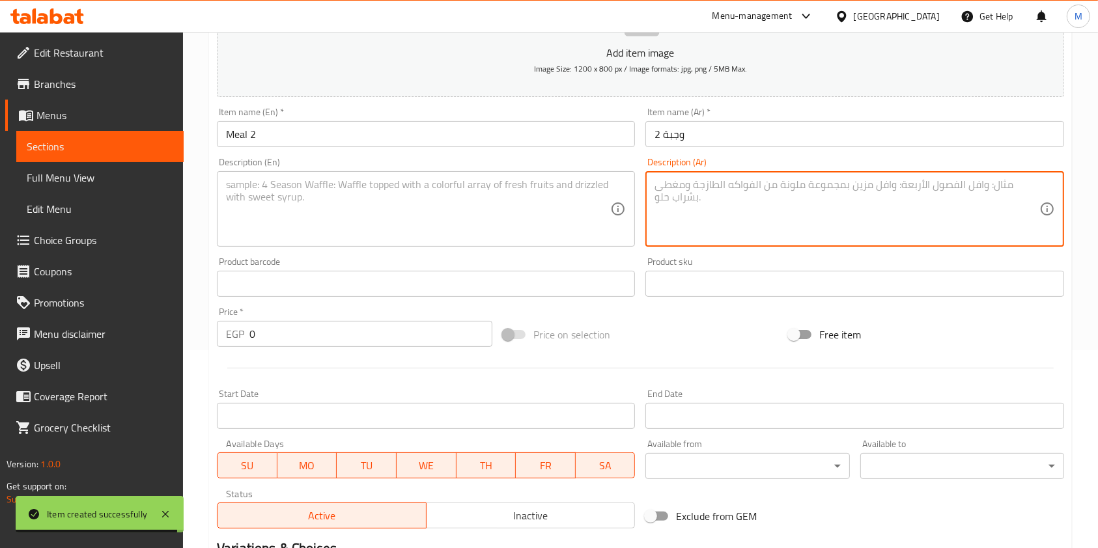
paste textarea "نص فرخه + رز بسمتي + سلطة + عيش"
type textarea "نص فرخه + رز بسمتي + سلطة + عيش"
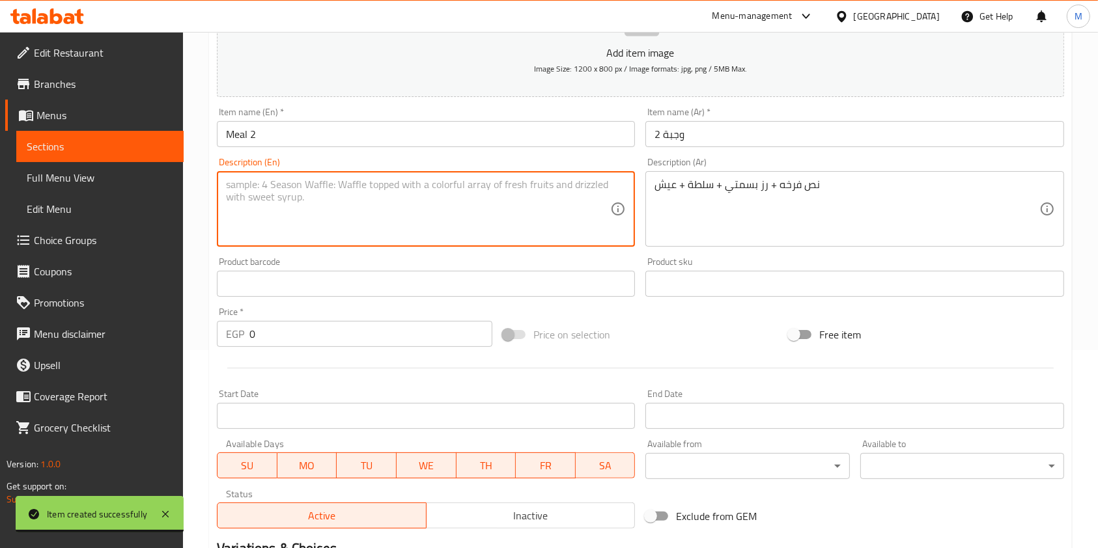
click at [453, 223] on textarea at bounding box center [418, 209] width 384 height 62
paste textarea "Half a chicken + basmati rice + salad + bread"
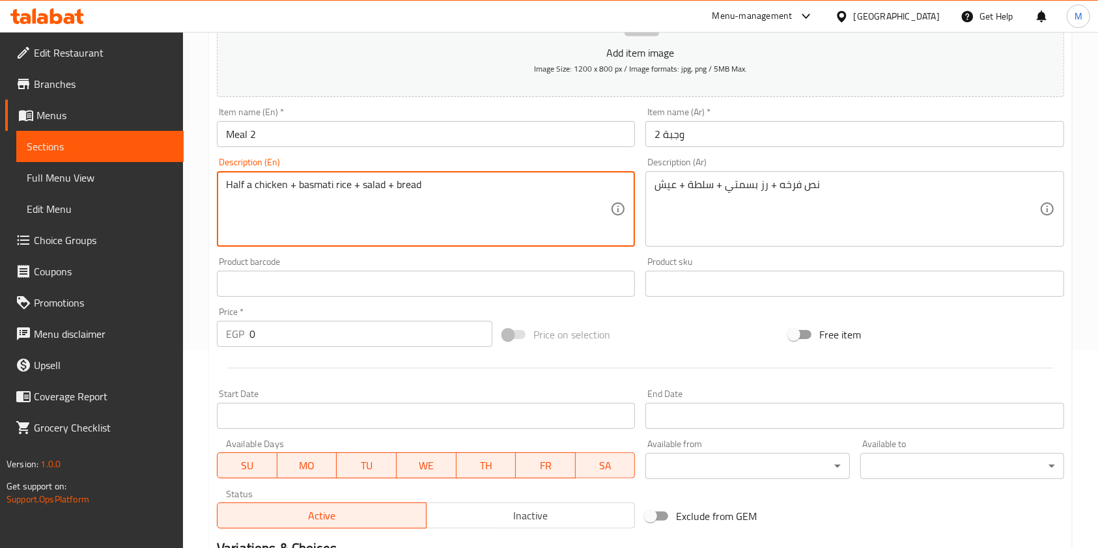
type textarea "Half a chicken + basmati rice + salad + bread"
click at [337, 336] on input "0" at bounding box center [370, 334] width 243 height 26
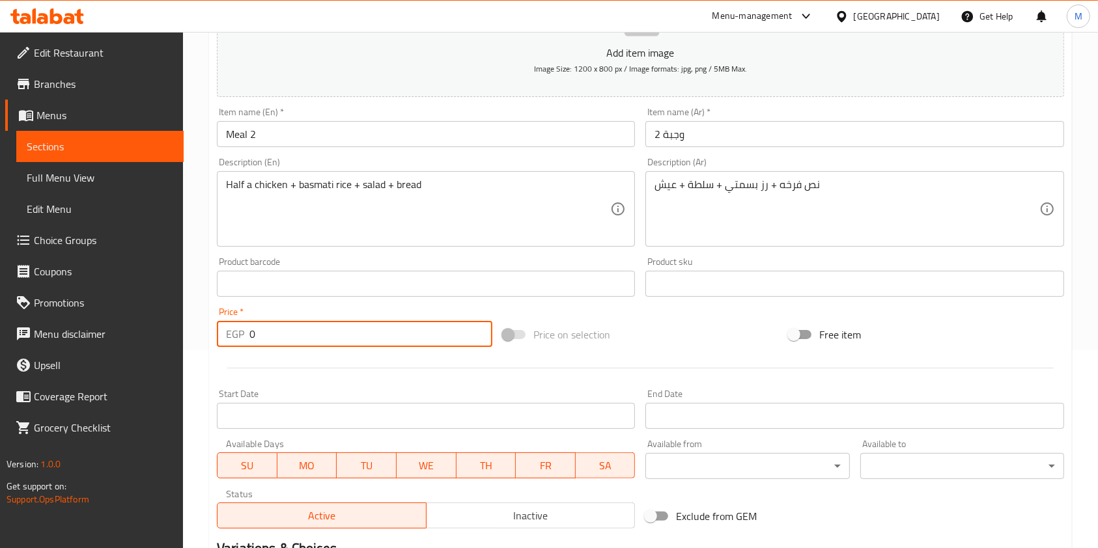
click at [337, 336] on input "0" at bounding box center [370, 334] width 243 height 26
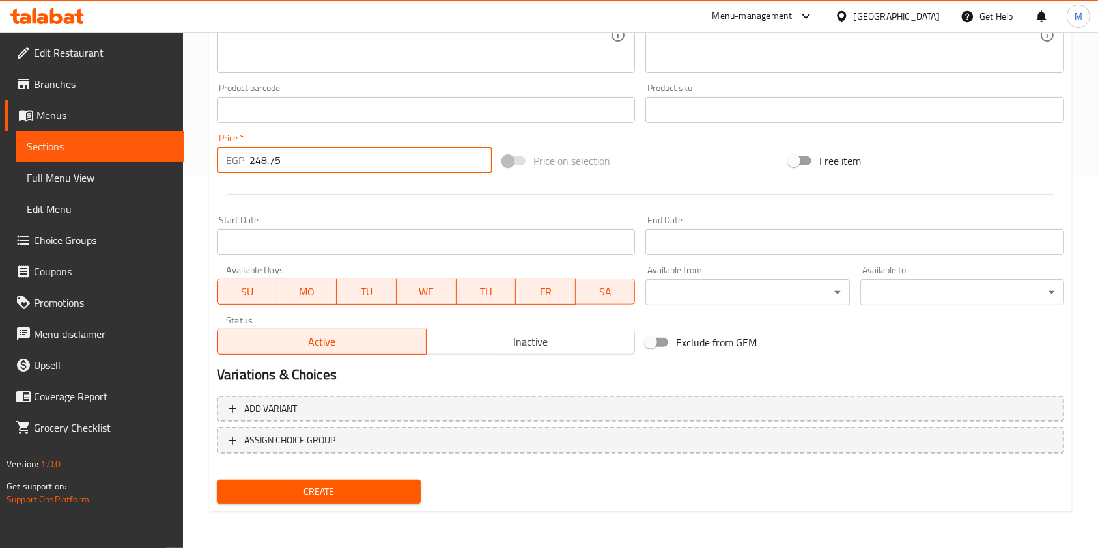
type input "248.75"
click at [368, 489] on span "Create" at bounding box center [318, 492] width 183 height 16
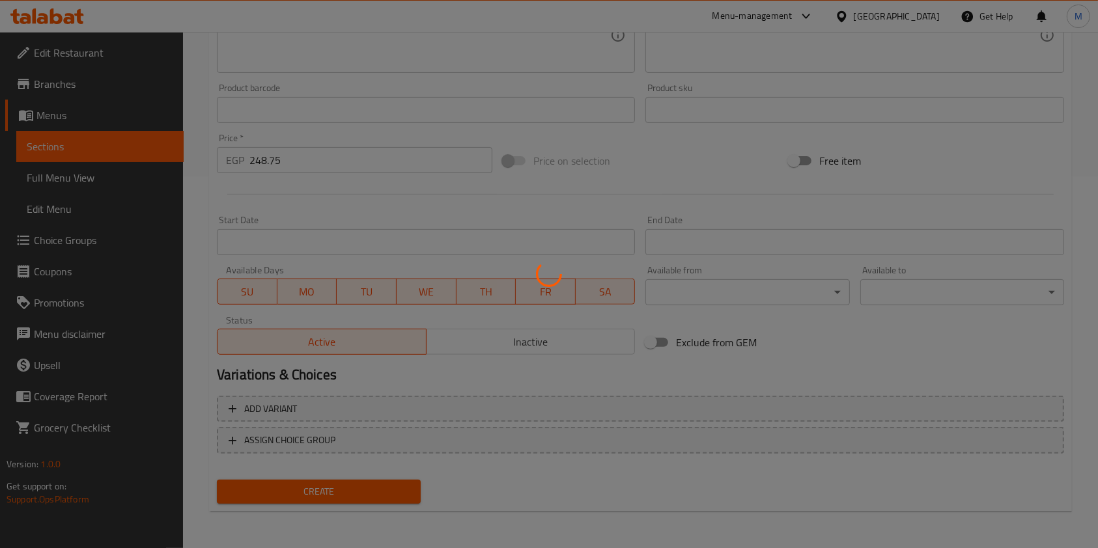
type input "0"
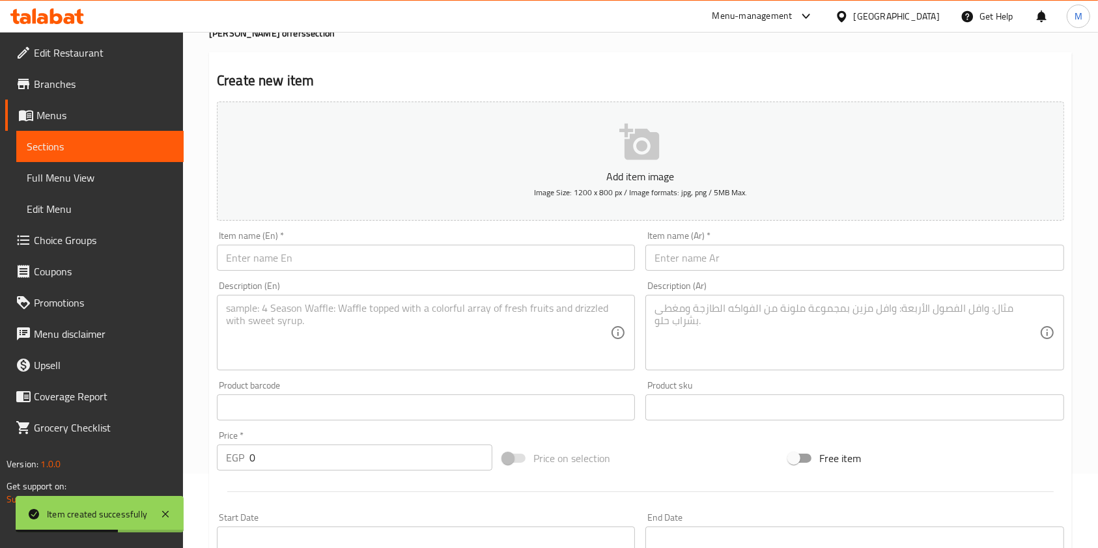
scroll to position [0, 0]
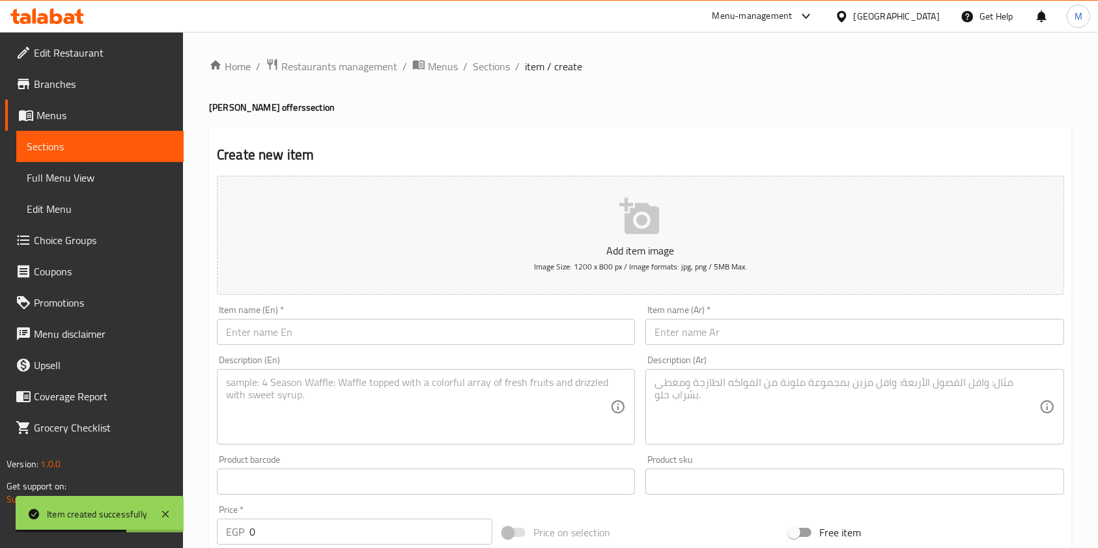
click at [721, 339] on input "text" at bounding box center [854, 332] width 418 height 26
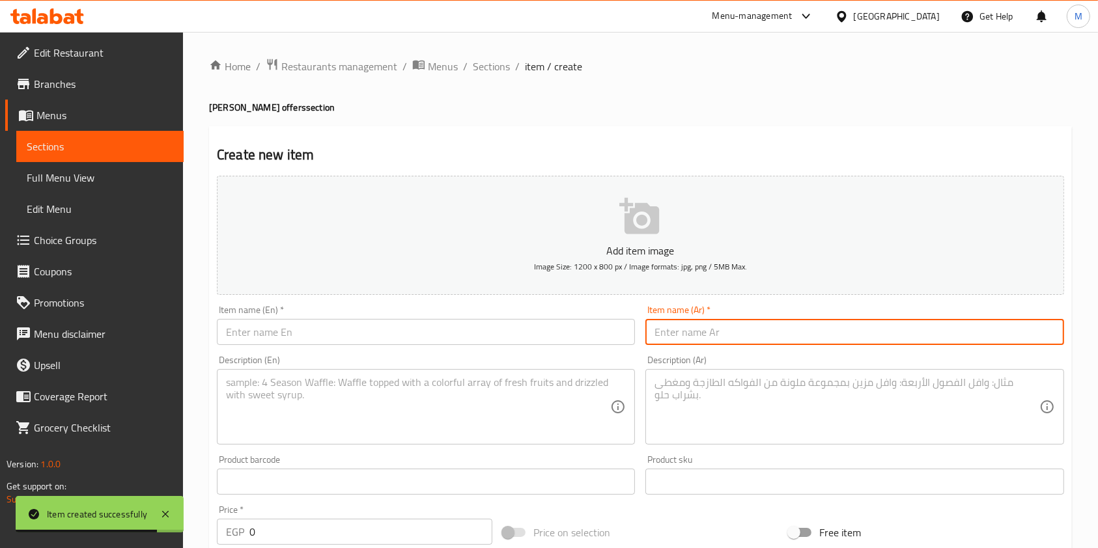
paste input "وجبة 3"
type input "وجبة 3"
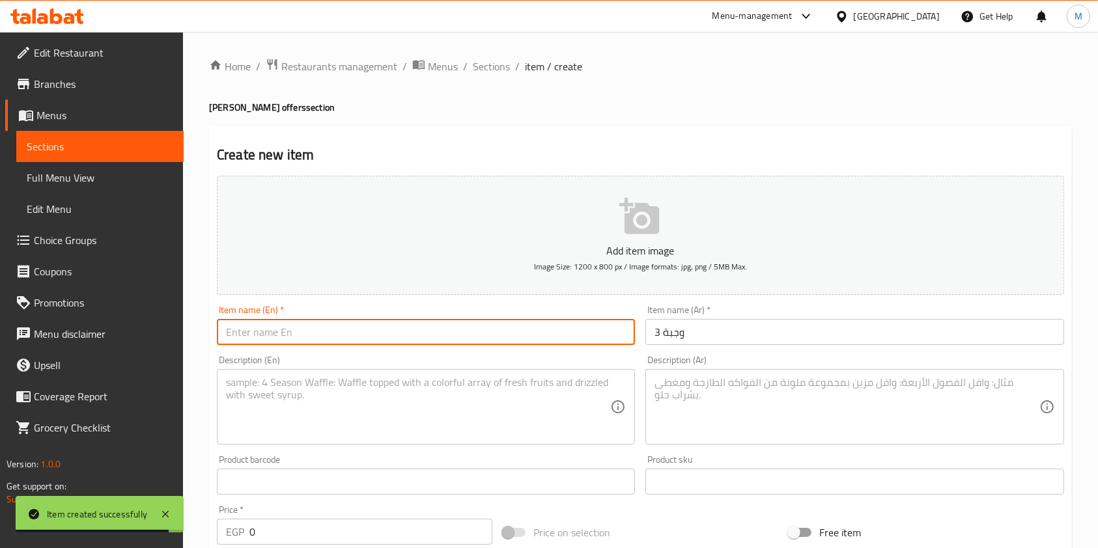
click at [491, 321] on input "text" at bounding box center [426, 332] width 418 height 26
paste input "Meal 3"
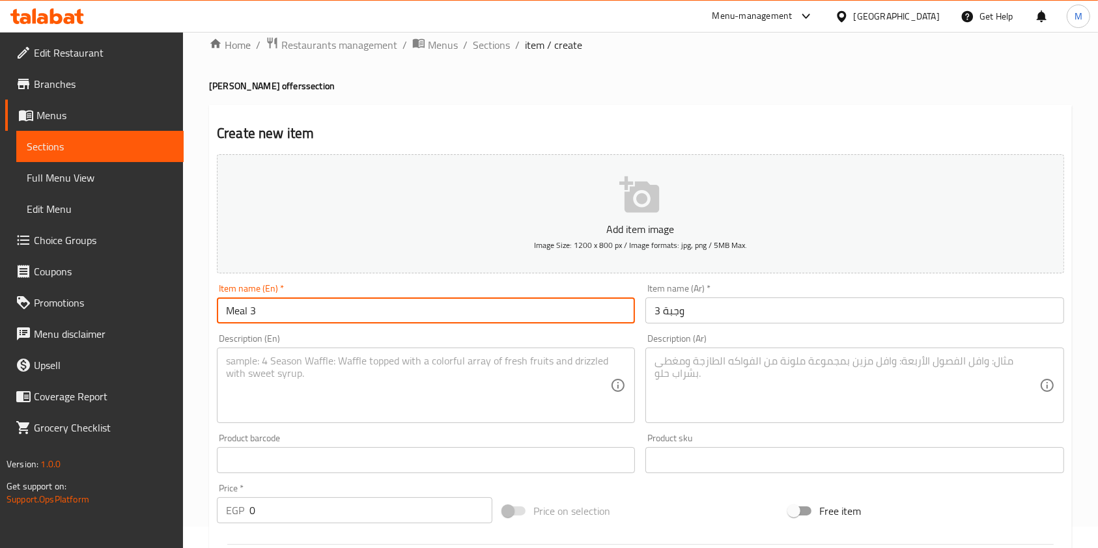
scroll to position [87, 0]
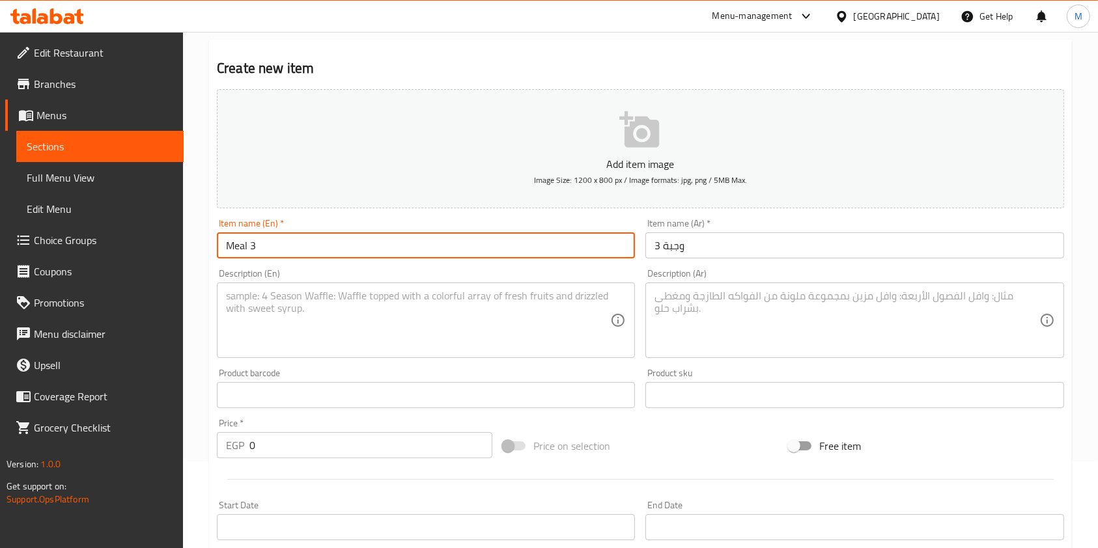
type input "Meal 3"
click at [350, 297] on textarea at bounding box center [418, 321] width 384 height 62
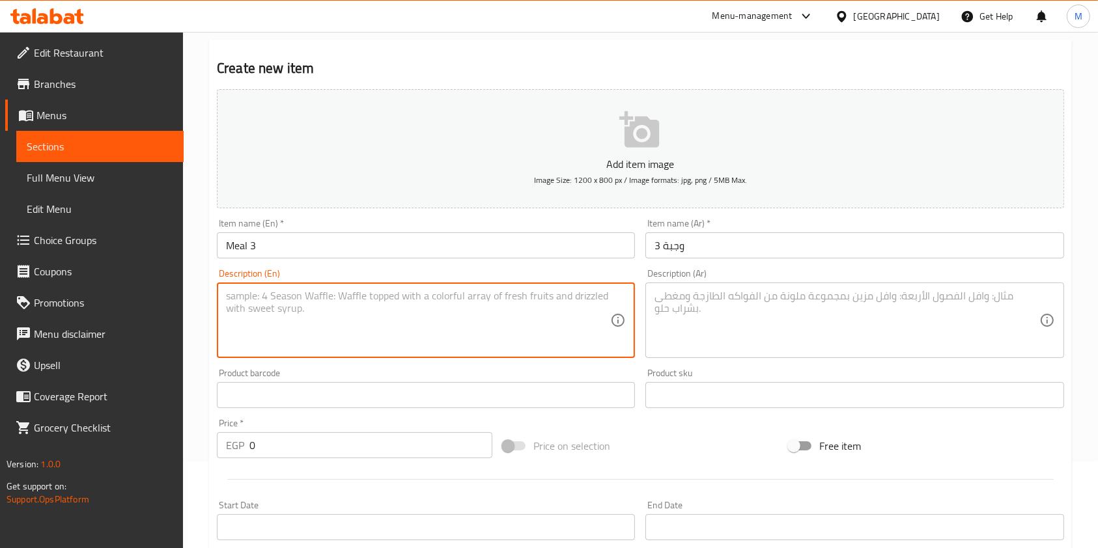
paste textarea "Chicken and Potato Casserole + Meat and Potato Casserole + 2 Vermicelli Rice Bo…"
type textarea "Chicken and Potato Casserole + Meat and Potato Casserole + 2 Vermicelli Rice Bo…"
click at [694, 316] on textarea at bounding box center [846, 321] width 384 height 62
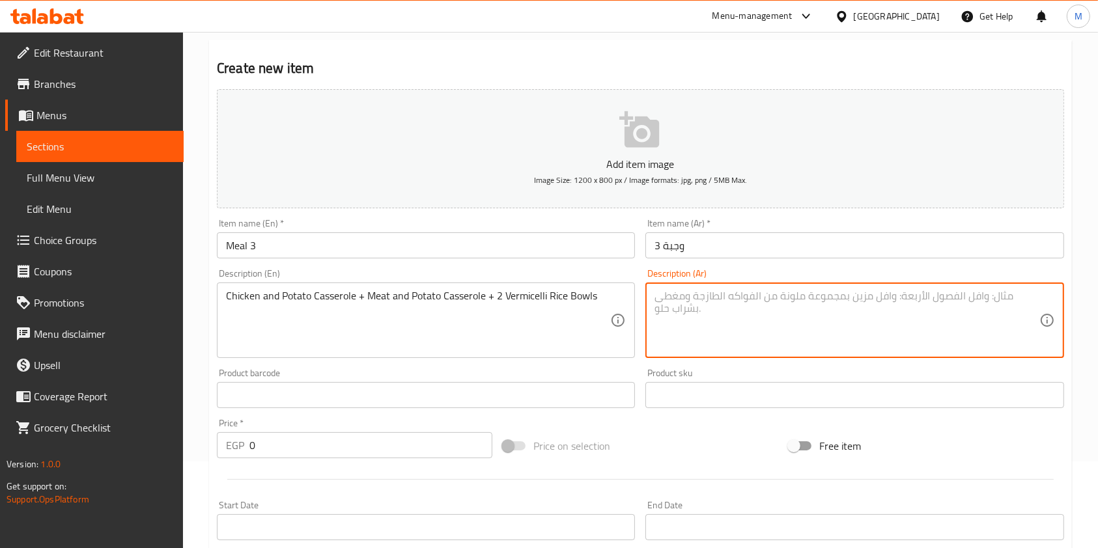
paste textarea "Chicken and Potato Casserole + Meat and Potato Casserole + 2 Vermicelli Rice Bo…"
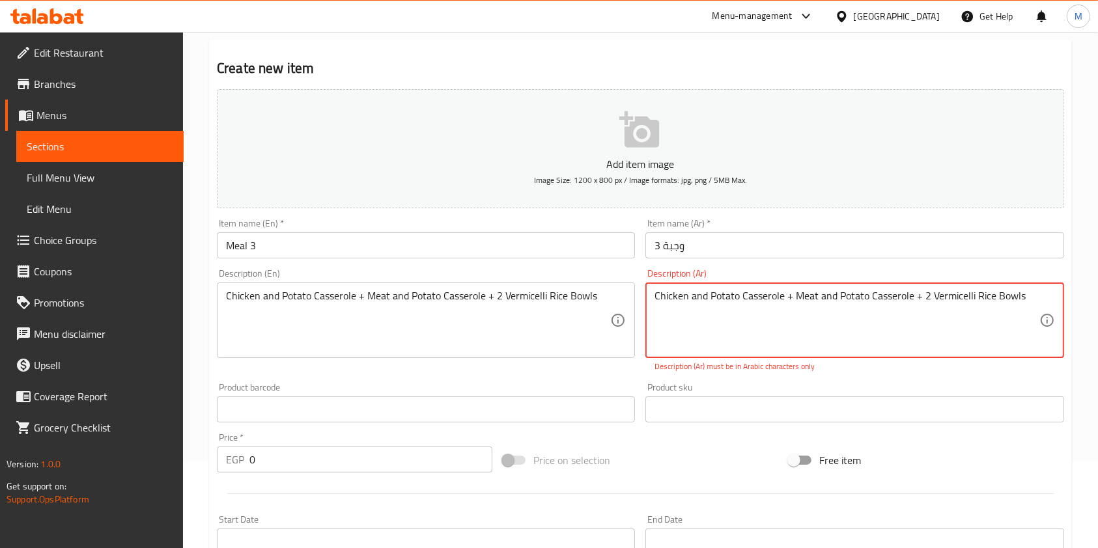
type textarea "Chicken and Potato Casserole + Meat and Potato Casserole + 2 Vermicelli Rice Bo…"
click at [309, 452] on input "0" at bounding box center [370, 460] width 243 height 26
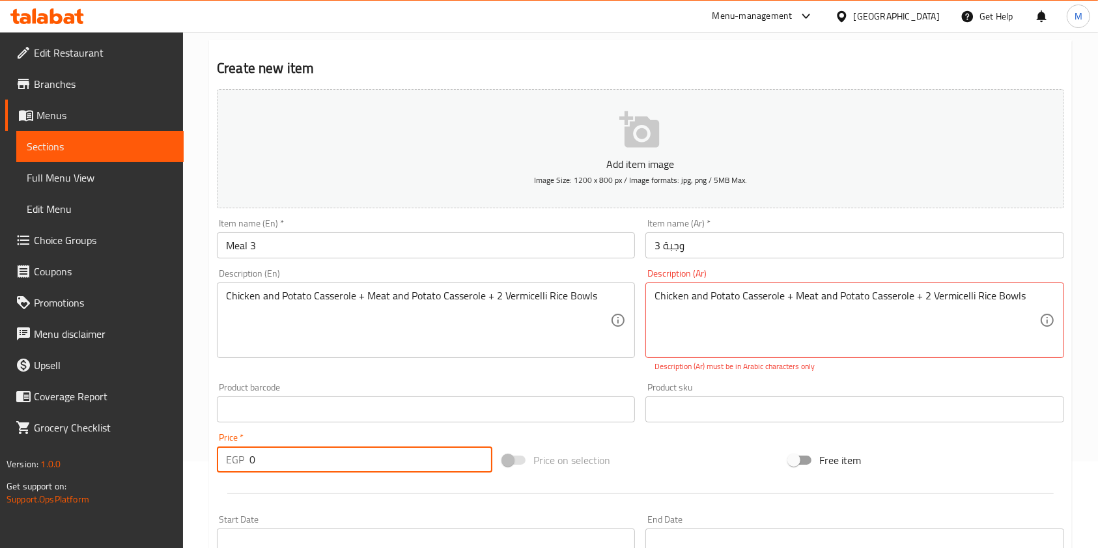
click at [307, 452] on input "0" at bounding box center [370, 460] width 243 height 26
click at [306, 452] on input "0" at bounding box center [370, 460] width 243 height 26
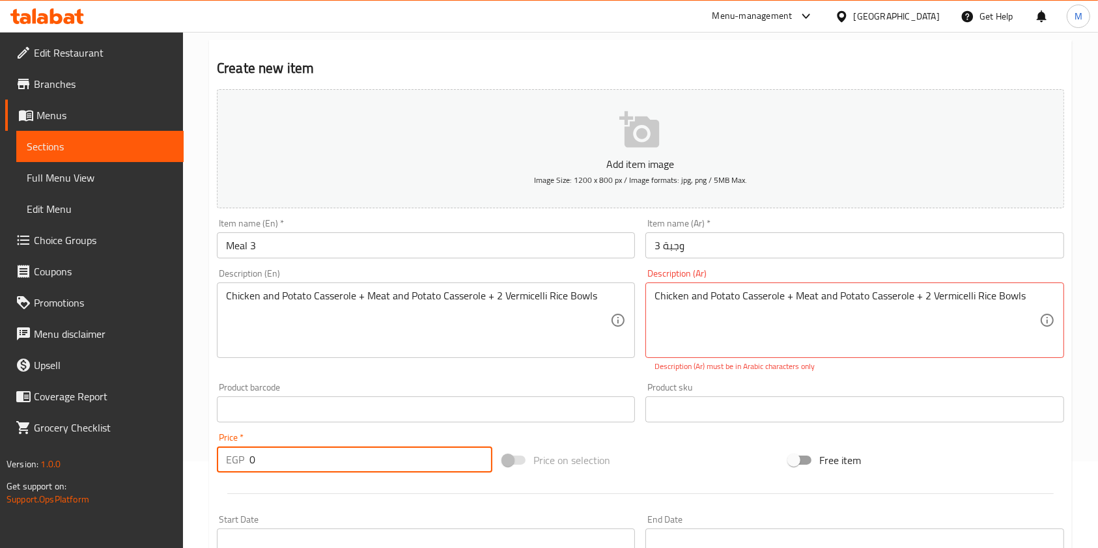
click at [306, 452] on input "0" at bounding box center [370, 460] width 243 height 26
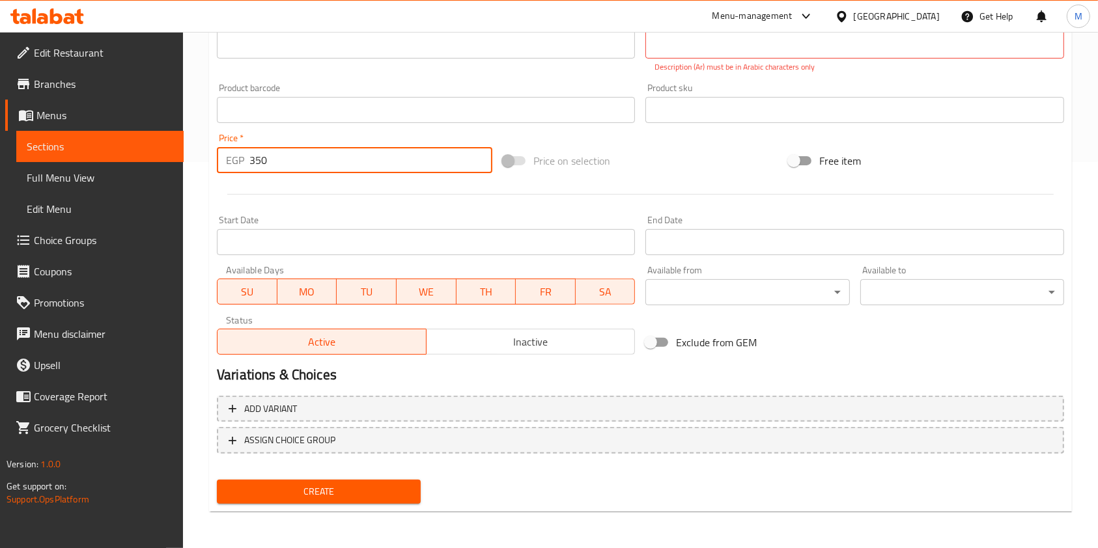
type input "350"
click at [408, 480] on button "Create" at bounding box center [319, 492] width 204 height 24
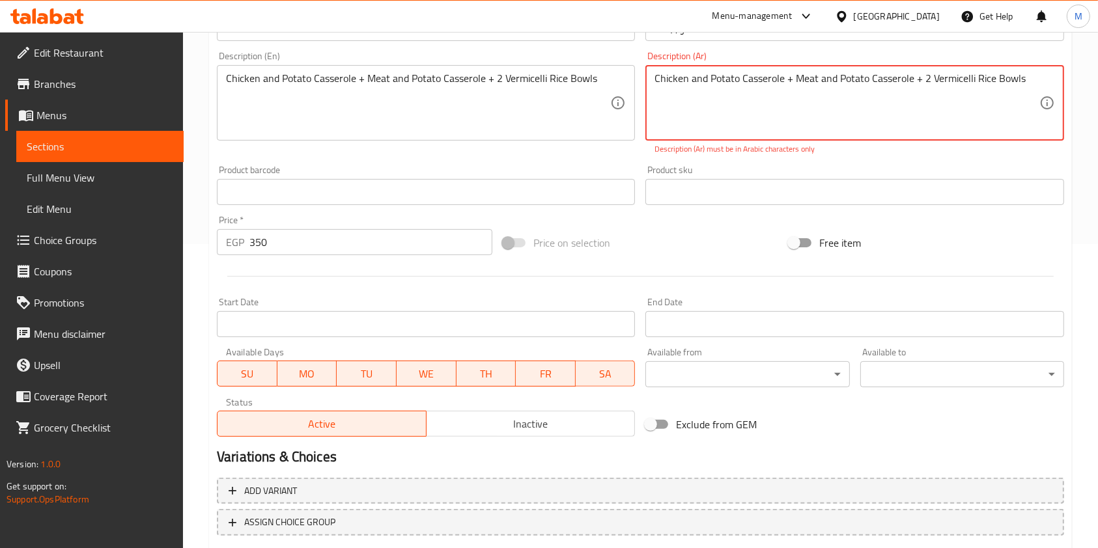
scroll to position [212, 0]
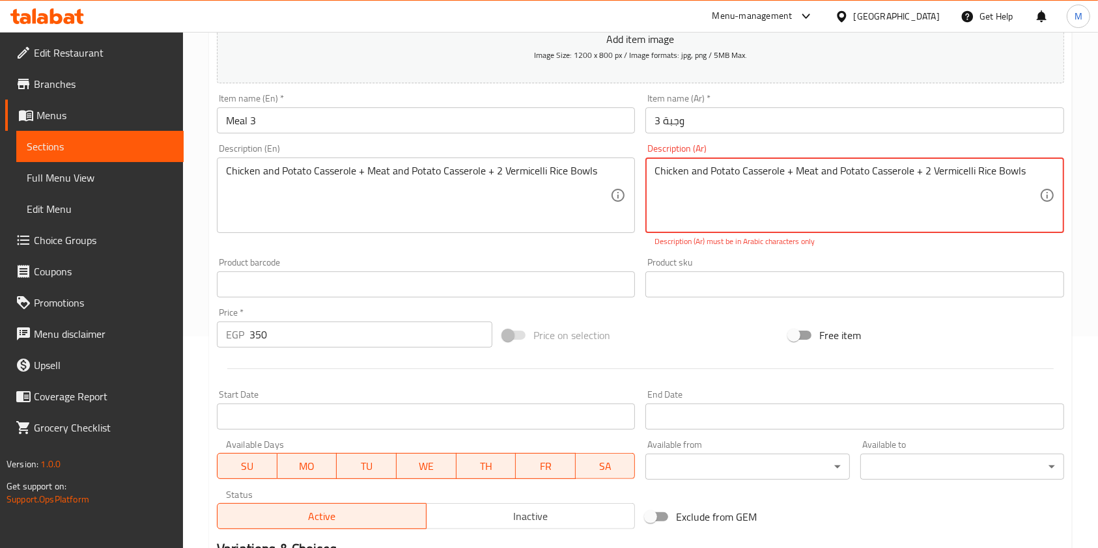
click at [746, 169] on textarea "Chicken and Potato Casserole + Meat and Potato Casserole + 2 Vermicelli Rice Bo…" at bounding box center [846, 196] width 384 height 62
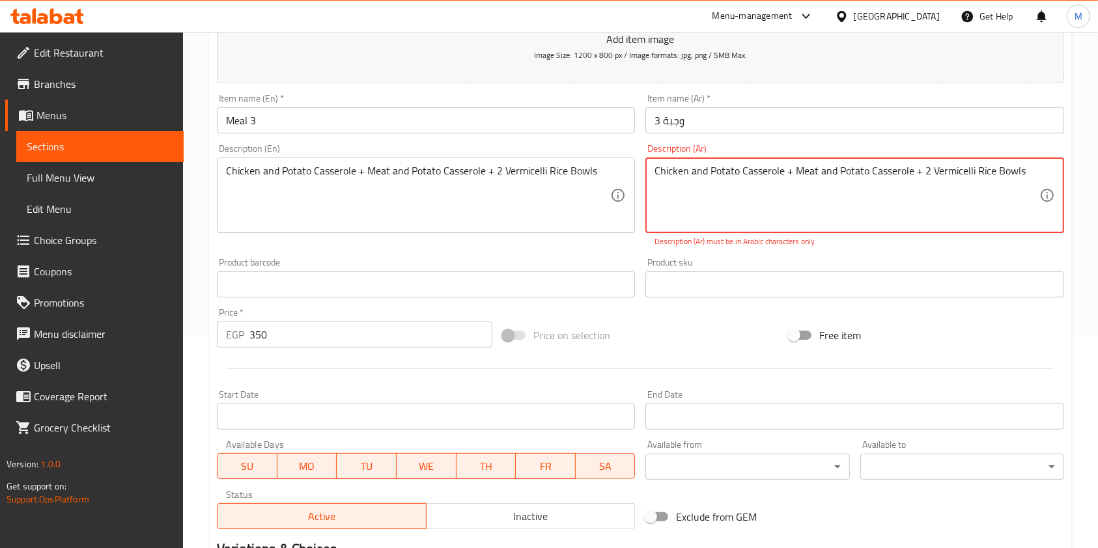
paste textarea "طاجن بطاطس بالفراخ + طاجن بطاطس باللحمه + 2 ورز شعرية"
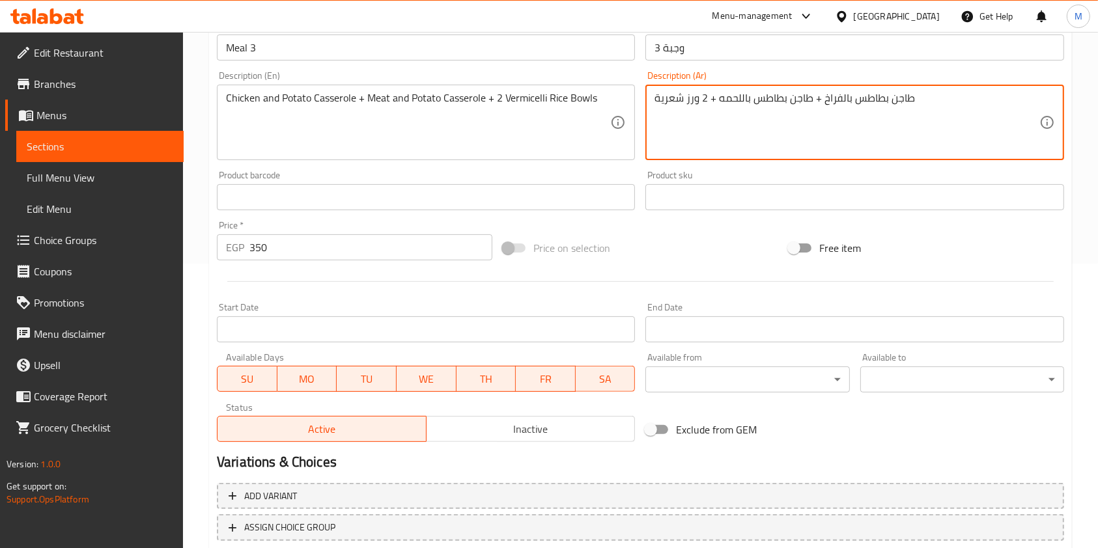
scroll to position [372, 0]
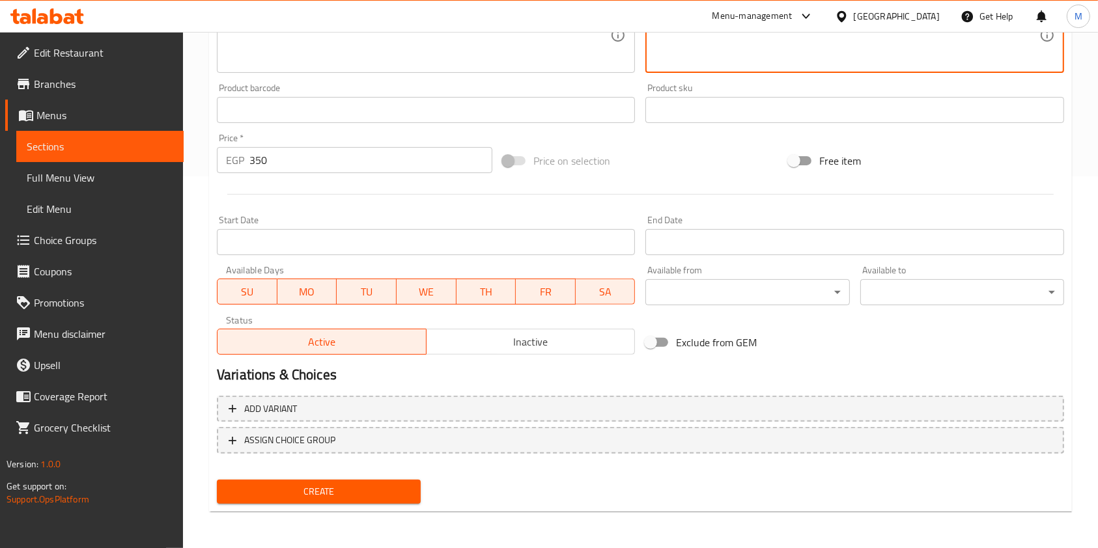
type textarea "طاجن بطاطس بالفراخ + طاجن بطاطس باللحمه + 2 ورز شعرية"
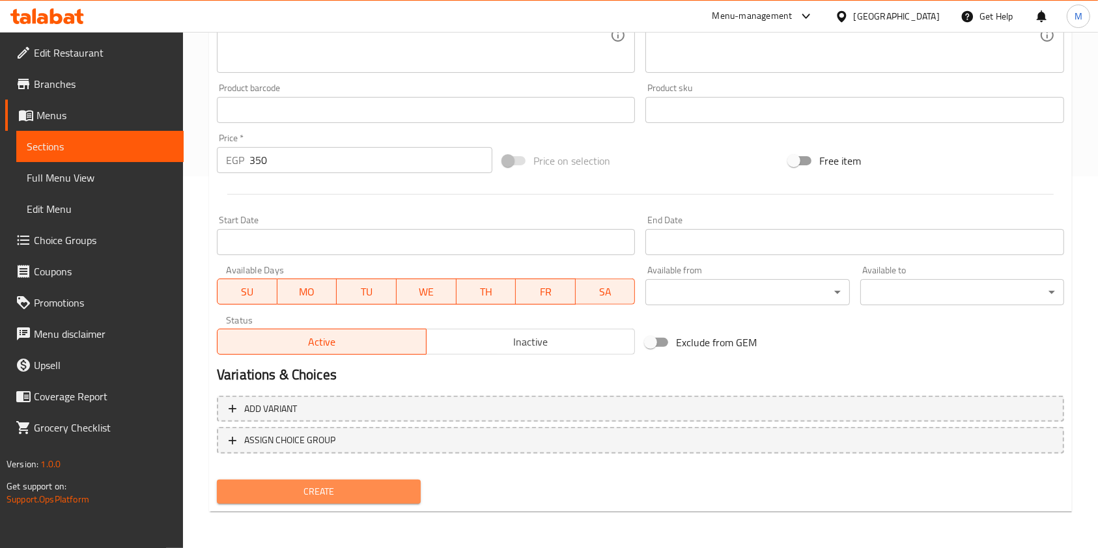
click at [392, 480] on button "Create" at bounding box center [319, 492] width 204 height 24
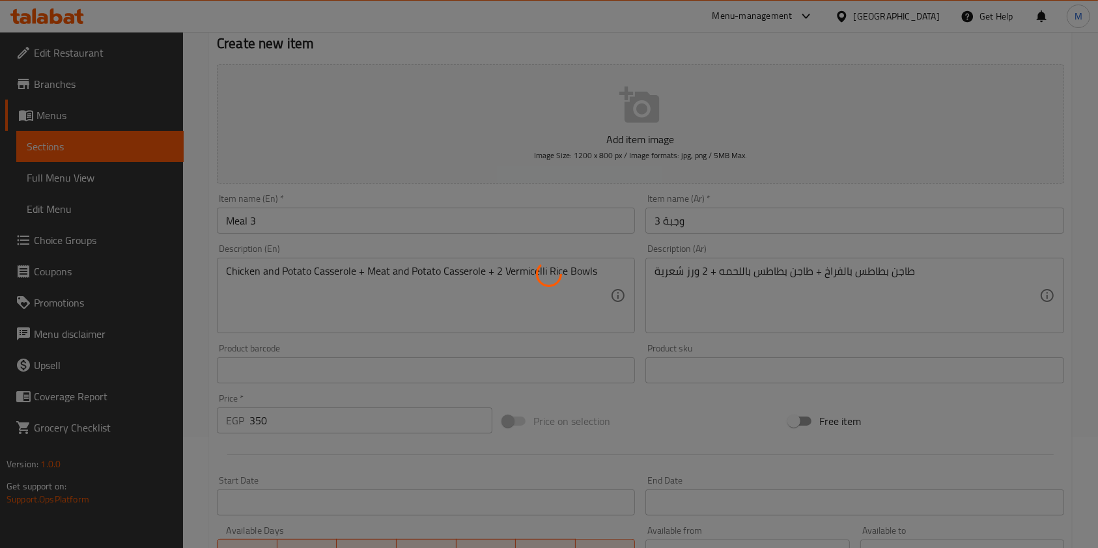
scroll to position [0, 0]
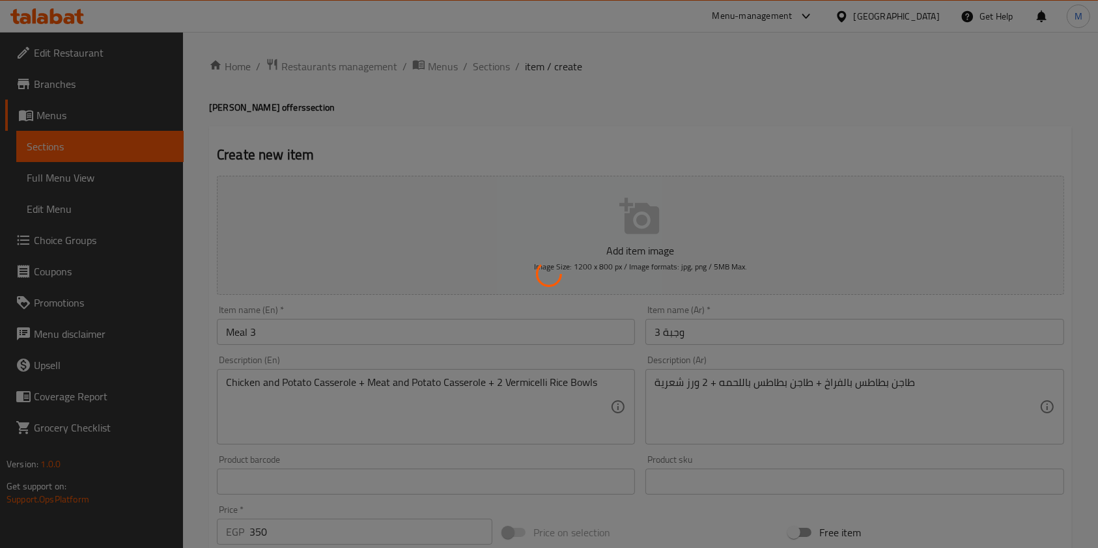
click at [479, 74] on div at bounding box center [549, 274] width 1098 height 548
click at [491, 67] on div at bounding box center [549, 274] width 1098 height 548
type input "0"
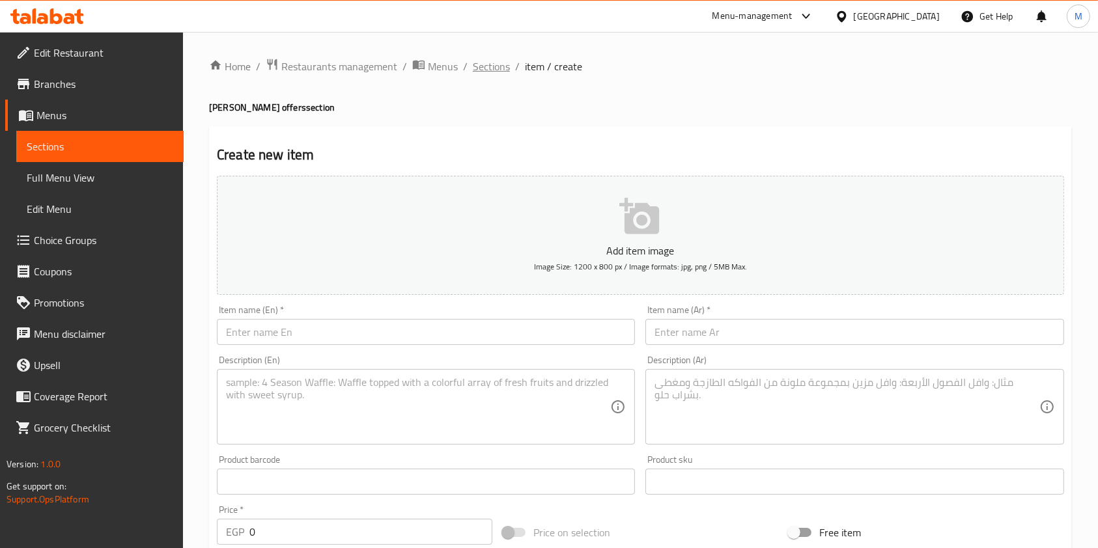
click at [492, 66] on span "Sections" at bounding box center [491, 67] width 37 height 16
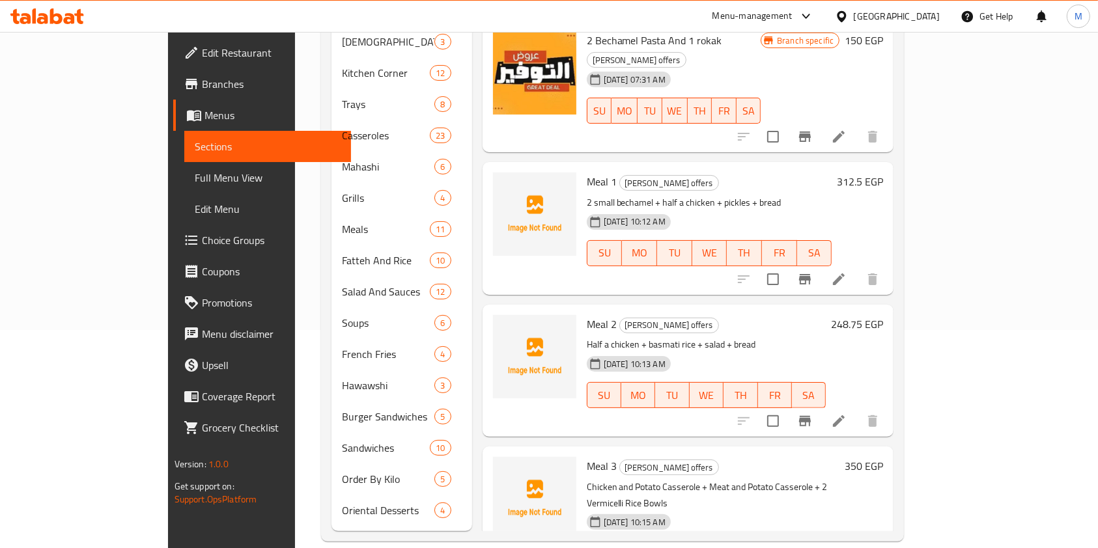
scroll to position [120, 0]
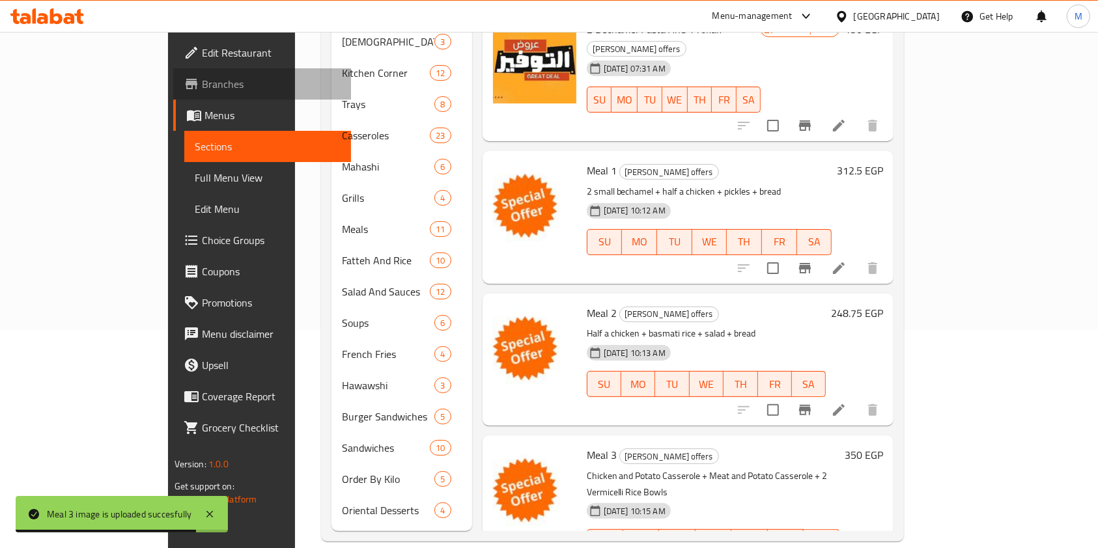
click at [202, 92] on span "Branches" at bounding box center [271, 84] width 139 height 16
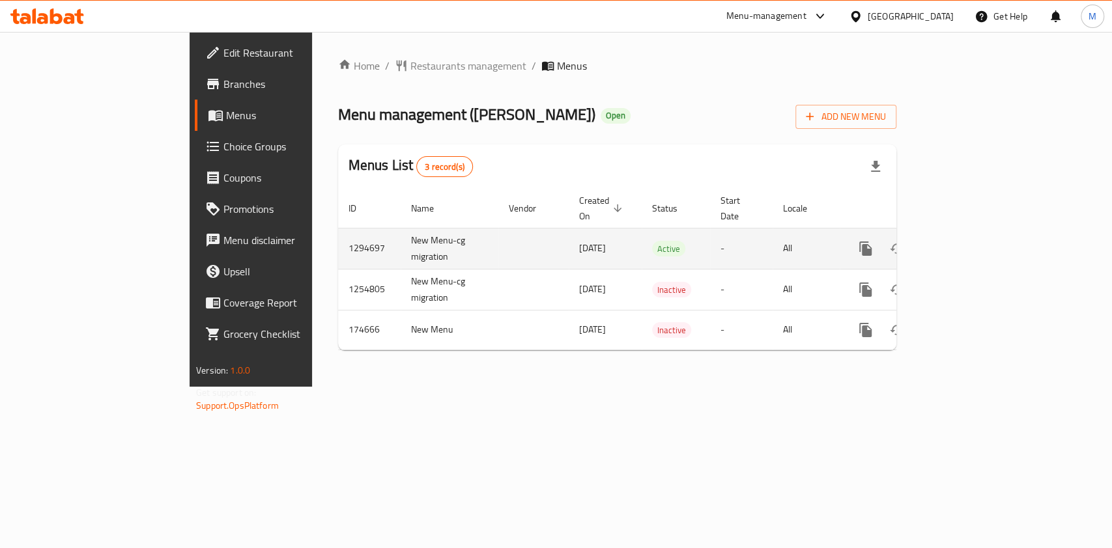
click at [975, 247] on link "enhanced table" at bounding box center [959, 248] width 31 height 31
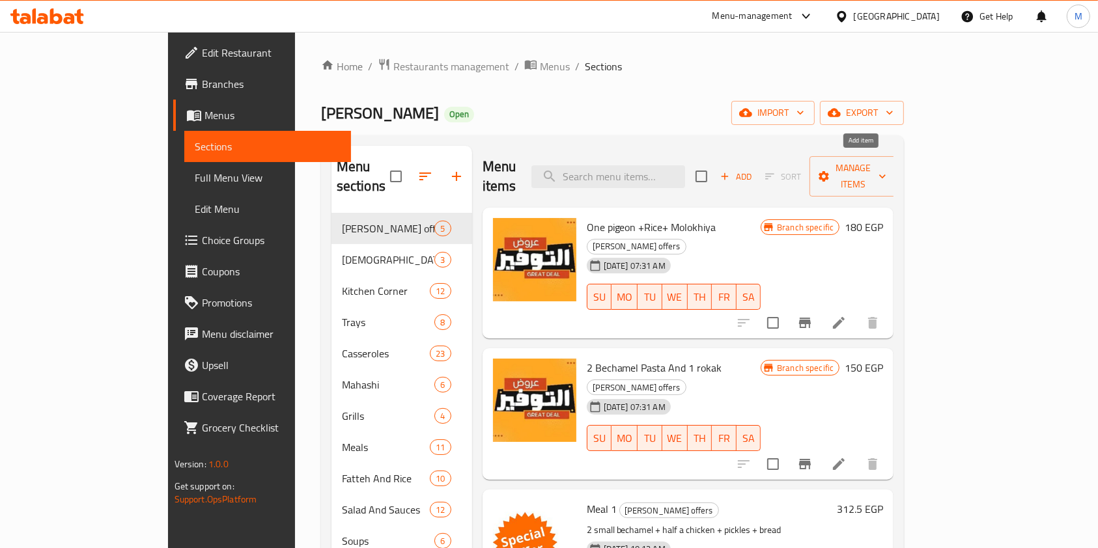
click at [753, 169] on span "Add" at bounding box center [735, 176] width 35 height 15
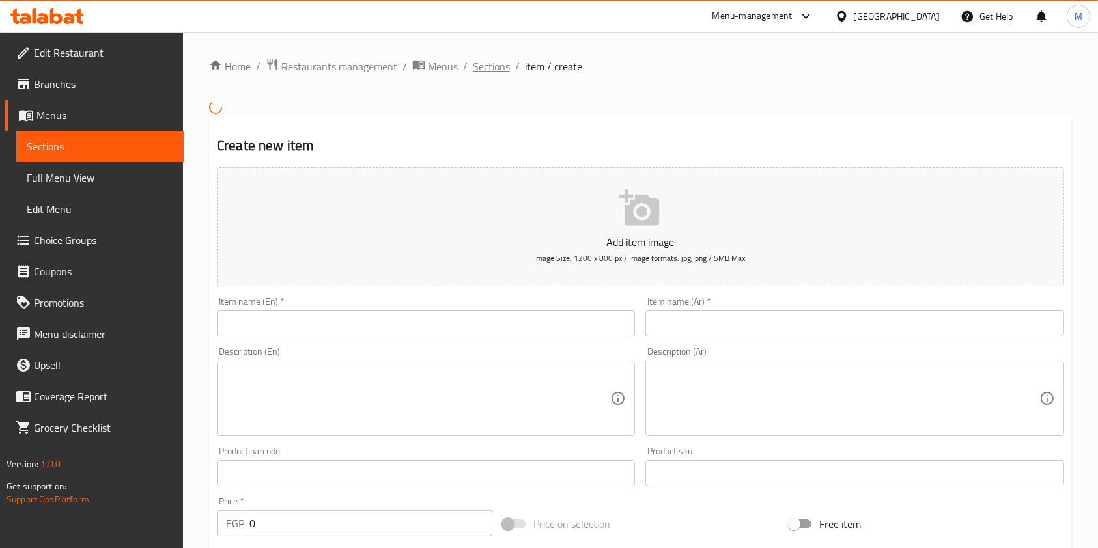
click at [494, 70] on span "Sections" at bounding box center [491, 67] width 37 height 16
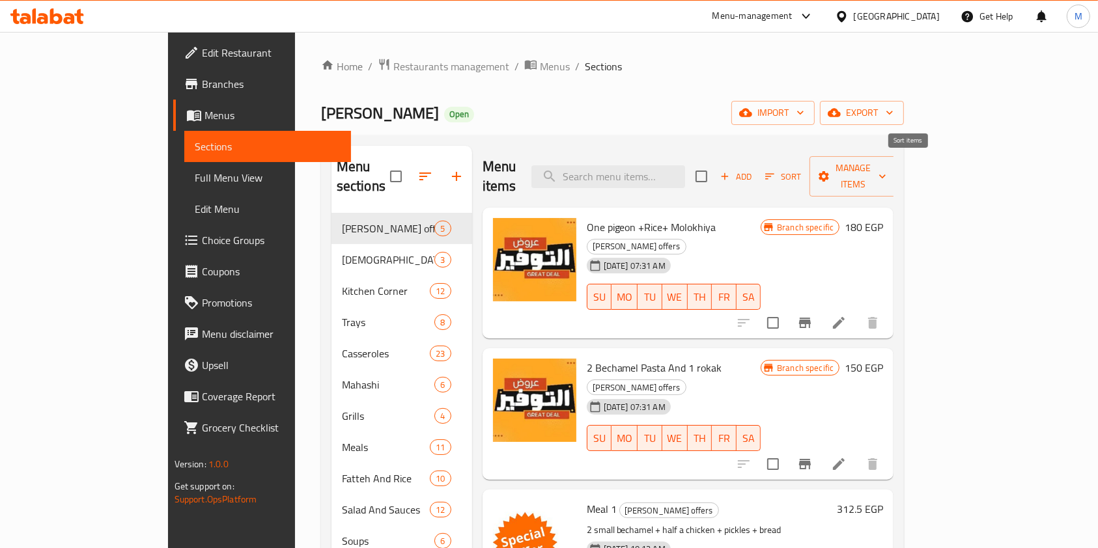
click at [776, 171] on icon "button" at bounding box center [770, 177] width 12 height 12
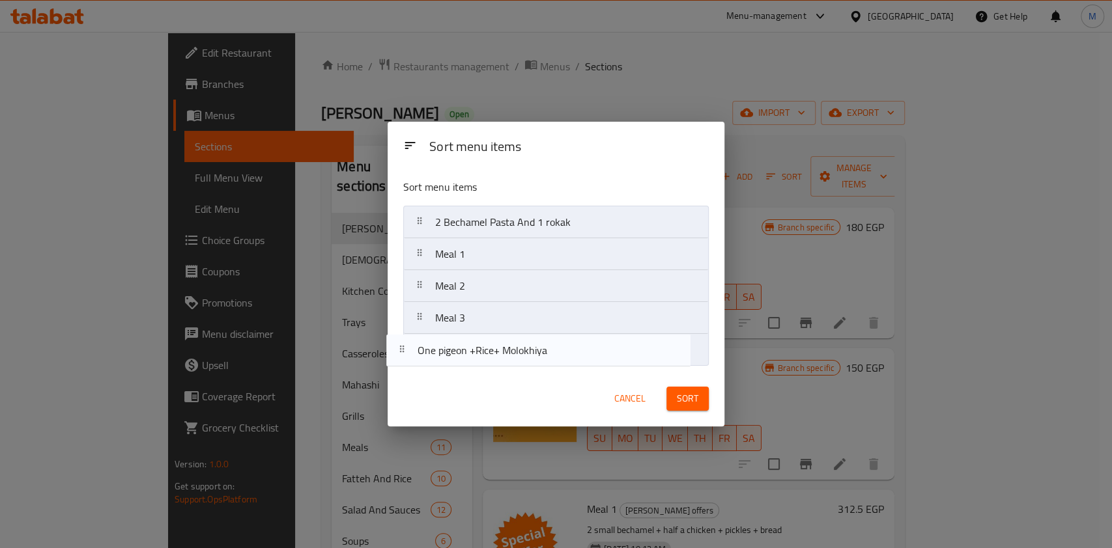
drag, startPoint x: 527, startPoint y: 232, endPoint x: 509, endPoint y: 367, distance: 136.1
click at [509, 367] on div "Sort menu items One pigeon +Rice+ Molokhiya 2 Bechamel Pasta And 1 rokak Meal 1…" at bounding box center [555, 270] width 337 height 203
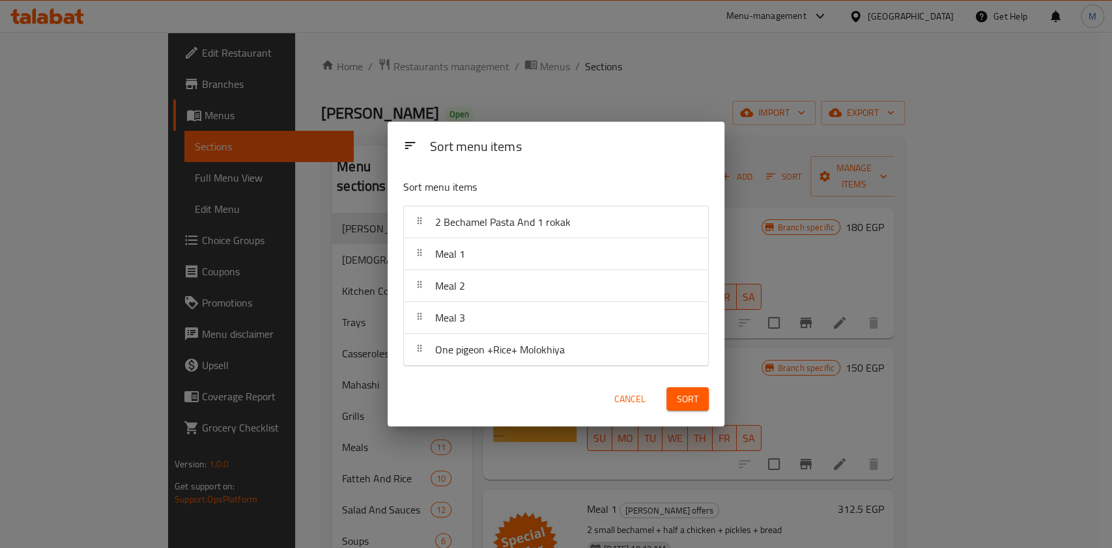
click at [526, 238] on div "Meal 1" at bounding box center [556, 253] width 294 height 31
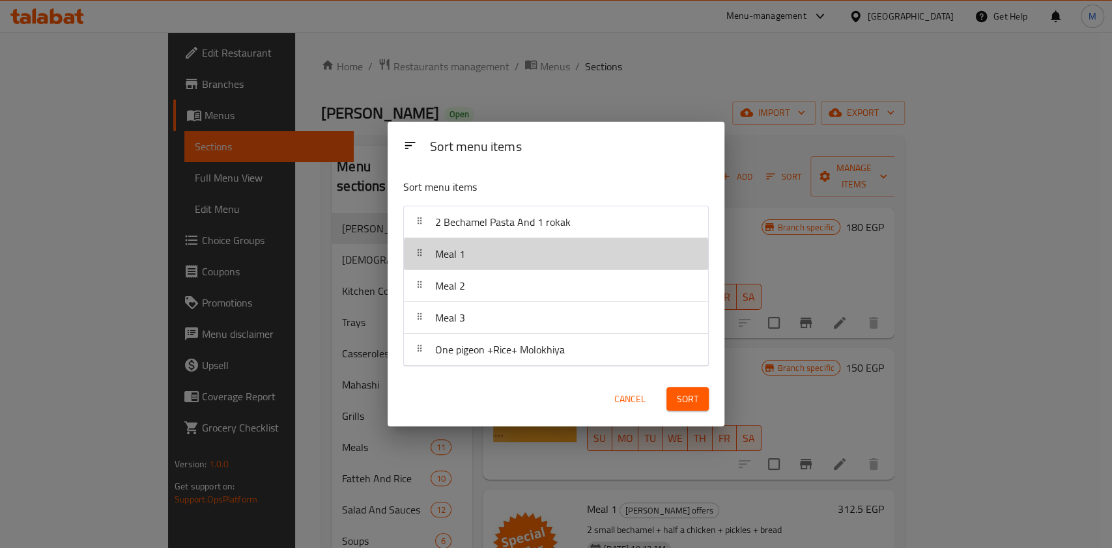
click at [526, 238] on div "Meal 1" at bounding box center [556, 253] width 294 height 31
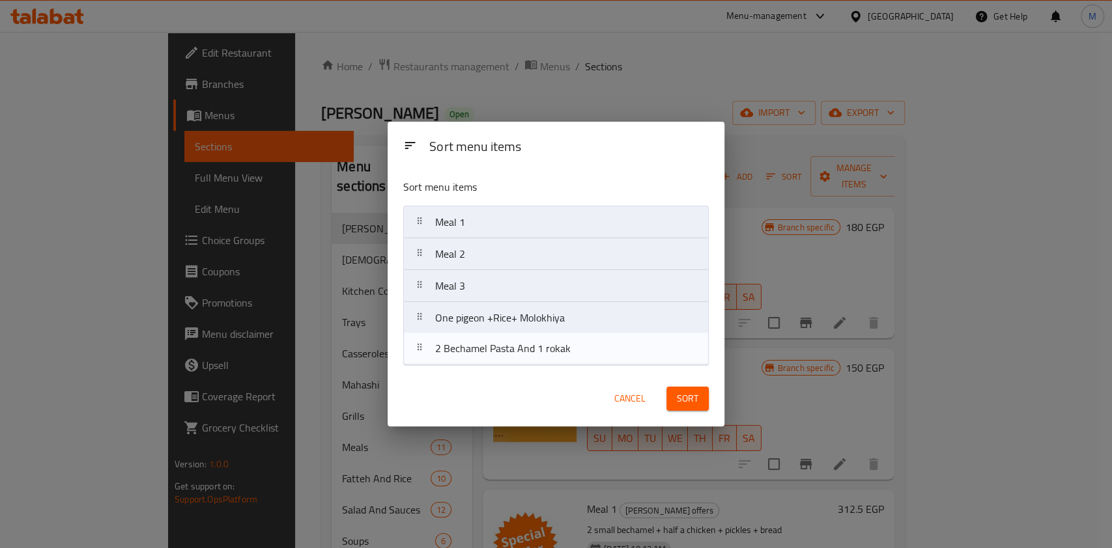
drag, startPoint x: 522, startPoint y: 229, endPoint x: 524, endPoint y: 359, distance: 129.6
click at [524, 359] on nav "2 Bechamel Pasta And 1 rokak Meal 1 Meal 2 Meal 3 One pigeon +Rice+ Molokhiya" at bounding box center [555, 286] width 305 height 161
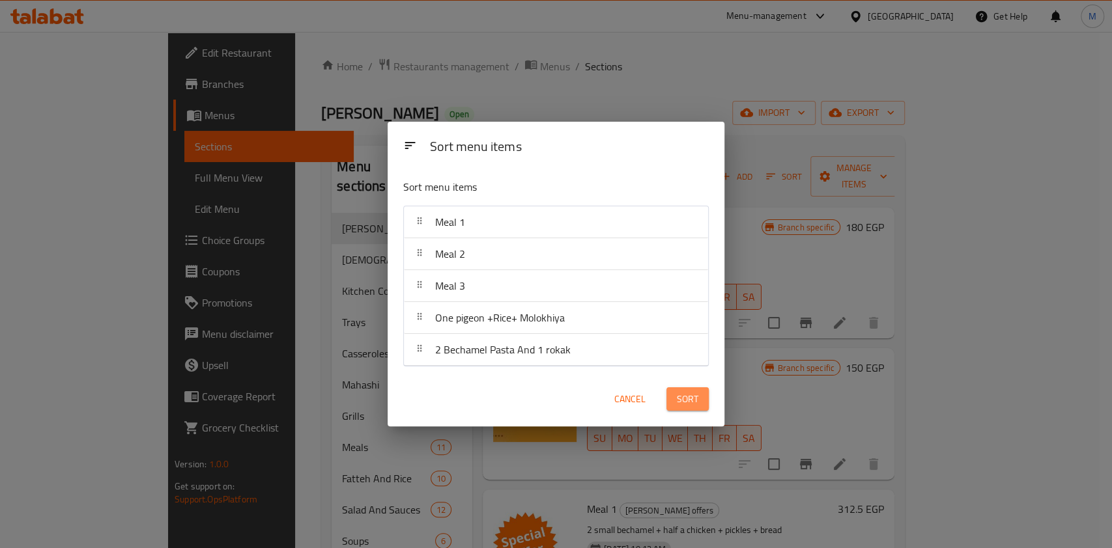
click at [684, 397] on span "Sort" at bounding box center [687, 399] width 21 height 16
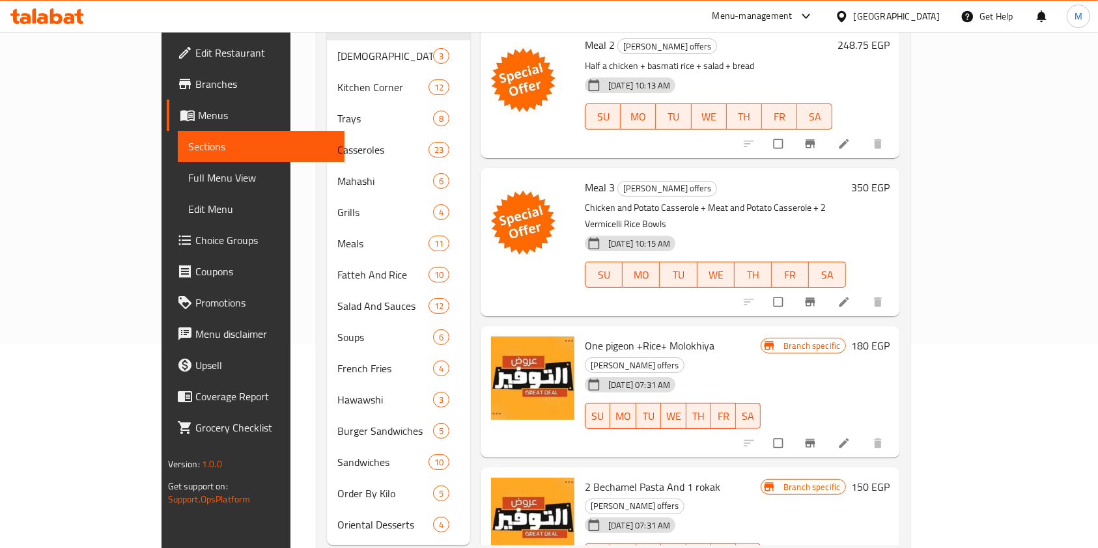
scroll to position [218, 0]
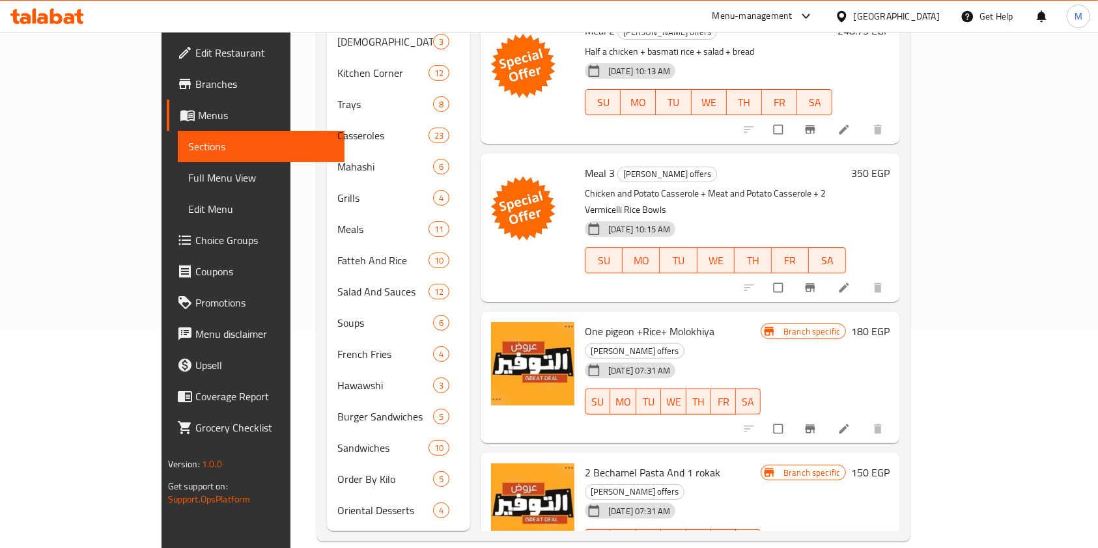
click at [67, 13] on icon at bounding box center [47, 16] width 74 height 16
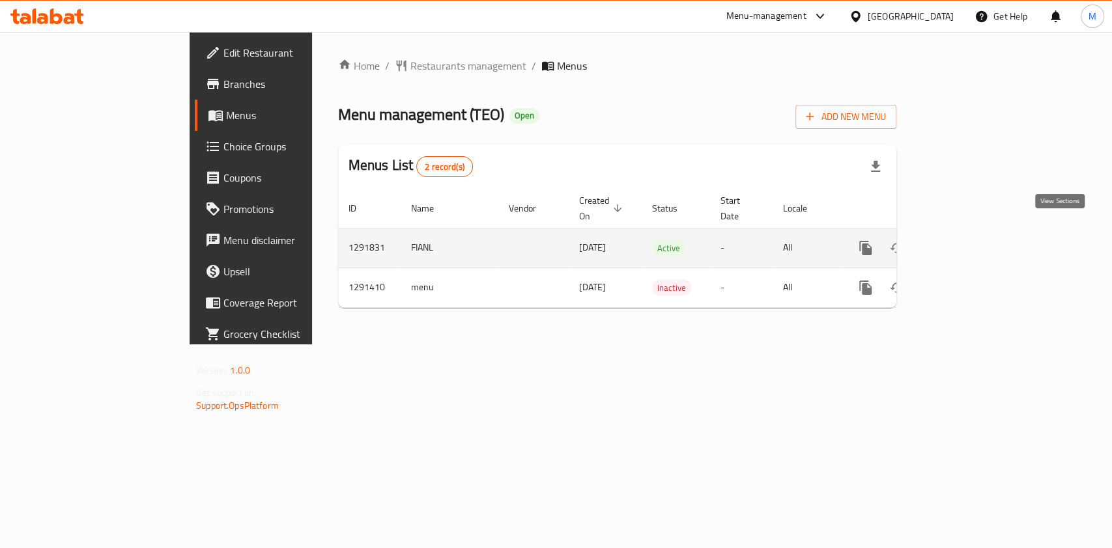
click at [967, 240] on icon "enhanced table" at bounding box center [959, 248] width 16 height 16
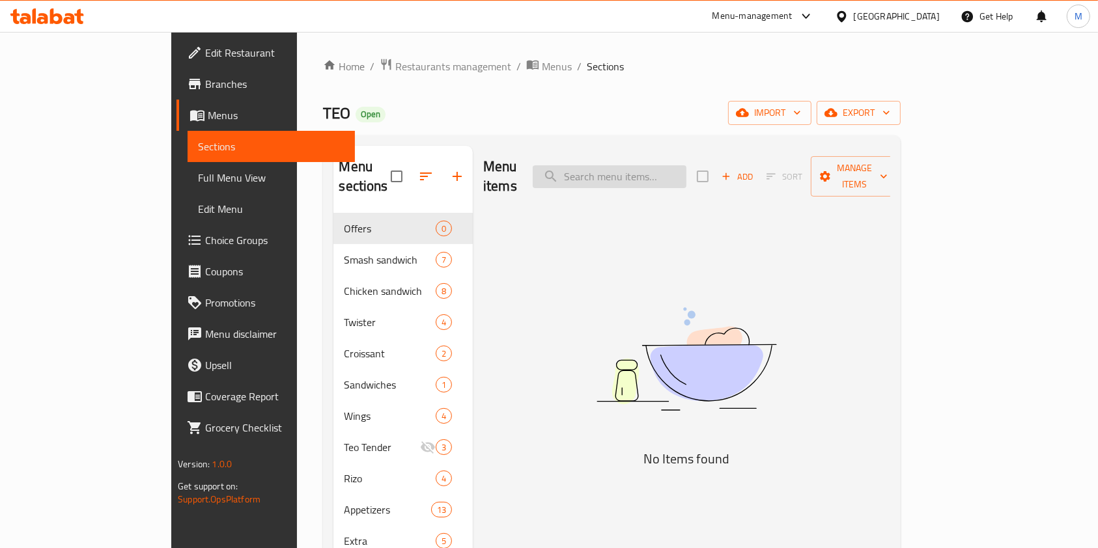
click at [671, 165] on input "search" at bounding box center [610, 176] width 154 height 23
type input "ر"
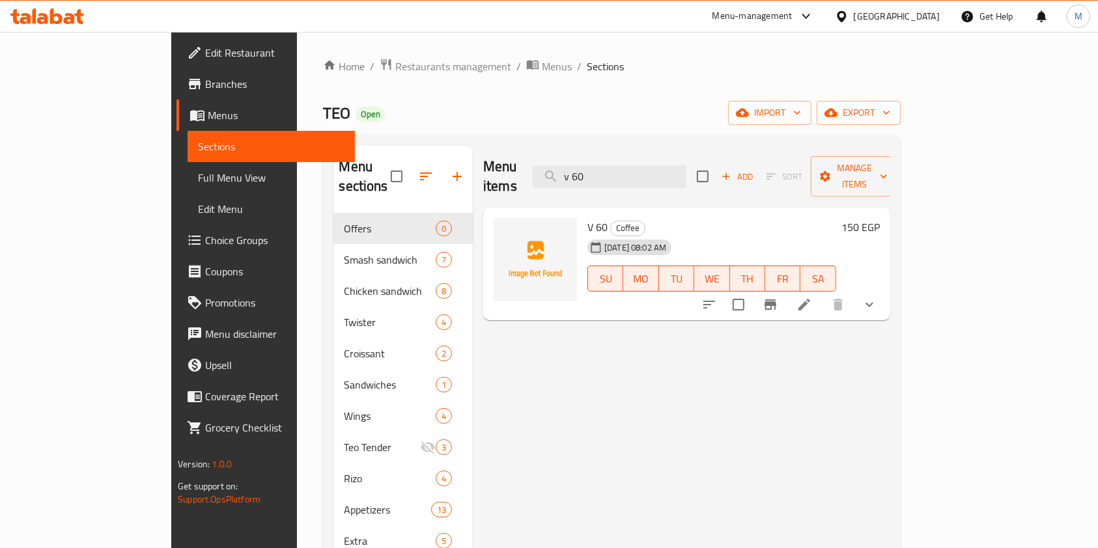
type input "v 60"
click at [81, 21] on icon at bounding box center [78, 16] width 9 height 15
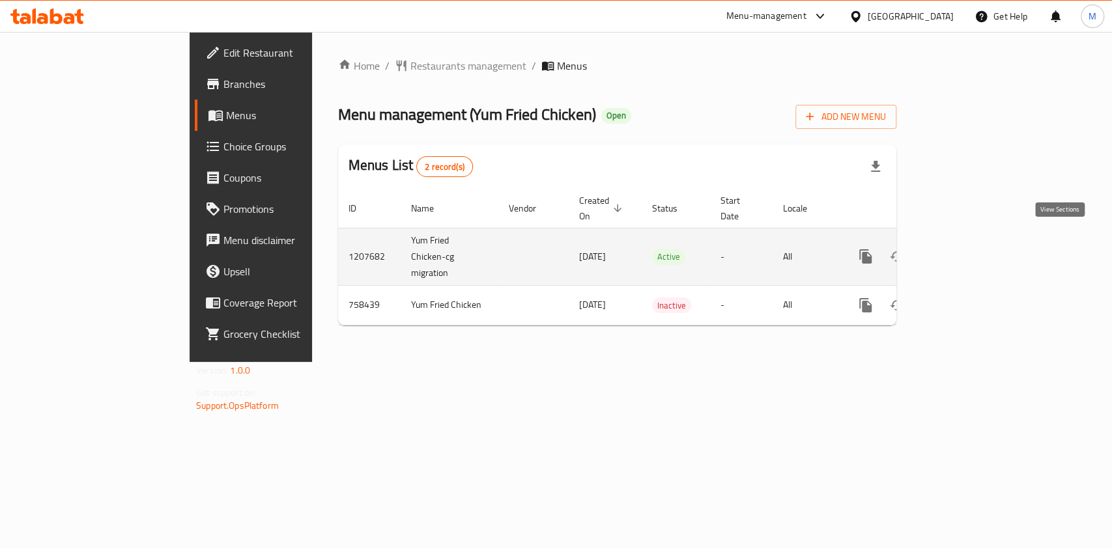
click at [975, 241] on link "enhanced table" at bounding box center [959, 256] width 31 height 31
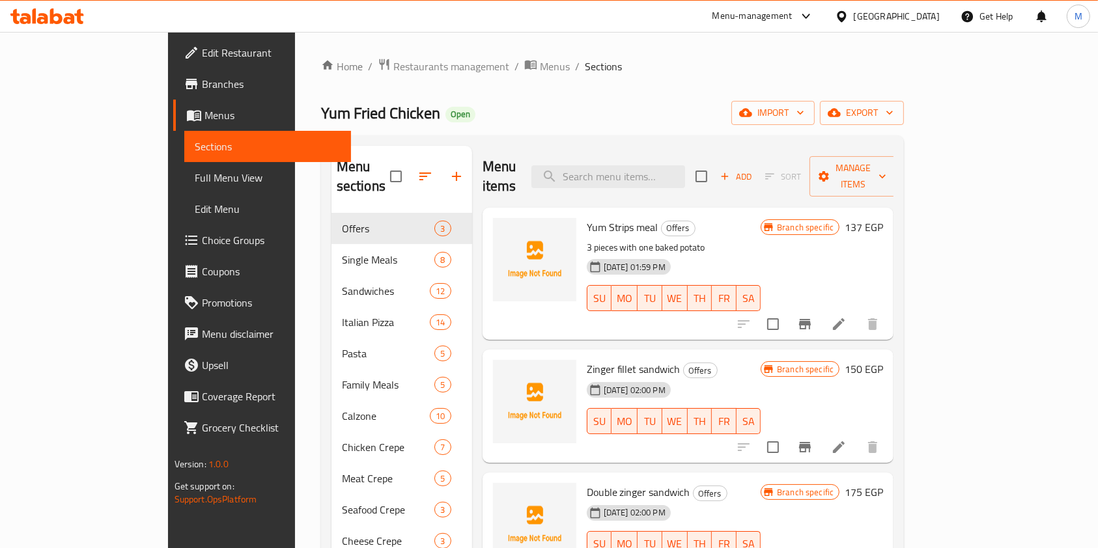
click at [202, 92] on span "Branches" at bounding box center [271, 84] width 139 height 16
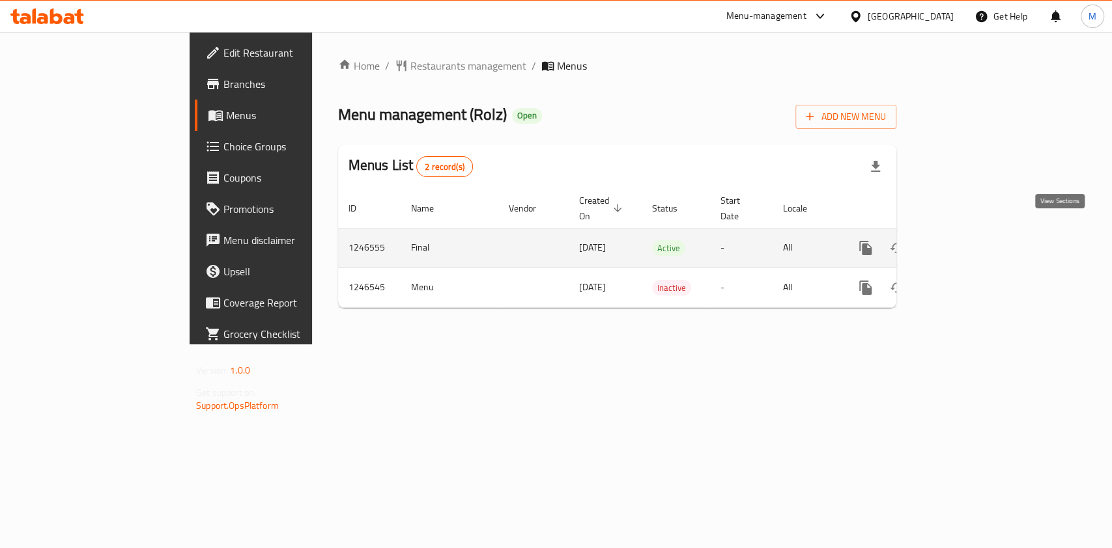
click at [967, 240] on icon "enhanced table" at bounding box center [959, 248] width 16 height 16
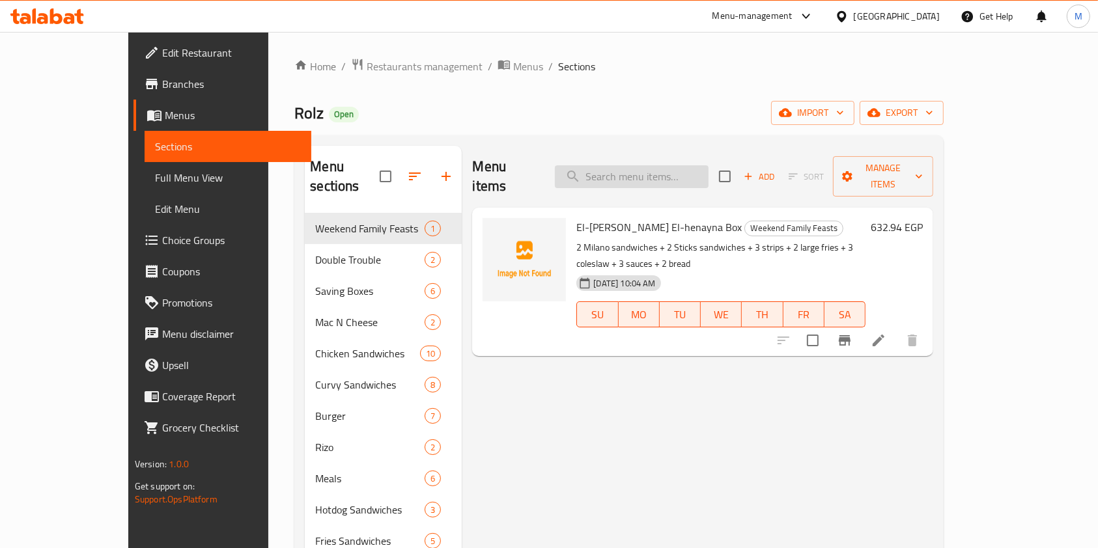
click at [662, 174] on input "search" at bounding box center [632, 176] width 154 height 23
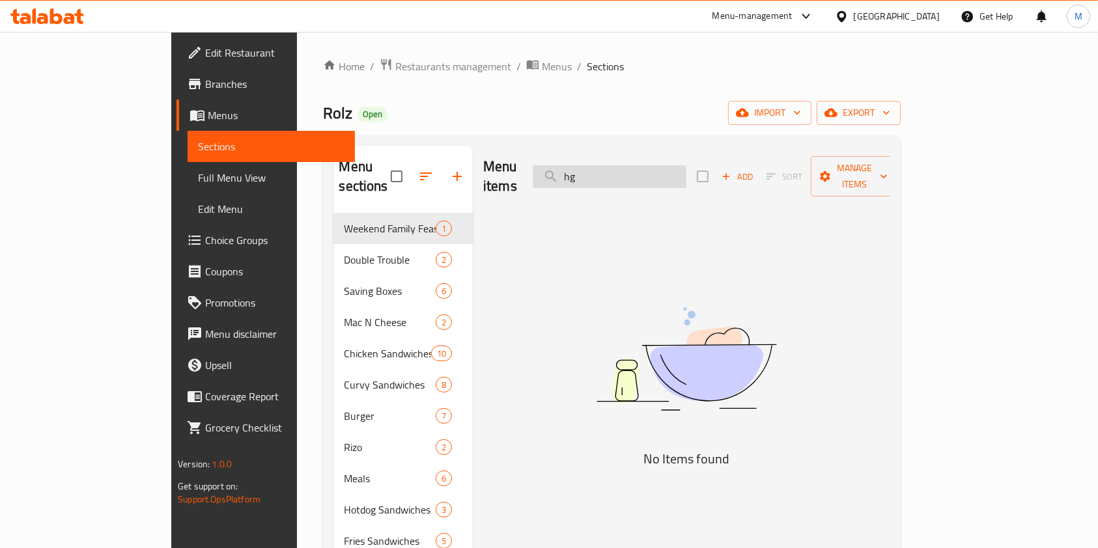
type input "h"
type input "ا"
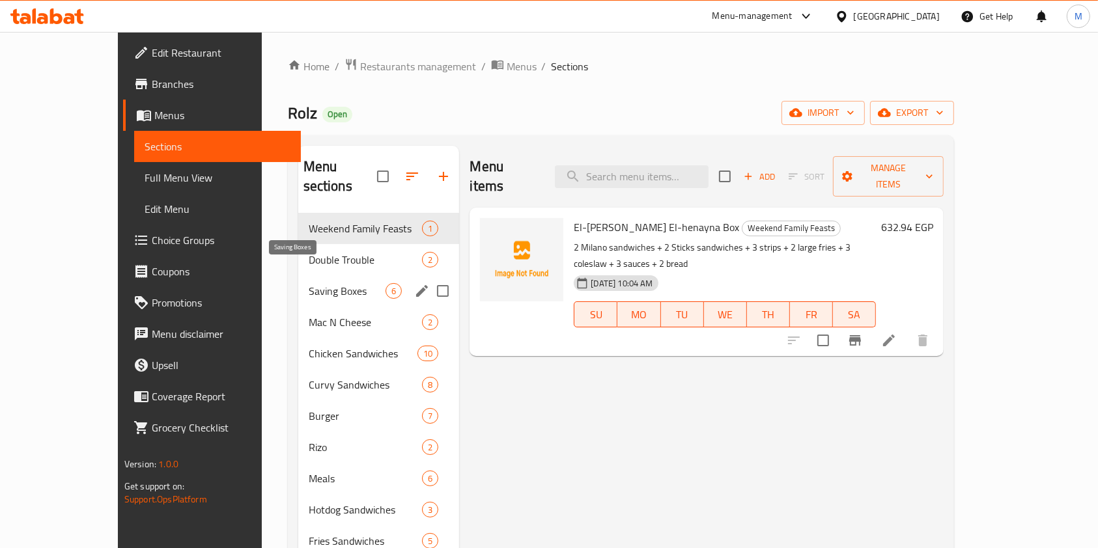
click at [309, 252] on span "Double Trouble" at bounding box center [366, 260] width 114 height 16
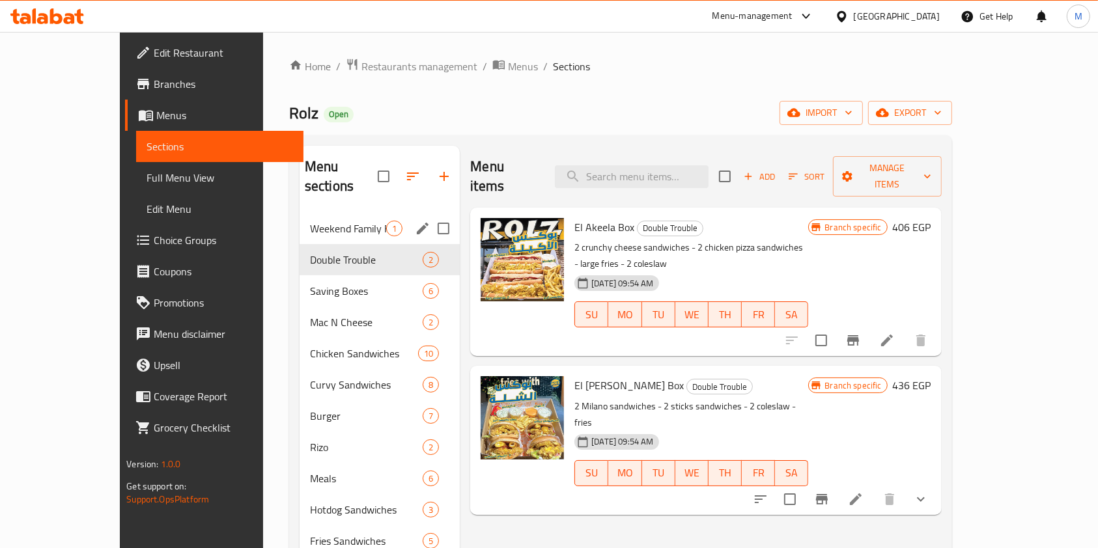
click at [300, 213] on div "Weekend Family Feasts 1" at bounding box center [380, 228] width 160 height 31
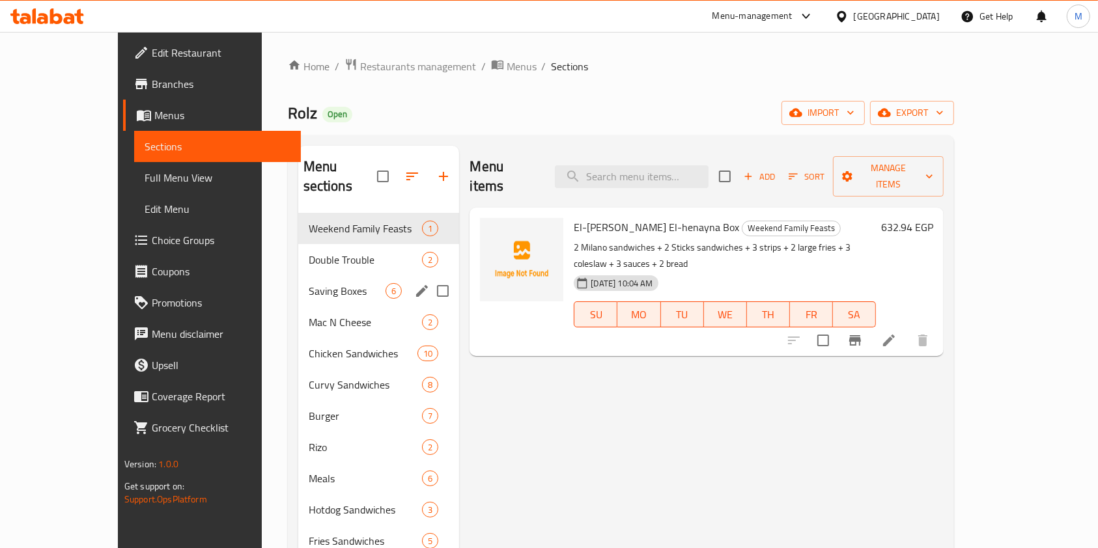
click at [309, 283] on span "Saving Boxes" at bounding box center [347, 291] width 77 height 16
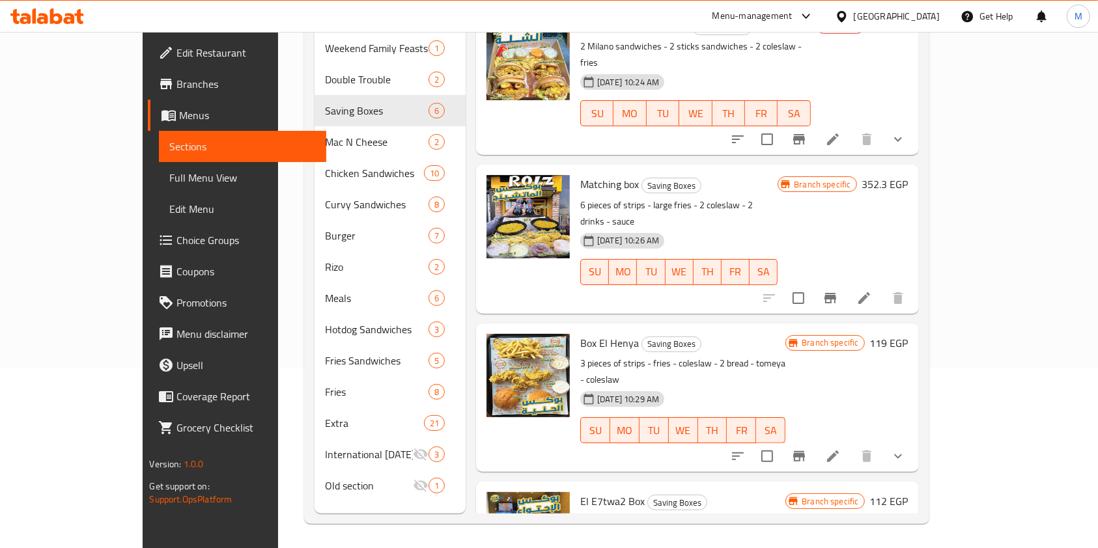
scroll to position [182, 0]
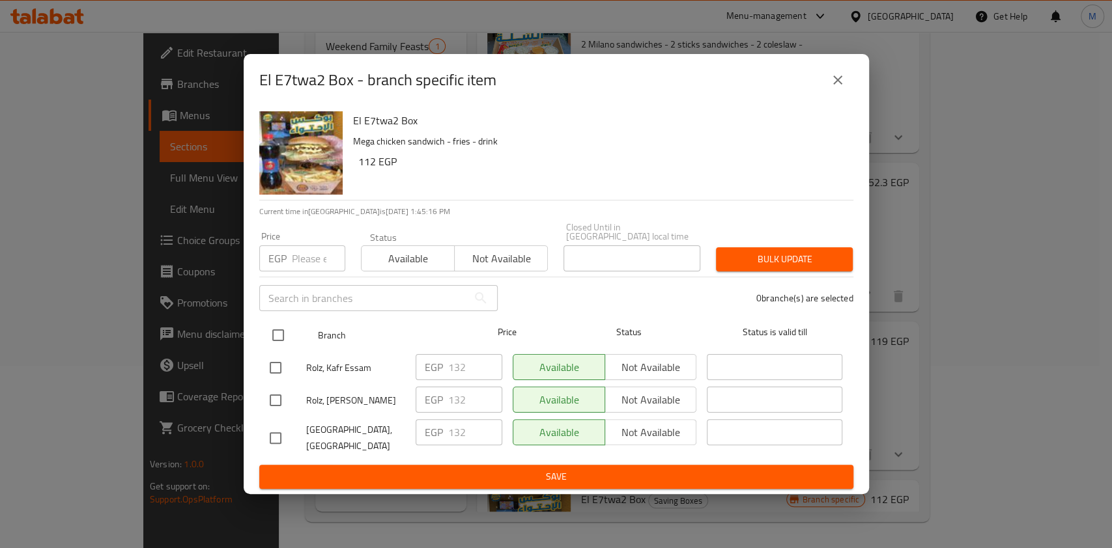
click at [260, 342] on div "Branch Price Status Status is valid till" at bounding box center [556, 335] width 594 height 33
click at [277, 331] on input "checkbox" at bounding box center [277, 335] width 27 height 27
checkbox input "true"
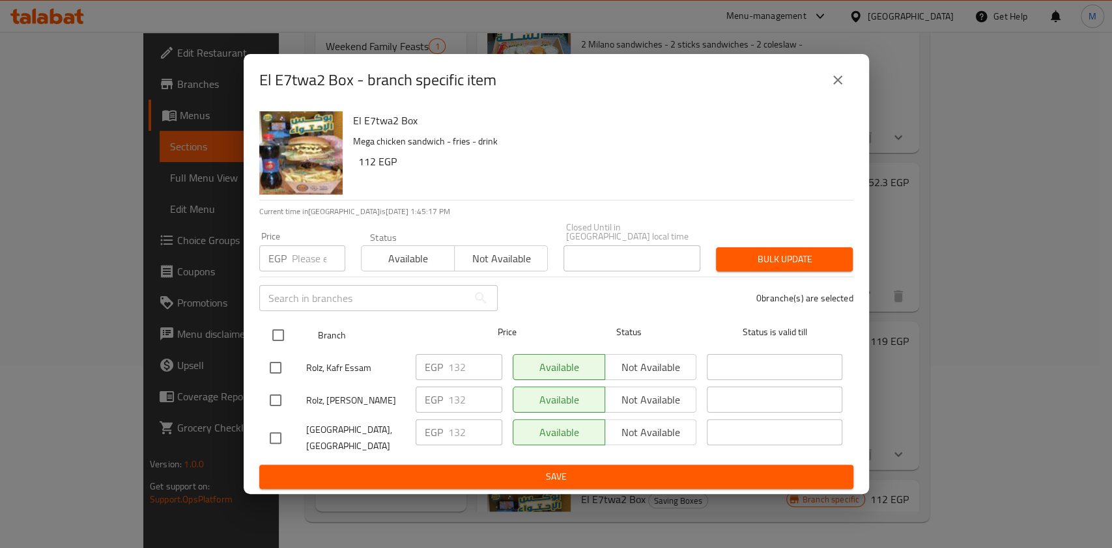
checkbox input "true"
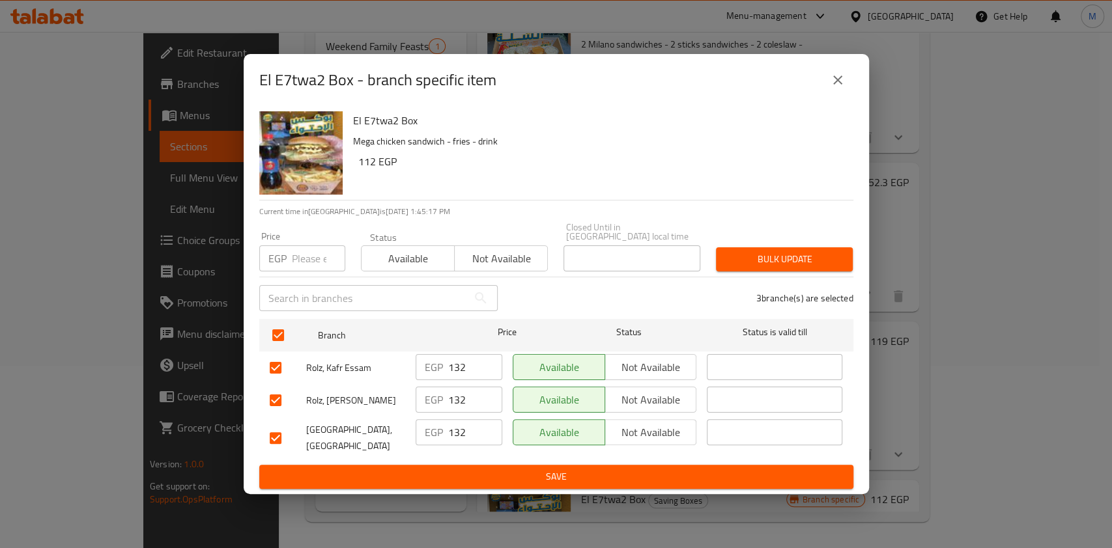
click at [299, 255] on input "number" at bounding box center [318, 258] width 53 height 26
type input "119"
click at [744, 269] on button "Bulk update" at bounding box center [784, 259] width 137 height 24
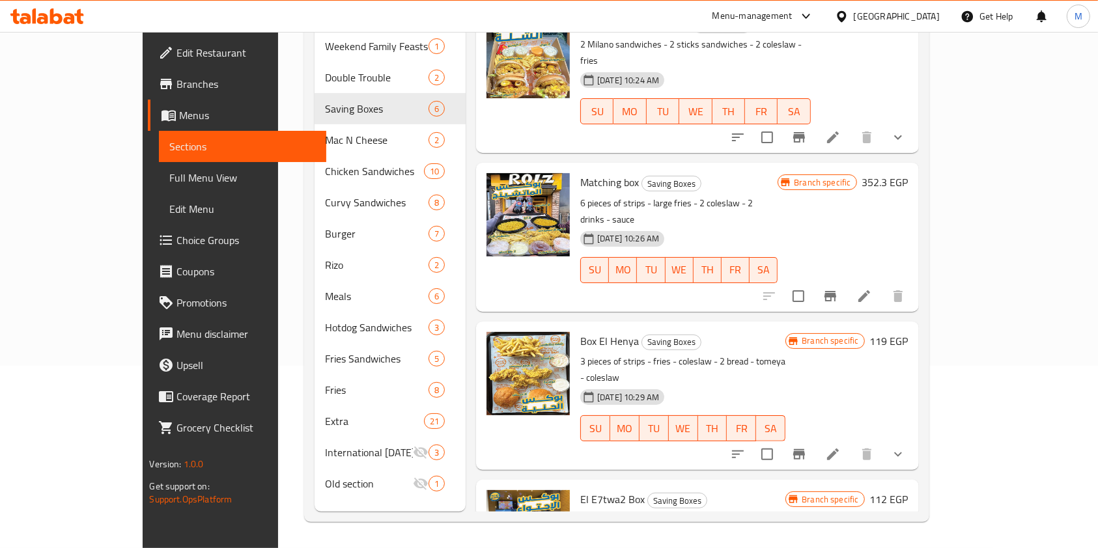
click at [63, 7] on div at bounding box center [47, 16] width 94 height 26
click at [62, 7] on div at bounding box center [47, 16] width 94 height 26
click at [57, 9] on icon at bounding box center [47, 16] width 74 height 16
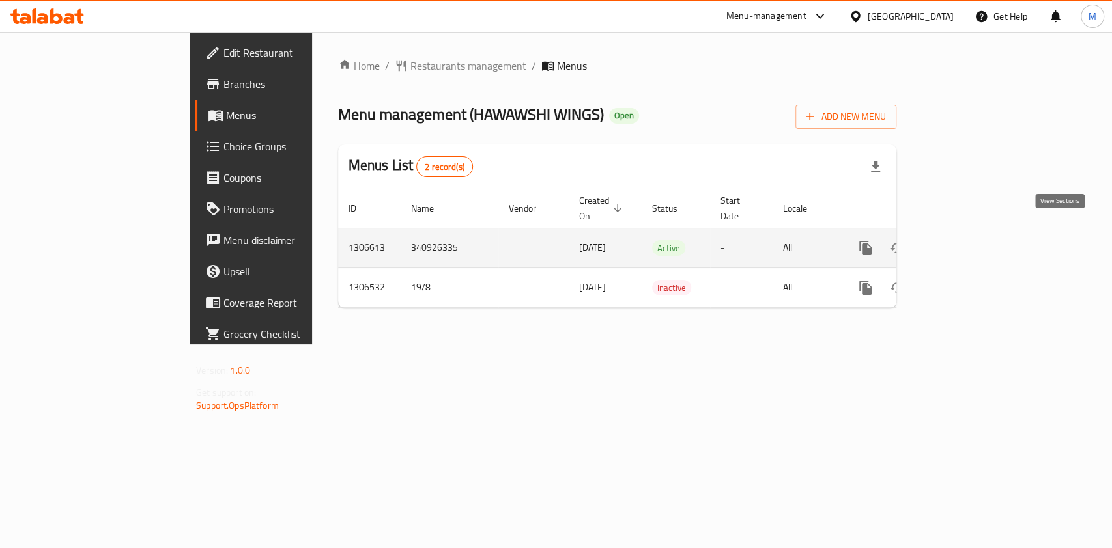
click at [975, 232] on link "enhanced table" at bounding box center [959, 247] width 31 height 31
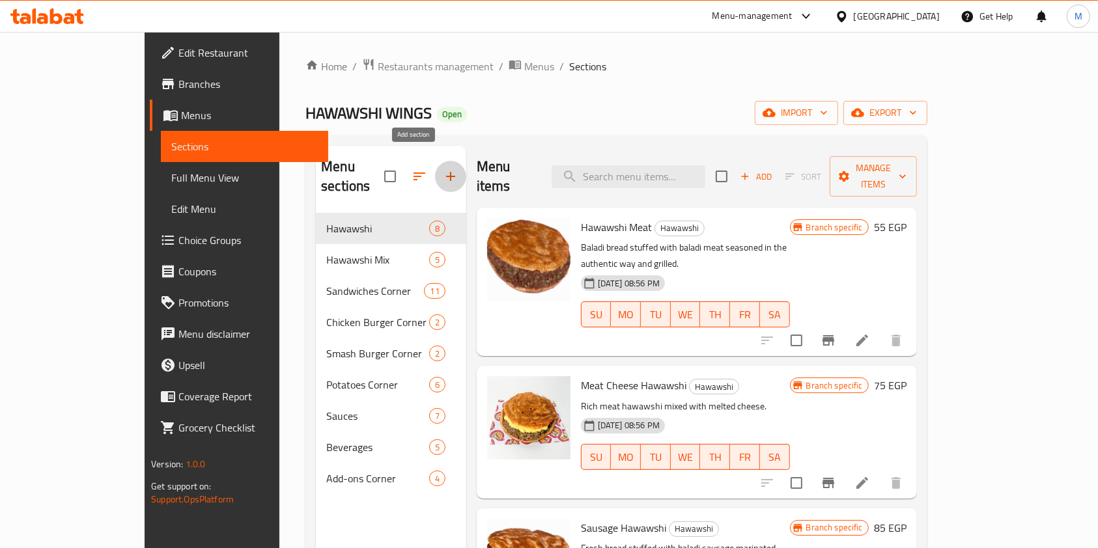
click at [443, 169] on icon "button" at bounding box center [451, 177] width 16 height 16
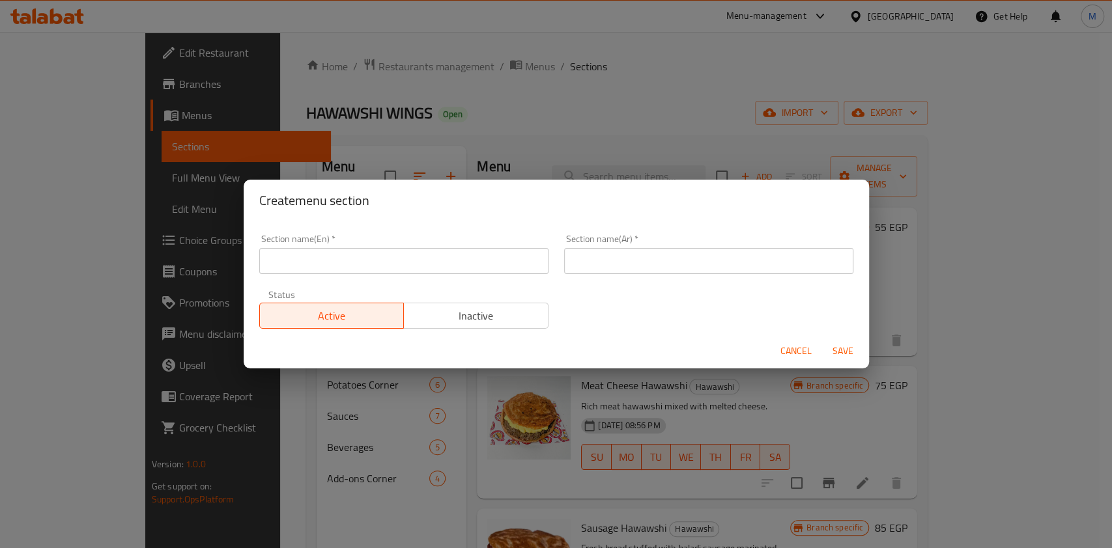
click at [397, 249] on input "text" at bounding box center [403, 261] width 289 height 26
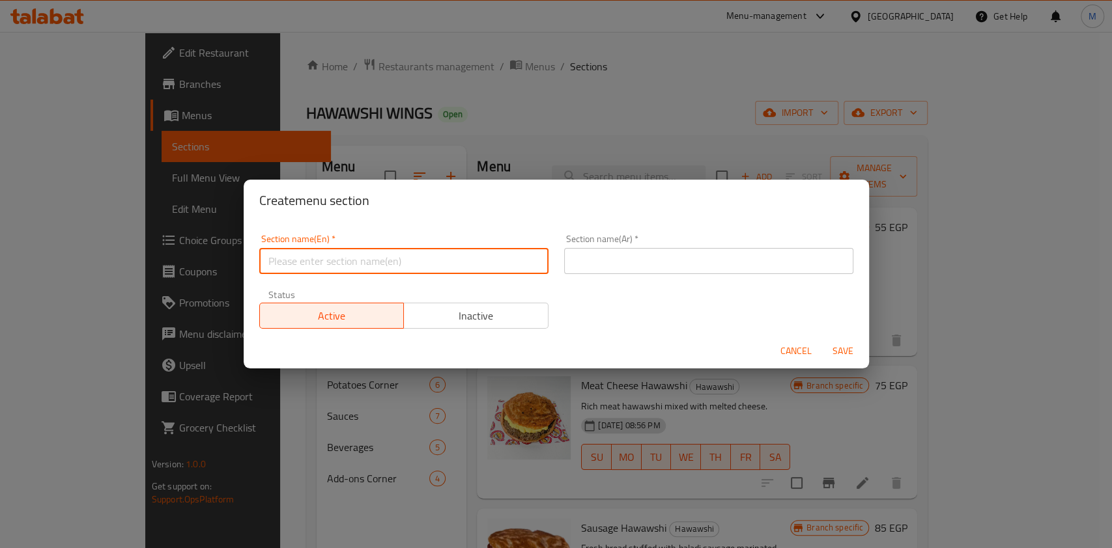
paste input "Sharing meals"
type input "Sharing meals"
click at [605, 268] on input "text" at bounding box center [708, 261] width 289 height 26
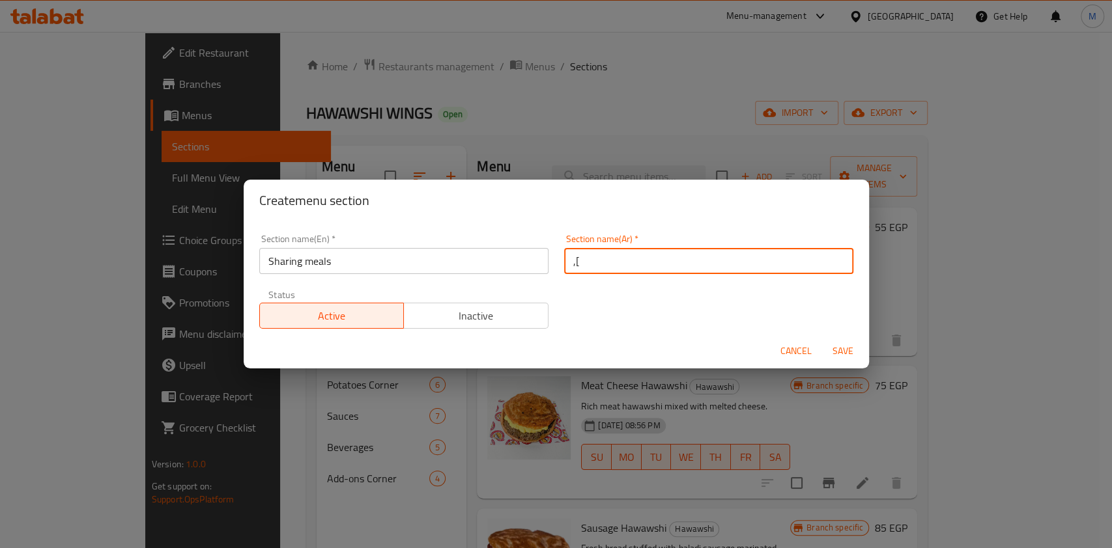
type input ","
type input "ز"
drag, startPoint x: 608, startPoint y: 268, endPoint x: 601, endPoint y: 269, distance: 6.5
click at [601, 269] on input "وجبات للمشاركة" at bounding box center [708, 261] width 289 height 26
type input "وجبات المشاركة"
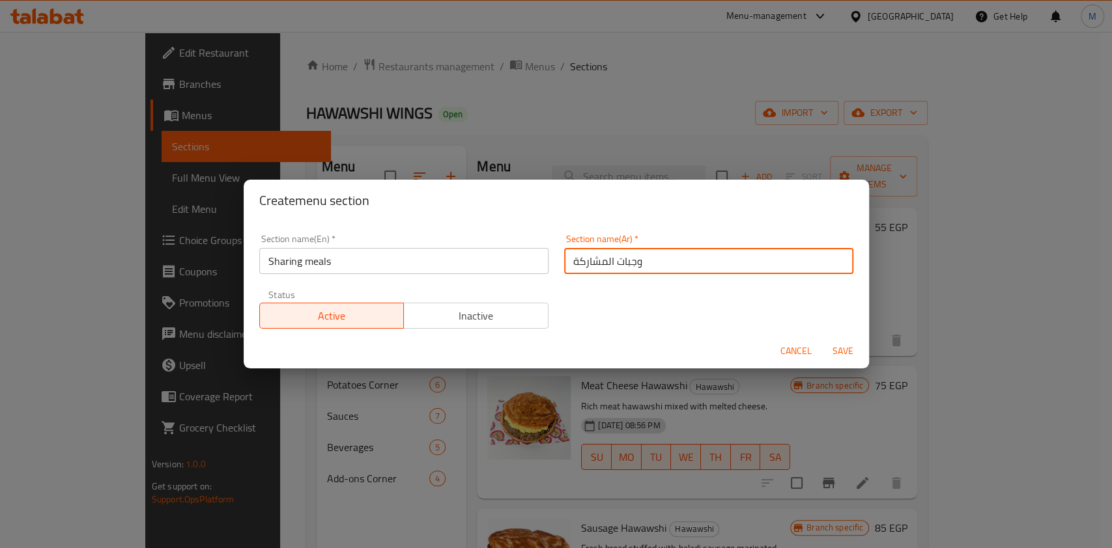
click at [828, 348] on span "Save" at bounding box center [842, 351] width 31 height 16
click at [828, 348] on div at bounding box center [556, 274] width 1112 height 548
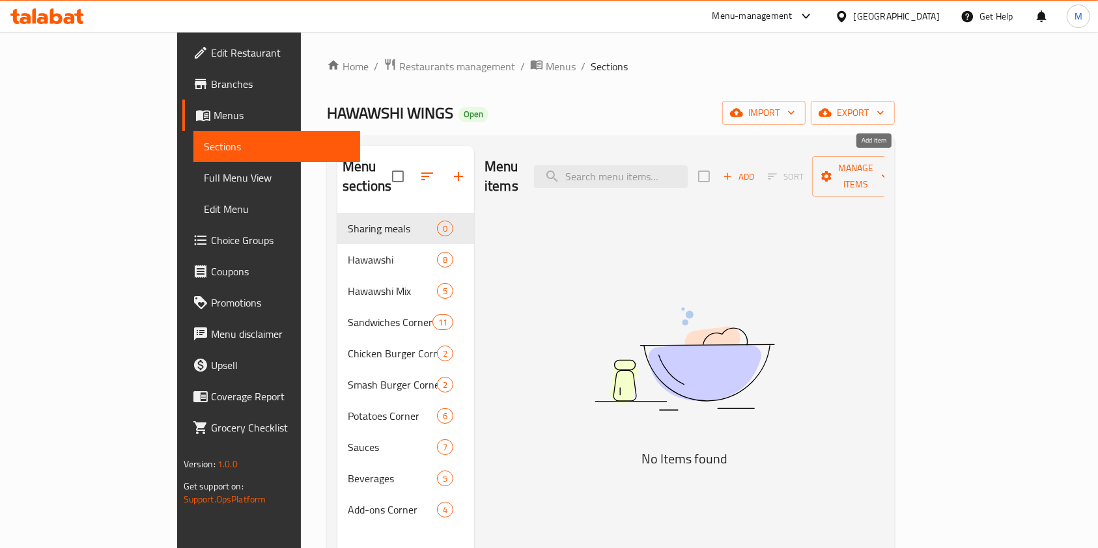
click at [756, 173] on span "Add" at bounding box center [738, 176] width 35 height 15
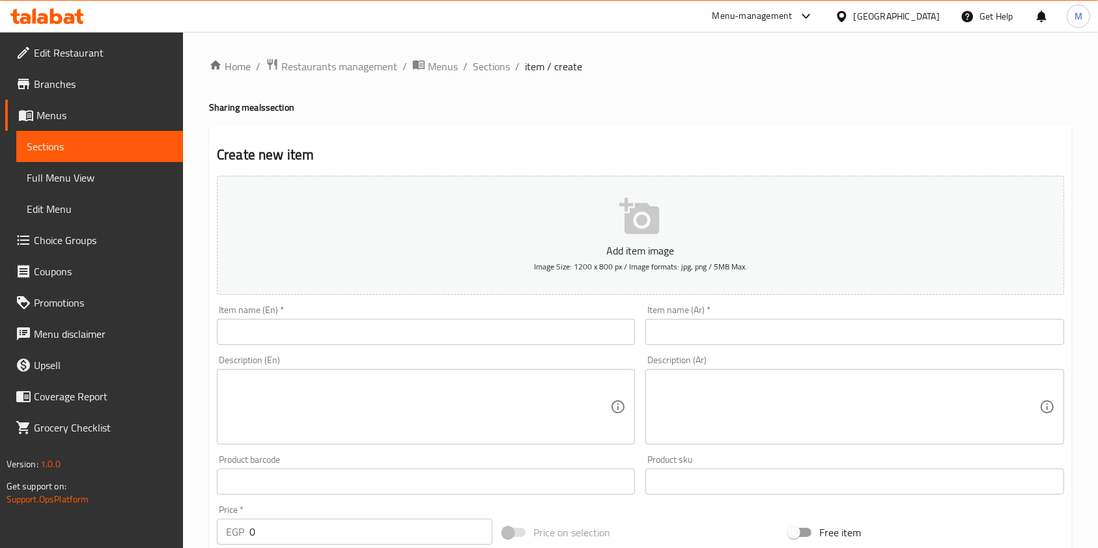
click at [753, 327] on div "Home / Restaurants management / Menus / Sections / item / create Sharing meals …" at bounding box center [640, 476] width 863 height 836
click at [707, 334] on input "text" at bounding box center [854, 332] width 418 height 26
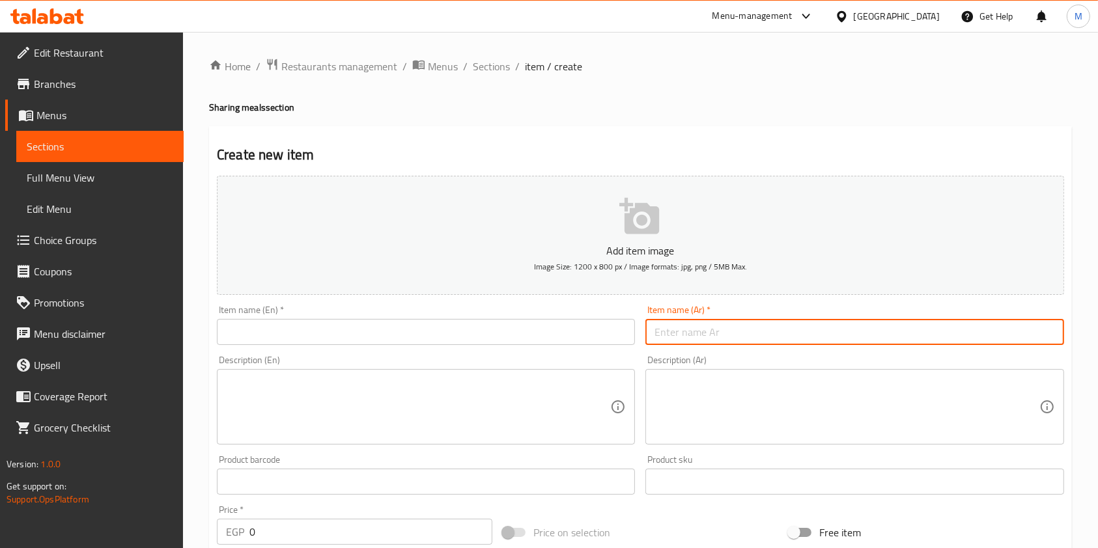
paste input "وجبة 1"
type input "وجبة 1"
click at [663, 383] on textarea at bounding box center [846, 407] width 384 height 62
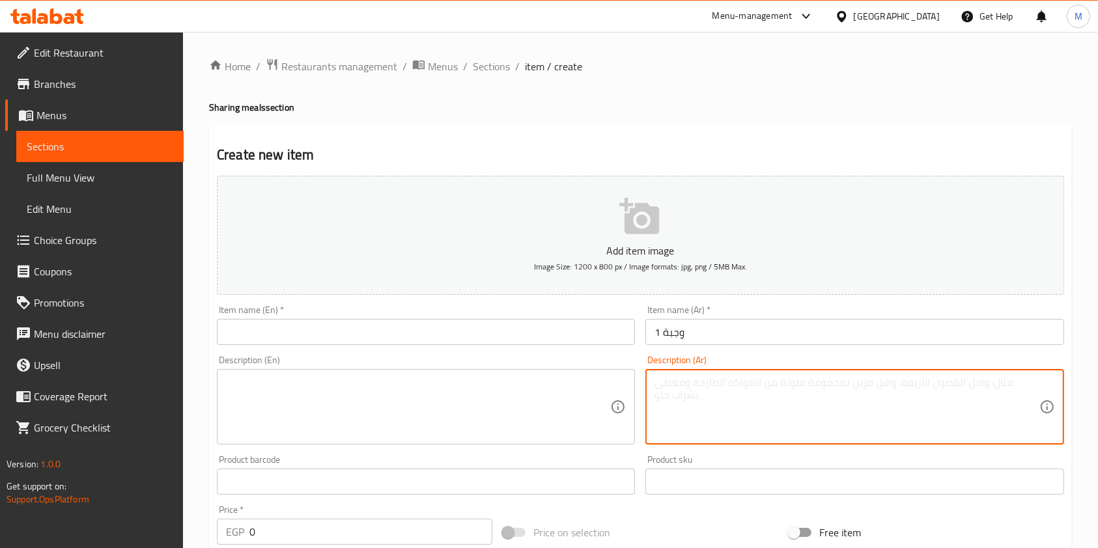
paste textarea "سنجل سماش تشيز+ حواوشي [PERSON_NAME] + باكت بطاطس"
paste textarea "سنجل اسماش تشيز+ حواوشي [PERSON_NAME] + باكت بطاطس"
click at [693, 383] on textarea "سنجل [PERSON_NAME]+ حواوشي [PERSON_NAME] + باكت بطاطسسنجل اسماش تشيز+ حواوشي [P…" at bounding box center [846, 407] width 384 height 62
click at [693, 383] on textarea "سنجل سماش تشيز+ حواوشي فراخ رانش + باكت بطاطسسنجل اسماش تشيز+ حواوشي فراخ رانش …" at bounding box center [846, 407] width 384 height 62
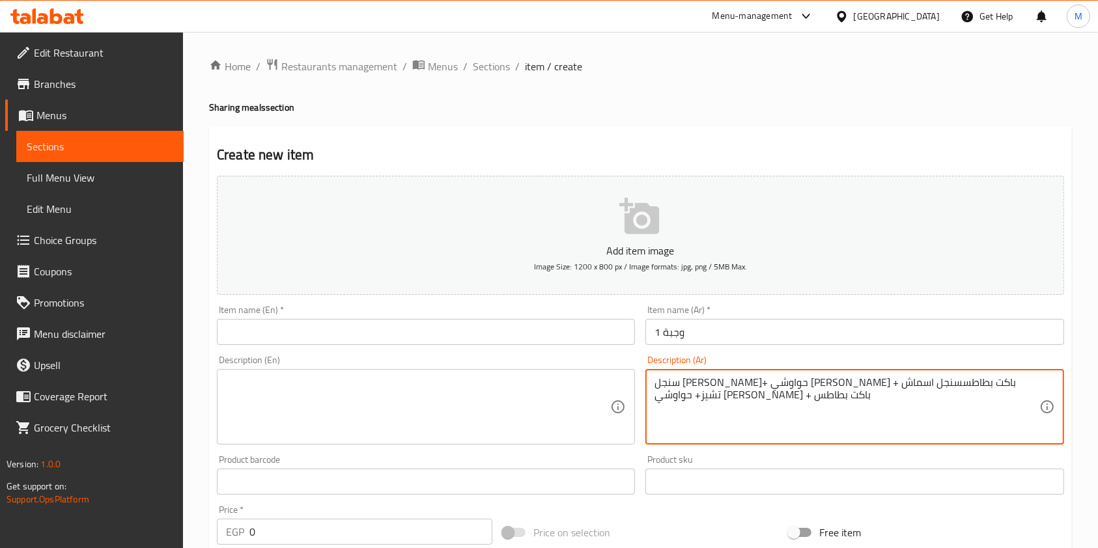
click at [693, 383] on textarea "سنجل سماش تشيز+ حواوشي فراخ رانش + باكت بطاطسسنجل اسماش تشيز+ حواوشي فراخ رانش …" at bounding box center [846, 407] width 384 height 62
paste textarea
type textarea "سنجل سماش تشيز+ حواوشي فراخ رانش + باكت بطاطس"
click at [447, 372] on div "Description (En)" at bounding box center [426, 407] width 418 height 76
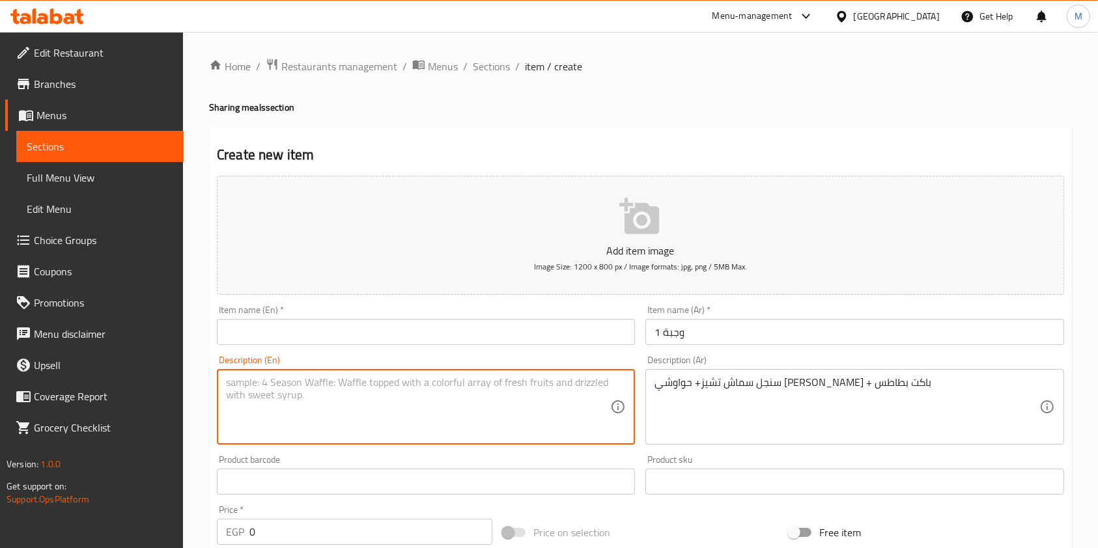
click at [436, 332] on input "text" at bounding box center [426, 332] width 418 height 26
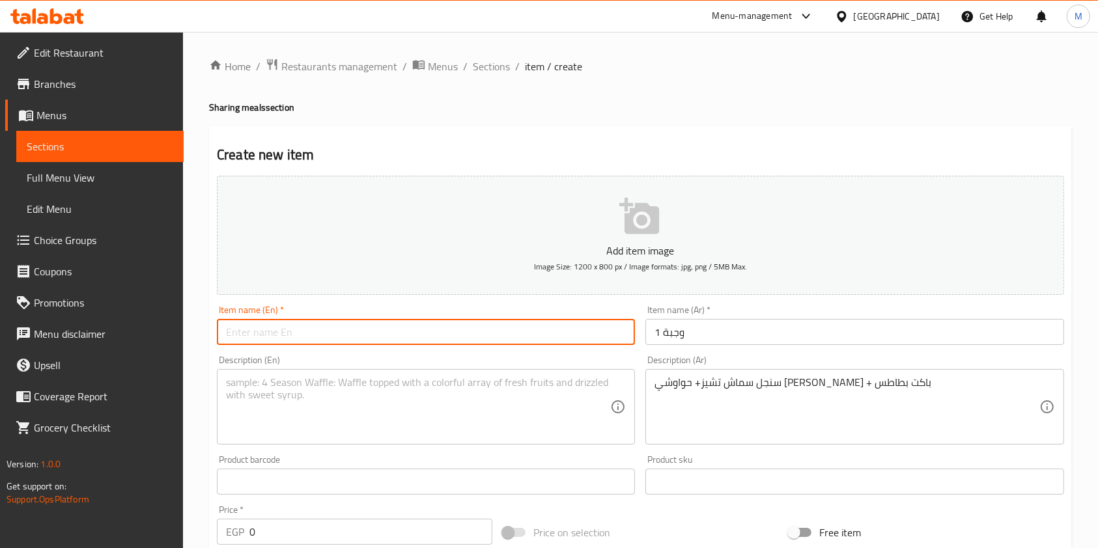
paste input "Meal 1"
type input "Meal 1"
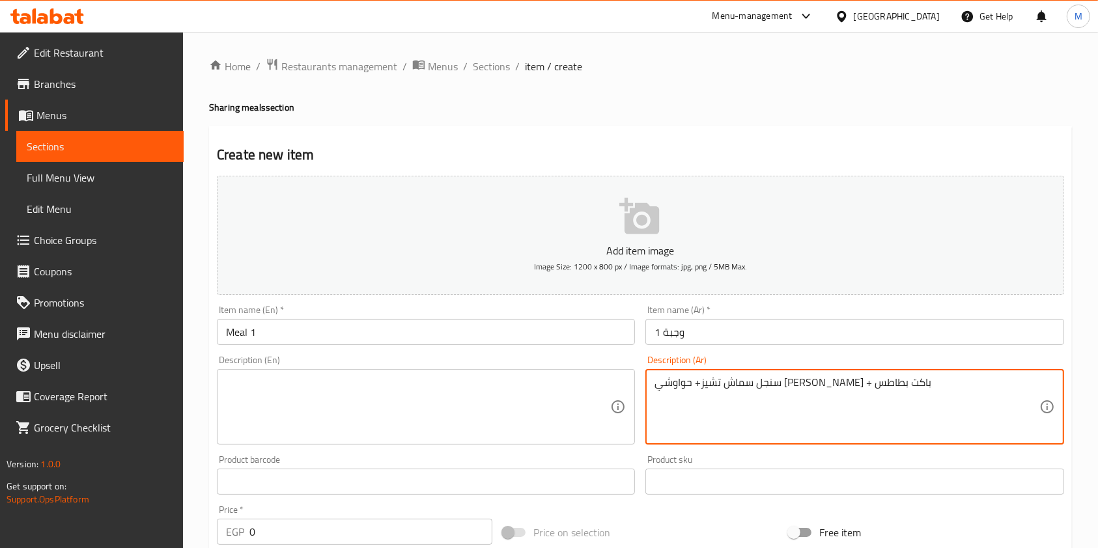
click at [733, 393] on textarea "سنجل سماش تشيز+ حواوشي فراخ رانش + باكت بطاطس" at bounding box center [846, 407] width 384 height 62
paste textarea
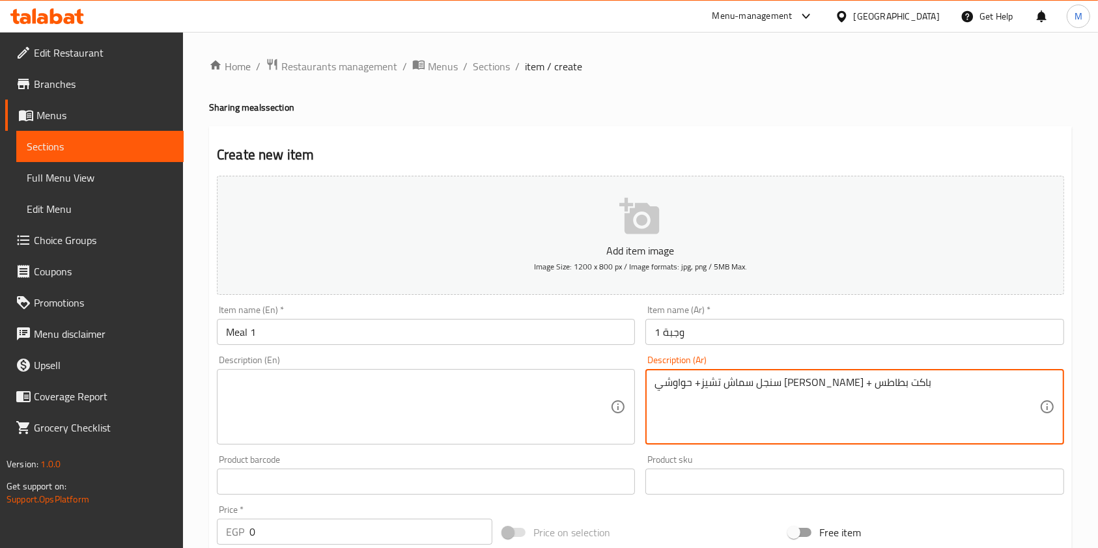
type textarea "سنجل سماش تشيز+ حواوشي فراخ رانش + باكت بطاطس"
click at [462, 391] on textarea at bounding box center [418, 407] width 384 height 62
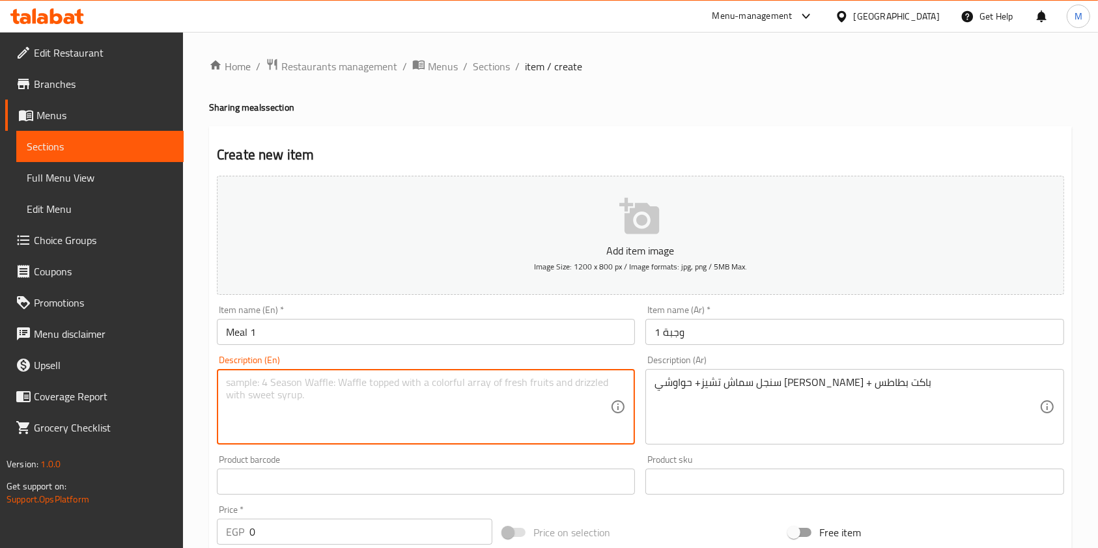
paste textarea "Single Smash Cheese + Chicken Ranch Hawawshi + Potato Wedges"
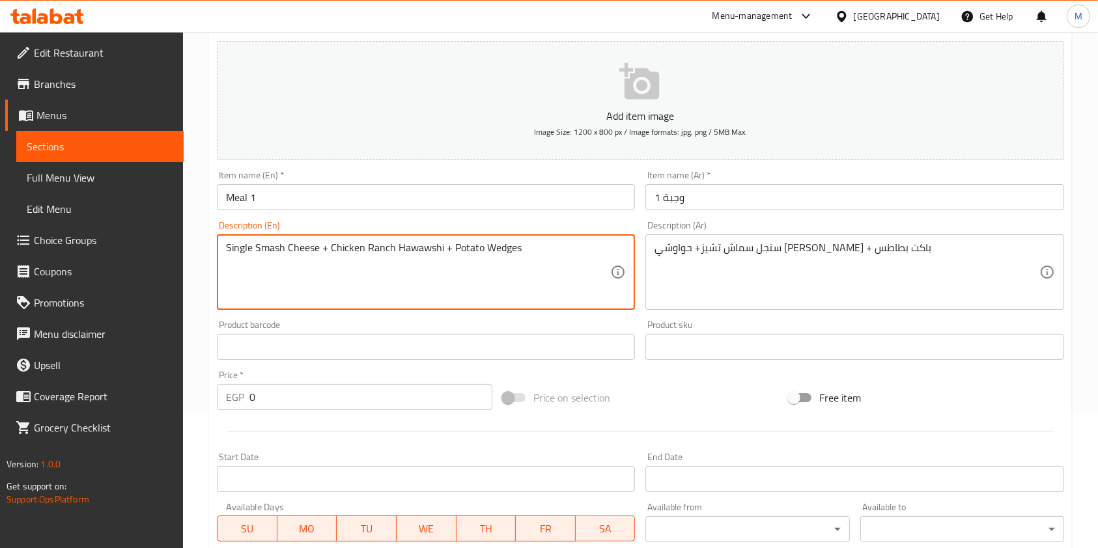
scroll to position [173, 0]
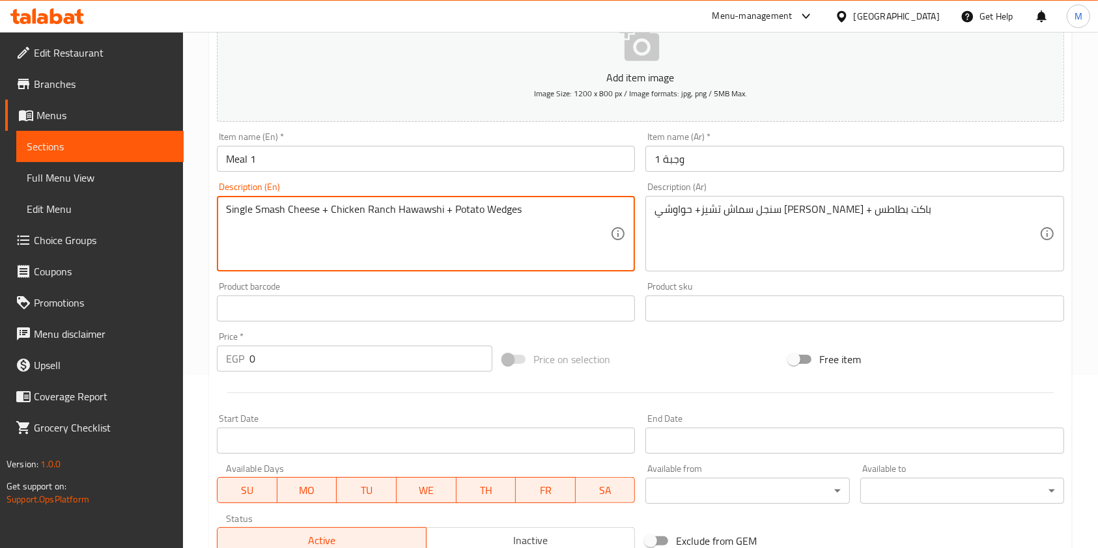
type textarea "Single Smash Cheese + Chicken Ranch Hawawshi + Potato Wedges"
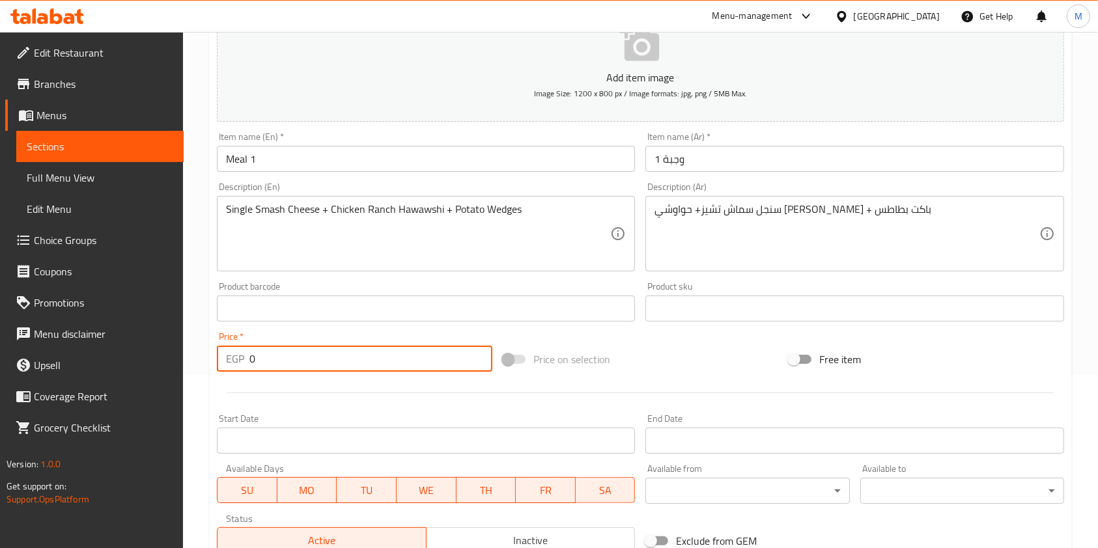
drag, startPoint x: 277, startPoint y: 363, endPoint x: 248, endPoint y: 360, distance: 28.8
click at [248, 360] on div "EGP 0 Price *" at bounding box center [354, 359] width 275 height 26
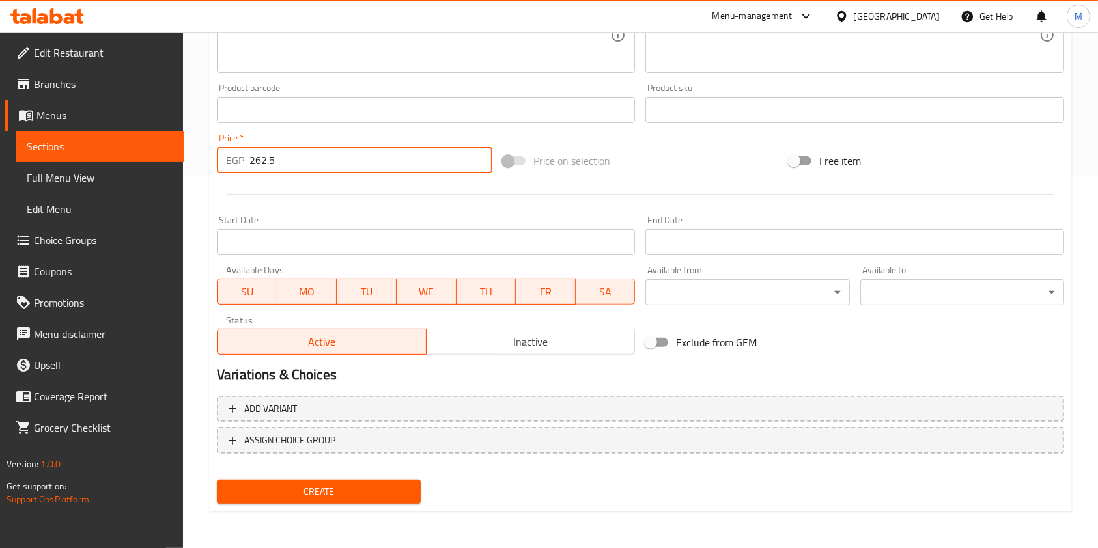
type input "262.5"
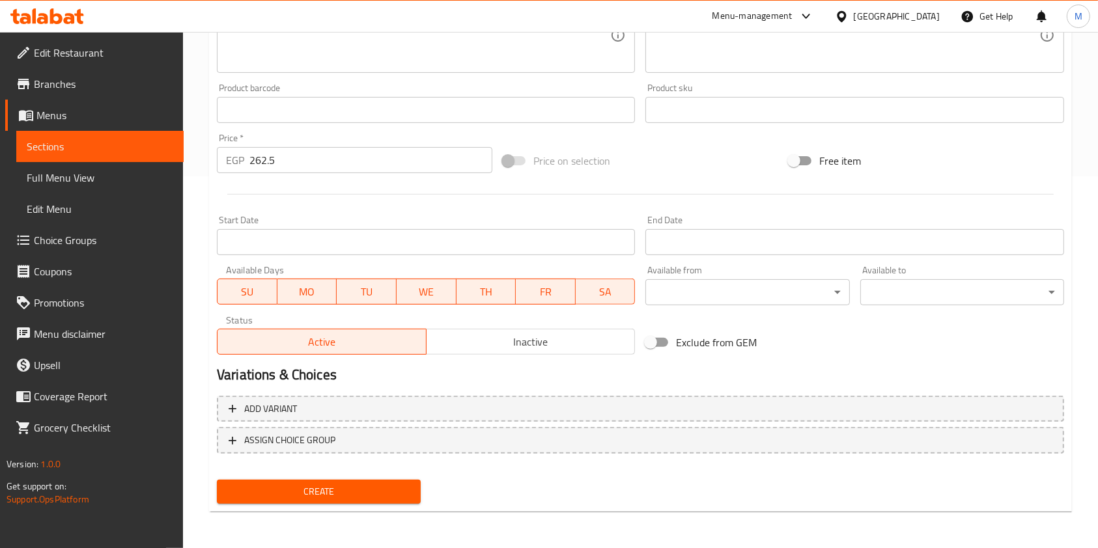
click at [343, 476] on div "Create" at bounding box center [319, 492] width 214 height 35
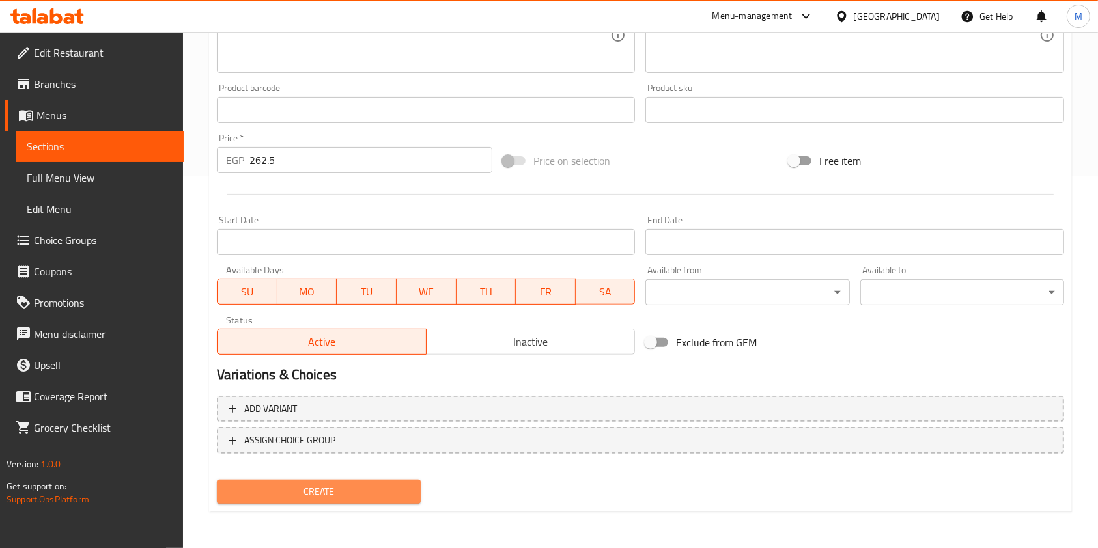
click at [351, 484] on span "Create" at bounding box center [318, 492] width 183 height 16
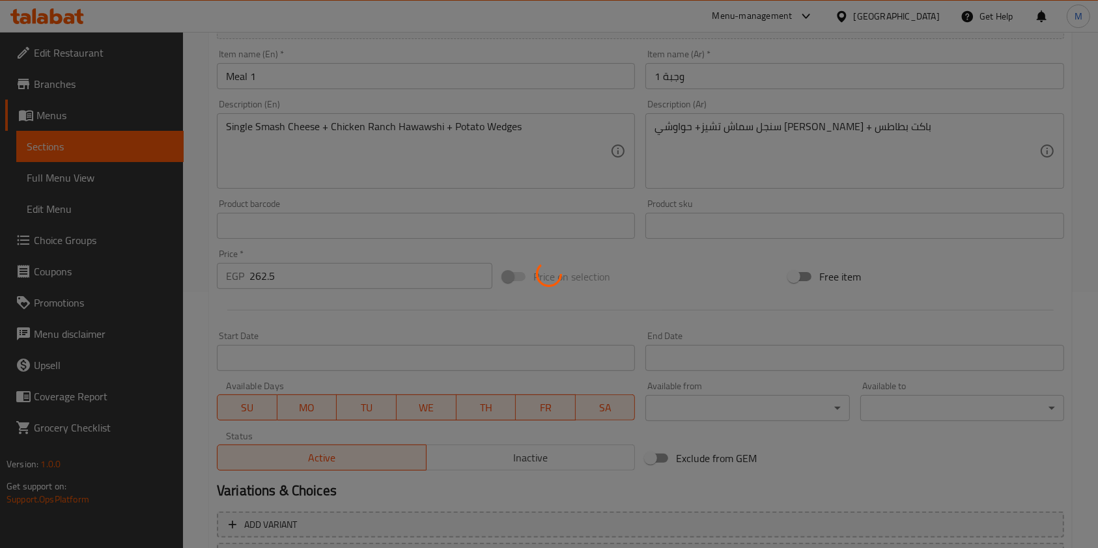
scroll to position [198, 0]
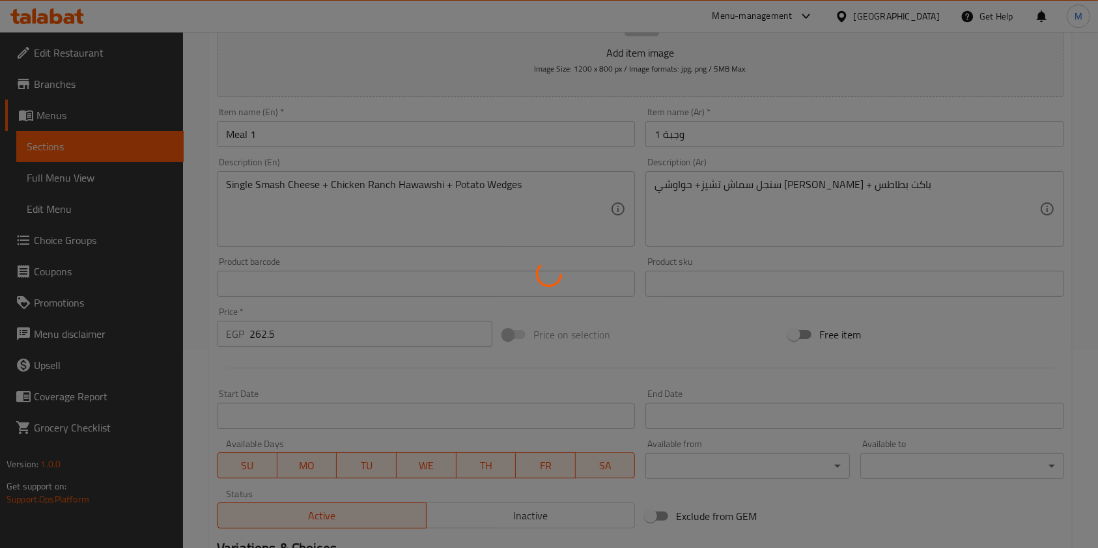
type input "0"
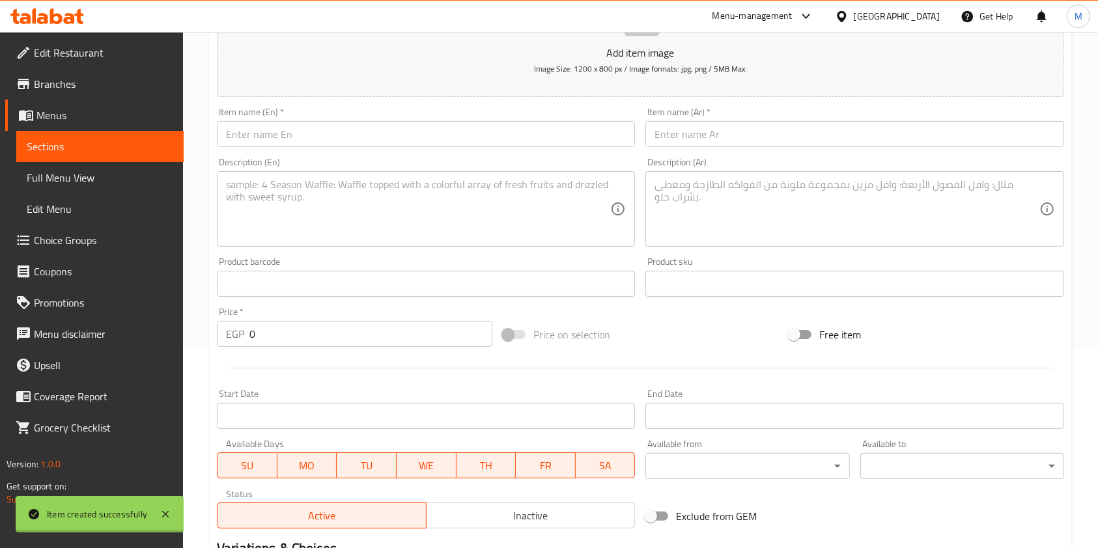
scroll to position [0, 0]
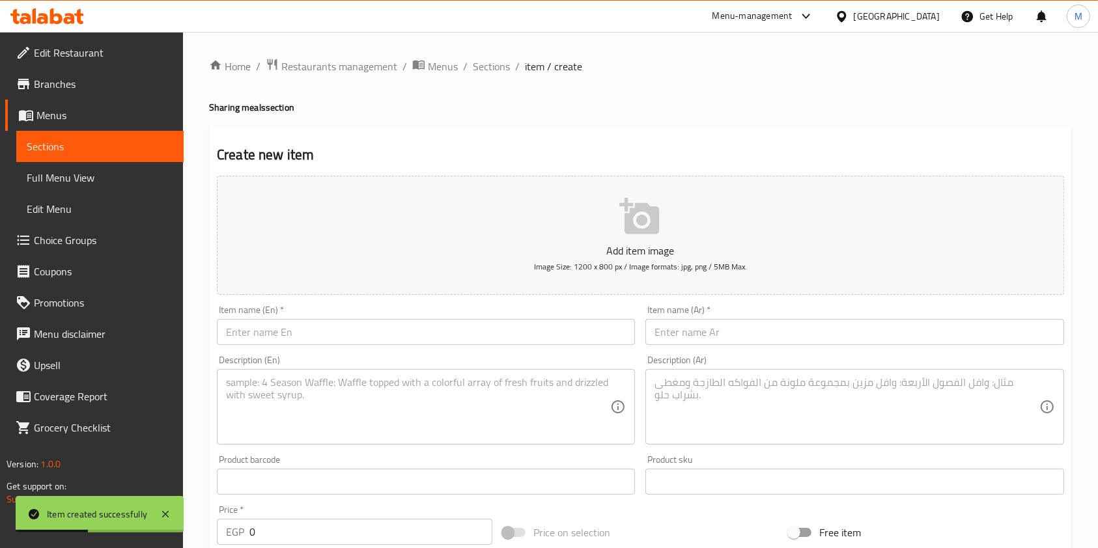
click at [698, 384] on textarea at bounding box center [846, 407] width 384 height 62
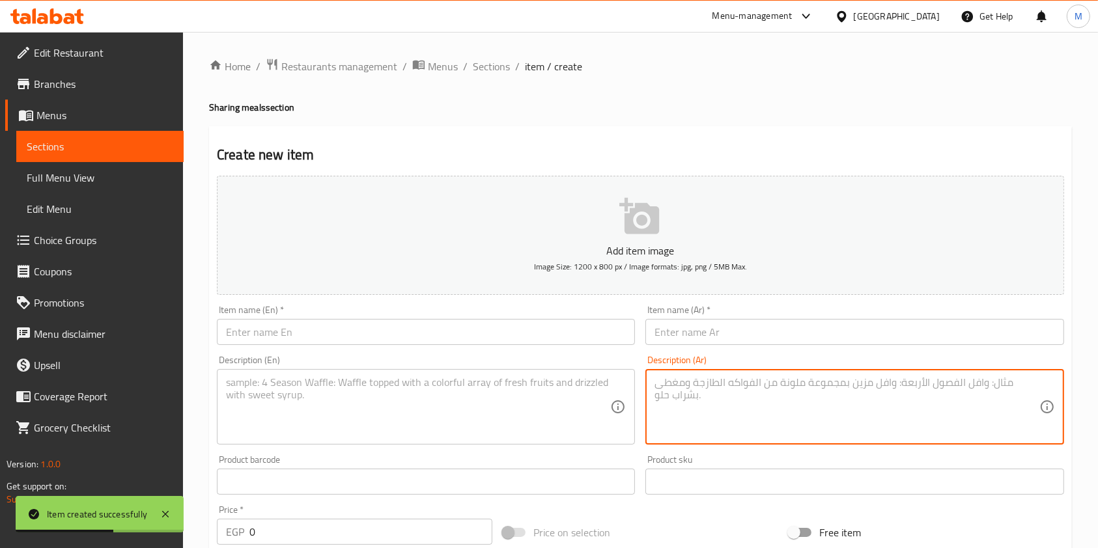
paste textarea "سنجل تشيكن +حواوشي ميكس جبن + باكت بطاطس"
type textarea "سنجل تشيكن +حواوشي ميكس جبن + باكت بطاطس"
click at [548, 412] on textarea at bounding box center [418, 407] width 384 height 62
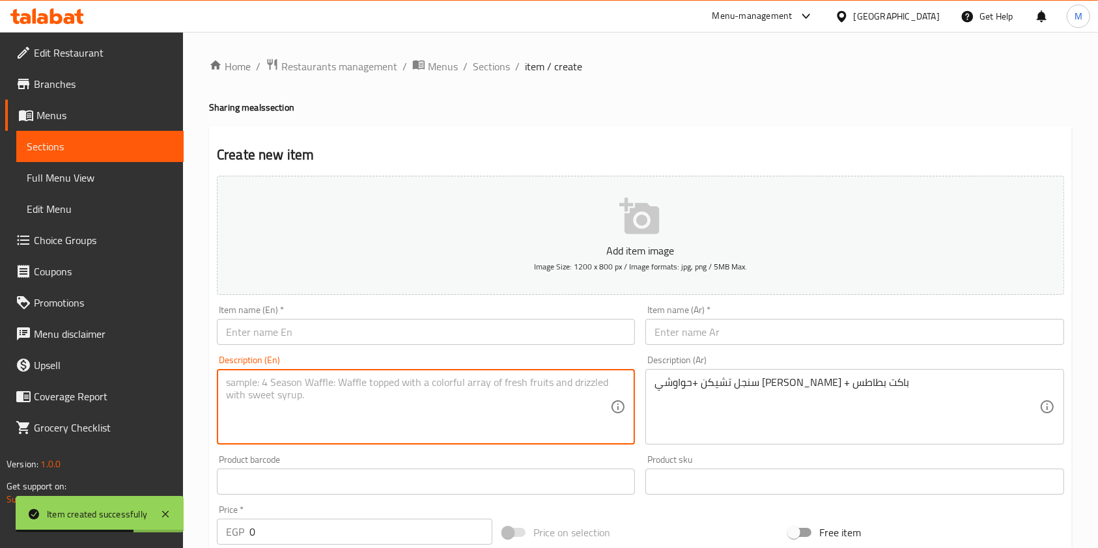
paste textarea "Single chicken + mixed cheese hawawshi + potato pack"
type textarea "Single chicken + mixed cheese hawawshi + potato pack"
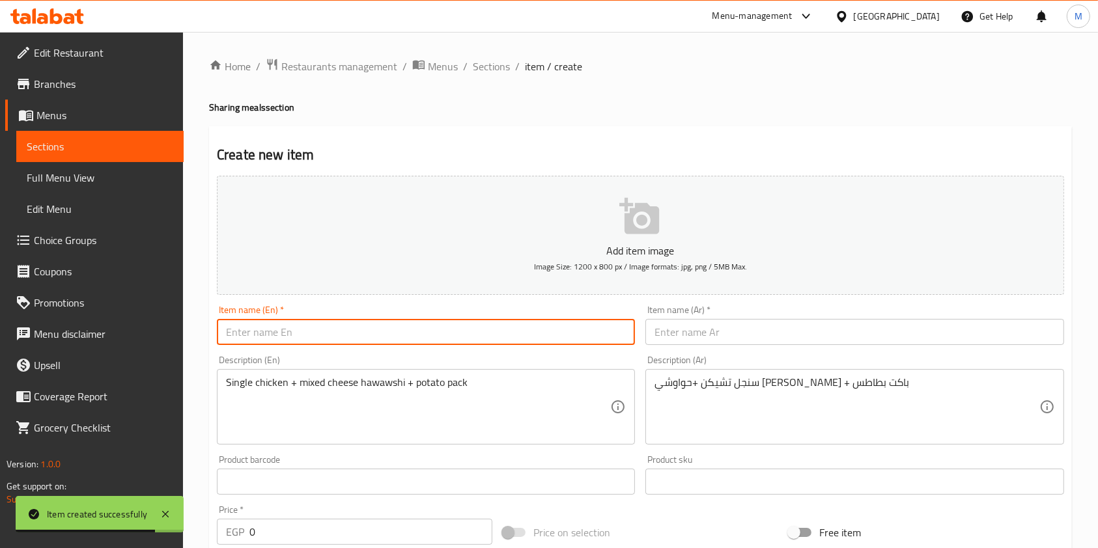
click at [350, 336] on input "text" at bounding box center [426, 332] width 418 height 26
type input "ة"
type input "Meal 2"
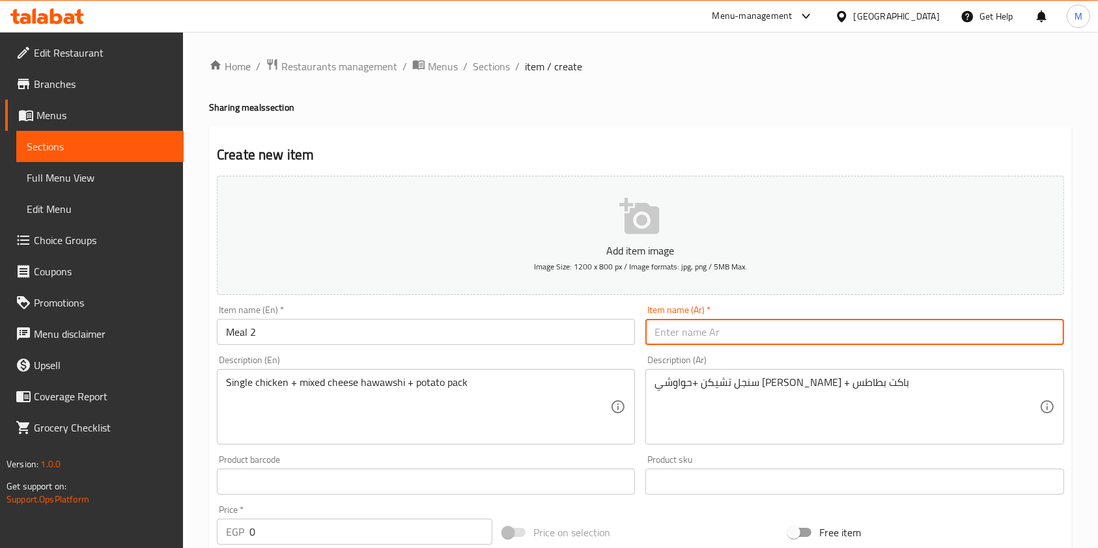
click at [731, 340] on input "text" at bounding box center [854, 332] width 418 height 26
type input ","
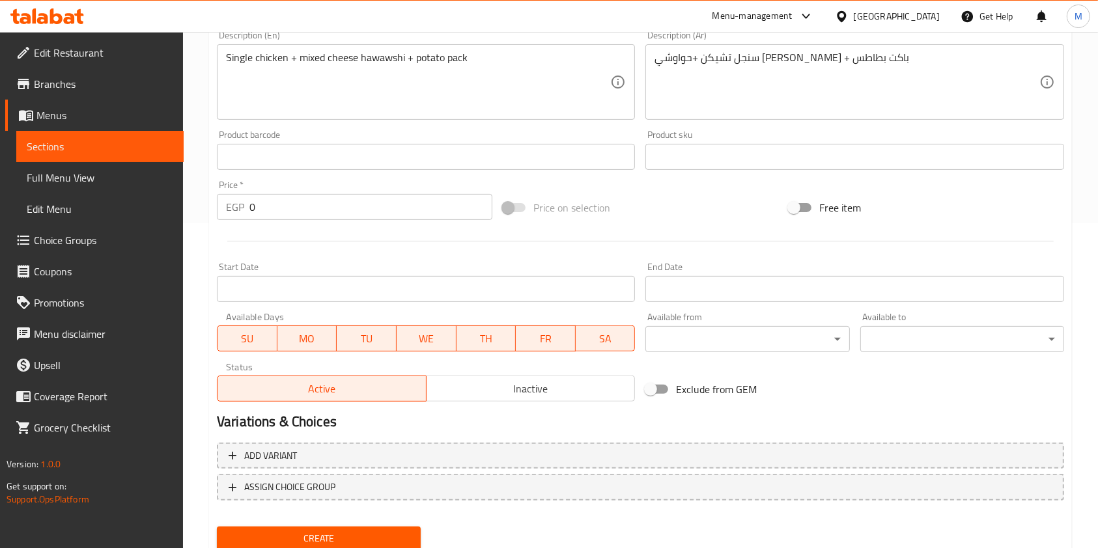
scroll to position [285, 0]
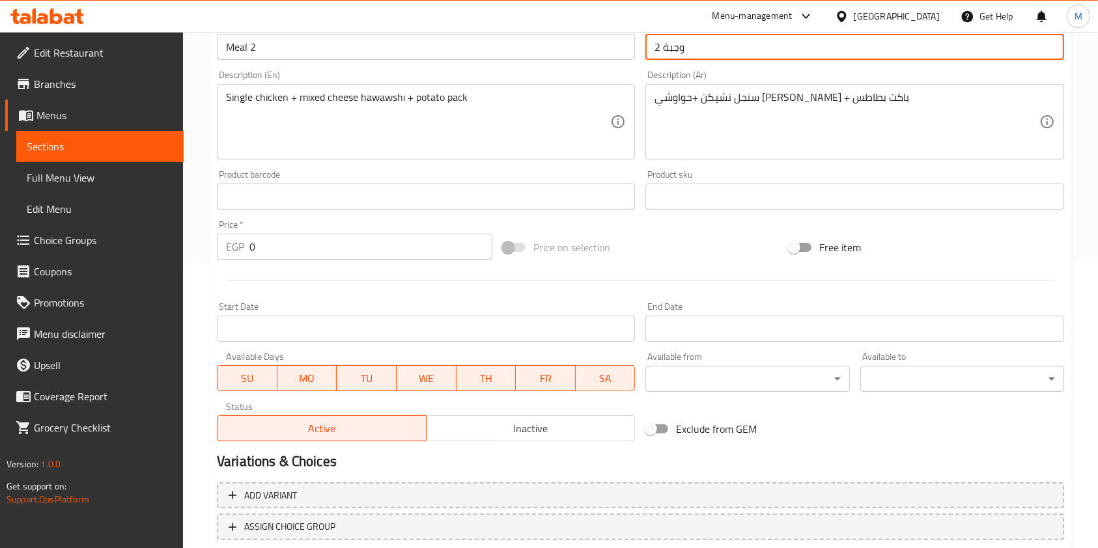
type input "وجبة 2"
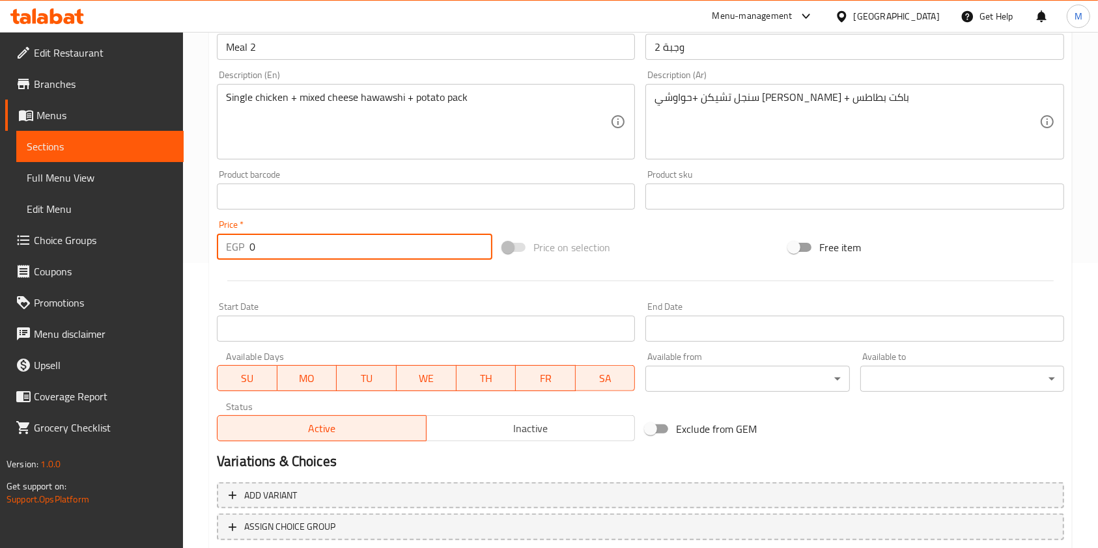
click at [303, 244] on input "0" at bounding box center [370, 247] width 243 height 26
click at [303, 245] on input "0" at bounding box center [370, 247] width 243 height 26
drag, startPoint x: 303, startPoint y: 245, endPoint x: 307, endPoint y: 253, distance: 8.7
click at [307, 253] on input "0" at bounding box center [370, 247] width 243 height 26
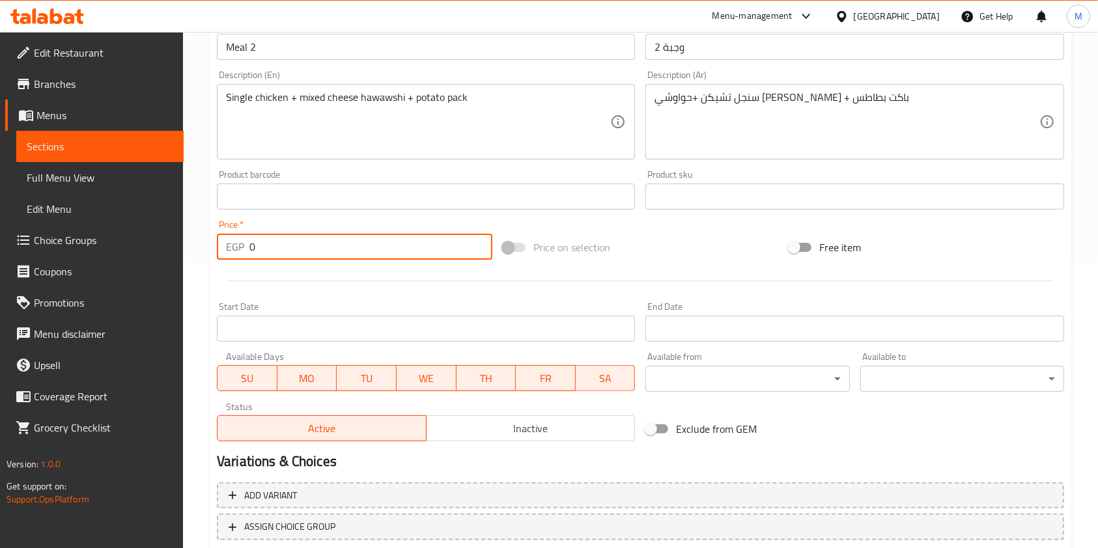
click at [307, 253] on input "0" at bounding box center [370, 247] width 243 height 26
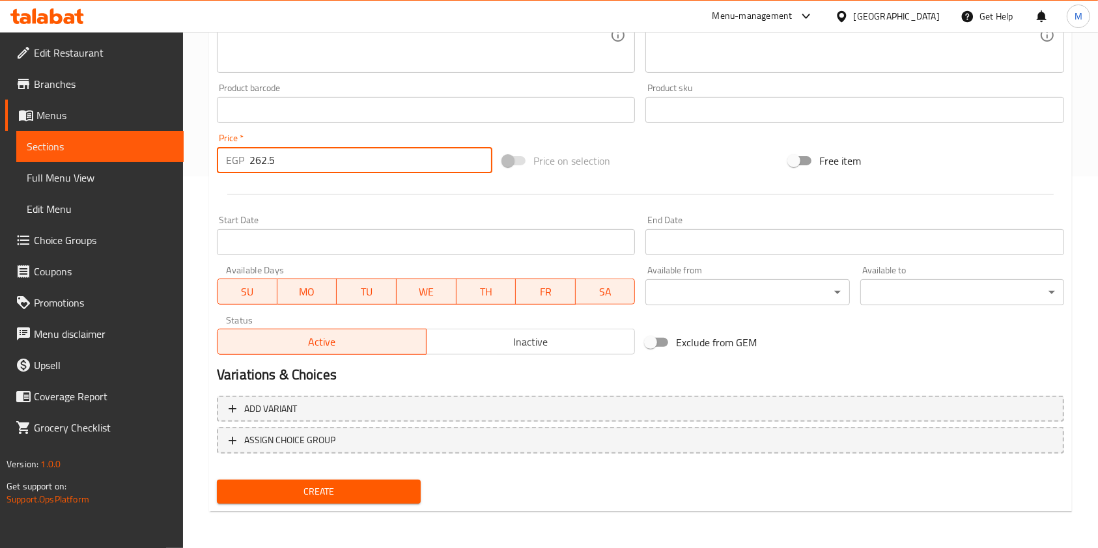
type input "262.5"
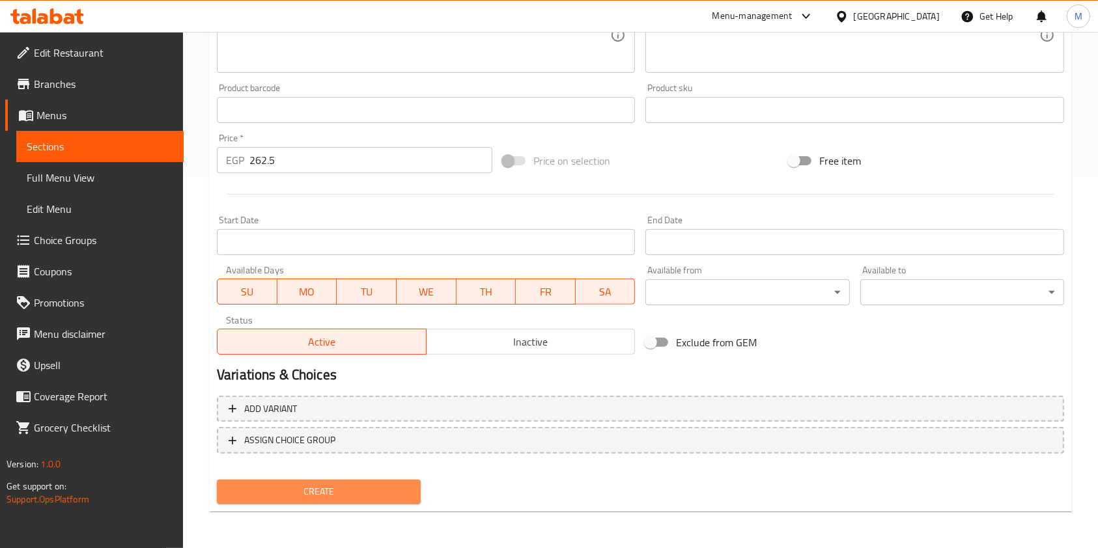
click at [361, 503] on button "Create" at bounding box center [319, 492] width 204 height 24
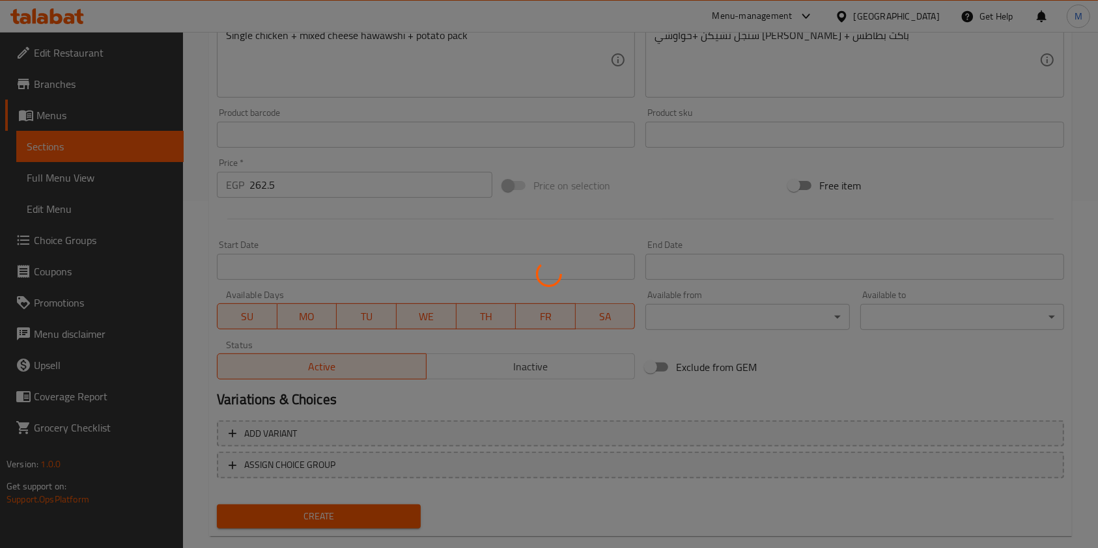
scroll to position [260, 0]
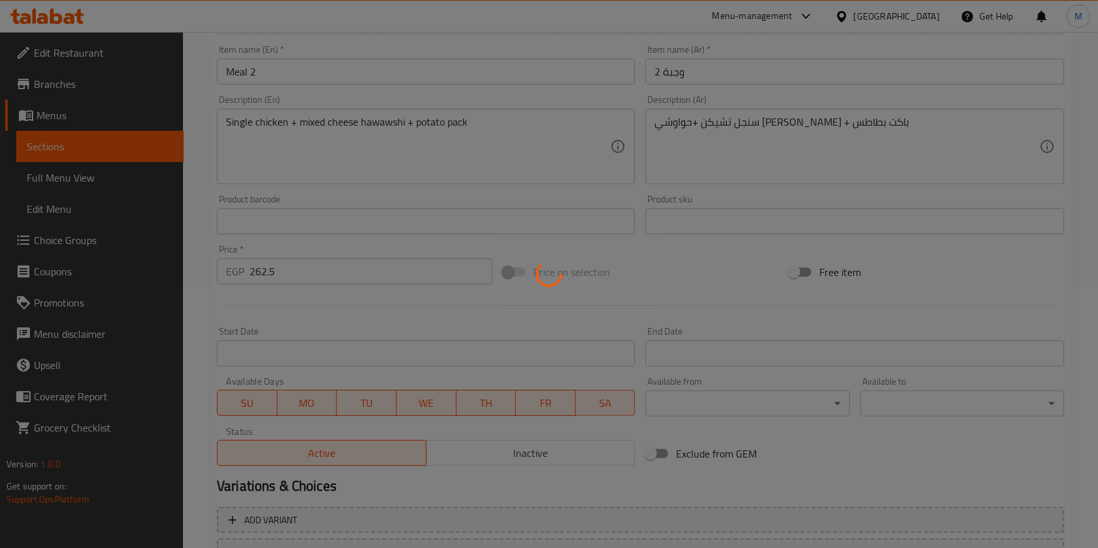
type input "0"
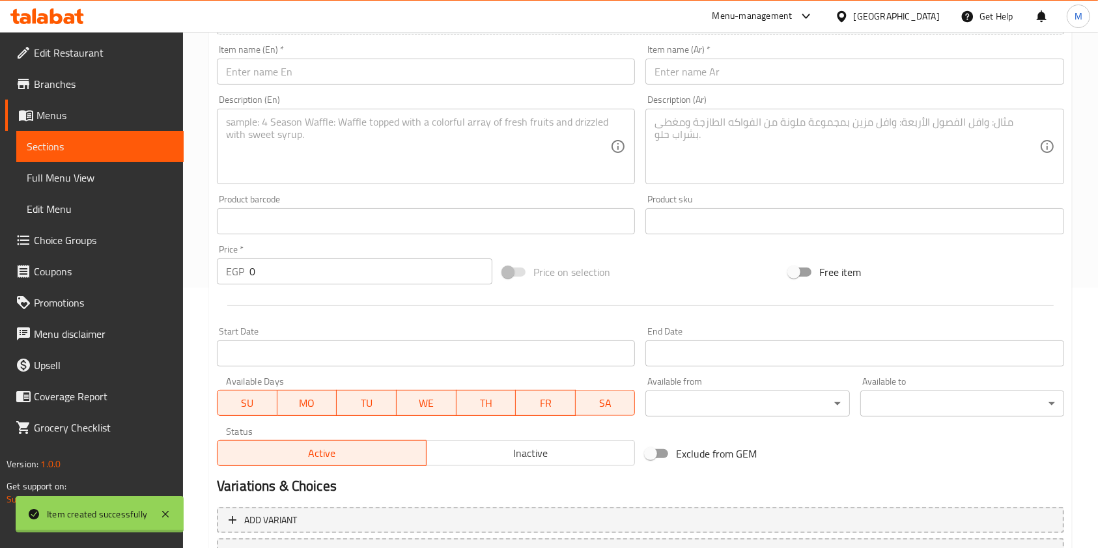
scroll to position [0, 0]
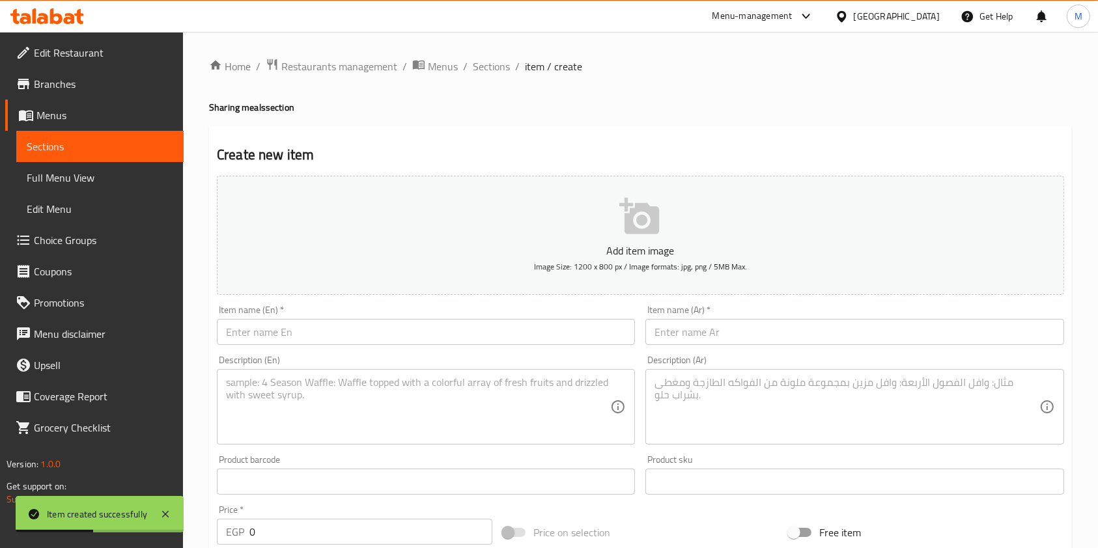
click at [705, 378] on textarea at bounding box center [846, 407] width 384 height 62
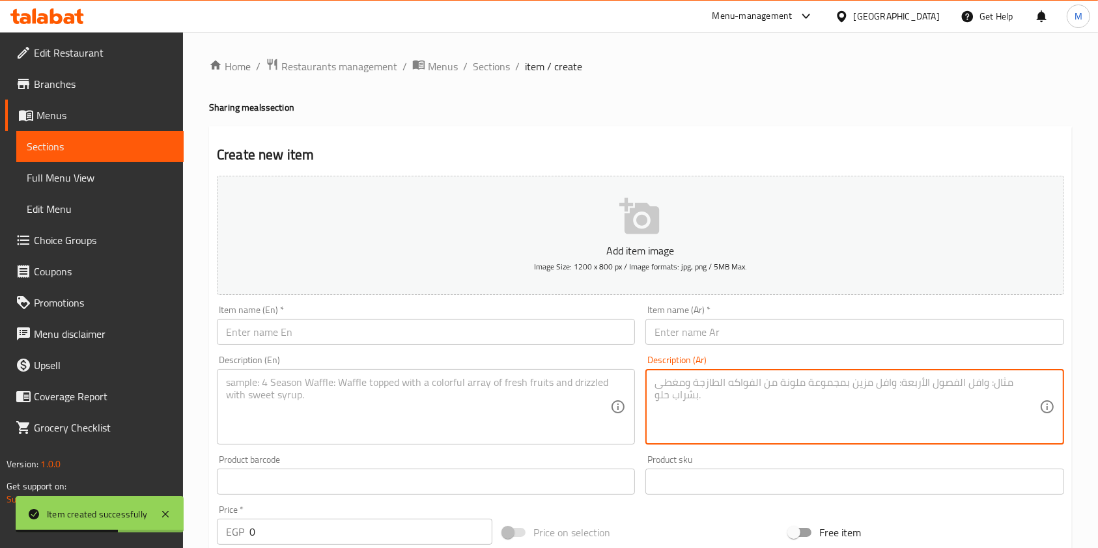
paste textarea "سنجل اون فاير + ساندوتش تشيكن باربكيو + باكت بطاطس"
type textarea "سنجل اون فاير + ساندوتش تشيكن باربكيو + باكت بطاطس"
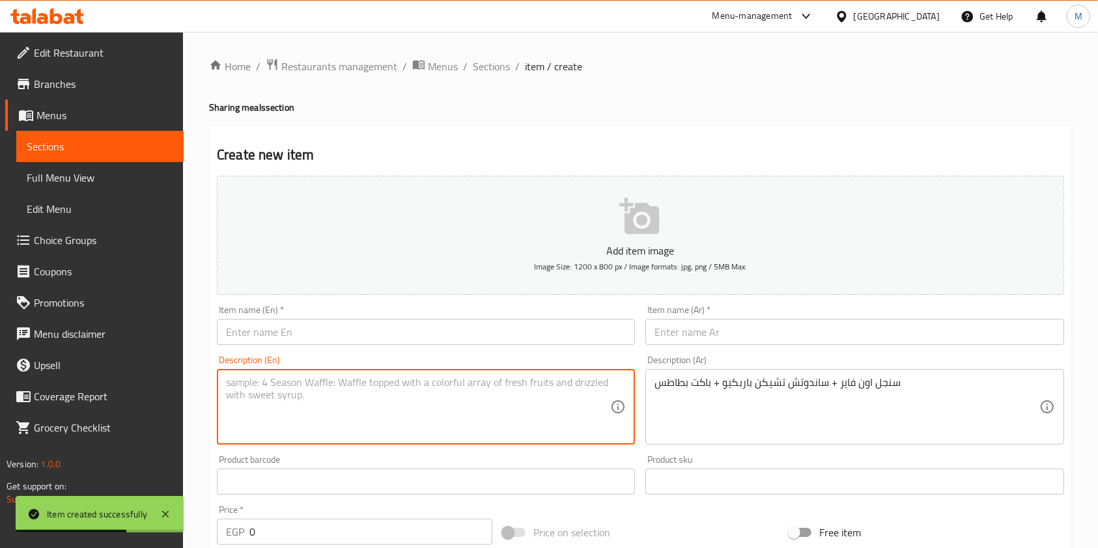
click at [480, 425] on textarea at bounding box center [418, 407] width 384 height 62
paste textarea "Single on Fire + BBQ Chicken Sandwich + Potato Wedge"
type textarea "Single on Fire + BBQ Chicken Sandwich + Potato Wedge"
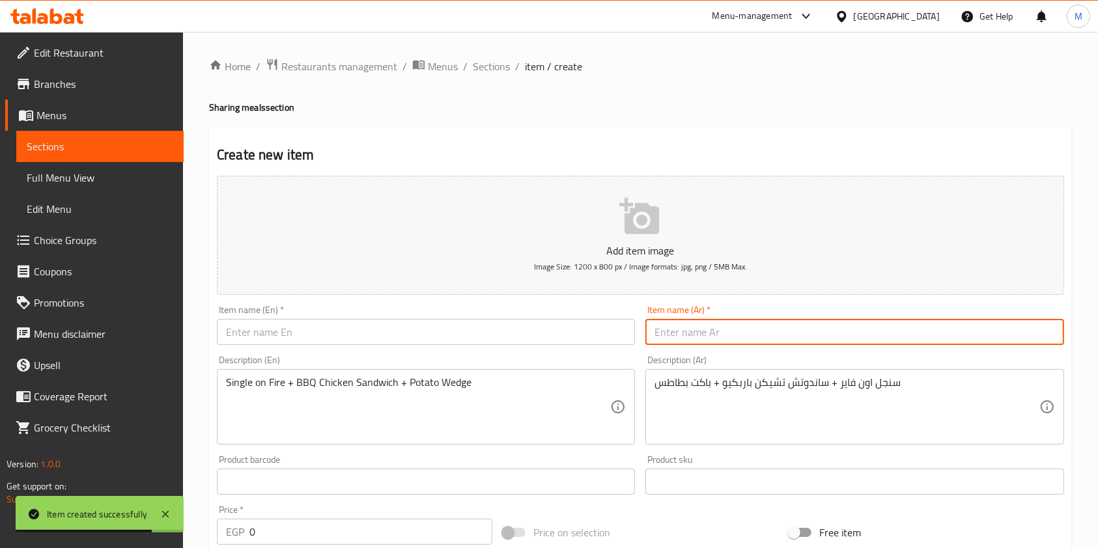
click at [686, 330] on input "text" at bounding box center [854, 332] width 418 height 26
type input "وجبة 3"
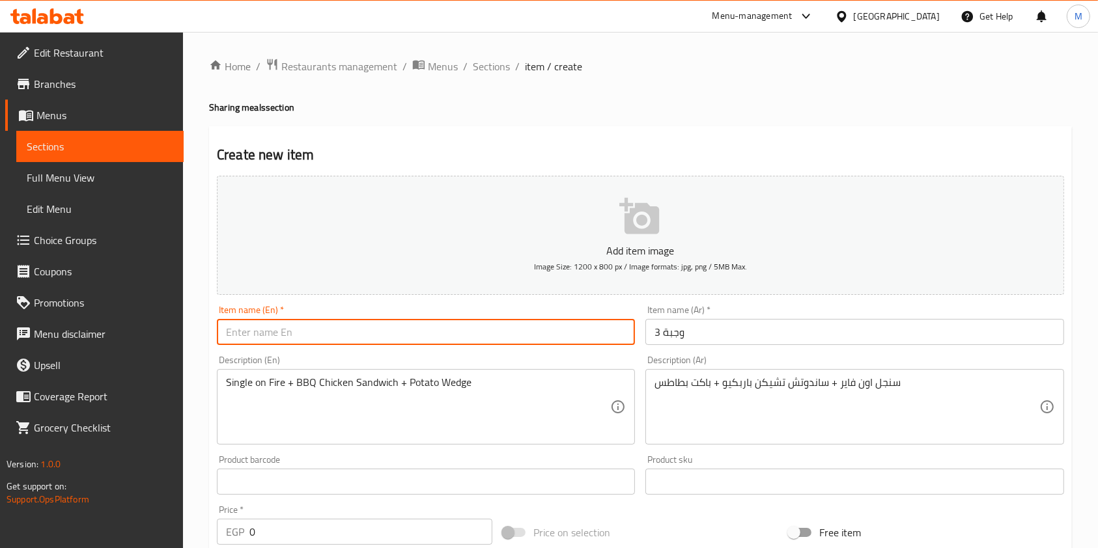
click at [554, 342] on input "text" at bounding box center [426, 332] width 418 height 26
type input "m"
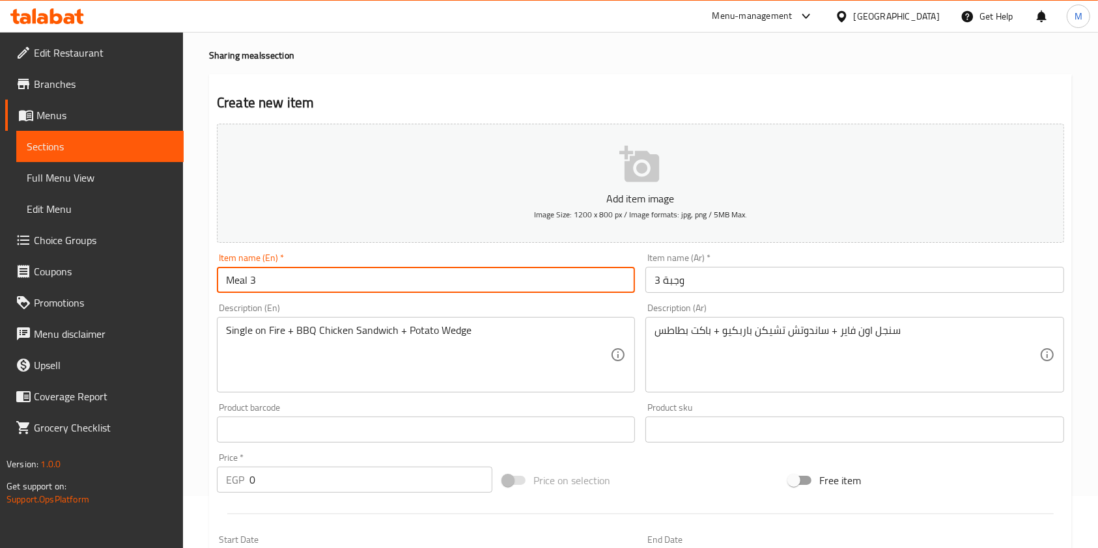
scroll to position [173, 0]
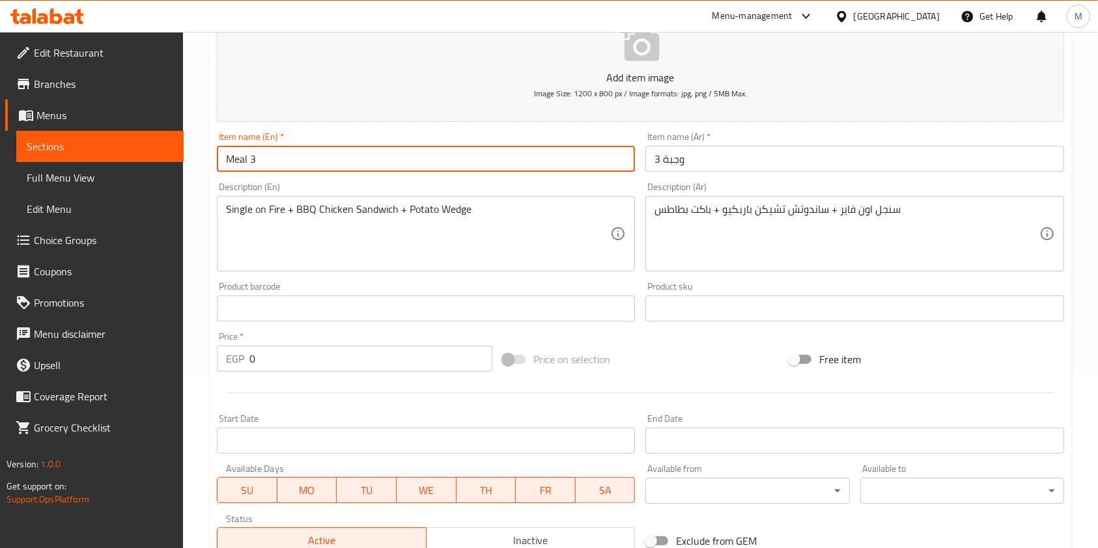
type input "Meal 3"
click at [281, 369] on input "0" at bounding box center [370, 359] width 243 height 26
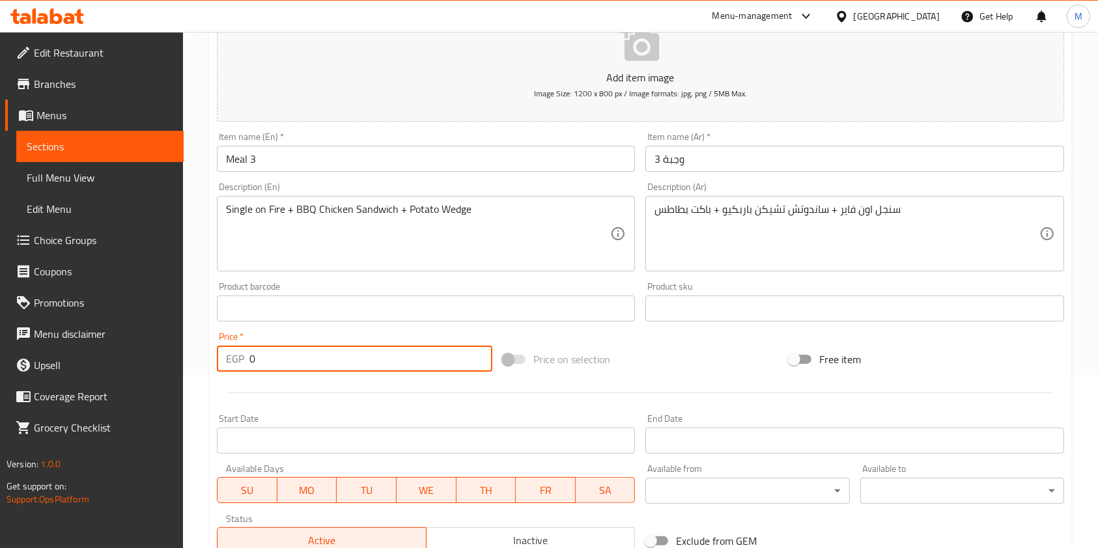
click at [281, 369] on input "0" at bounding box center [370, 359] width 243 height 26
click at [281, 371] on input "0" at bounding box center [370, 359] width 243 height 26
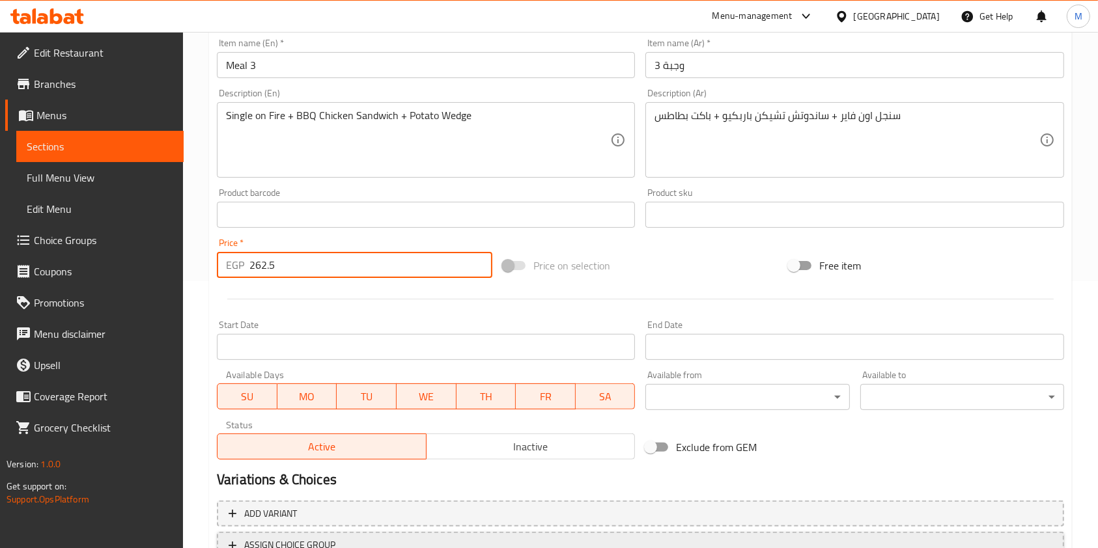
scroll to position [347, 0]
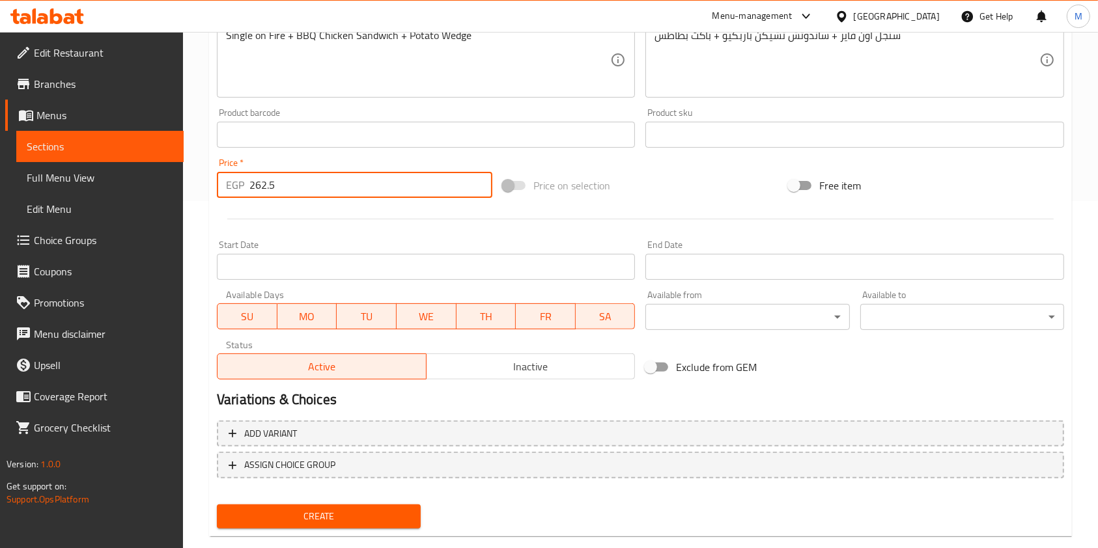
type input "262.5"
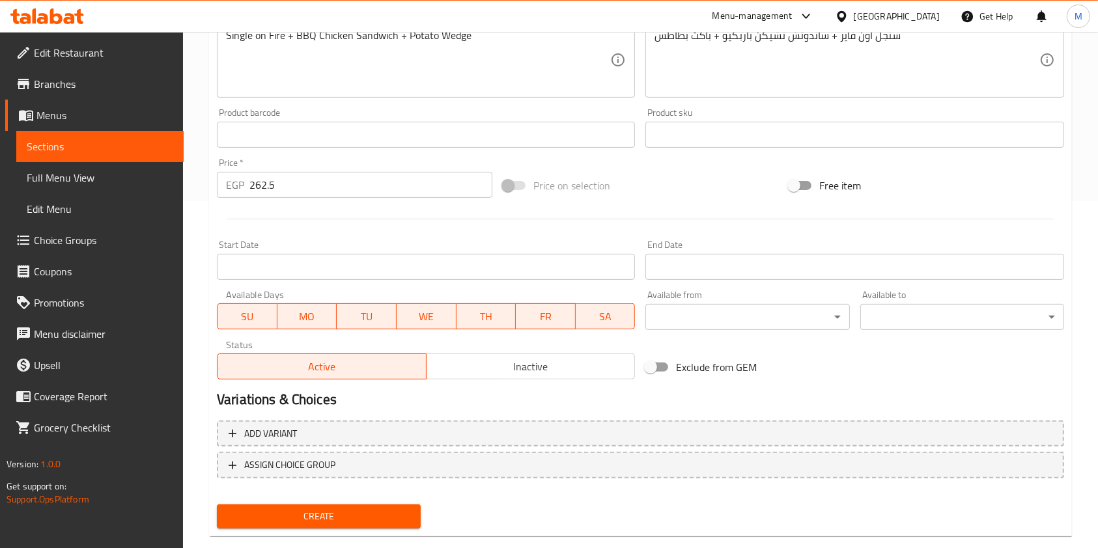
click at [347, 501] on div "Create" at bounding box center [319, 516] width 214 height 35
click at [345, 503] on div "Create" at bounding box center [319, 516] width 214 height 35
click at [346, 505] on button "Create" at bounding box center [319, 517] width 204 height 24
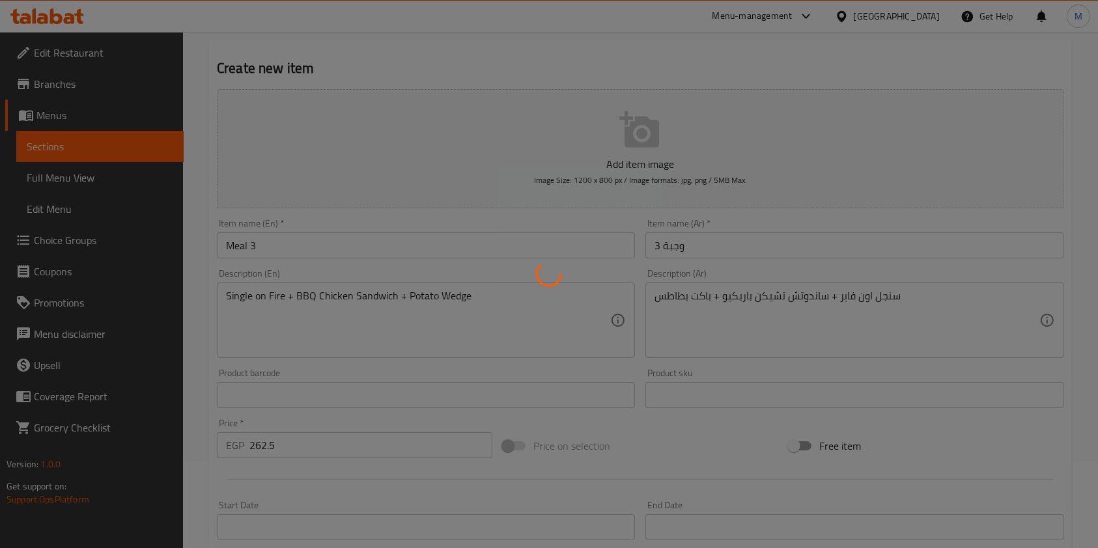
scroll to position [0, 0]
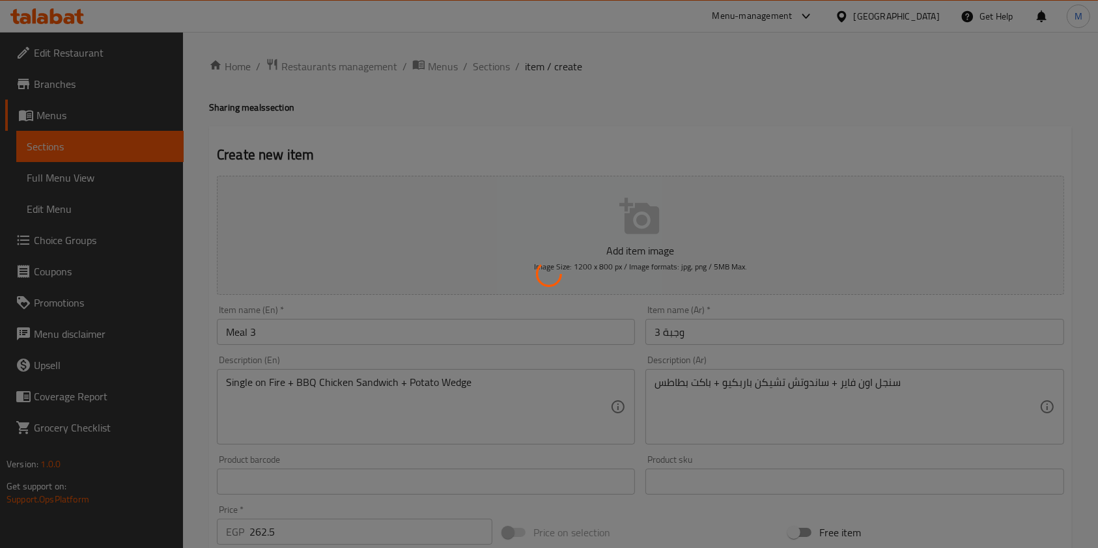
type input "0"
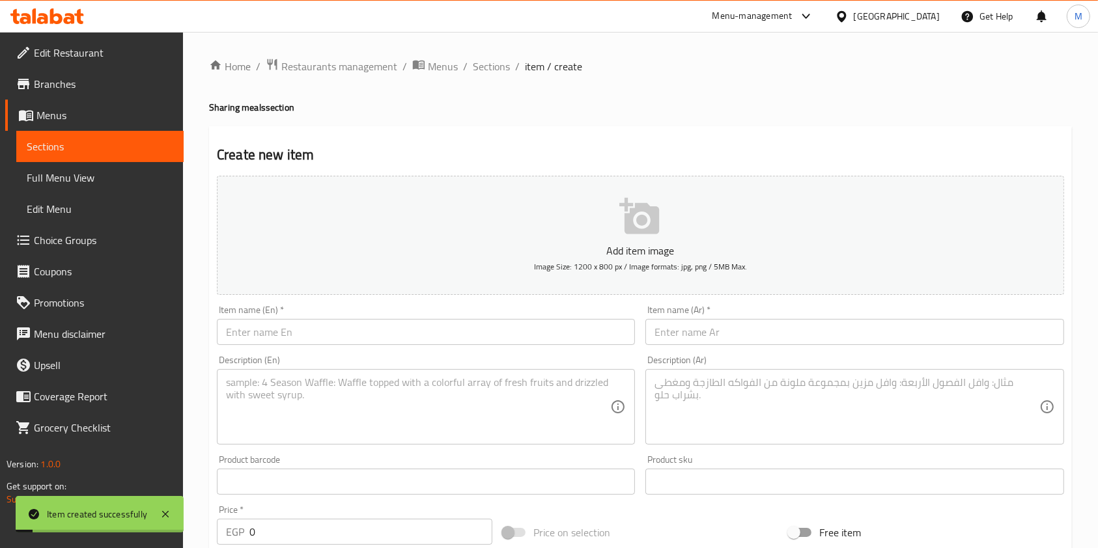
click at [696, 338] on input "text" at bounding box center [854, 332] width 418 height 26
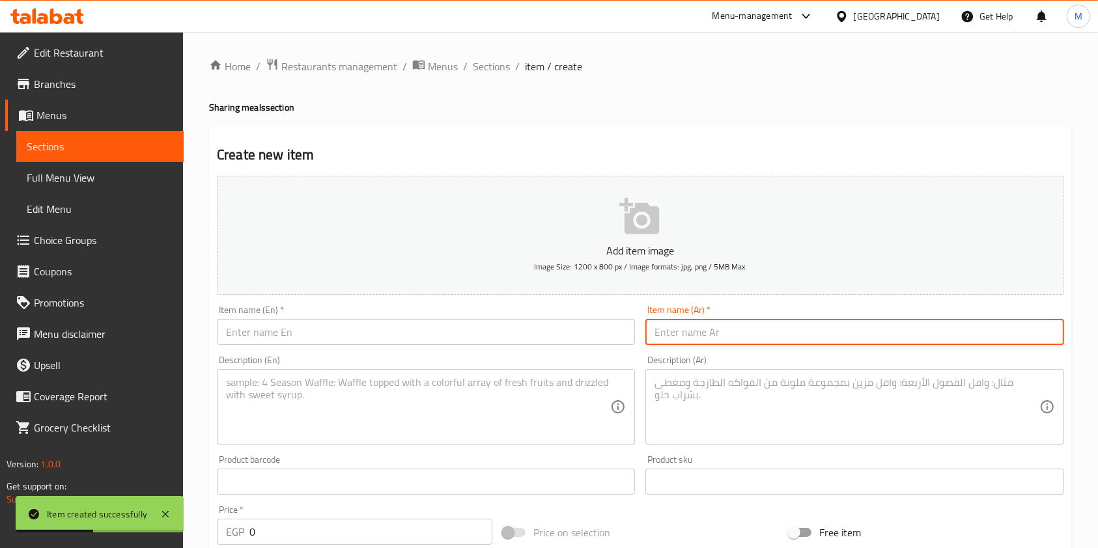
click at [777, 385] on textarea at bounding box center [846, 407] width 384 height 62
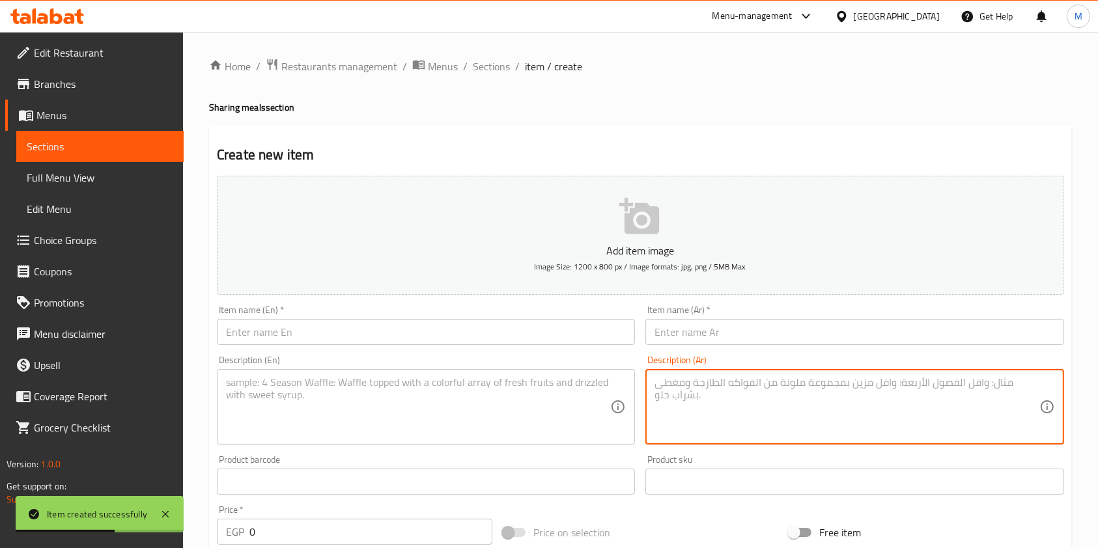
paste textarea "دبل سماش تشيز + ساندوتش زنجر + باكت بطاطس"
type textarea "دبل سماش تشيز + ساندوتش زنجر + باكت بطاطس"
click at [399, 378] on textarea at bounding box center [418, 407] width 384 height 62
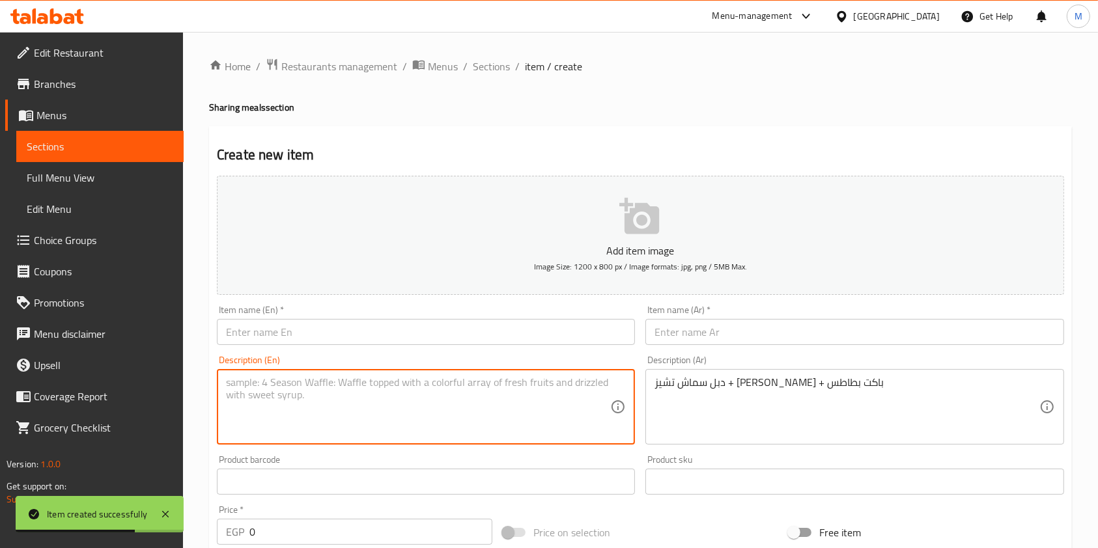
paste textarea "Double Smash Cheese + Zinger Sandwich + Potato Wedges"
type textarea "Double Smash Cheese + Zinger Sandwich + Potato Wedges"
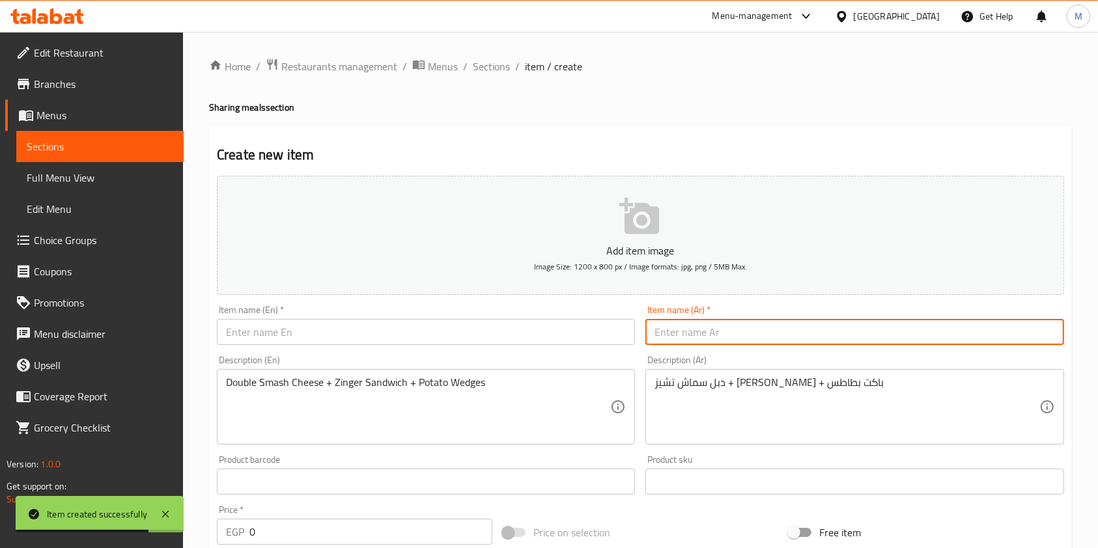
click at [733, 343] on input "text" at bounding box center [854, 332] width 418 height 26
type input ","
type input "وجبة 4"
click at [521, 337] on input "text" at bounding box center [426, 332] width 418 height 26
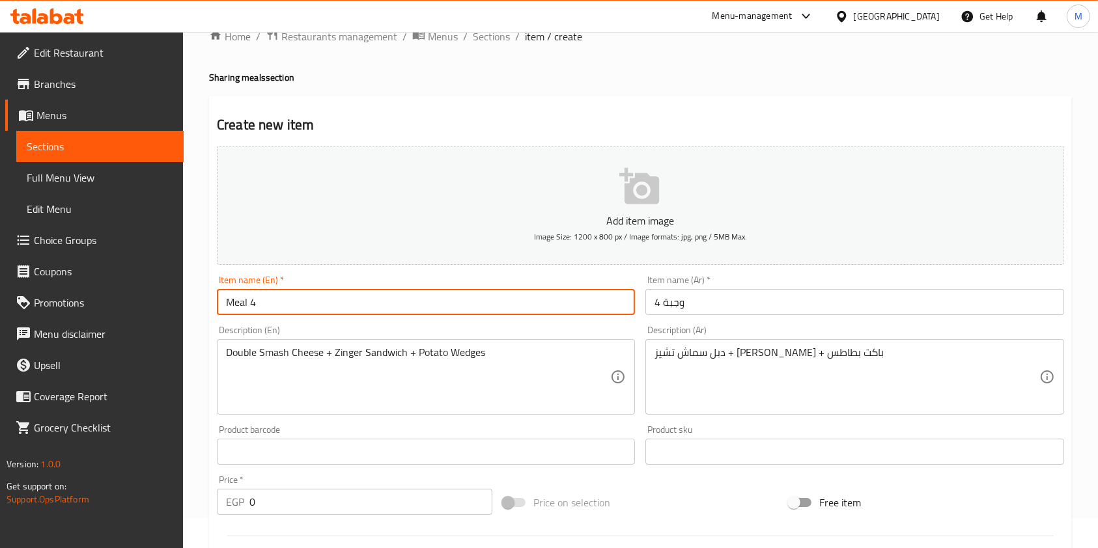
scroll to position [173, 0]
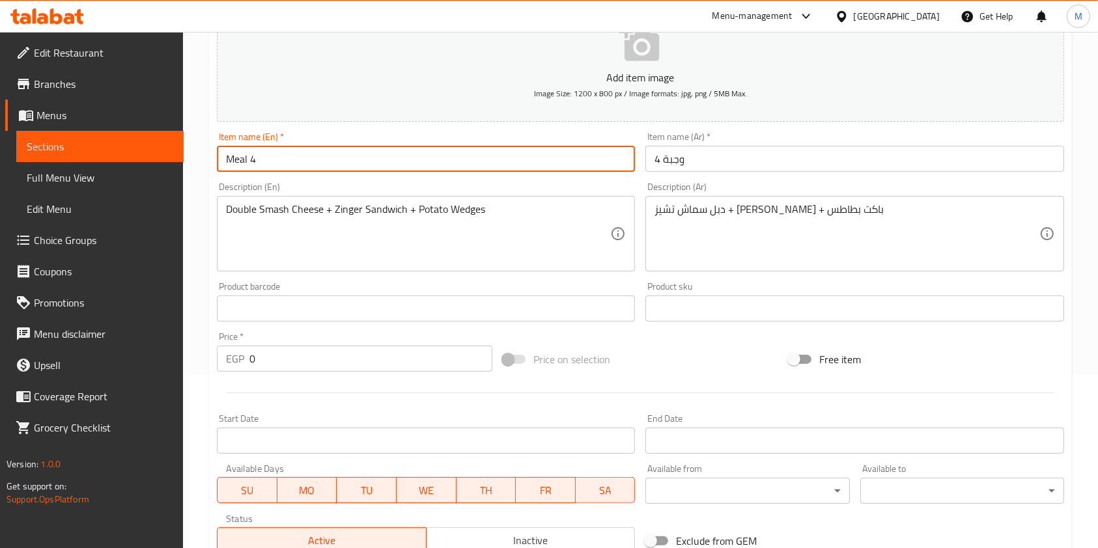
type input "Meal 4"
drag, startPoint x: 328, startPoint y: 371, endPoint x: 320, endPoint y: 371, distance: 7.8
click at [323, 371] on input "0" at bounding box center [370, 359] width 243 height 26
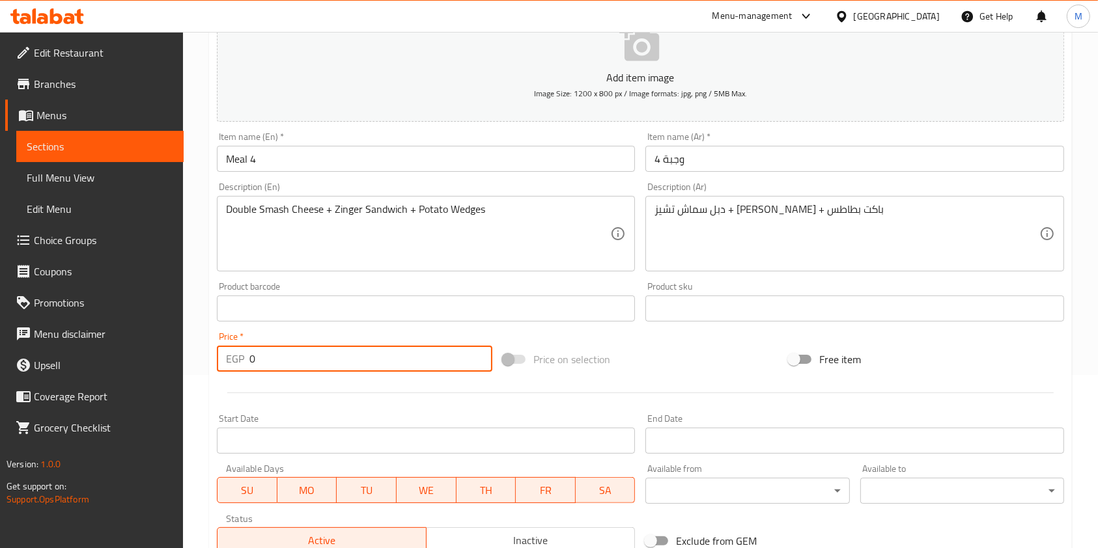
click at [320, 371] on input "0" at bounding box center [370, 359] width 243 height 26
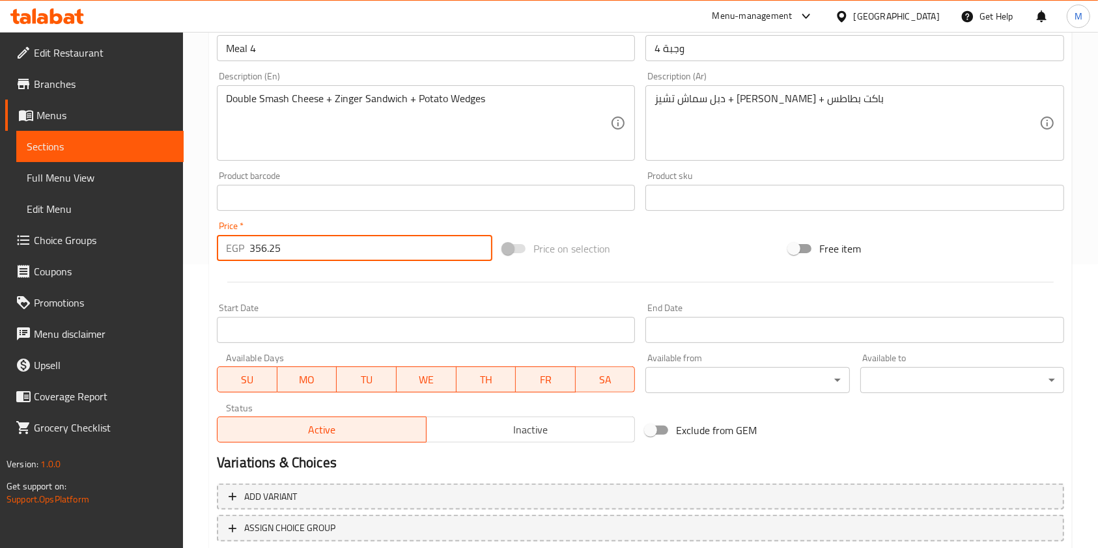
scroll to position [372, 0]
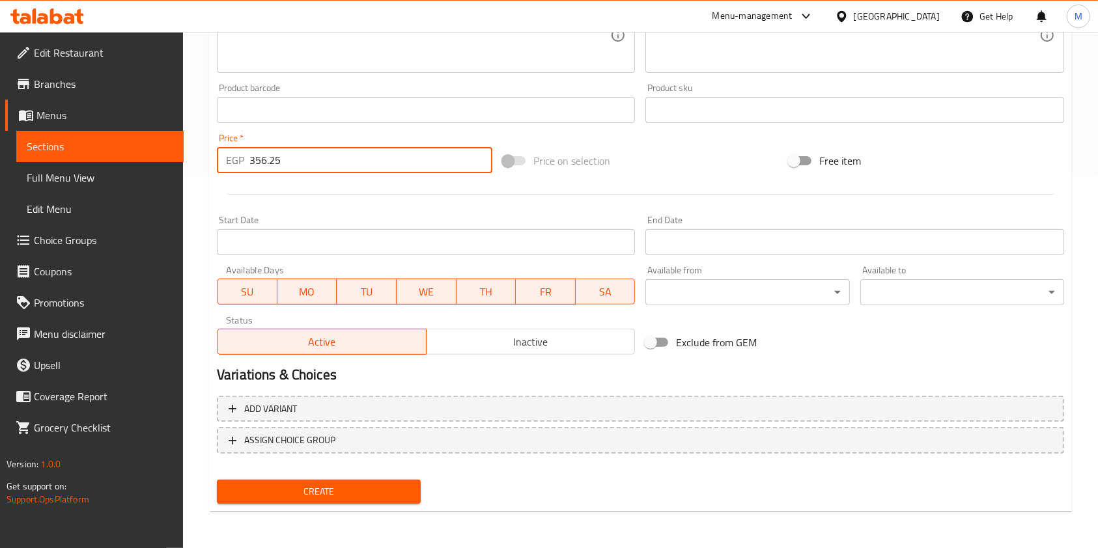
type input "356.25"
click at [385, 508] on div "Create" at bounding box center [319, 492] width 214 height 35
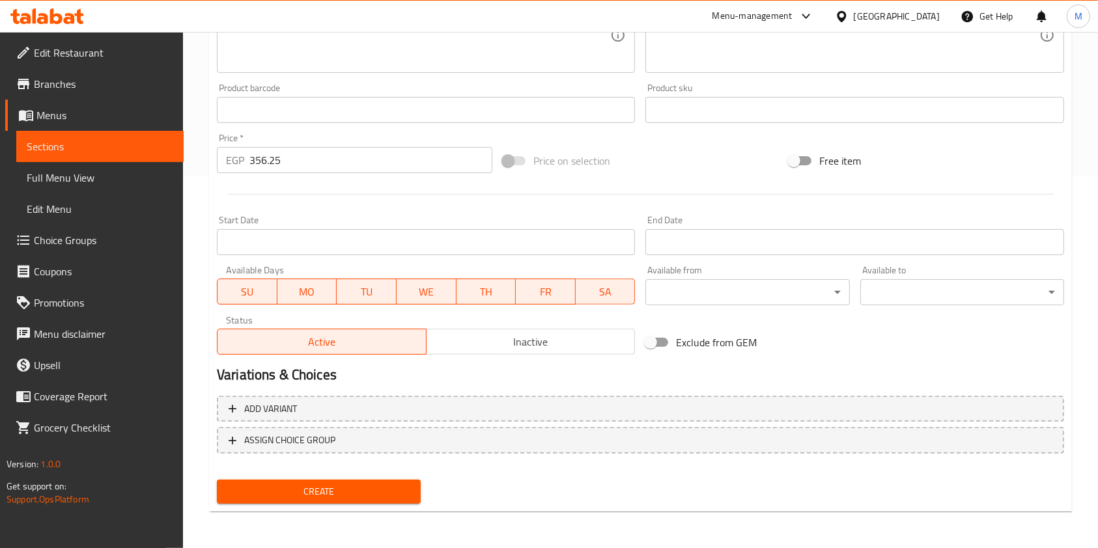
click at [384, 486] on span "Create" at bounding box center [318, 492] width 183 height 16
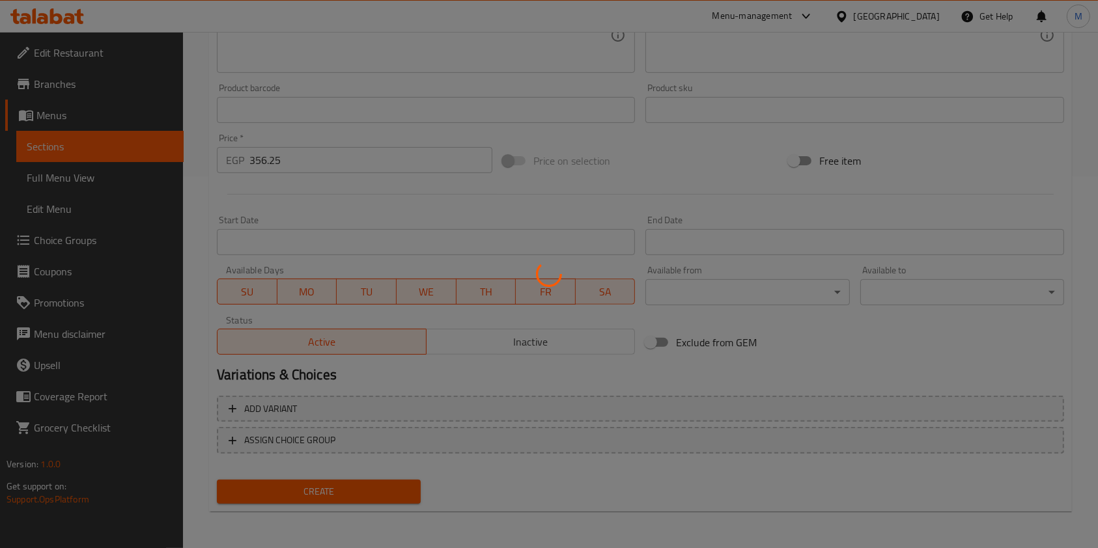
type input "0"
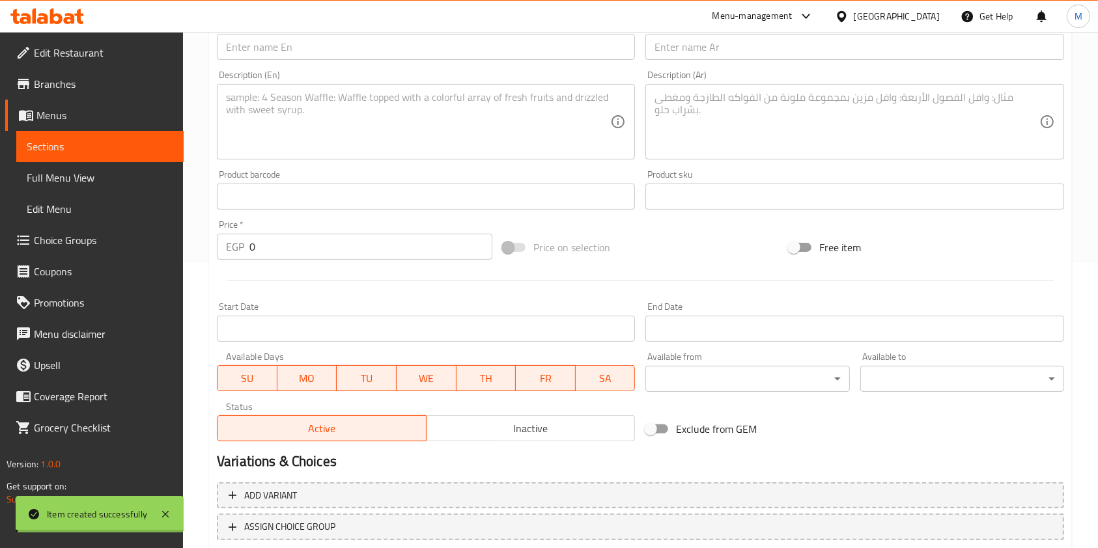
scroll to position [0, 0]
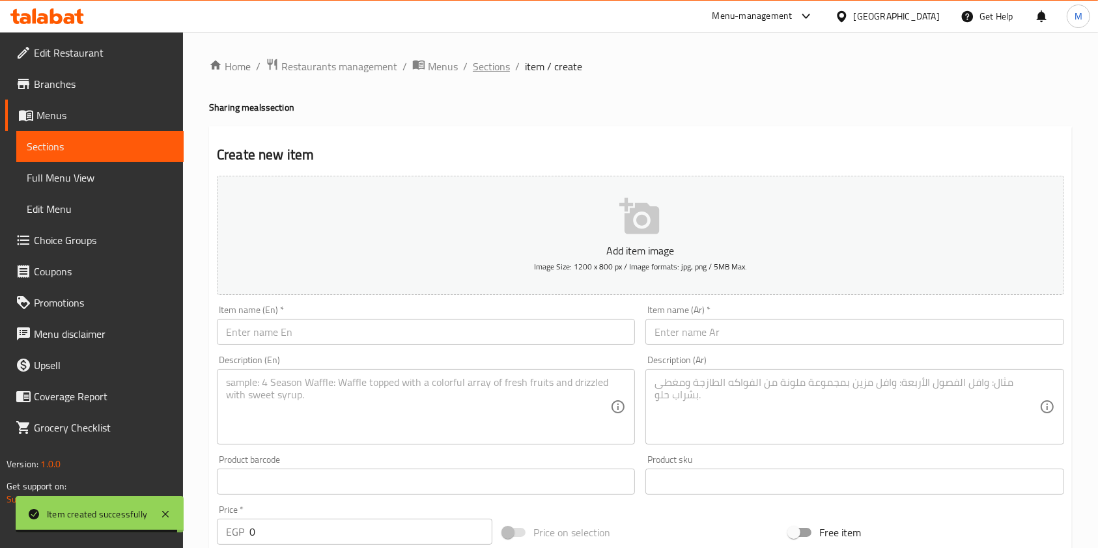
click at [479, 73] on span "Sections" at bounding box center [491, 67] width 37 height 16
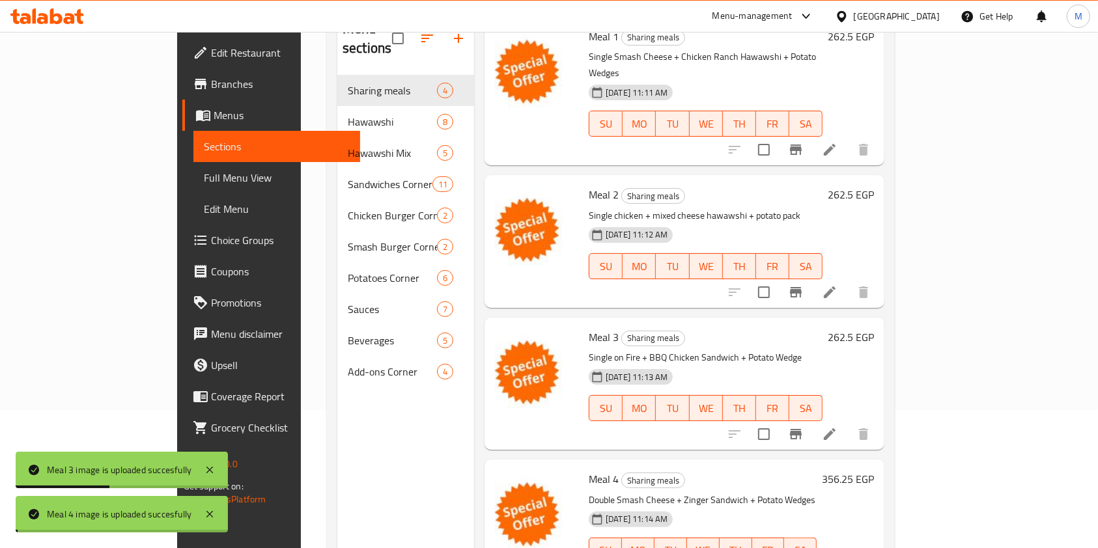
scroll to position [182, 0]
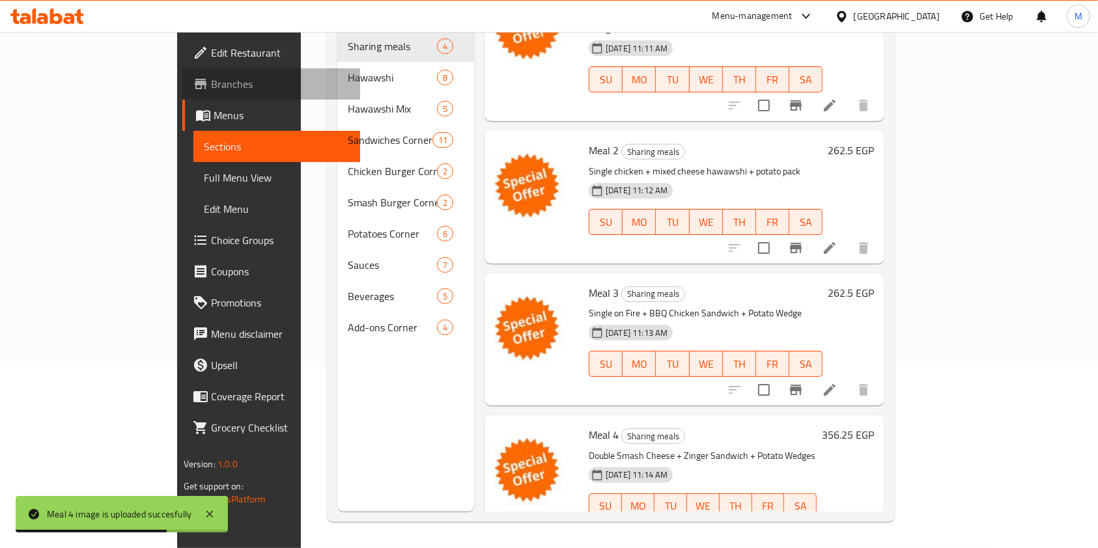
click at [211, 81] on span "Branches" at bounding box center [280, 84] width 139 height 16
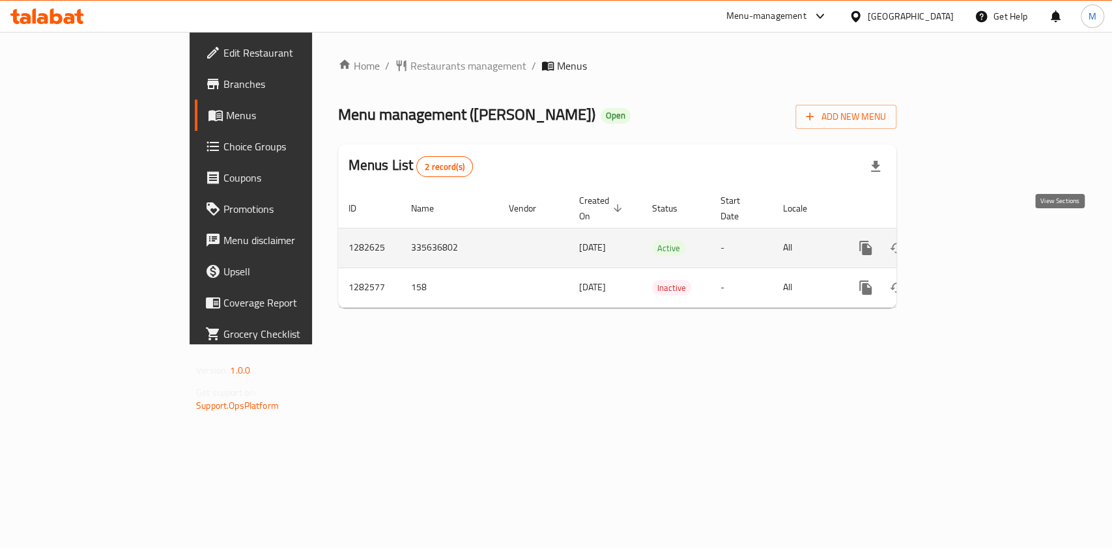
click at [967, 240] on icon "enhanced table" at bounding box center [959, 248] width 16 height 16
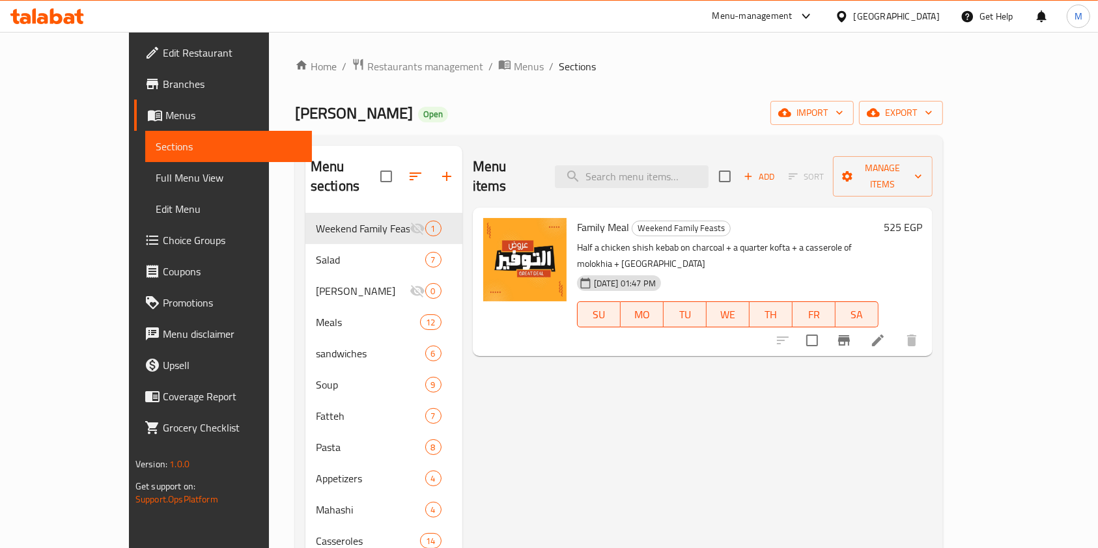
click at [408, 169] on icon "button" at bounding box center [416, 177] width 16 height 16
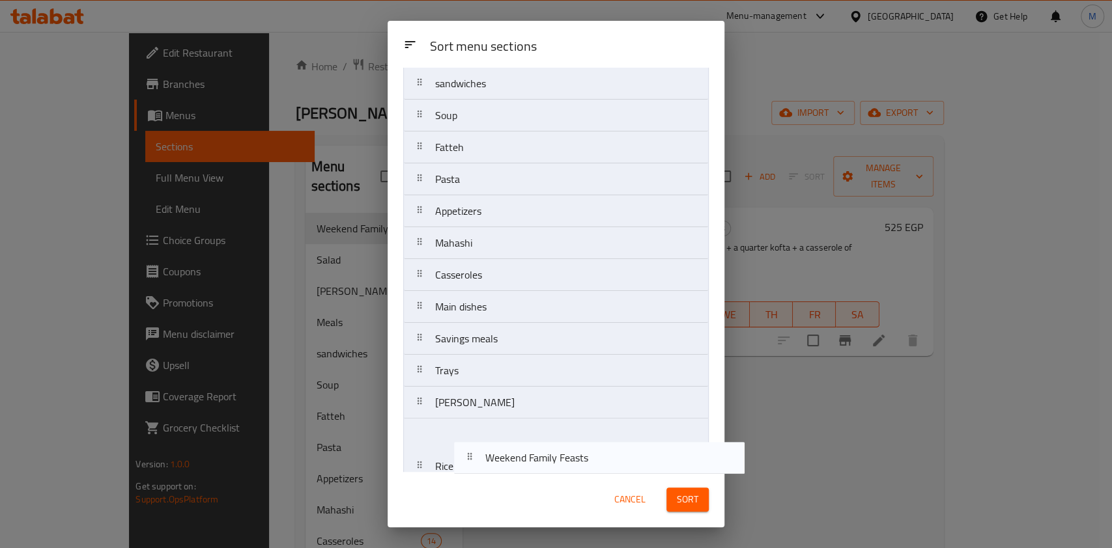
scroll to position [148, 0]
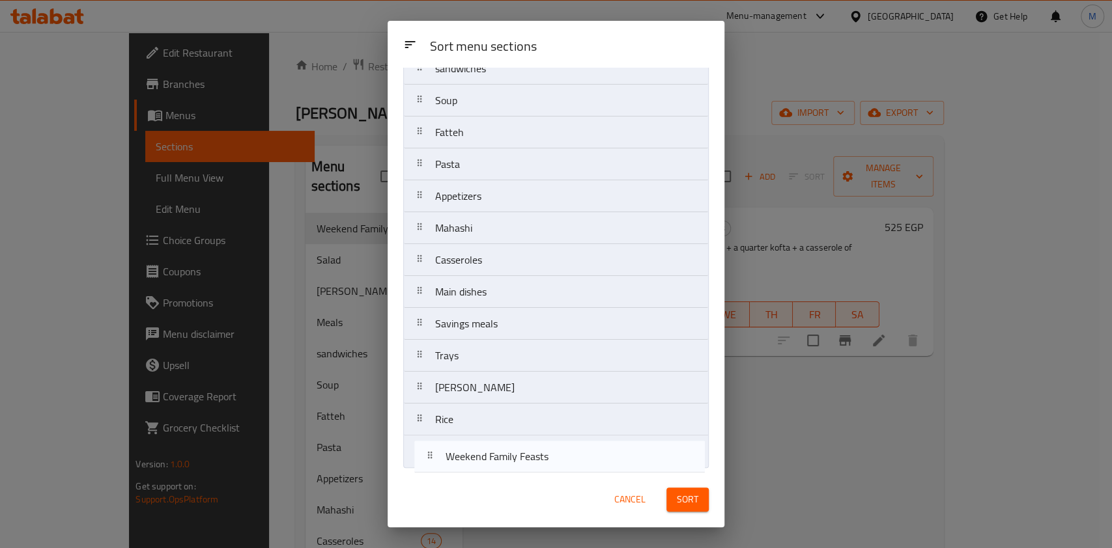
drag, startPoint x: 500, startPoint y: 119, endPoint x: 511, endPoint y: 457, distance: 338.8
click at [511, 457] on nav "Weekend Family Feasts Salad Maulana Grills Meals sandwiches Soup Fatteh Pasta A…" at bounding box center [555, 212] width 305 height 512
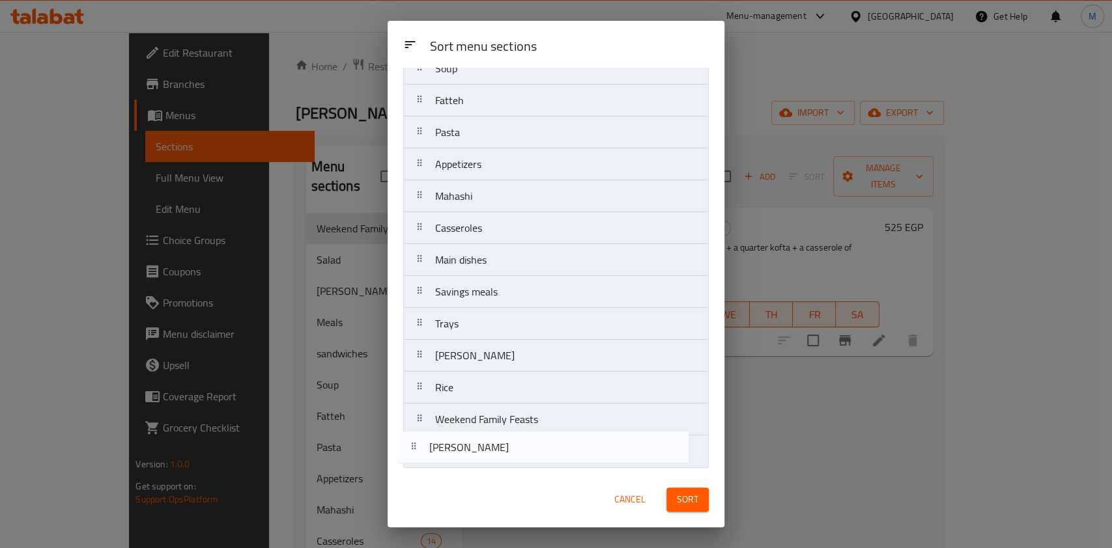
drag, startPoint x: 499, startPoint y: 163, endPoint x: 494, endPoint y: 460, distance: 296.3
click at [494, 460] on nav "Salad Maulana Grills Meals sandwiches Soup Fatteh Pasta Appetizers Mahashi Cass…" at bounding box center [555, 212] width 305 height 512
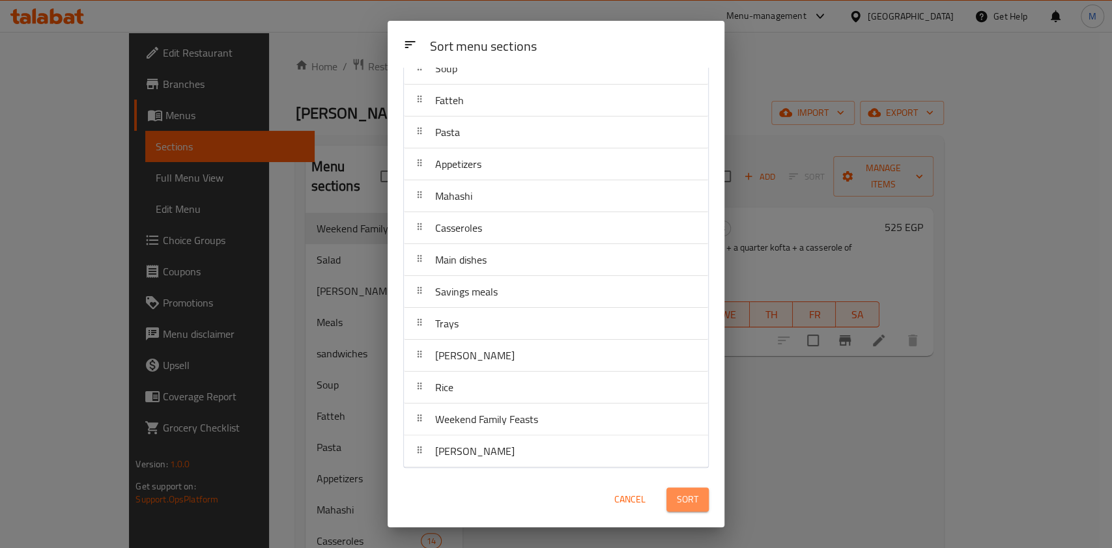
click at [675, 499] on button "Sort" at bounding box center [687, 500] width 42 height 24
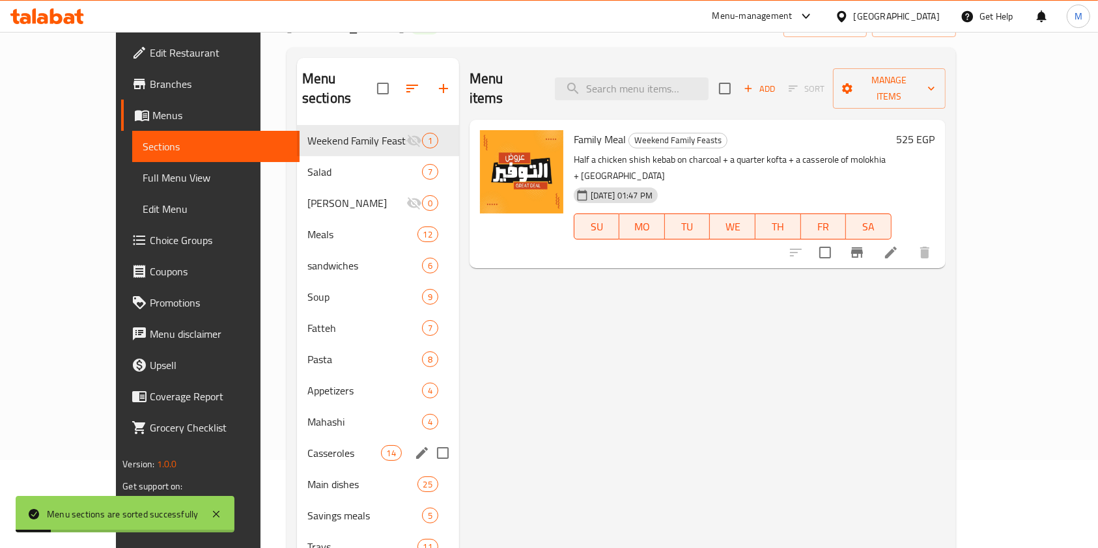
scroll to position [173, 0]
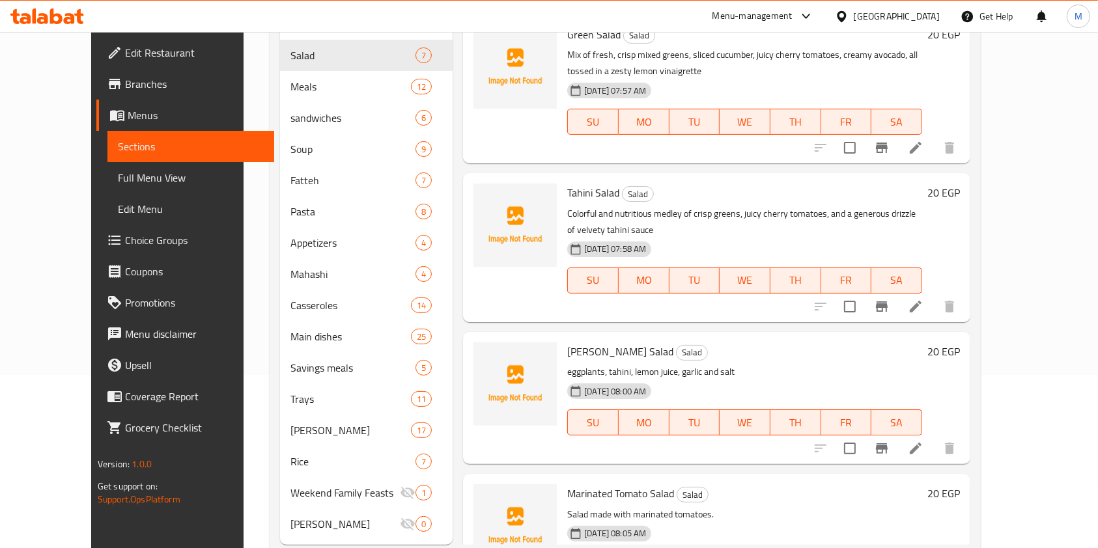
click at [1007, 315] on div "Home / Restaurants management / Menus / Sections Maulana Grills Open import exp…" at bounding box center [625, 220] width 763 height 723
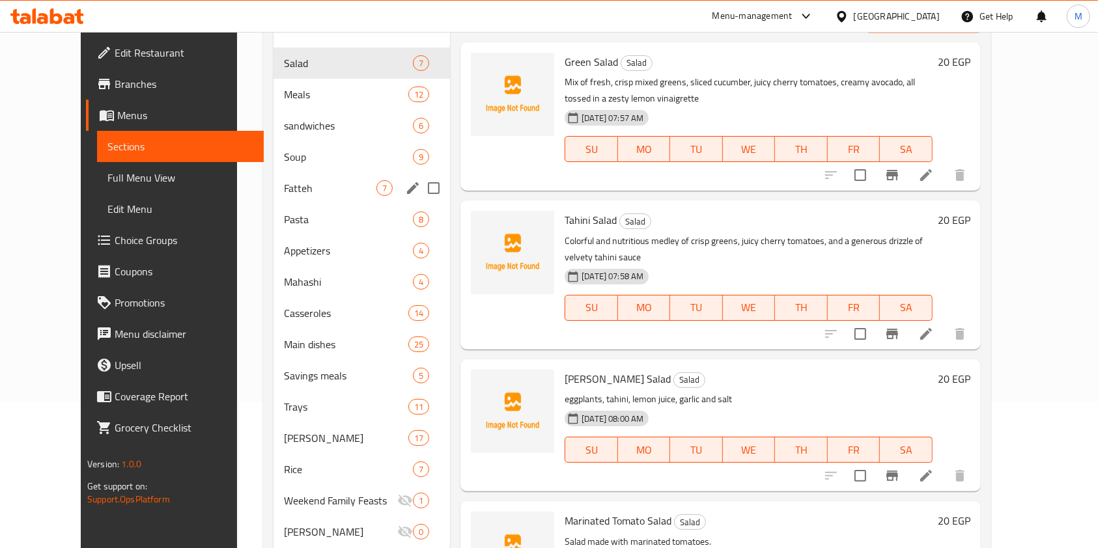
scroll to position [187, 0]
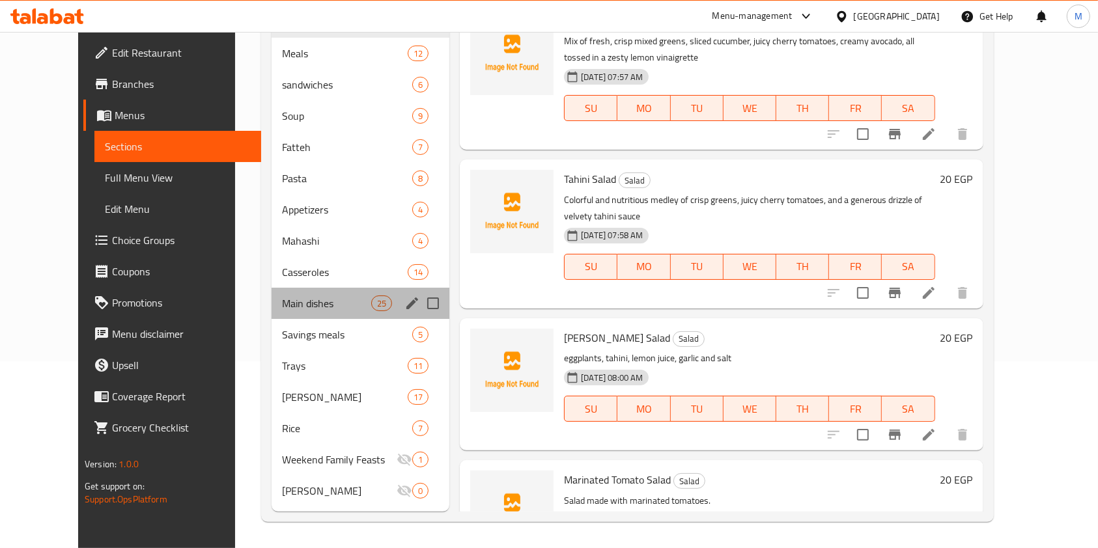
click at [276, 315] on div "Main dishes 25" at bounding box center [361, 303] width 178 height 31
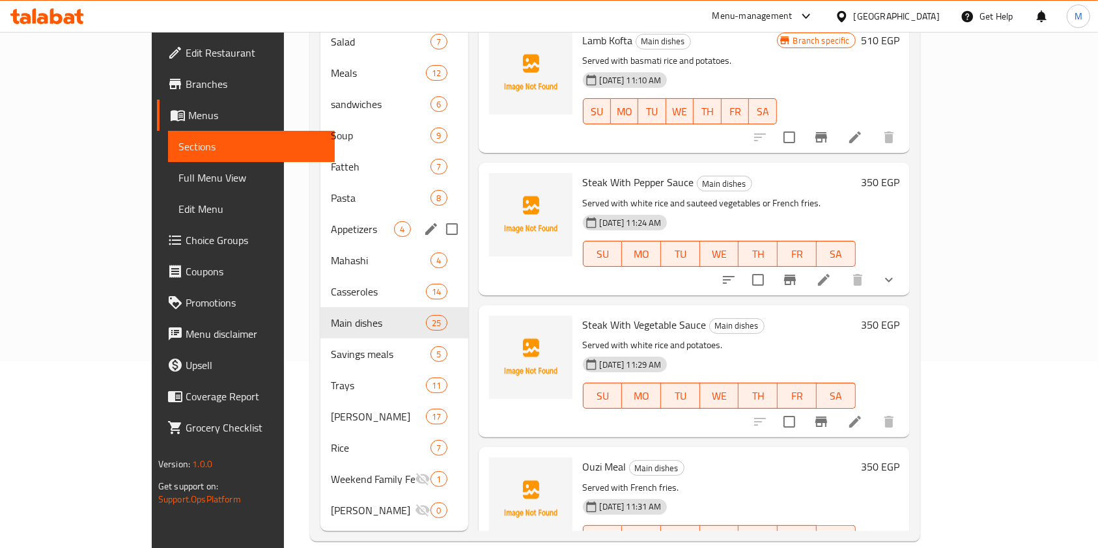
click at [320, 221] on div "Appetizers 4" at bounding box center [393, 229] width 147 height 31
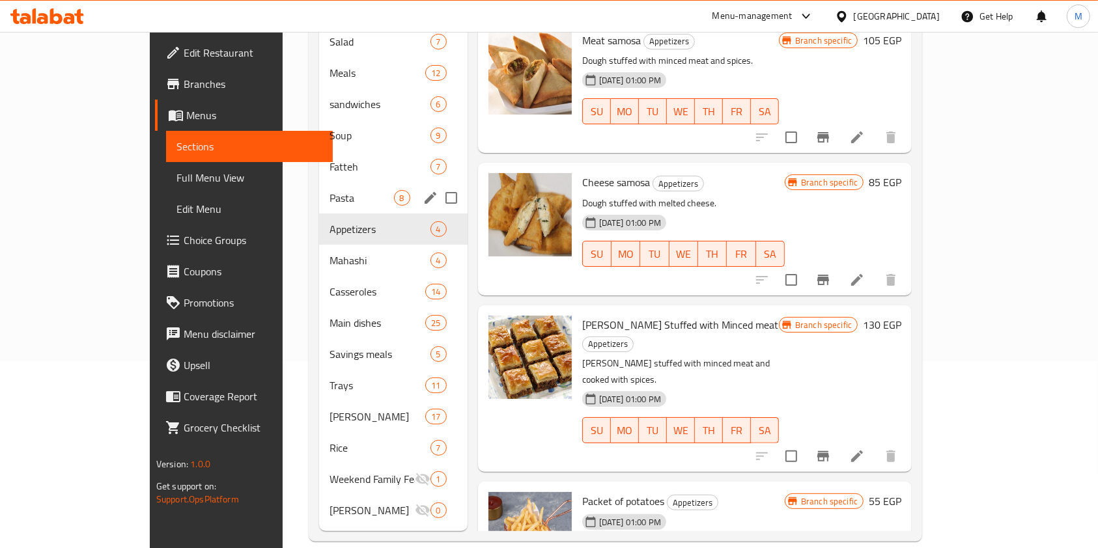
click at [319, 161] on div "Fatteh 7" at bounding box center [393, 166] width 148 height 31
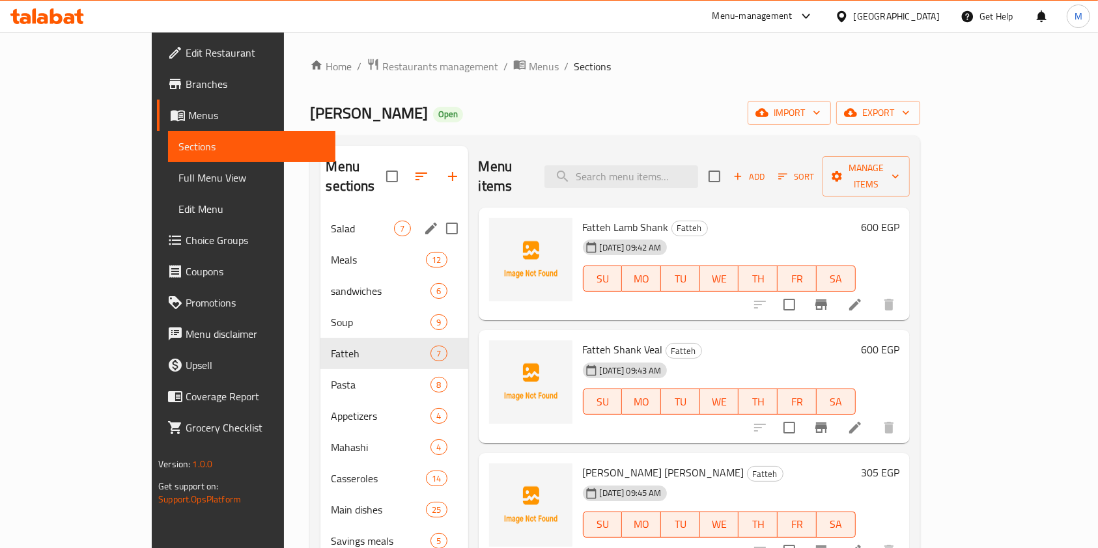
click at [331, 283] on span "sandwiches" at bounding box center [381, 291] width 100 height 16
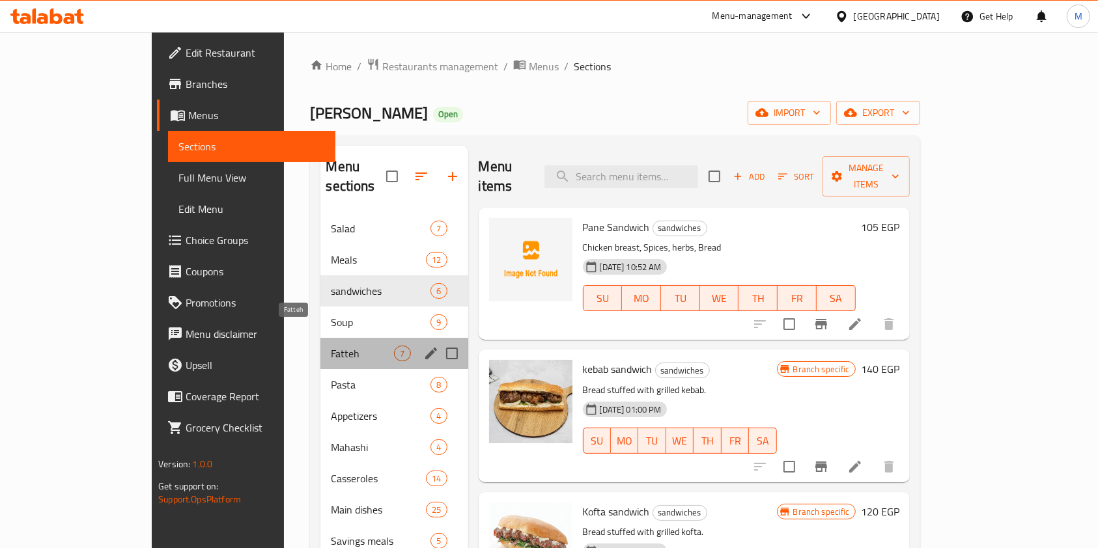
click at [331, 346] on span "Fatteh" at bounding box center [362, 354] width 63 height 16
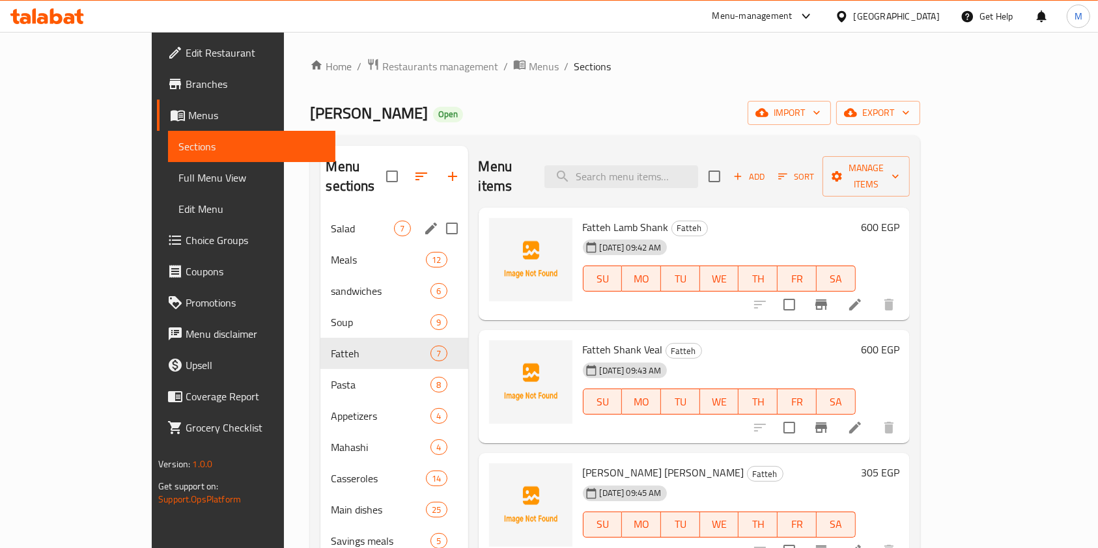
click at [364, 223] on div "Salad 7" at bounding box center [393, 228] width 147 height 31
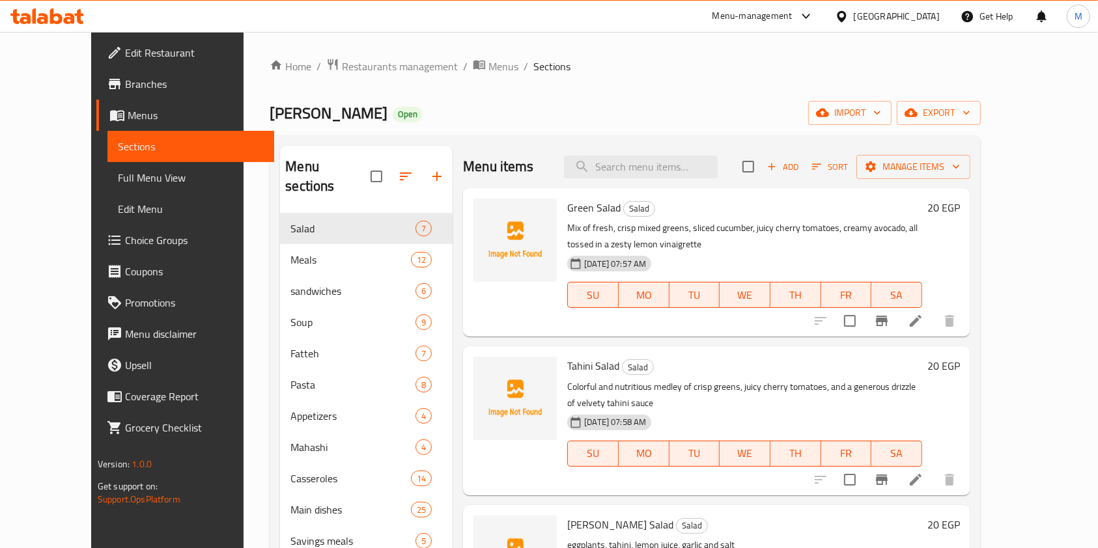
click at [981, 410] on div "Menu sections Salad 7 Meals 12 sandwiches 6 Soup 9 Fatteh 7 Pasta 8 Appetizers …" at bounding box center [625, 431] width 711 height 593
click at [669, 161] on input "search" at bounding box center [641, 167] width 154 height 23
click at [429, 169] on icon "button" at bounding box center [437, 177] width 16 height 16
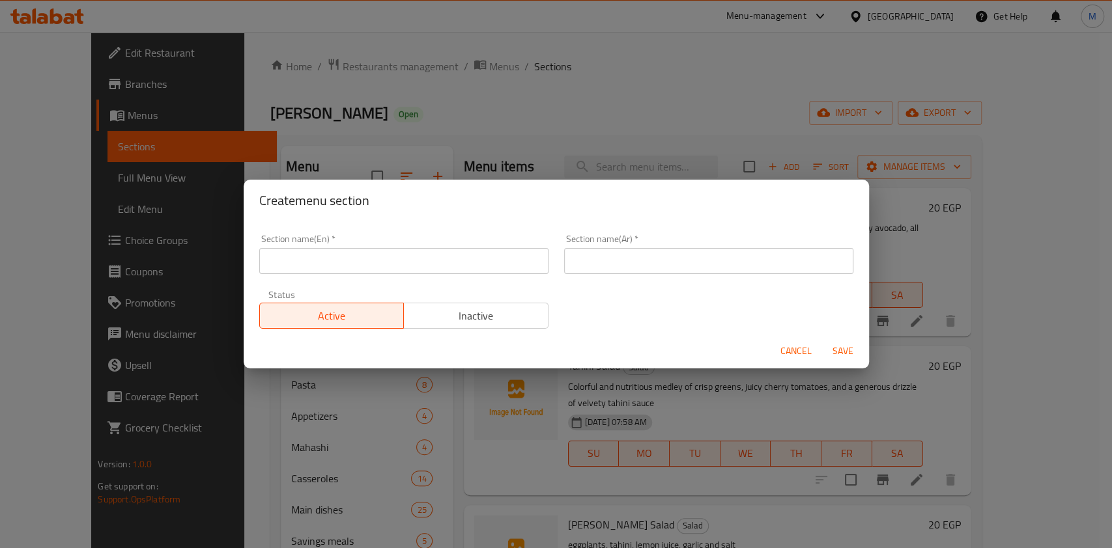
click at [435, 255] on input "text" at bounding box center [403, 261] width 289 height 26
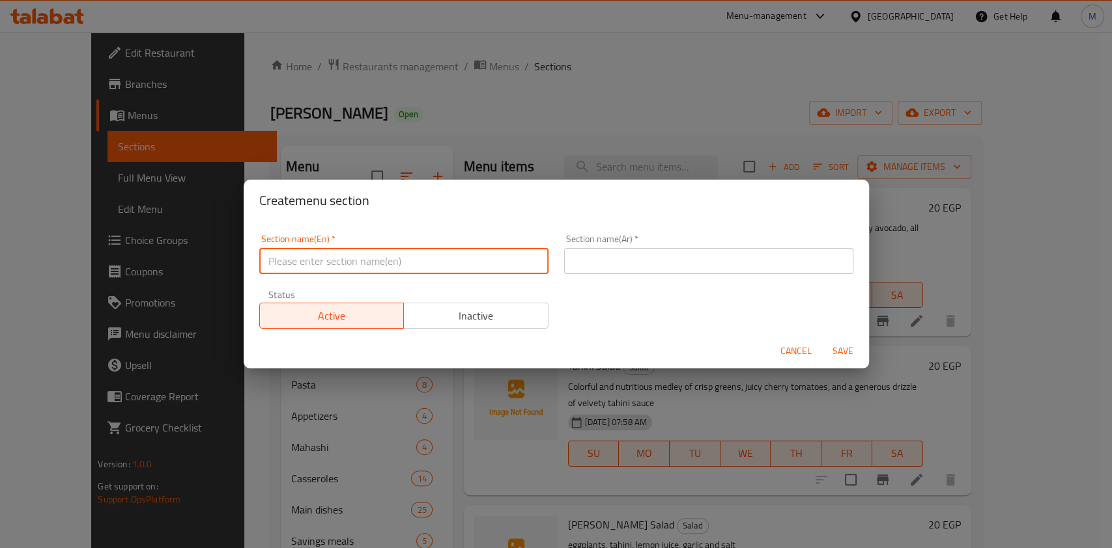
click at [363, 256] on input "text" at bounding box center [403, 261] width 289 height 26
click at [344, 259] on input "text" at bounding box center [403, 261] width 289 height 26
paste input "Sharing meals"
type input "Sharing meals"
click at [628, 259] on input "text" at bounding box center [708, 261] width 289 height 26
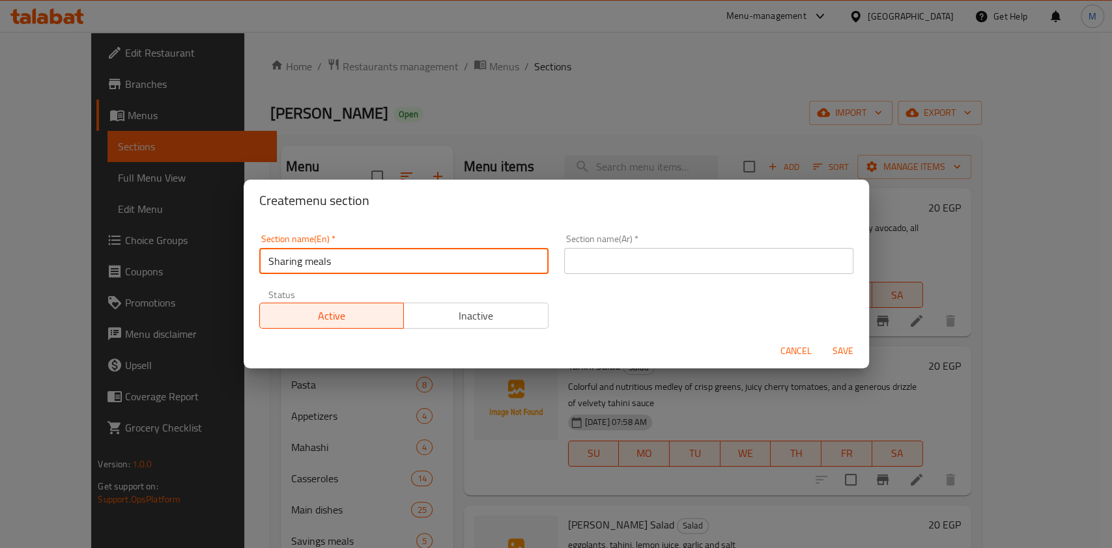
click at [628, 259] on input "text" at bounding box center [708, 261] width 289 height 26
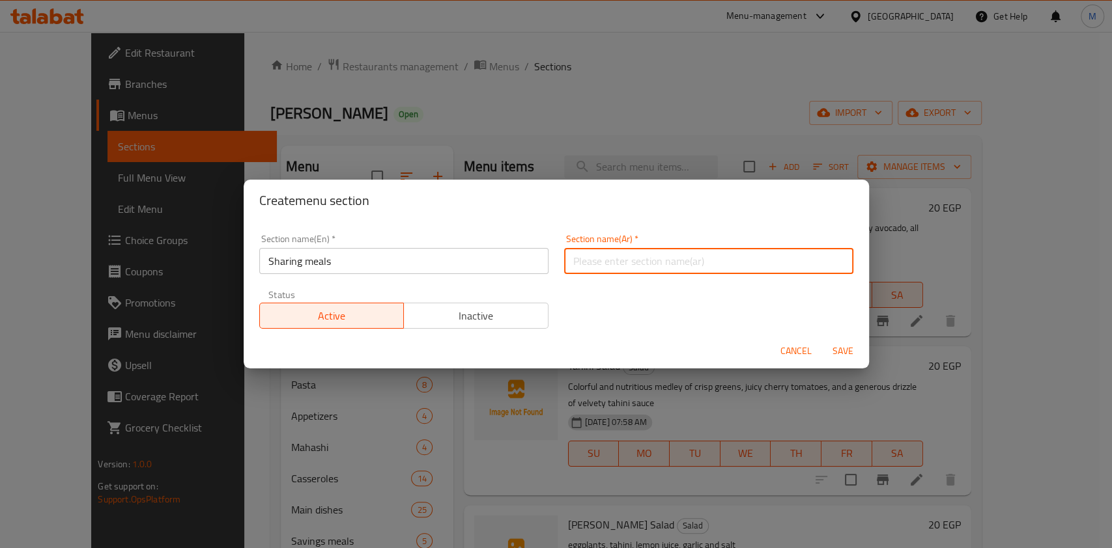
type input ","
type input "وجبات المشاركة"
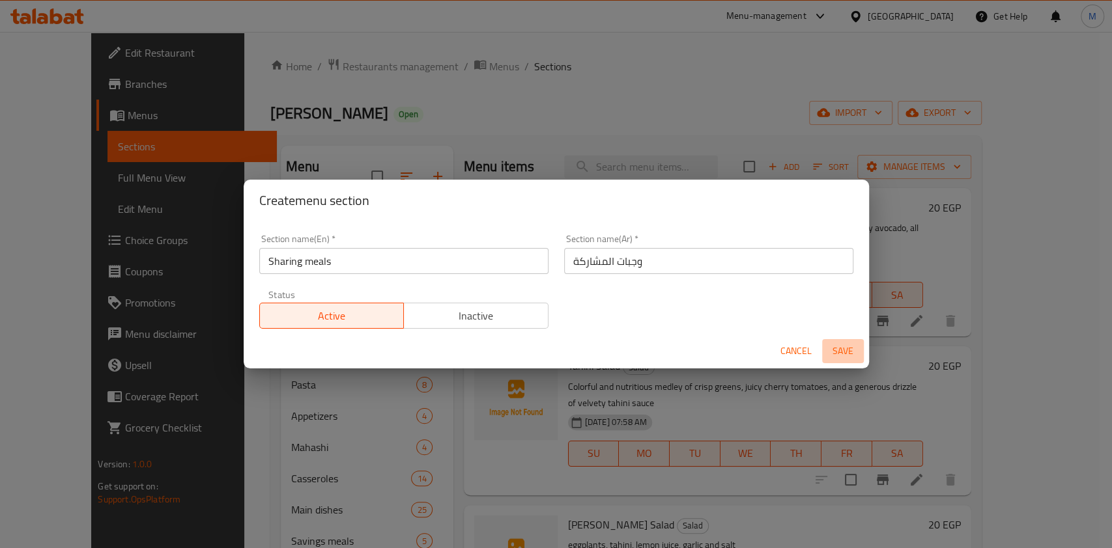
click at [842, 352] on span "Save" at bounding box center [842, 351] width 31 height 16
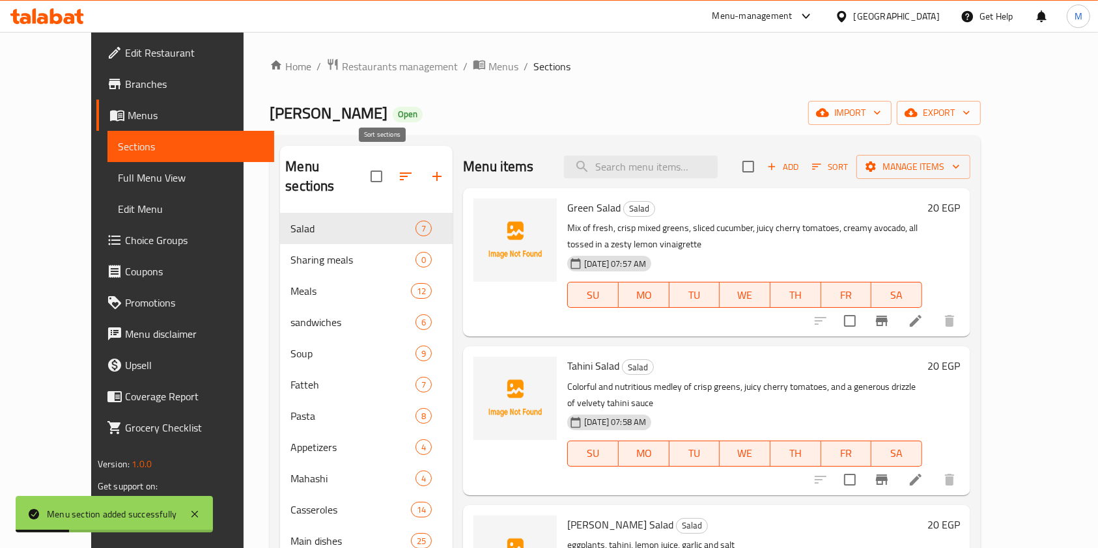
click at [398, 169] on icon "button" at bounding box center [406, 177] width 16 height 16
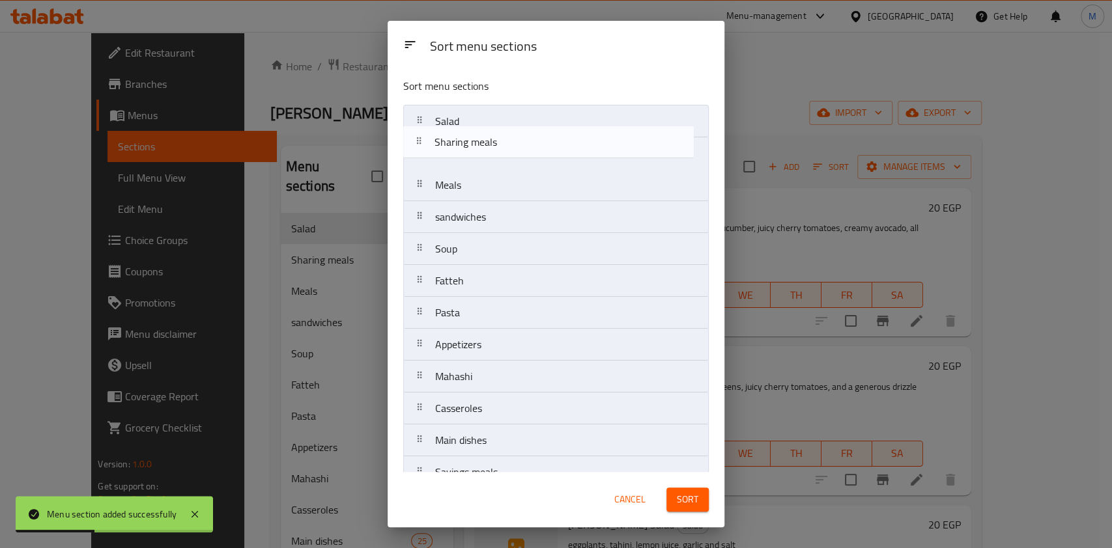
drag, startPoint x: 500, startPoint y: 159, endPoint x: 494, endPoint y: 128, distance: 31.9
click at [494, 128] on nav "Salad Sharing meals Meals sandwiches Soup Fatteh Pasta Appetizers Mahashi Casse…" at bounding box center [555, 377] width 305 height 544
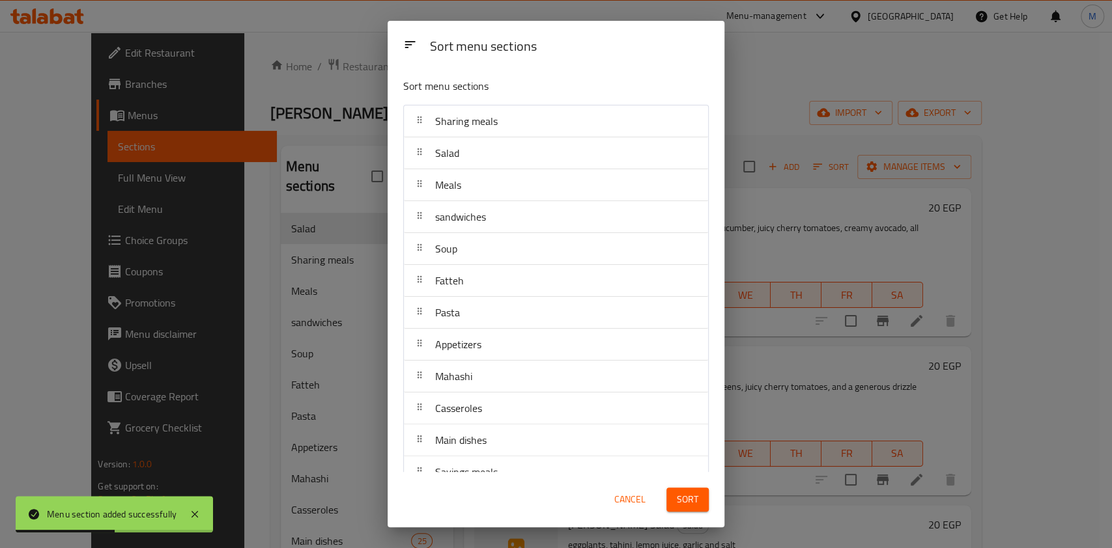
click at [677, 502] on span "Sort" at bounding box center [687, 500] width 21 height 16
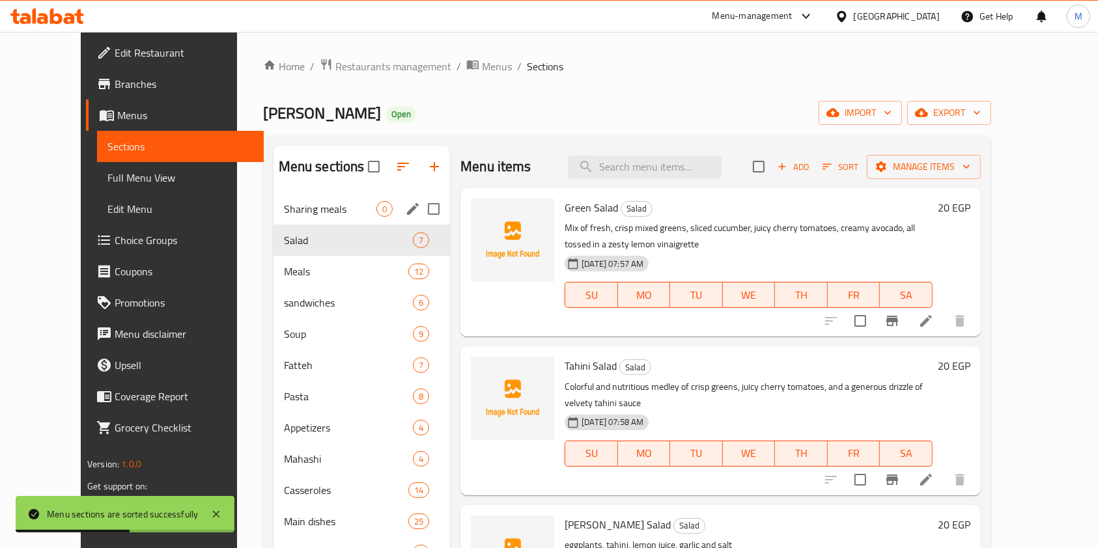
click at [284, 206] on span "Sharing meals" at bounding box center [330, 209] width 92 height 16
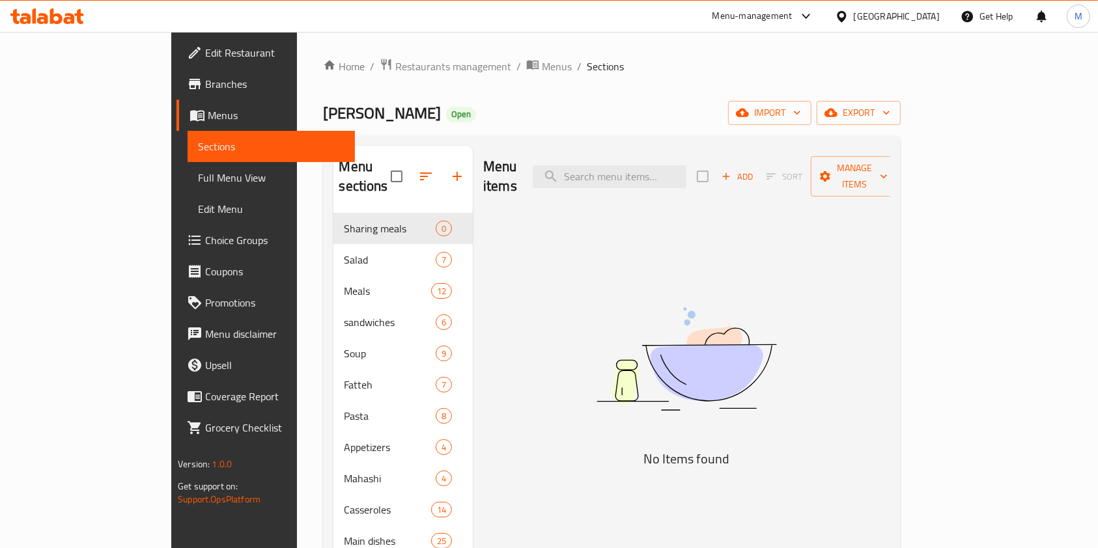
click at [527, 250] on div "Menu items Add Sort Manage items No Items found" at bounding box center [681, 448] width 417 height 604
click at [888, 163] on span "Manage items" at bounding box center [854, 176] width 66 height 33
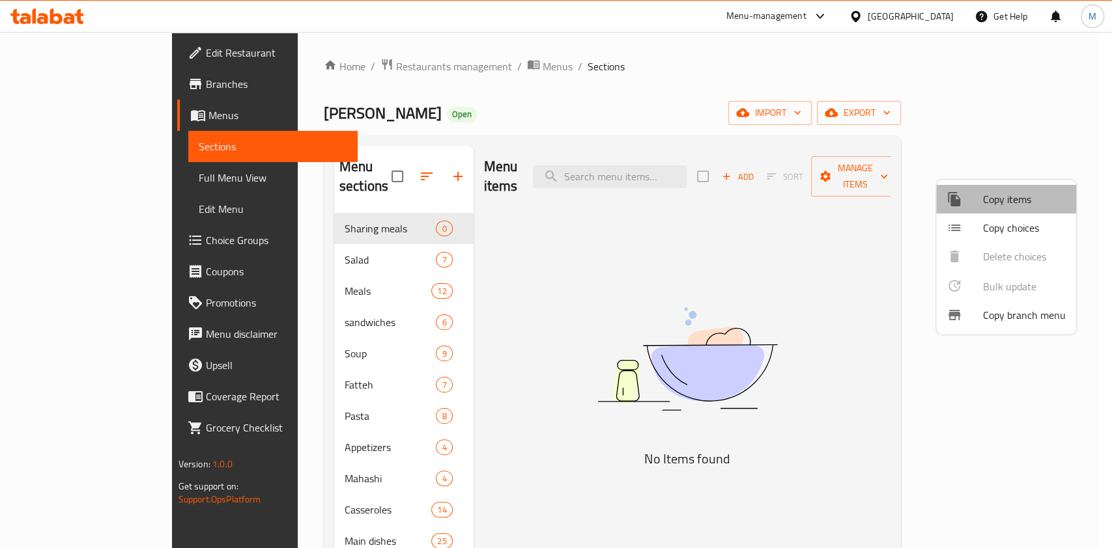
click at [1005, 207] on span "Copy items" at bounding box center [1024, 199] width 83 height 16
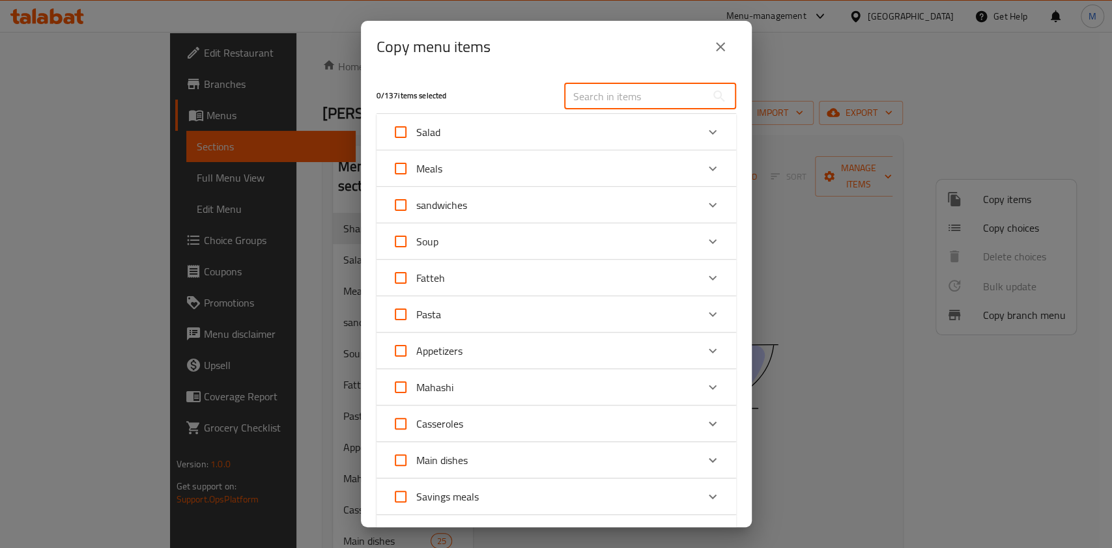
click at [607, 98] on input "text" at bounding box center [635, 96] width 142 height 26
type input "ب"
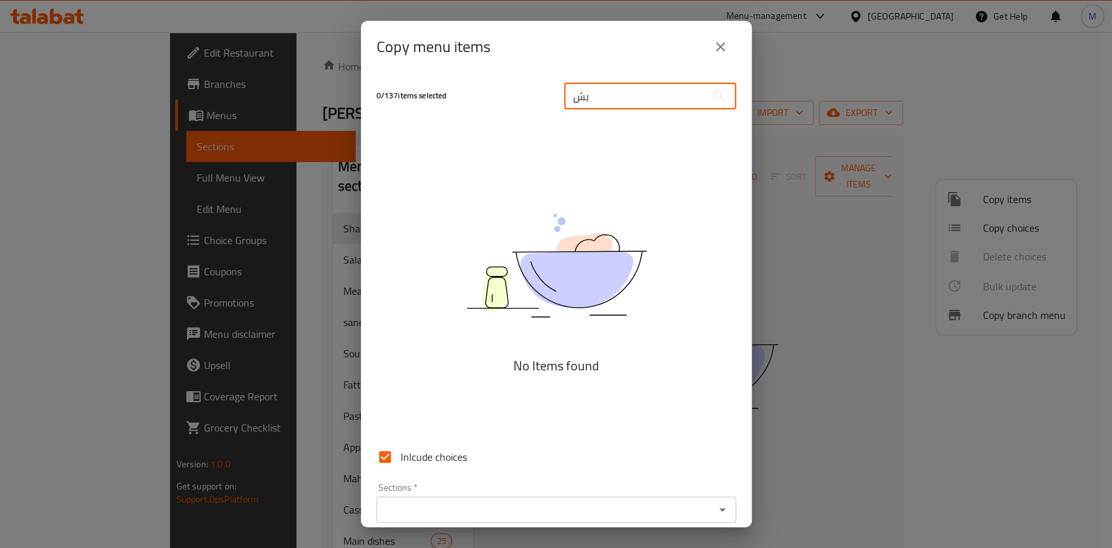
type input "ب"
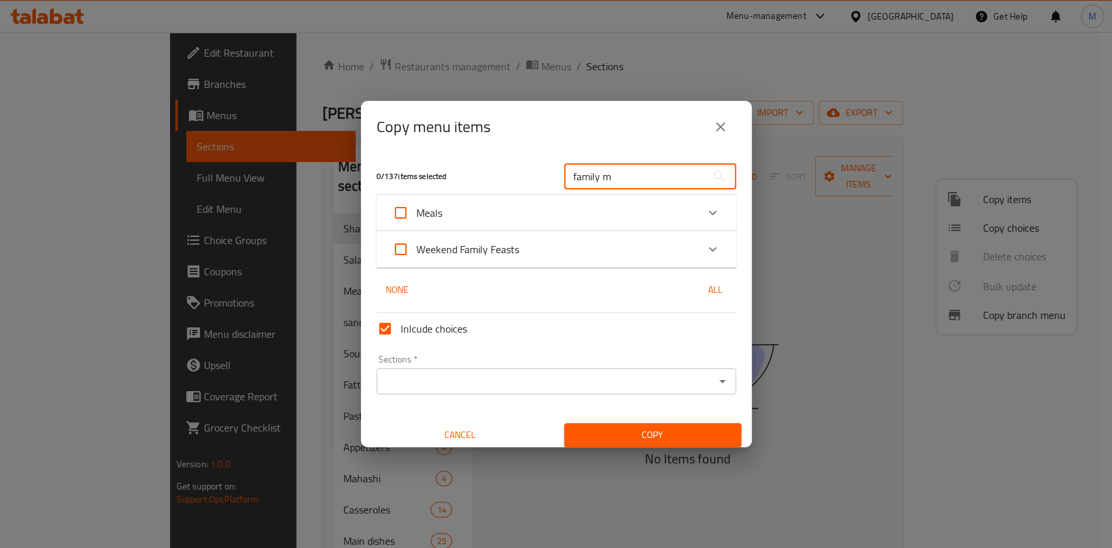
type input "family m"
click at [697, 212] on div "Expand" at bounding box center [712, 212] width 31 height 31
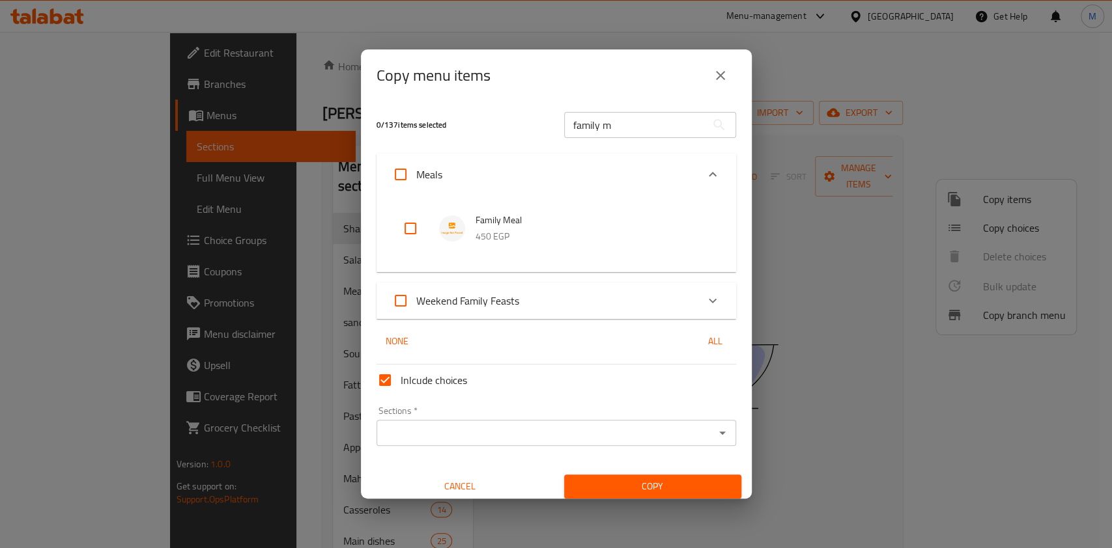
click at [410, 231] on input "checkbox" at bounding box center [410, 228] width 31 height 31
checkbox input "true"
click at [626, 119] on input "family m" at bounding box center [635, 125] width 142 height 26
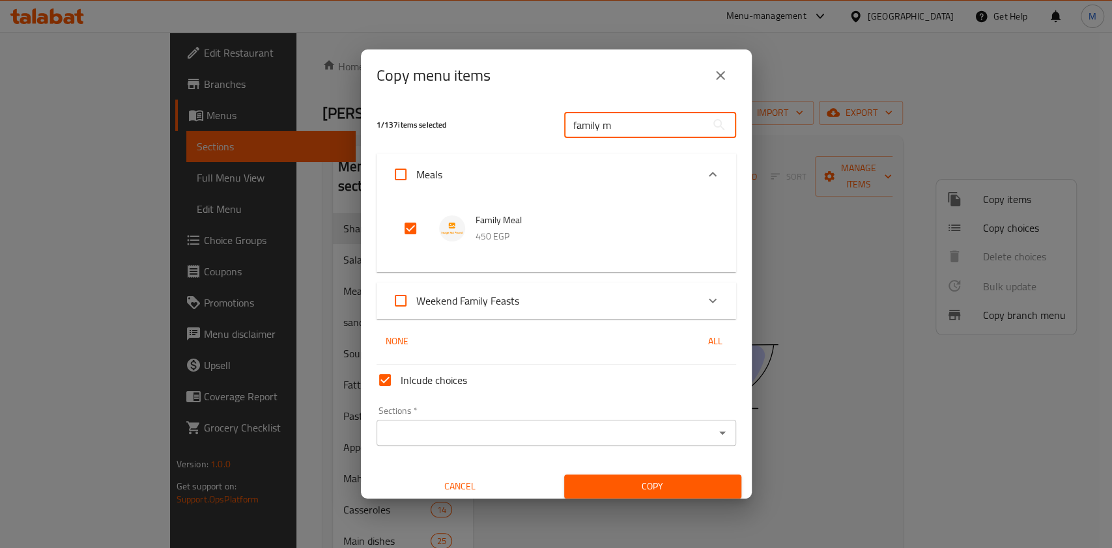
click at [626, 119] on input "family m" at bounding box center [635, 125] width 142 height 26
type input "2 persons"
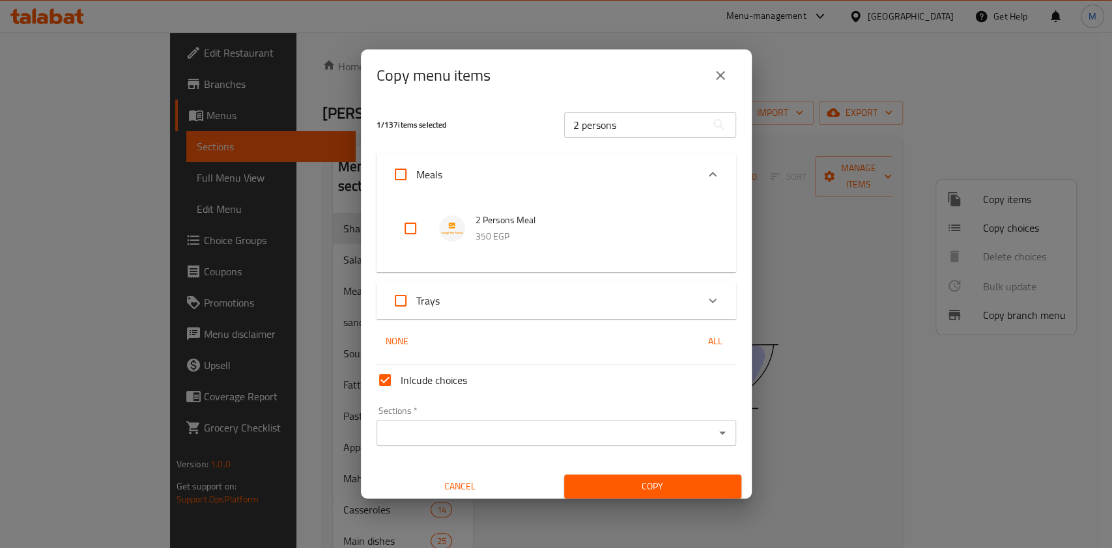
click at [409, 226] on input "checkbox" at bounding box center [410, 228] width 31 height 31
checkbox input "true"
click at [594, 444] on div "Sections *" at bounding box center [555, 433] width 359 height 26
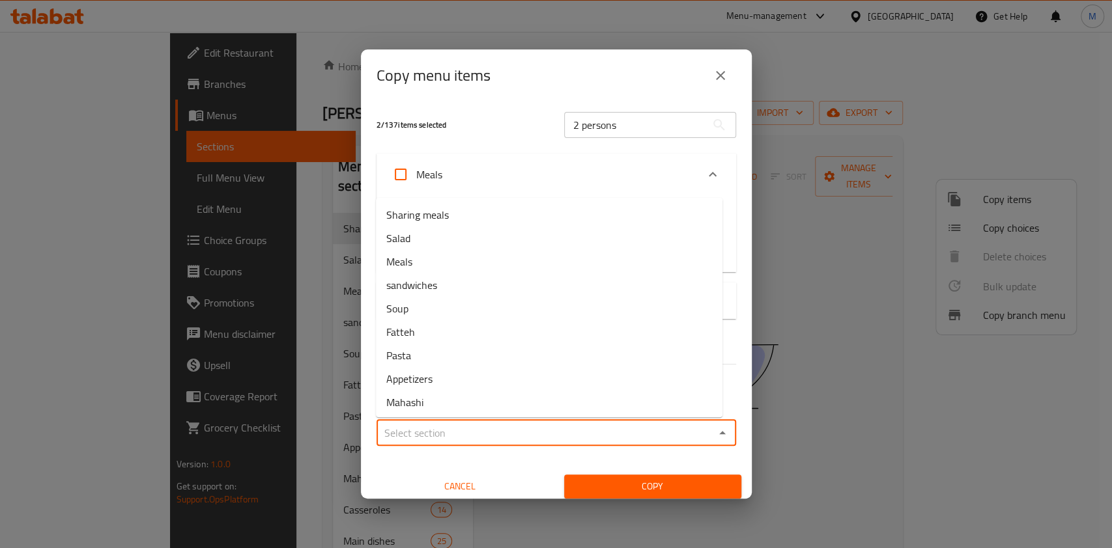
click at [601, 439] on input "Sections   *" at bounding box center [545, 433] width 330 height 18
click at [530, 212] on li "Sharing meals" at bounding box center [549, 214] width 346 height 23
type input "Sharing meals"
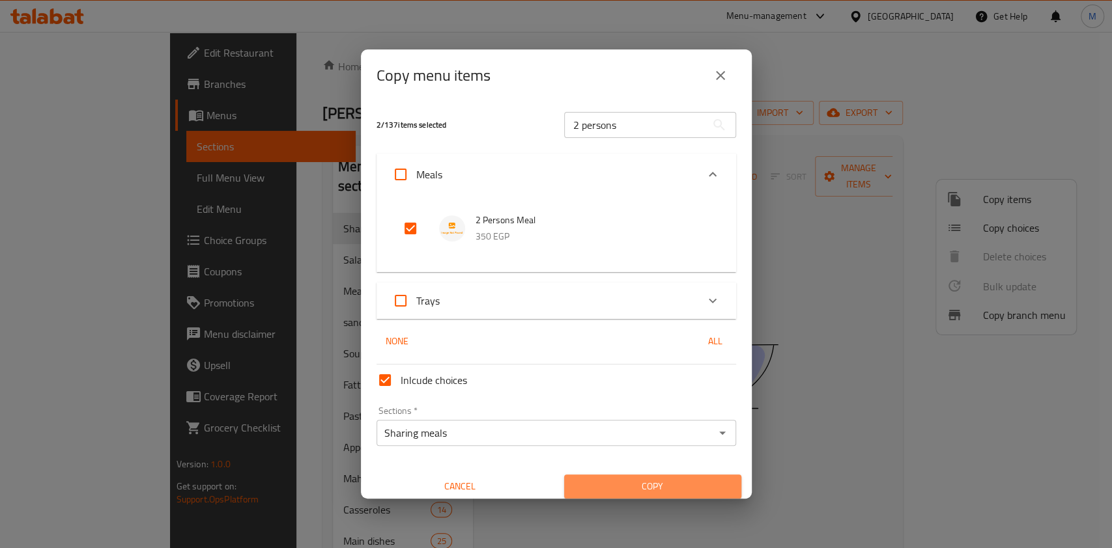
click at [676, 477] on button "Copy" at bounding box center [652, 487] width 177 height 24
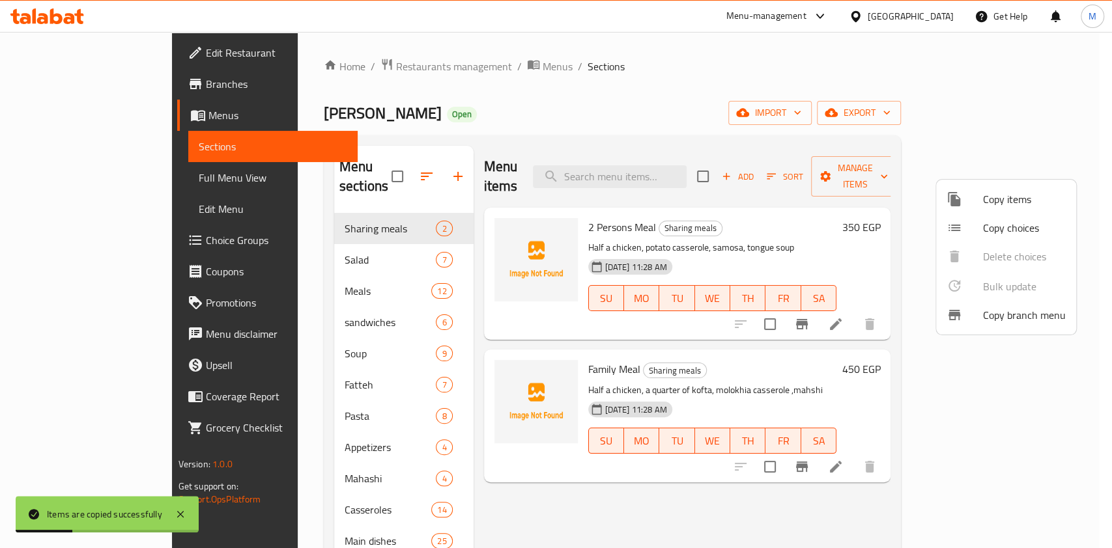
click at [574, 505] on div at bounding box center [556, 274] width 1112 height 548
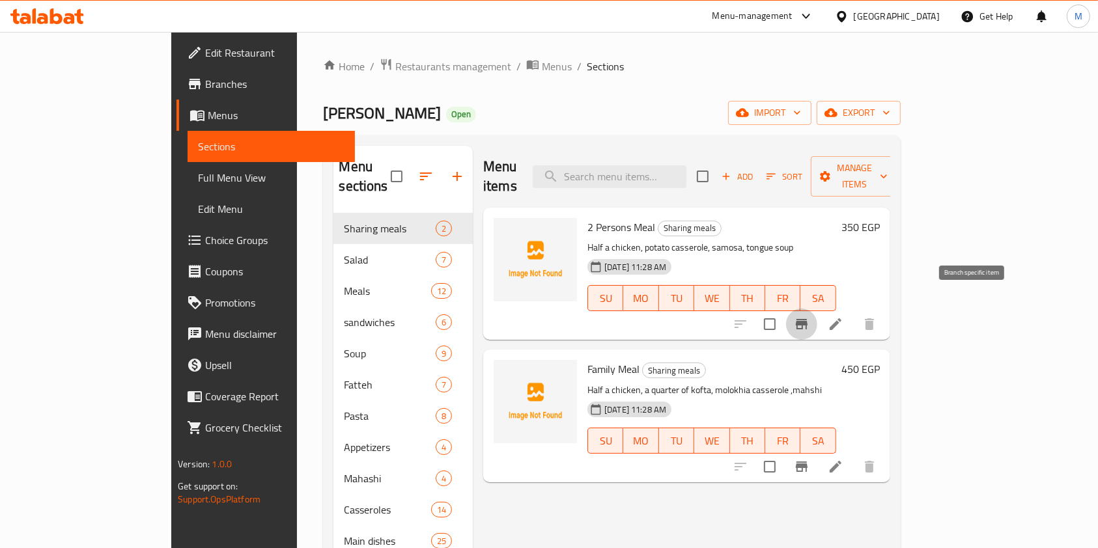
click at [817, 312] on button "Branch-specific-item" at bounding box center [801, 324] width 31 height 31
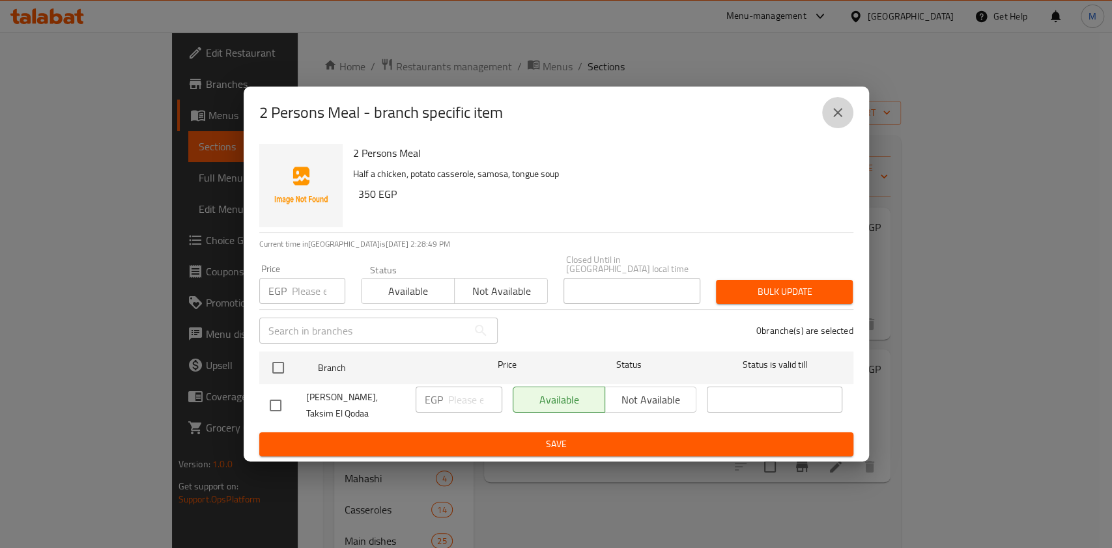
click at [831, 120] on icon "close" at bounding box center [838, 113] width 16 height 16
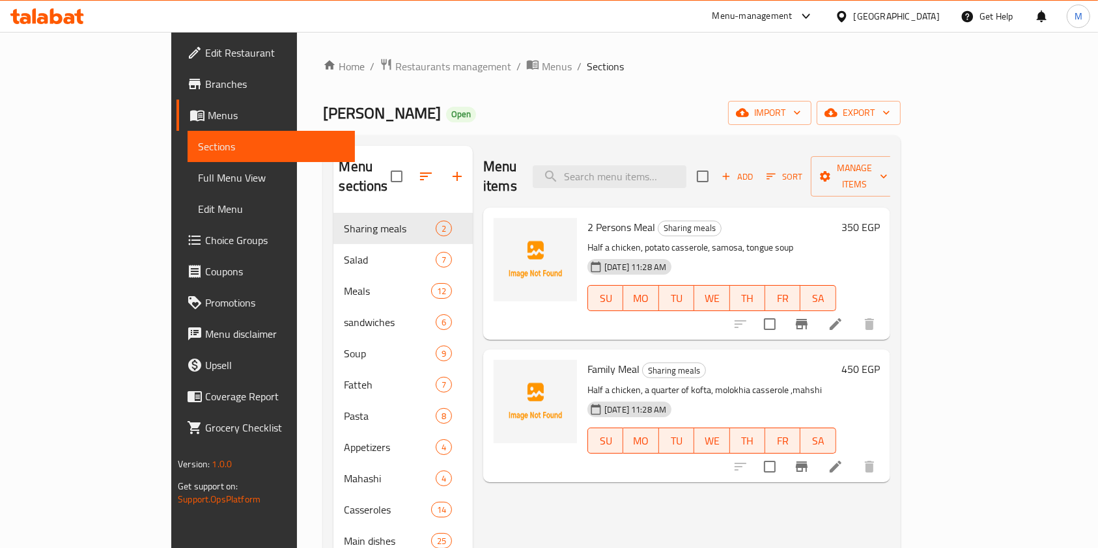
click at [880, 218] on h6 "350 EGP" at bounding box center [860, 227] width 38 height 18
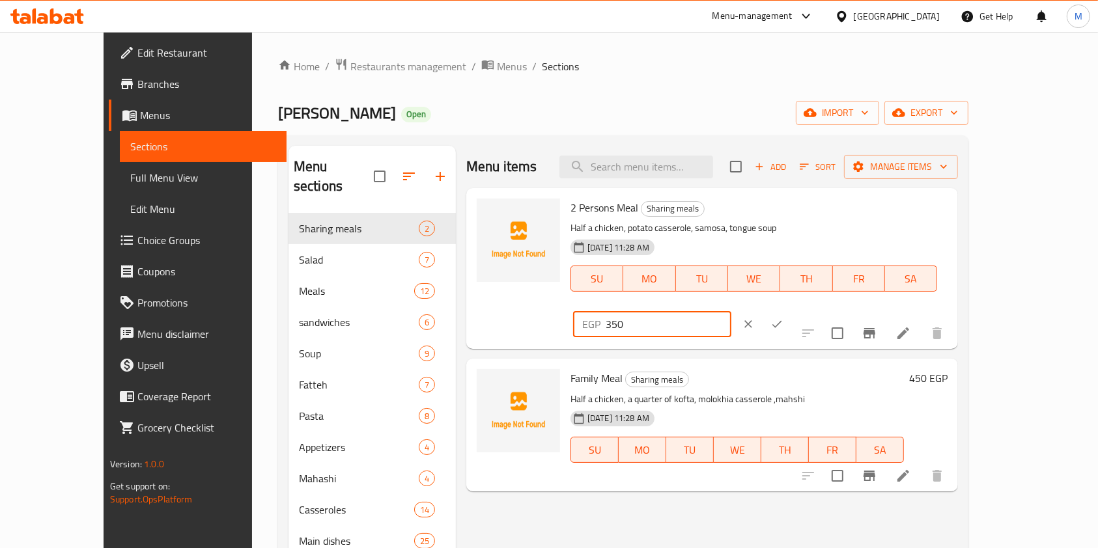
click at [731, 311] on input "350" at bounding box center [669, 324] width 126 height 26
type input "375"
click at [783, 318] on icon "ok" at bounding box center [776, 324] width 13 height 13
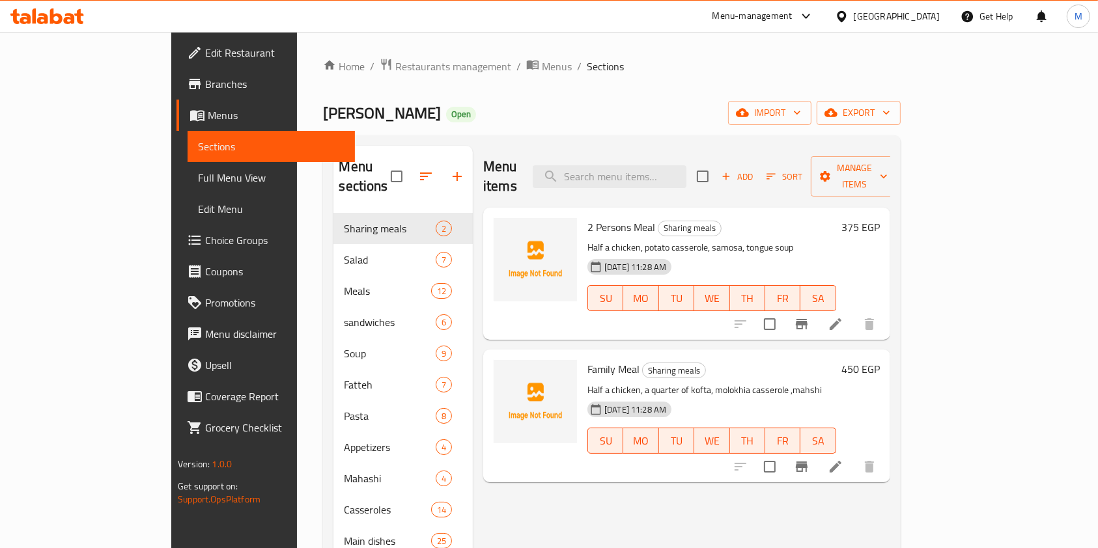
click at [880, 360] on h6 "450 EGP" at bounding box center [860, 369] width 38 height 18
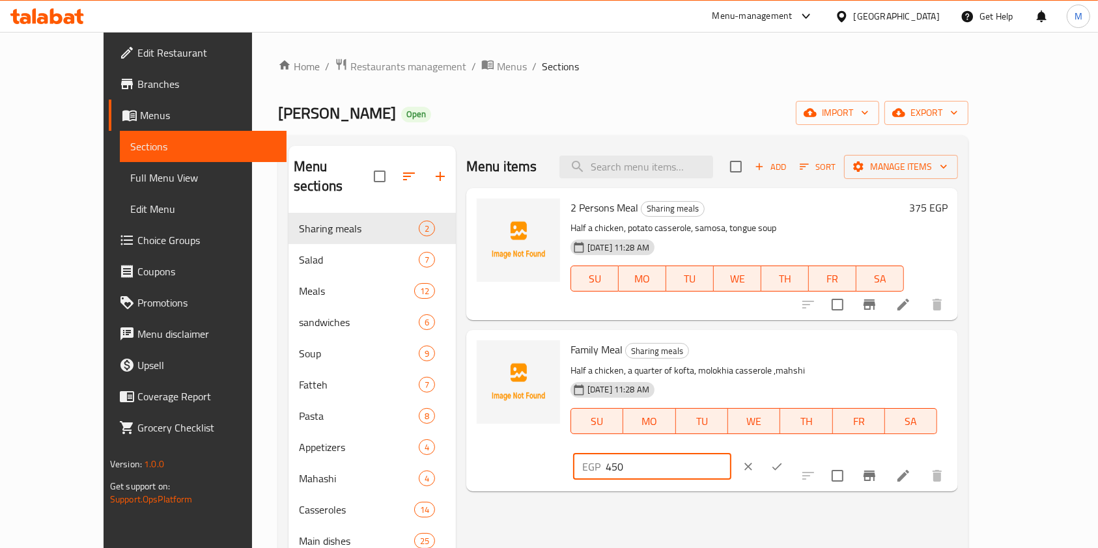
click at [731, 454] on input "450" at bounding box center [669, 467] width 126 height 26
type input "500"
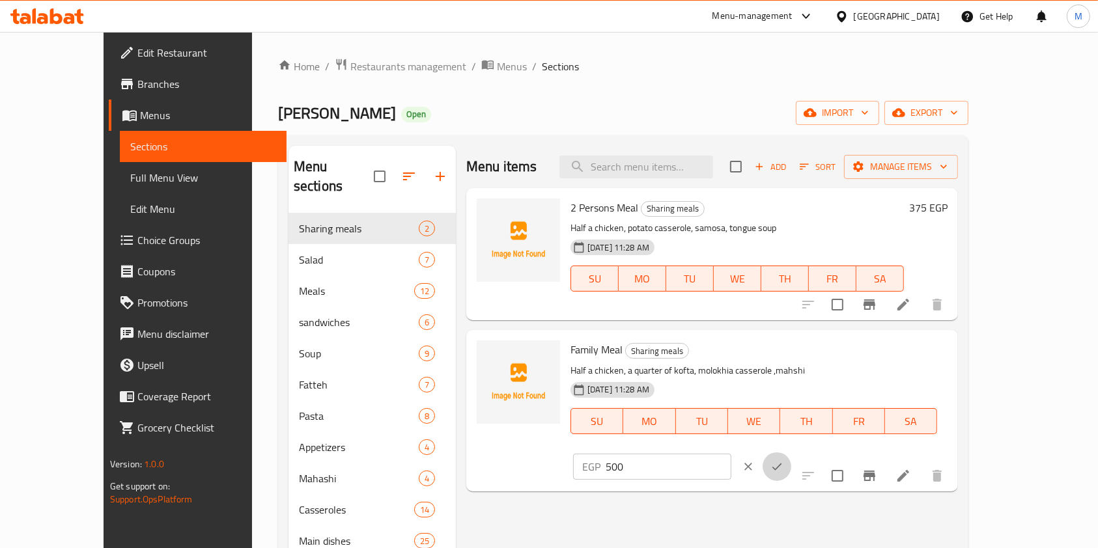
click at [783, 460] on icon "ok" at bounding box center [776, 466] width 13 height 13
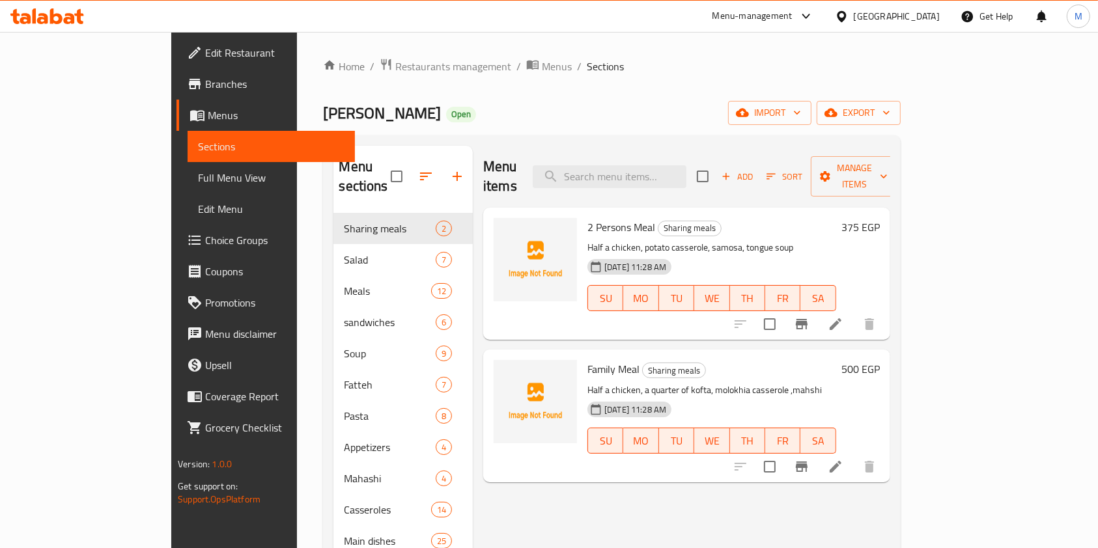
click at [205, 84] on span "Branches" at bounding box center [274, 84] width 139 height 16
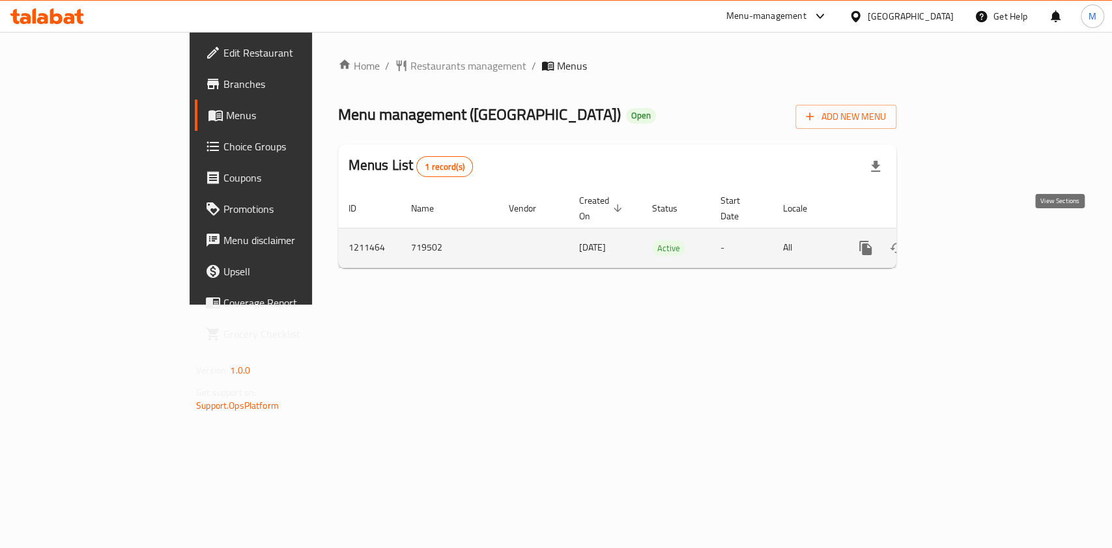
click at [975, 232] on link "enhanced table" at bounding box center [959, 247] width 31 height 31
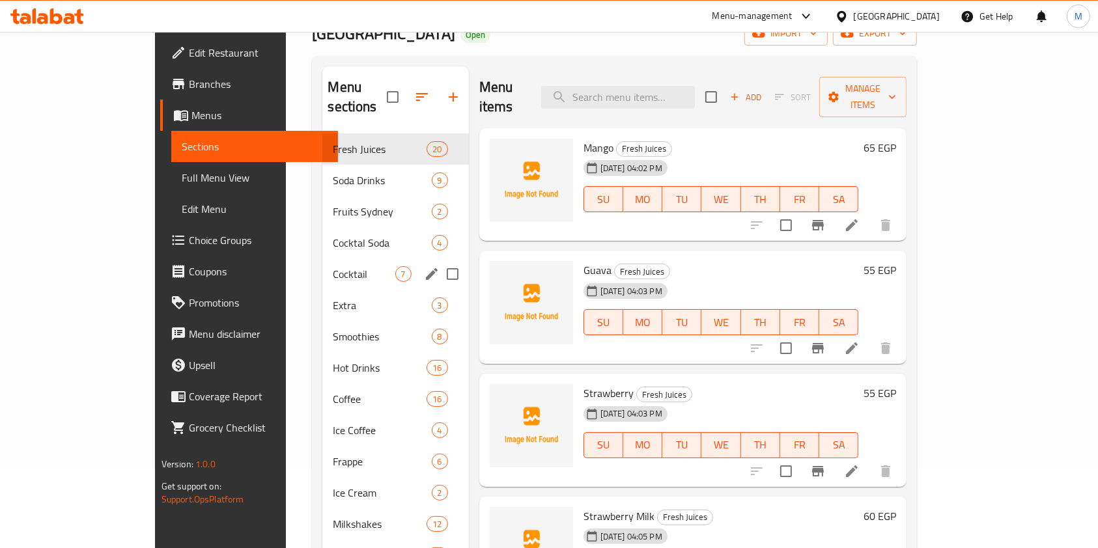
scroll to position [173, 0]
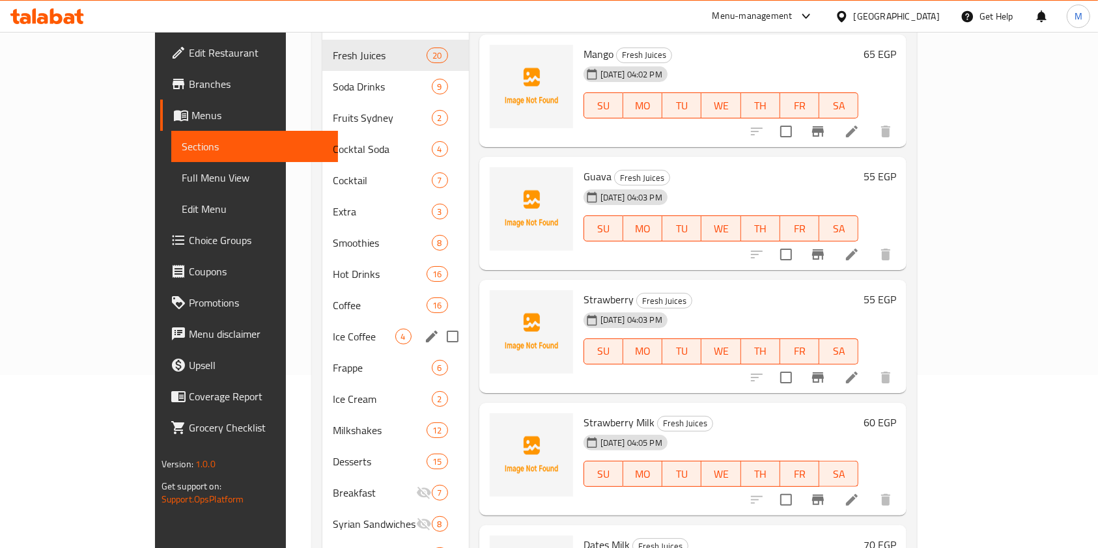
click at [322, 328] on div "Ice Coffee 4" at bounding box center [395, 336] width 146 height 31
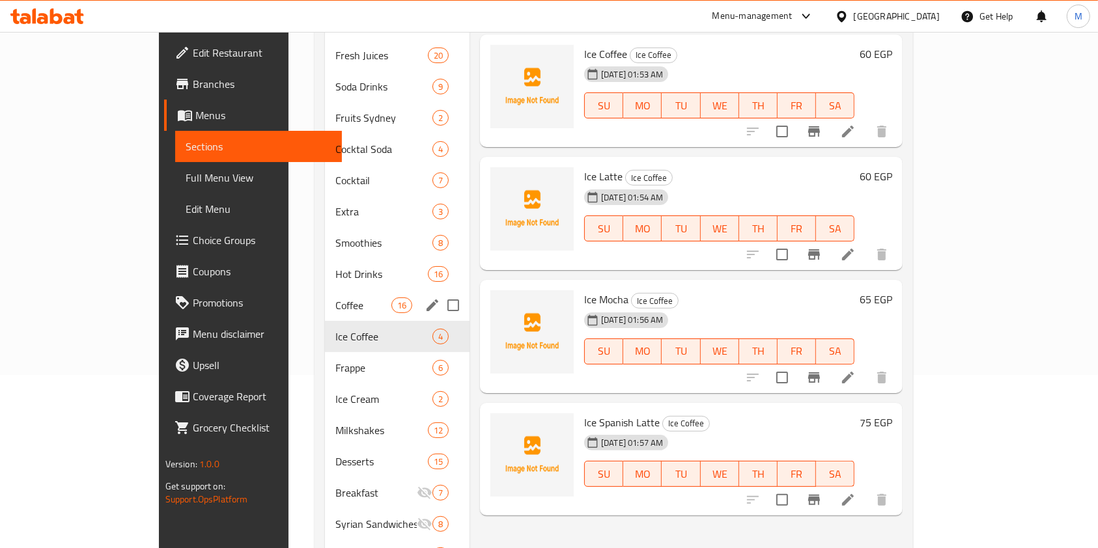
click at [325, 290] on div "Coffee 16" at bounding box center [397, 305] width 145 height 31
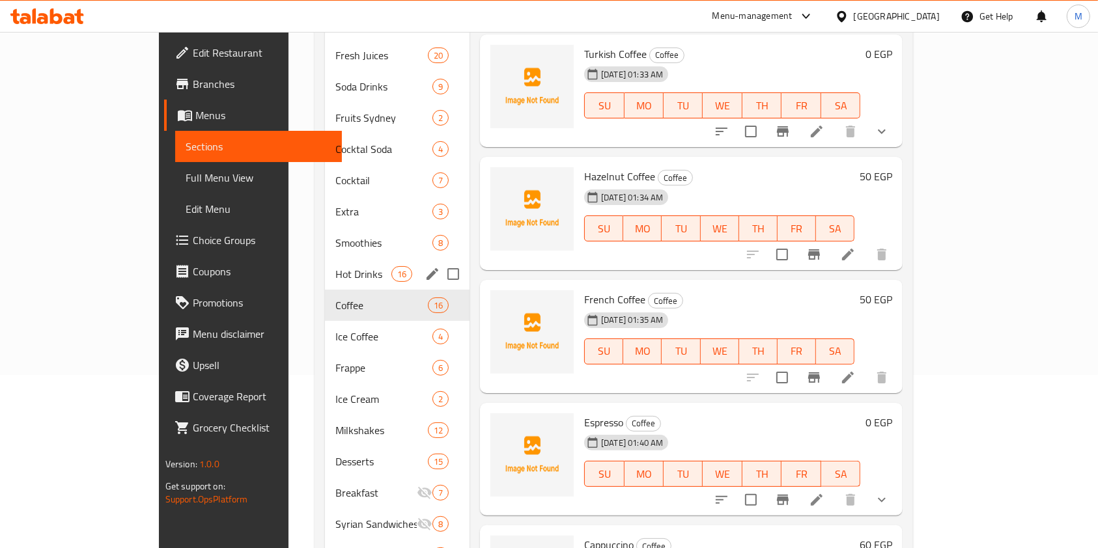
click at [325, 227] on div "Smoothies 8" at bounding box center [397, 242] width 145 height 31
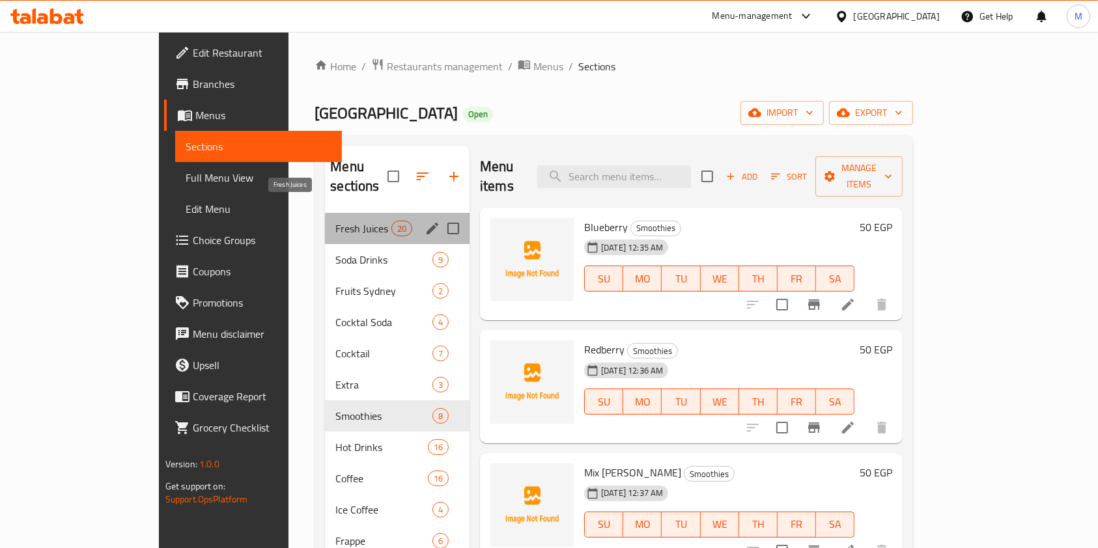
click at [335, 221] on span "Fresh Juices" at bounding box center [362, 229] width 55 height 16
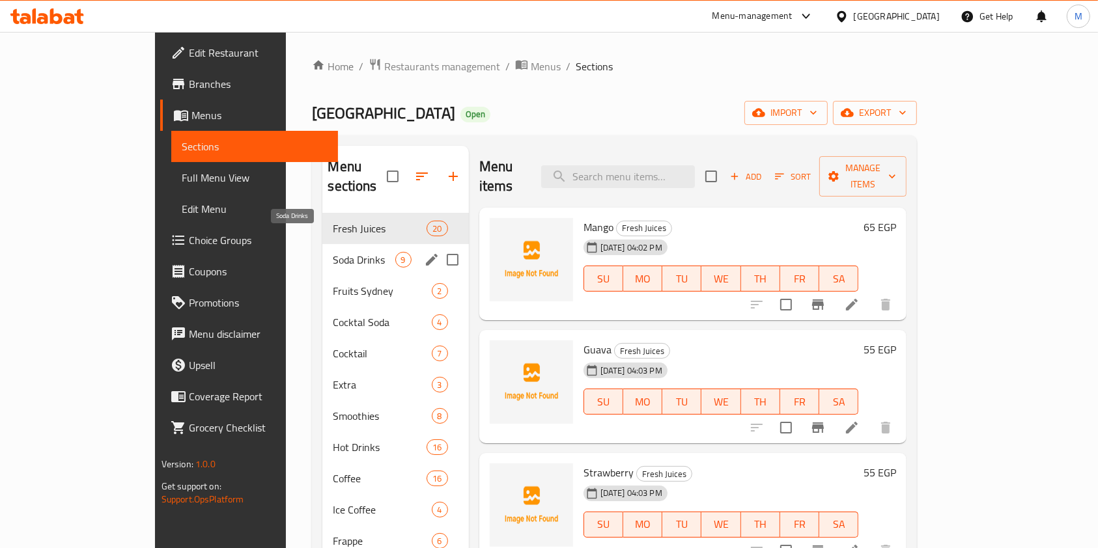
click at [322, 249] on div "Soda Drinks 9" at bounding box center [395, 259] width 146 height 31
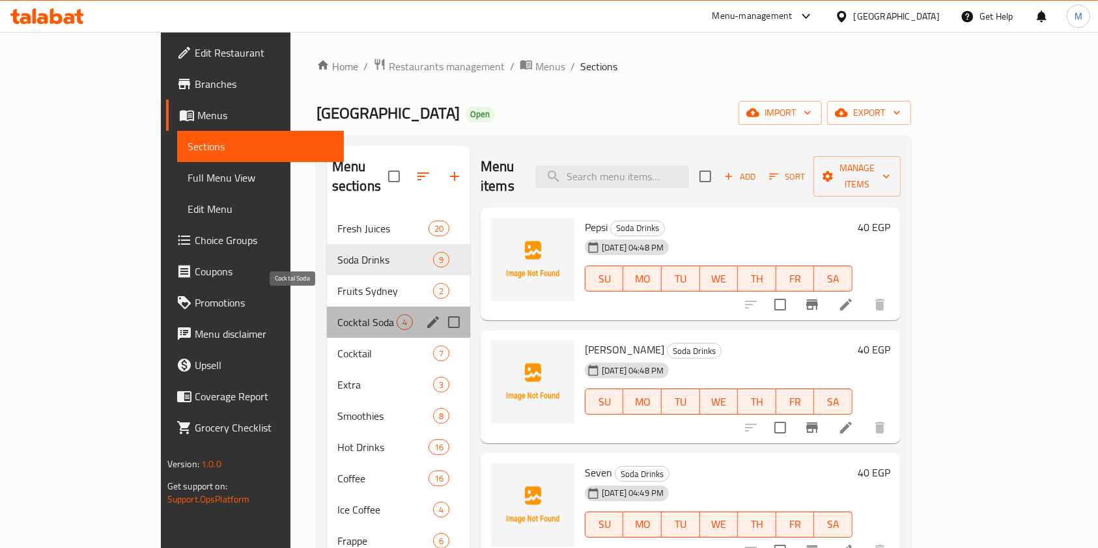
click at [337, 315] on span "Cocktal Soda" at bounding box center [366, 323] width 59 height 16
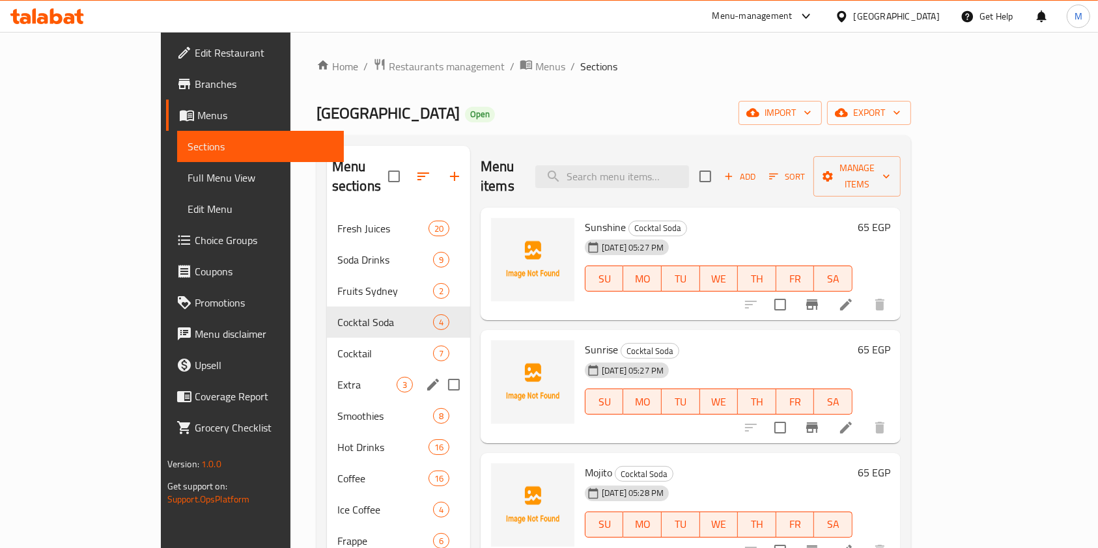
click at [327, 369] on div "Extra 3" at bounding box center [398, 384] width 143 height 31
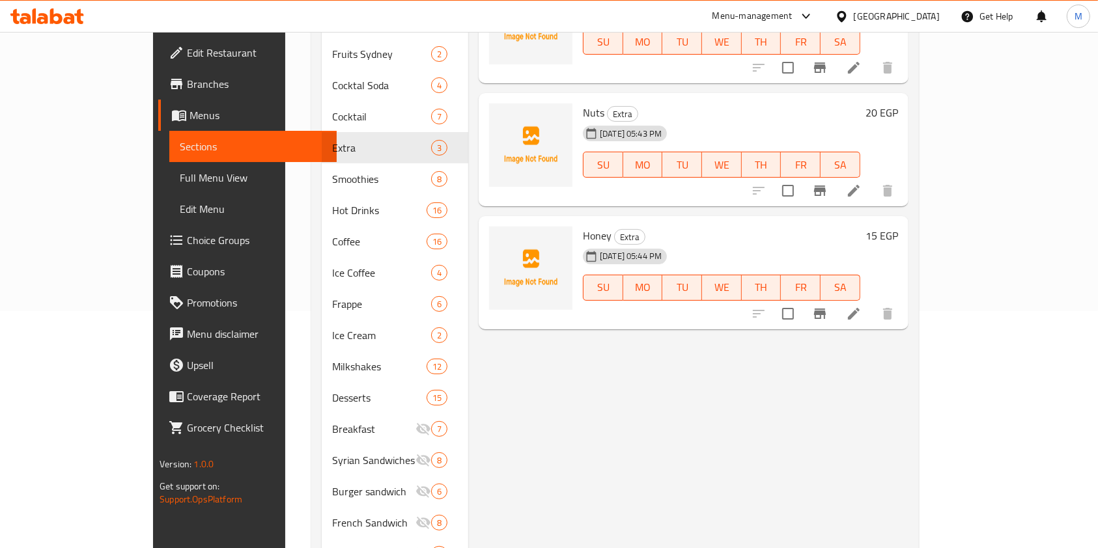
scroll to position [434, 0]
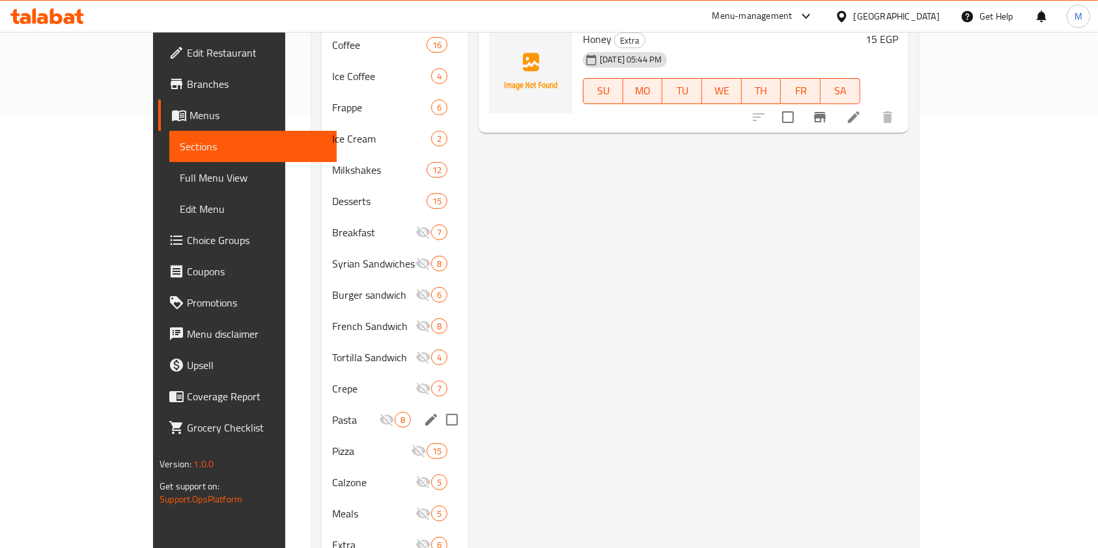
click at [322, 404] on div "Pasta 8" at bounding box center [395, 419] width 147 height 31
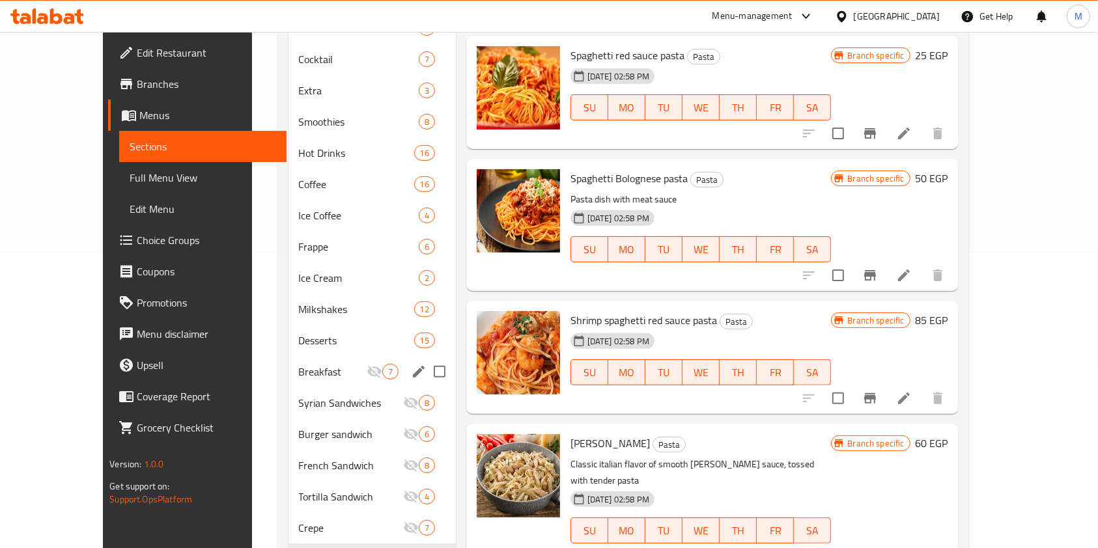
scroll to position [208, 0]
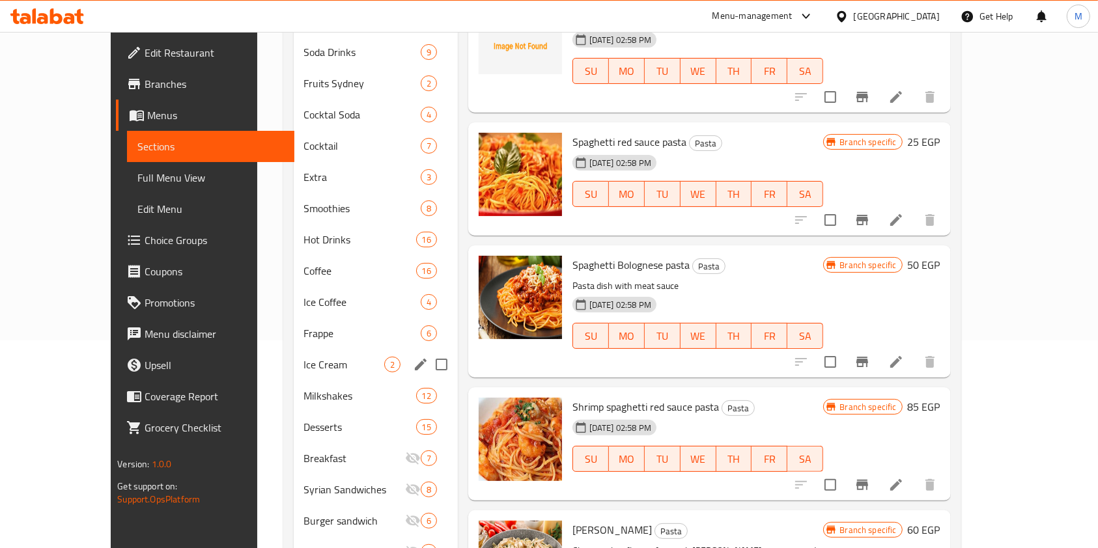
click at [304, 357] on span "Ice Cream" at bounding box center [344, 365] width 80 height 16
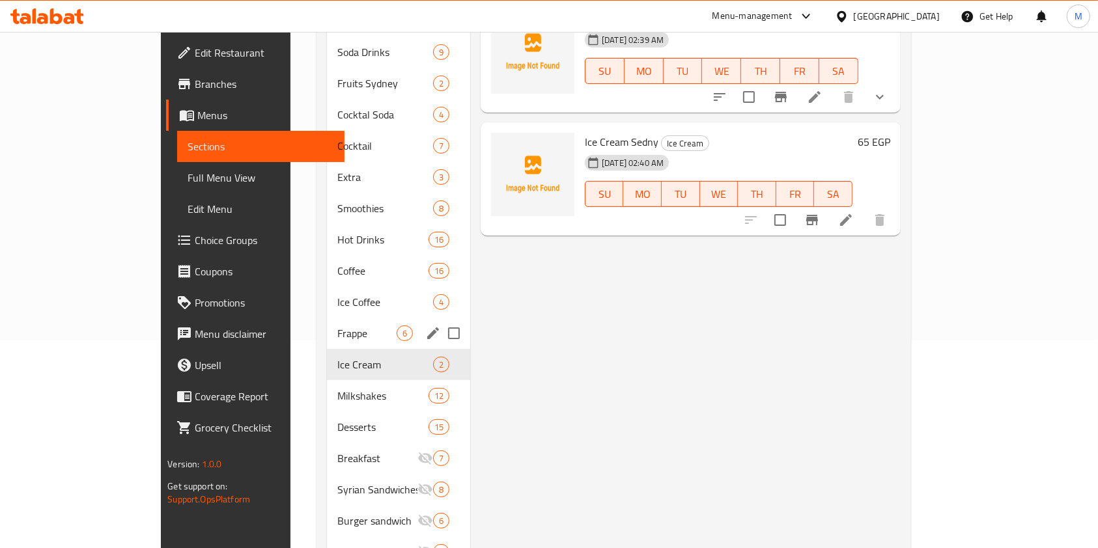
click at [337, 294] on span "Ice Coffee" at bounding box center [385, 302] width 96 height 16
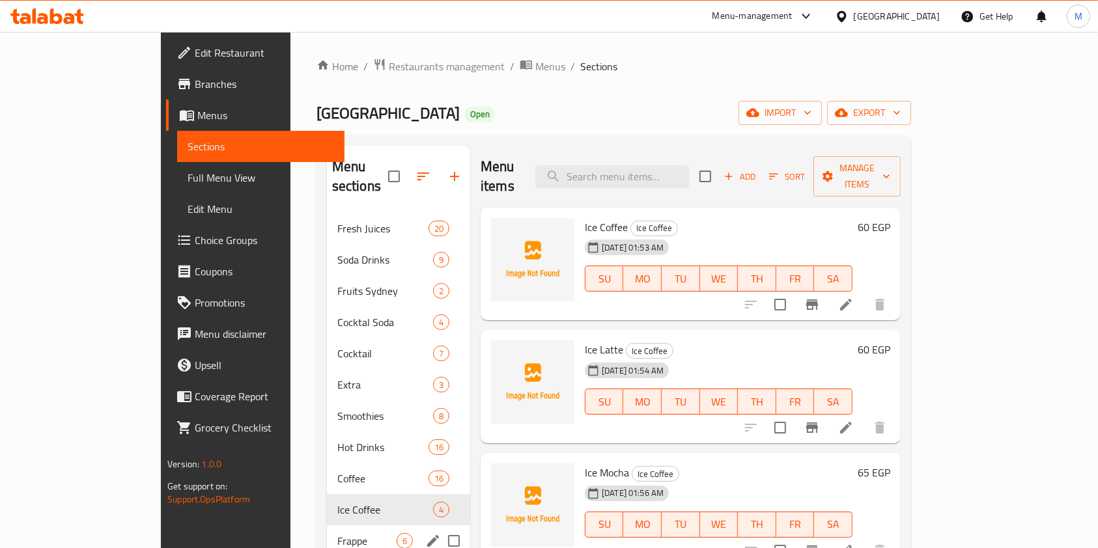
click at [337, 346] on span "Cocktail" at bounding box center [385, 354] width 96 height 16
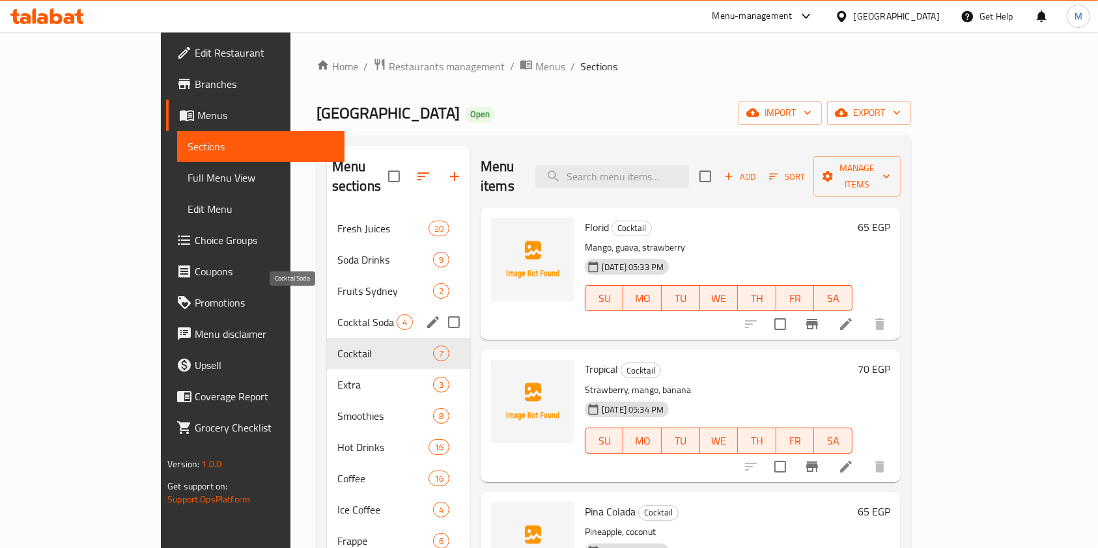
click at [327, 307] on div "Cocktal Soda 4" at bounding box center [398, 322] width 143 height 31
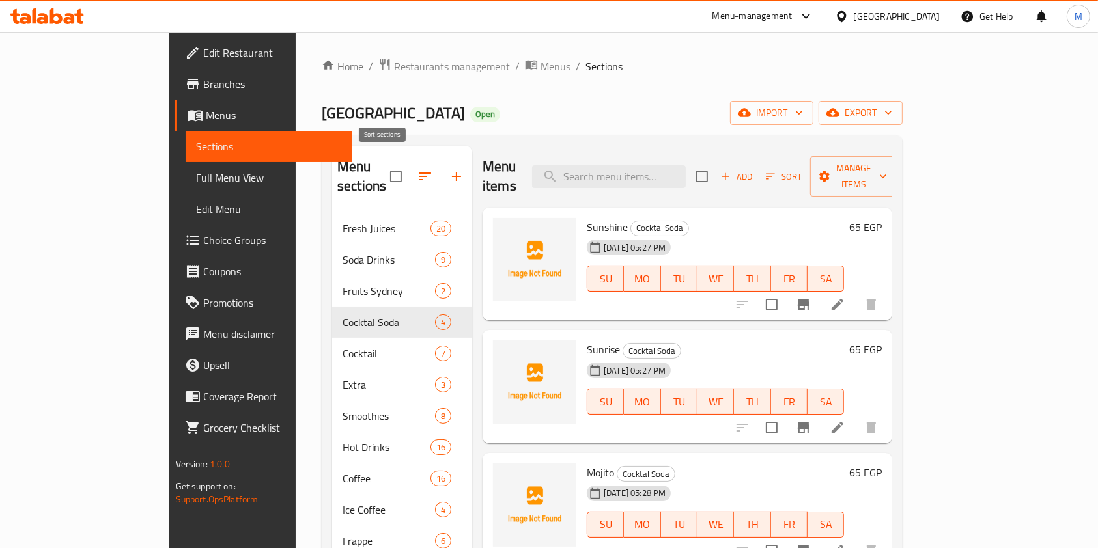
click at [419, 173] on icon "button" at bounding box center [425, 177] width 12 height 8
click at [417, 171] on icon "button" at bounding box center [425, 177] width 16 height 16
click at [449, 171] on icon "button" at bounding box center [457, 177] width 16 height 16
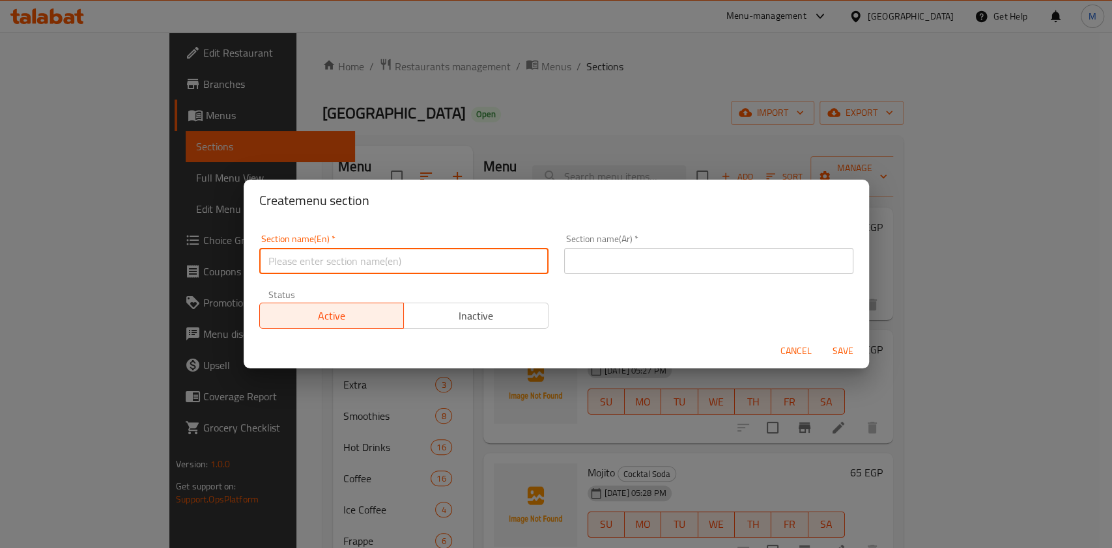
click at [448, 255] on input "text" at bounding box center [403, 261] width 289 height 26
type input "Offers"
click at [613, 268] on input "text" at bounding box center [708, 261] width 289 height 26
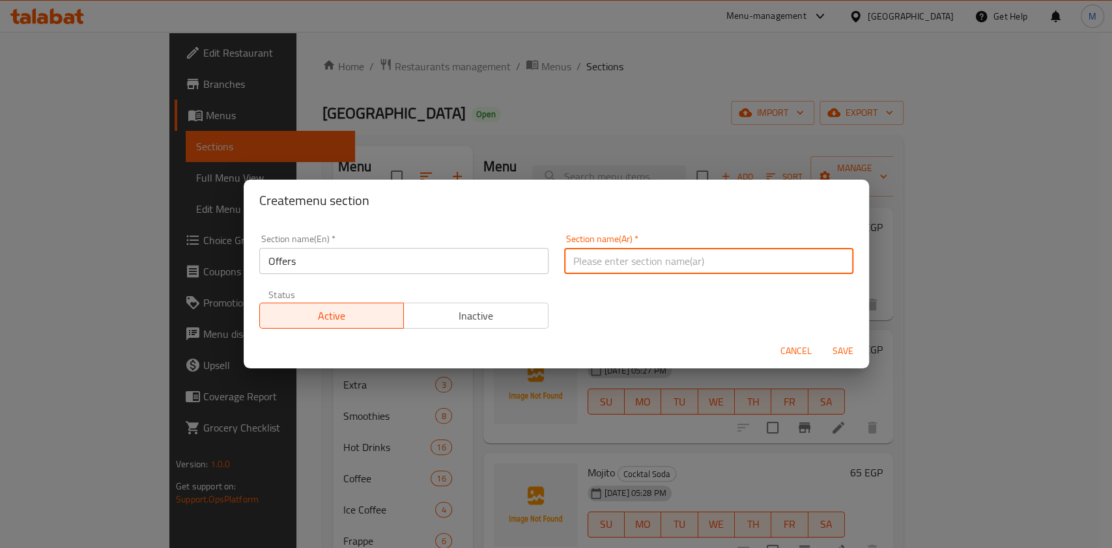
type input "يوم البطاطس العالمي"
click at [710, 266] on input "يوم البطاطس العالمي" at bounding box center [708, 261] width 289 height 26
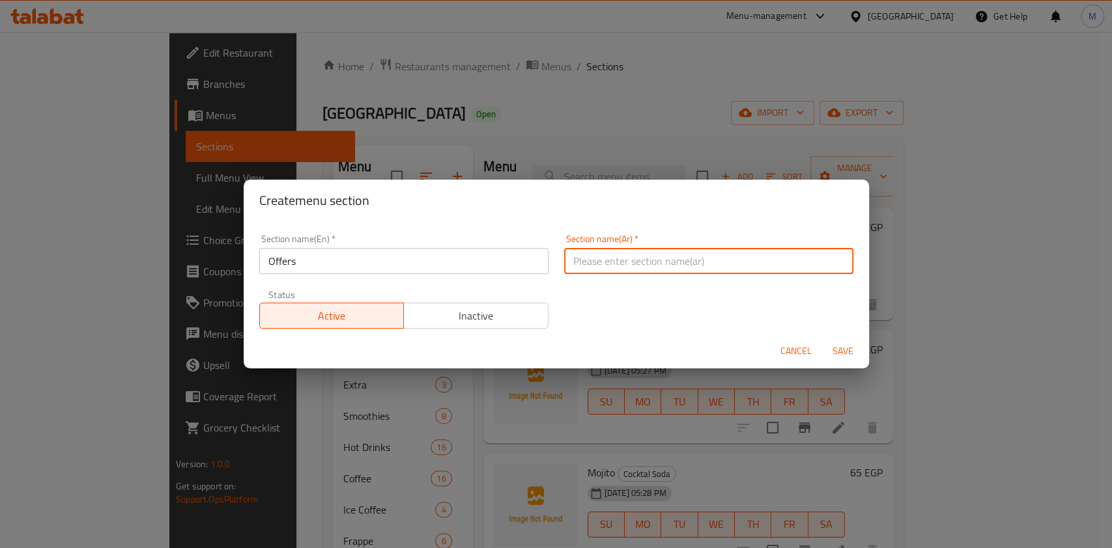
click at [710, 264] on input "text" at bounding box center [708, 261] width 289 height 26
type input "عروض"
click at [826, 345] on button "Save" at bounding box center [843, 351] width 42 height 24
click at [826, 345] on div at bounding box center [556, 274] width 1112 height 548
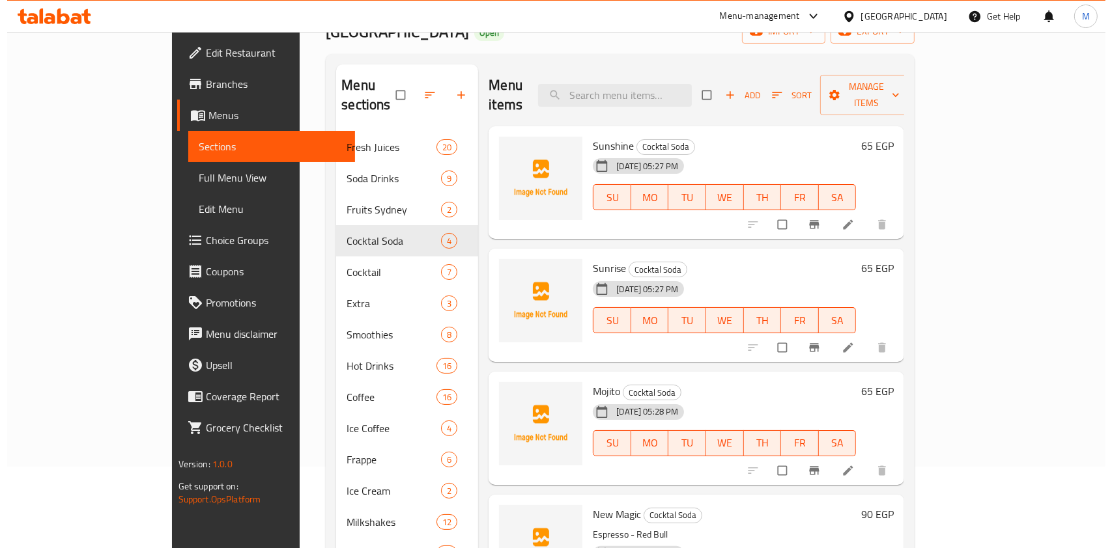
scroll to position [65, 0]
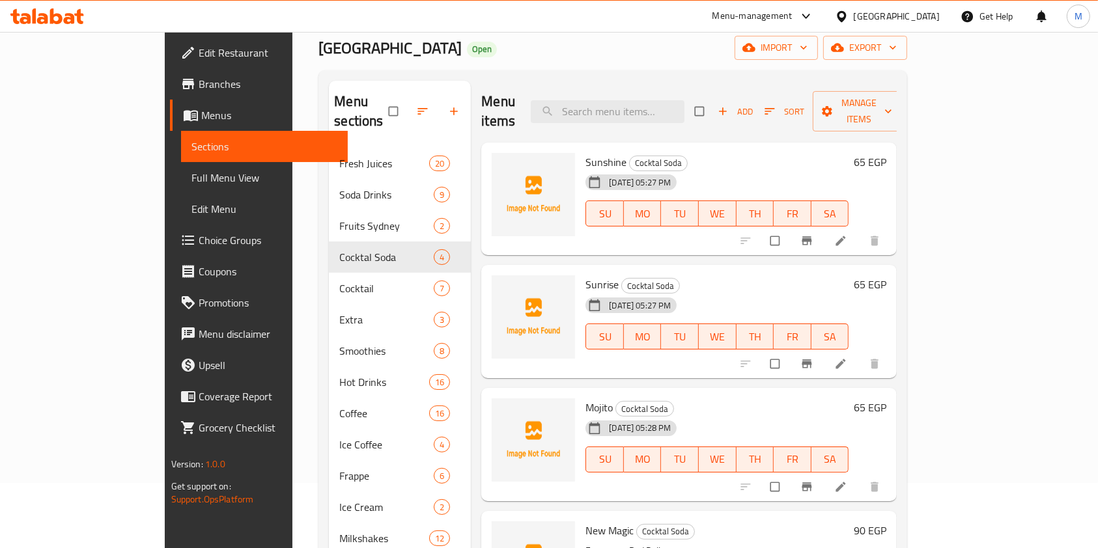
click at [416, 106] on icon "button" at bounding box center [422, 111] width 13 height 13
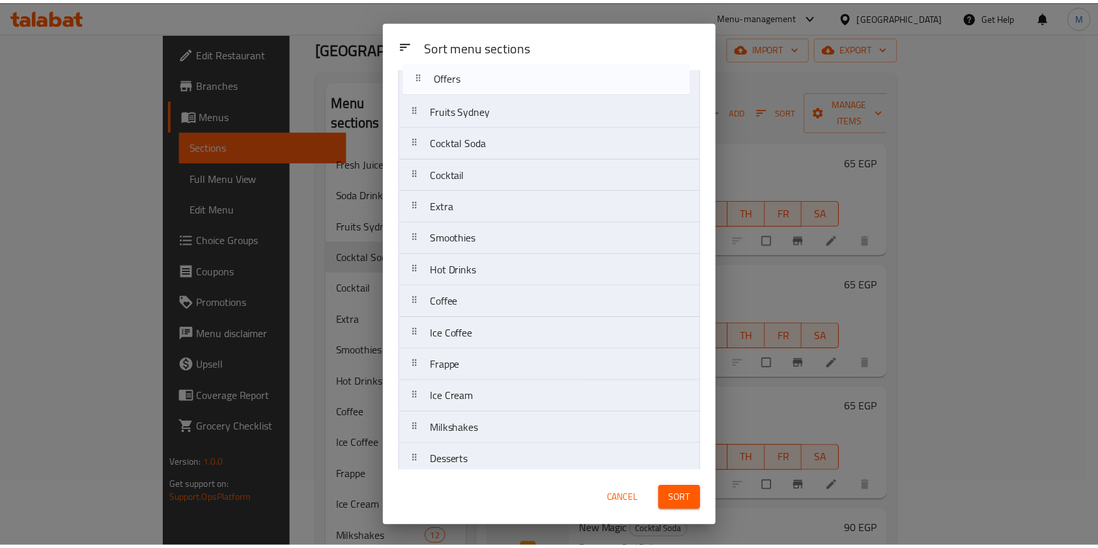
scroll to position [0, 0]
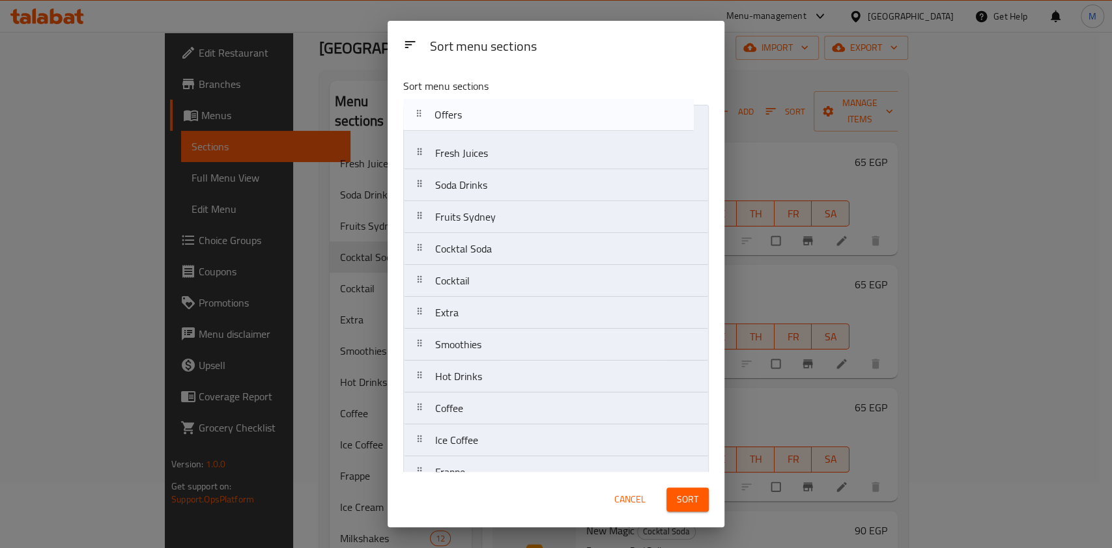
drag, startPoint x: 516, startPoint y: 401, endPoint x: 508, endPoint y: 117, distance: 284.0
click at [508, 117] on nav "Fresh Juices Soda Drinks Fruits Sydney Cocktal Soda Cocktail Extra Smoothies Ho…" at bounding box center [555, 520] width 305 height 831
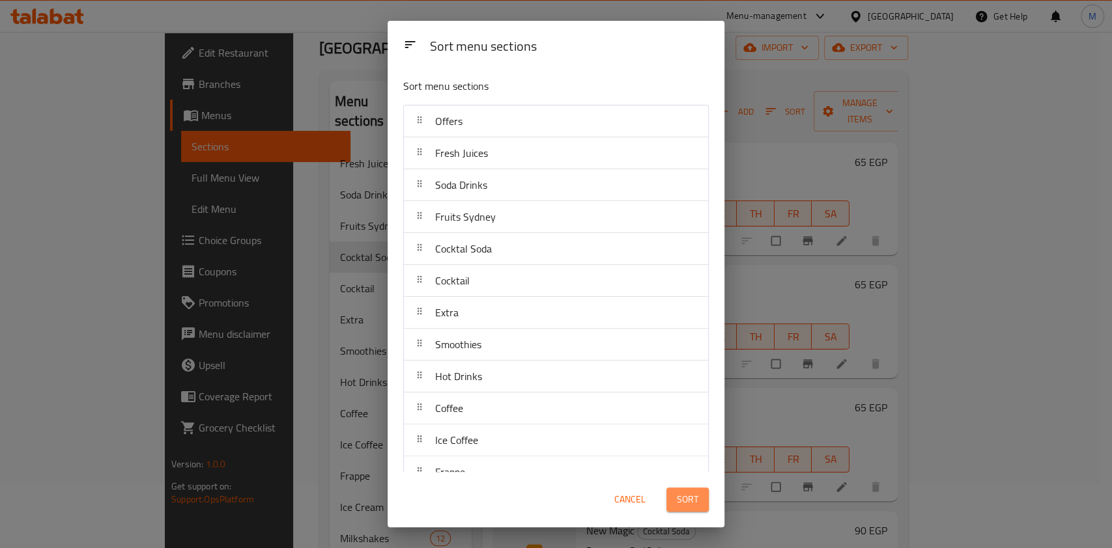
click at [674, 504] on button "Sort" at bounding box center [687, 500] width 42 height 24
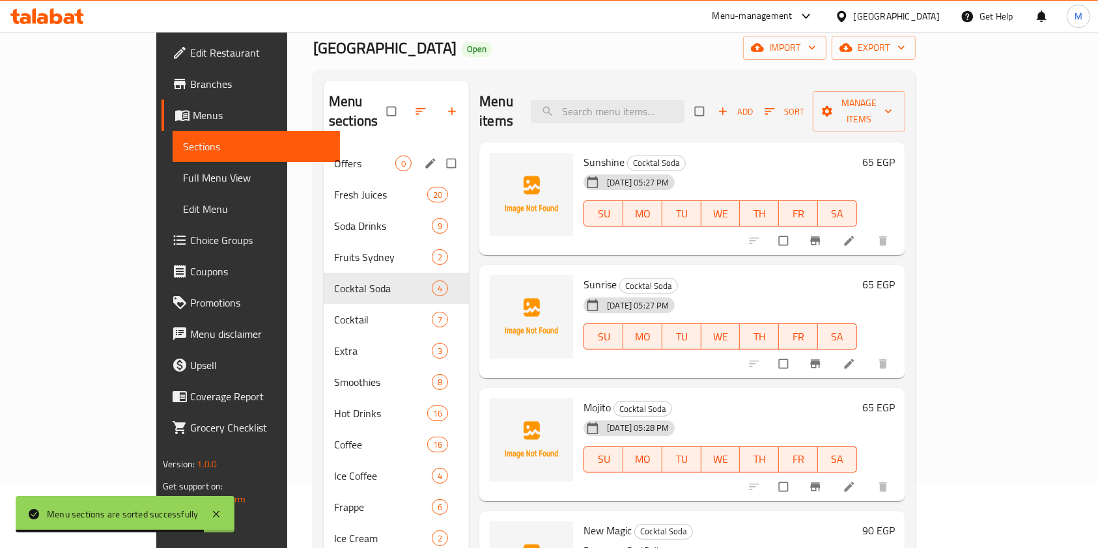
click at [339, 156] on span "Offers" at bounding box center [364, 164] width 61 height 16
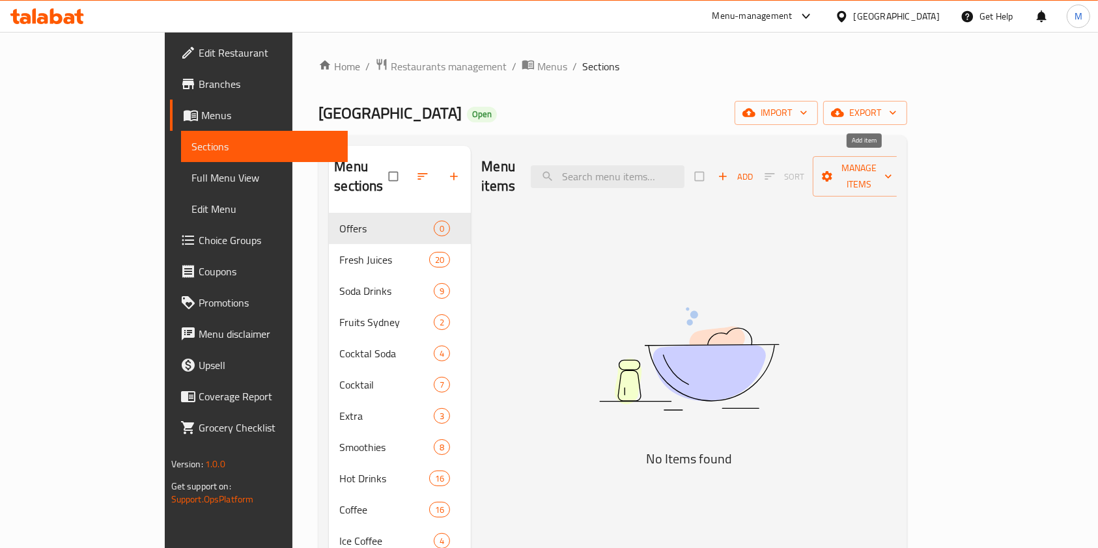
click at [753, 169] on span "Add" at bounding box center [735, 176] width 35 height 15
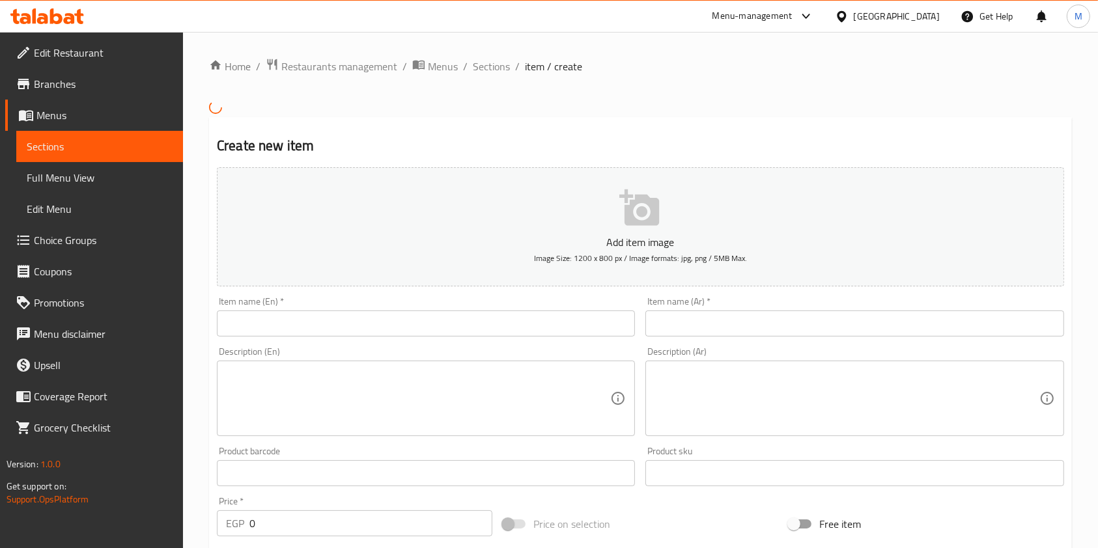
click at [704, 313] on div "Home / Restaurants management / Menus / Sections / item / create Create new ite…" at bounding box center [640, 472] width 863 height 828
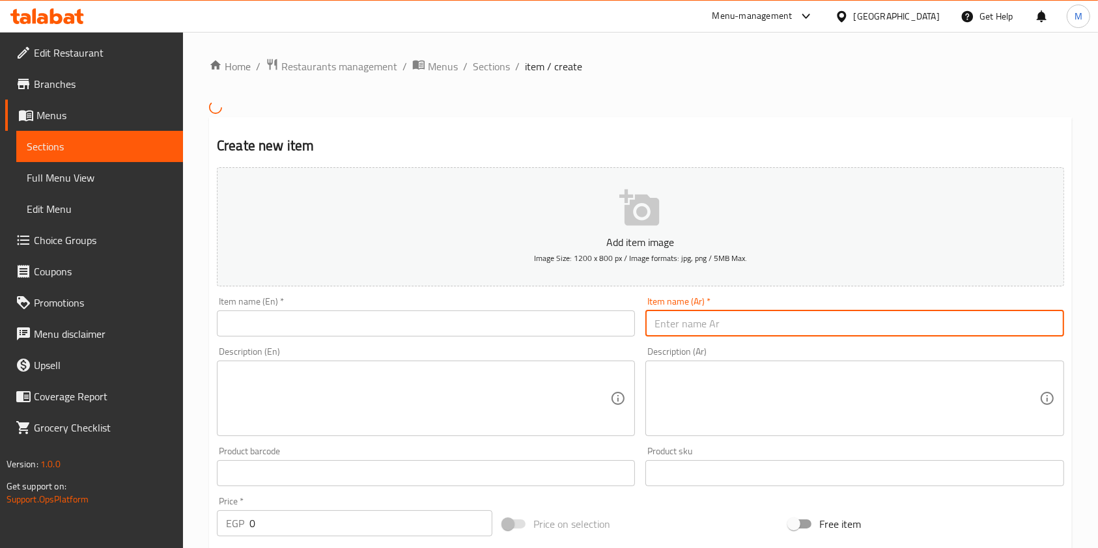
click at [707, 315] on input "text" at bounding box center [854, 324] width 418 height 26
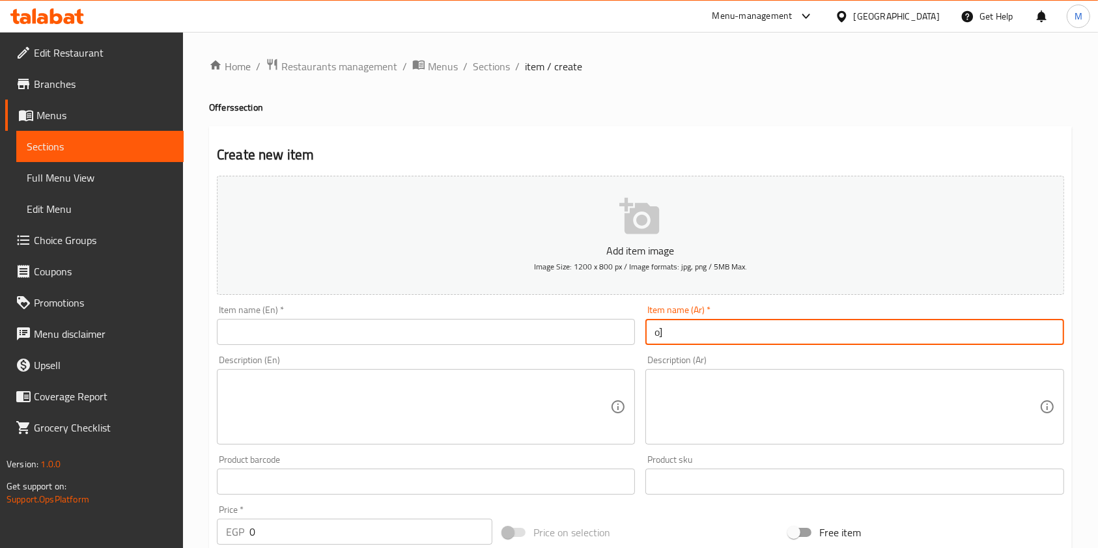
type input "o"
click at [532, 341] on input "text" at bounding box center [426, 332] width 418 height 26
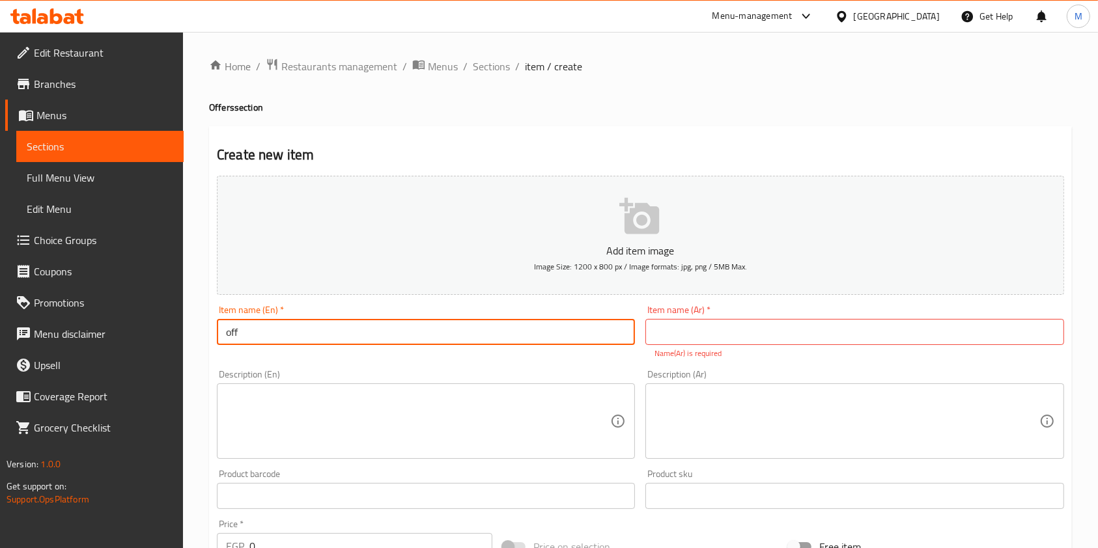
type input "Offer 1"
click at [701, 333] on input "text" at bounding box center [854, 332] width 418 height 26
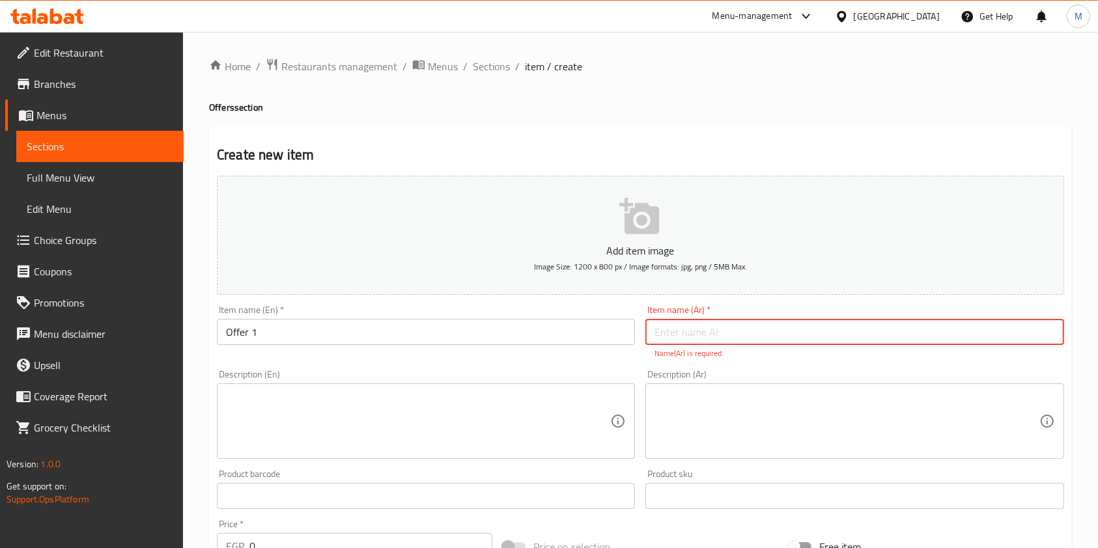
type input "ه"
type input "عرض 1"
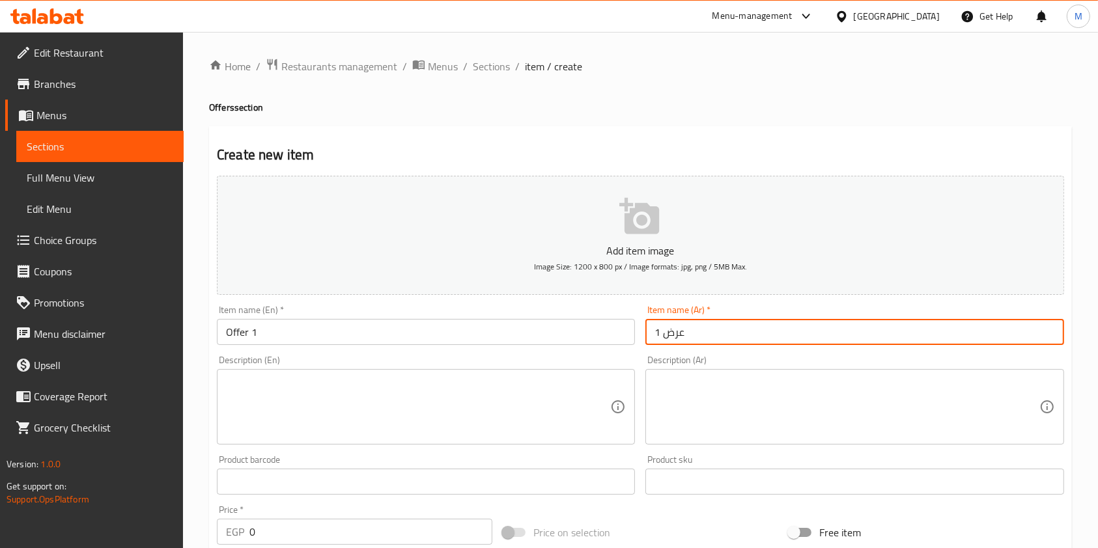
click at [790, 397] on textarea at bounding box center [846, 407] width 384 height 62
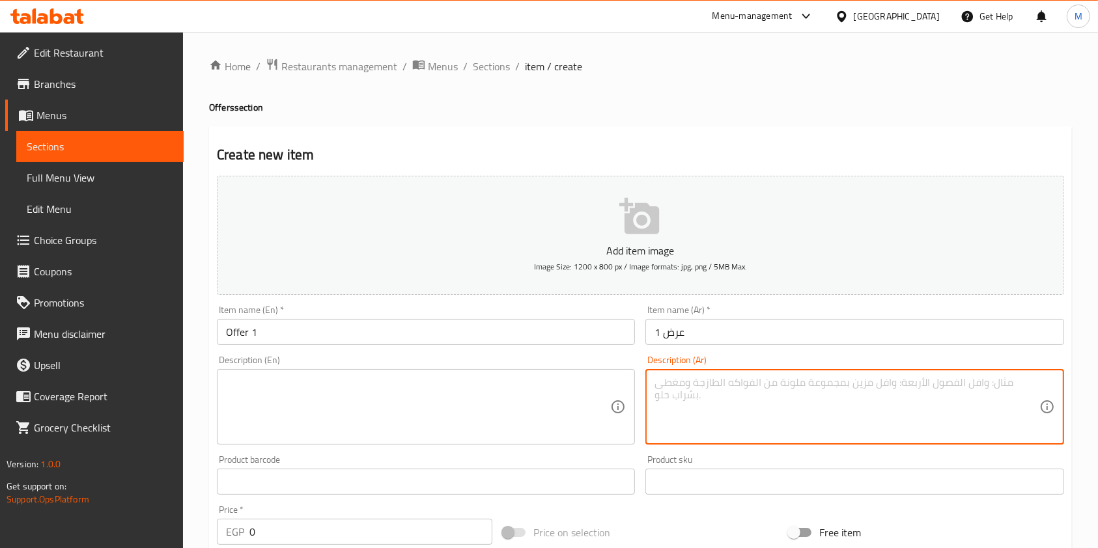
paste textarea "2 عصير جوافه فريش عليهم مينى وافل نوتيلا هديه"
type textarea "2 عصير جوافه فريش عليهم مينى وافل نوتيلا هديه"
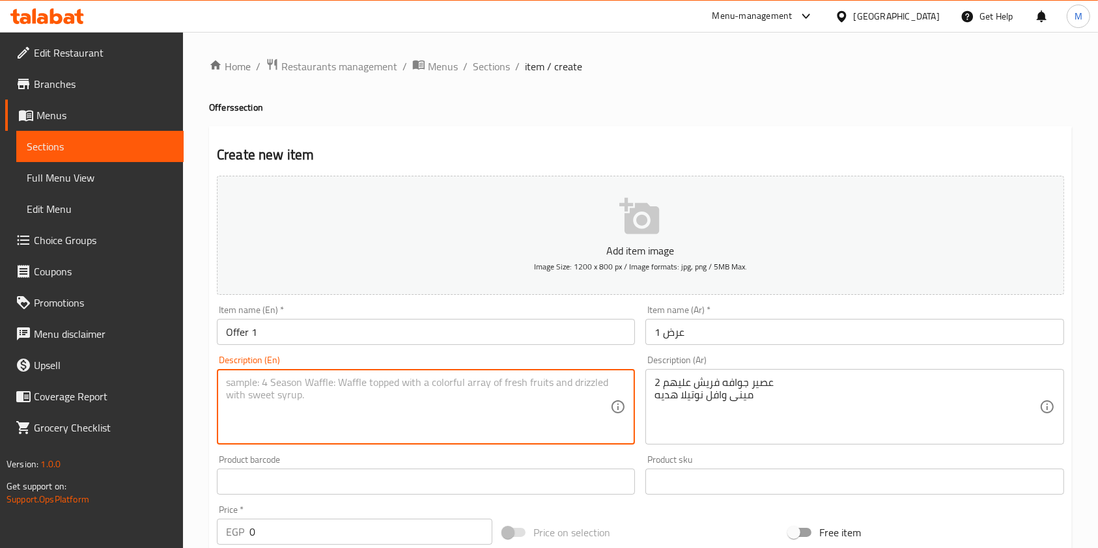
click at [495, 400] on textarea at bounding box center [418, 407] width 384 height 62
paste textarea "2 fresh guava juices with a free mini Nutella waffle"
type textarea "2 fresh guava juices with a free mini Nutella waffle"
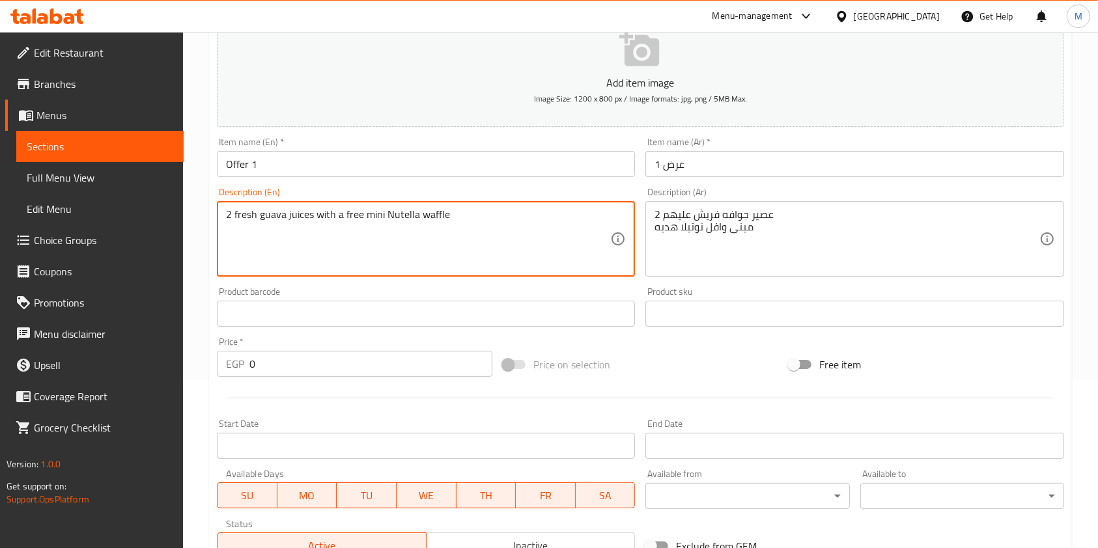
scroll to position [173, 0]
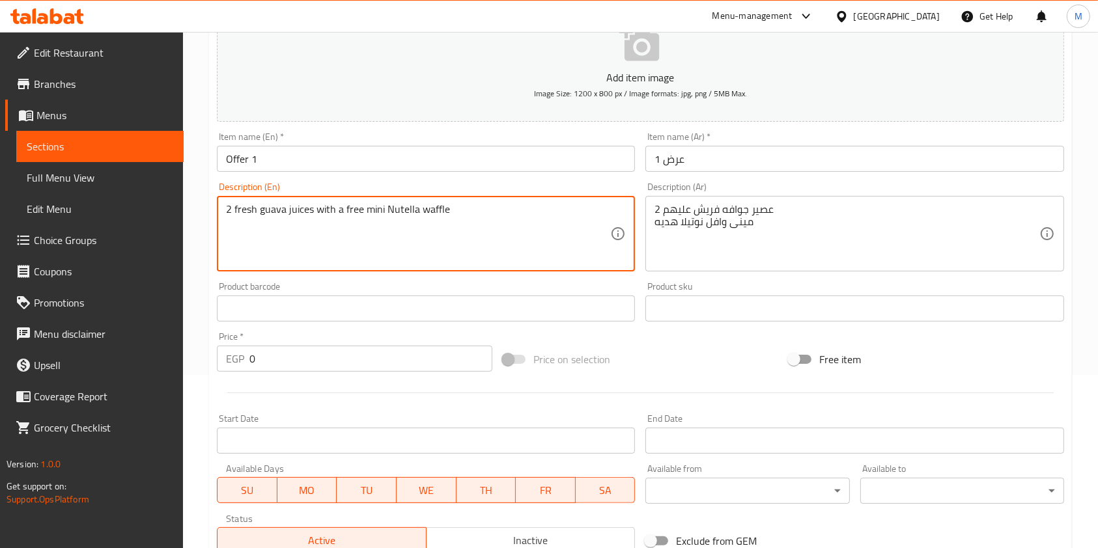
click at [279, 356] on input "0" at bounding box center [370, 359] width 243 height 26
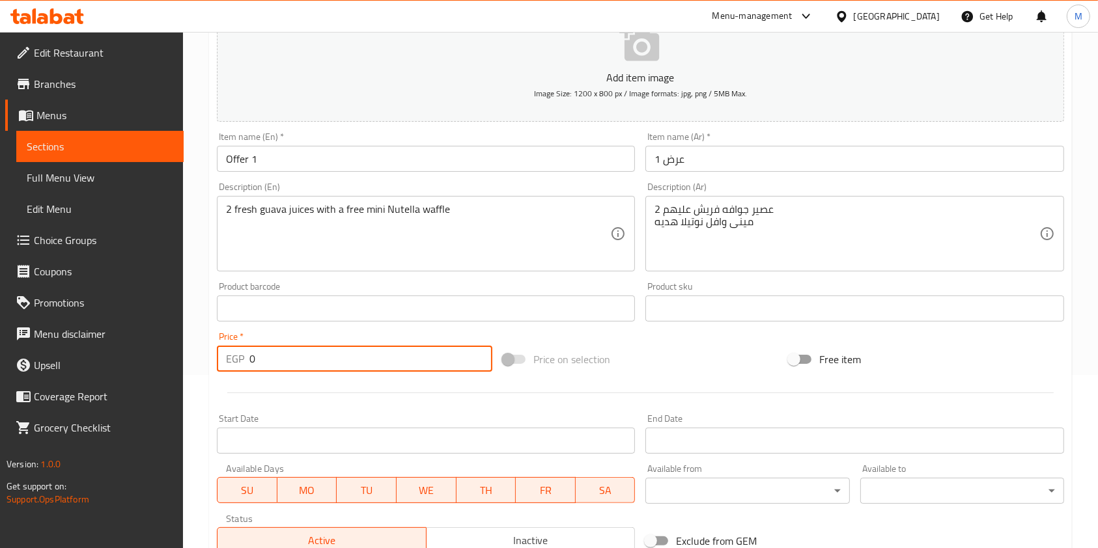
click at [279, 356] on input "0" at bounding box center [370, 359] width 243 height 26
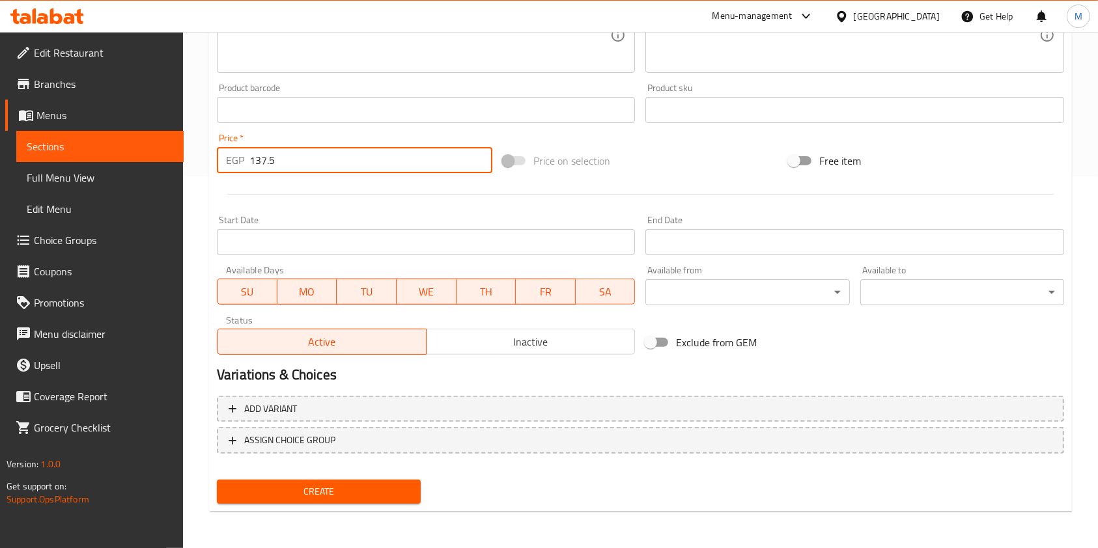
type input "137.5"
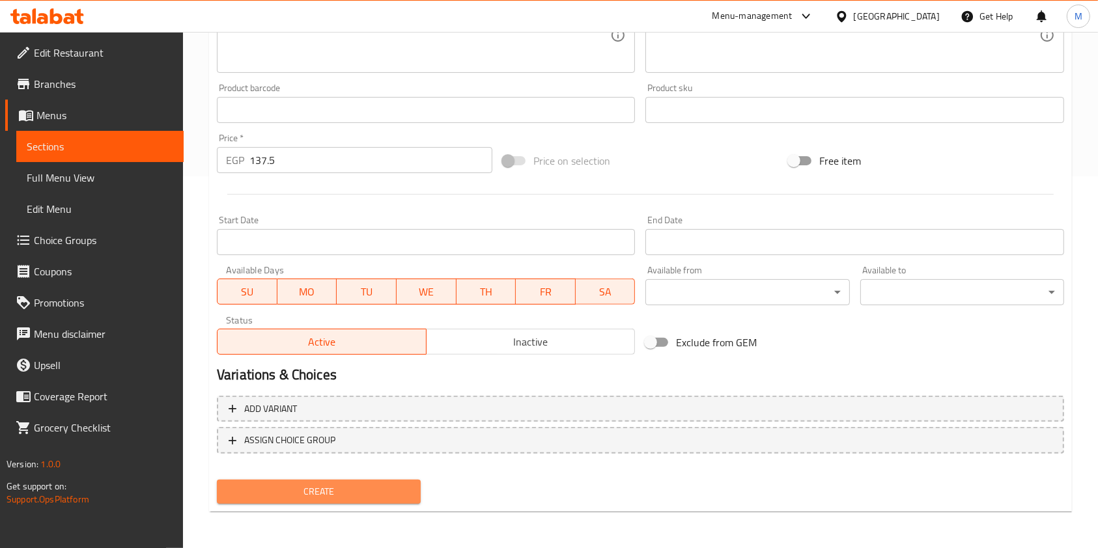
click at [399, 494] on span "Create" at bounding box center [318, 492] width 183 height 16
click at [399, 494] on div at bounding box center [549, 274] width 1098 height 548
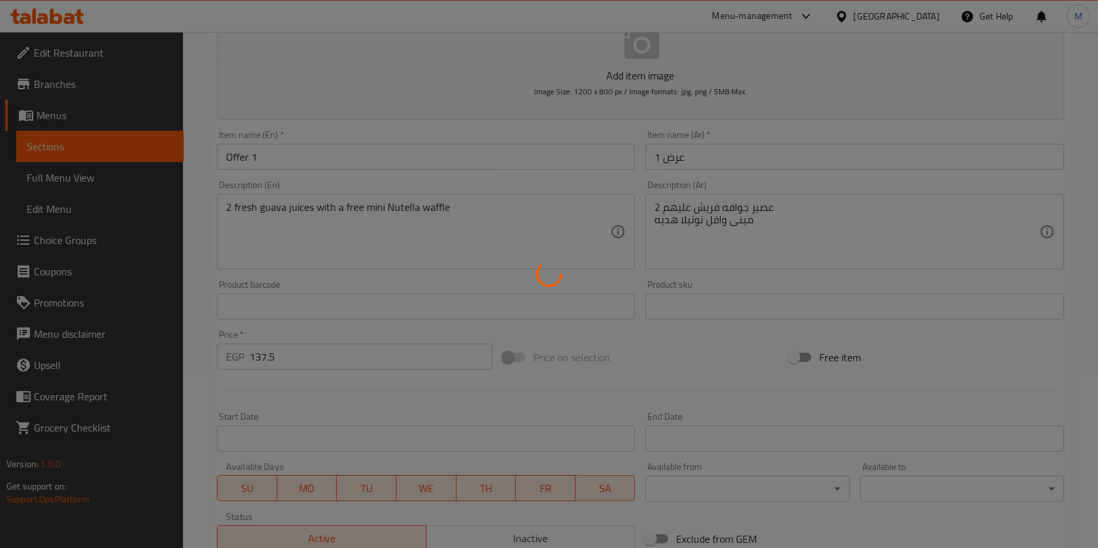
scroll to position [25, 0]
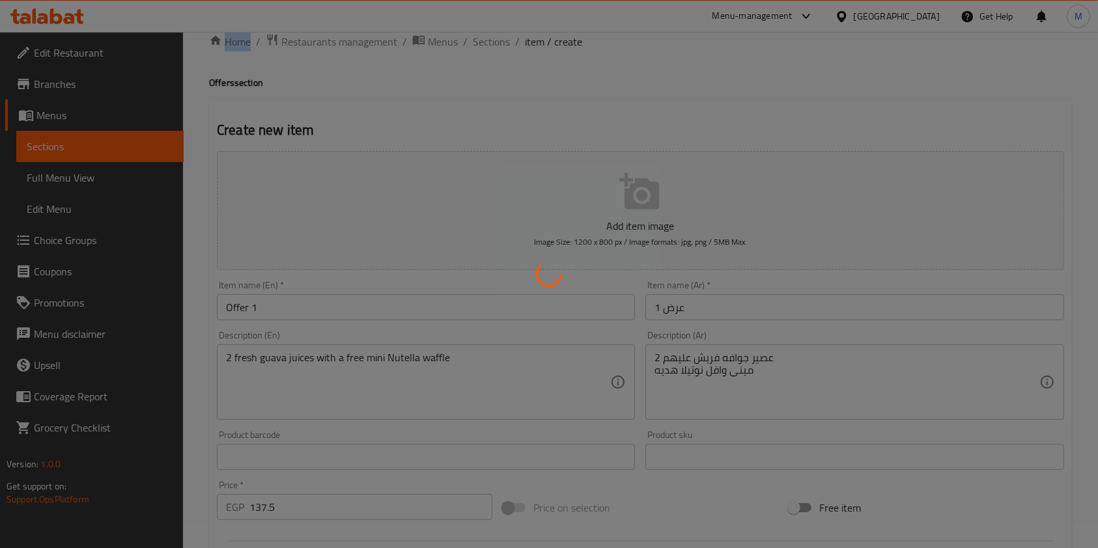
type input "0"
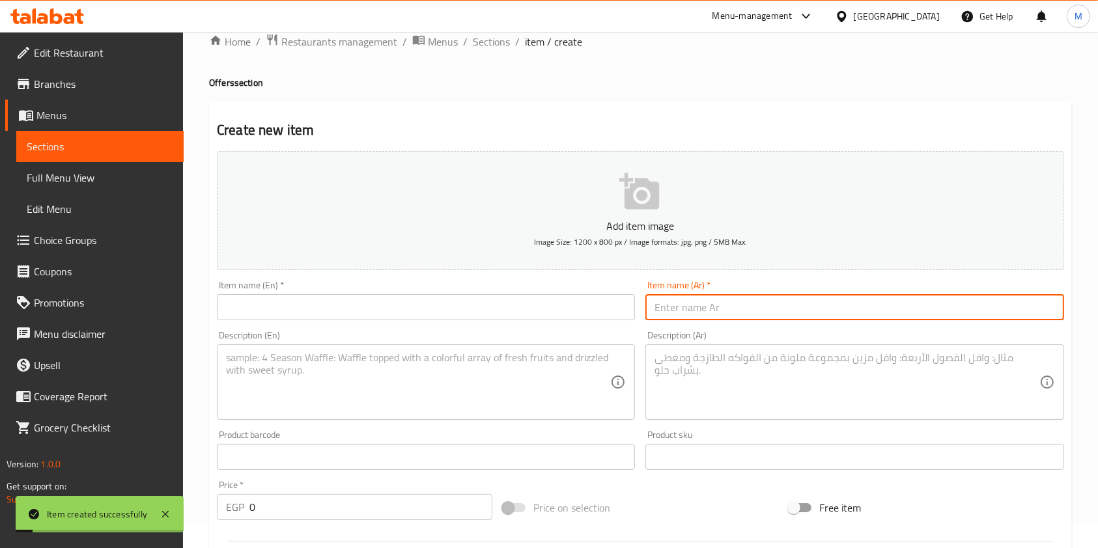
click at [757, 320] on input "text" at bounding box center [854, 307] width 418 height 26
type input "عرض 2"
click at [467, 291] on div "Item name (En)   * Item name (En) *" at bounding box center [426, 301] width 418 height 40
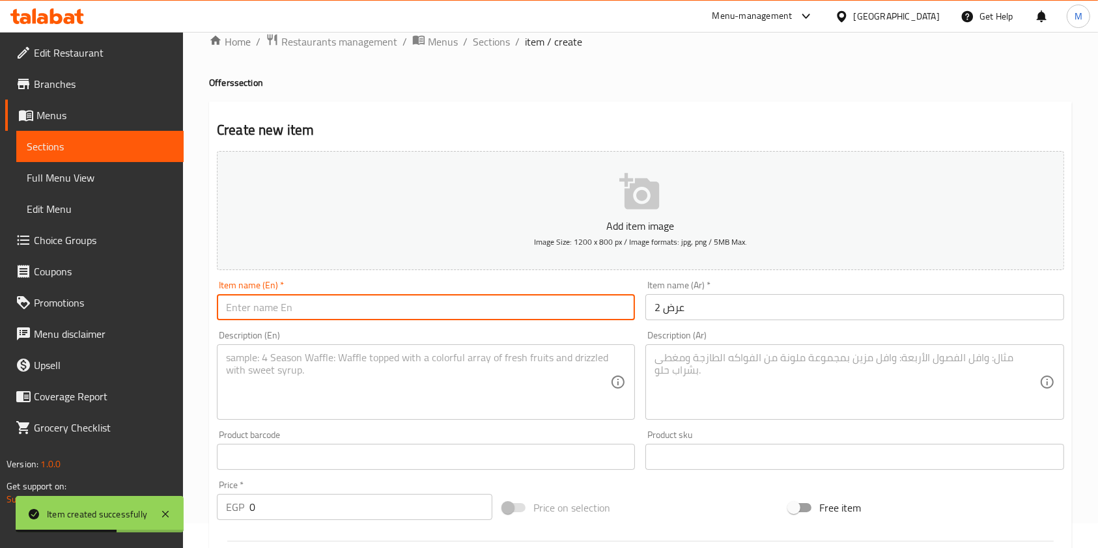
click at [455, 298] on input "text" at bounding box center [426, 307] width 418 height 26
type input "خ"
type input "Offer 2"
click at [752, 363] on textarea at bounding box center [846, 383] width 384 height 62
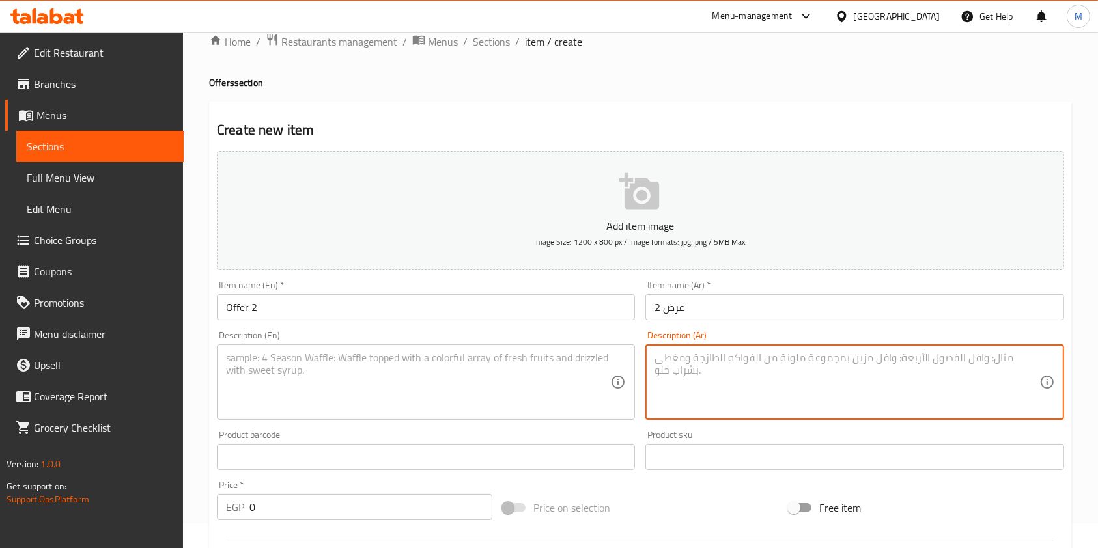
paste textarea "2 عصير مانجو فريش عليهم عصير بطيخ فريش هديه"
click at [542, 394] on textarea at bounding box center [418, 383] width 384 height 62
click at [744, 366] on textarea "2 عصير مانجو فريش عليهم عصير بطيخ فريش هديه 2 عصير مانجو فريش عليهم عصير بطيخ ف…" at bounding box center [846, 383] width 384 height 62
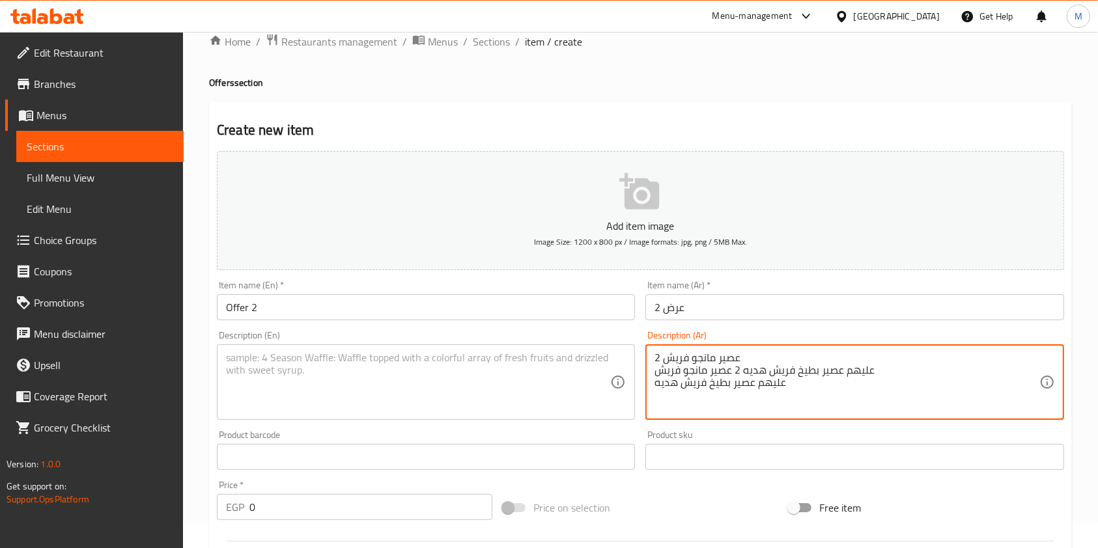
click at [744, 366] on textarea "2 عصير مانجو فريش عليهم عصير بطيخ فريش هديه 2 عصير مانجو فريش عليهم عصير بطيخ ف…" at bounding box center [846, 383] width 384 height 62
click at [770, 378] on textarea "2 عصير مانجو فريشعليهم عصير بطيخ فريش هديه" at bounding box center [846, 383] width 384 height 62
type textarea "2 عصير بطيخ فريش هديه"
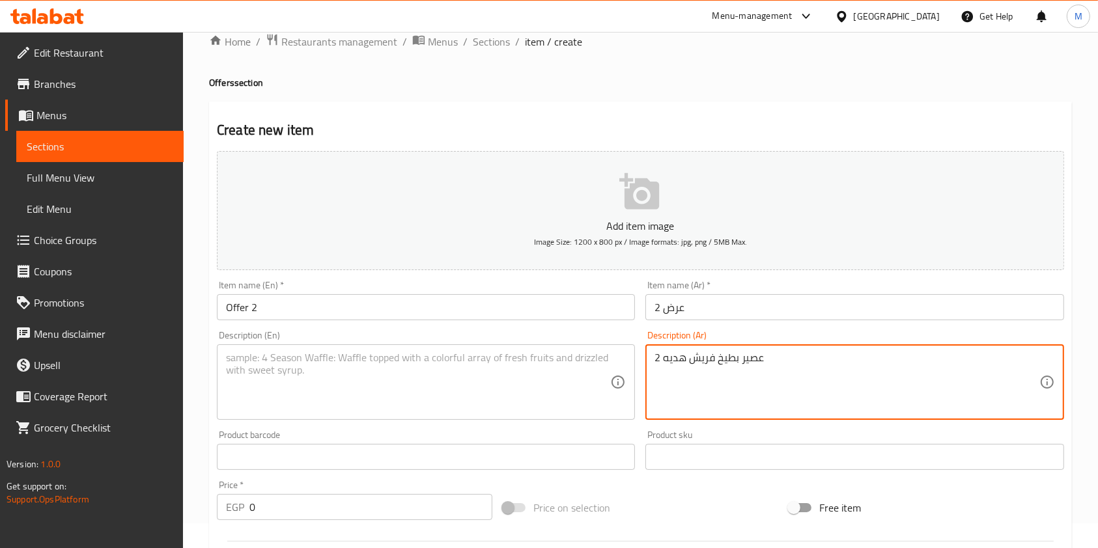
click at [771, 372] on textarea "2 ععصير بطيخ فريش هديه" at bounding box center [846, 383] width 384 height 62
click at [766, 367] on textarea "2 عصير بطيخ فريش هديه" at bounding box center [846, 383] width 384 height 62
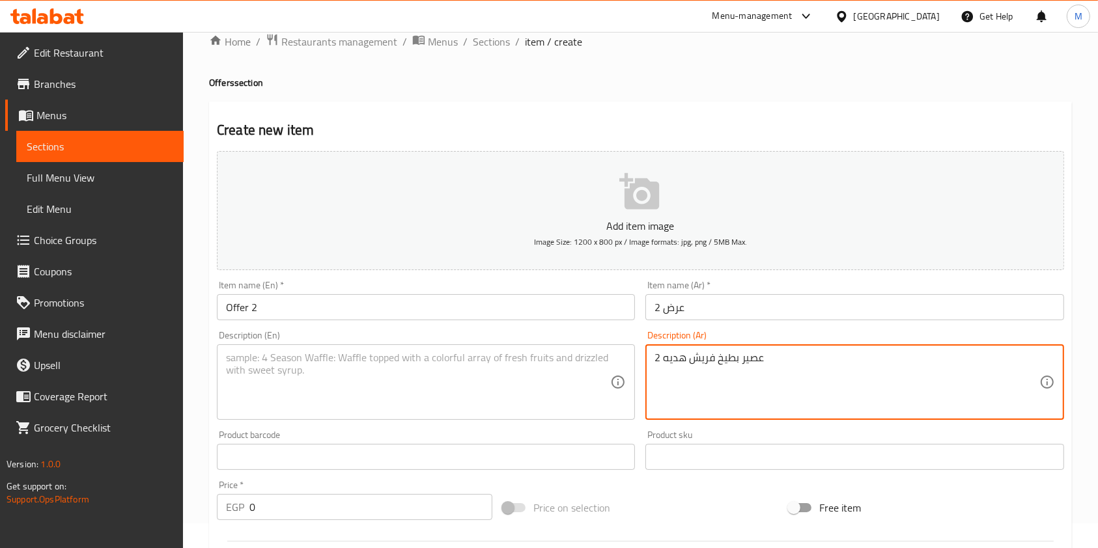
click at [766, 367] on textarea "2 عصير بطيخ فريش هديه" at bounding box center [846, 383] width 384 height 62
paste textarea "2 عصير مانجو فريش عليهم عصير بطيخ فريش هديه"
type textarea "2 عصير مانجو فريش عليهم عصير بطيخ فريش هديه"
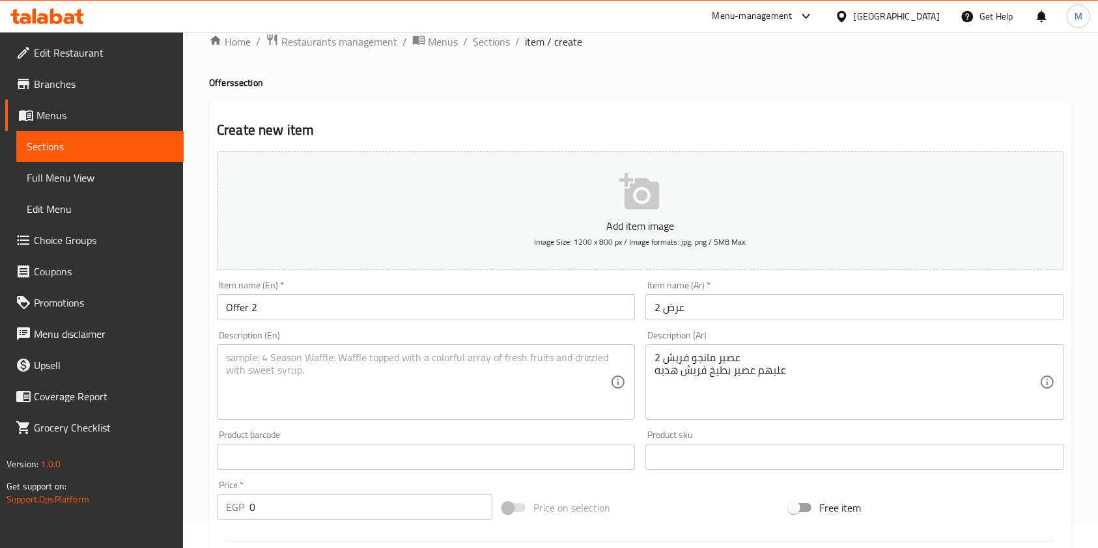
click at [590, 380] on textarea at bounding box center [418, 383] width 384 height 62
click at [244, 357] on textarea at bounding box center [418, 383] width 384 height 62
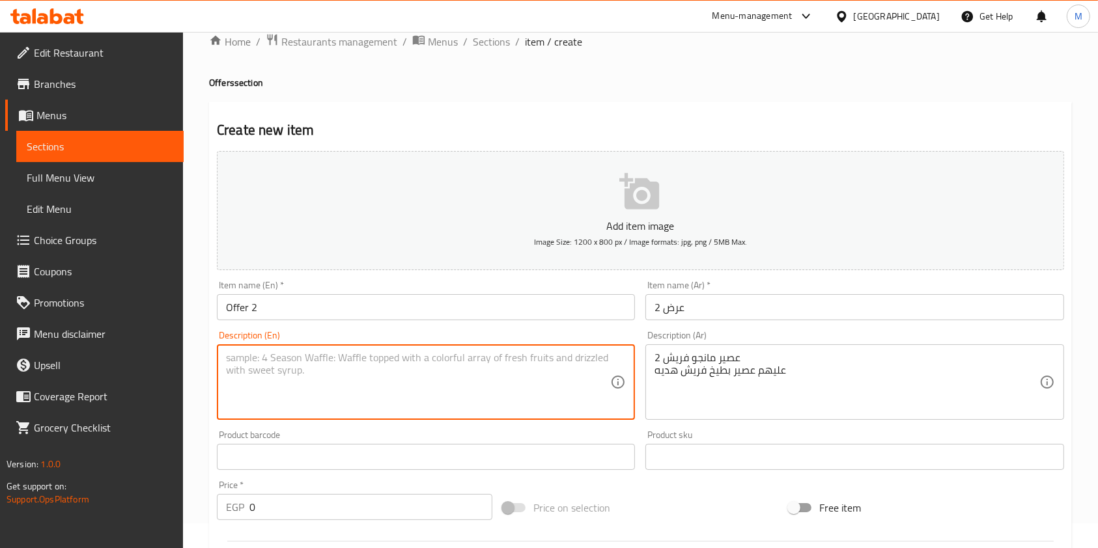
paste textarea "2 fresh mango juices with a free fresh watermelon juice"
type textarea "2 fresh mango juices with a free fresh watermelon juice"
click at [284, 505] on input "0" at bounding box center [370, 507] width 243 height 26
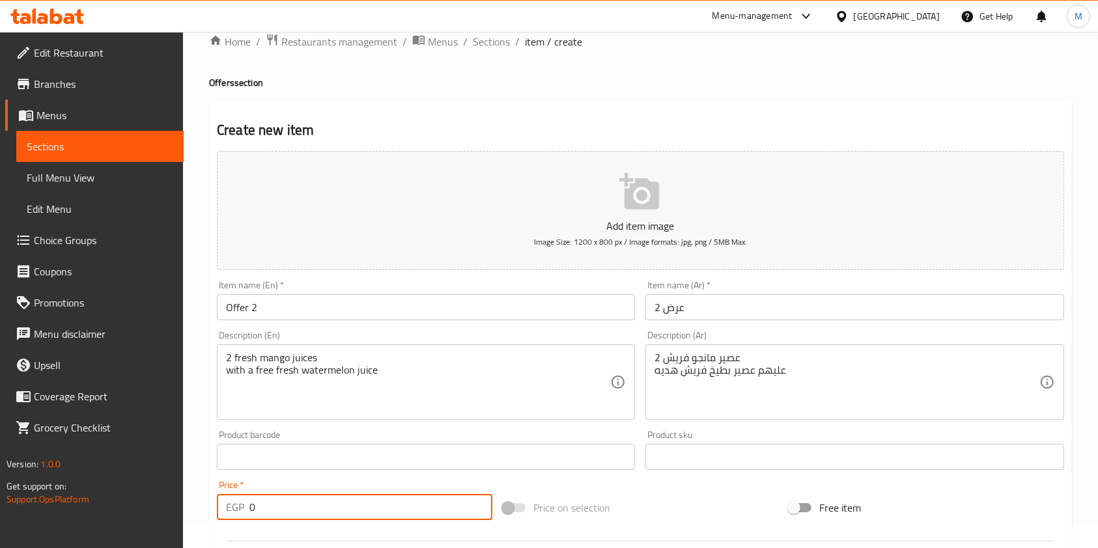
drag, startPoint x: 284, startPoint y: 505, endPoint x: 229, endPoint y: 508, distance: 55.4
click at [229, 508] on div "EGP 0 Price *" at bounding box center [354, 507] width 275 height 26
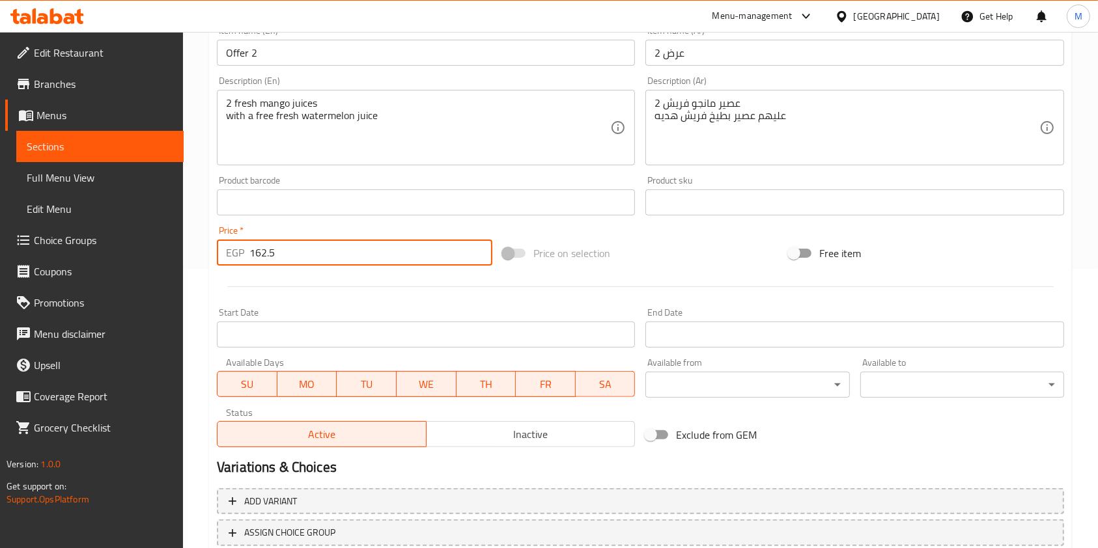
scroll to position [372, 0]
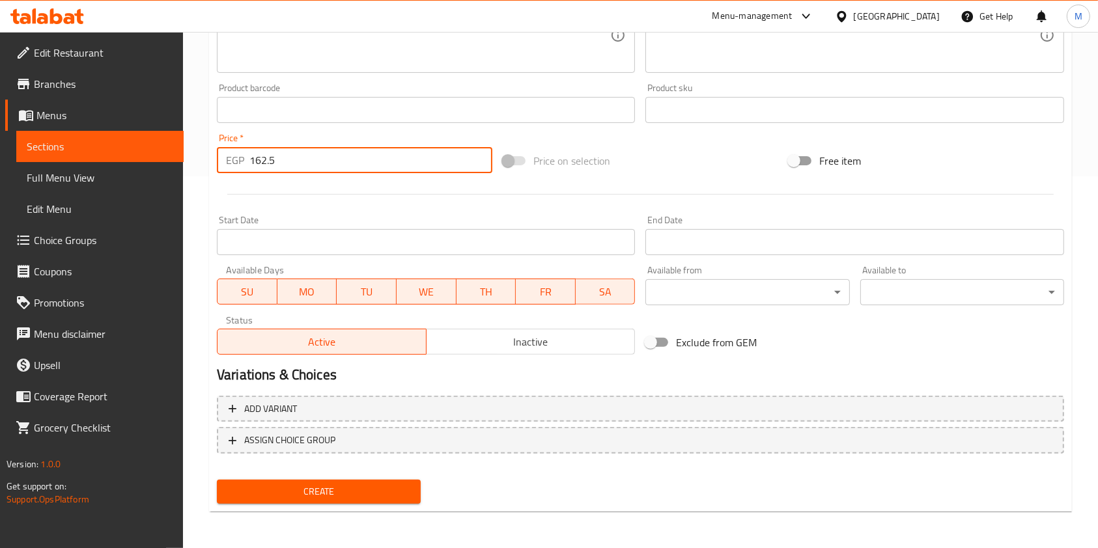
type input "162.5"
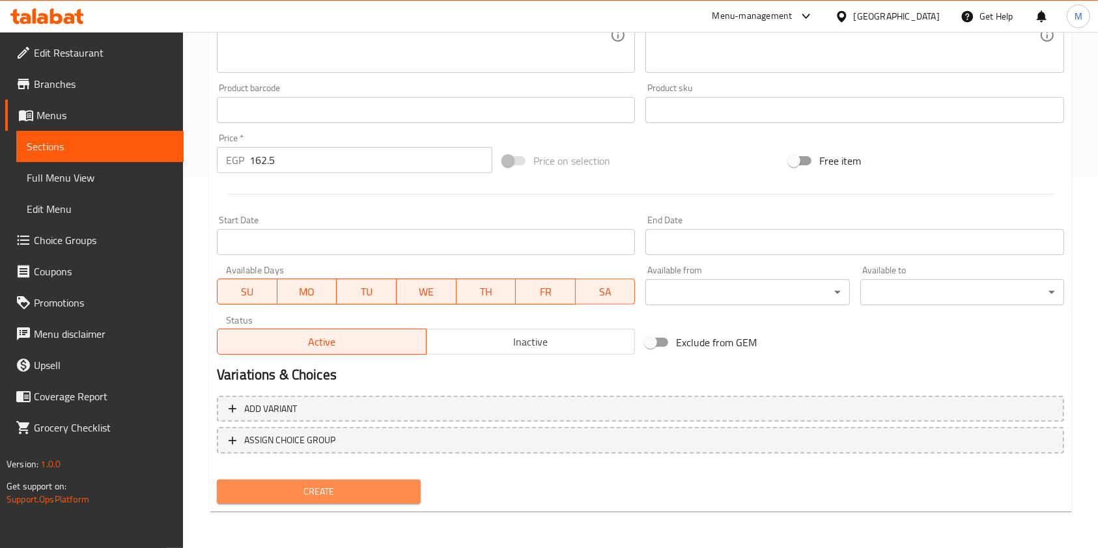
drag, startPoint x: 388, startPoint y: 482, endPoint x: 385, endPoint y: 456, distance: 26.2
click at [388, 477] on div "Create" at bounding box center [319, 492] width 214 height 35
drag, startPoint x: 376, startPoint y: 485, endPoint x: 375, endPoint y: 440, distance: 45.6
click at [376, 486] on span "Create" at bounding box center [318, 492] width 183 height 16
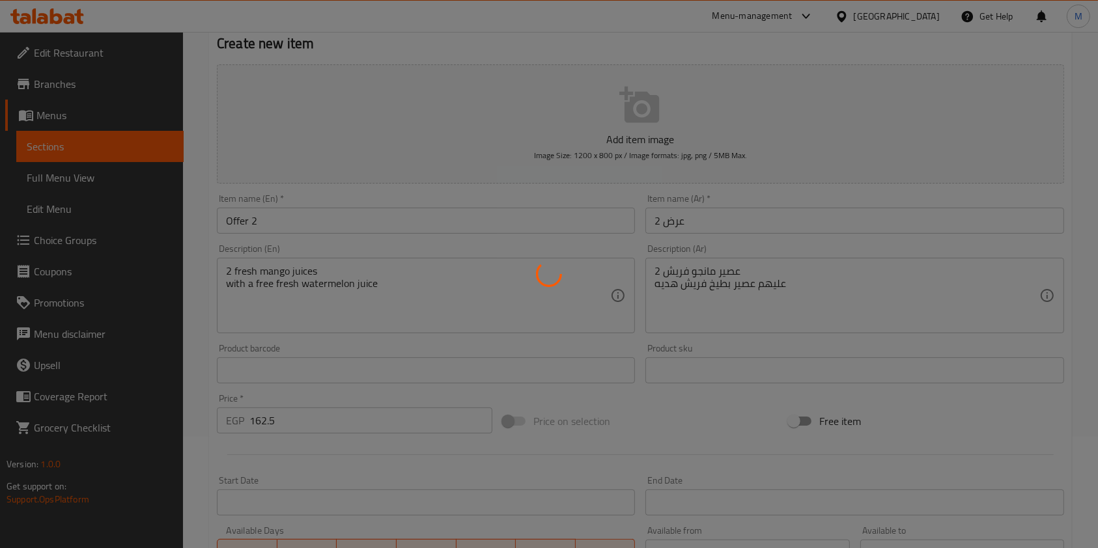
scroll to position [0, 0]
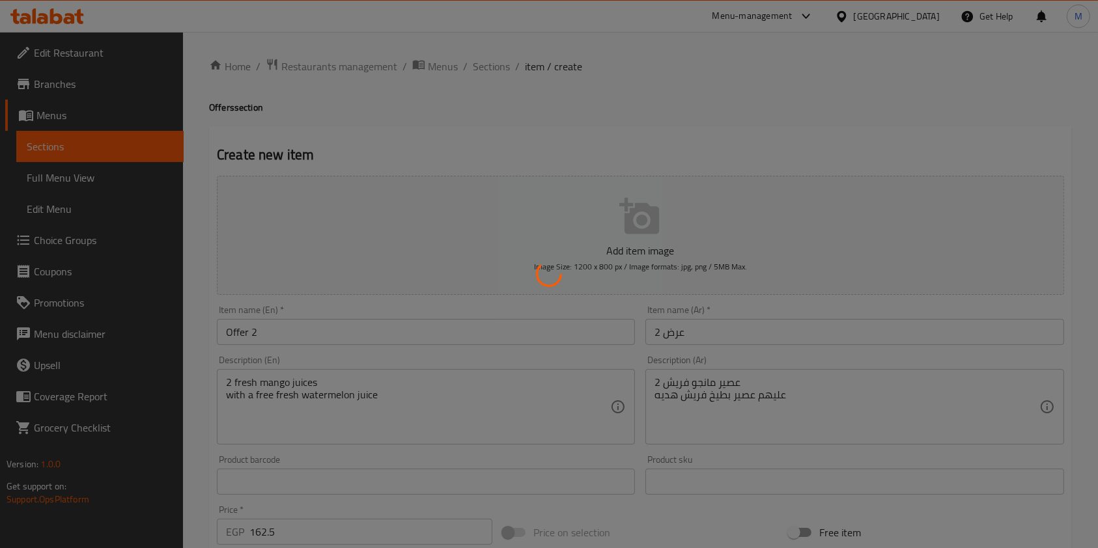
type input "0"
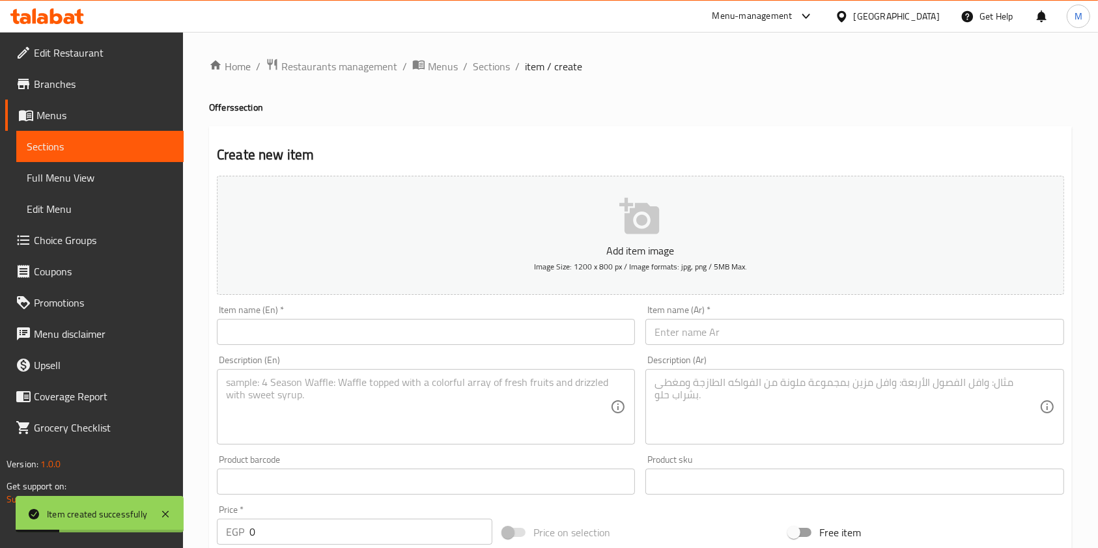
click at [677, 343] on input "text" at bounding box center [854, 332] width 418 height 26
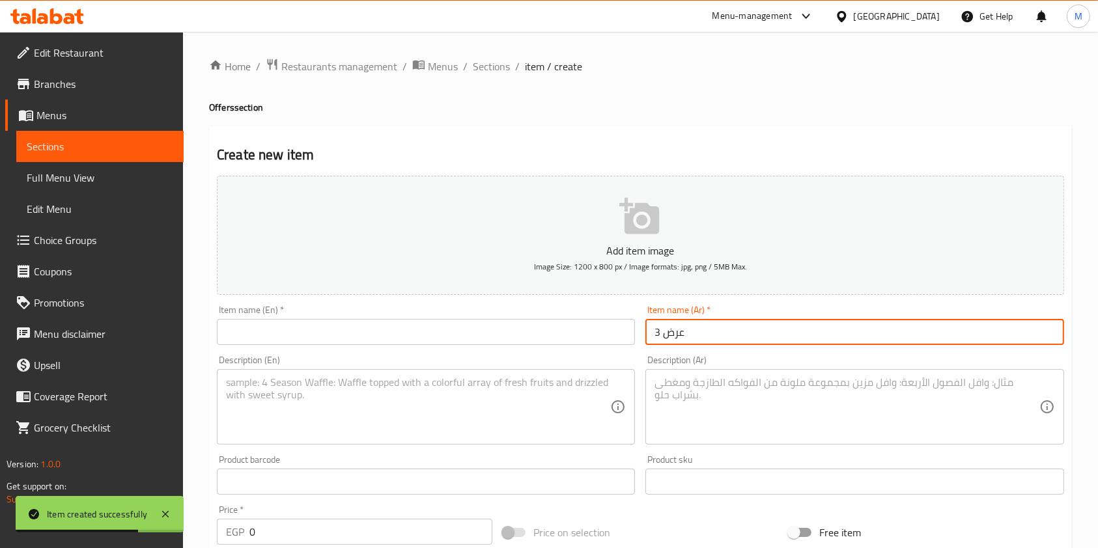
type input "عرض 3"
drag, startPoint x: 465, startPoint y: 354, endPoint x: 460, endPoint y: 347, distance: 7.9
click at [465, 354] on div "Description (En) Description (En)" at bounding box center [426, 400] width 428 height 100
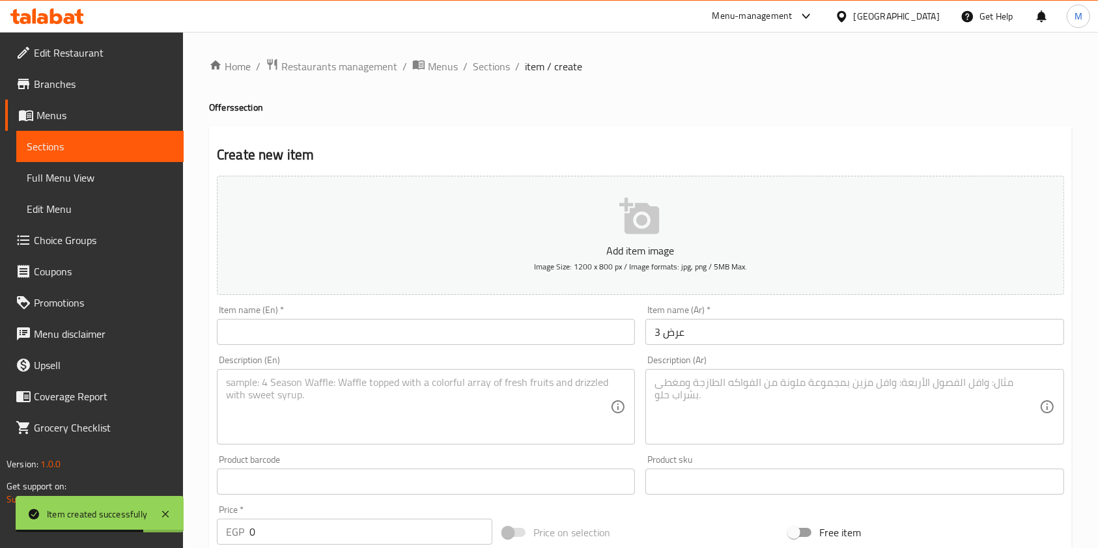
click at [458, 341] on input "text" at bounding box center [426, 332] width 418 height 26
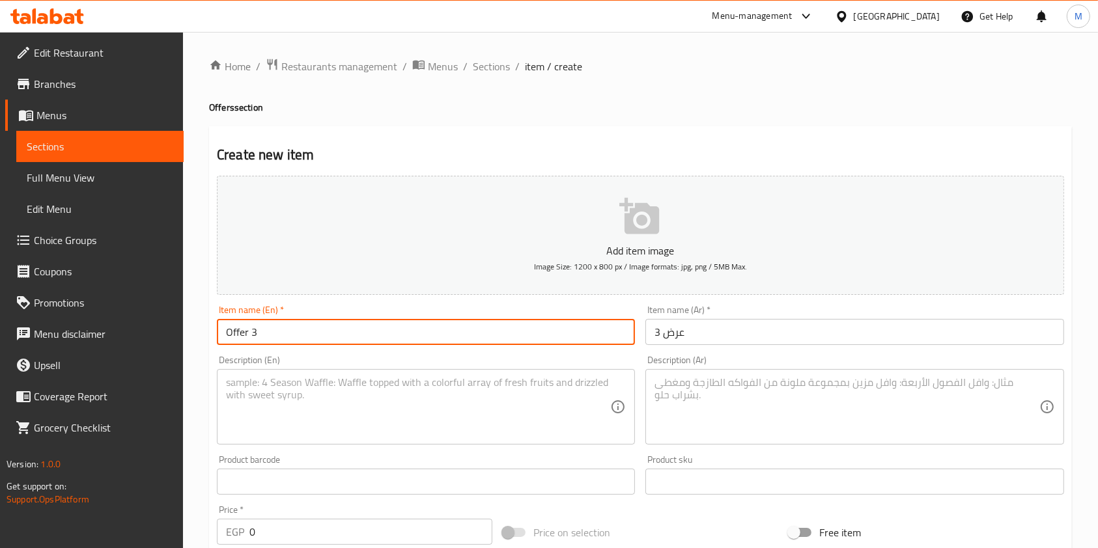
type input "Offer 3"
click at [791, 391] on textarea at bounding box center [846, 407] width 384 height 62
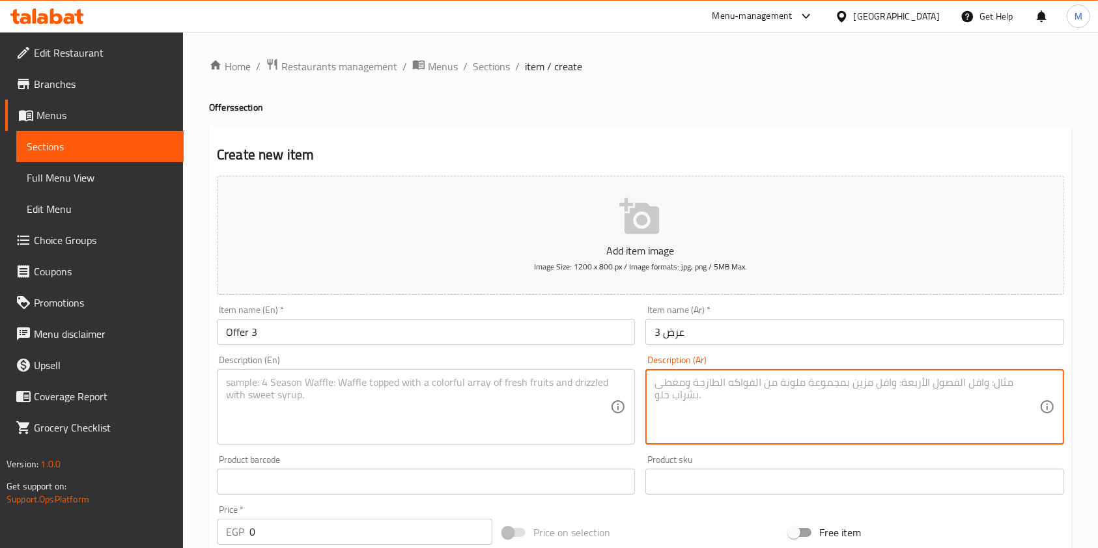
paste textarea "اتنين عصير افوكادو وعليهم عصير كيوى هديه"
type textarea "اتنين عصير افوكادو وعليهم عصير كيوى هديه"
click at [531, 471] on input "text" at bounding box center [426, 482] width 418 height 26
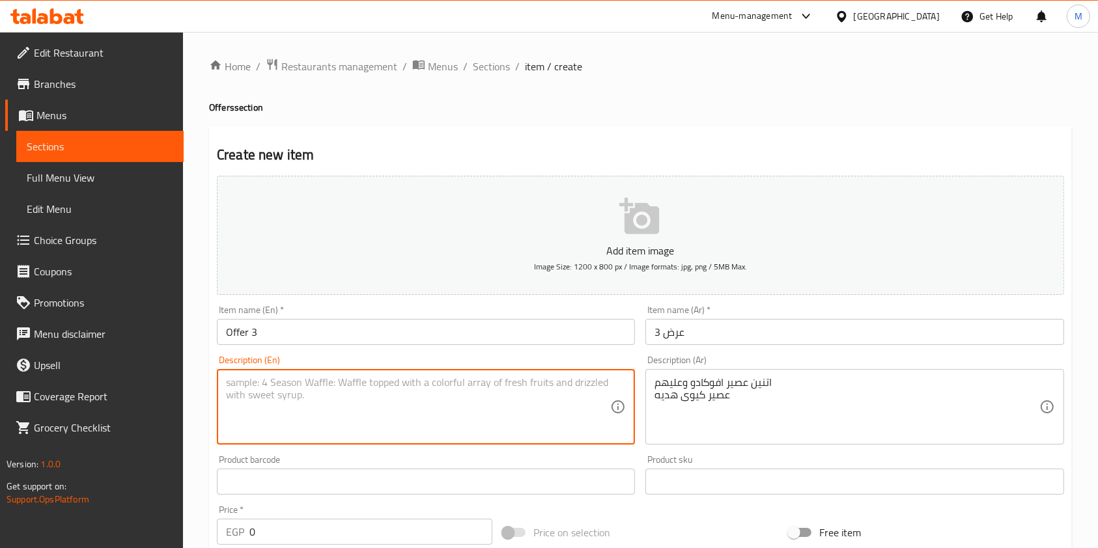
click at [492, 409] on textarea at bounding box center [418, 407] width 384 height 62
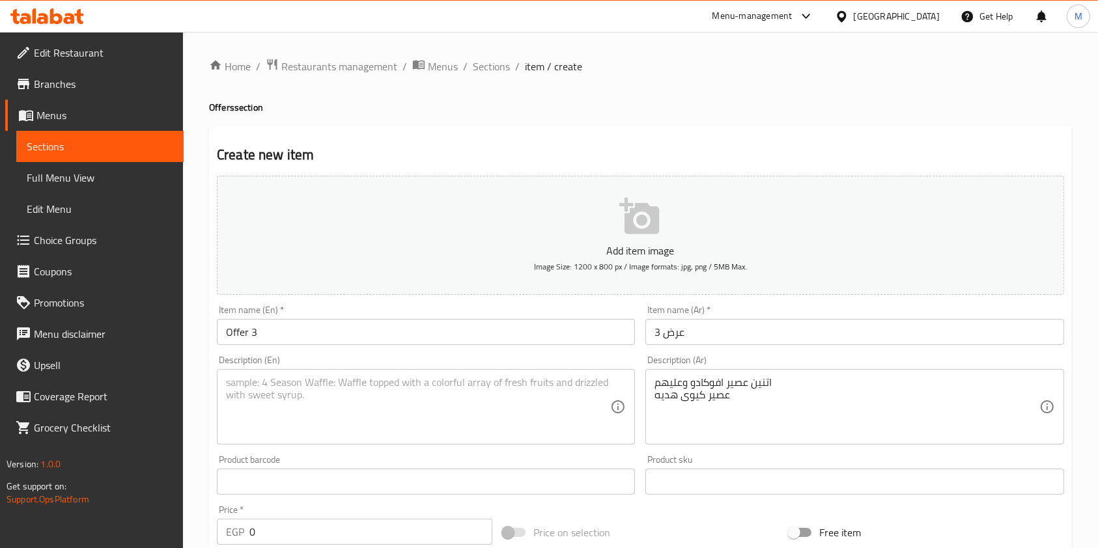
click at [247, 421] on textarea at bounding box center [418, 407] width 384 height 62
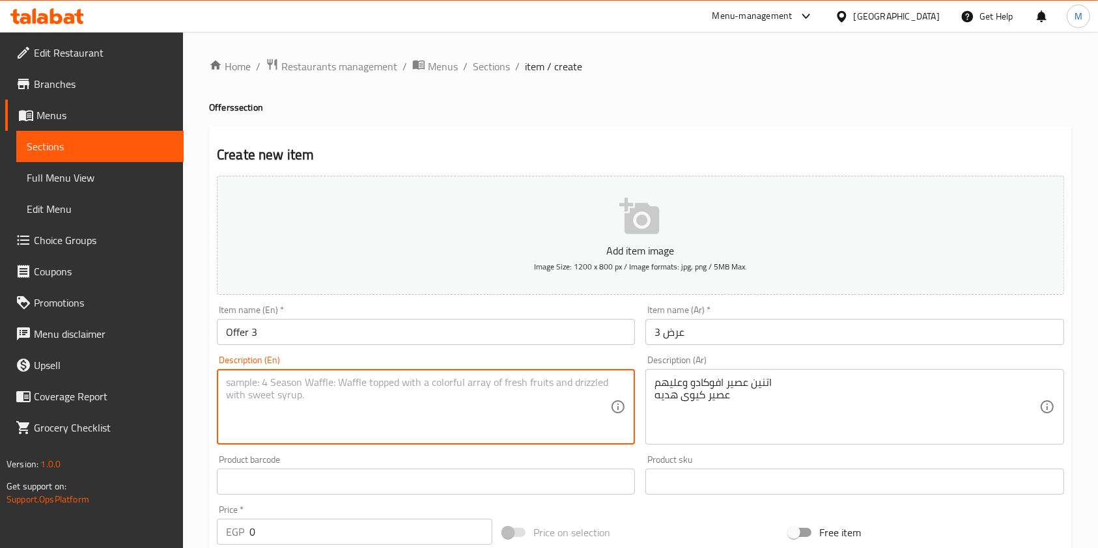
paste textarea "Two avocado juices and a free kiwi juice."
type textarea "Two avocado juices and a free kiwi juice."
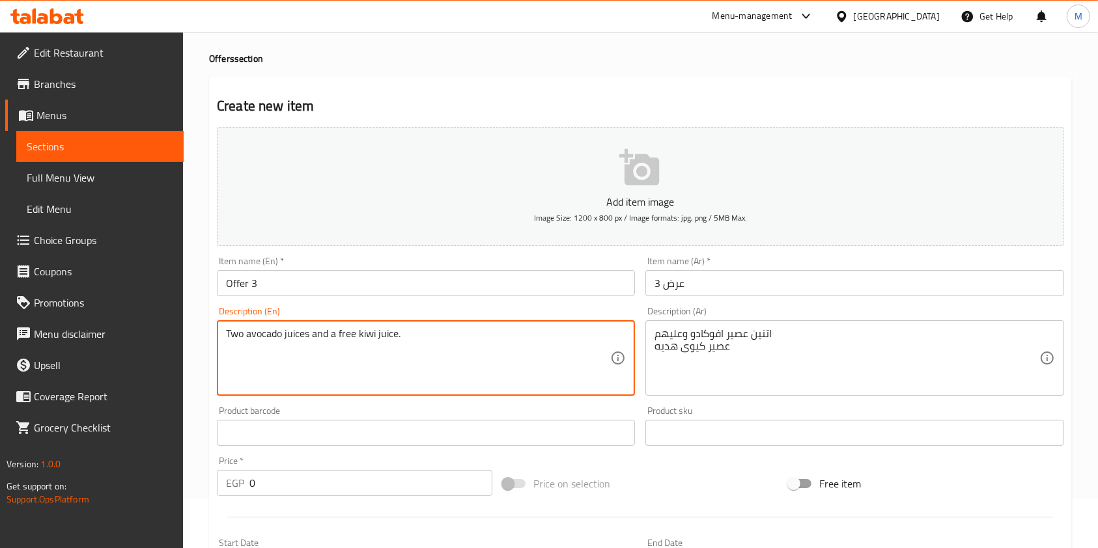
scroll to position [87, 0]
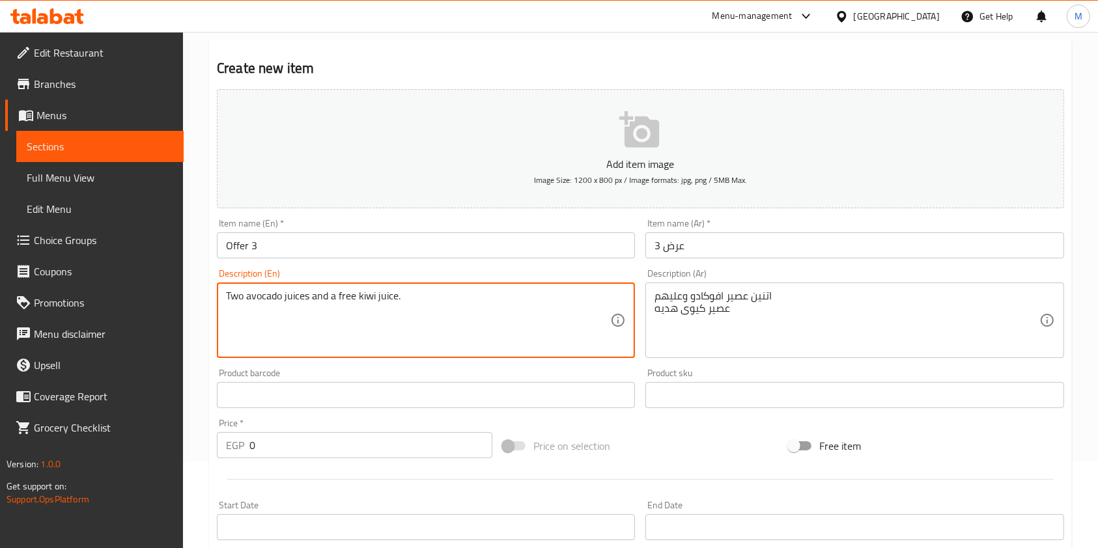
click at [280, 445] on input "0" at bounding box center [370, 445] width 243 height 26
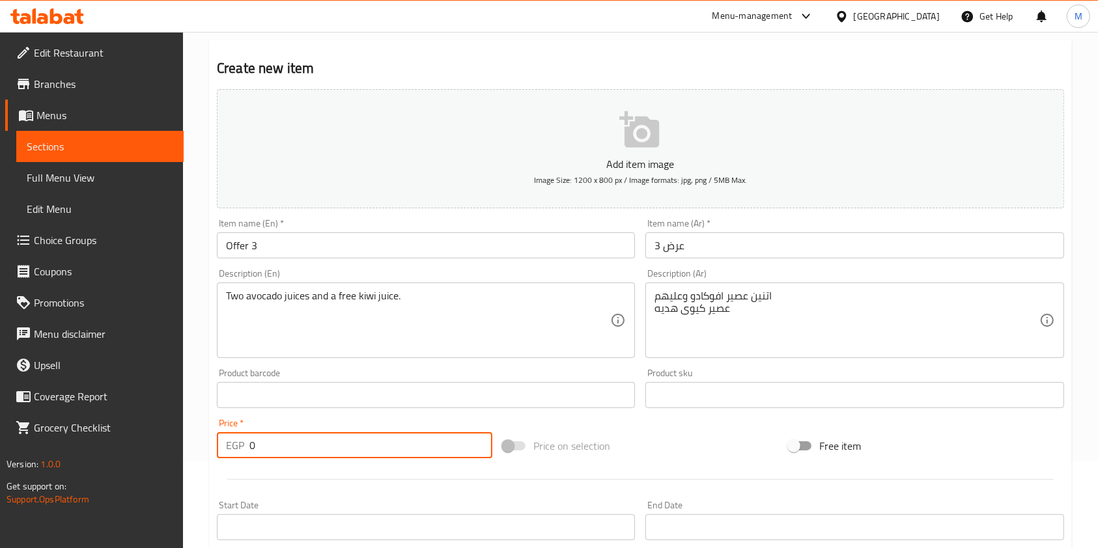
click at [280, 445] on input "0" at bounding box center [370, 445] width 243 height 26
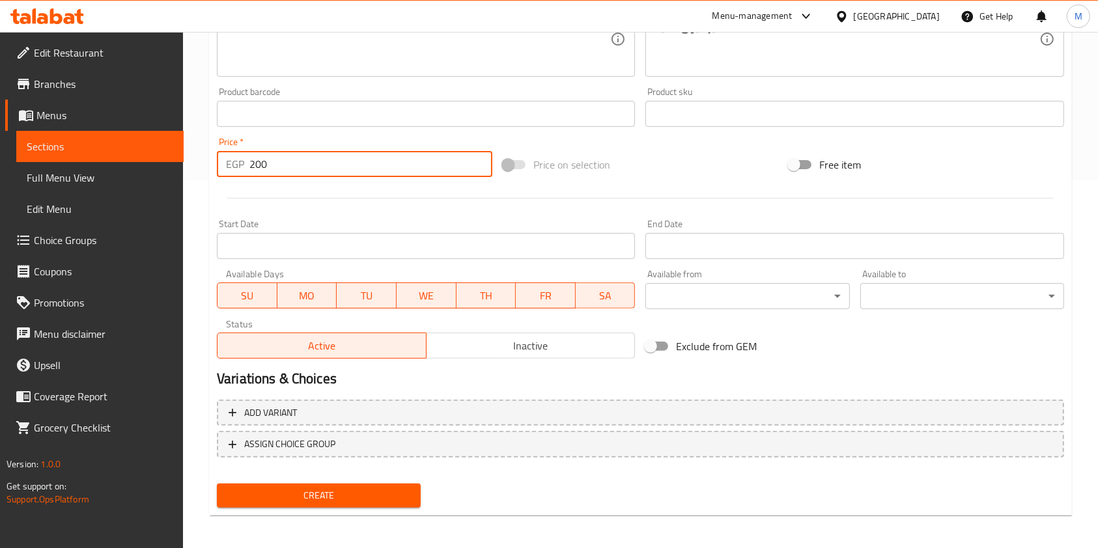
scroll to position [372, 0]
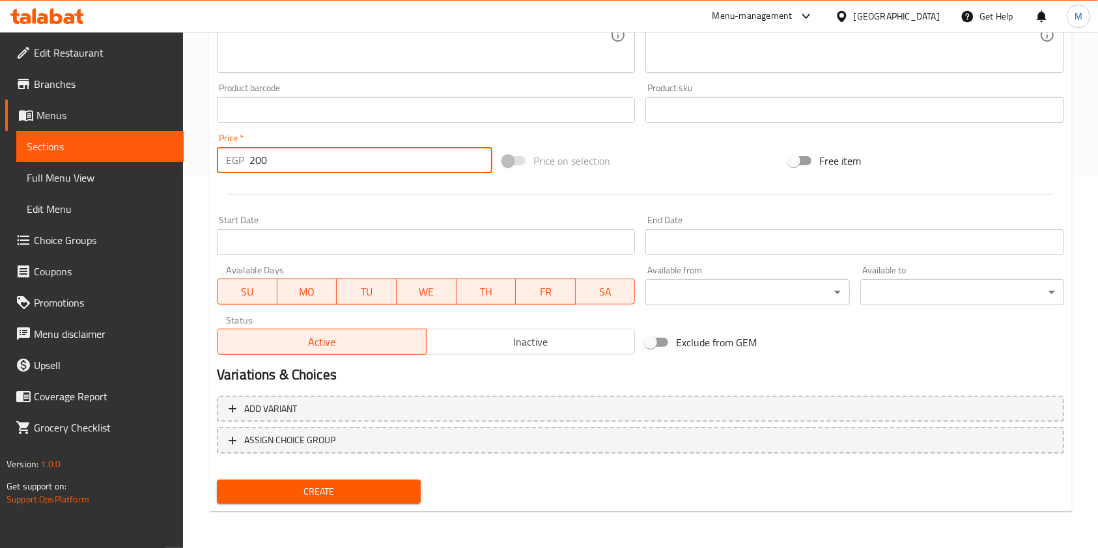
type input "200"
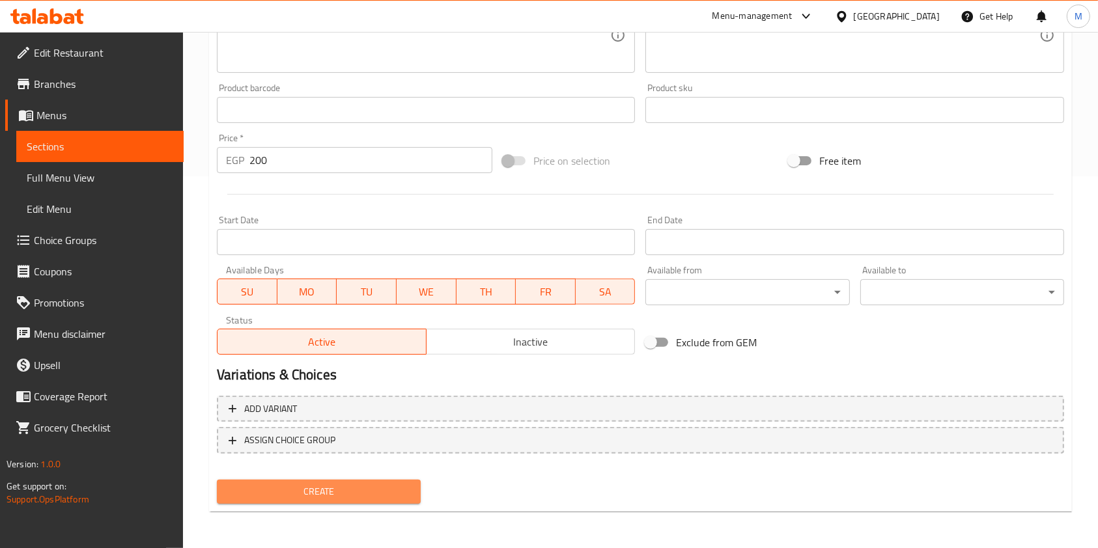
click at [365, 494] on span "Create" at bounding box center [318, 492] width 183 height 16
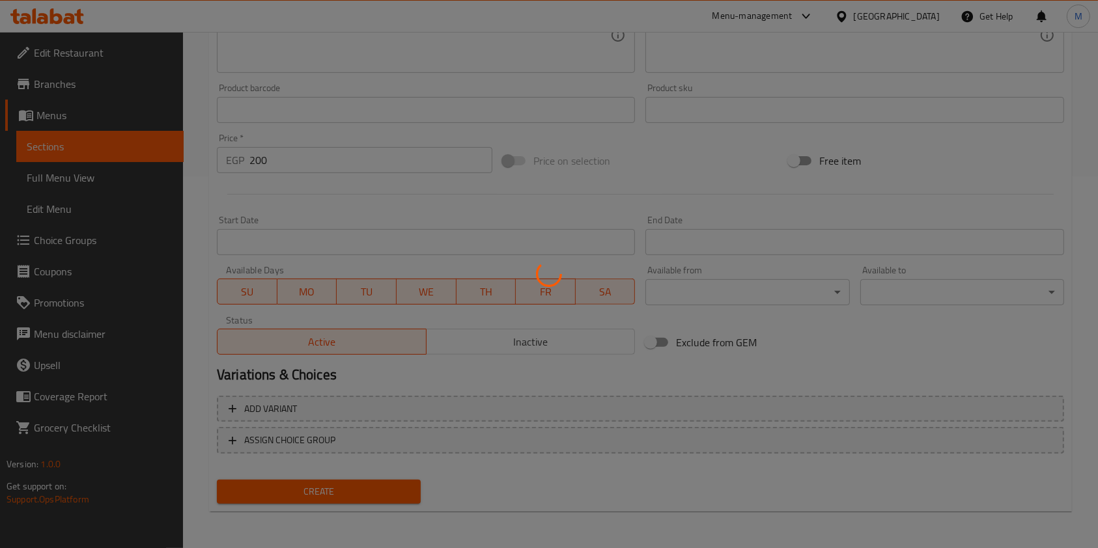
type input "0"
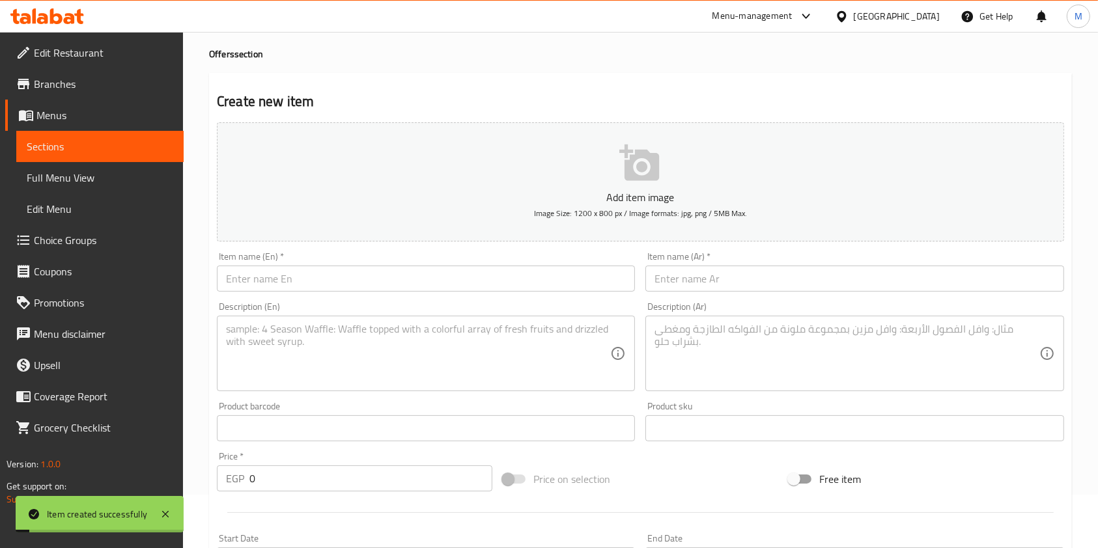
scroll to position [0, 0]
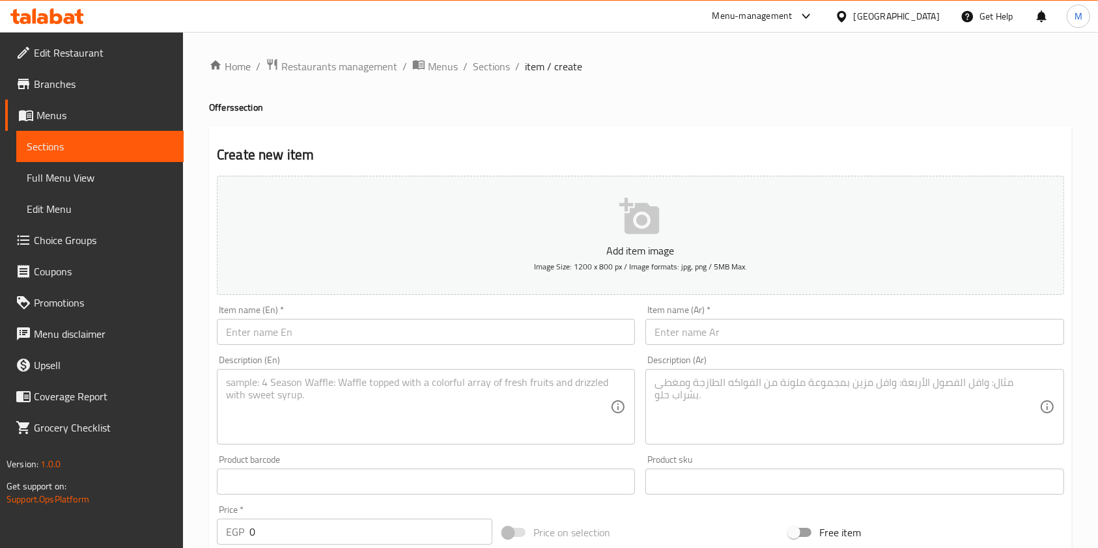
click at [735, 327] on input "text" at bounding box center [854, 332] width 418 height 26
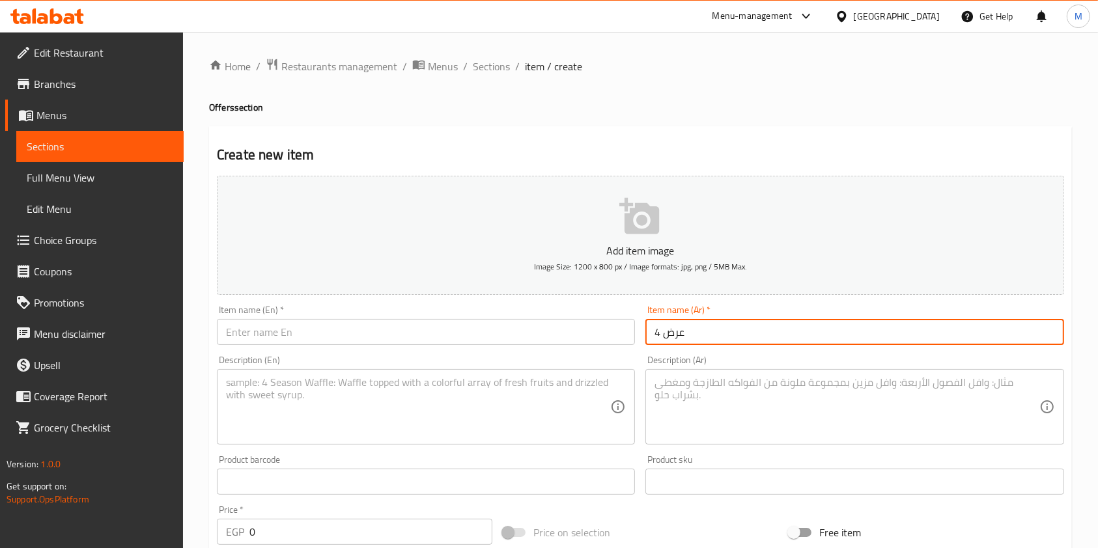
type input "عرض 4"
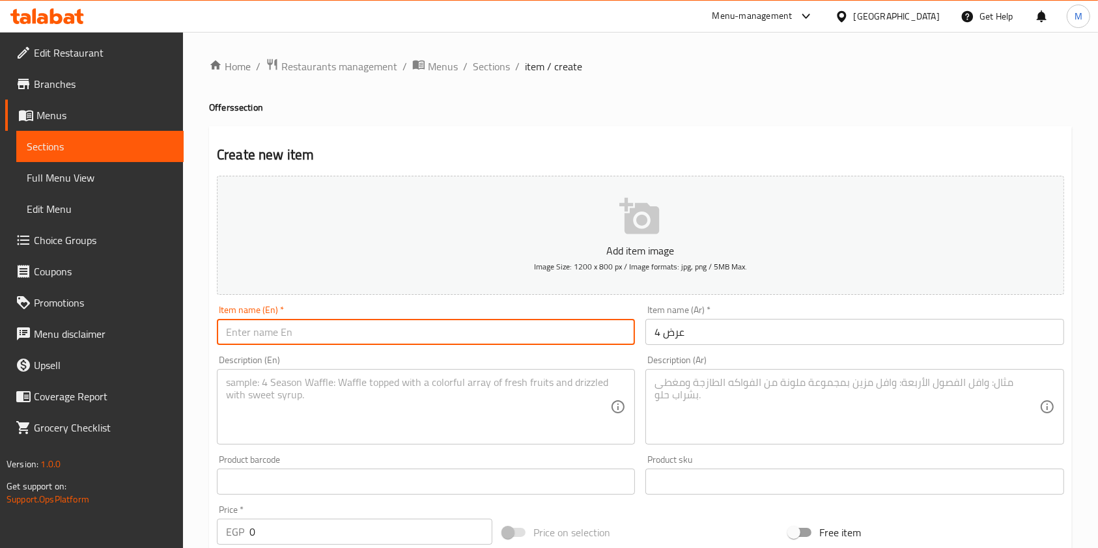
click at [445, 336] on input "text" at bounding box center [426, 332] width 418 height 26
type input "Offer 4"
click at [686, 398] on textarea at bounding box center [846, 407] width 384 height 62
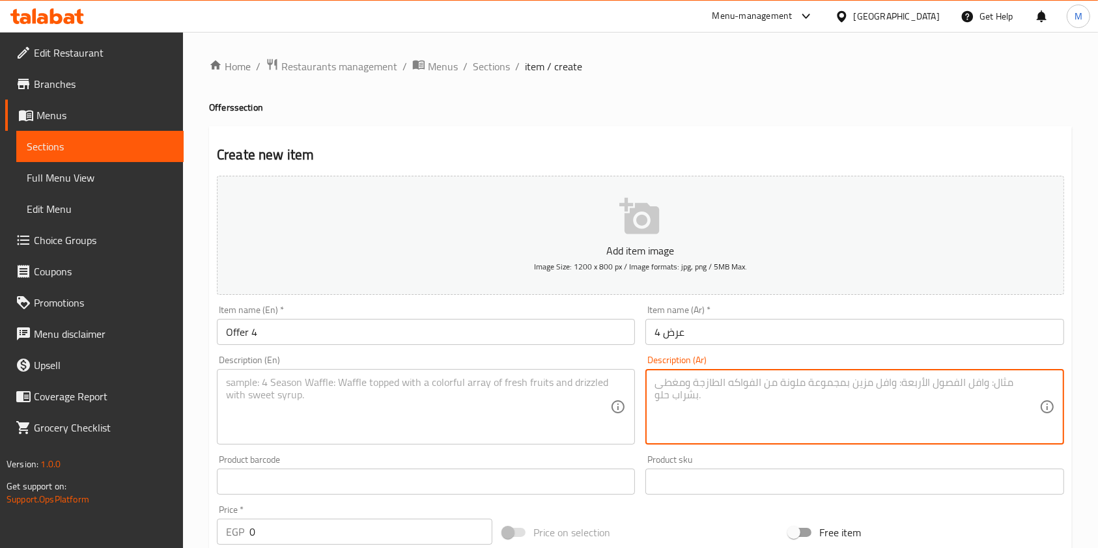
paste textarea "قطعتين شوكلت كيك عليهم سموذي فراوله هديه"
type textarea "قطعتين شوكلت كيك عليهم سموذي فراوله هديه"
click at [513, 395] on textarea at bounding box center [418, 407] width 384 height 62
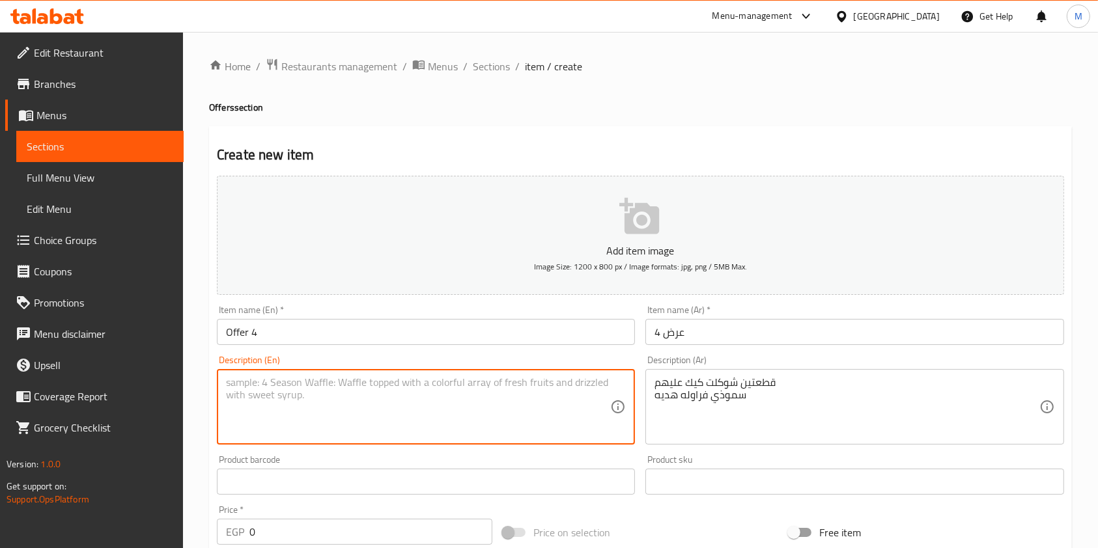
paste textarea "Two pieces of chocolate cake with a free strawberry smoothie."
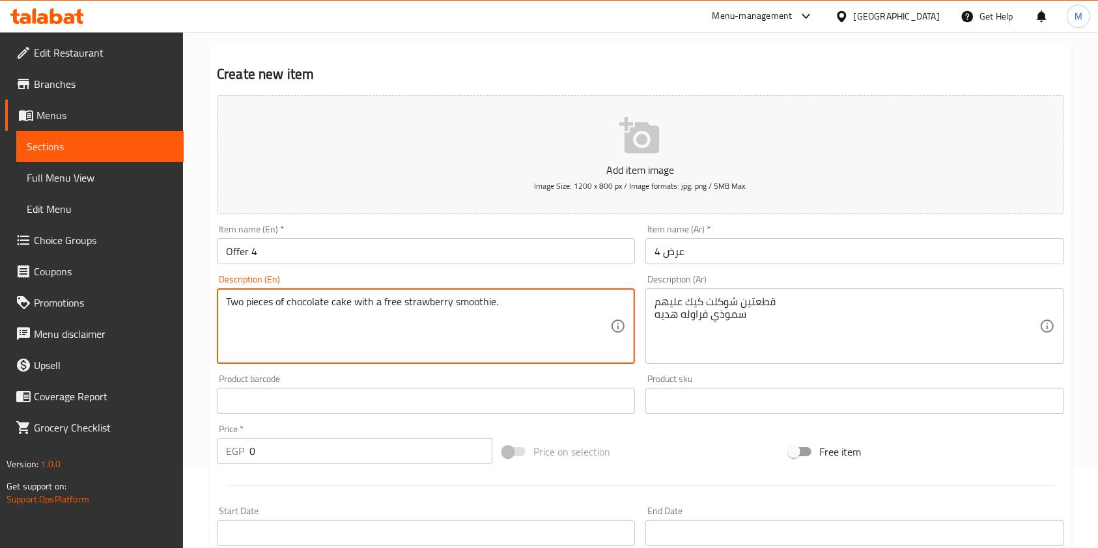
scroll to position [173, 0]
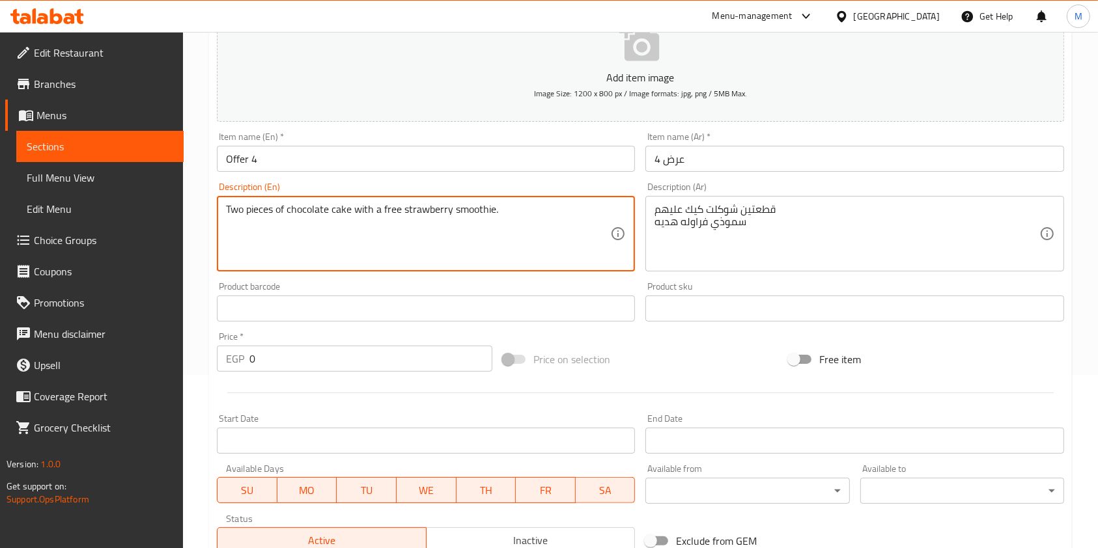
type textarea "Two pieces of chocolate cake with a free strawberry smoothie."
click at [262, 365] on input "0" at bounding box center [370, 359] width 243 height 26
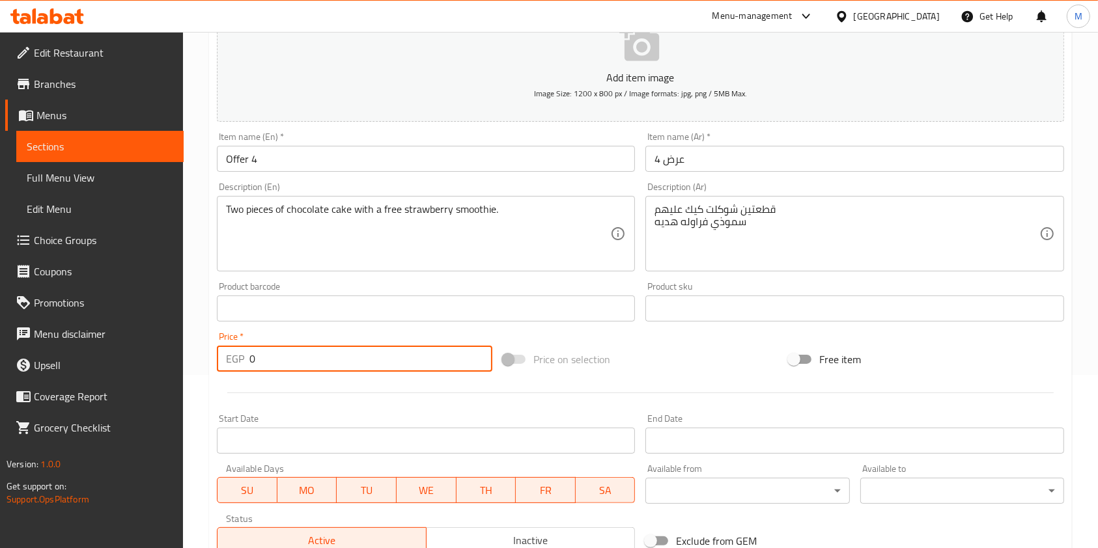
click at [262, 365] on input "0" at bounding box center [370, 359] width 243 height 26
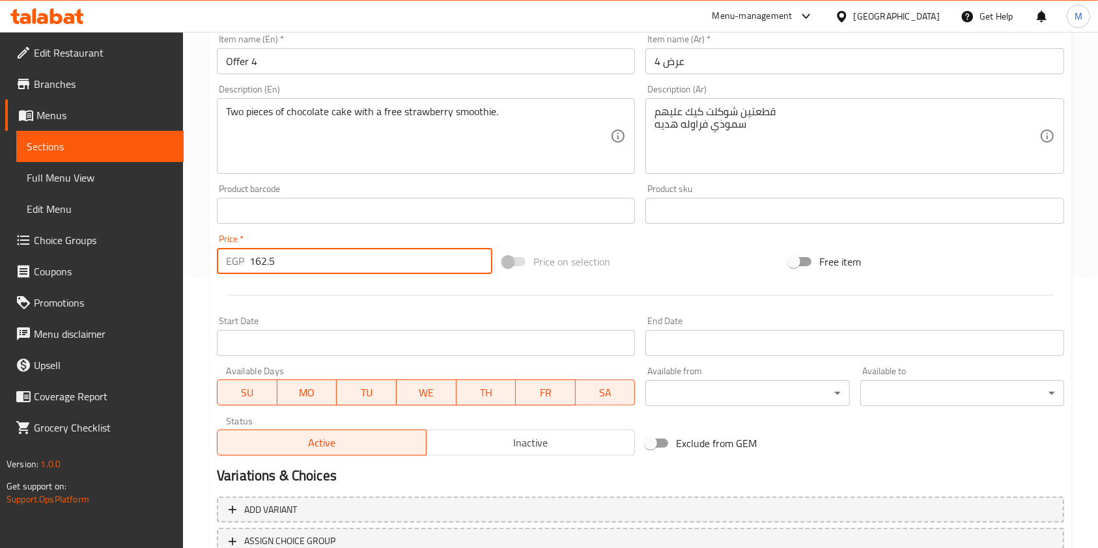
scroll to position [347, 0]
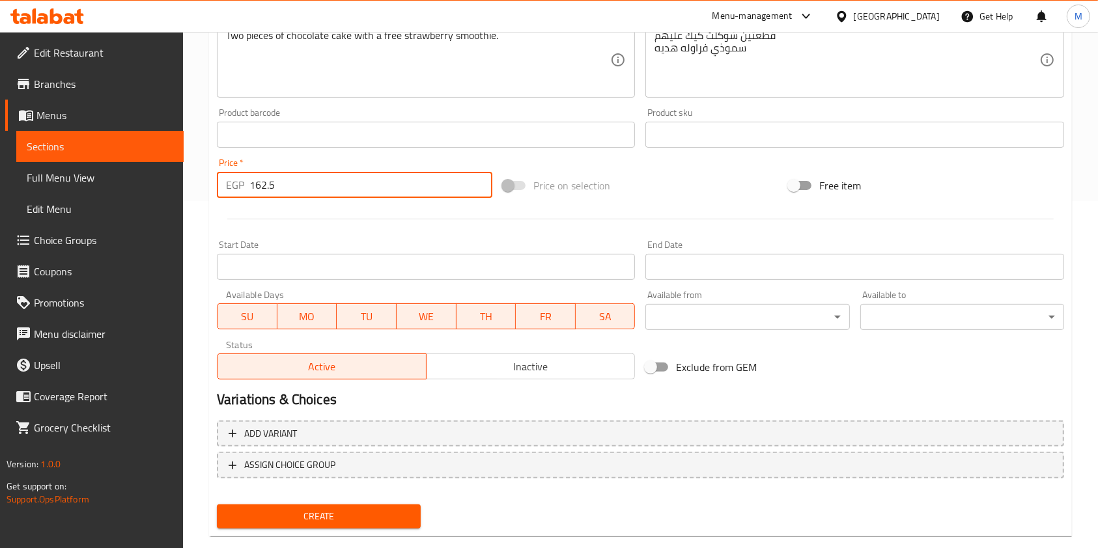
type input "162.5"
click at [402, 507] on button "Create" at bounding box center [319, 517] width 204 height 24
click at [402, 507] on div at bounding box center [549, 274] width 1098 height 548
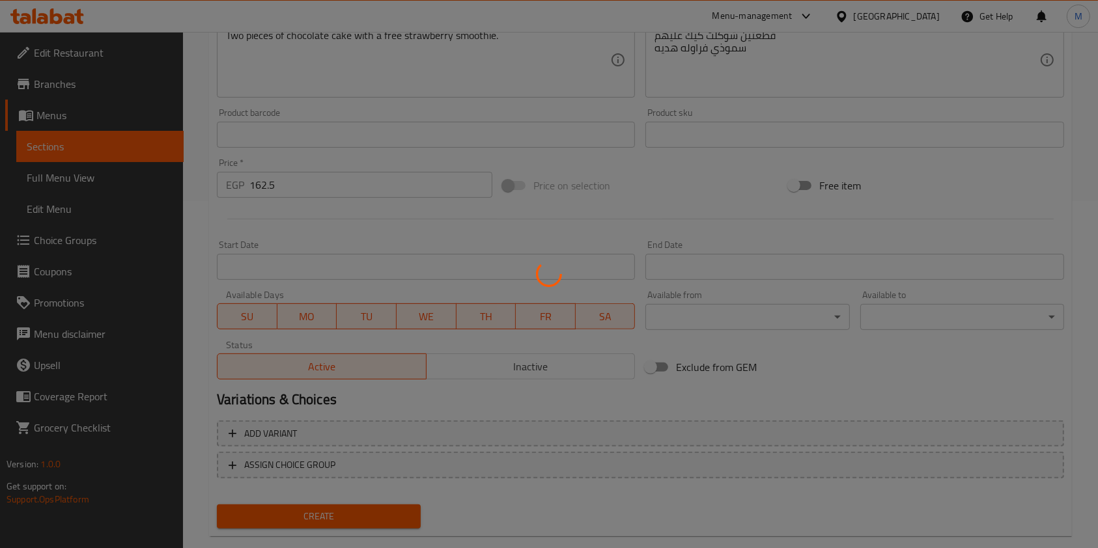
type input "0"
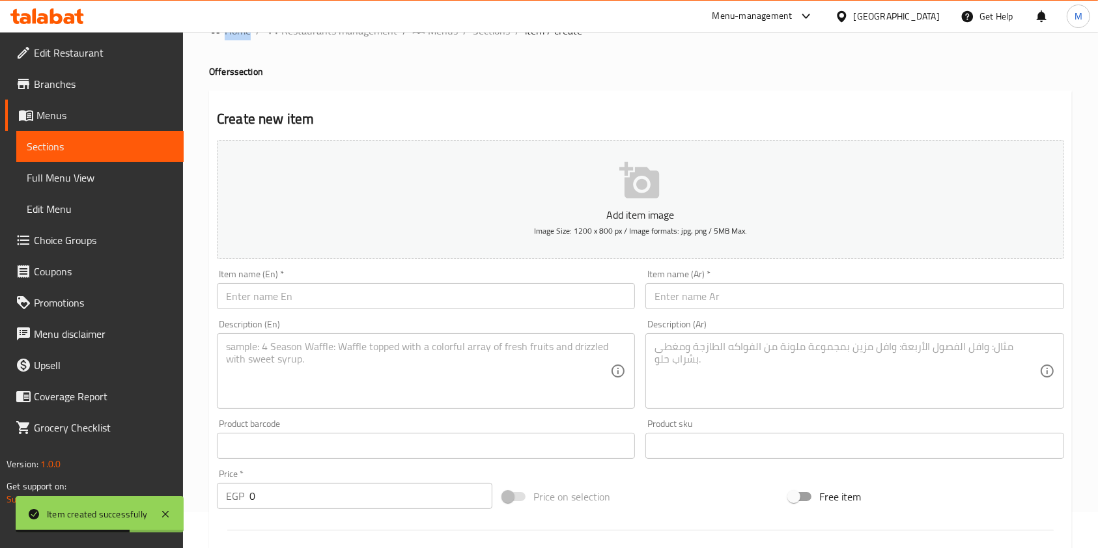
scroll to position [0, 0]
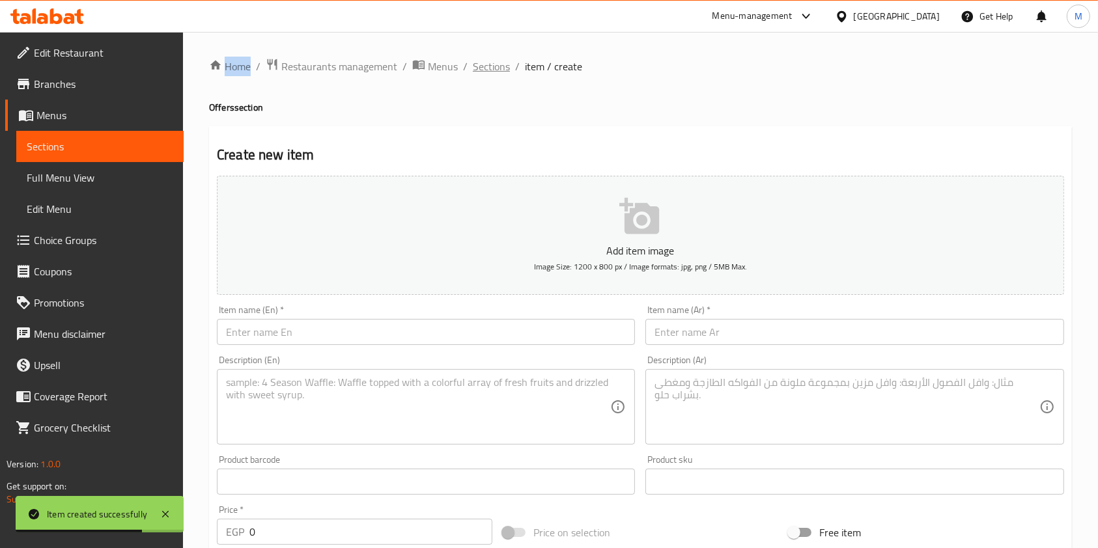
click at [478, 67] on span "Sections" at bounding box center [491, 67] width 37 height 16
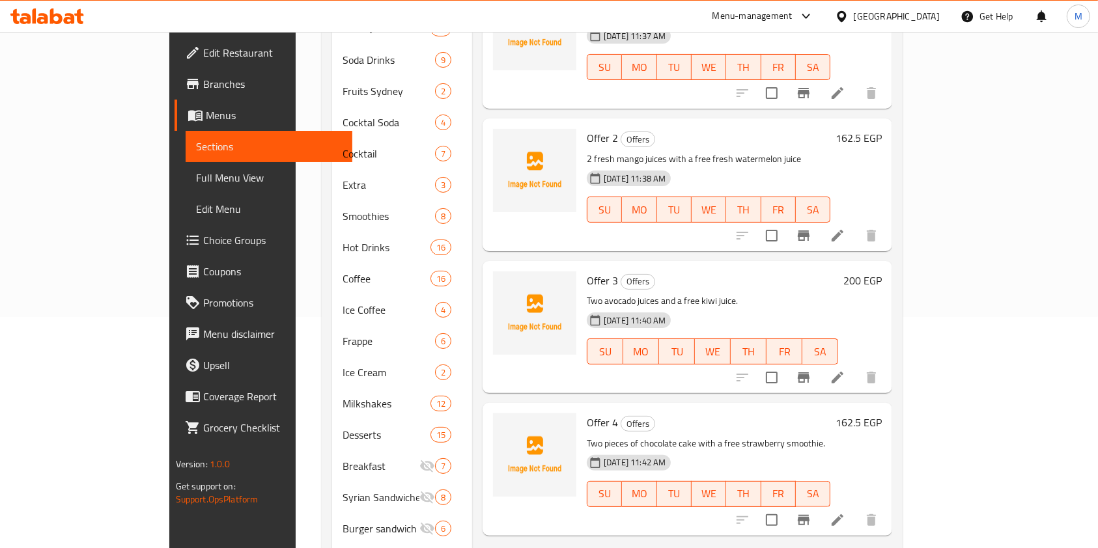
scroll to position [260, 0]
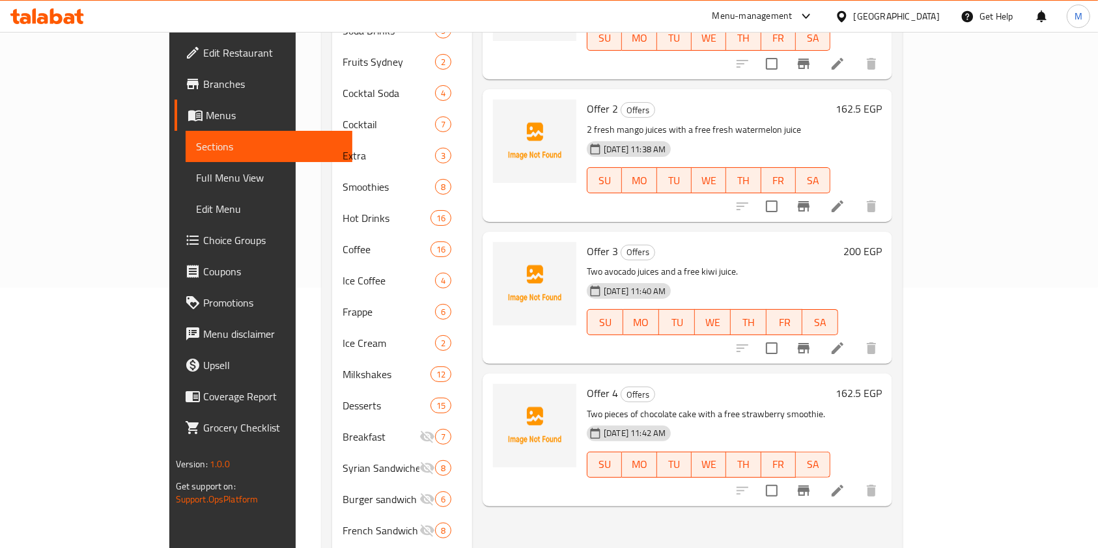
click at [903, 156] on div "Menu sections Offers 4 Fresh Juices 20 Soda Drinks 9 Fruits Sydney 2 Cocktal So…" at bounding box center [612, 328] width 581 height 906
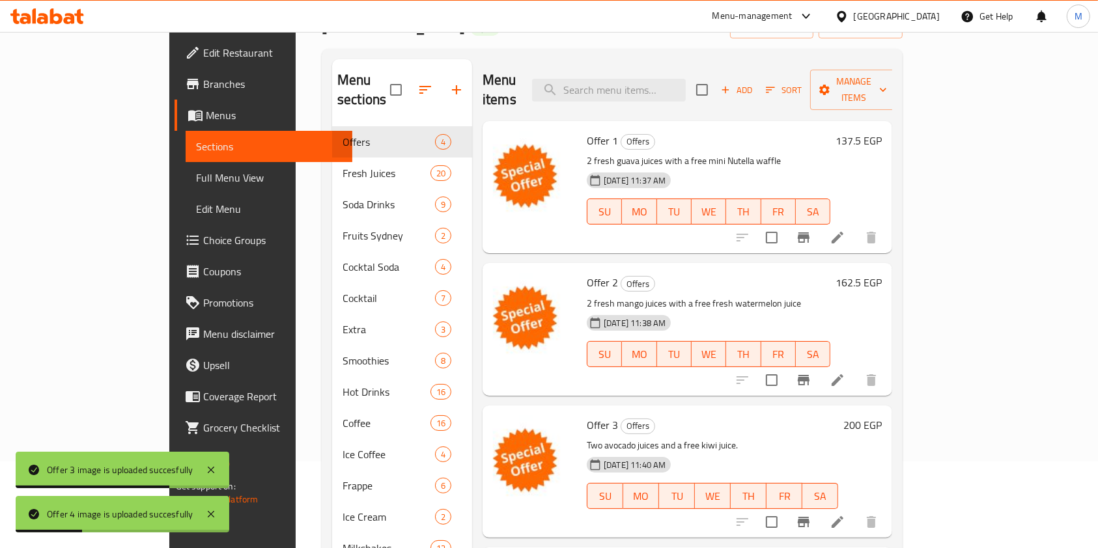
scroll to position [0, 0]
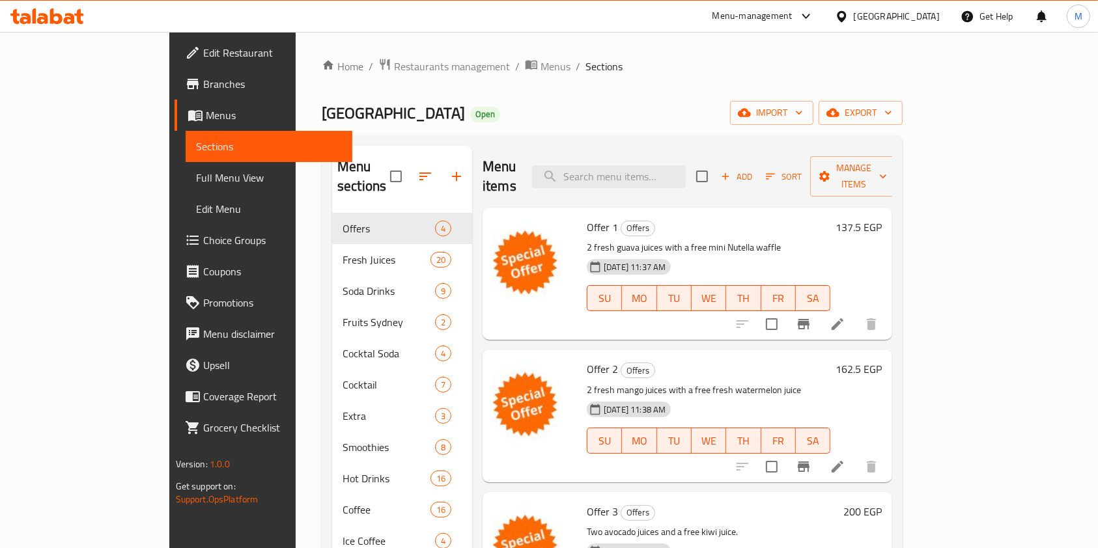
click at [175, 98] on link "Branches" at bounding box center [264, 83] width 178 height 31
